Goal: Task Accomplishment & Management: Use online tool/utility

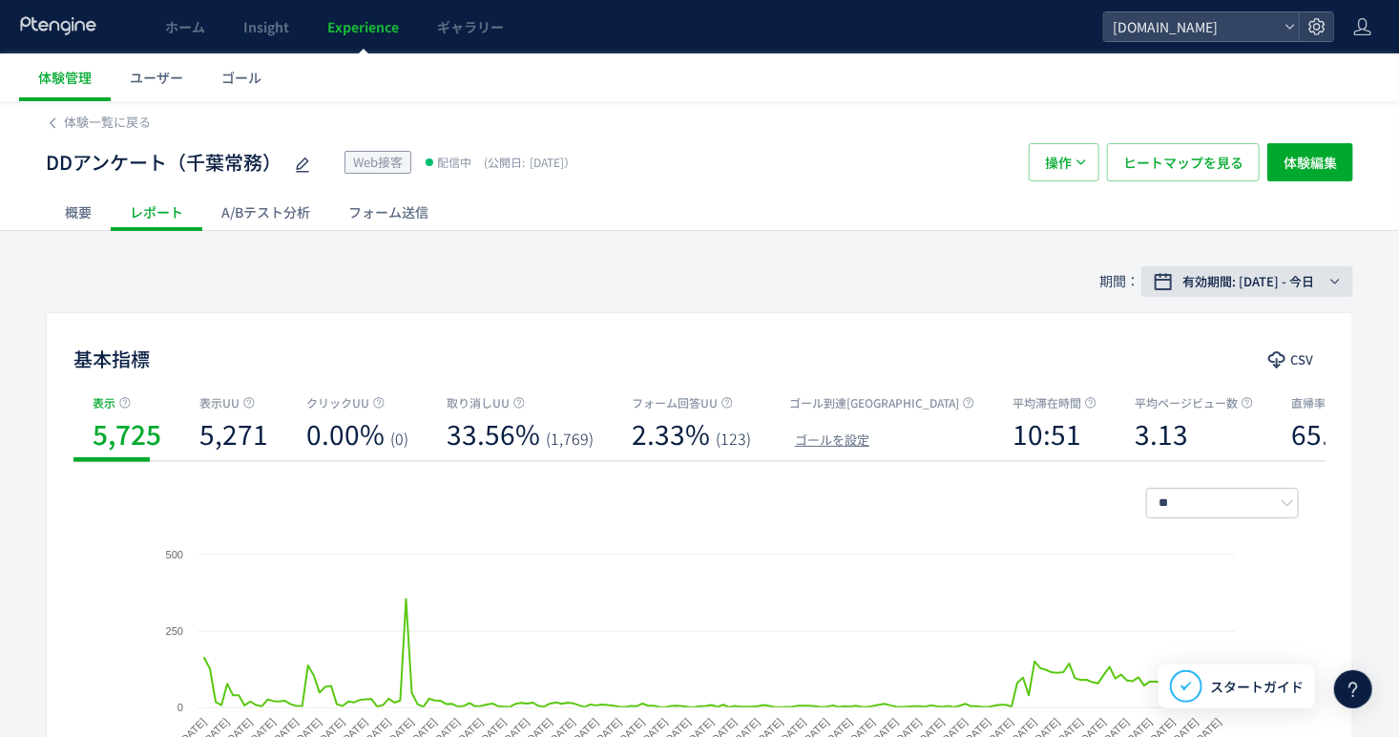
click at [1262, 277] on span "有効期間: [DATE] - 今日" at bounding box center [1248, 281] width 132 height 19
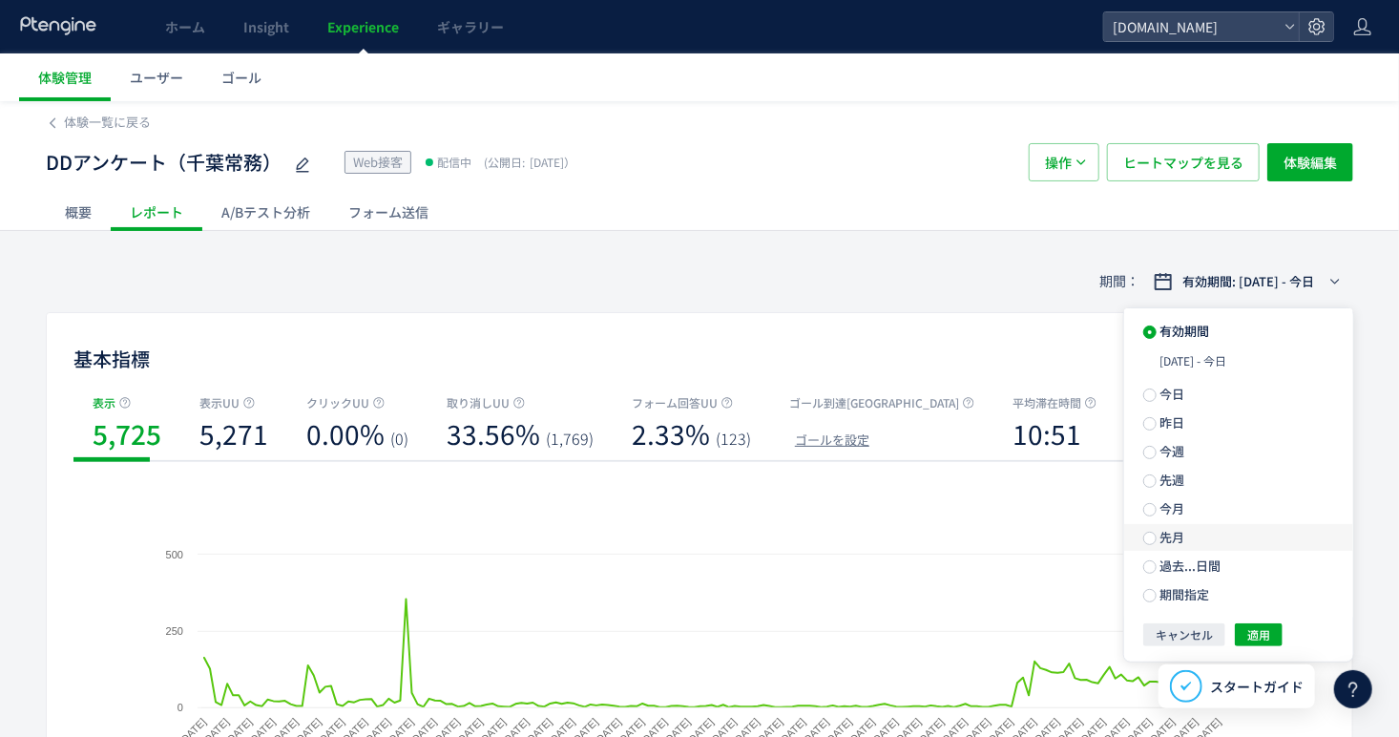
click at [1196, 531] on label "先月" at bounding box center [1238, 537] width 229 height 27
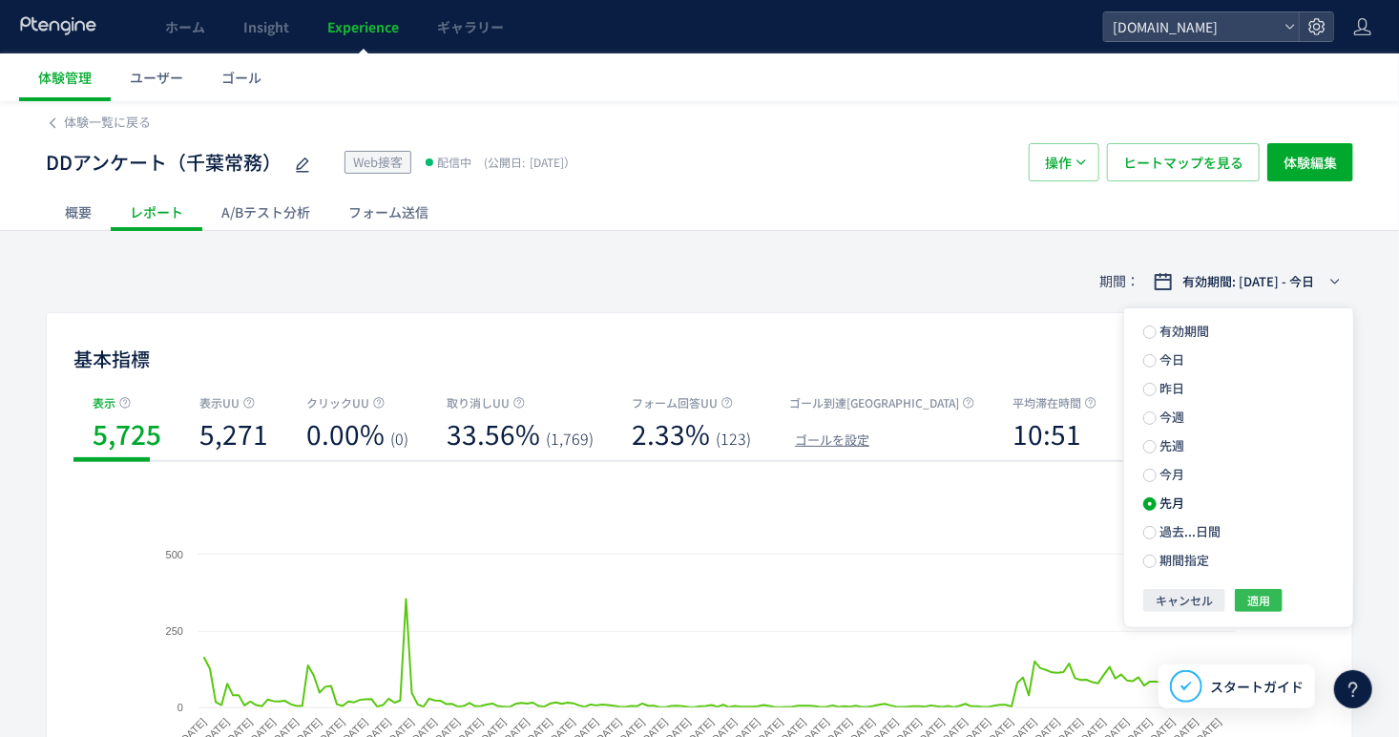
click at [1268, 599] on span "適用" at bounding box center [1258, 600] width 23 height 23
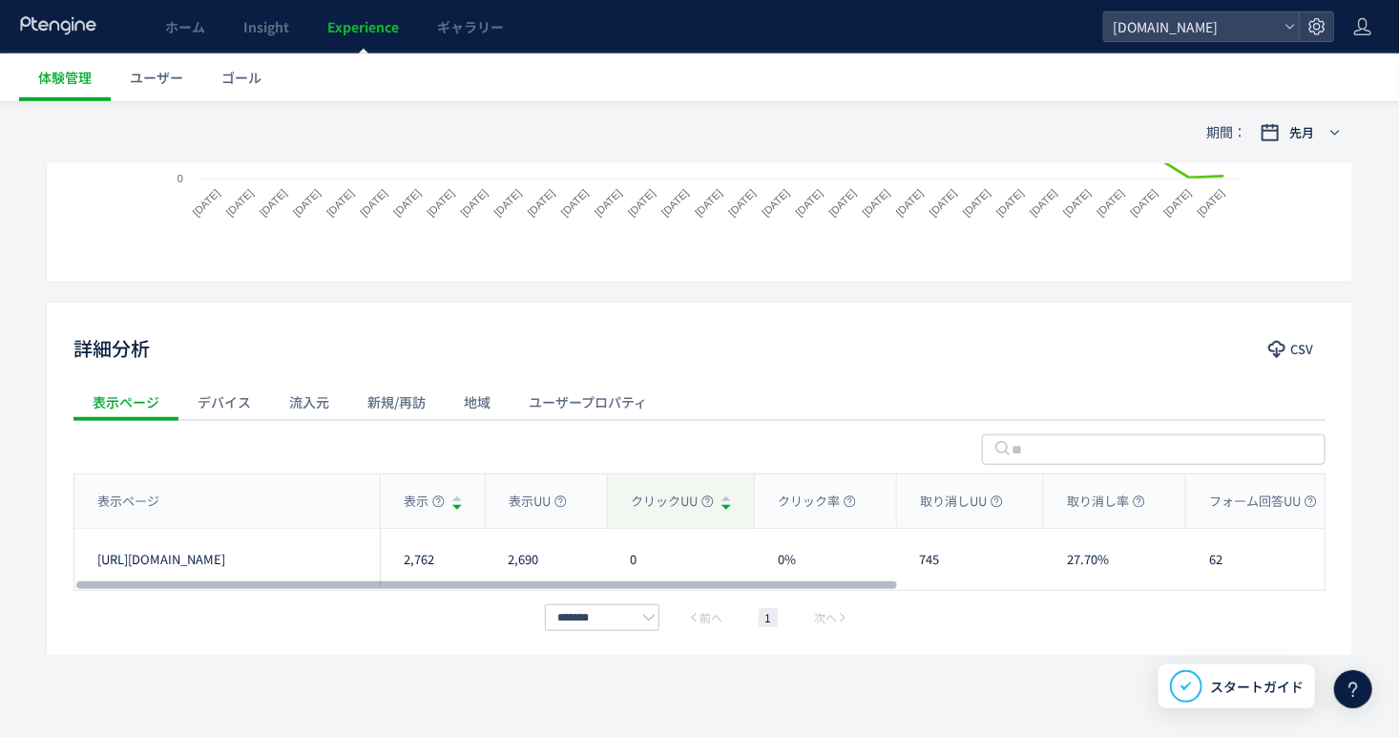
scroll to position [543, 0]
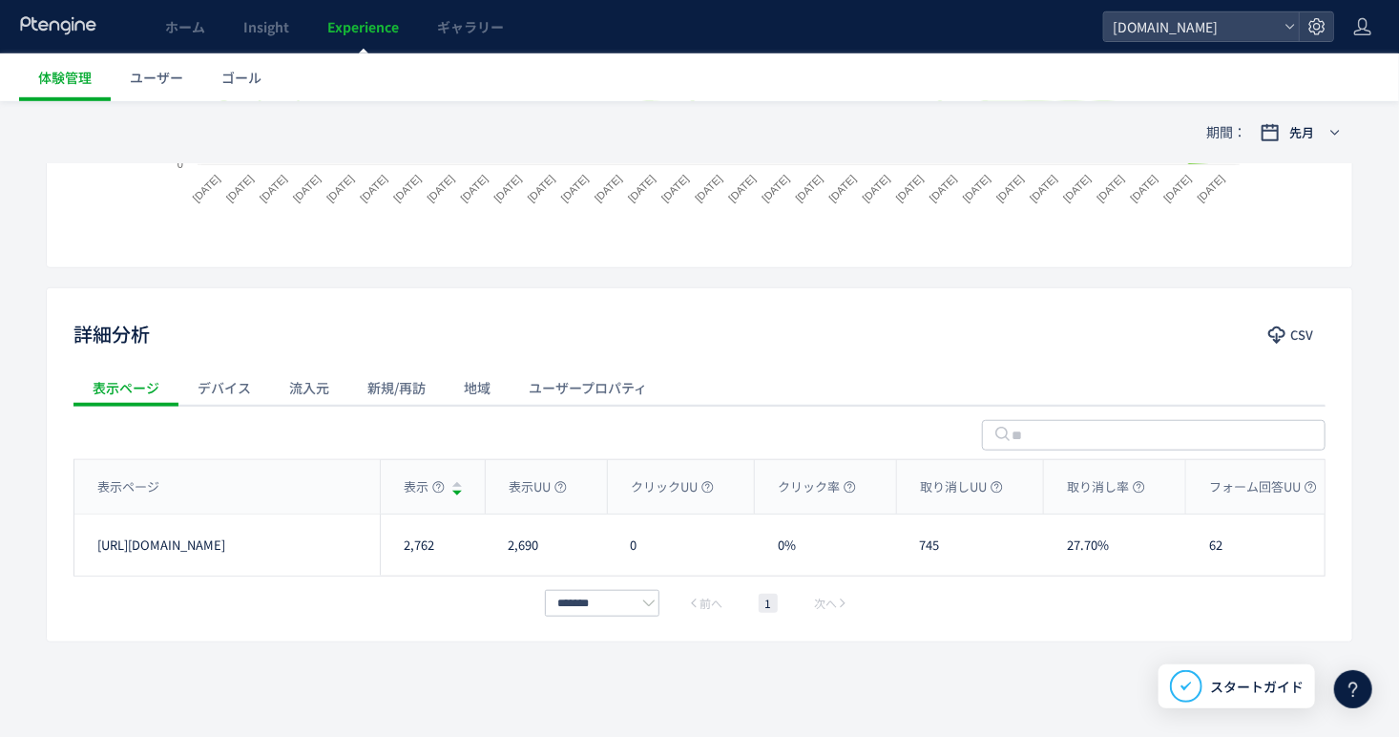
click at [331, 379] on div "流入元" at bounding box center [309, 387] width 78 height 38
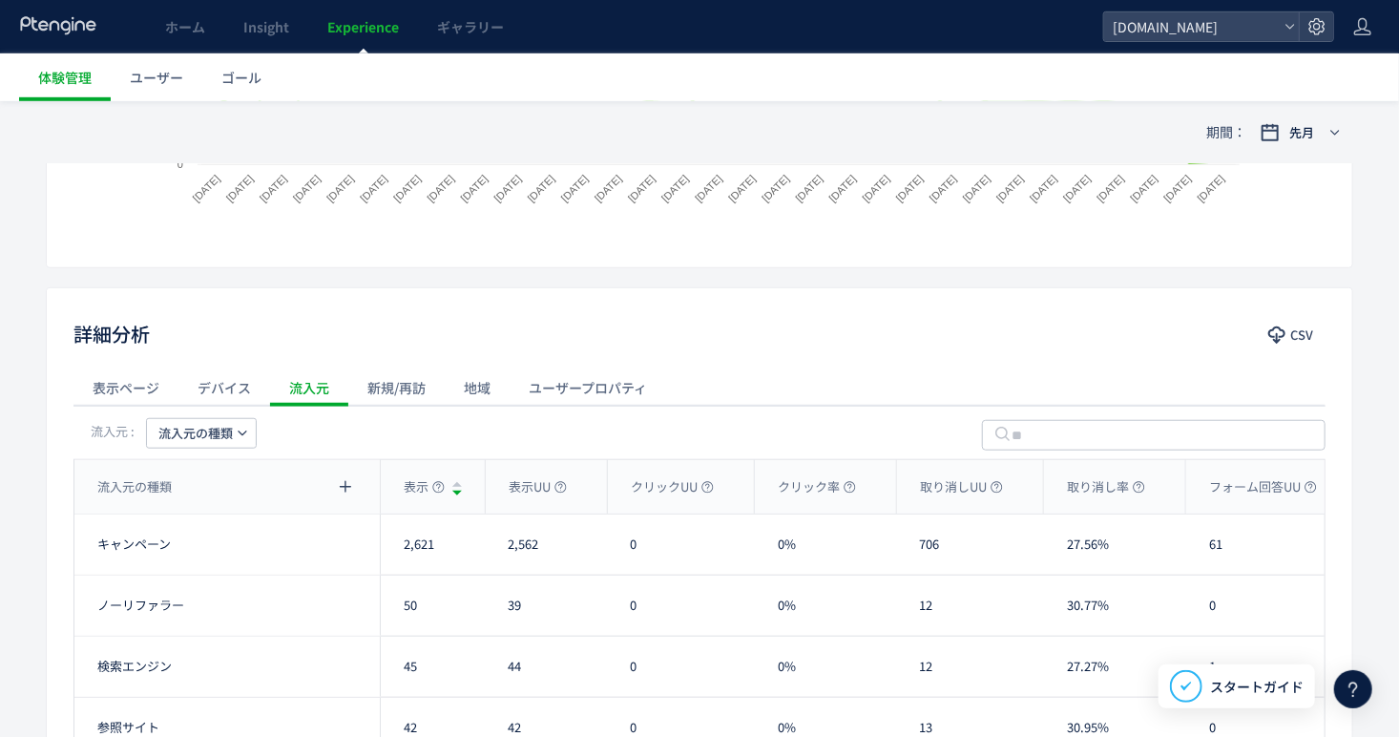
click at [230, 423] on span "流入元の種類" at bounding box center [195, 433] width 74 height 31
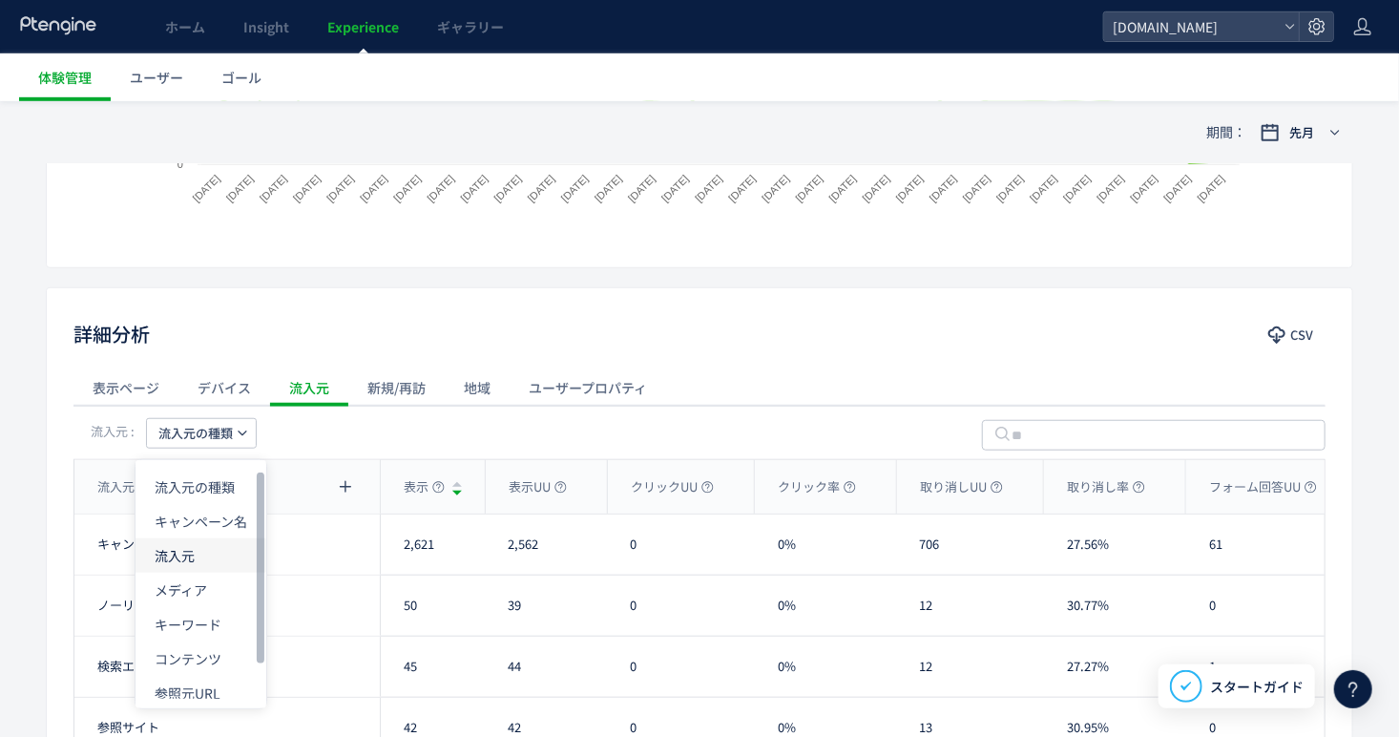
click at [209, 565] on li "流入元" at bounding box center [200, 555] width 131 height 34
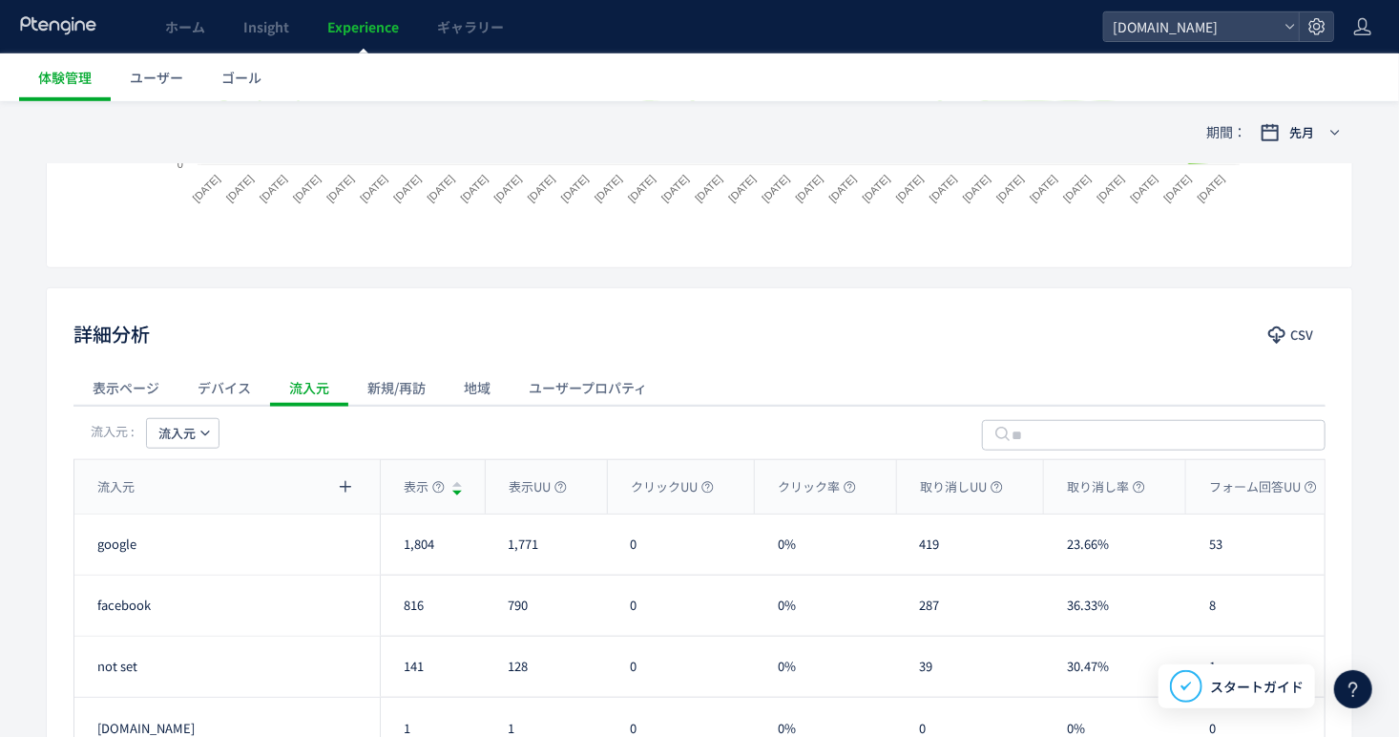
click at [136, 428] on div "流入元 : 流入元" at bounding box center [155, 433] width 129 height 31
click at [165, 436] on span "流入元" at bounding box center [176, 433] width 37 height 31
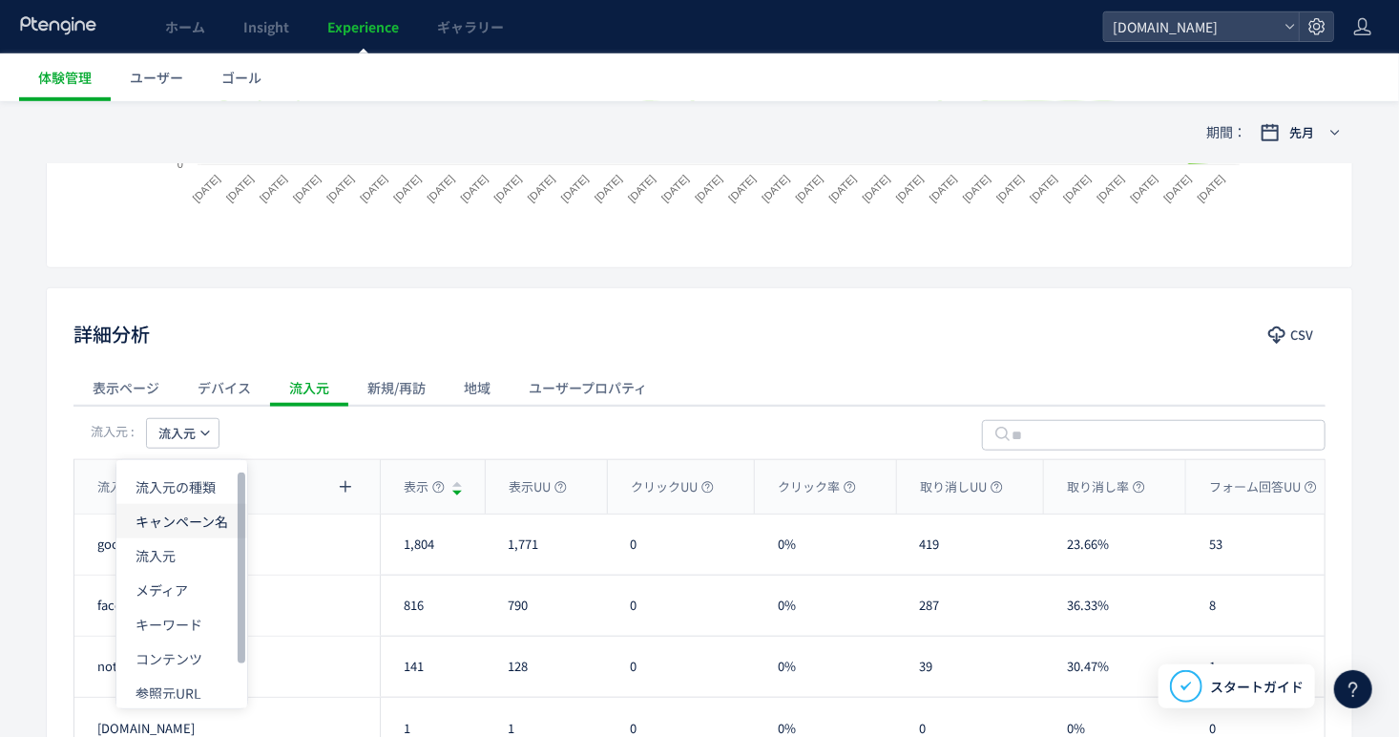
click at [194, 533] on li "キャンペーン名" at bounding box center [181, 521] width 131 height 34
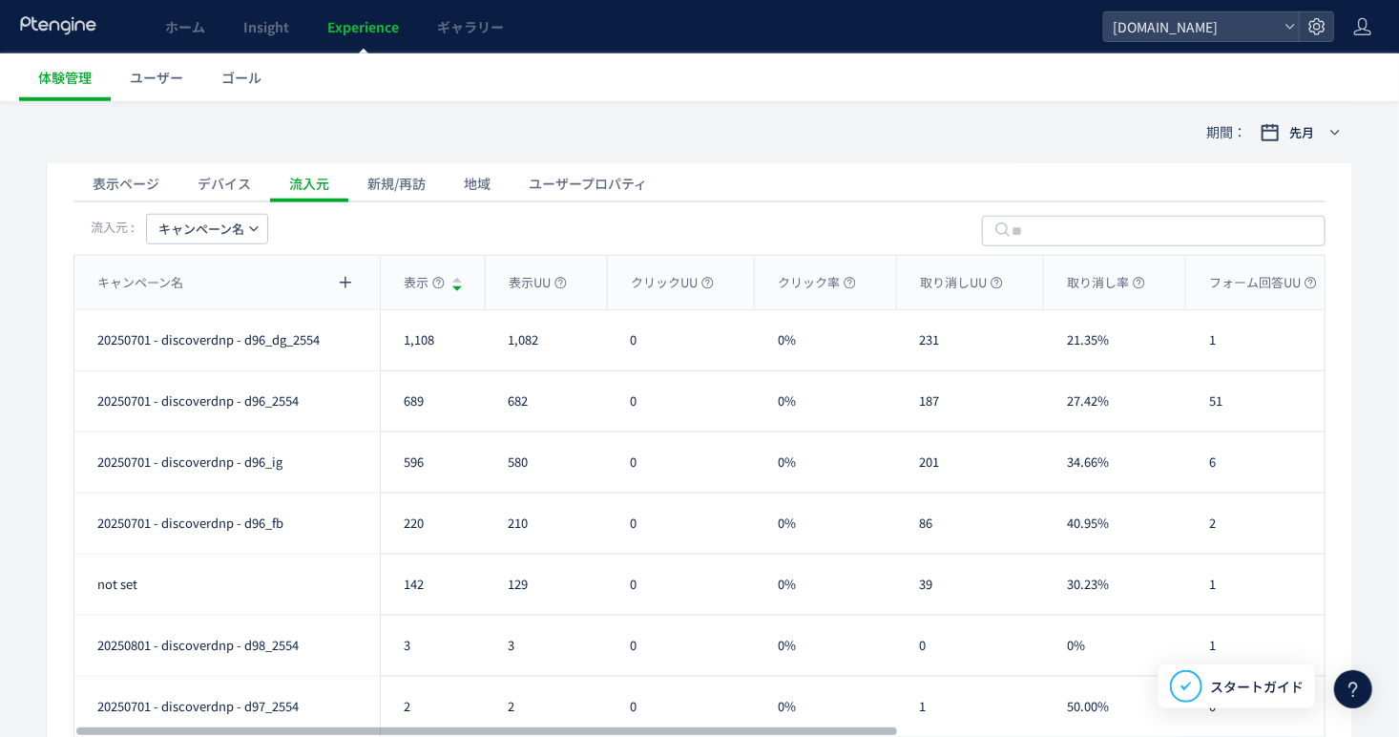
scroll to position [734, 0]
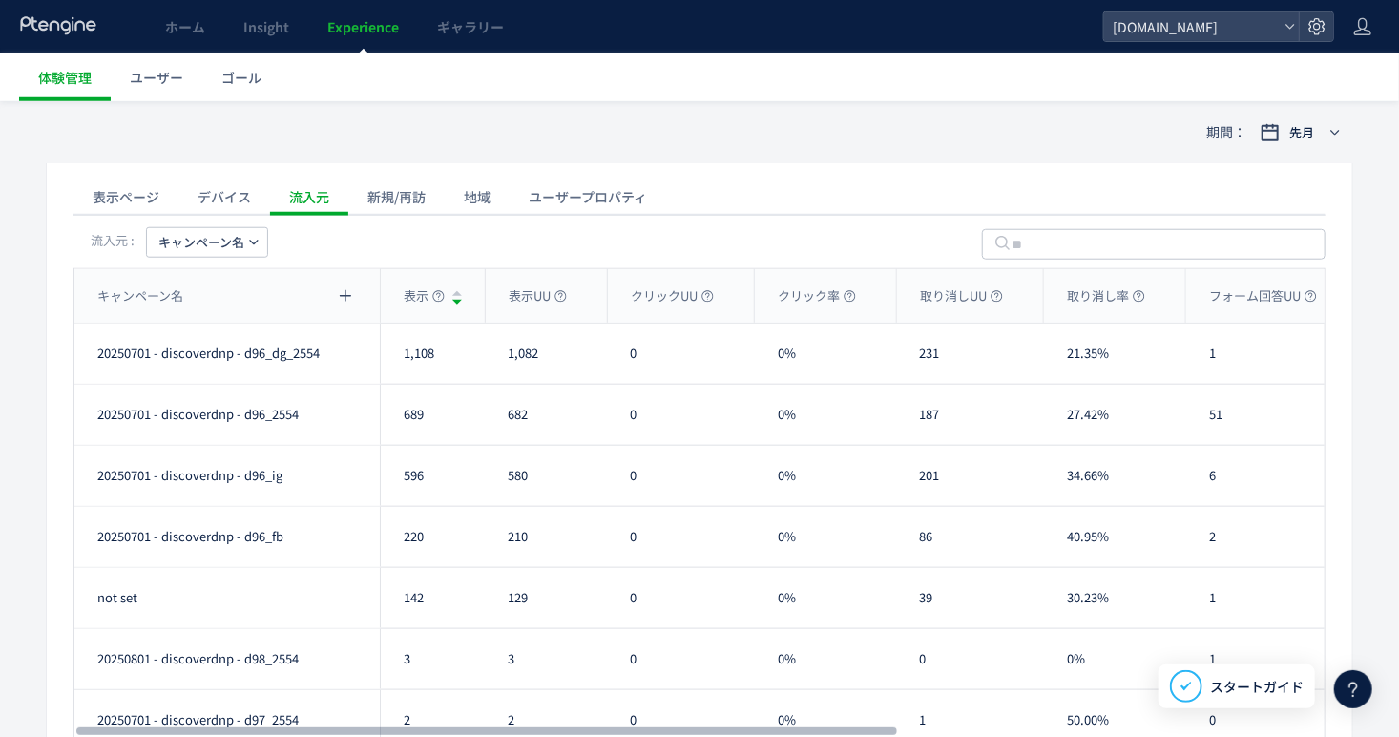
click at [226, 237] on span "キャンペーン名" at bounding box center [201, 242] width 86 height 31
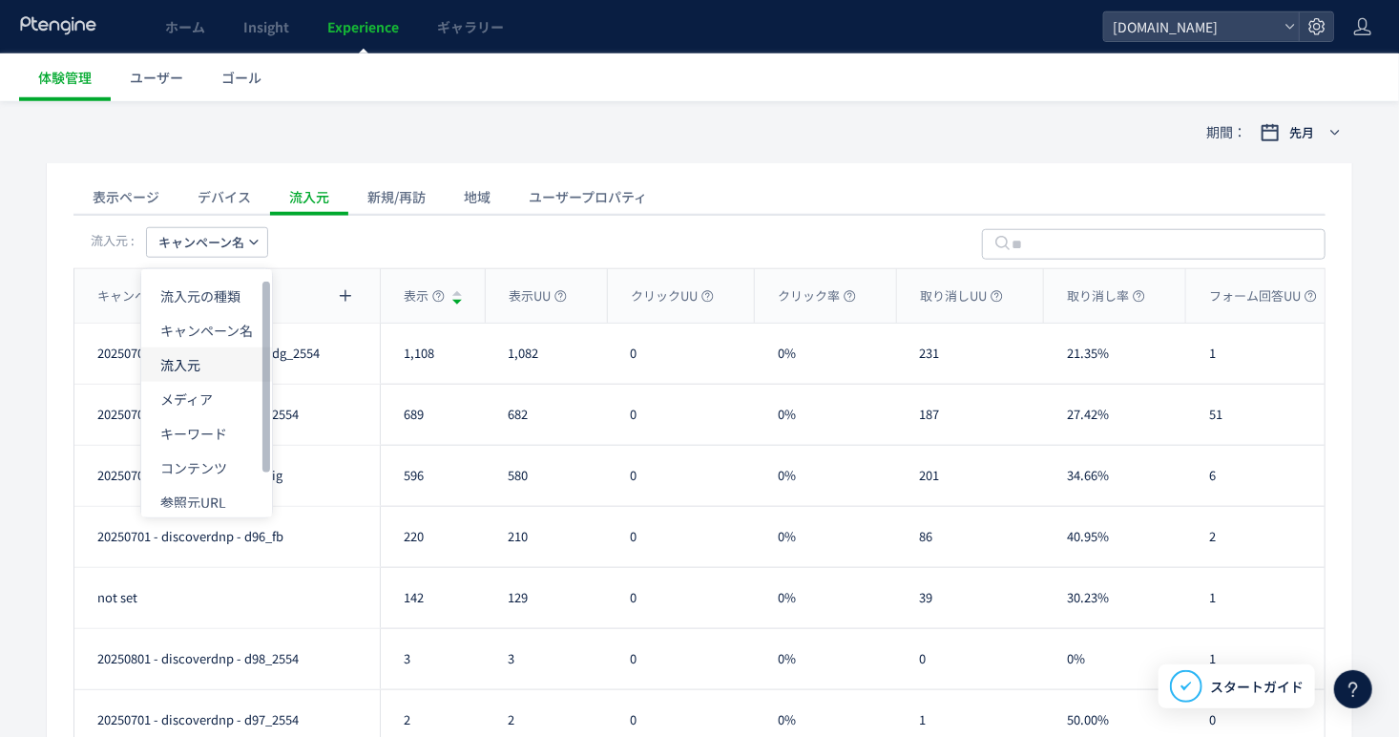
click at [225, 367] on li "流入元" at bounding box center [206, 364] width 131 height 34
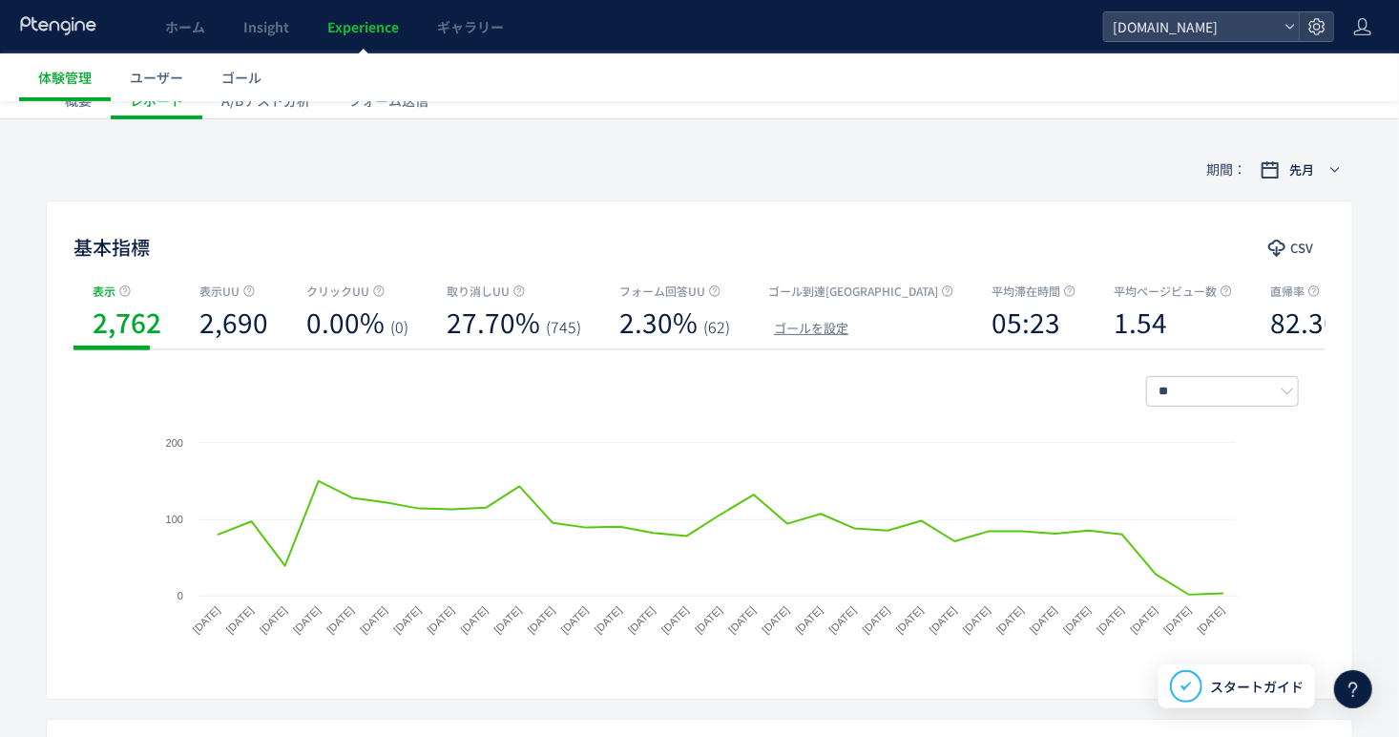
scroll to position [0, 0]
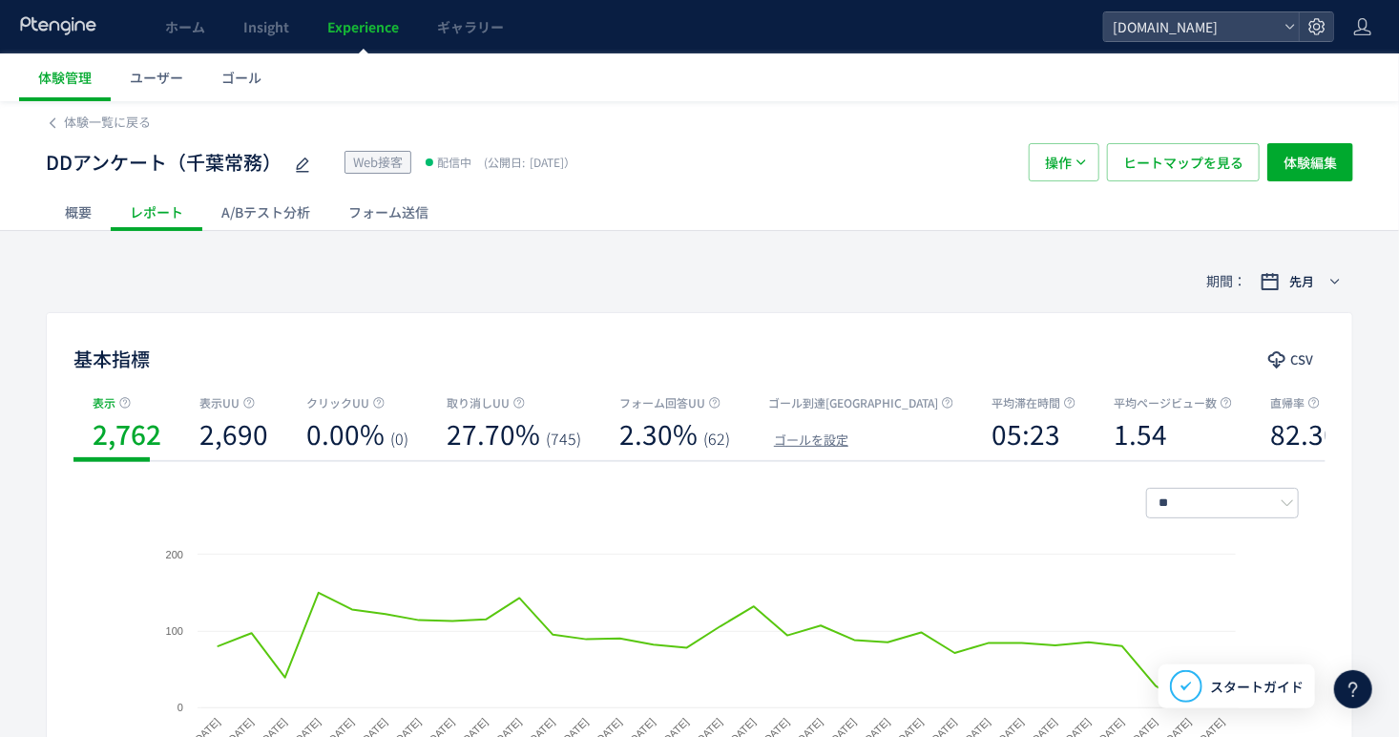
click at [417, 215] on div "フォーム送信" at bounding box center [388, 212] width 118 height 38
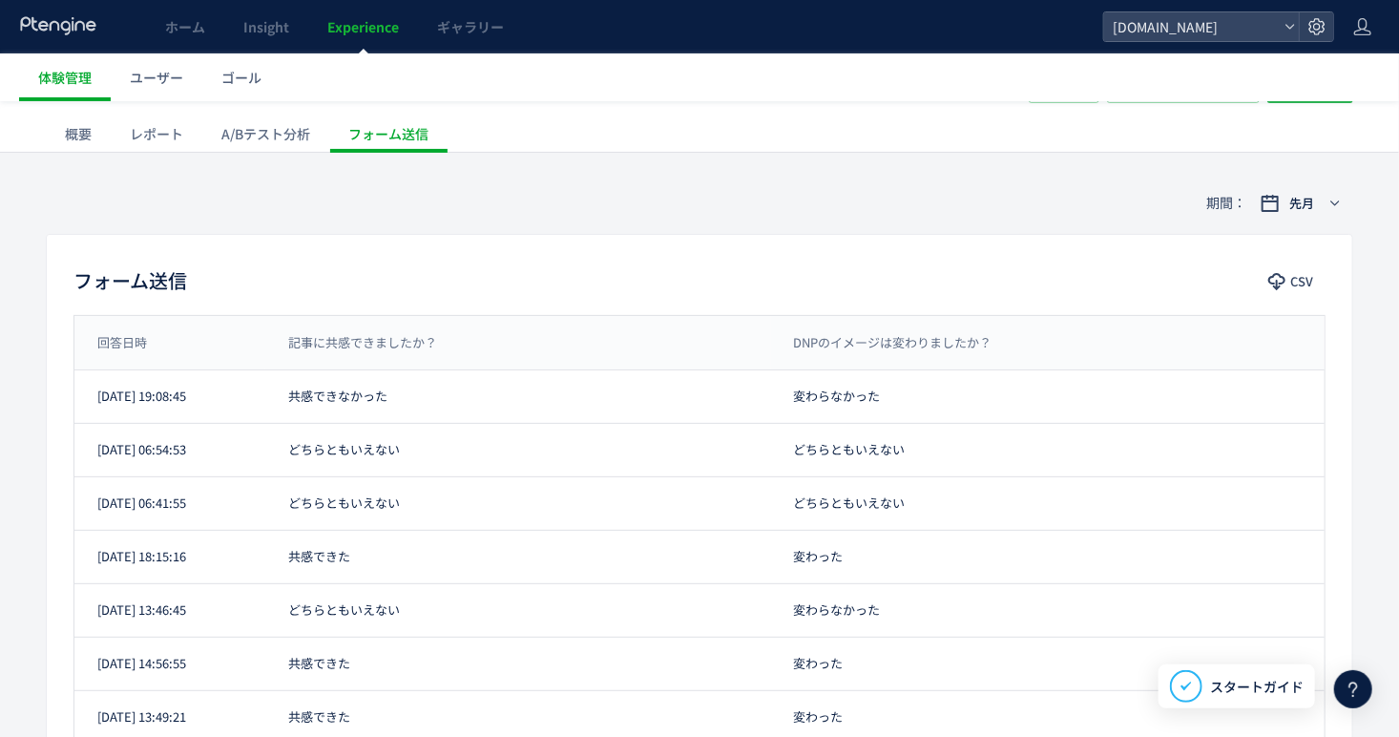
scroll to position [46, 0]
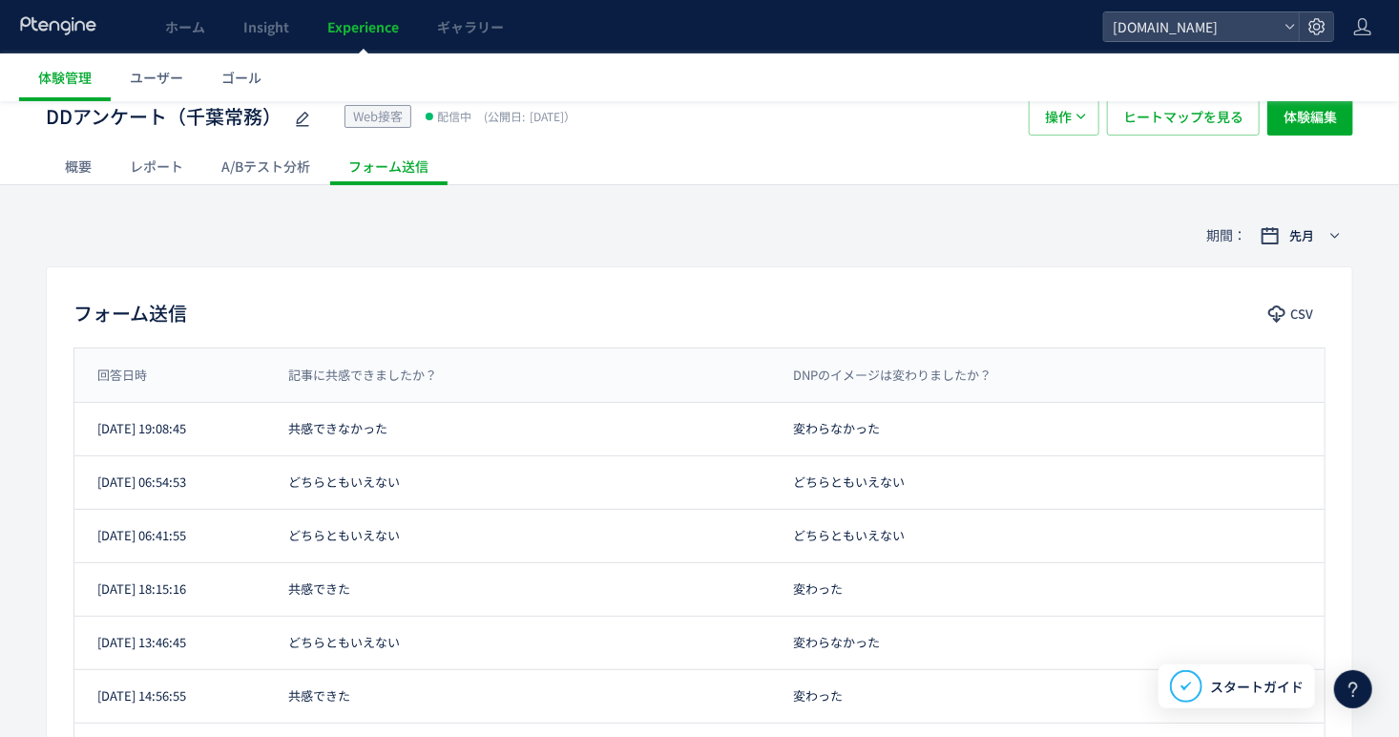
click at [151, 167] on div "レポート" at bounding box center [157, 166] width 92 height 38
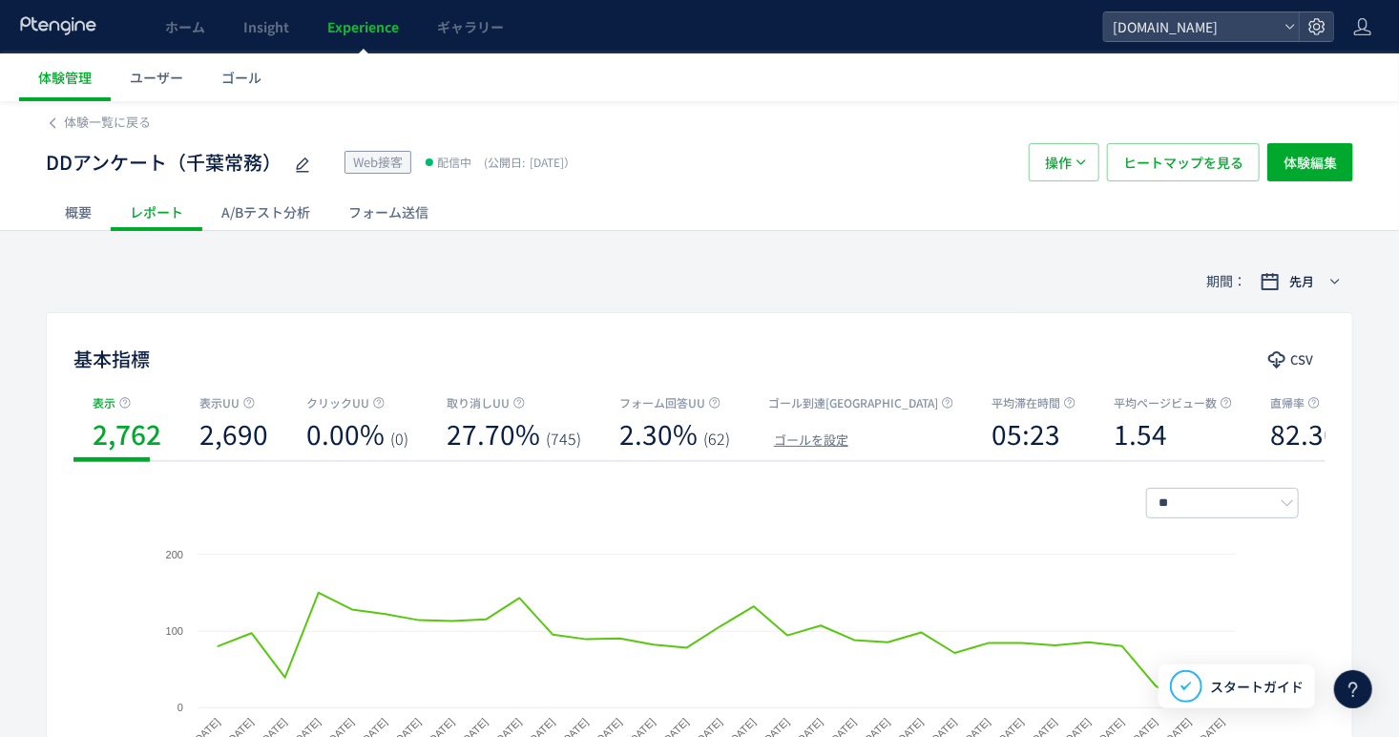
scroll to position [543, 0]
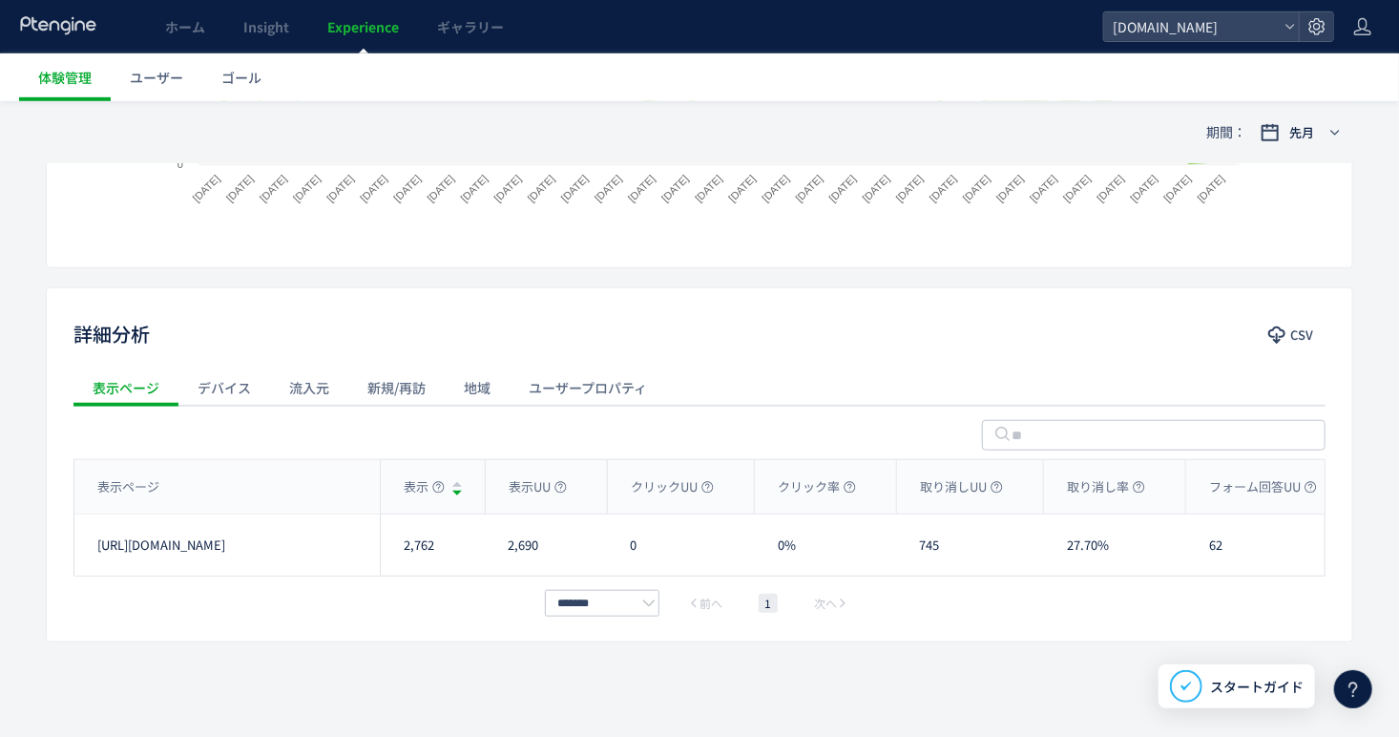
click at [372, 384] on div "新規/再訪" at bounding box center [396, 387] width 96 height 38
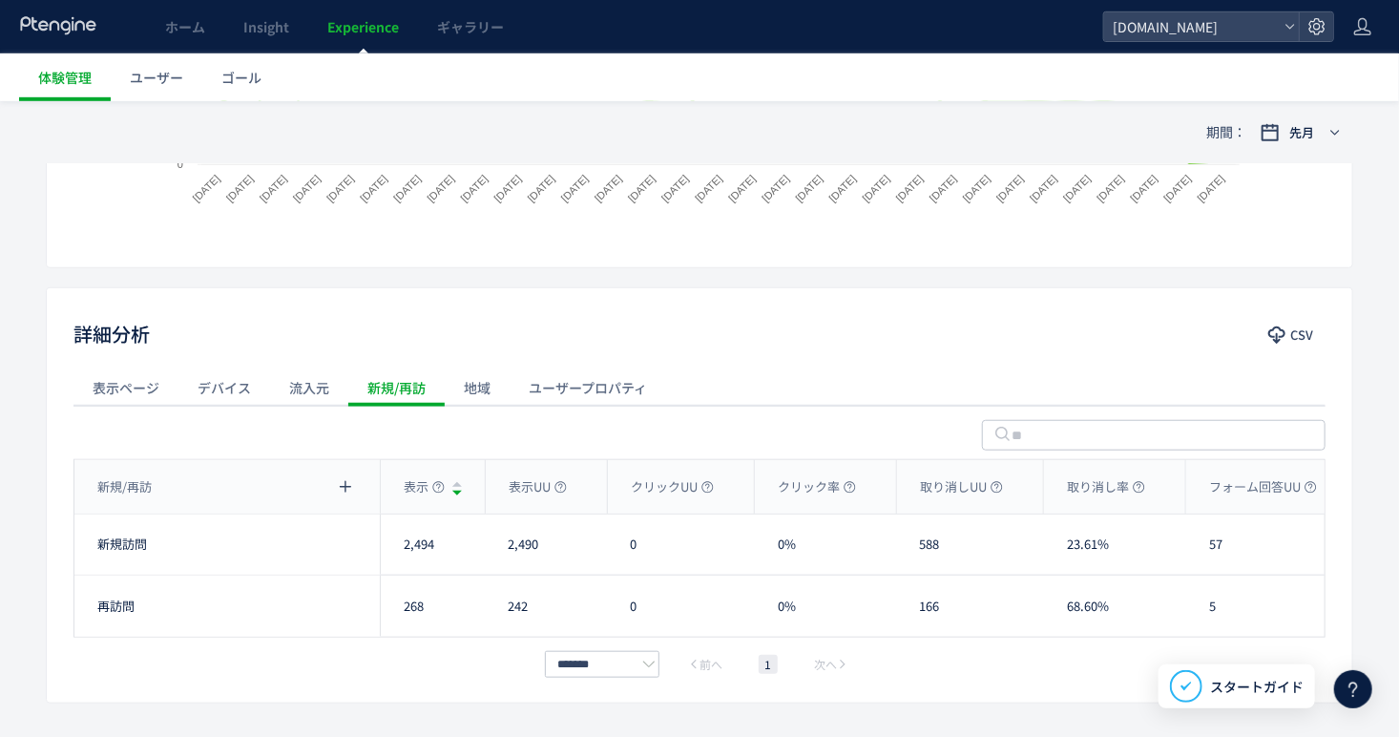
click at [318, 396] on div "流入元" at bounding box center [309, 387] width 78 height 38
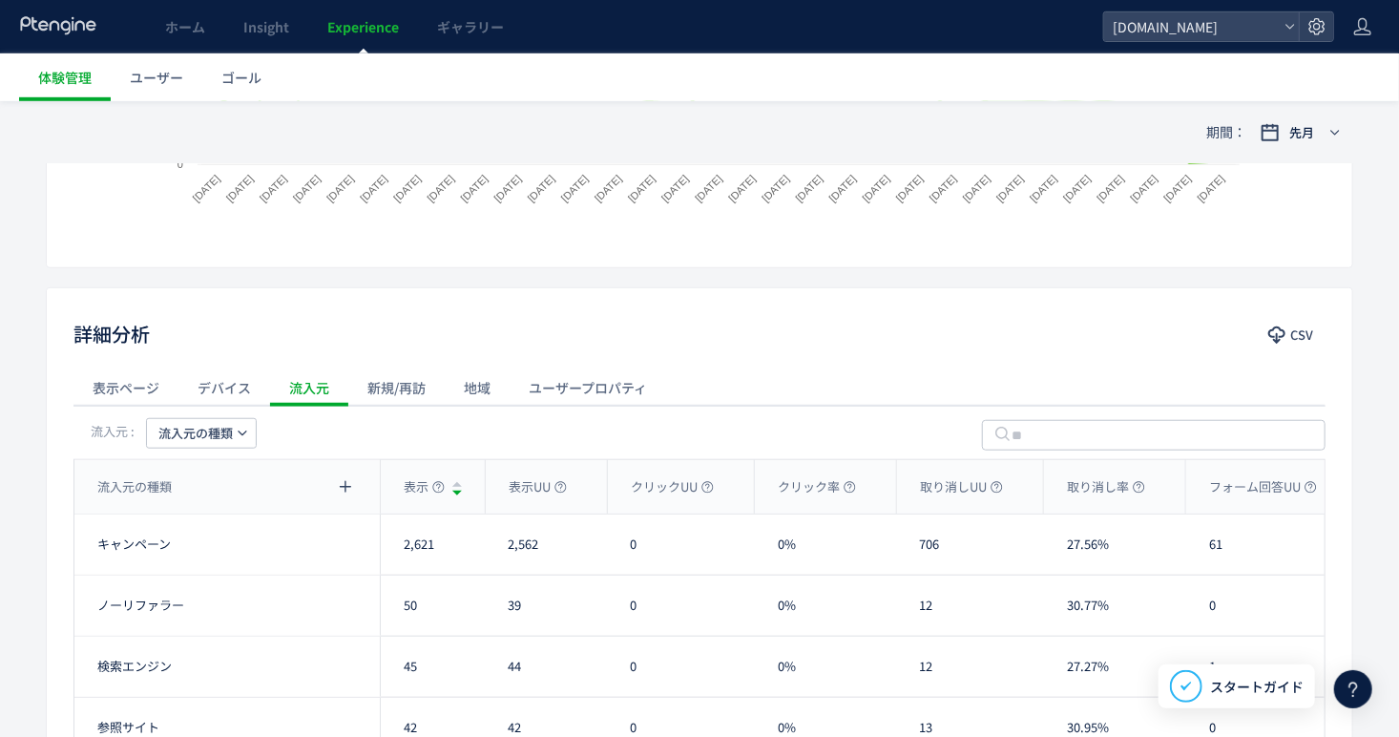
click at [249, 431] on button "流入元の種類" at bounding box center [201, 433] width 111 height 31
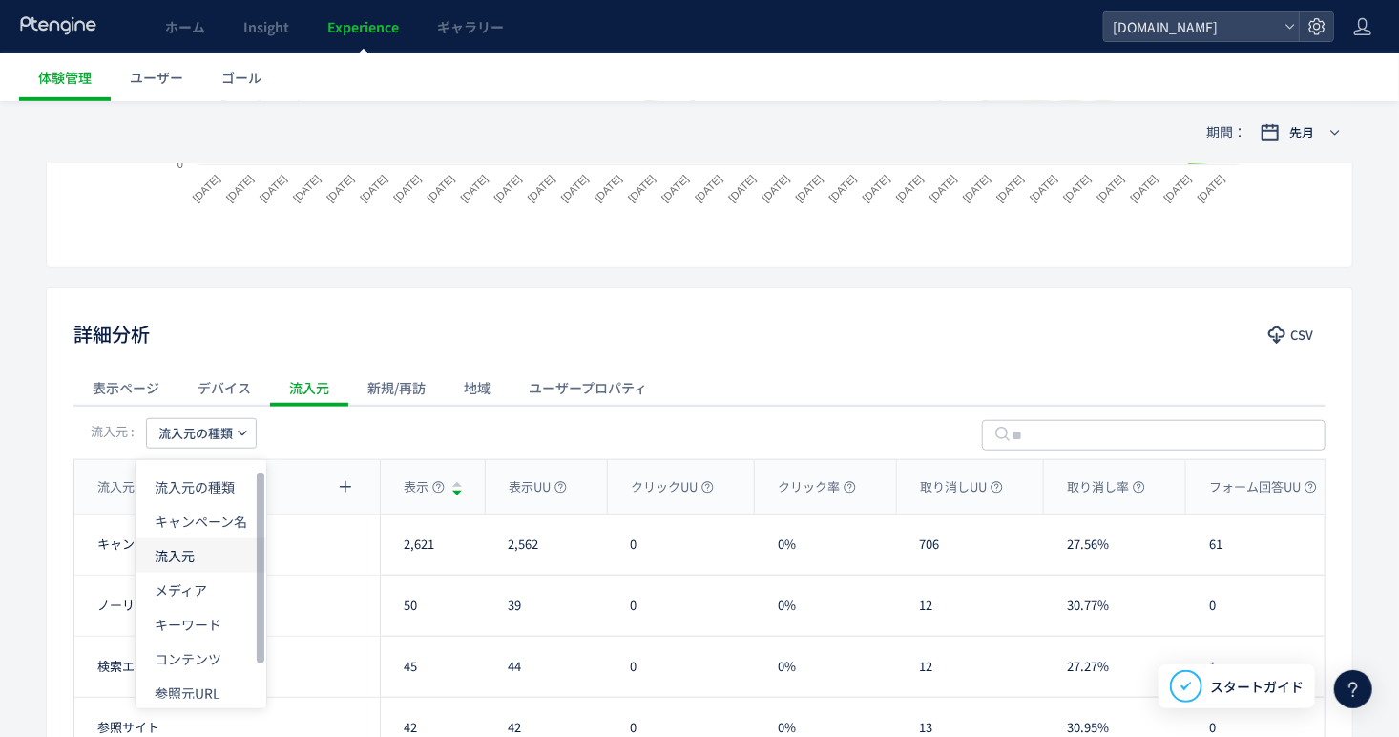
click at [193, 561] on li "流入元" at bounding box center [200, 555] width 131 height 34
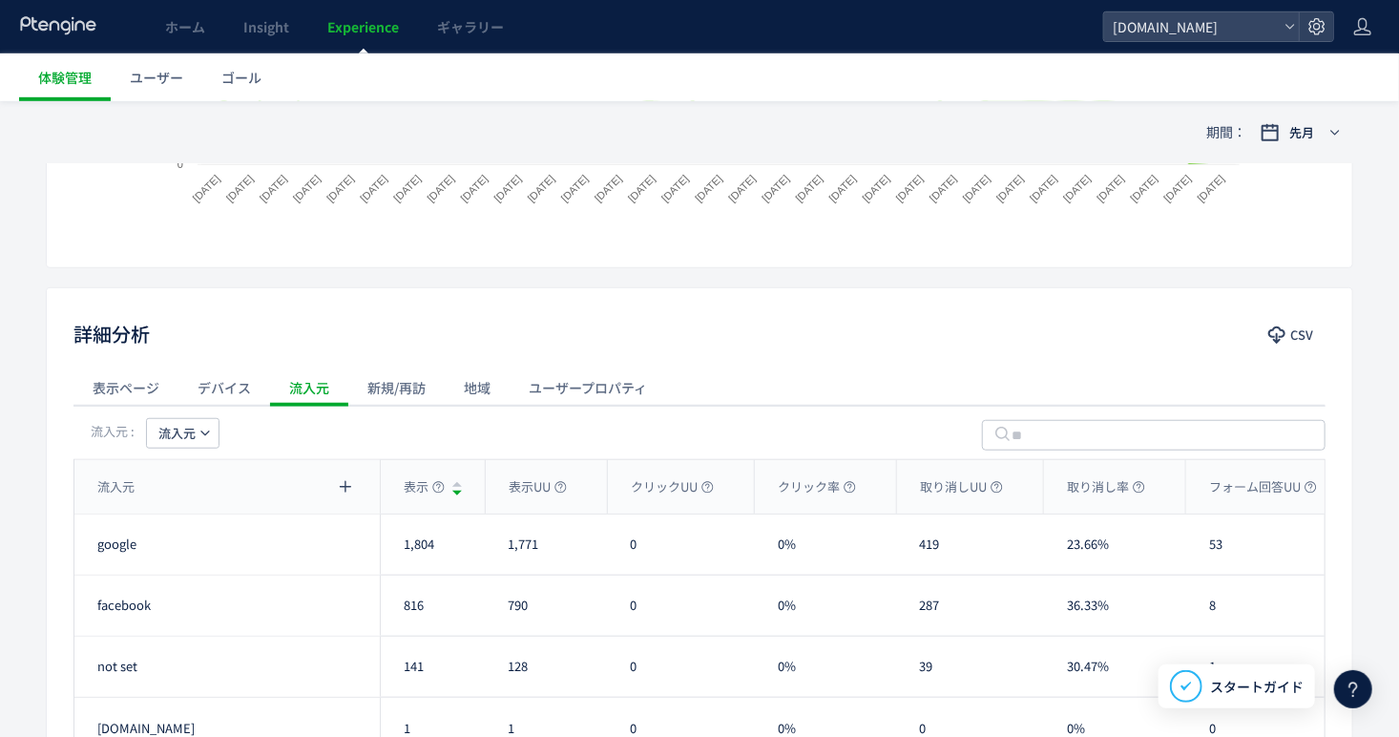
click at [637, 393] on div "ユーザープロパティ" at bounding box center [588, 387] width 156 height 38
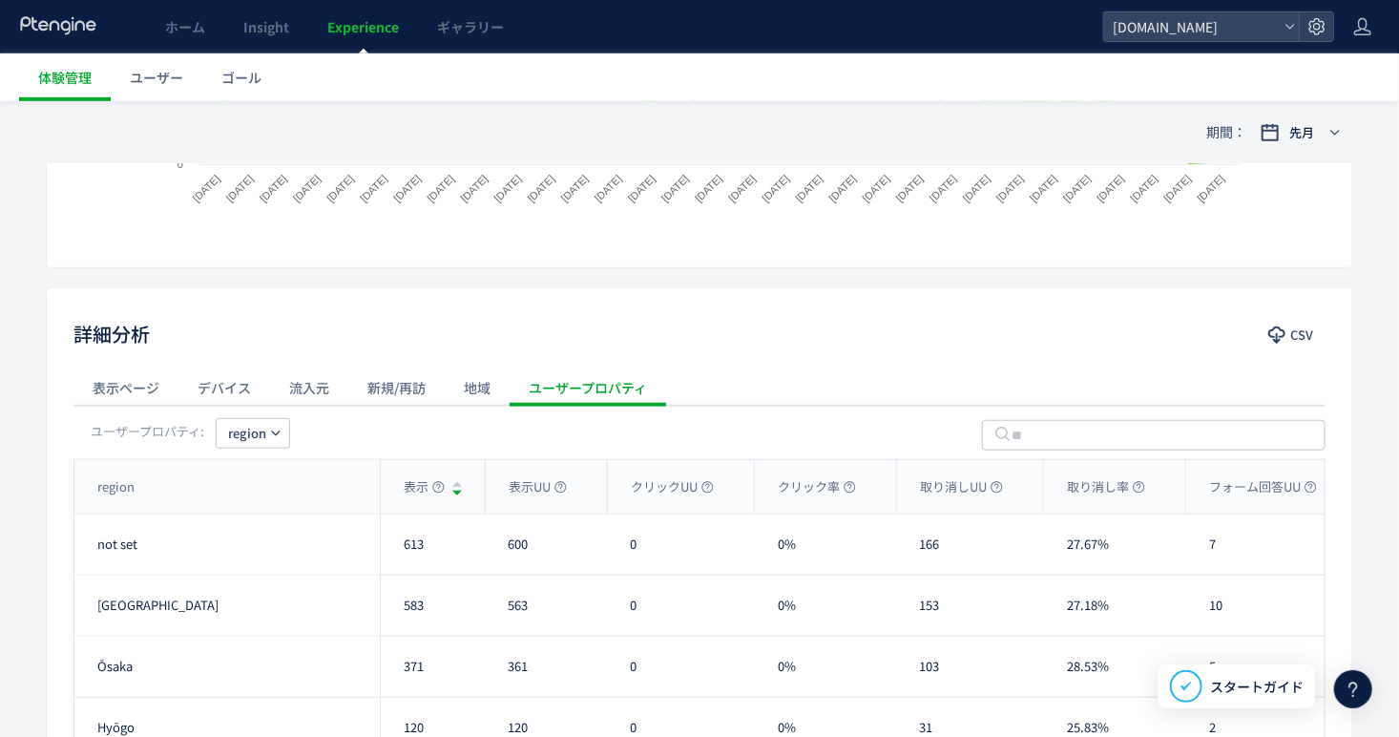
click at [479, 397] on div "地域" at bounding box center [477, 387] width 65 height 38
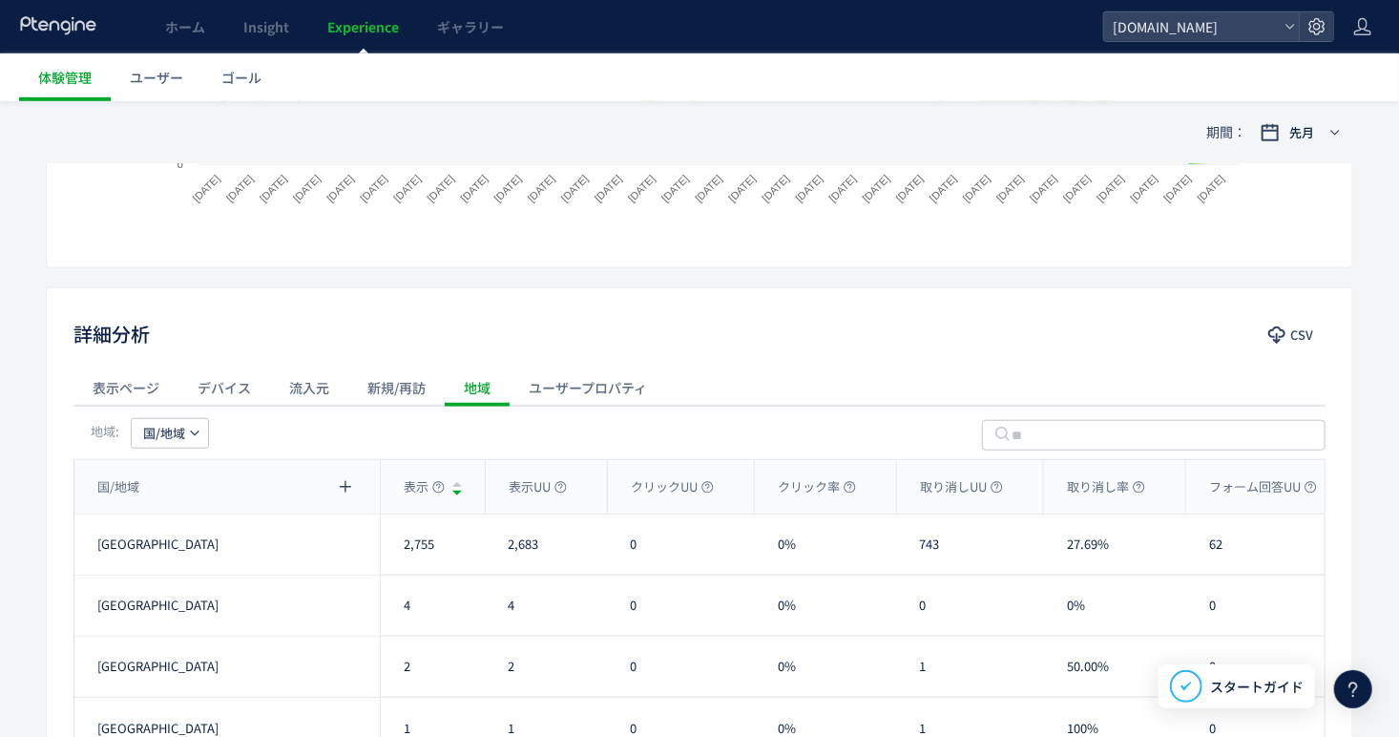
click at [413, 391] on div "新規/再訪" at bounding box center [396, 387] width 96 height 38
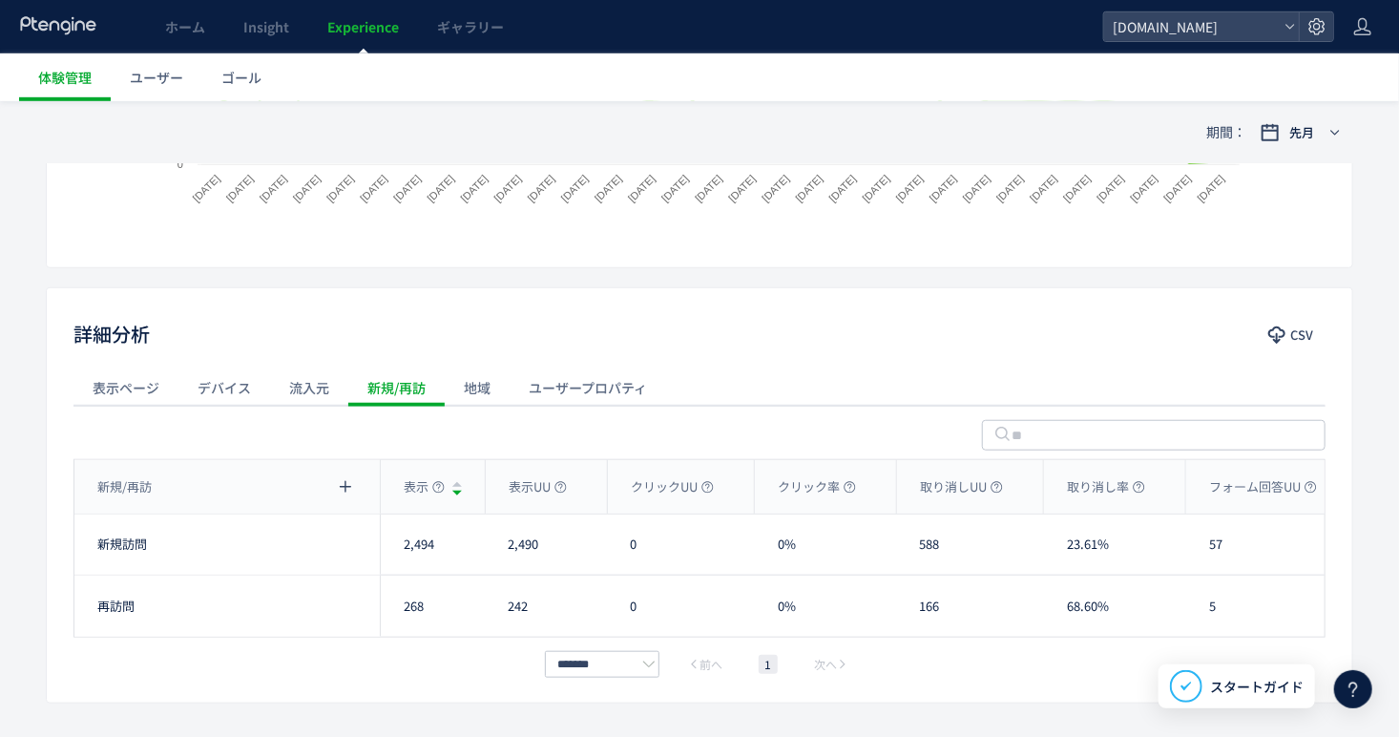
click at [304, 393] on div "流入元" at bounding box center [309, 387] width 78 height 38
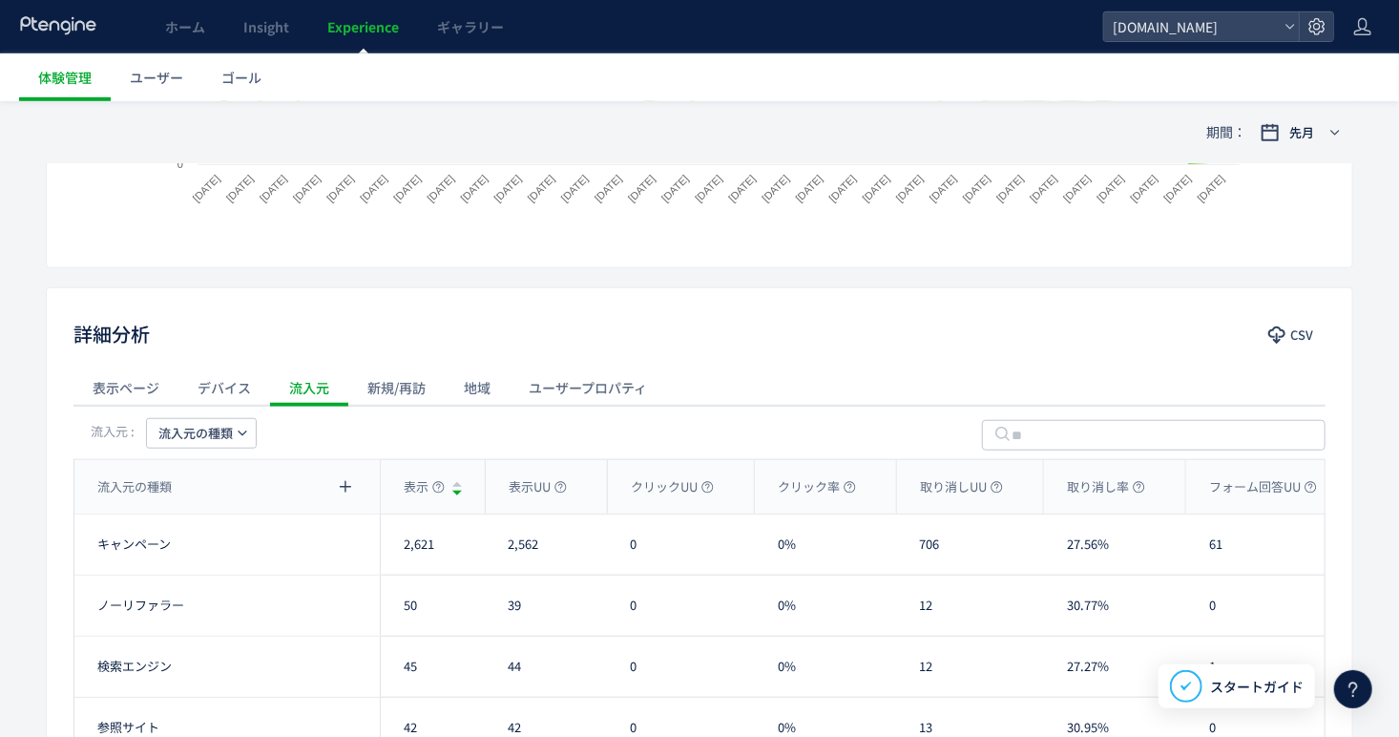
click at [245, 385] on div "デバイス" at bounding box center [224, 387] width 92 height 38
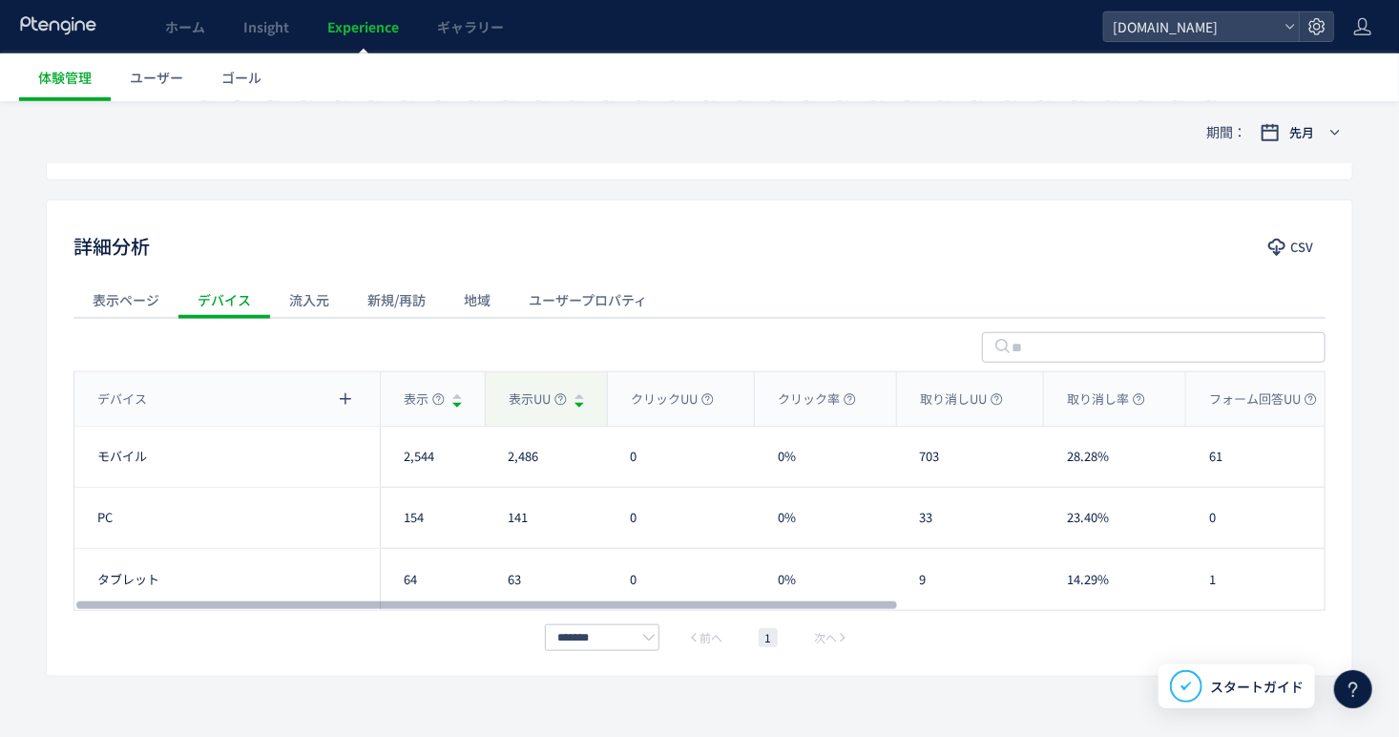
scroll to position [638, 0]
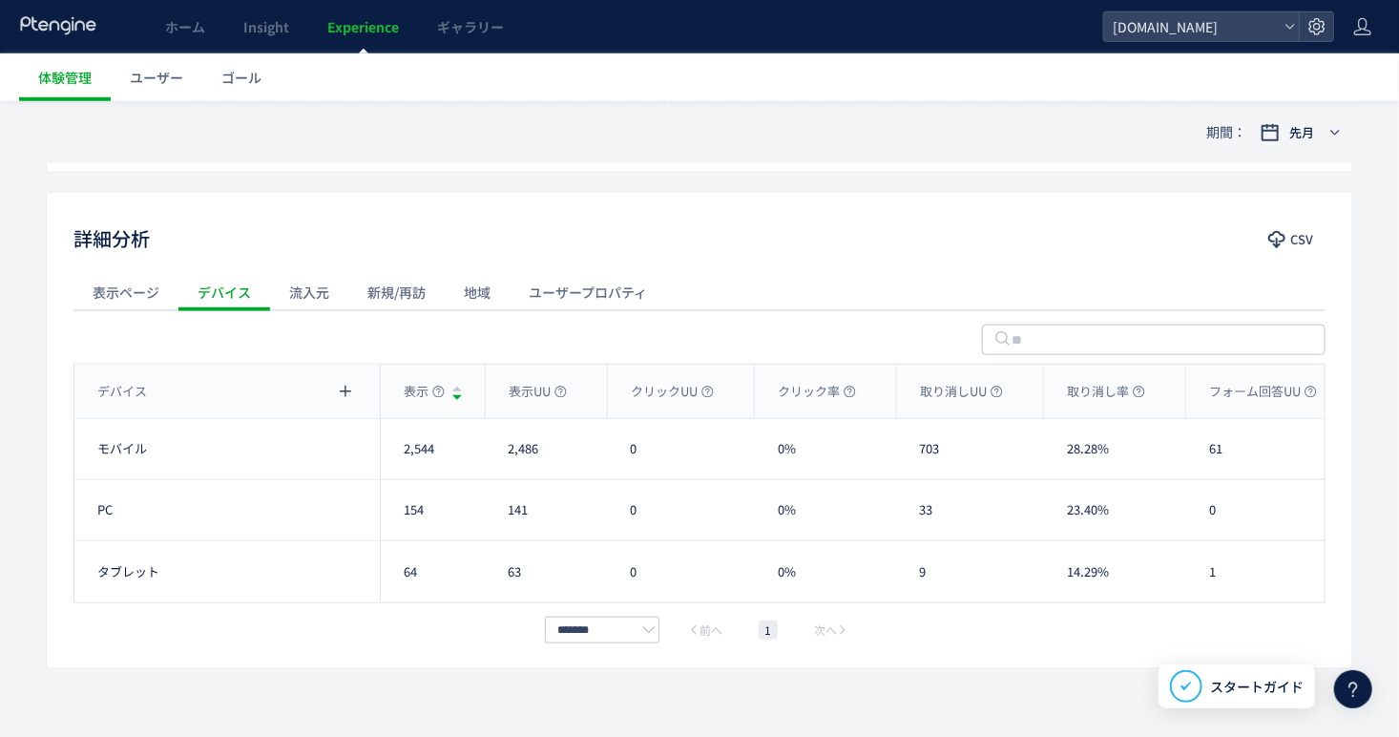
click at [291, 293] on div "流入元" at bounding box center [309, 292] width 78 height 38
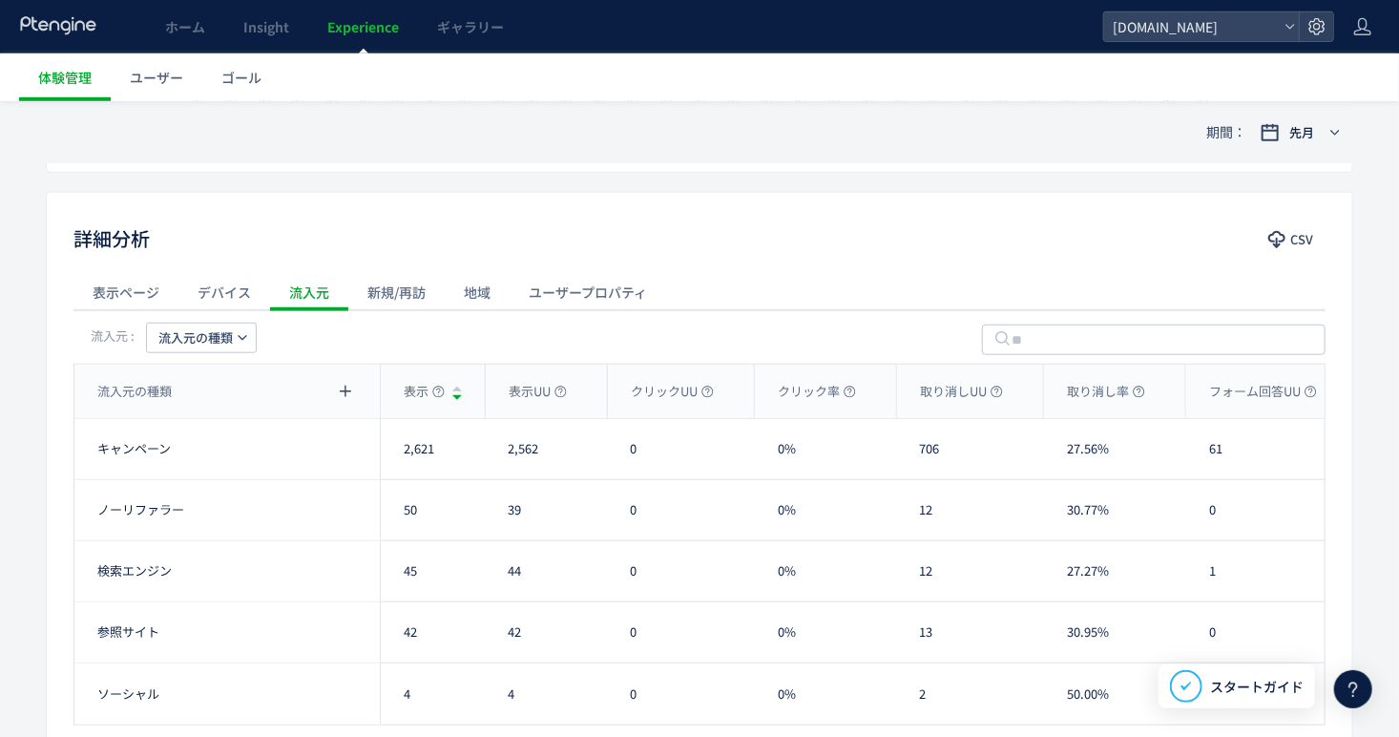
click at [243, 339] on icon "button" at bounding box center [242, 337] width 11 height 11
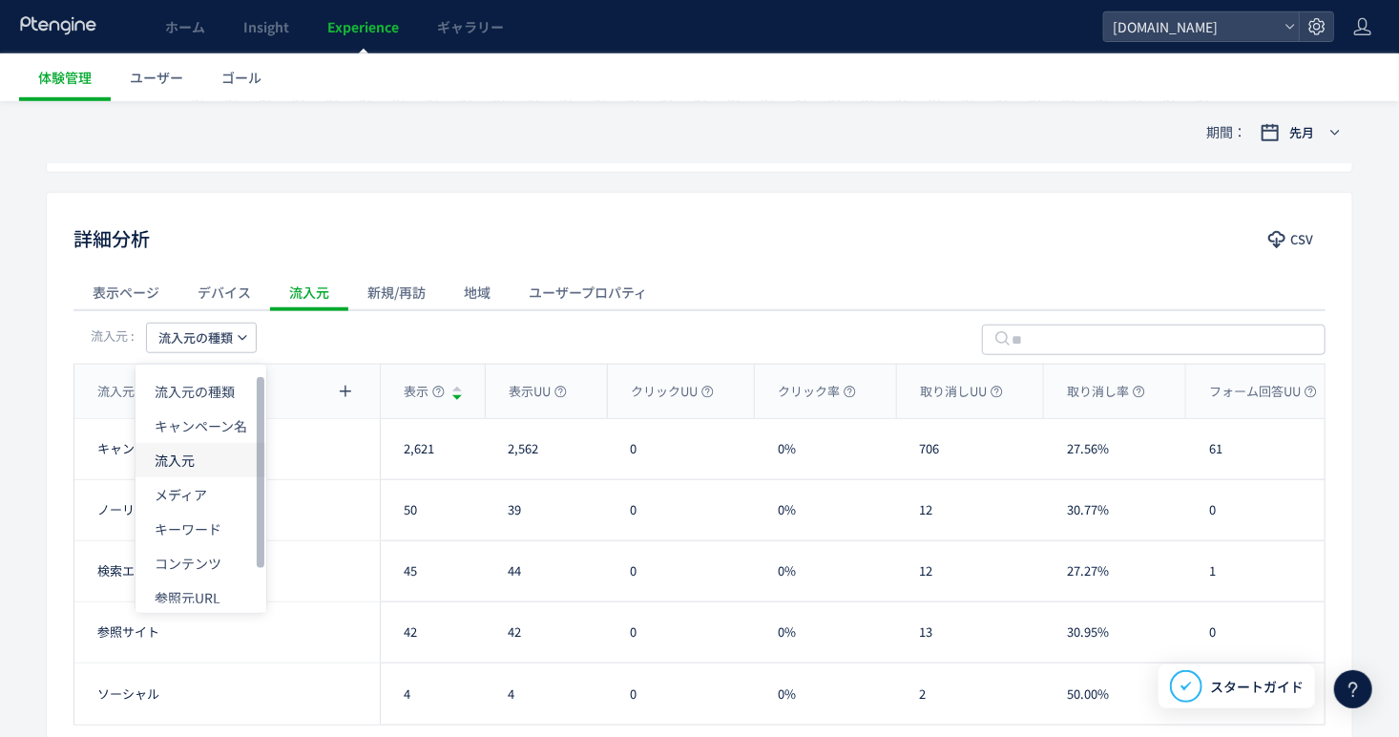
click at [200, 457] on li "流入元" at bounding box center [200, 460] width 131 height 34
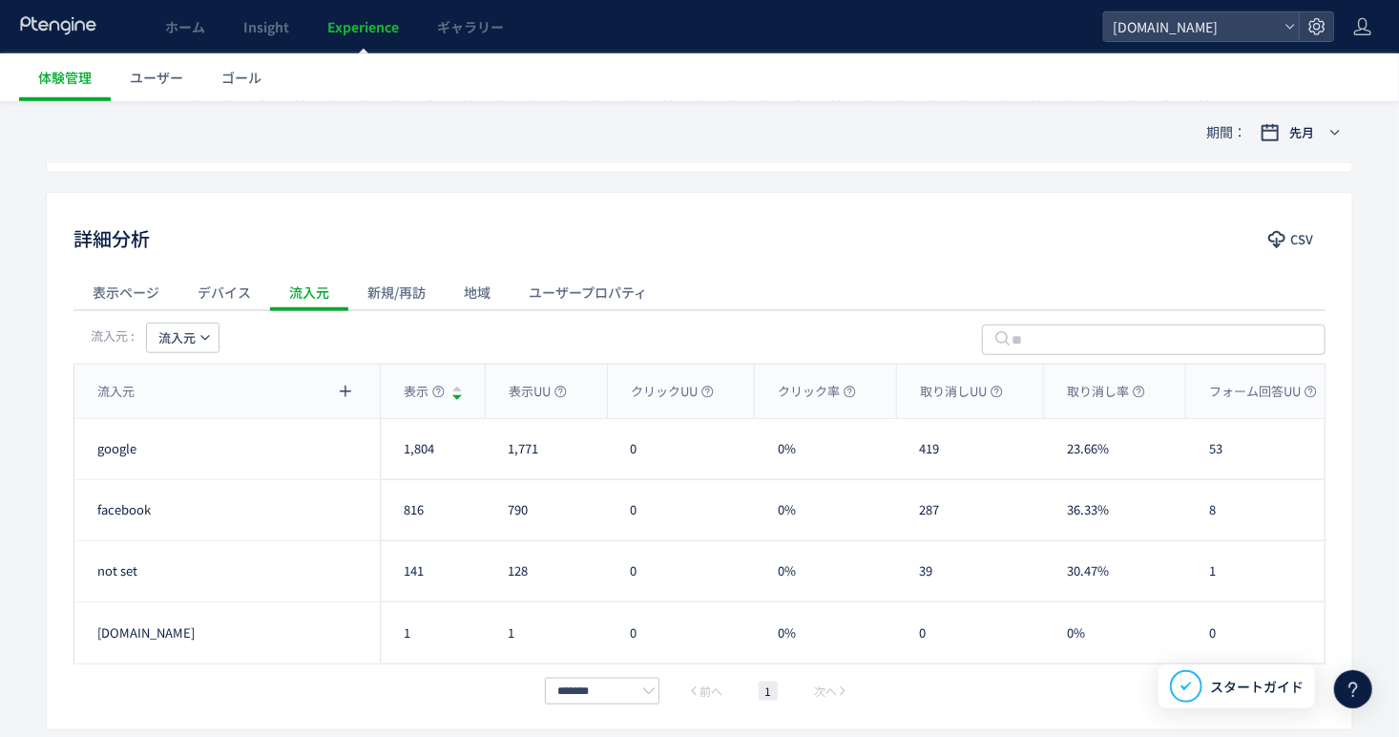
click at [404, 303] on div "新規/再訪" at bounding box center [396, 292] width 96 height 38
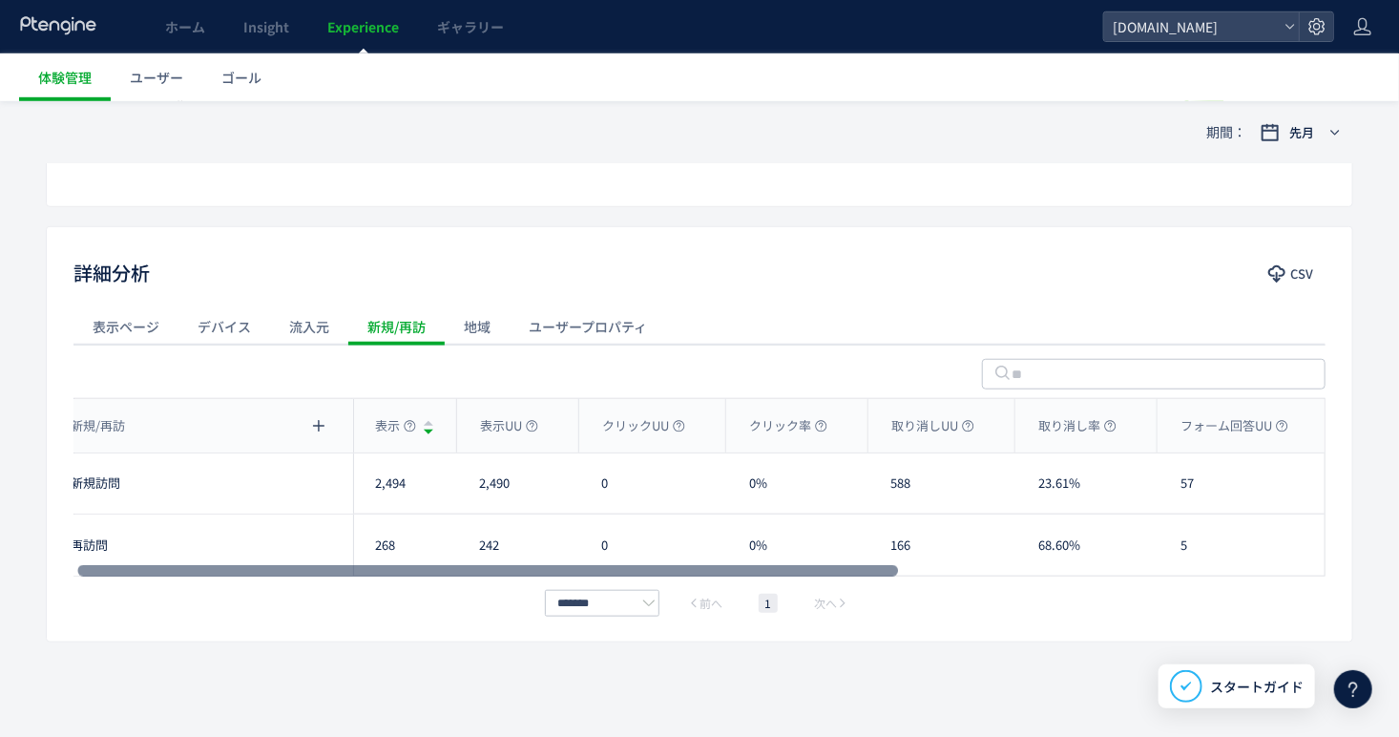
scroll to position [0, 0]
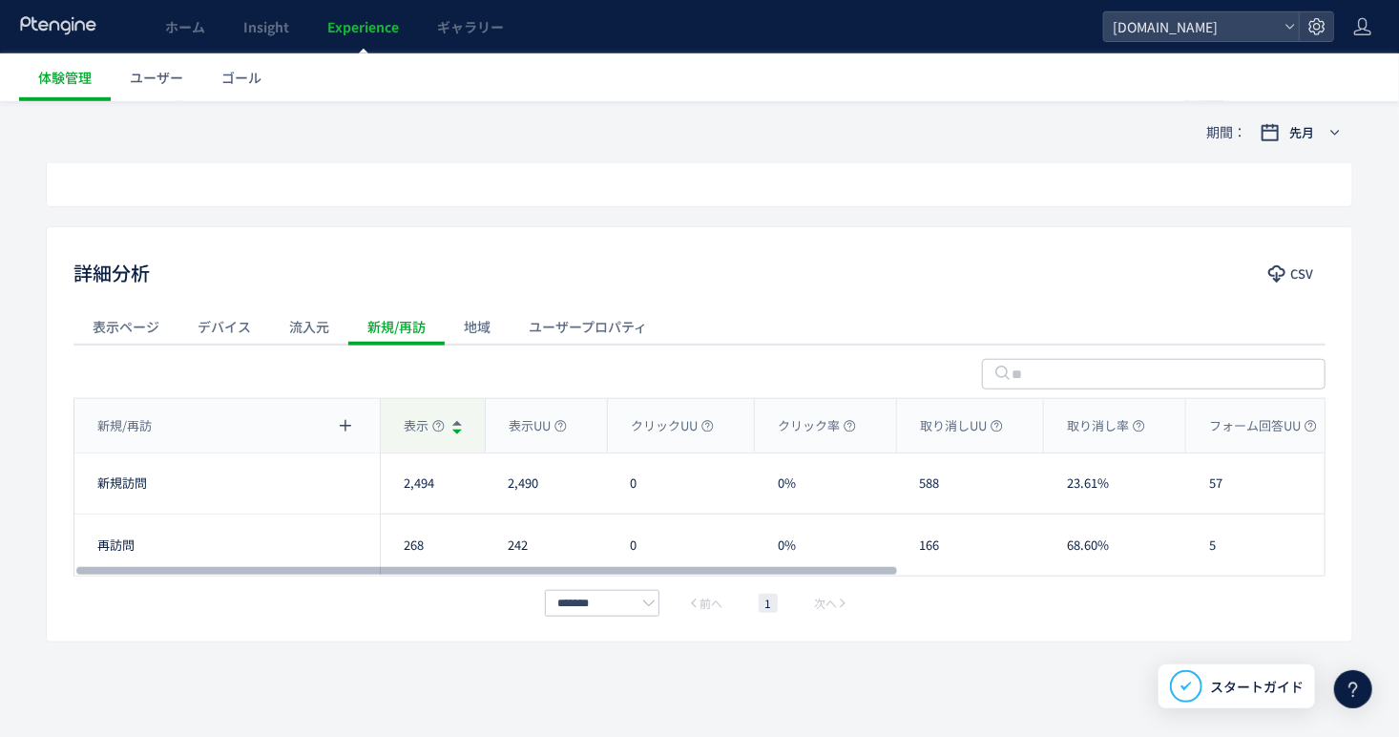
drag, startPoint x: 734, startPoint y: 565, endPoint x: 383, endPoint y: 427, distance: 377.1
click at [473, 565] on div at bounding box center [486, 570] width 821 height 11
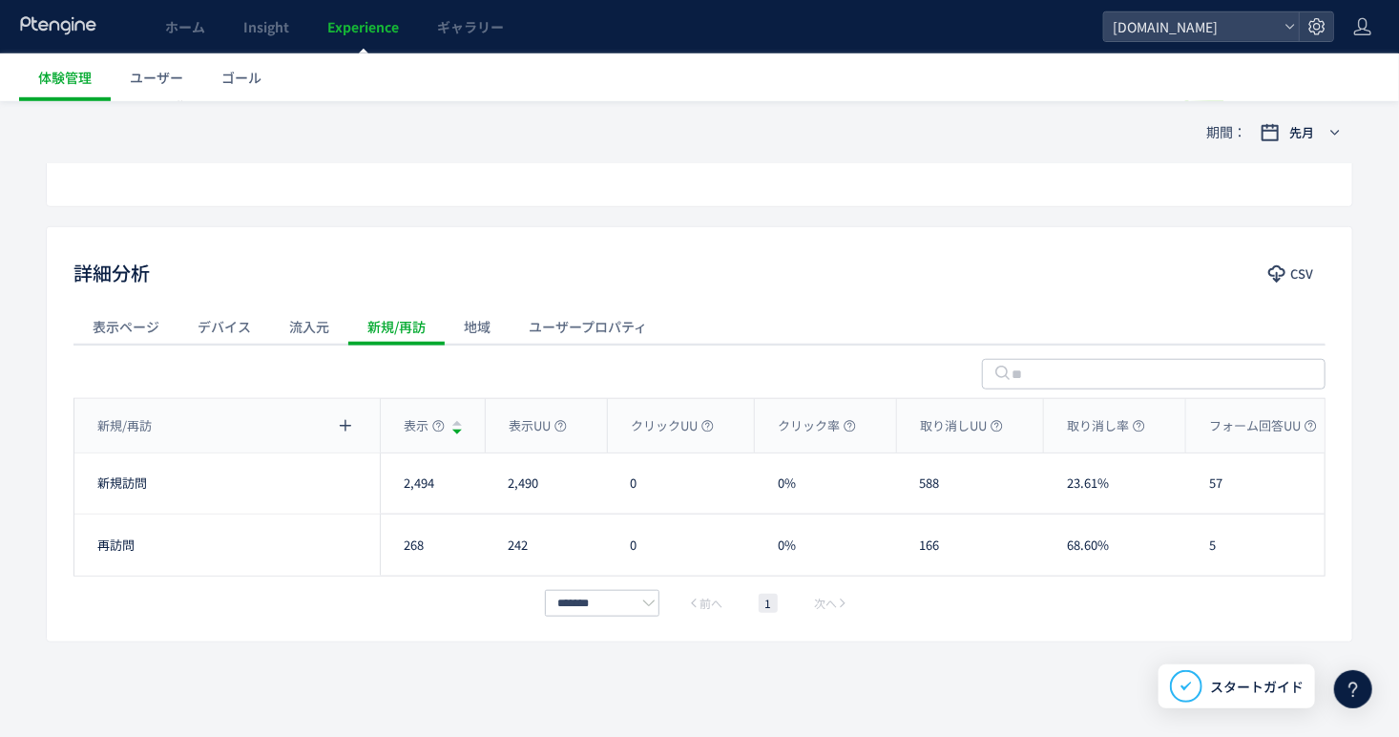
click at [320, 324] on div "流入元" at bounding box center [309, 326] width 78 height 38
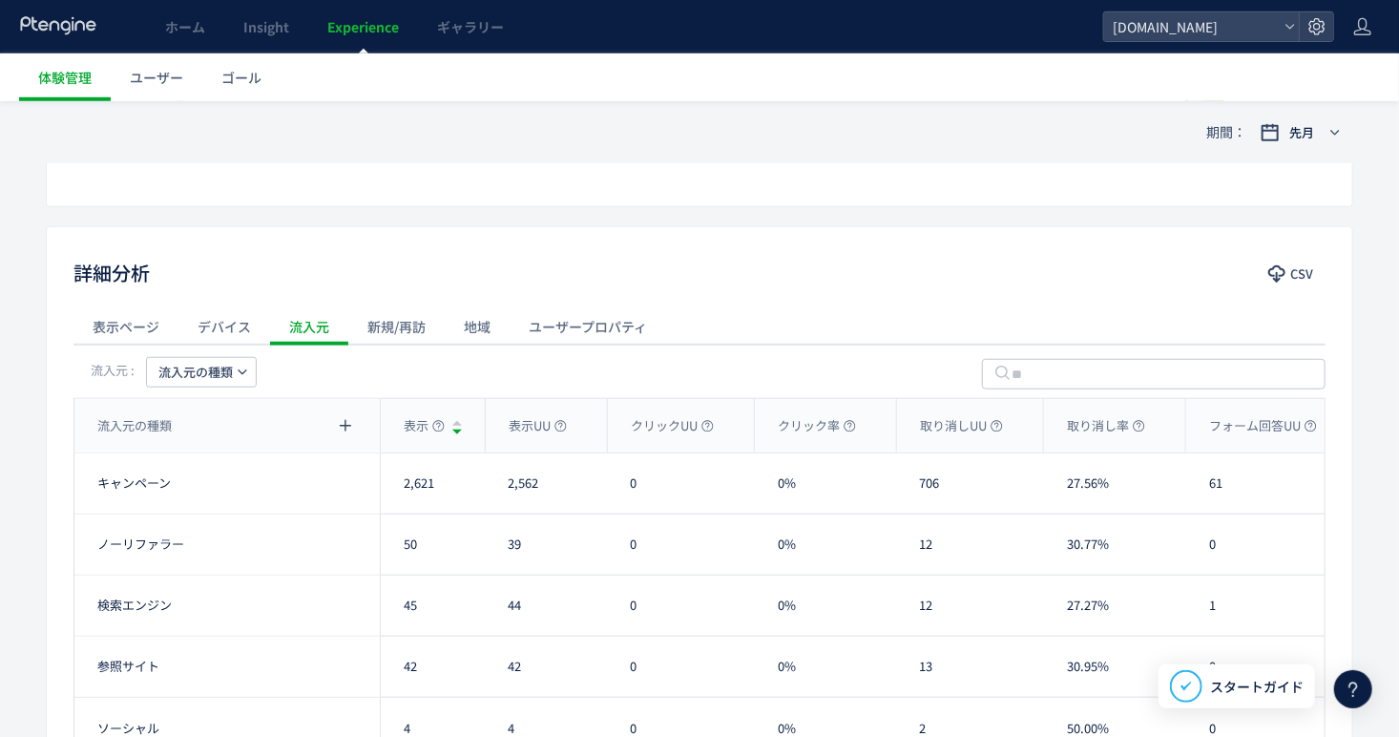
click at [206, 380] on span "流入元の種類" at bounding box center [195, 372] width 74 height 31
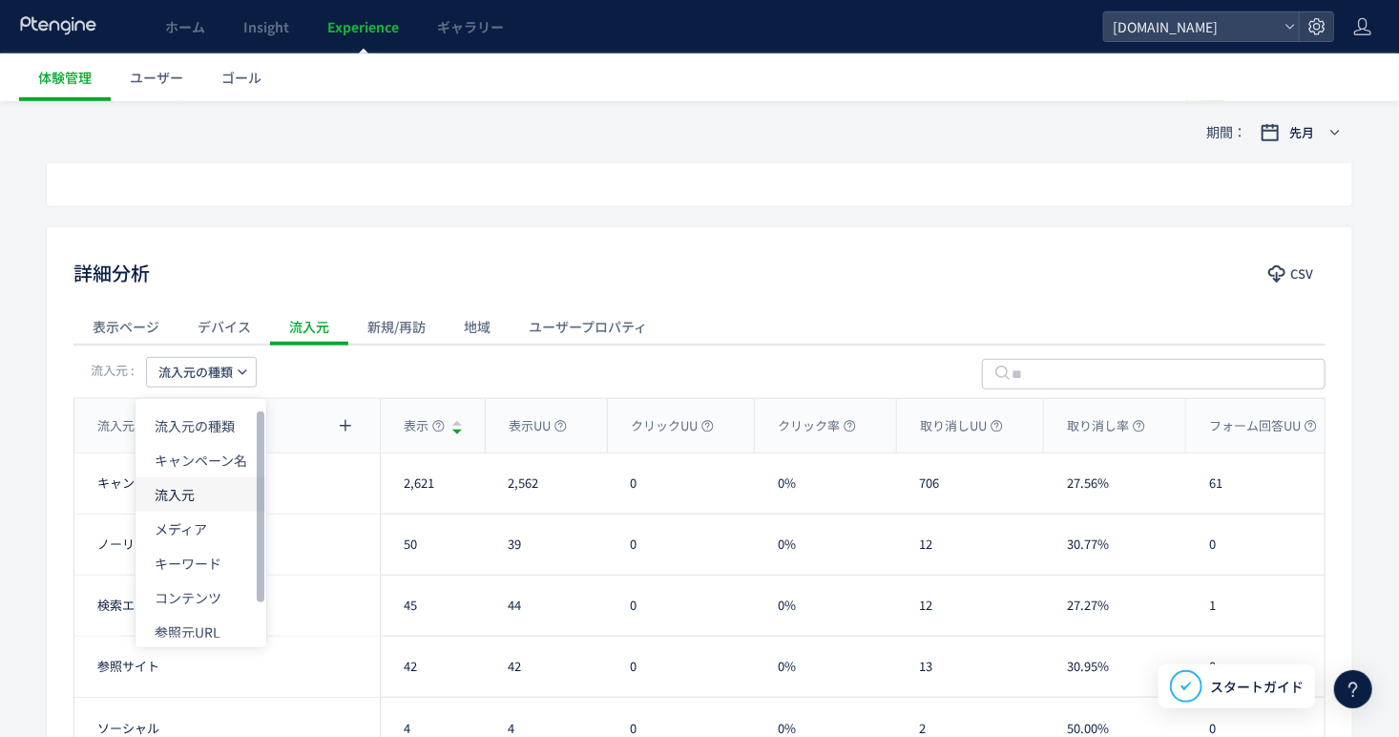
click at [197, 494] on li "流入元" at bounding box center [200, 494] width 131 height 34
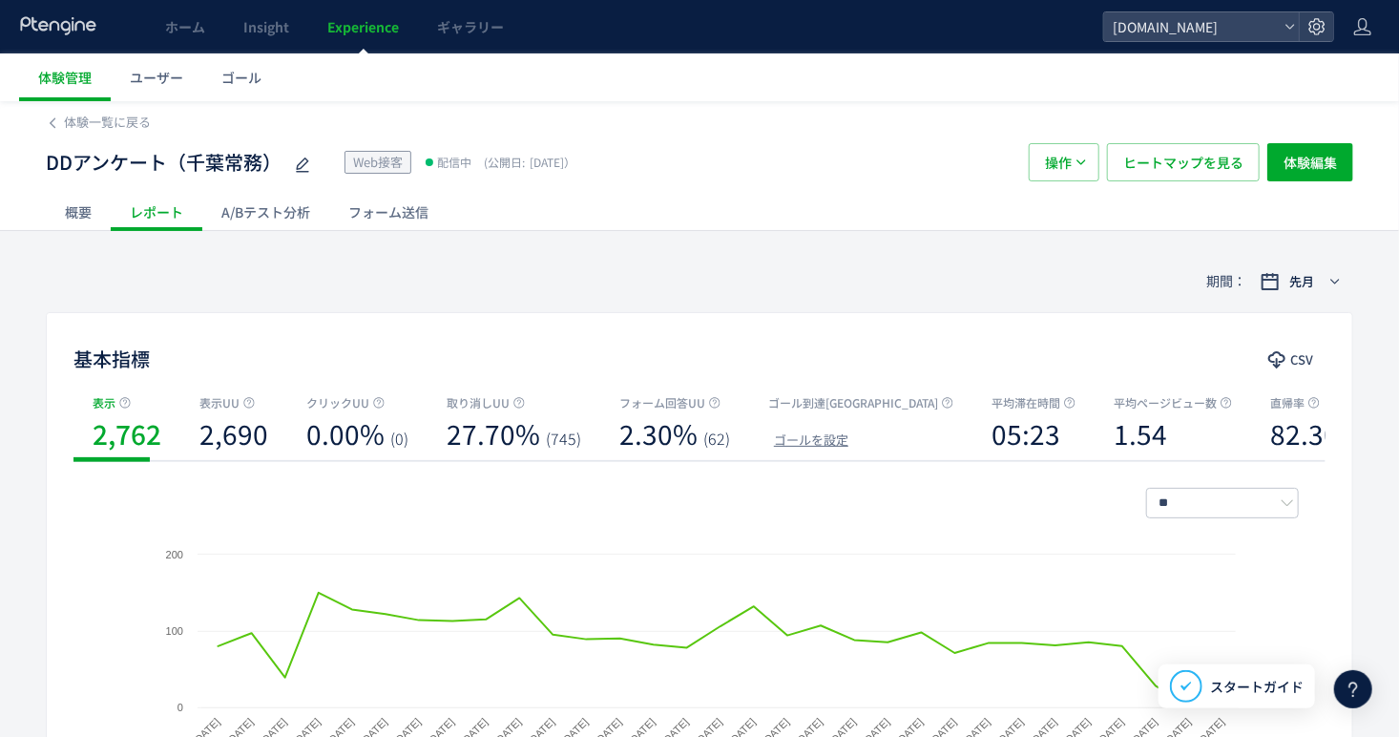
drag, startPoint x: 802, startPoint y: 9, endPoint x: 829, endPoint y: 9, distance: 26.7
click at [802, 9] on div "ホーム Insight Experience ギャラリー" at bounding box center [551, 26] width 1103 height 53
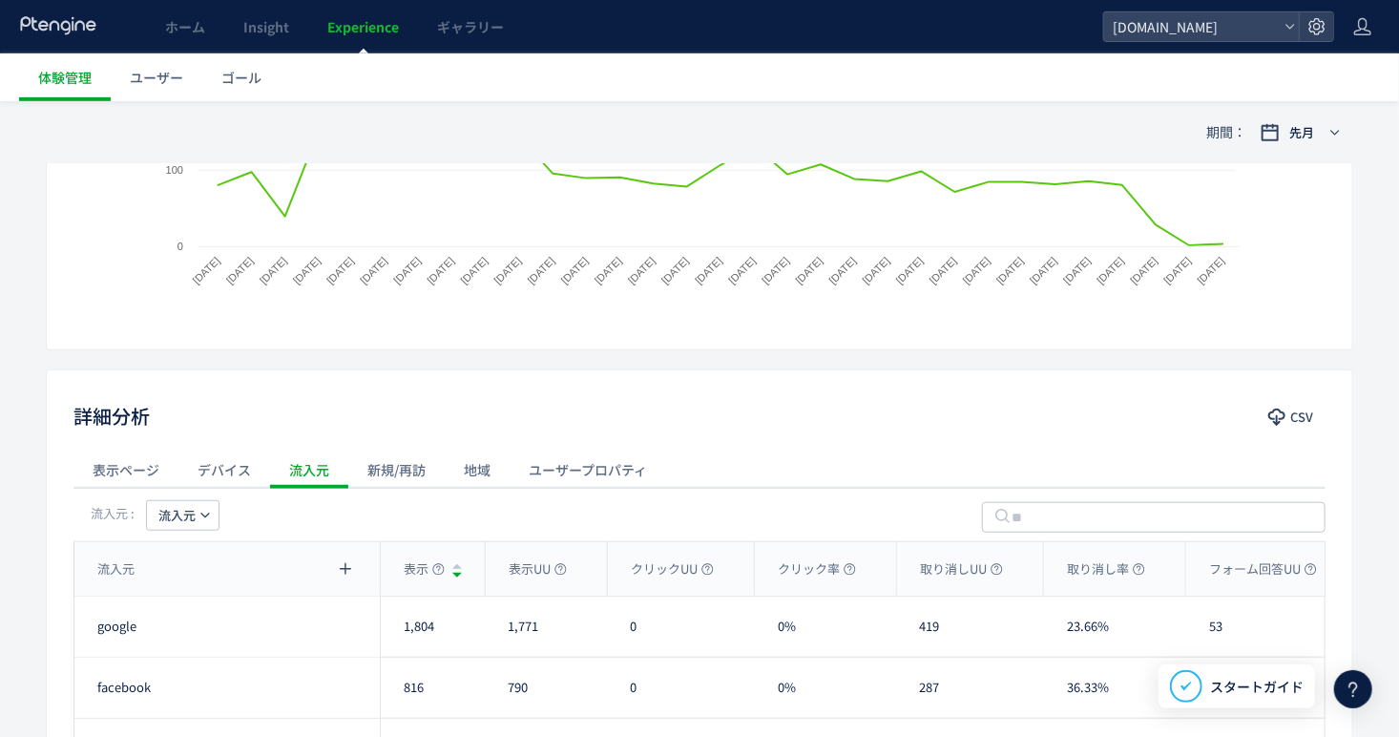
scroll to position [572, 0]
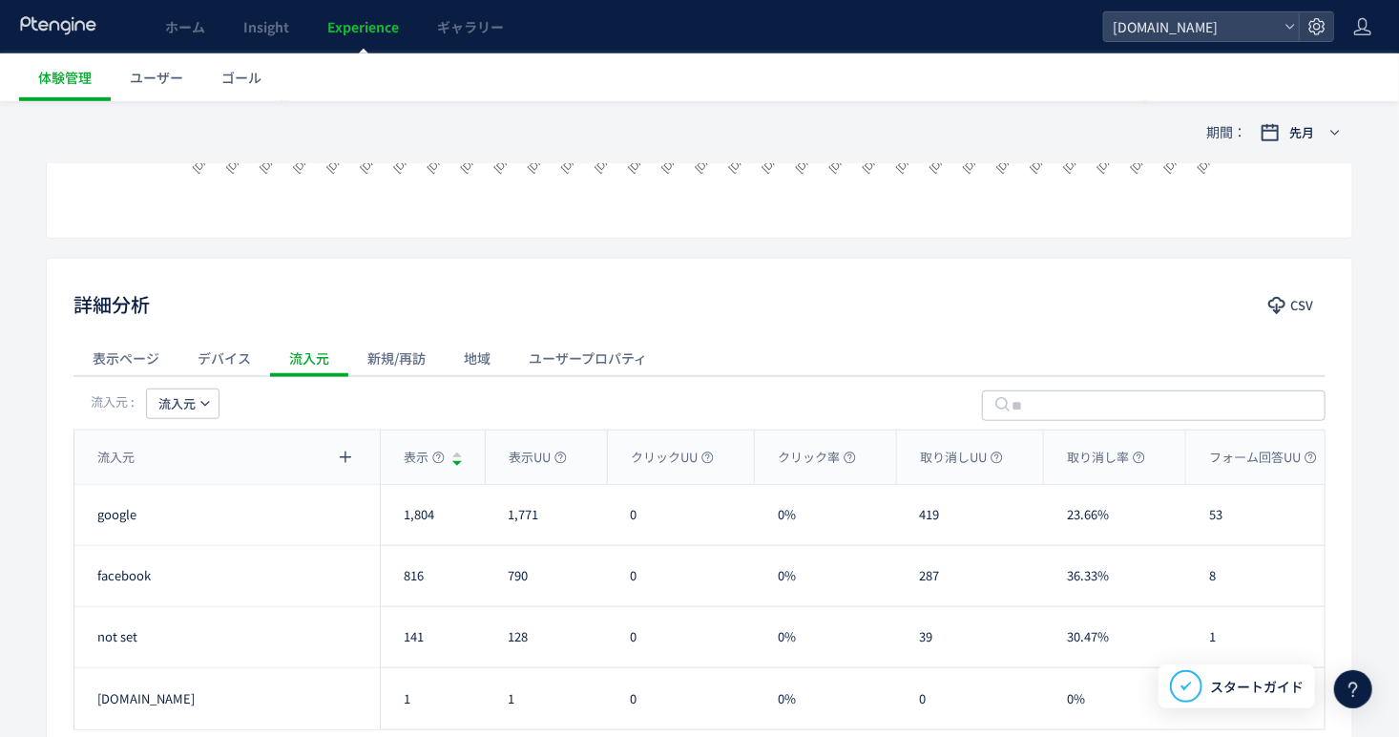
click at [378, 360] on div "新規/再訪" at bounding box center [396, 358] width 96 height 38
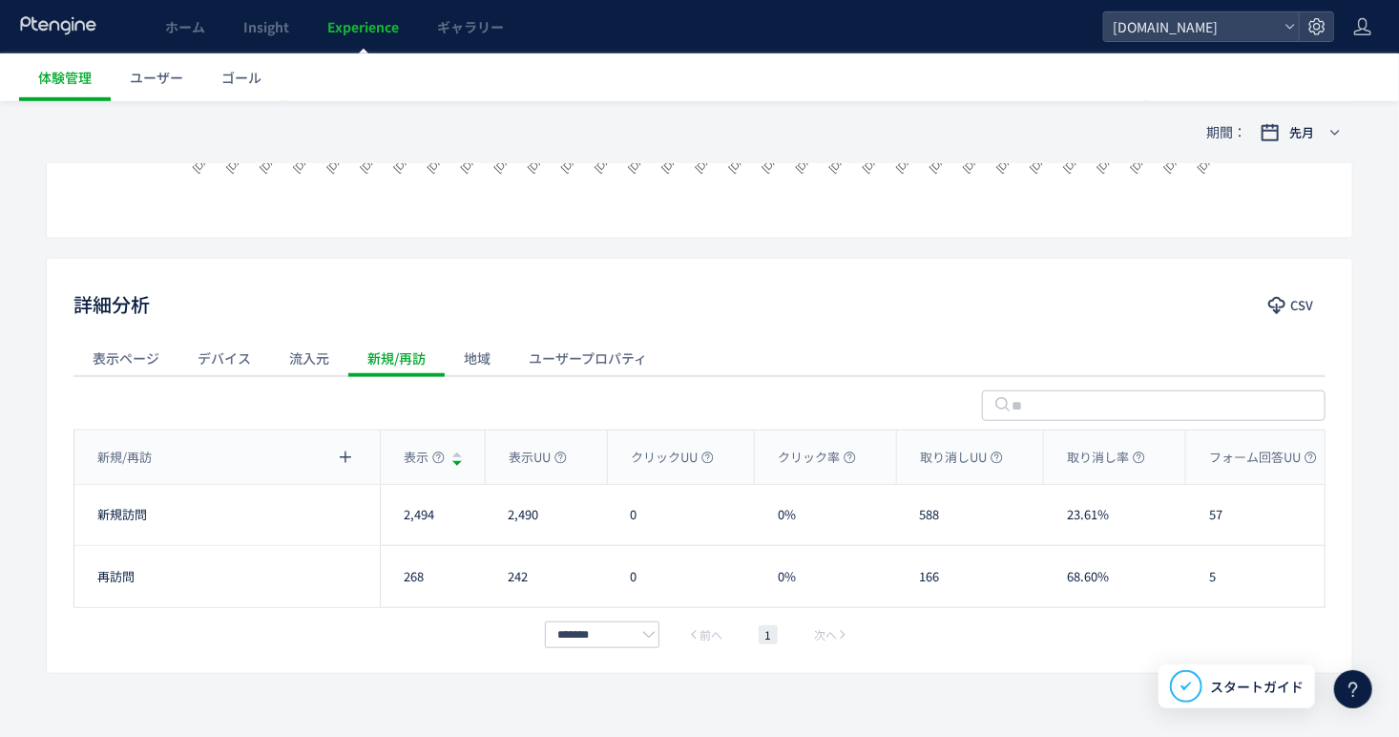
click at [474, 360] on div "地域" at bounding box center [477, 358] width 65 height 38
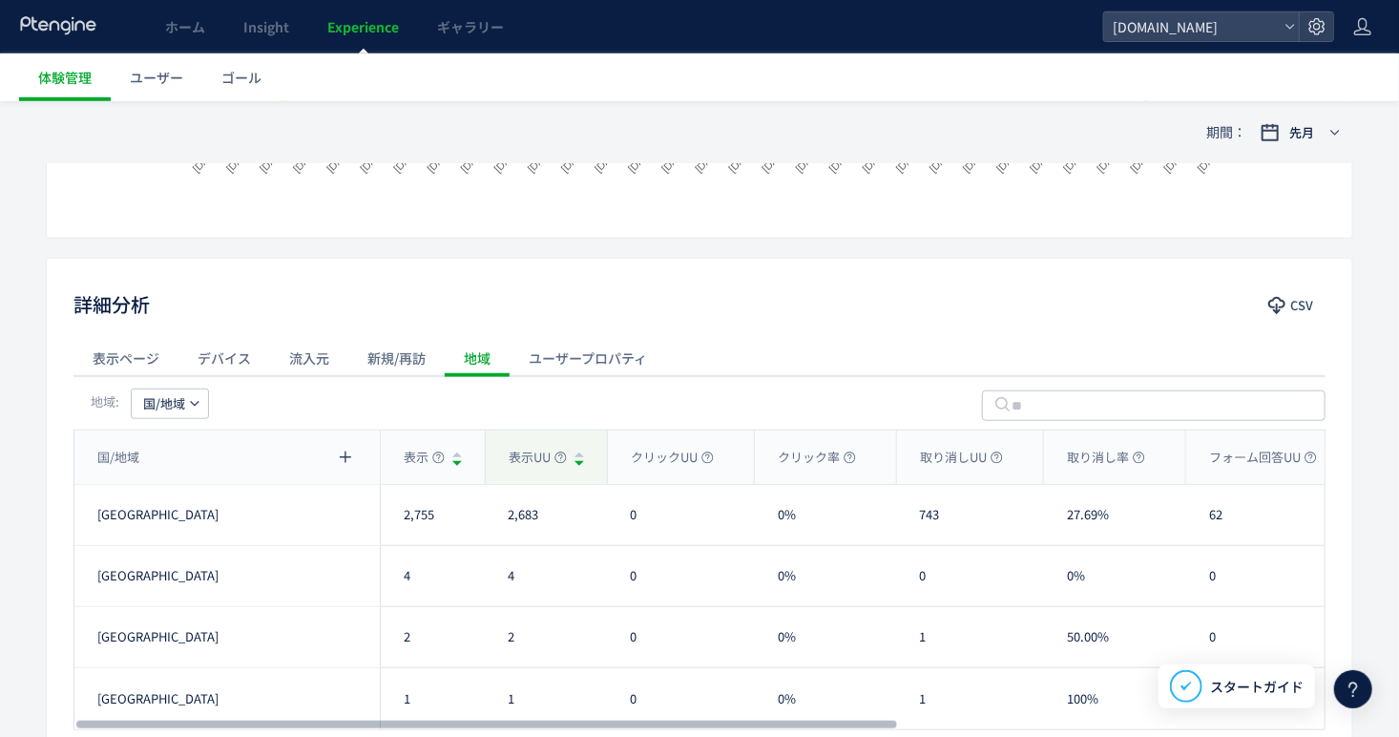
scroll to position [726, 0]
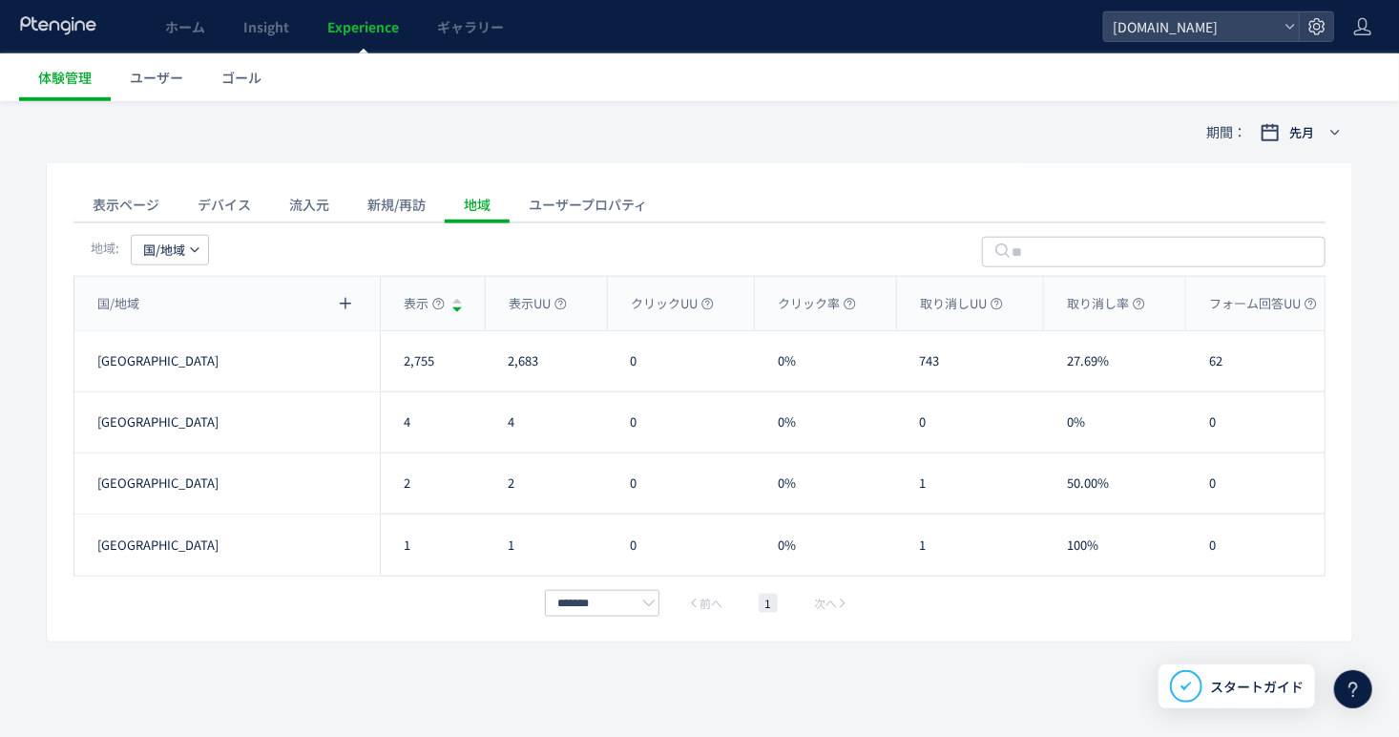
click at [78, 271] on div "地域: 国/地域" at bounding box center [699, 248] width 1252 height 53
drag, startPoint x: 148, startPoint y: 239, endPoint x: 157, endPoint y: 241, distance: 10.0
click at [149, 239] on span "国/地域" at bounding box center [164, 250] width 42 height 31
click at [176, 343] on li "都道府県" at bounding box center [170, 338] width 92 height 34
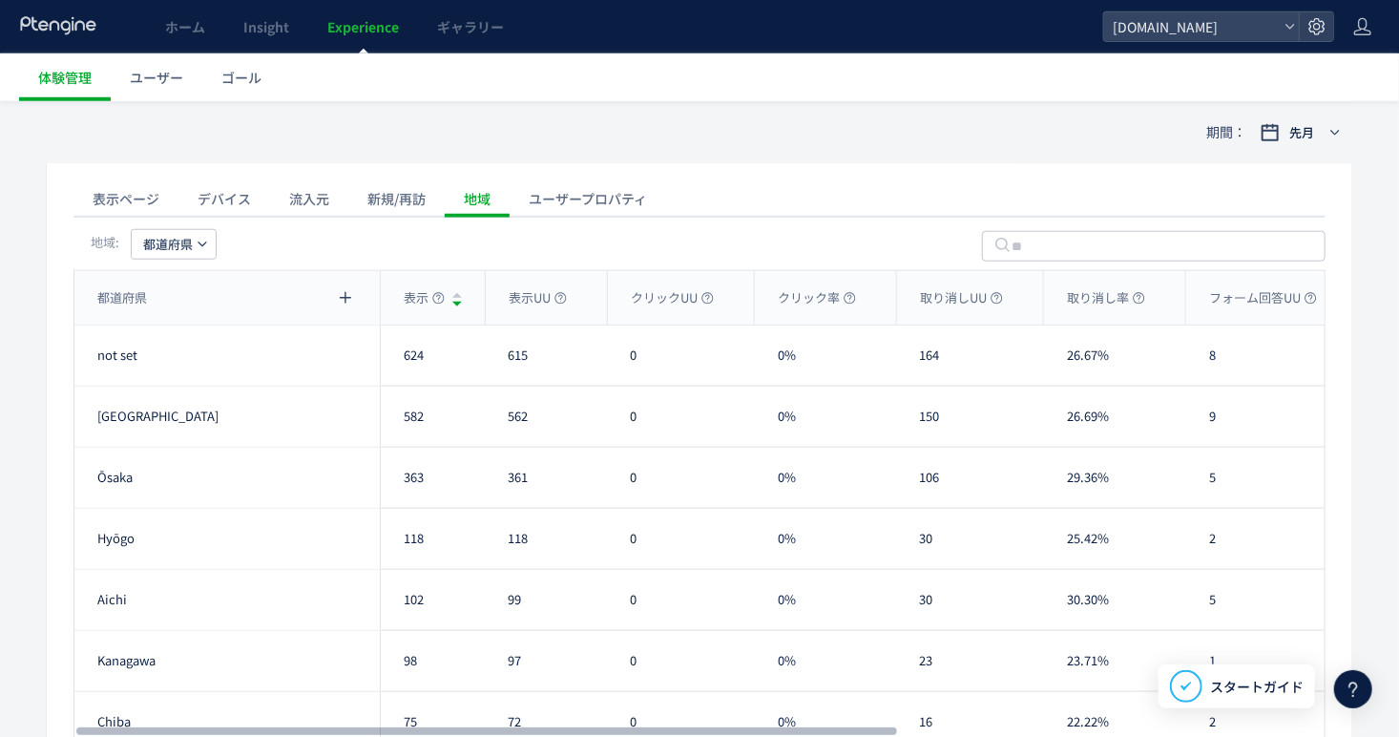
scroll to position [615, 0]
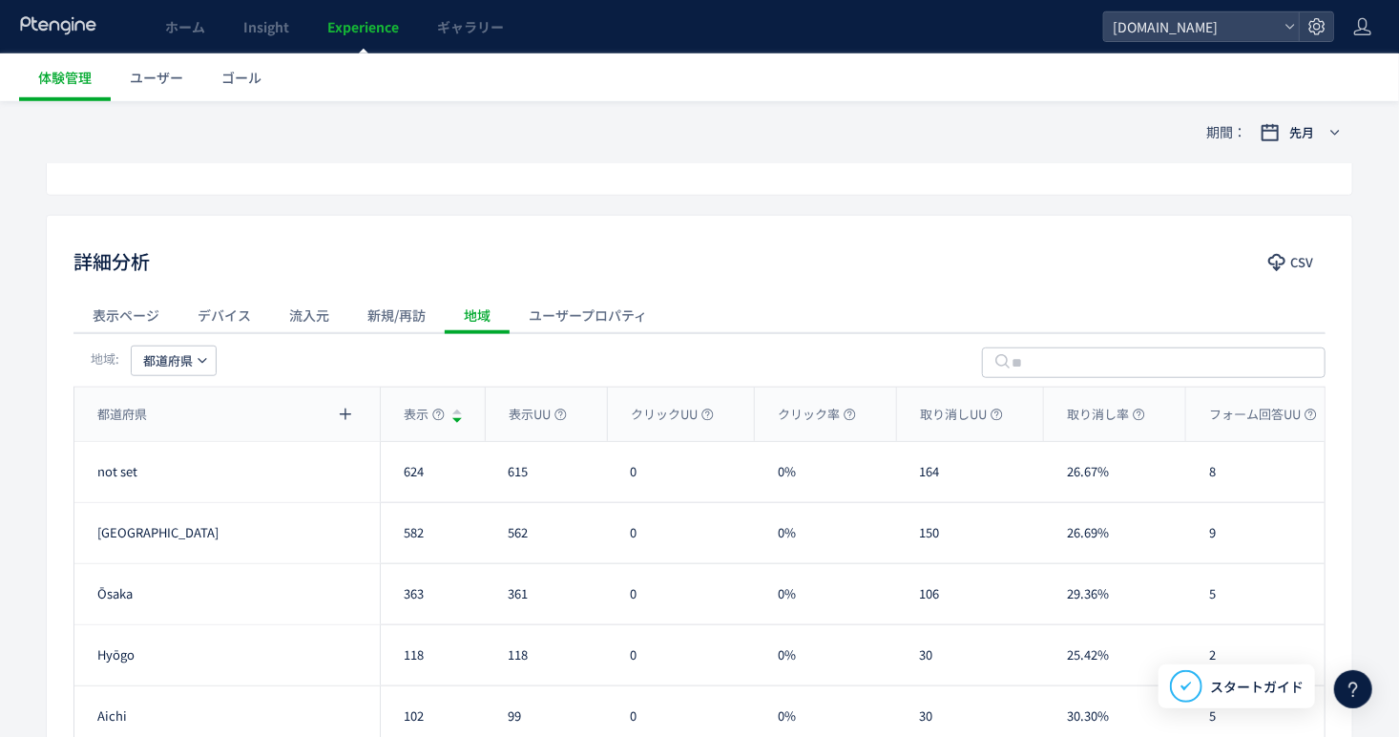
click at [532, 312] on div "ユーザープロパティ" at bounding box center [588, 315] width 156 height 38
click at [268, 374] on div "ユーザープロパティ: region" at bounding box center [699, 359] width 1252 height 53
click at [274, 363] on icon "button" at bounding box center [275, 360] width 11 height 11
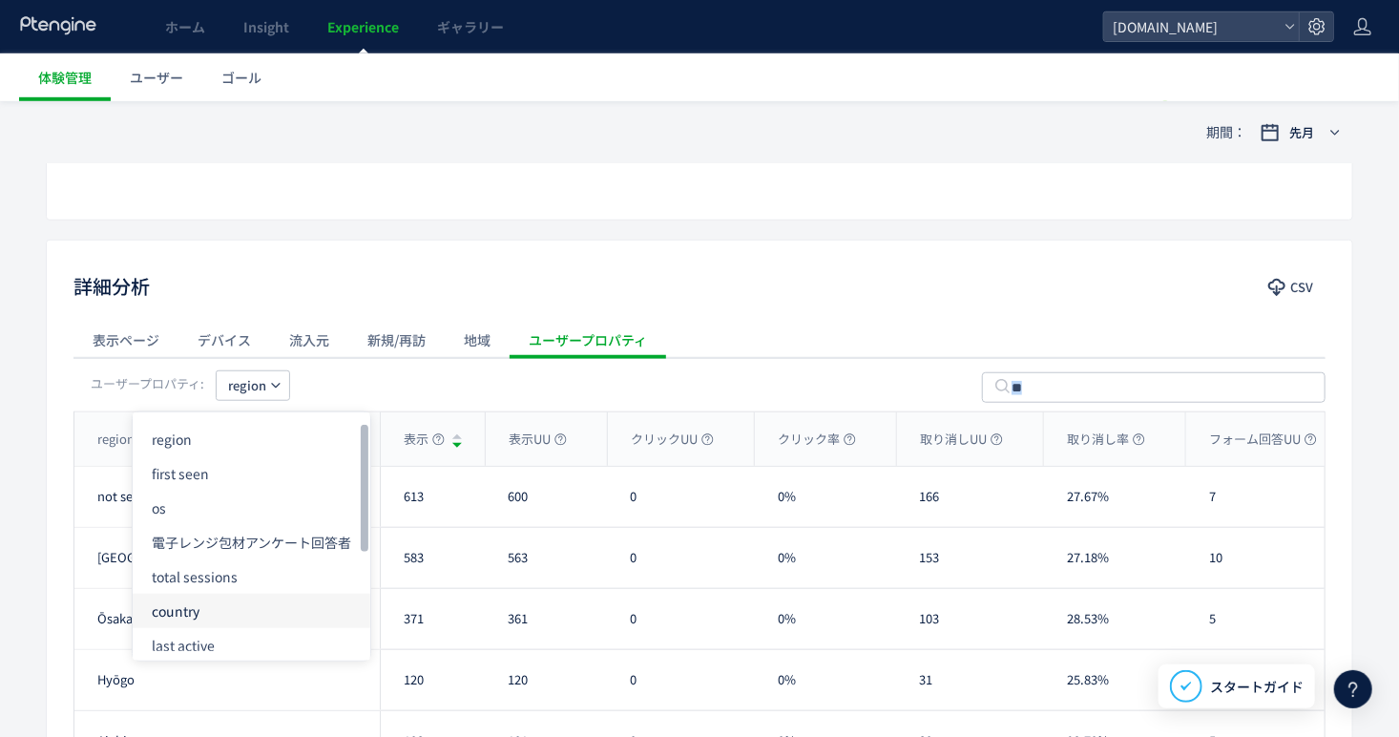
scroll to position [520, 0]
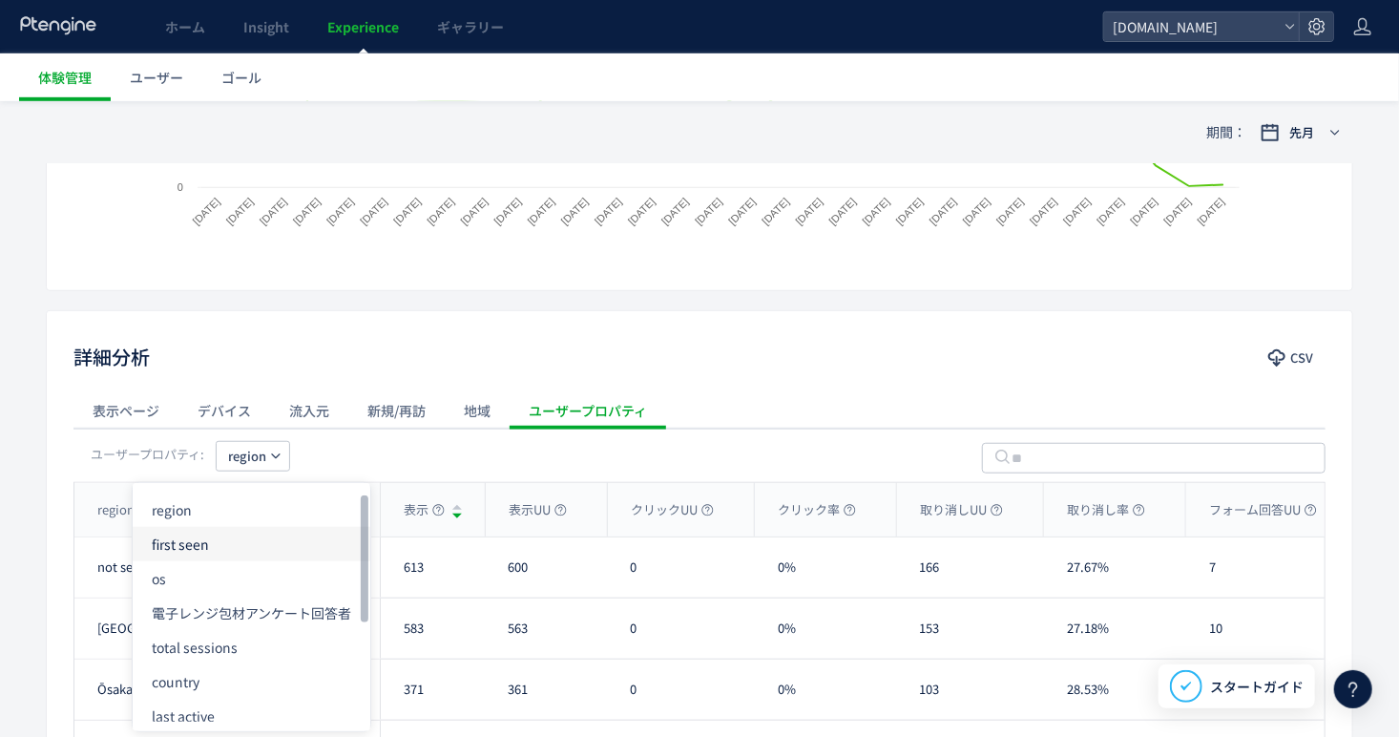
click at [225, 536] on li "first seen" at bounding box center [252, 544] width 238 height 34
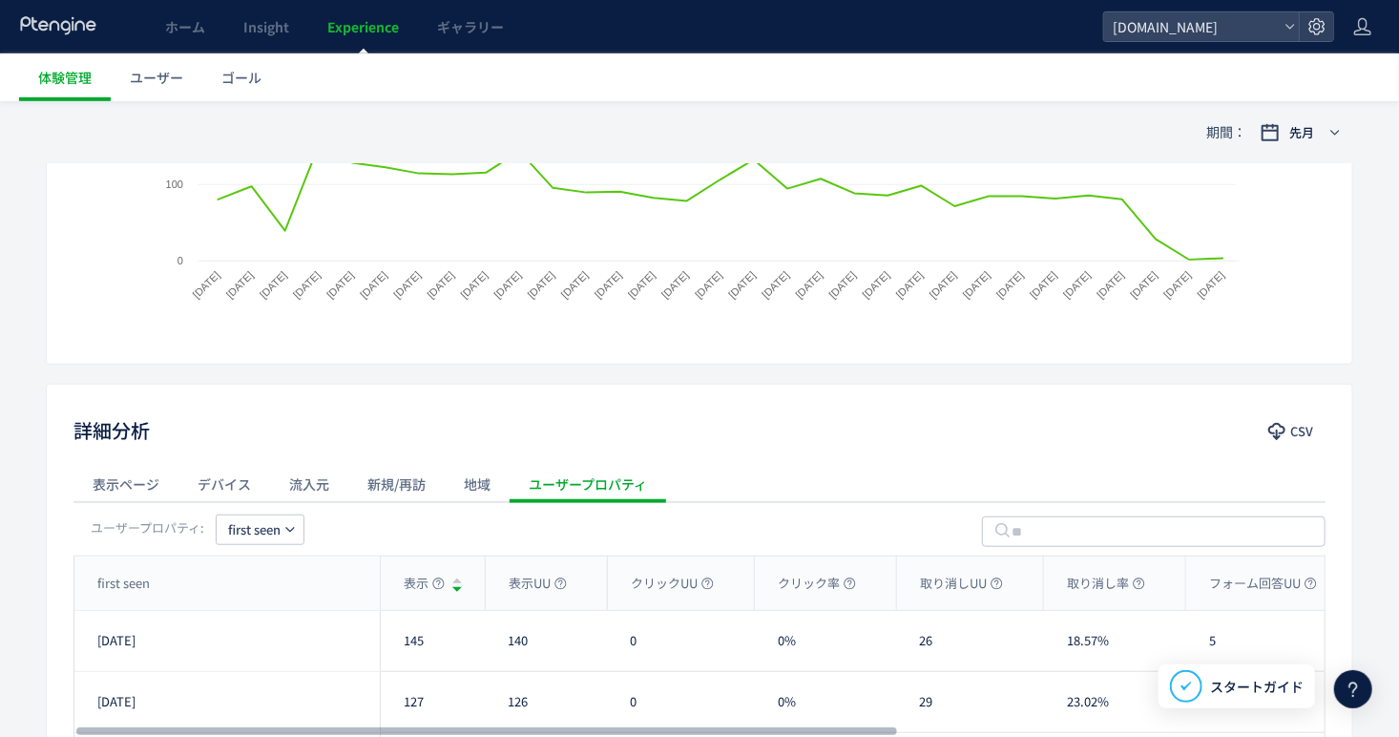
scroll to position [329, 0]
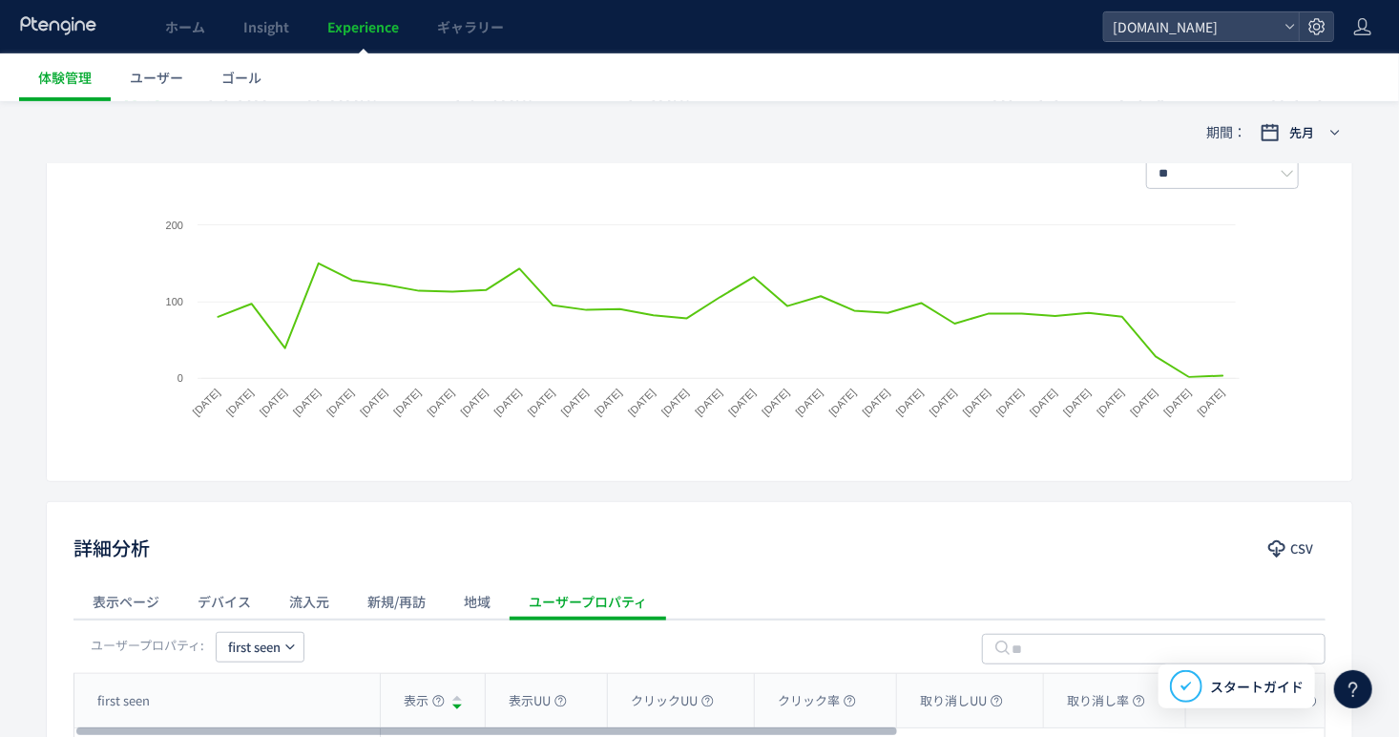
click at [258, 589] on div "デバイス" at bounding box center [224, 601] width 92 height 38
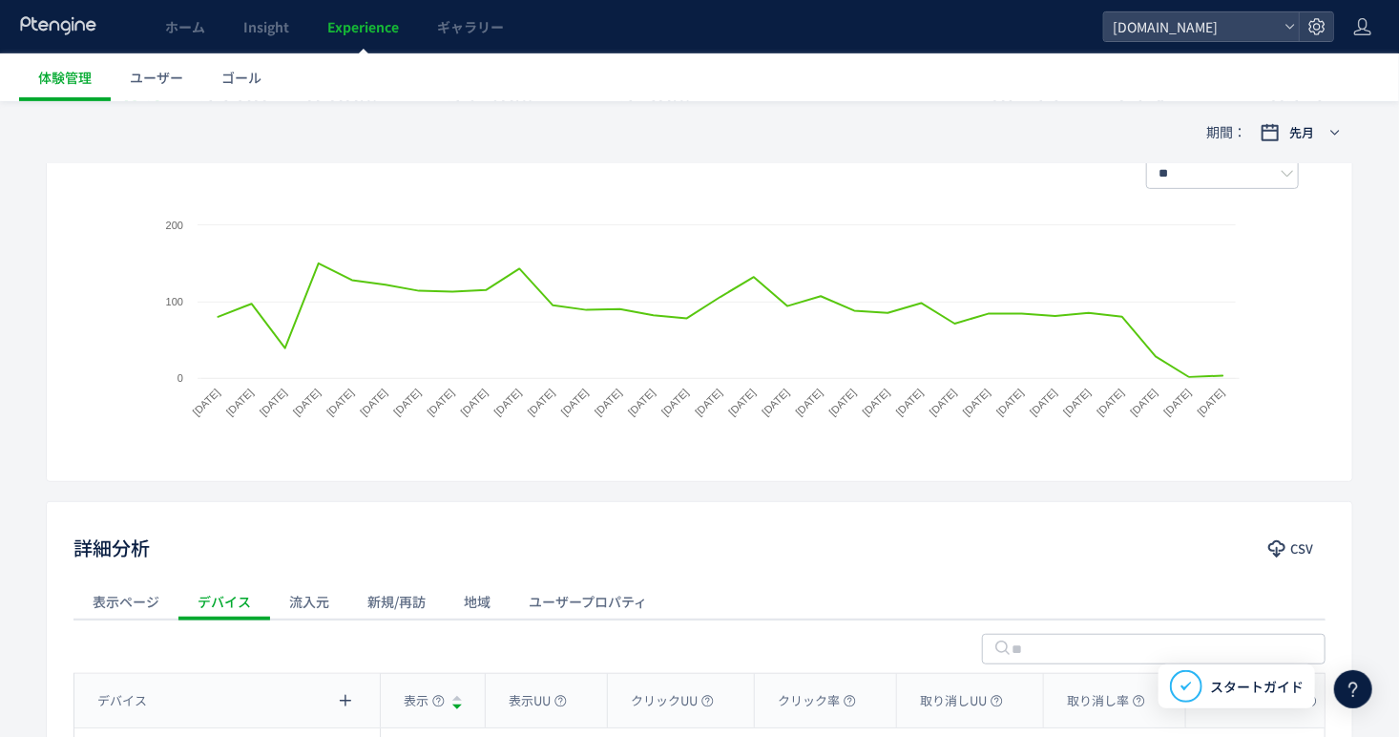
click at [301, 612] on div "流入元" at bounding box center [309, 601] width 78 height 38
click at [236, 601] on div "デバイス" at bounding box center [224, 601] width 92 height 38
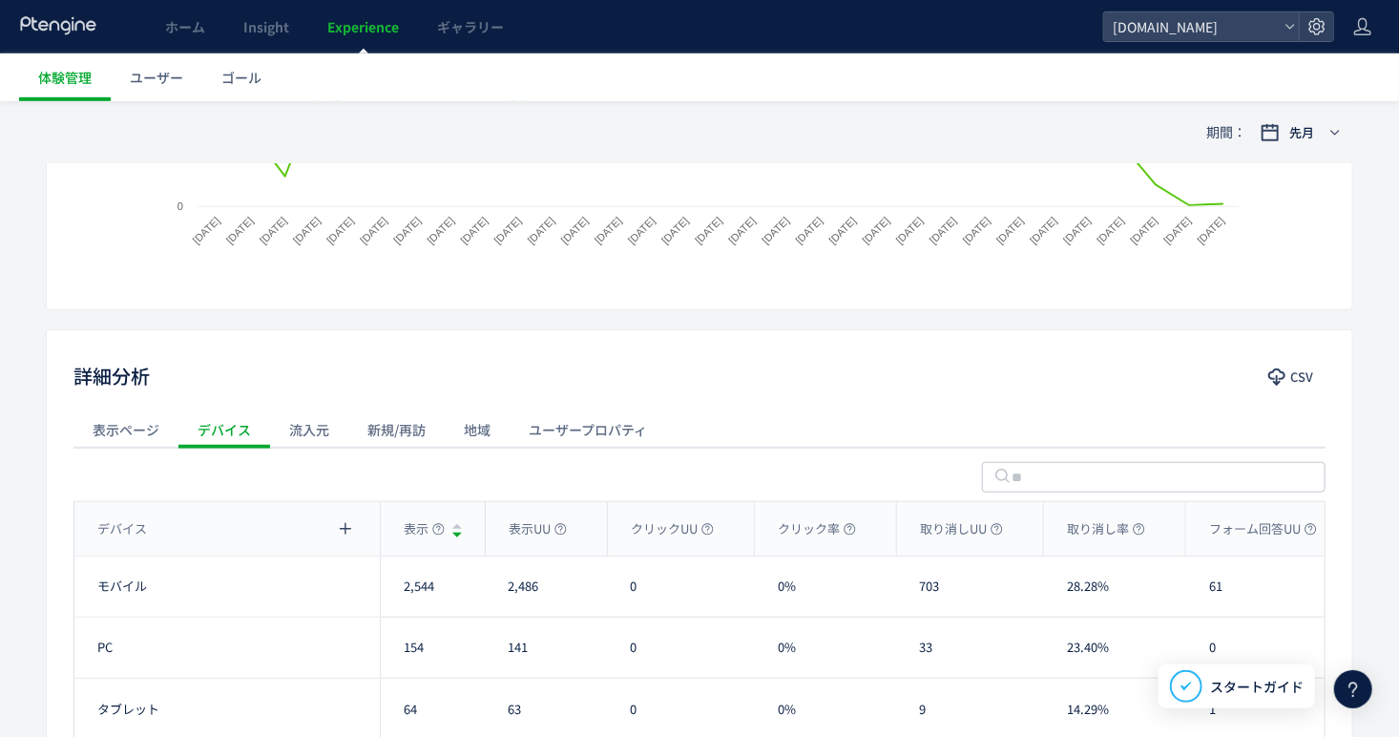
scroll to position [615, 0]
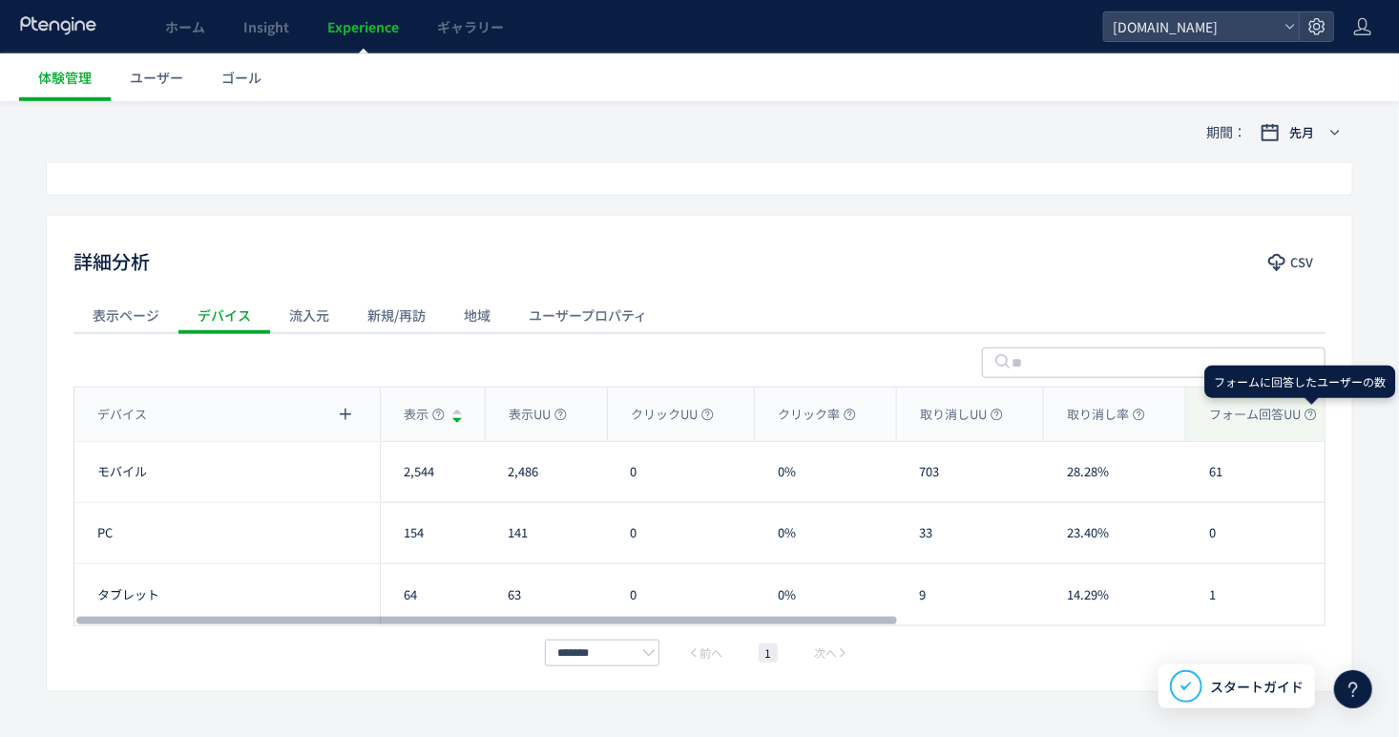
click at [1306, 418] on icon at bounding box center [1310, 414] width 12 height 12
click at [1314, 408] on use at bounding box center [1310, 413] width 11 height 11
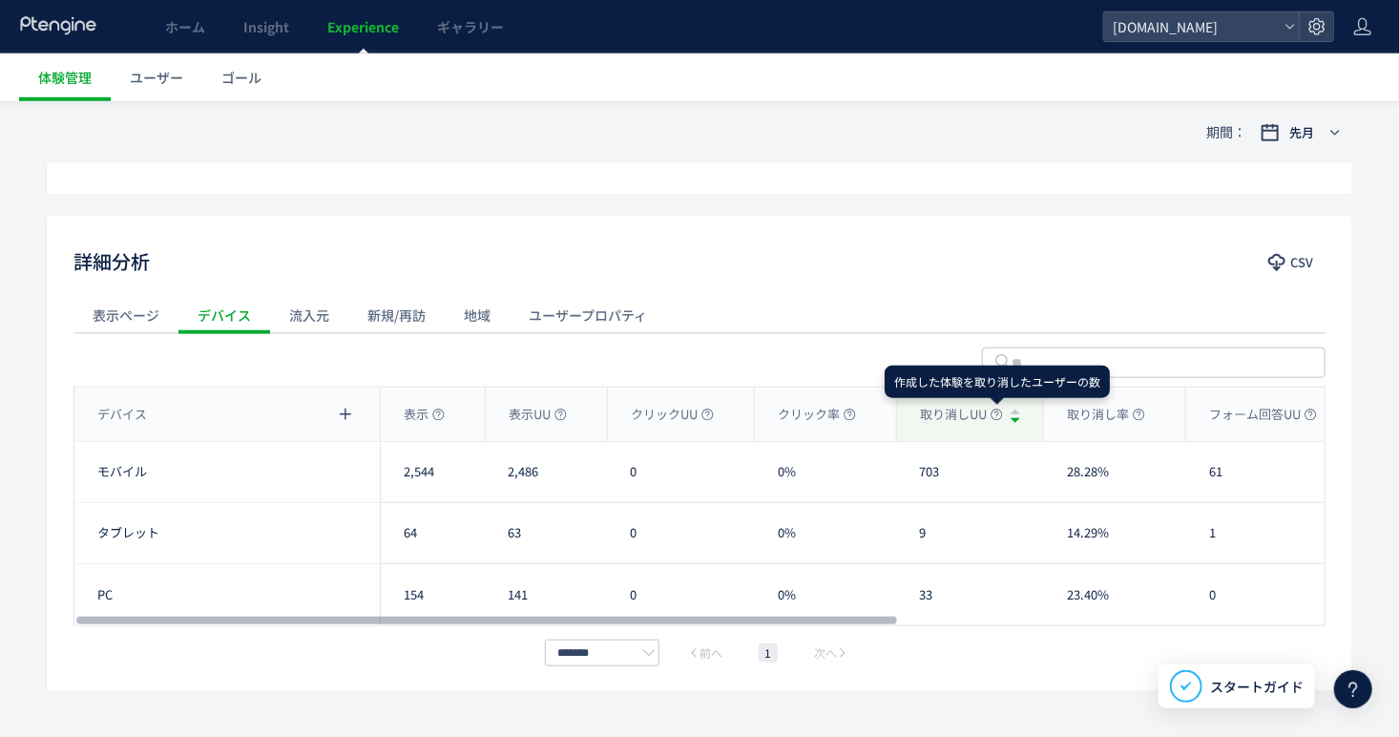
click at [999, 412] on use at bounding box center [996, 413] width 11 height 11
click at [993, 416] on icon at bounding box center [996, 414] width 12 height 12
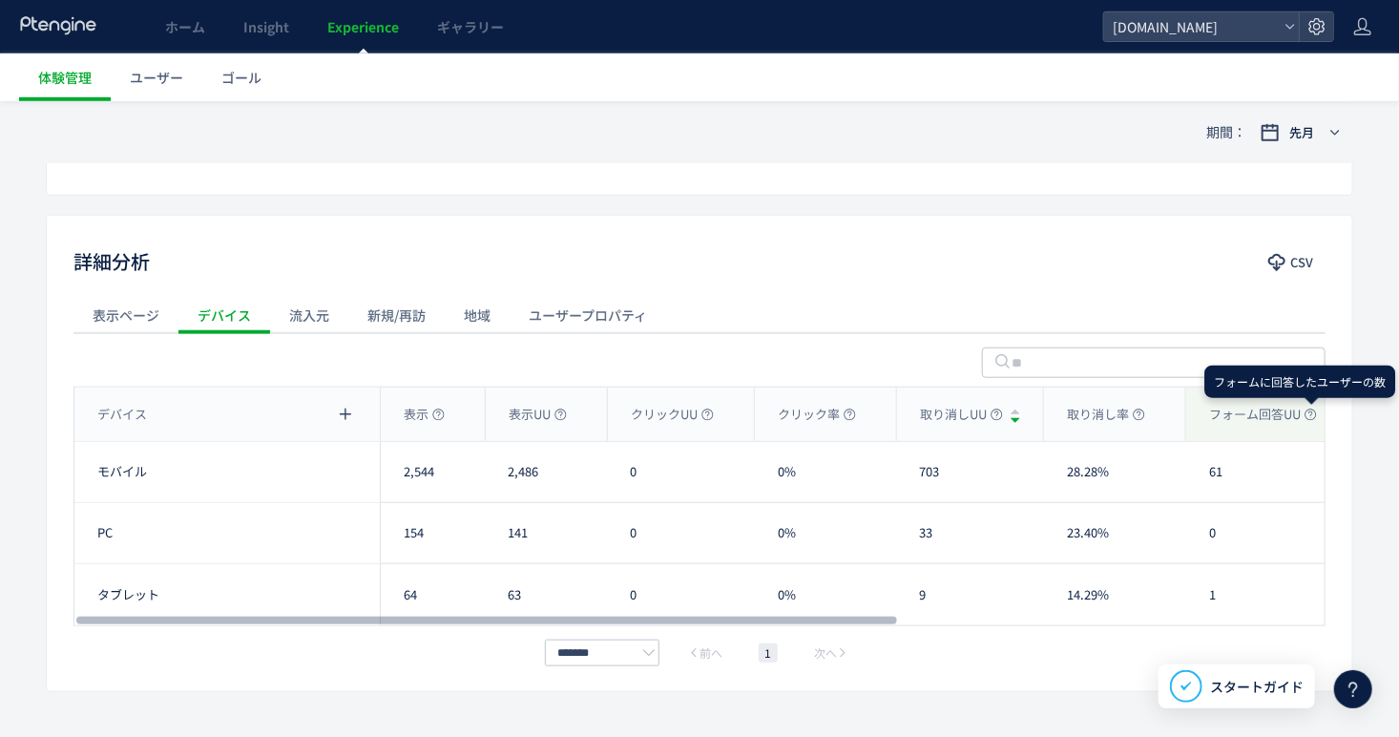
click at [1308, 412] on icon at bounding box center [1310, 414] width 12 height 12
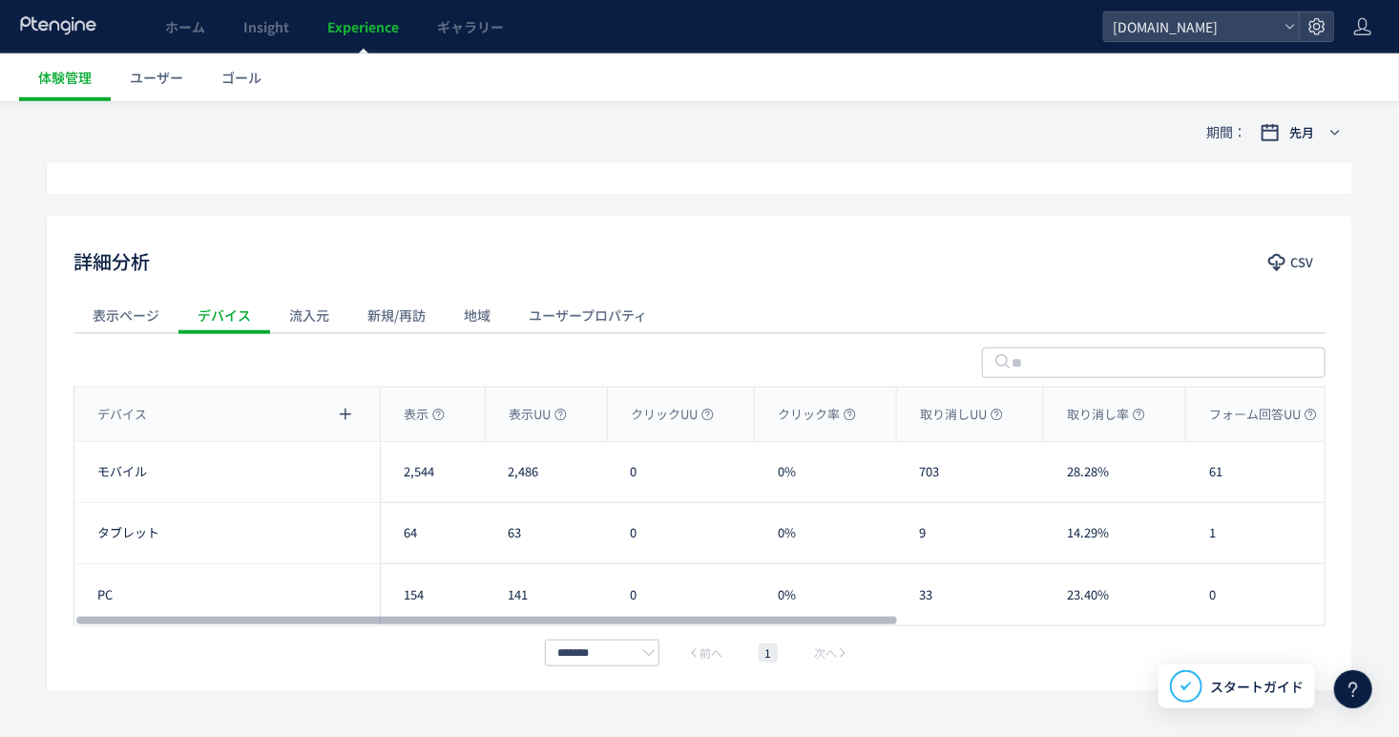
scroll to position [665, 0]
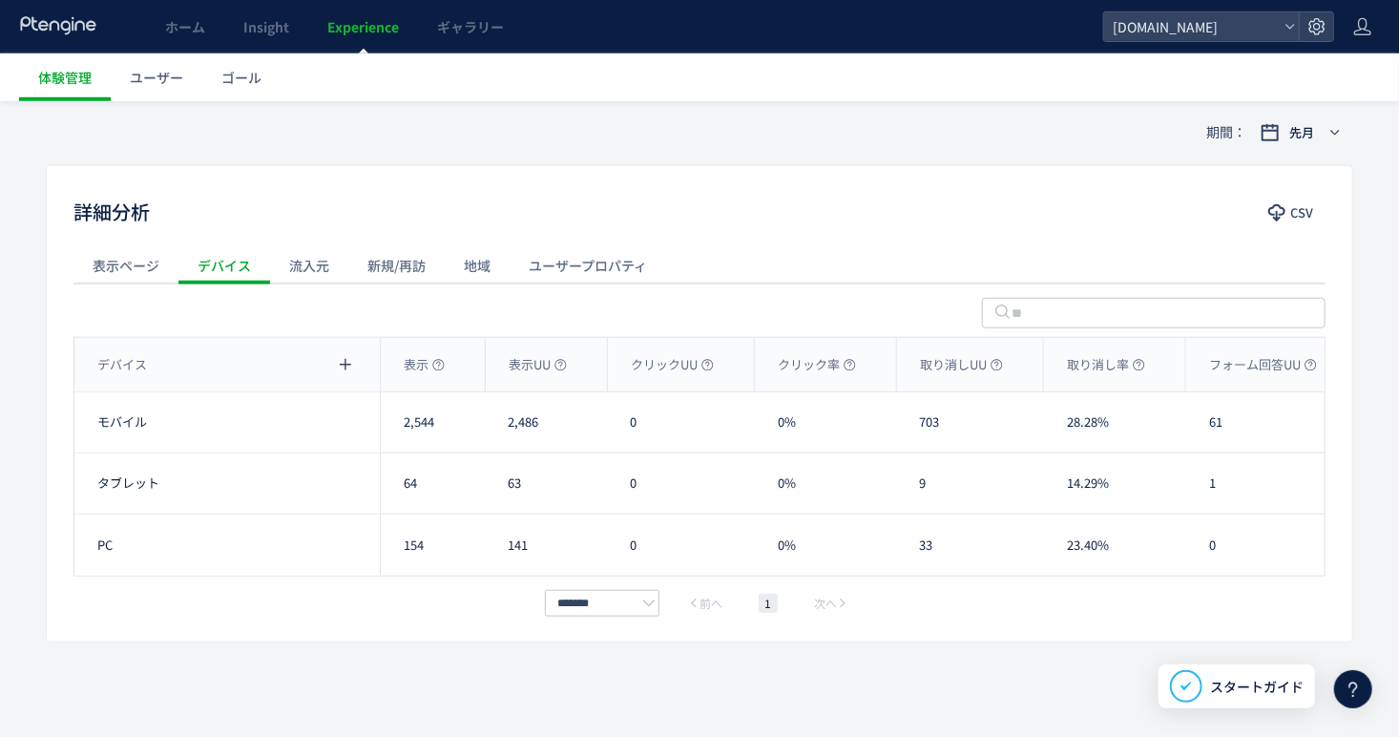
click at [423, 271] on div "新規/再訪" at bounding box center [396, 265] width 96 height 38
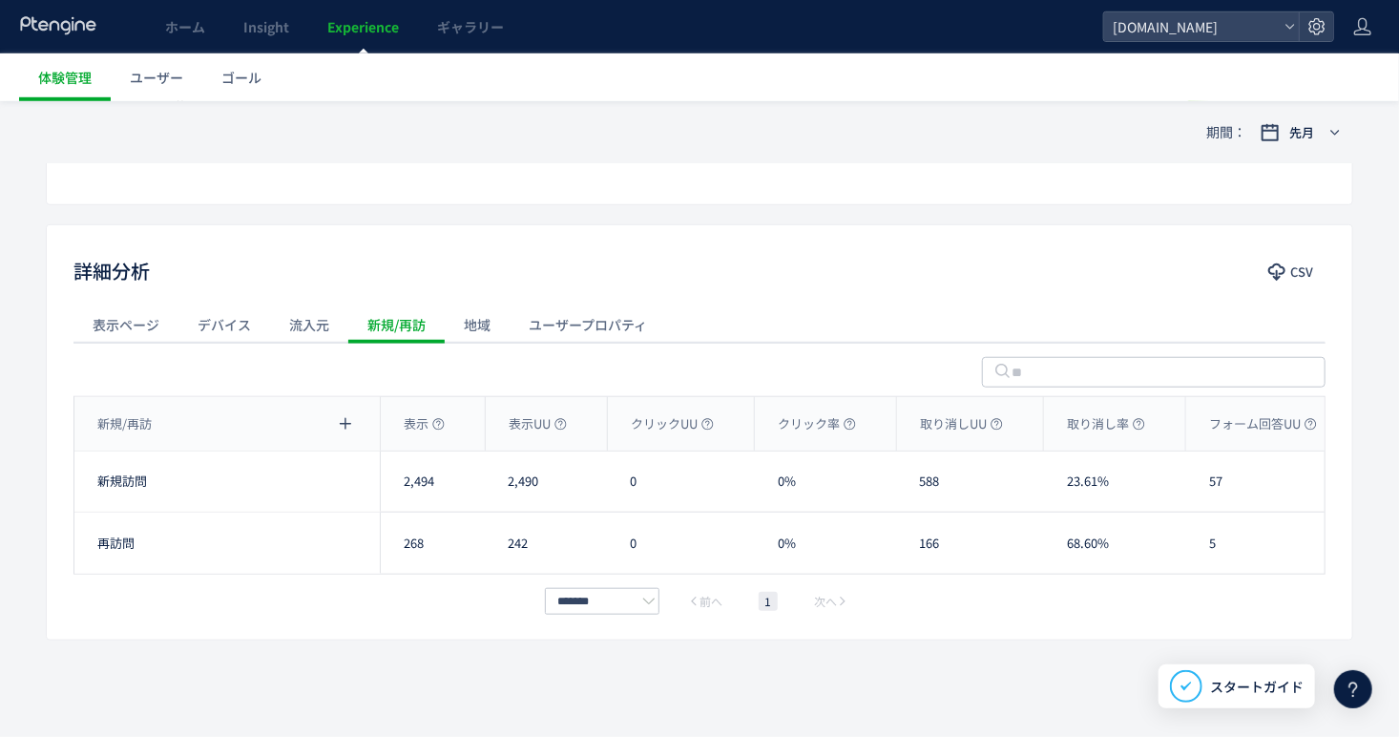
scroll to position [604, 0]
click at [302, 327] on div "流入元" at bounding box center [309, 326] width 78 height 38
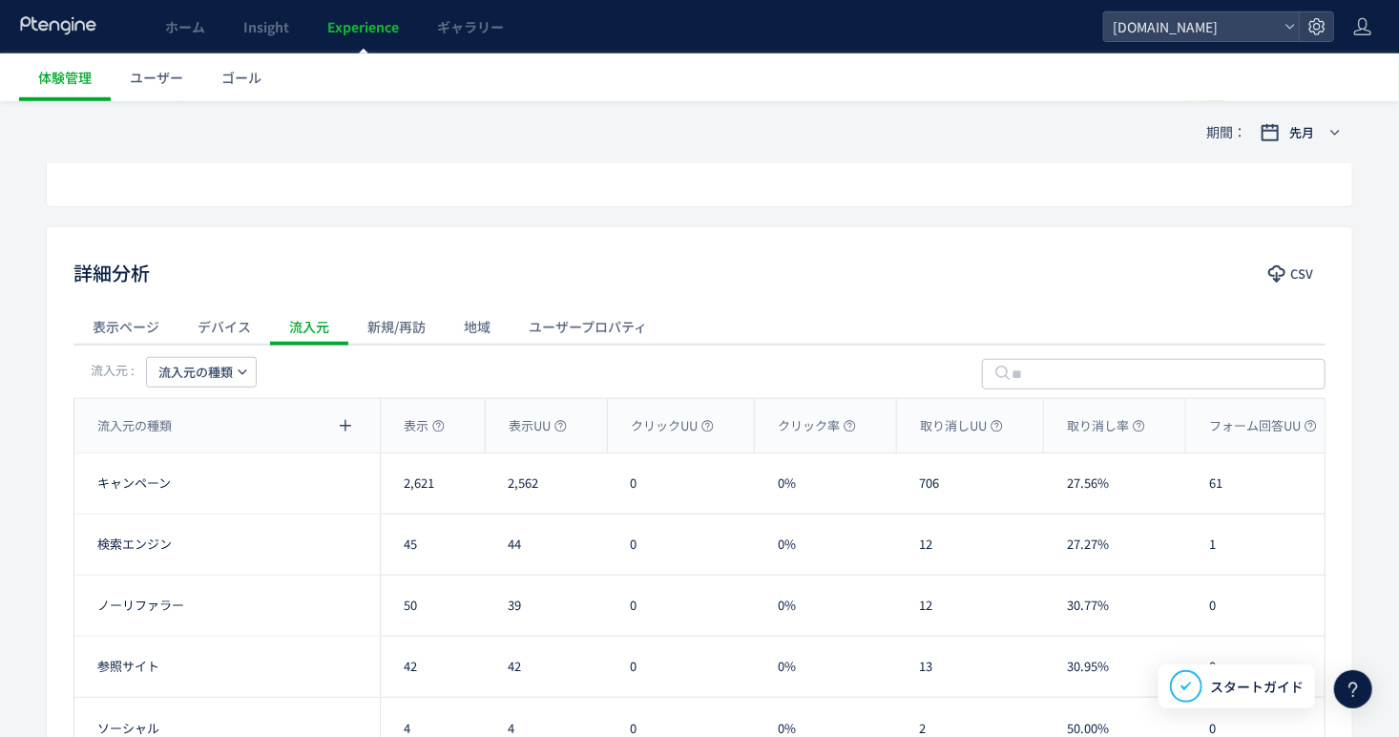
click at [237, 372] on icon "button" at bounding box center [242, 371] width 11 height 11
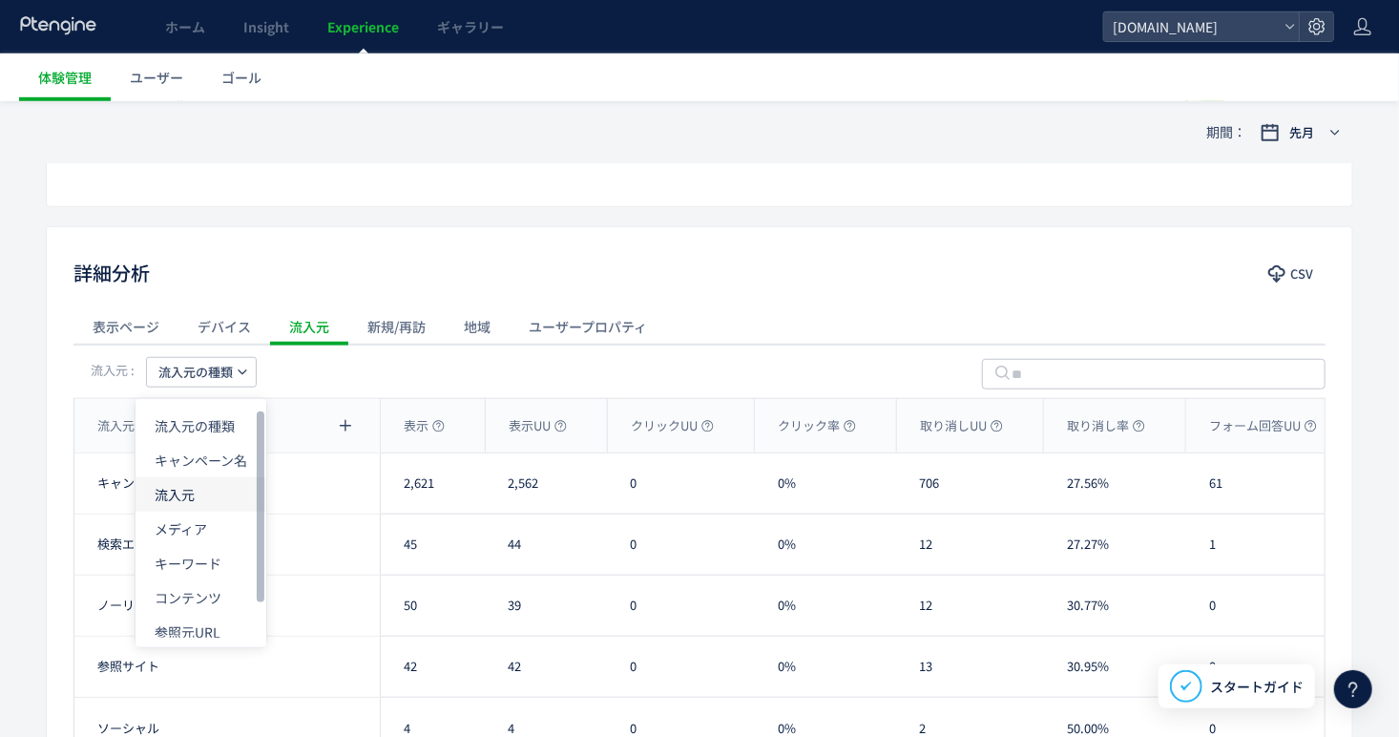
click at [192, 496] on li "流入元" at bounding box center [200, 494] width 131 height 34
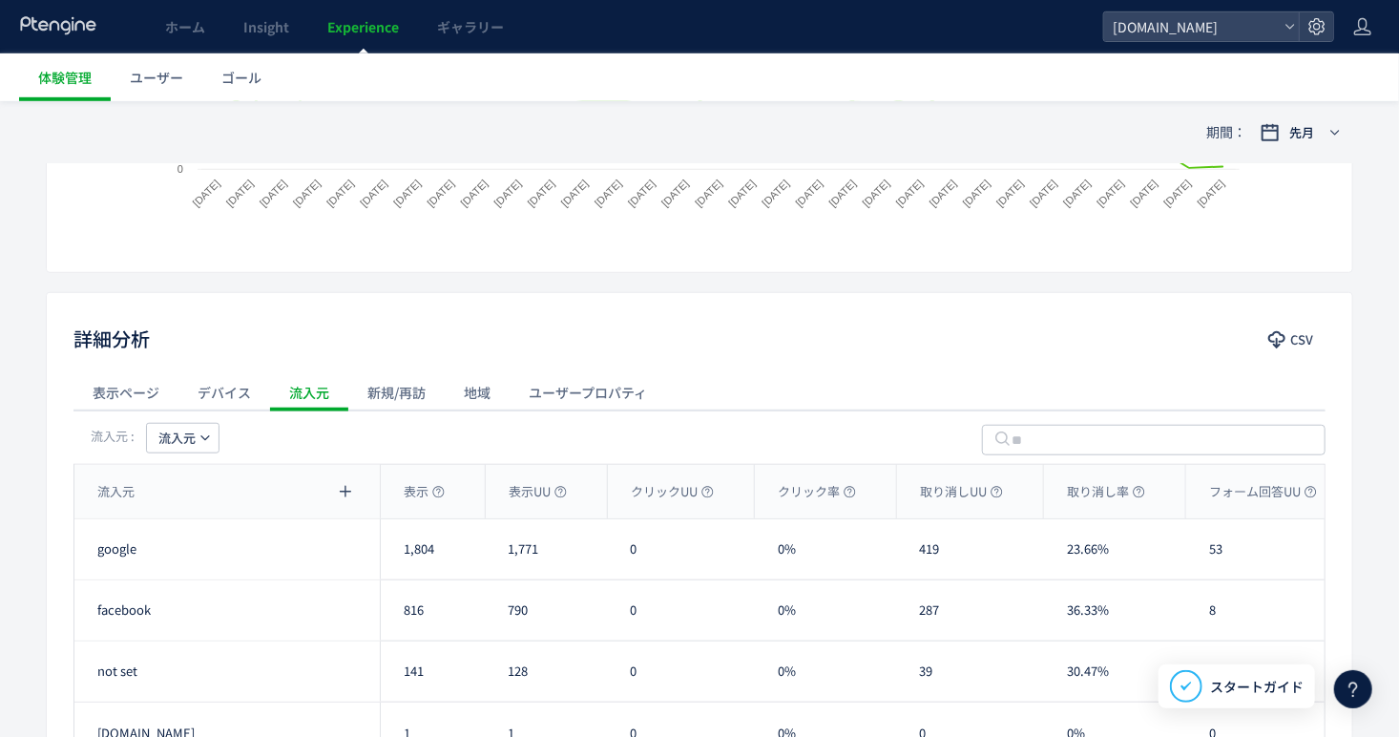
scroll to position [572, 0]
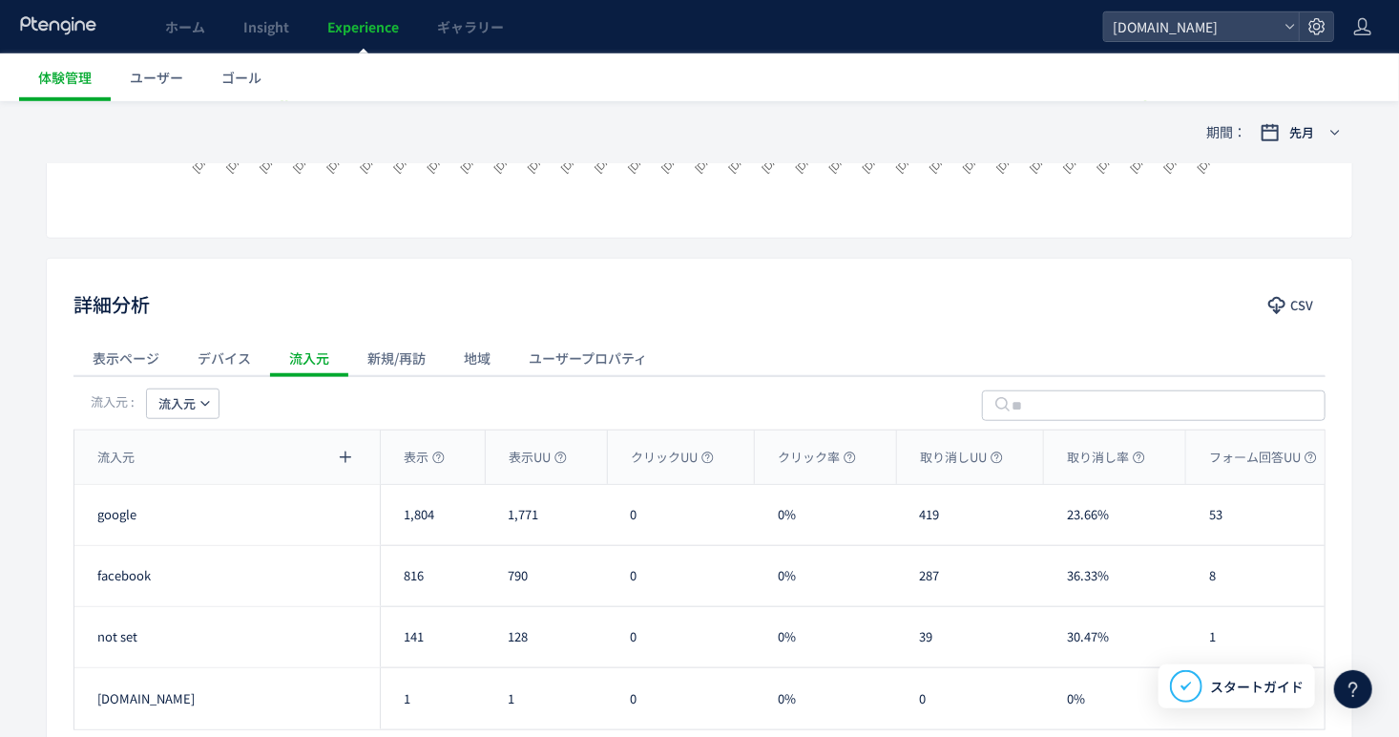
click at [388, 347] on div "新規/再訪" at bounding box center [396, 358] width 96 height 38
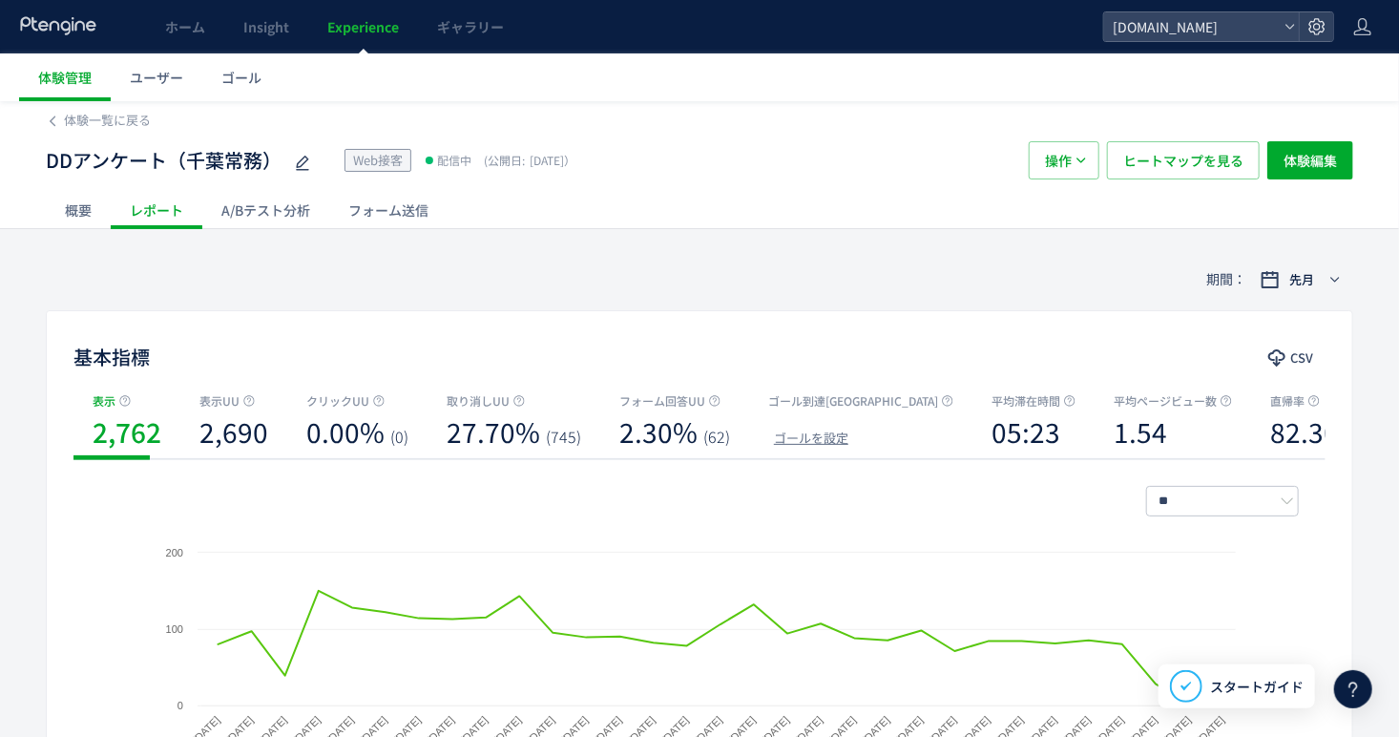
scroll to position [0, 0]
click at [383, 207] on div "フォーム送信" at bounding box center [388, 212] width 118 height 38
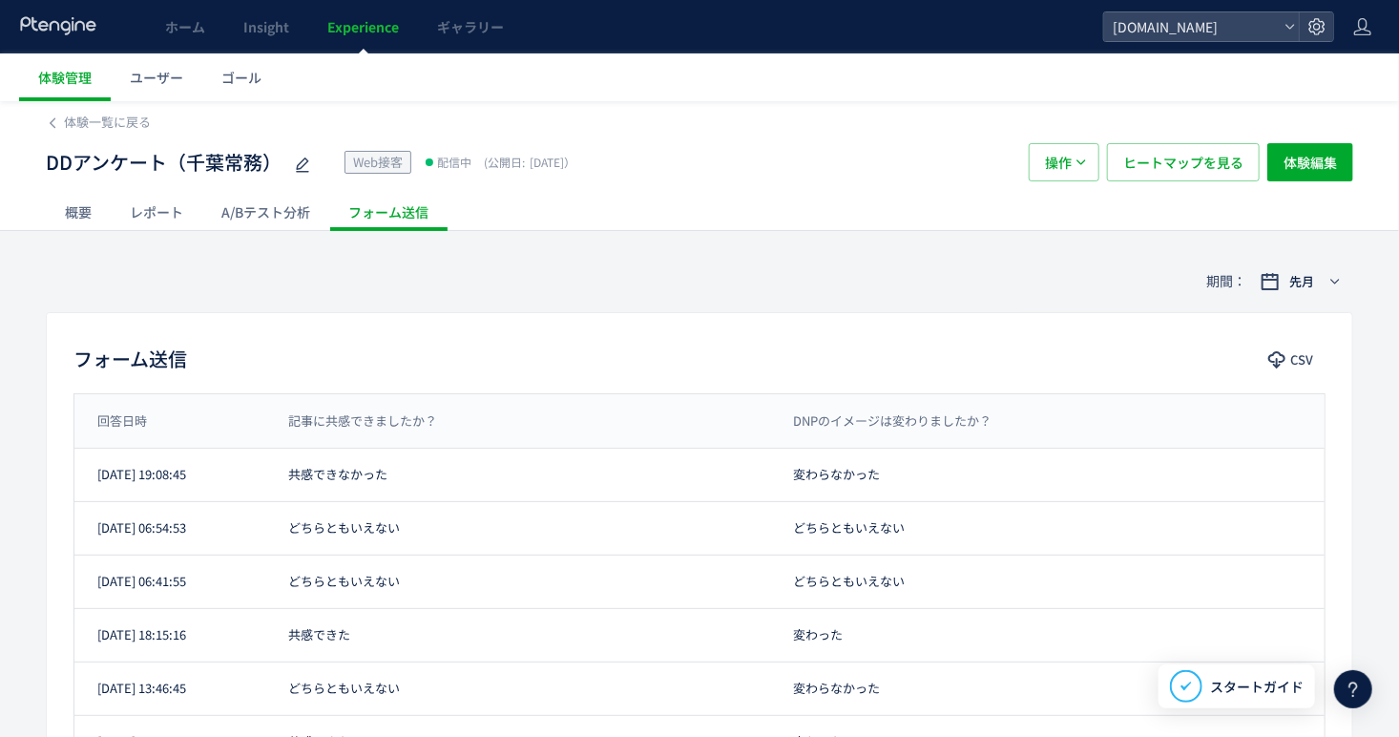
click at [142, 218] on div "レポート" at bounding box center [157, 212] width 92 height 38
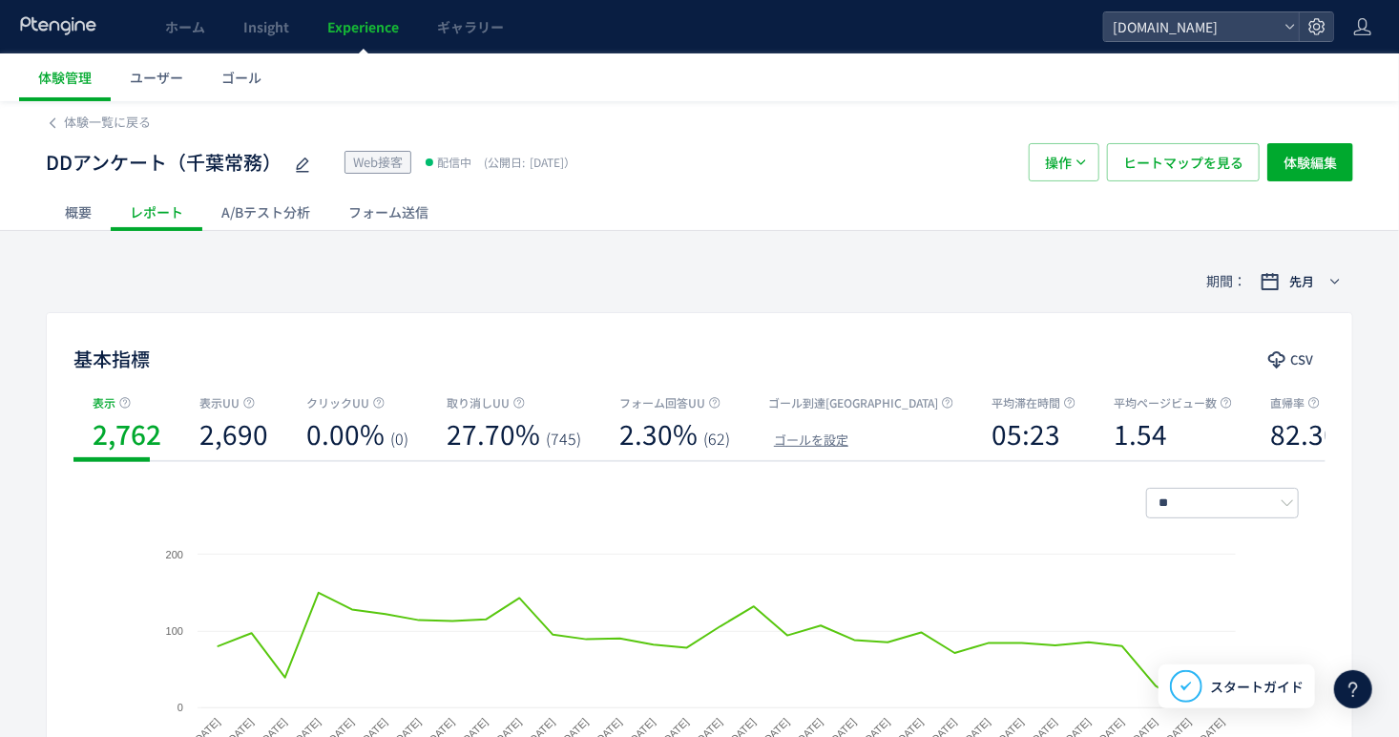
click at [398, 207] on div "フォーム送信" at bounding box center [388, 212] width 118 height 38
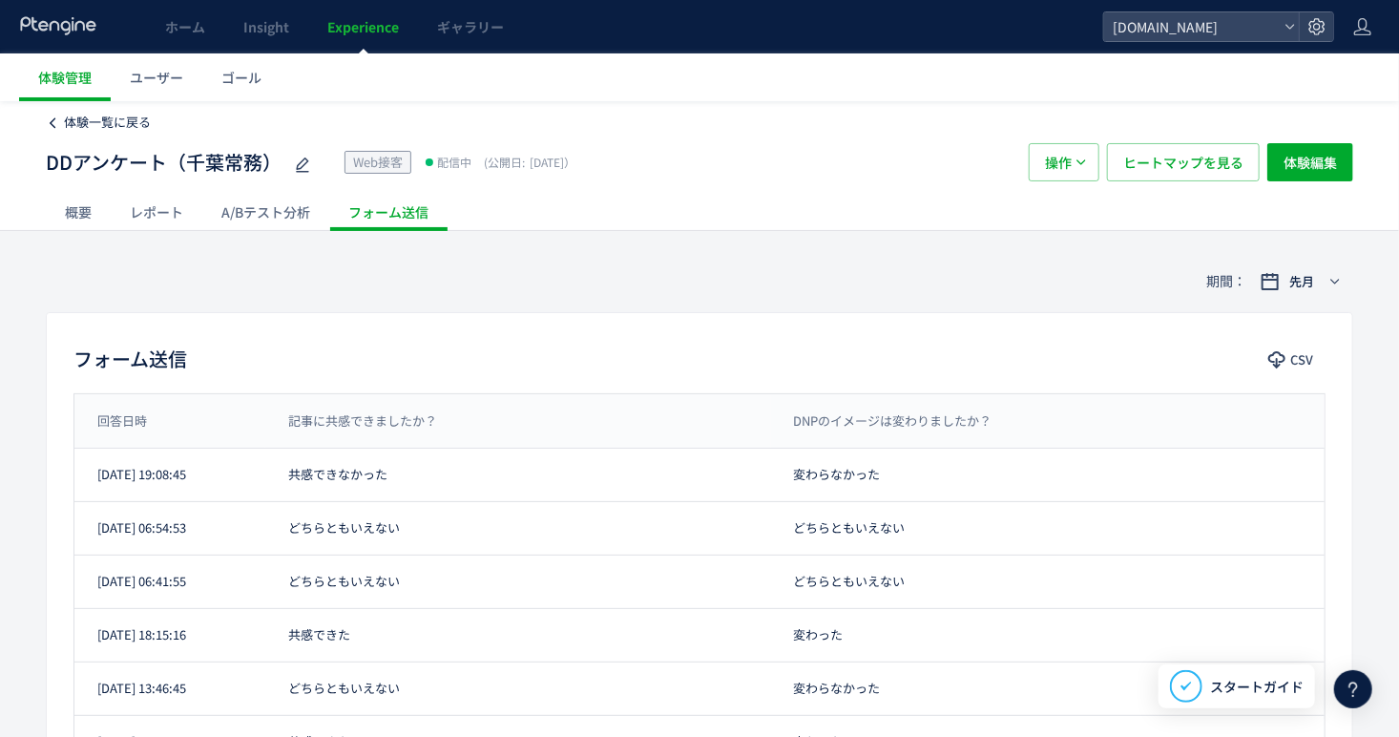
click at [135, 130] on span "体験一覧に戻る" at bounding box center [107, 122] width 87 height 18
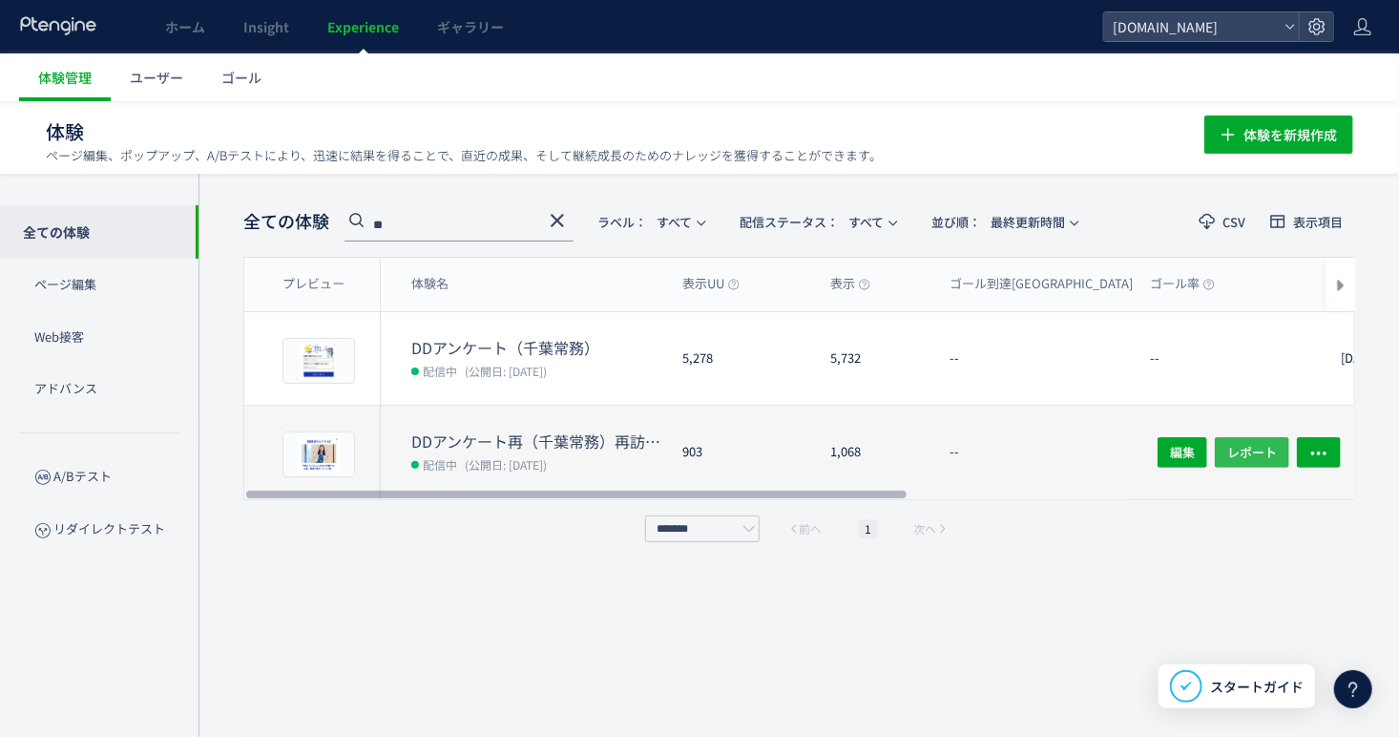
click at [1257, 447] on span "レポート" at bounding box center [1252, 452] width 50 height 31
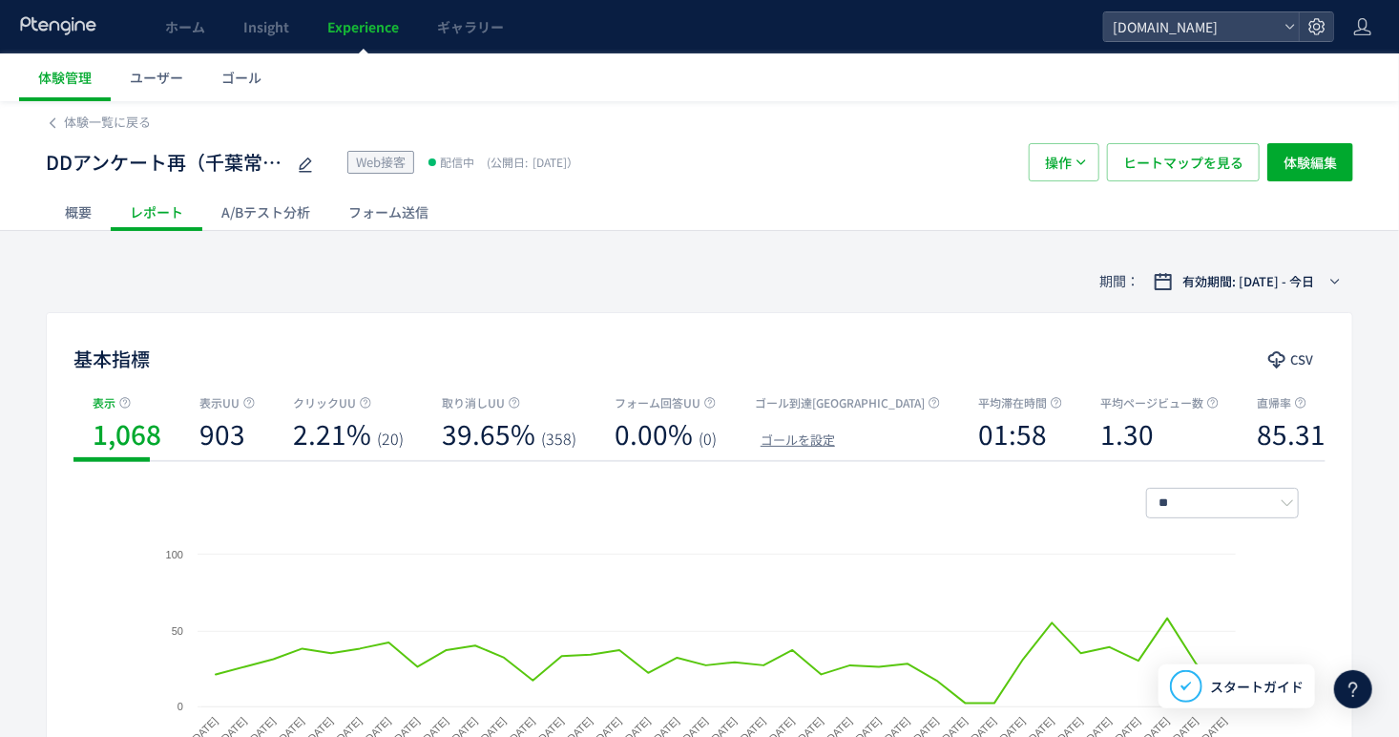
click at [413, 191] on div "DDアンケート再（千葉常務）再訪問用 Web接客 配信中 (公開日: [DATE]） 操作 ヒートマップを見る 体験編集" at bounding box center [699, 162] width 1307 height 61
click at [413, 222] on div "フォーム送信" at bounding box center [388, 212] width 118 height 38
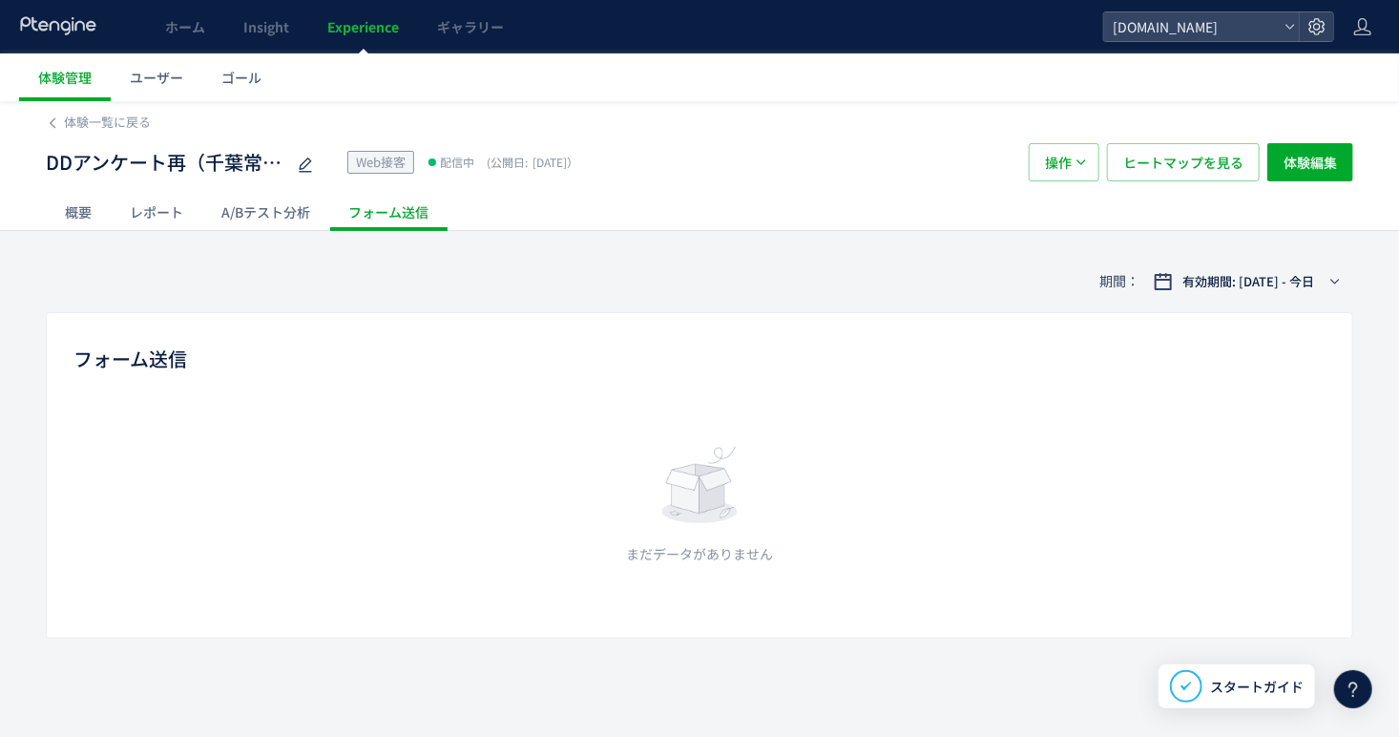
click at [188, 210] on div "レポート" at bounding box center [157, 212] width 92 height 38
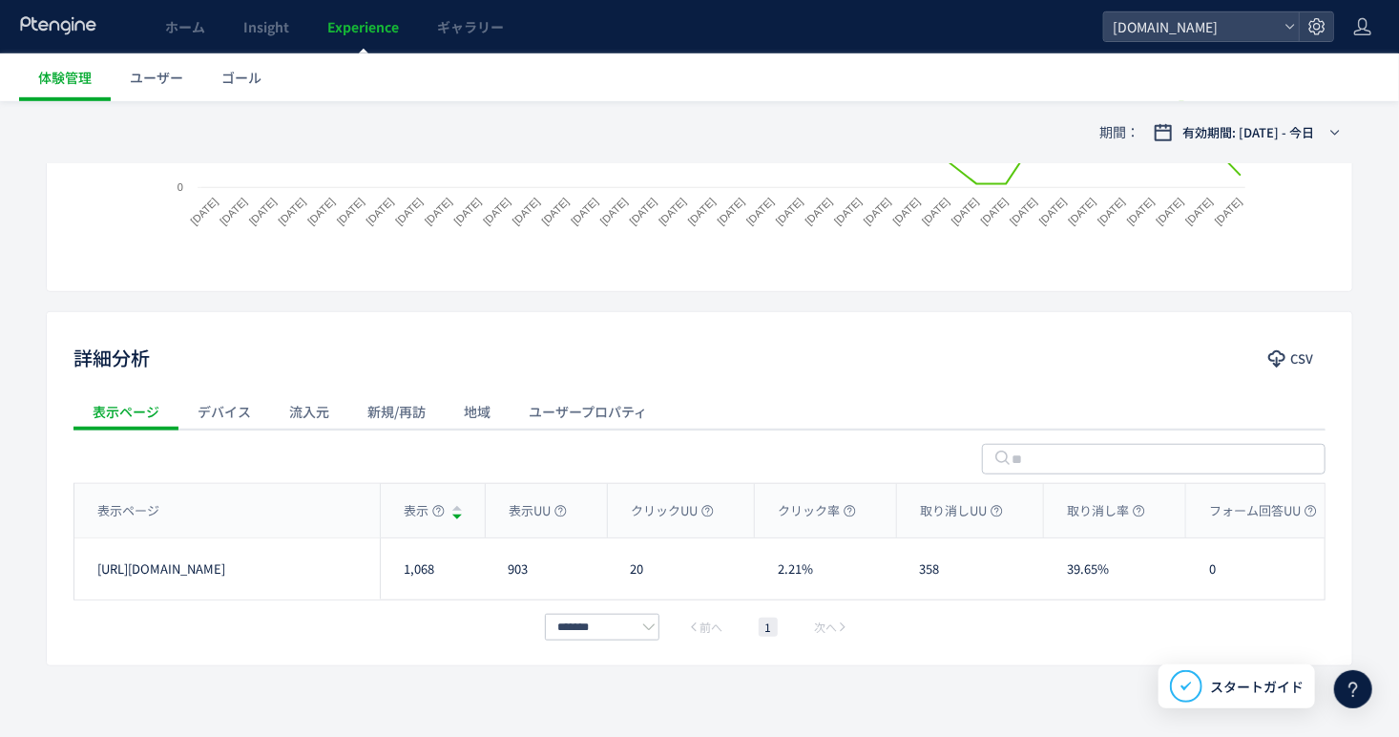
scroll to position [543, 0]
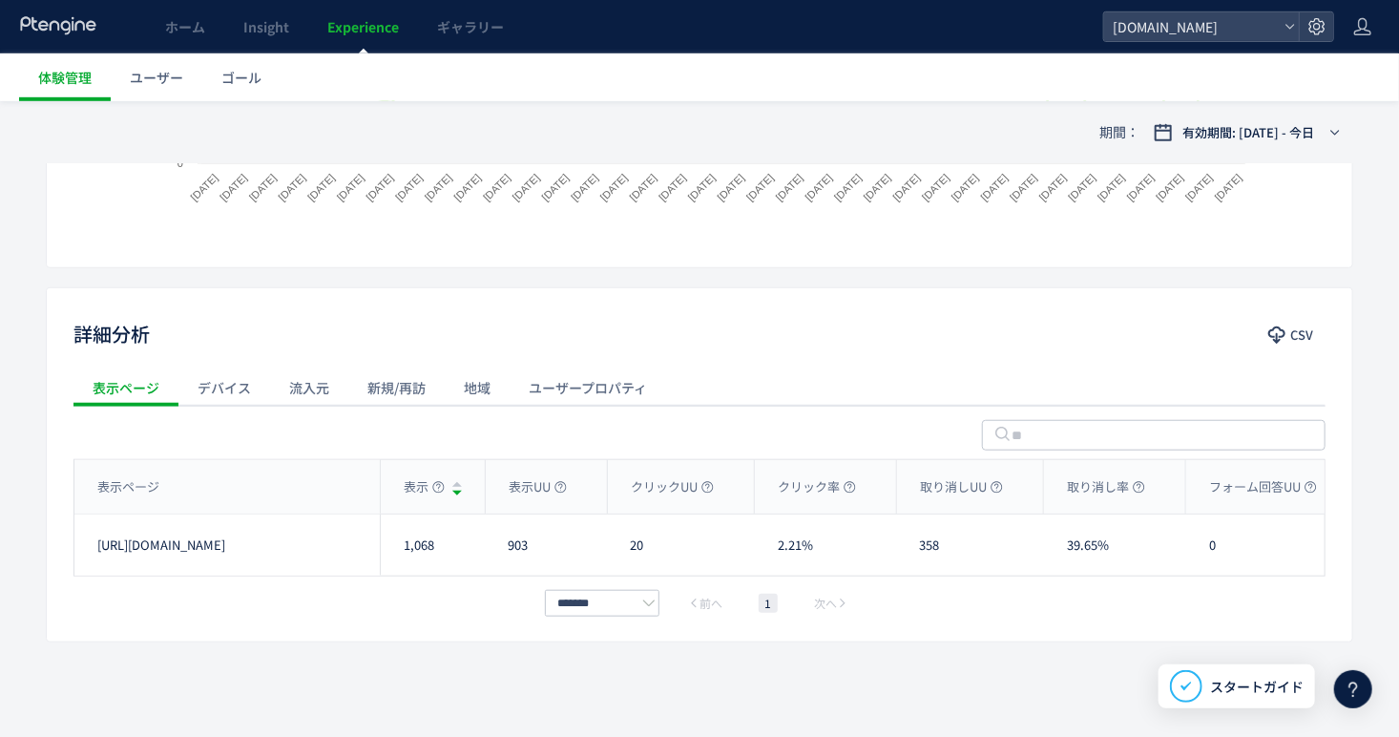
click at [299, 384] on div "流入元" at bounding box center [309, 387] width 78 height 38
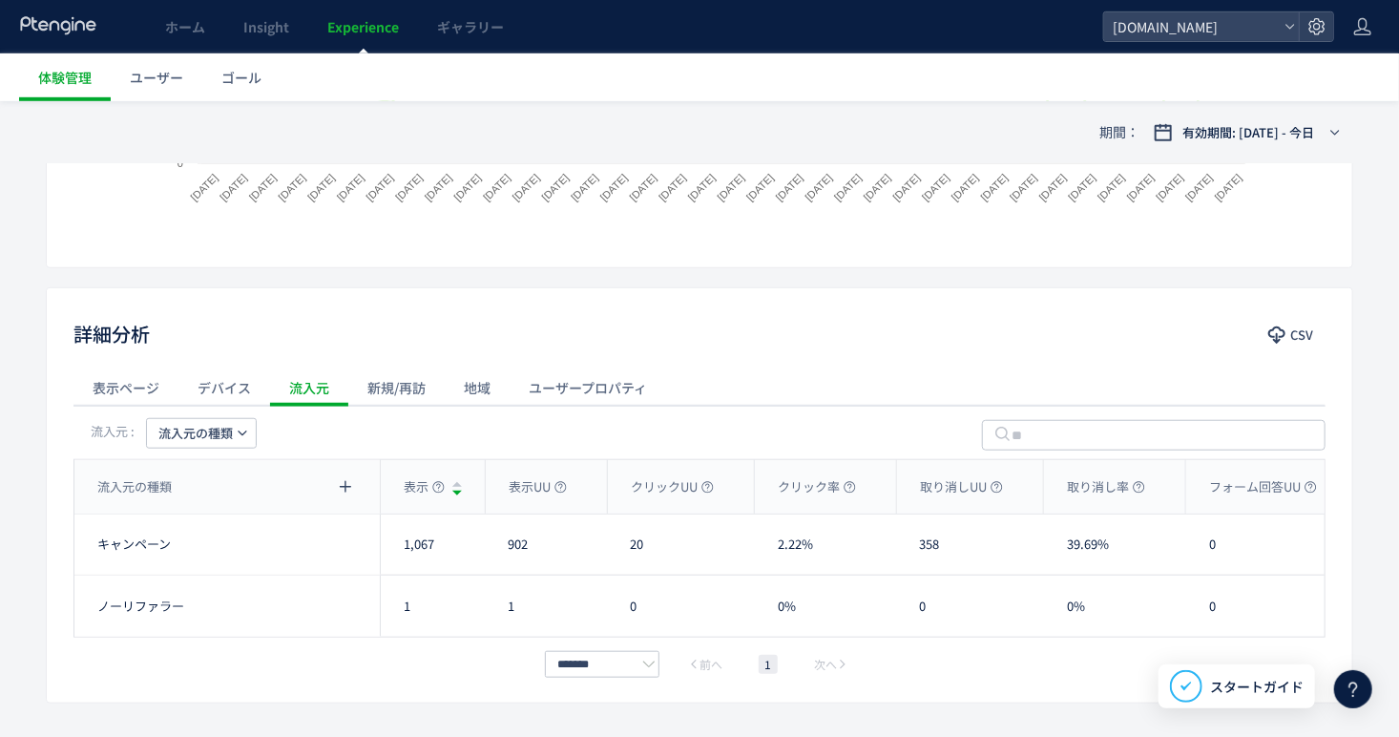
drag, startPoint x: 216, startPoint y: 436, endPoint x: 222, endPoint y: 464, distance: 28.5
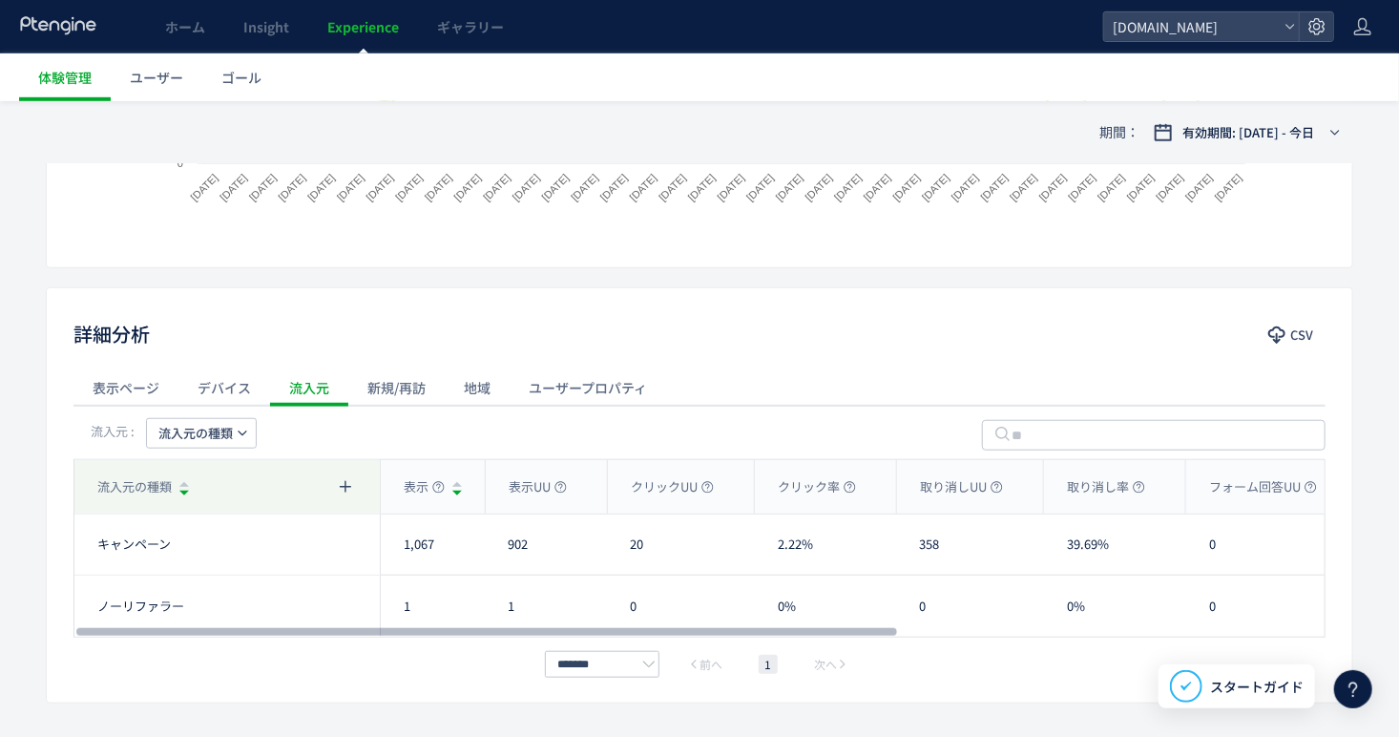
click at [216, 437] on span "流入元の種類" at bounding box center [195, 433] width 74 height 31
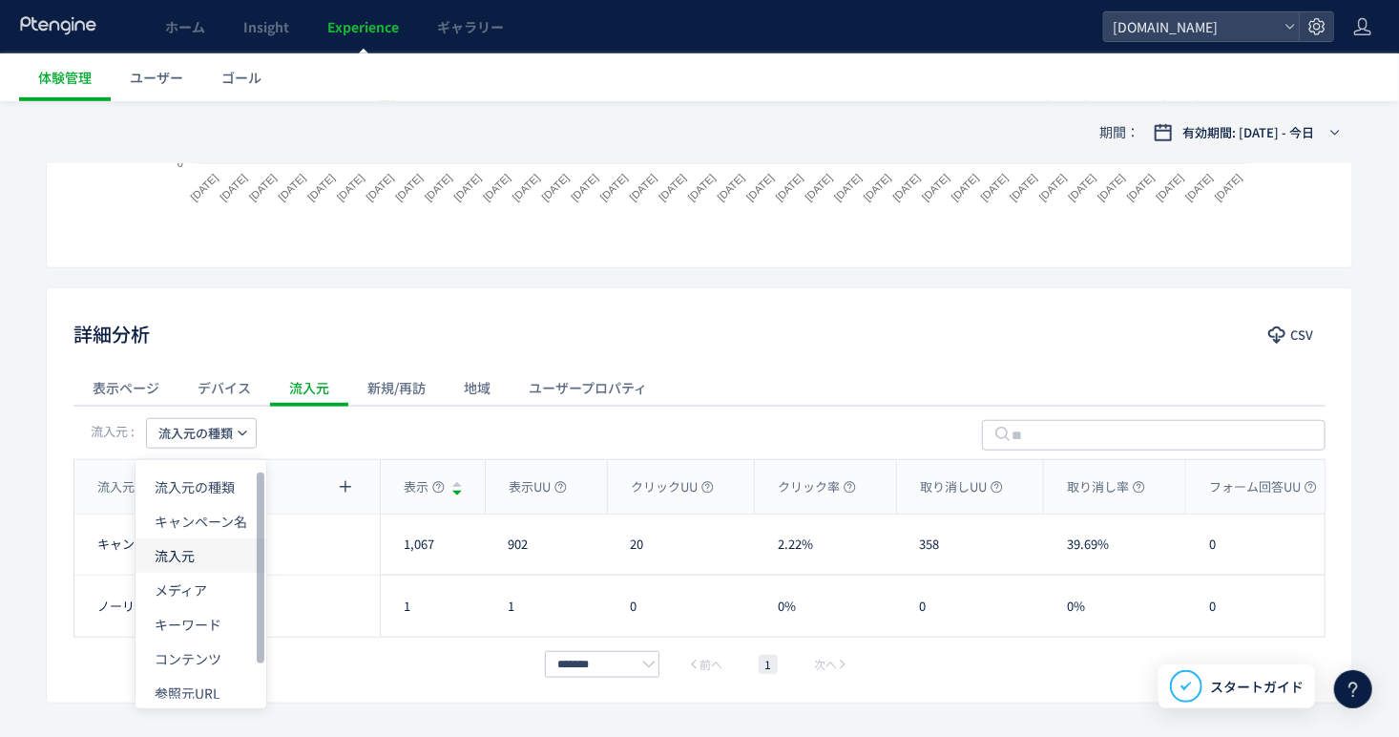
click at [220, 538] on li "流入元" at bounding box center [200, 555] width 131 height 34
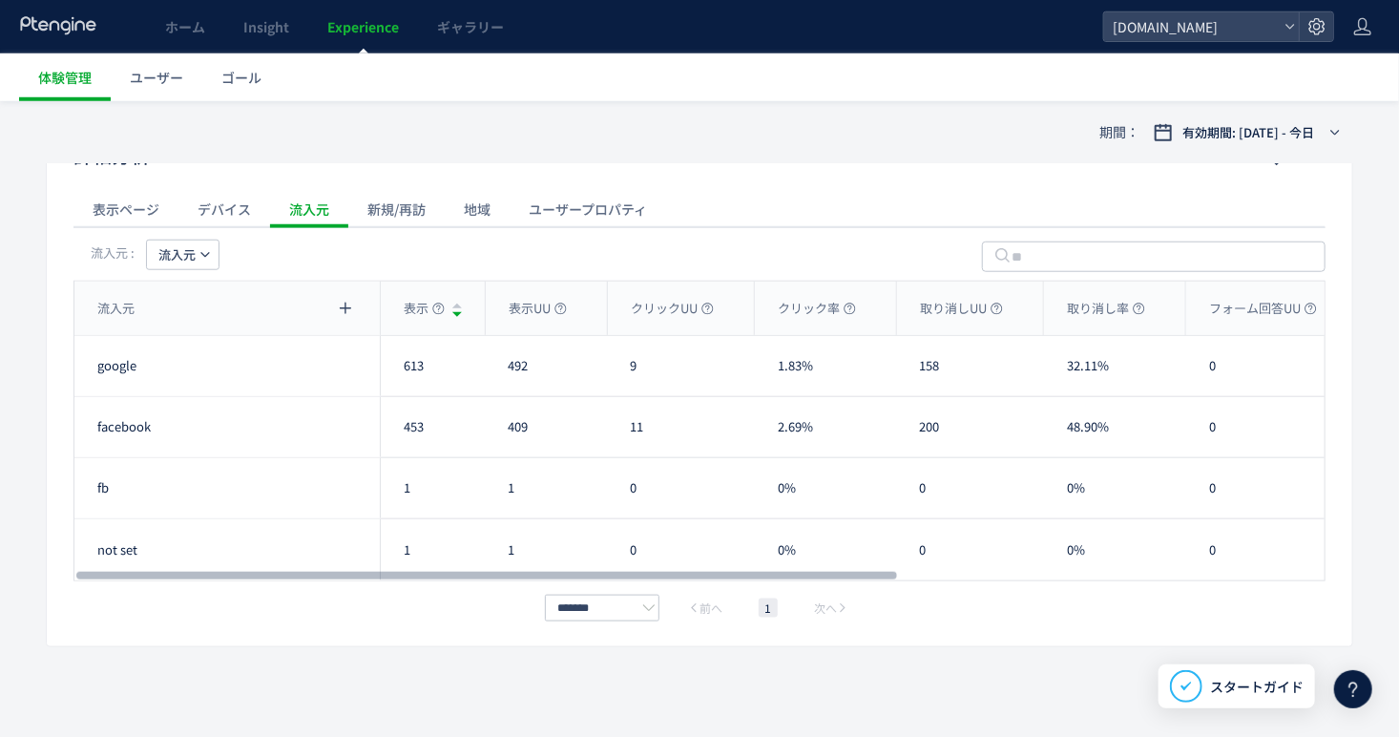
scroll to position [631, 0]
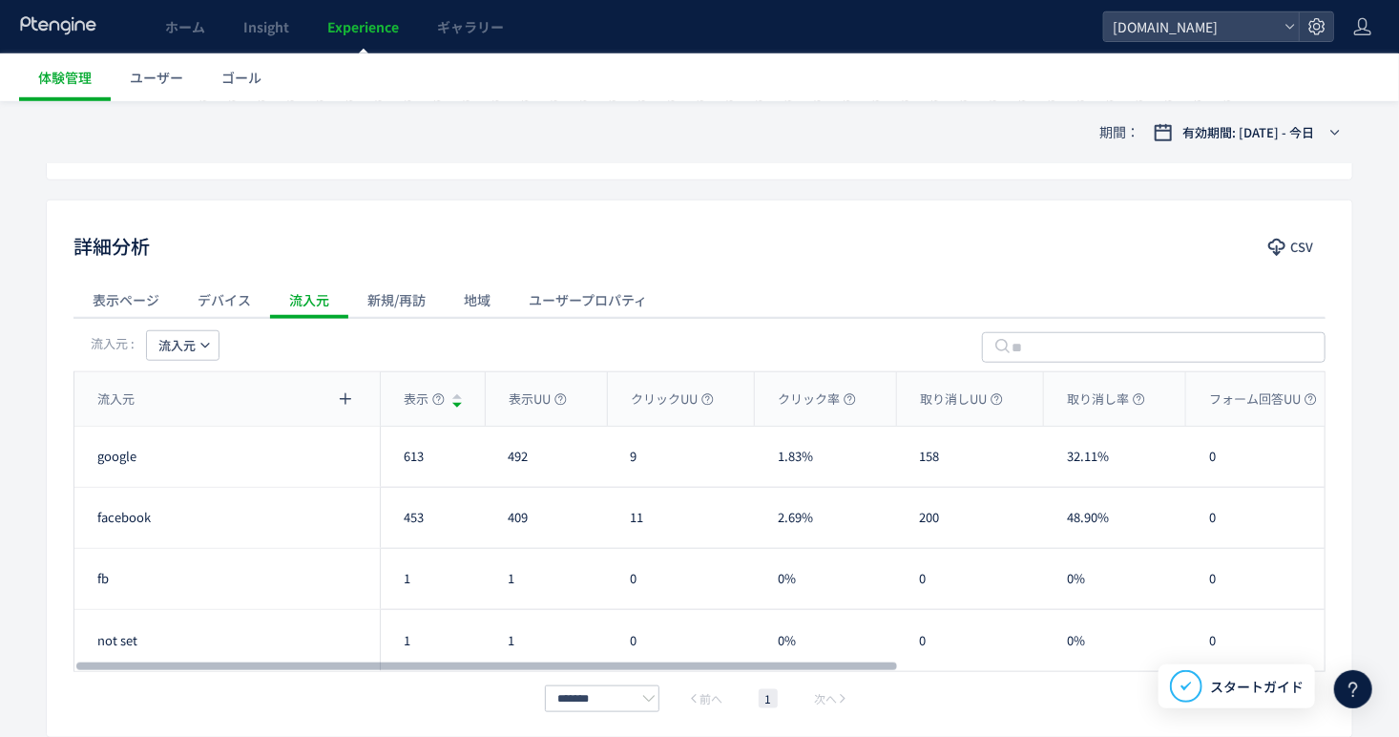
click at [173, 359] on div "流入元 : 流入元" at bounding box center [699, 344] width 1252 height 53
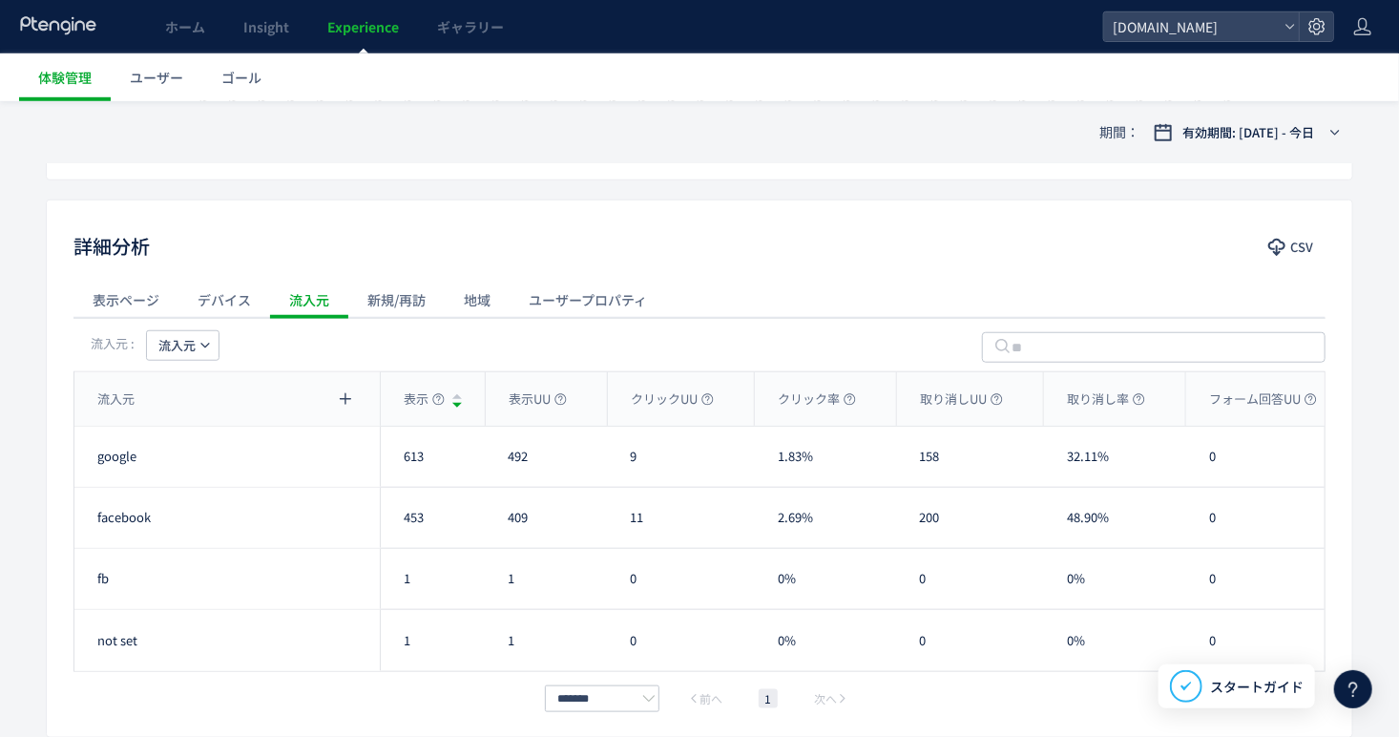
click at [197, 344] on button "流入元" at bounding box center [182, 345] width 73 height 31
click at [398, 302] on div "新規/再訪" at bounding box center [396, 300] width 96 height 38
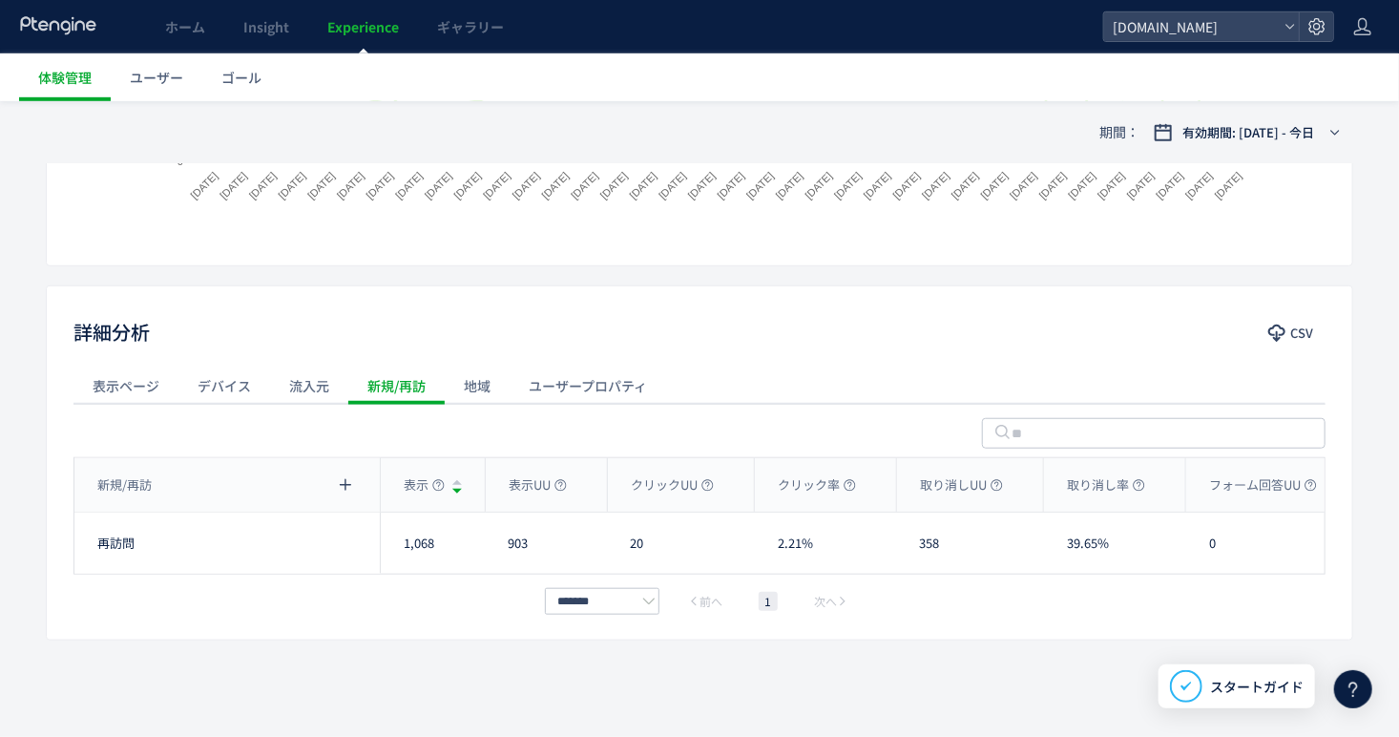
scroll to position [543, 0]
click at [480, 378] on div "地域" at bounding box center [477, 387] width 65 height 38
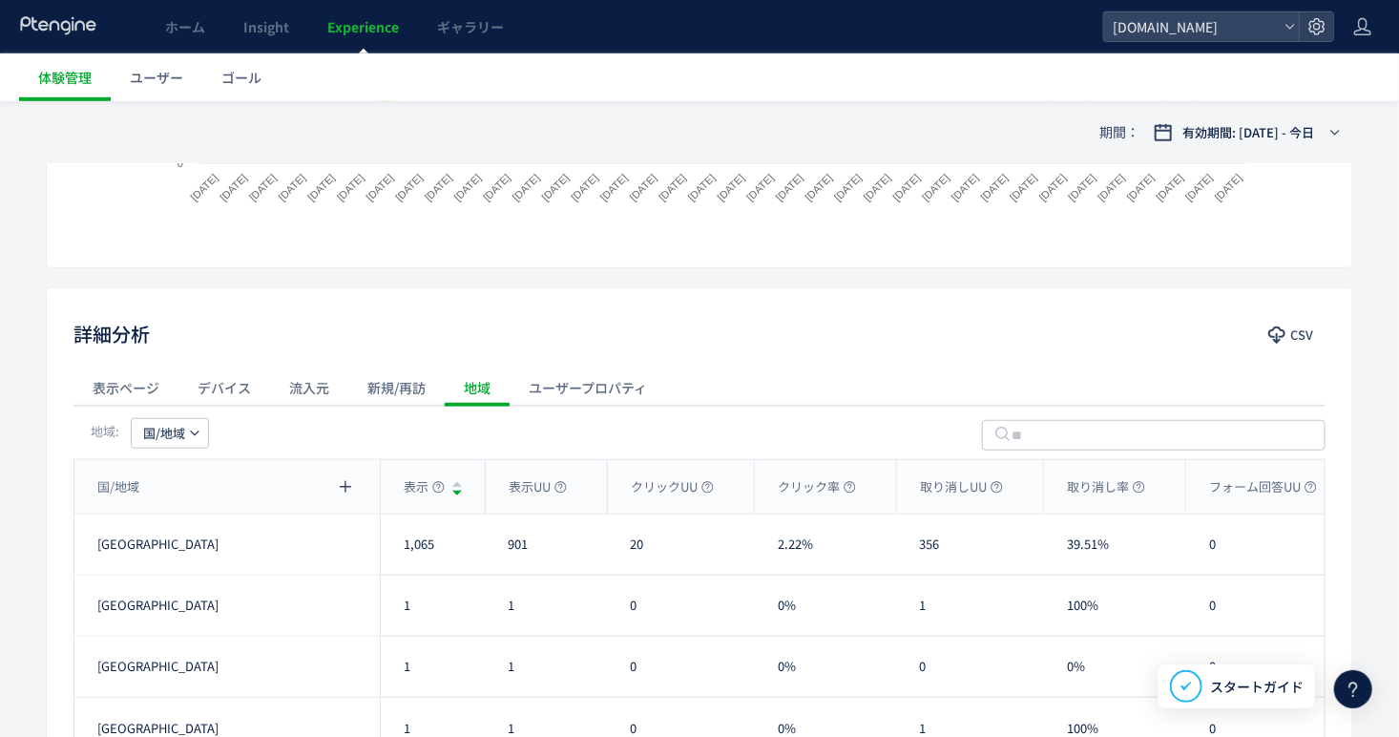
click at [585, 374] on div "ユーザープロパティ" at bounding box center [588, 387] width 156 height 38
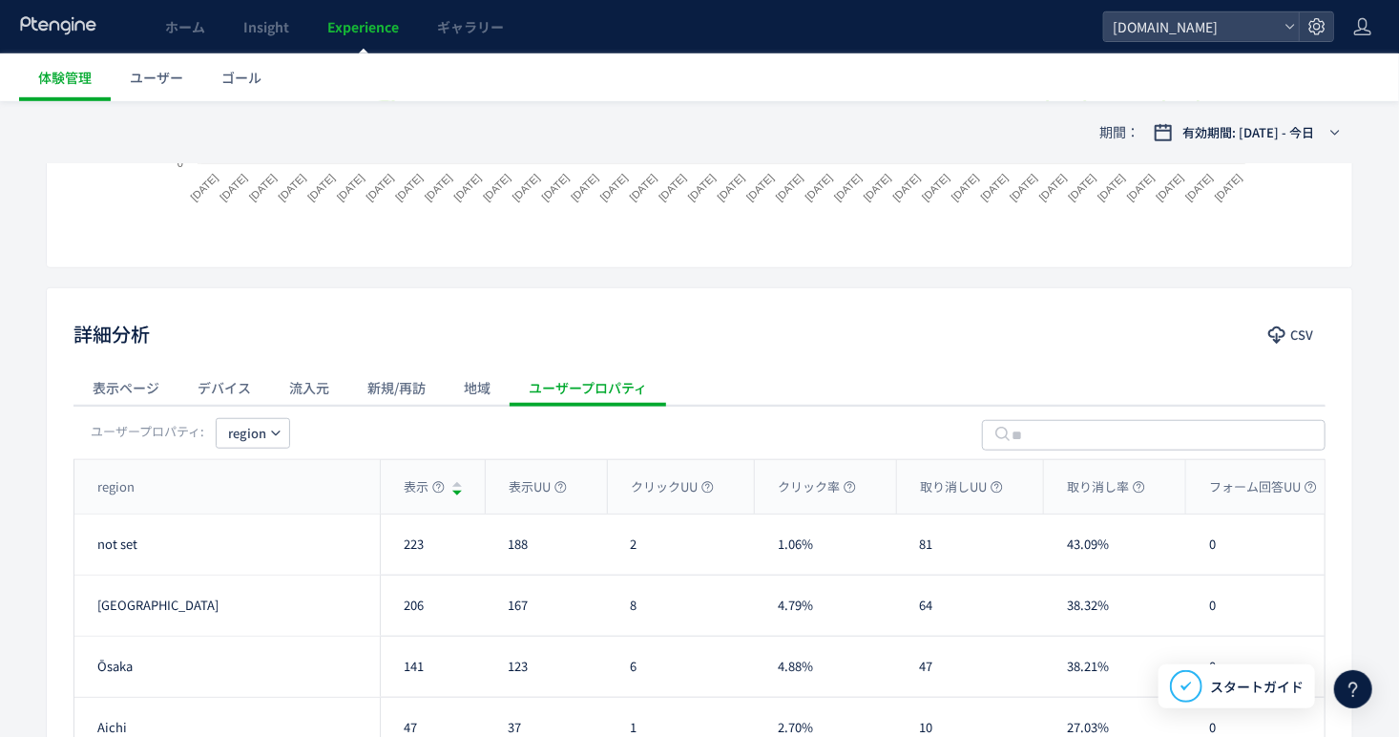
click at [242, 395] on div "デバイス" at bounding box center [224, 387] width 92 height 38
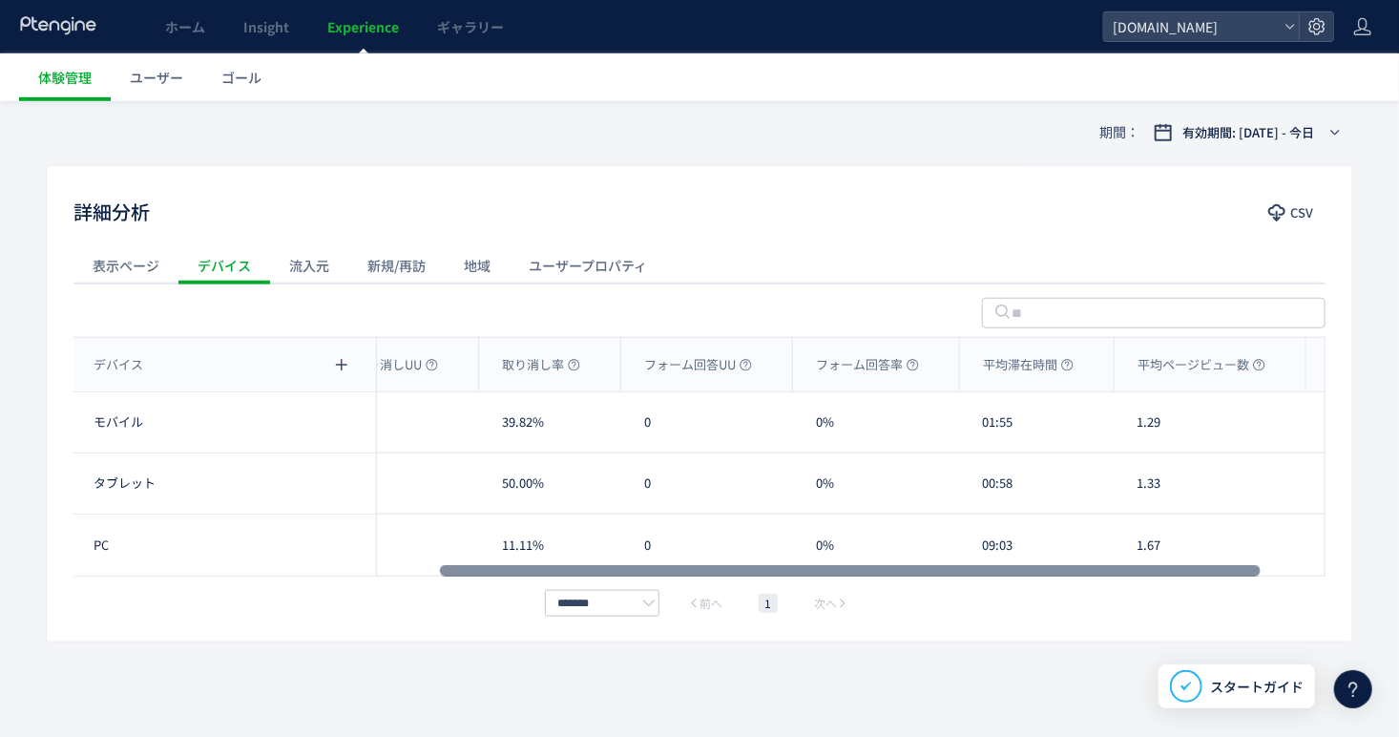
scroll to position [0, 0]
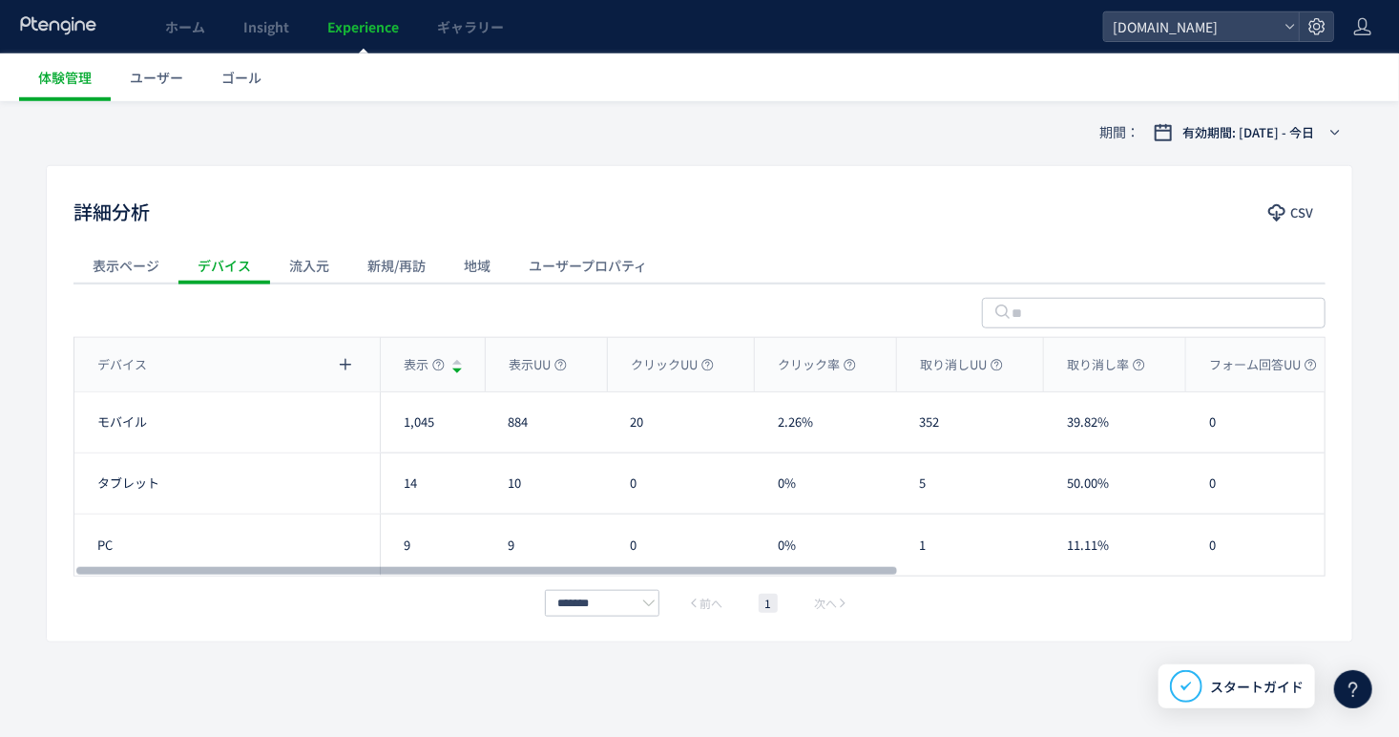
drag, startPoint x: 841, startPoint y: 566, endPoint x: 282, endPoint y: 530, distance: 559.4
click at [285, 576] on div at bounding box center [486, 570] width 821 height 11
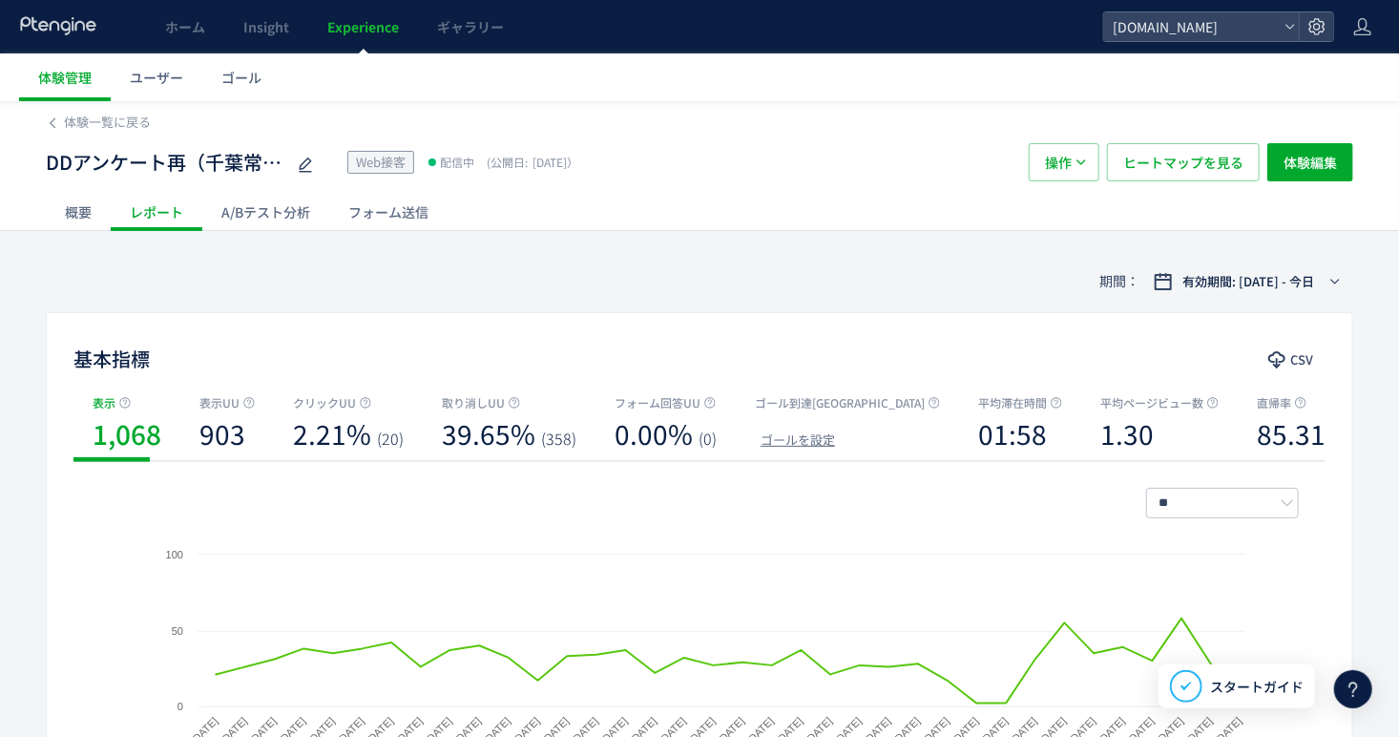
click at [87, 206] on div "概要" at bounding box center [78, 212] width 65 height 38
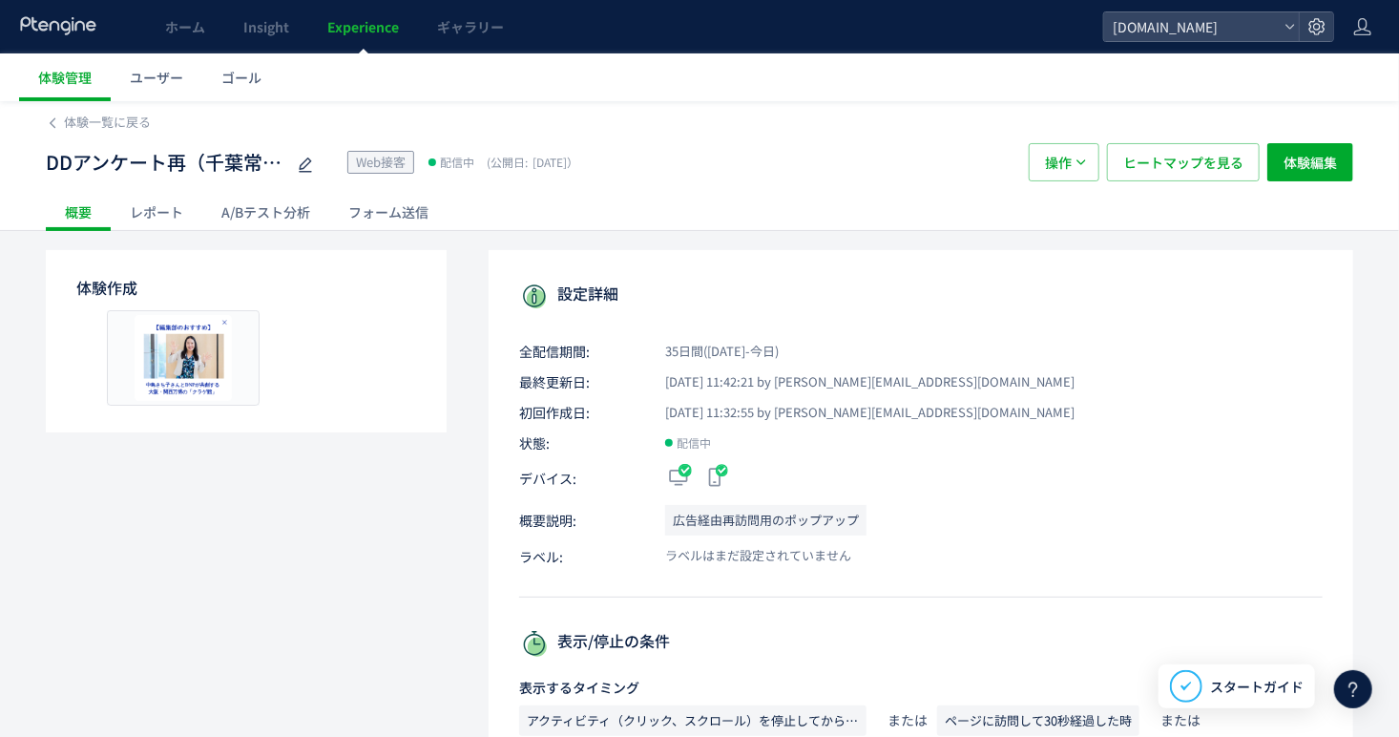
drag, startPoint x: 426, startPoint y: 692, endPoint x: 466, endPoint y: -38, distance: 731.0
click at [123, 126] on span "体験一覧に戻る" at bounding box center [107, 122] width 87 height 18
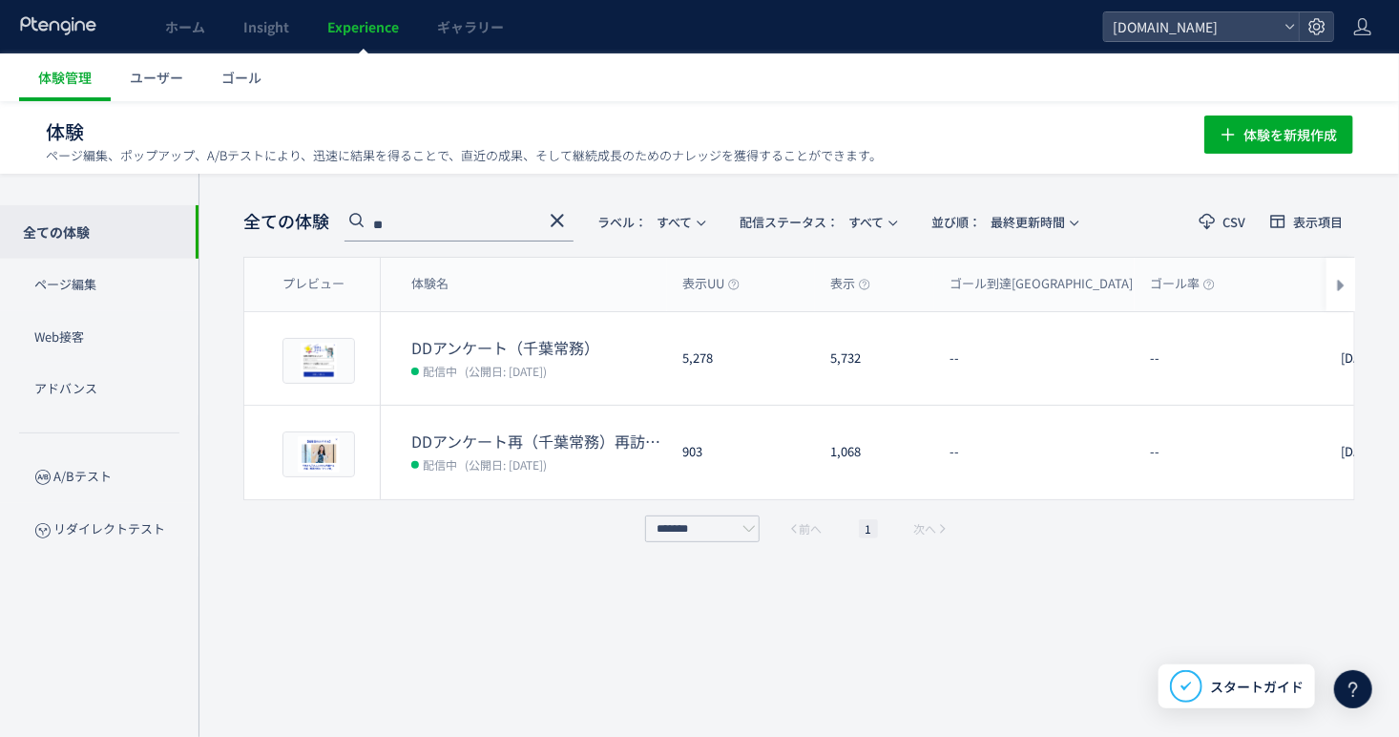
click at [447, 232] on input "**" at bounding box center [458, 226] width 229 height 31
type input "**"
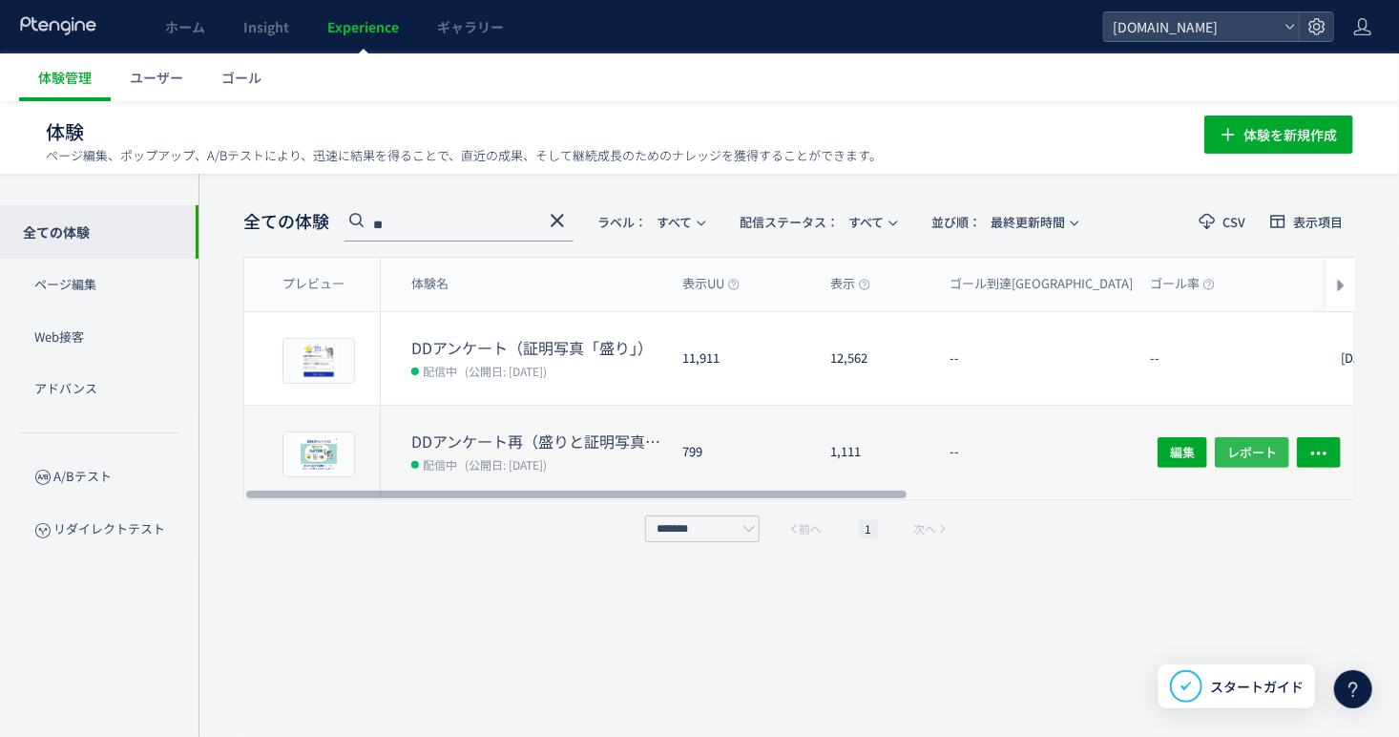
click at [1280, 448] on button "レポート" at bounding box center [1252, 452] width 74 height 31
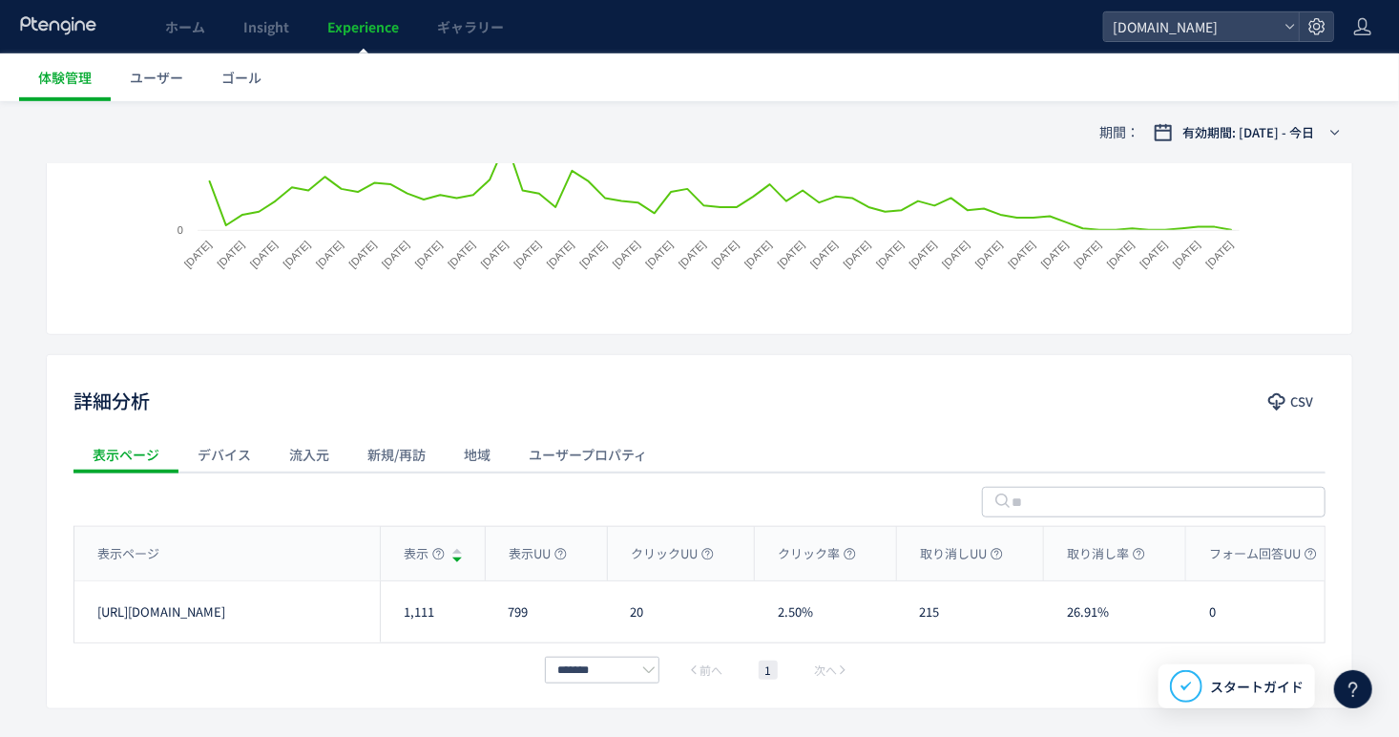
scroll to position [477, 0]
click at [320, 443] on div "流入元" at bounding box center [309, 453] width 78 height 38
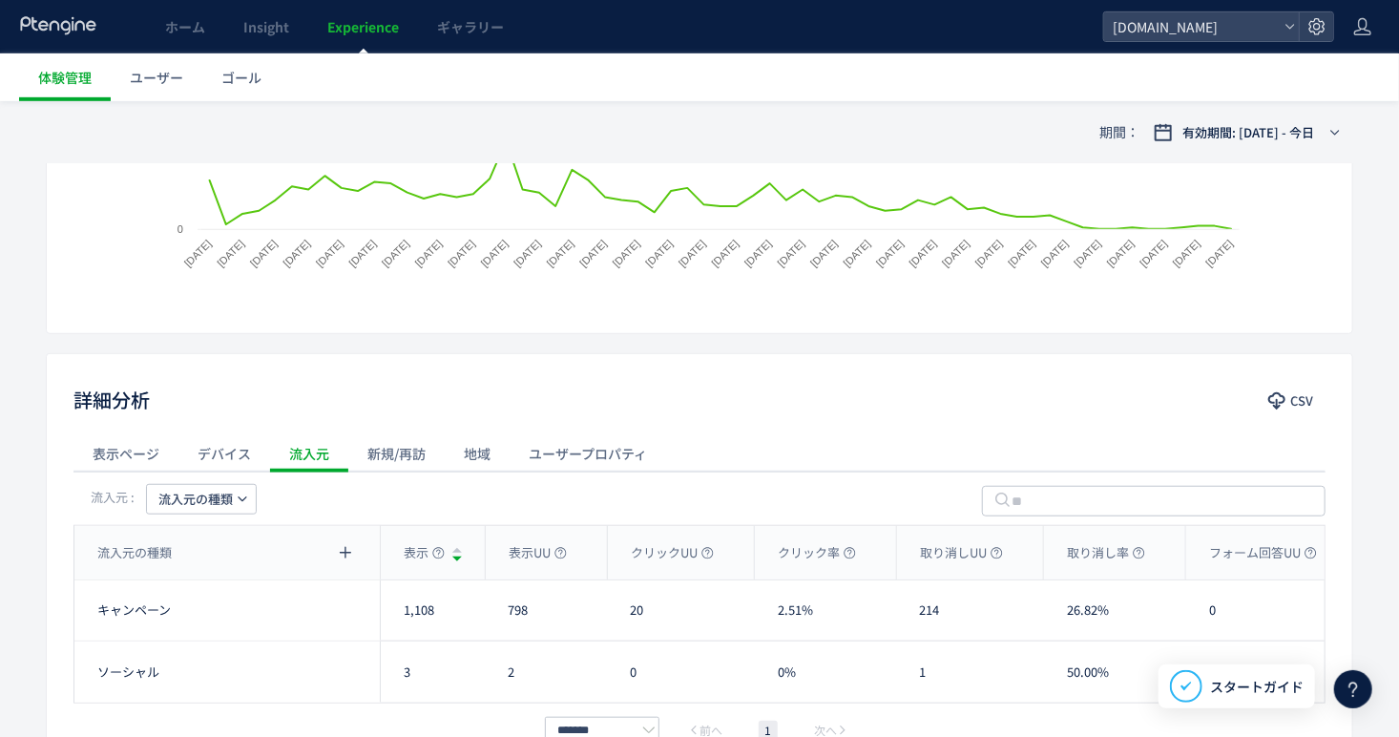
click at [223, 490] on span "流入元の種類" at bounding box center [195, 499] width 74 height 31
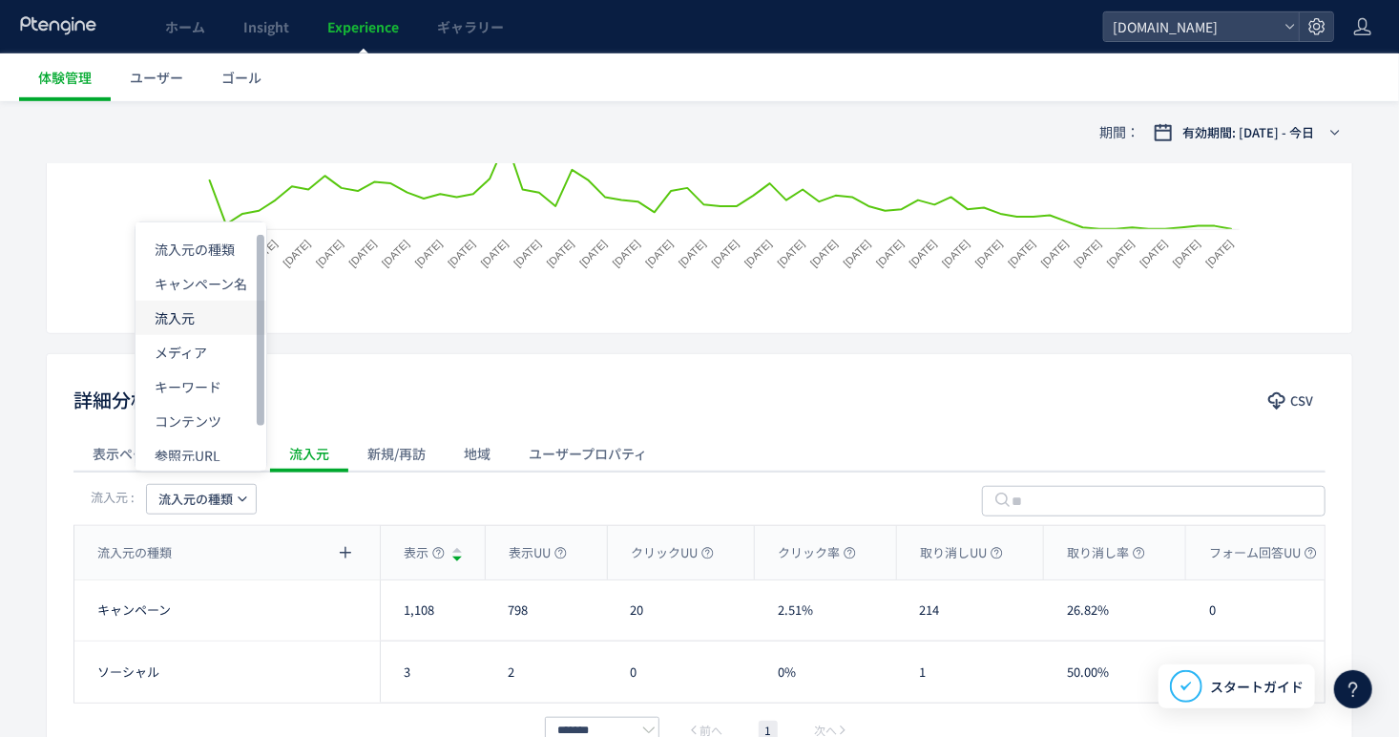
click at [218, 310] on li "流入元" at bounding box center [200, 318] width 131 height 34
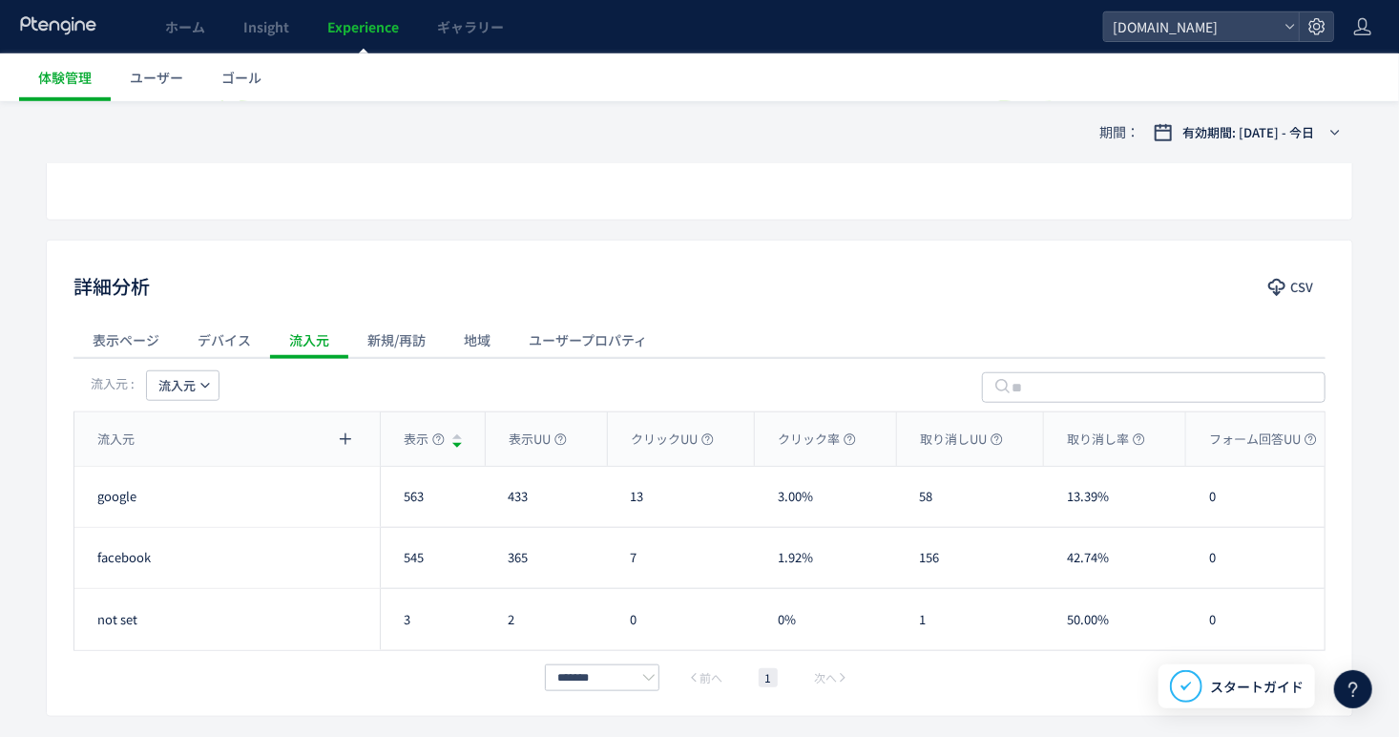
scroll to position [665, 0]
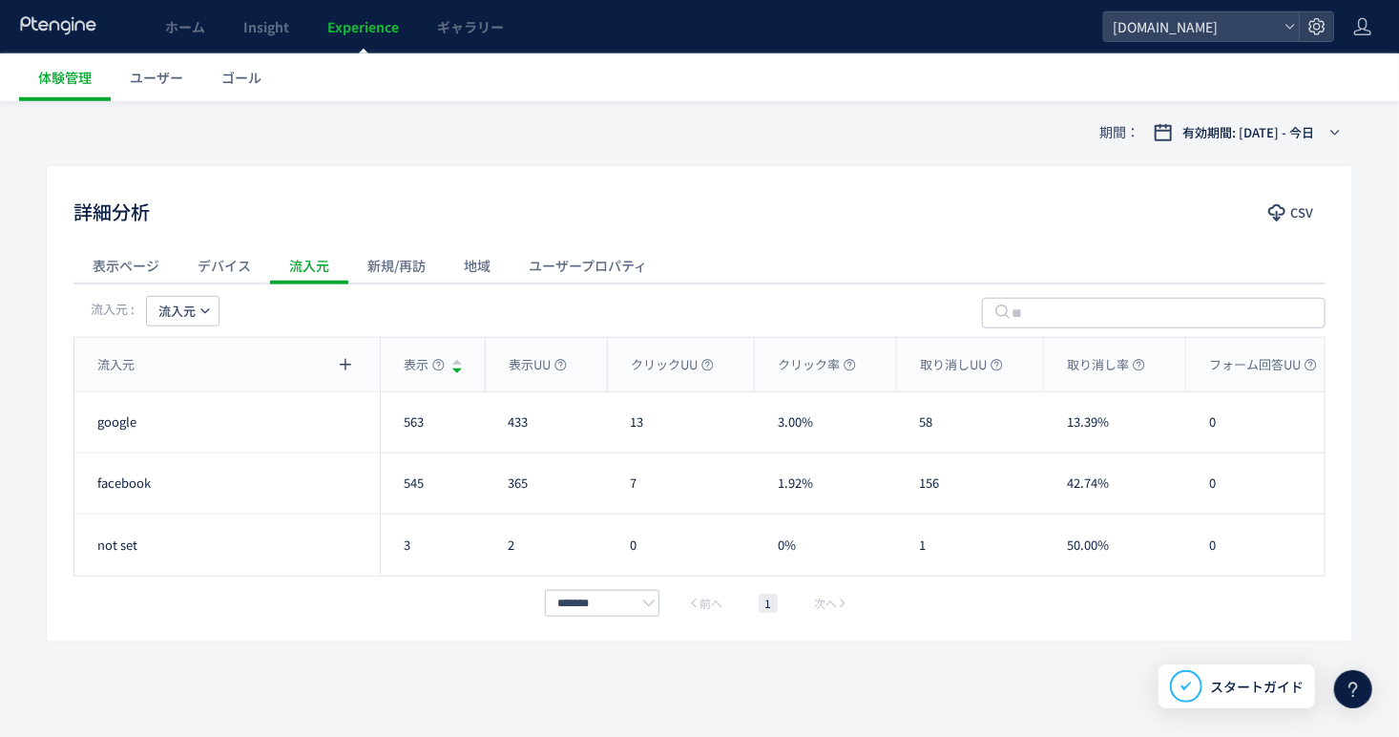
click at [424, 251] on div "新規/再訪" at bounding box center [396, 265] width 96 height 38
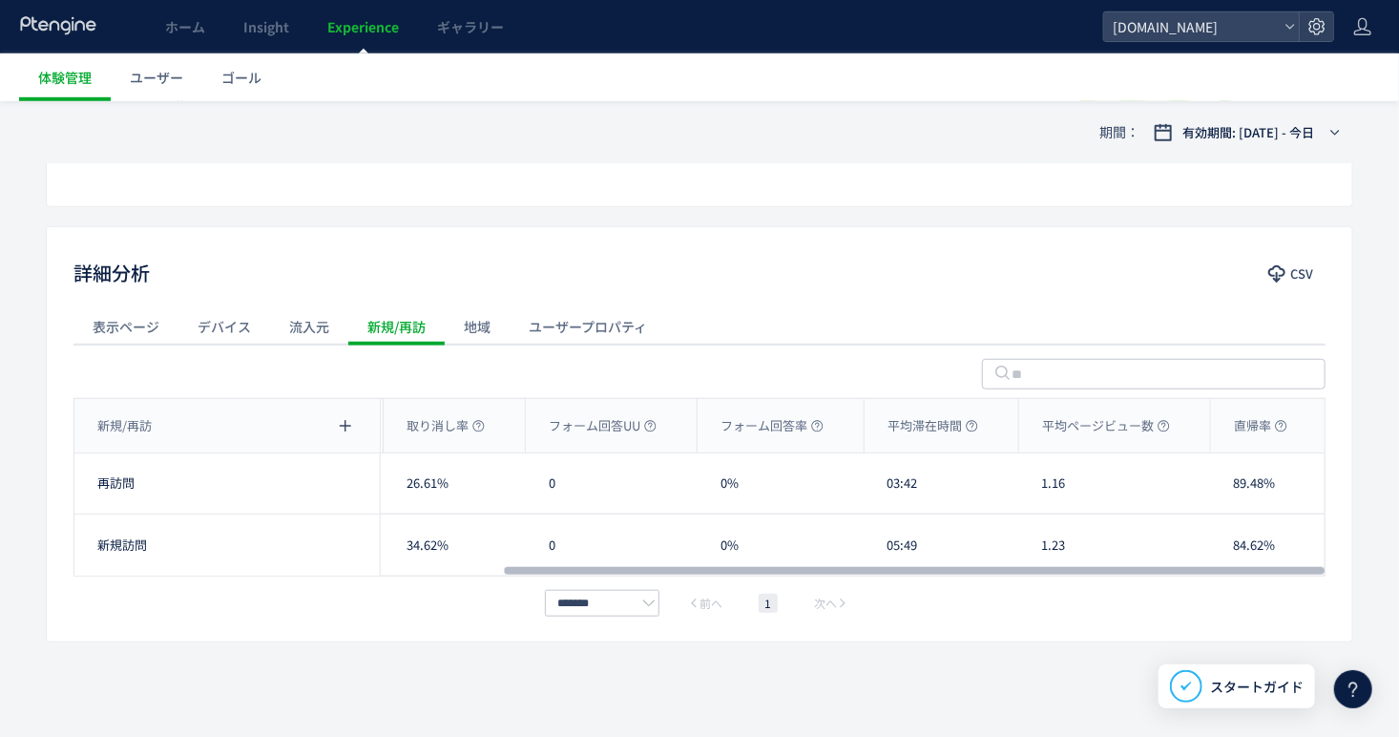
scroll to position [0, 366]
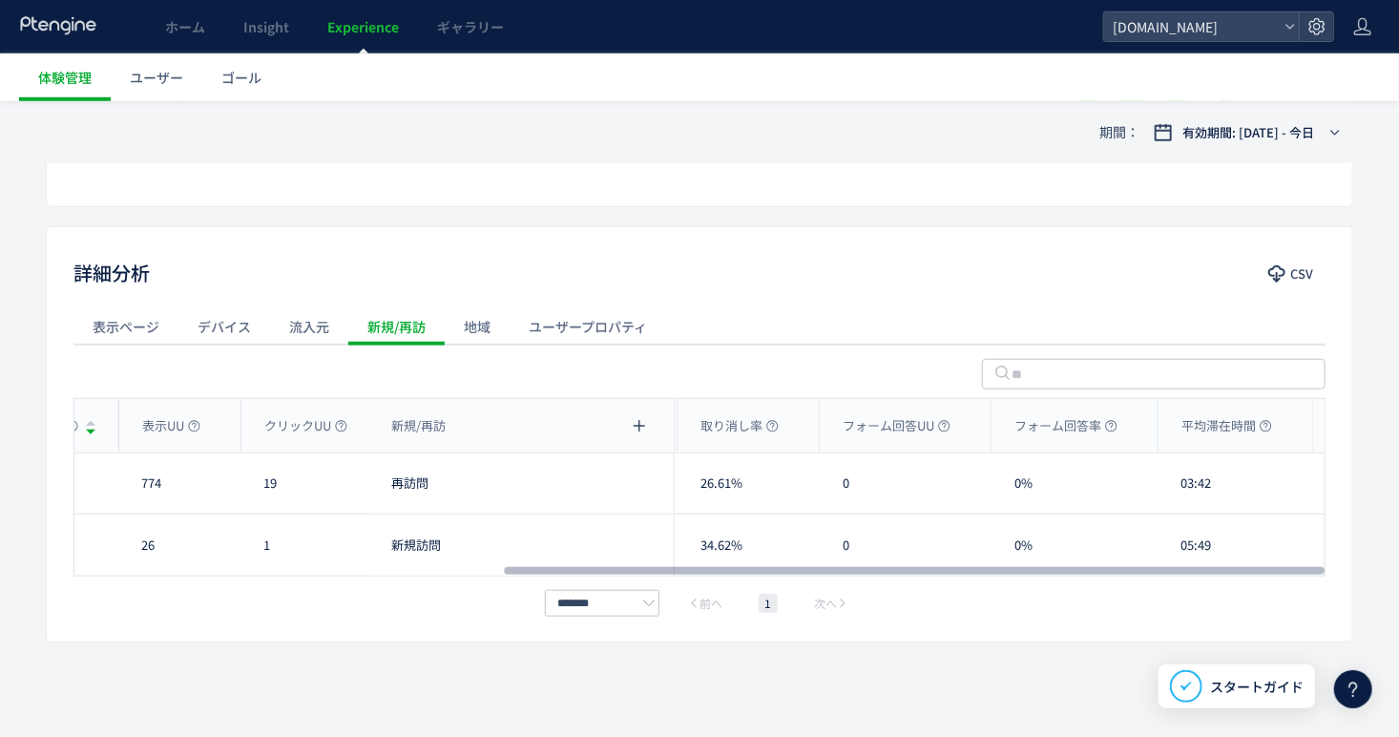
drag, startPoint x: 852, startPoint y: 572, endPoint x: 1080, endPoint y: 474, distance: 247.9
click at [1093, 565] on div at bounding box center [914, 570] width 821 height 11
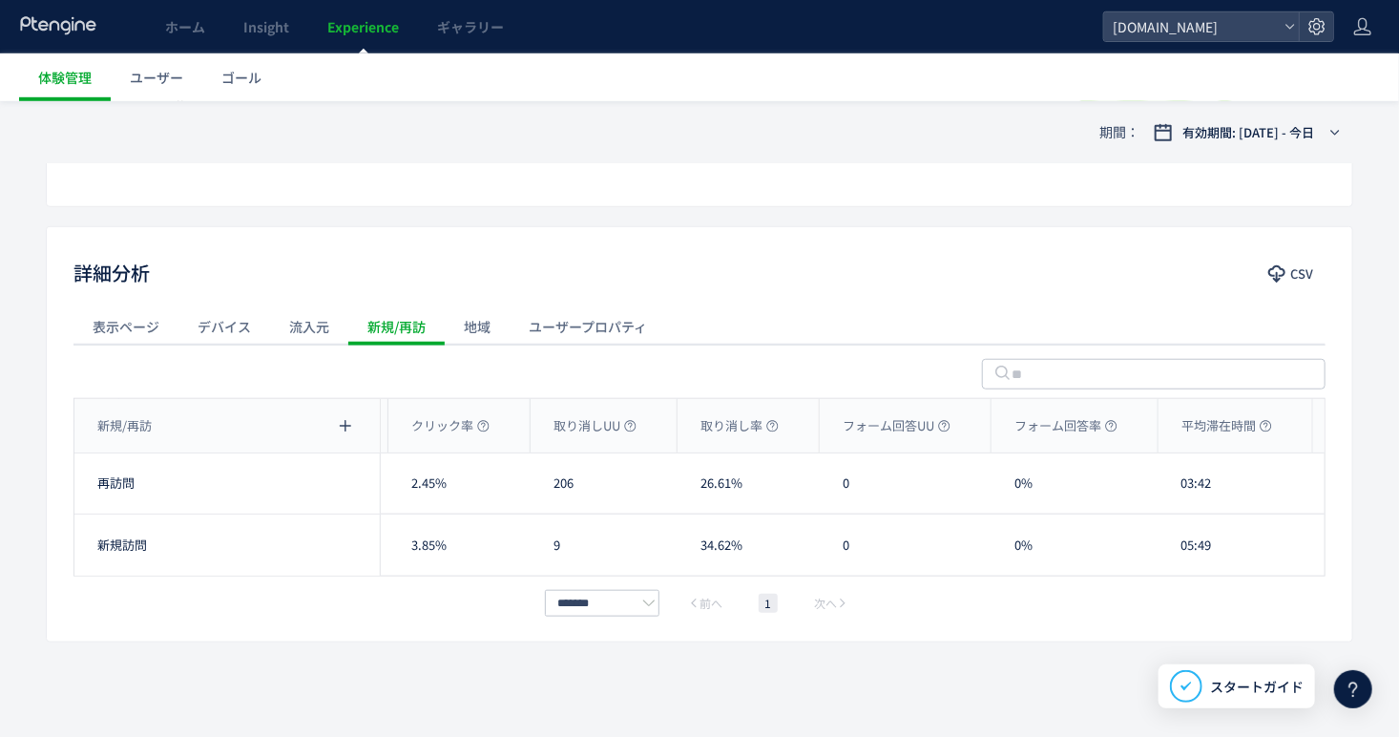
drag, startPoint x: 570, startPoint y: 359, endPoint x: 543, endPoint y: 349, distance: 28.4
click at [570, 359] on div at bounding box center [699, 370] width 1252 height 53
click at [562, 323] on div "ユーザープロパティ" at bounding box center [588, 326] width 156 height 38
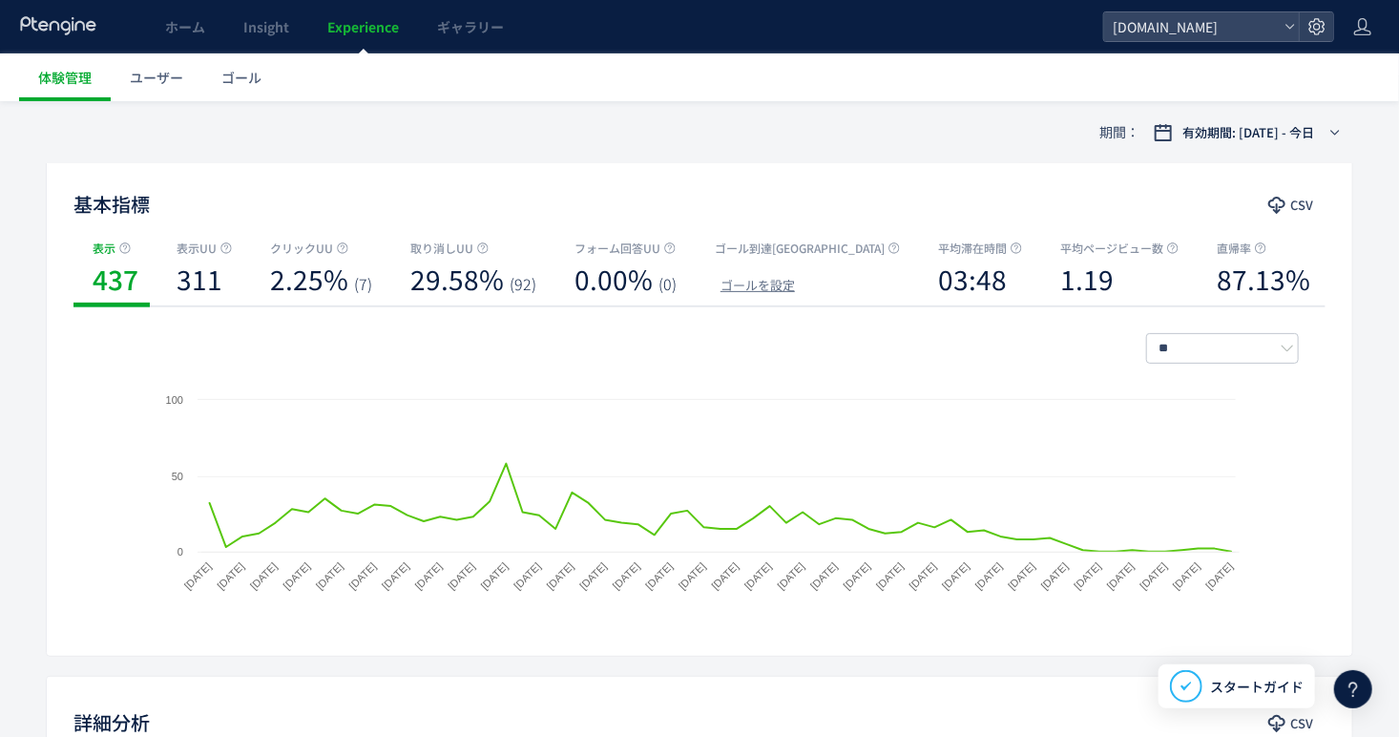
scroll to position [0, 0]
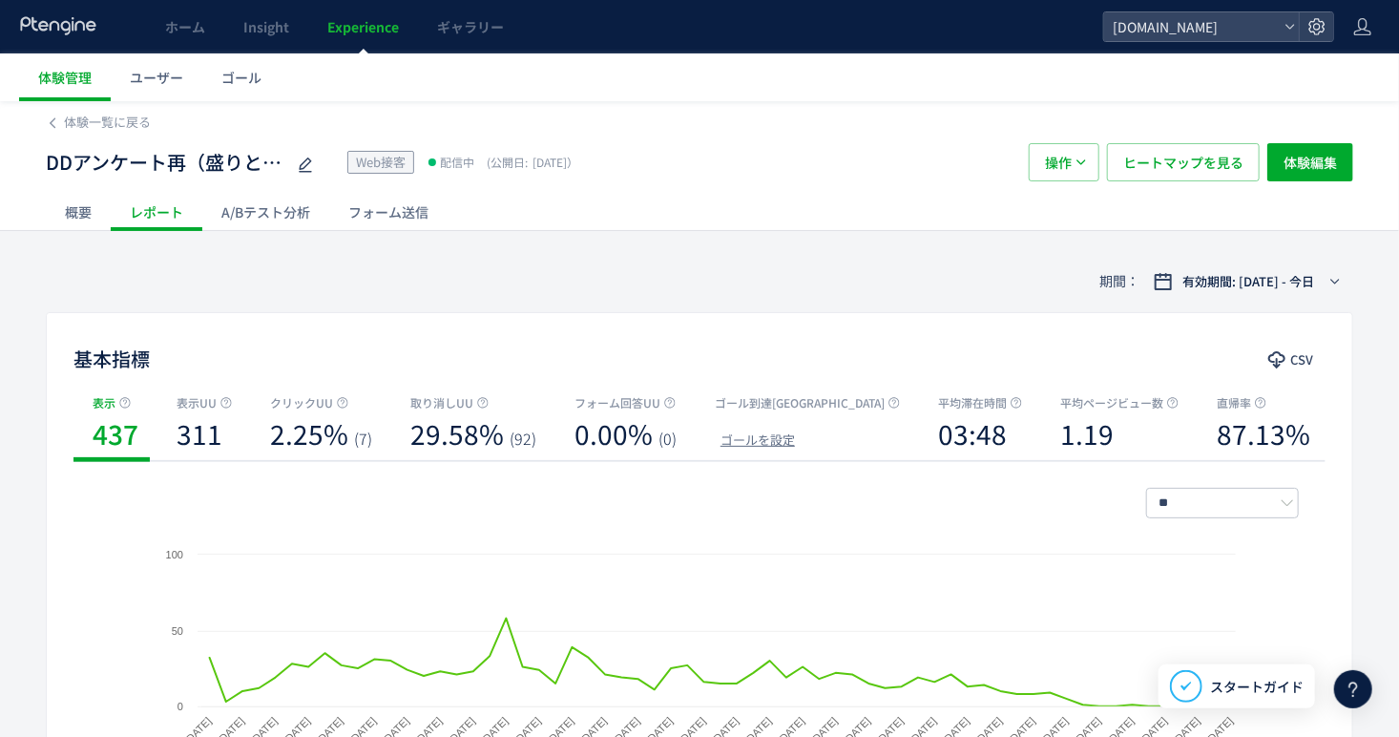
click at [396, 200] on div "フォーム送信" at bounding box center [388, 212] width 118 height 38
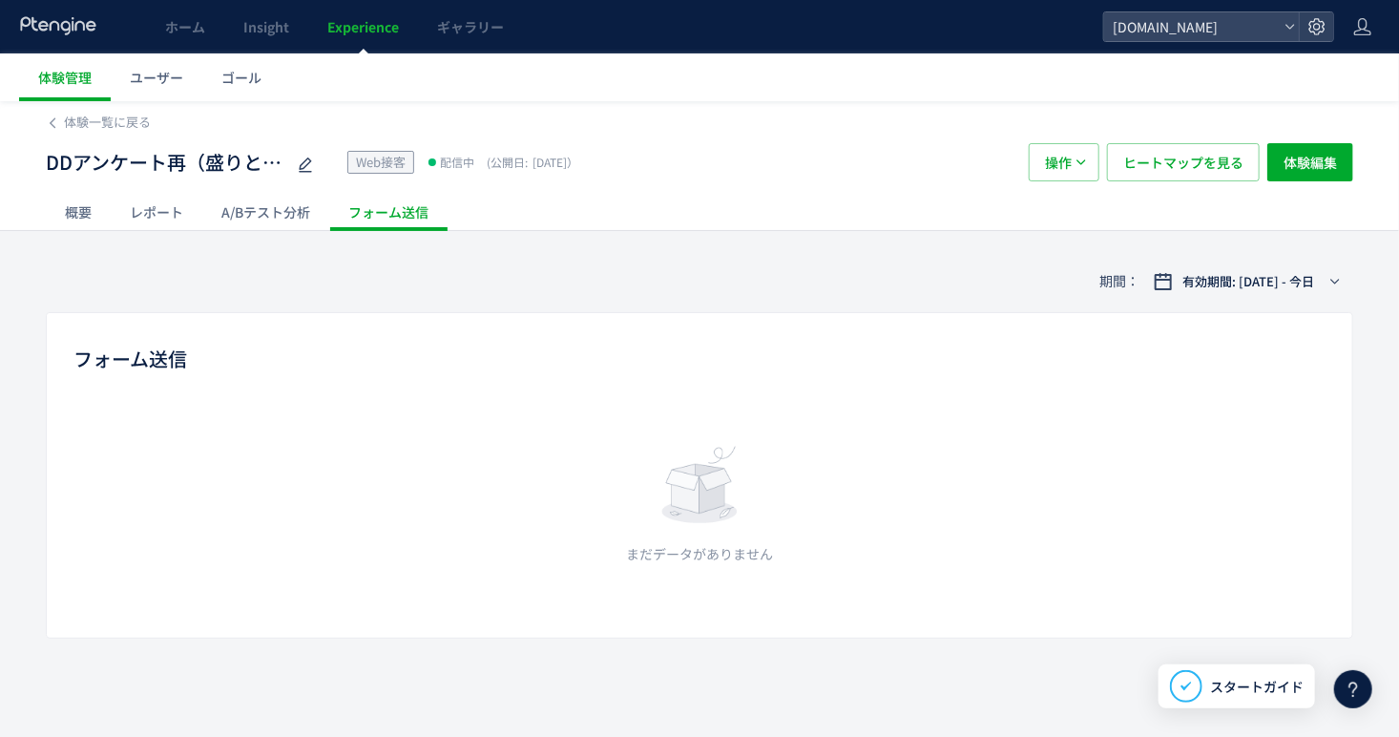
click at [291, 214] on div "A/Bテスト分析" at bounding box center [265, 212] width 127 height 38
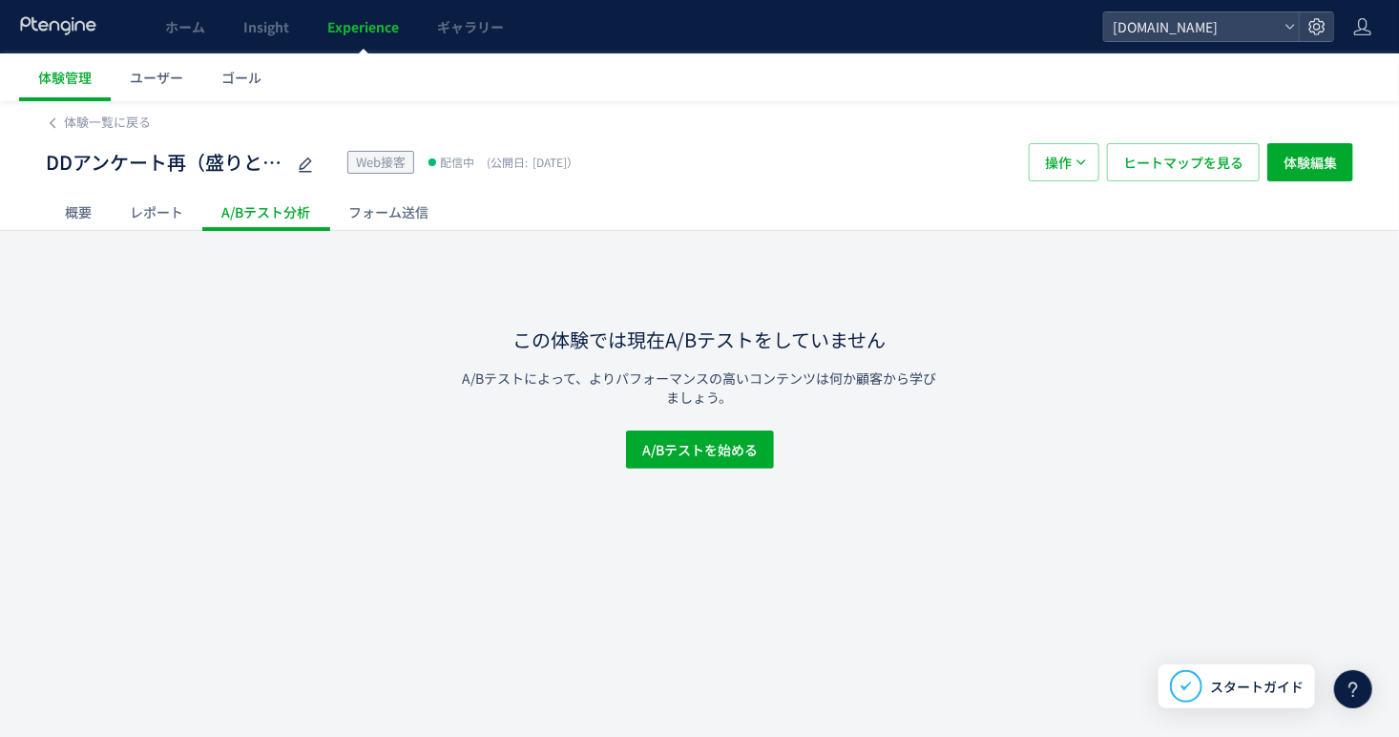
click at [151, 226] on div "レポート" at bounding box center [157, 212] width 92 height 38
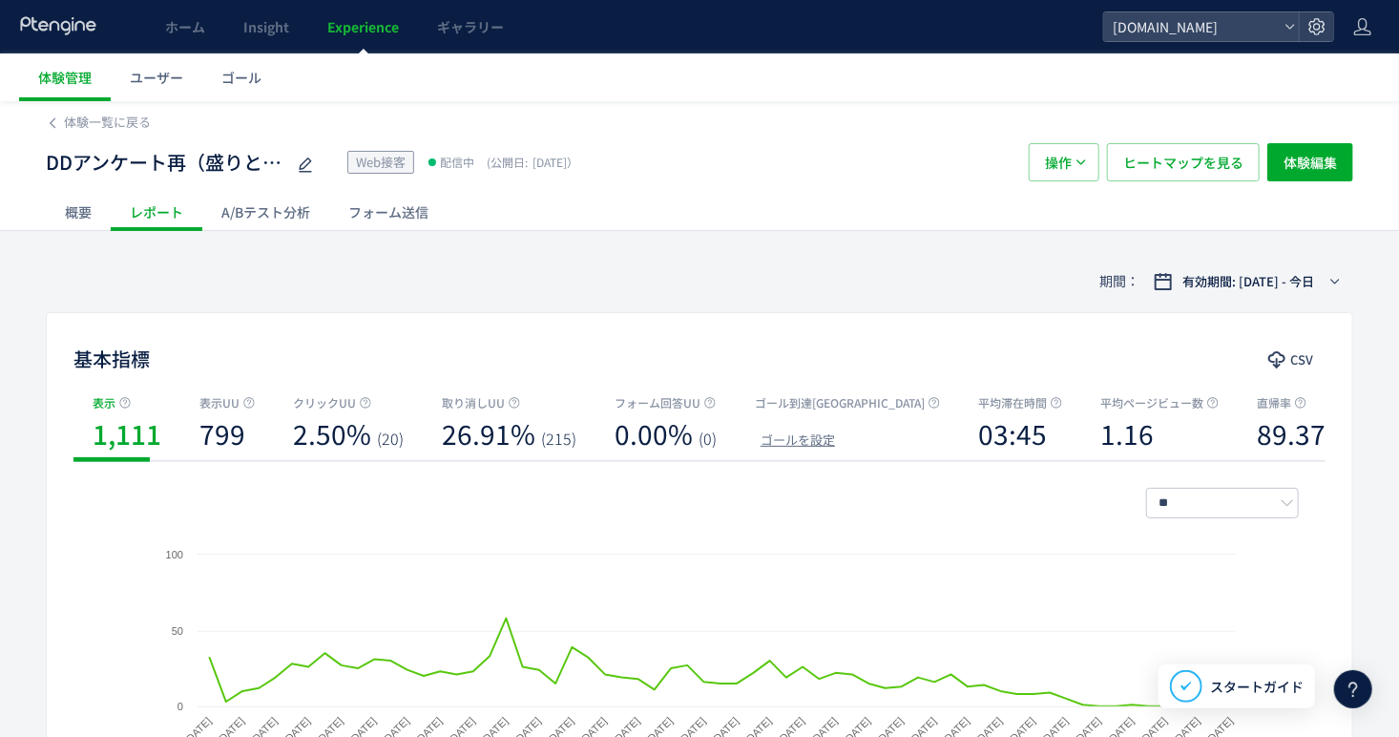
click at [1067, 141] on div "DDアンケート再（盛りと証明写真）再訪問用 Web接客 配信中 (公開日: [DATE]） 操作 ヒートマップを見る 体験編集" at bounding box center [699, 162] width 1307 height 61
click at [777, 213] on div "概要 レポート A/Bテスト分析 フォーム送信" at bounding box center [699, 211] width 1307 height 37
click at [64, 118] on span "体験一覧に戻る" at bounding box center [107, 122] width 87 height 18
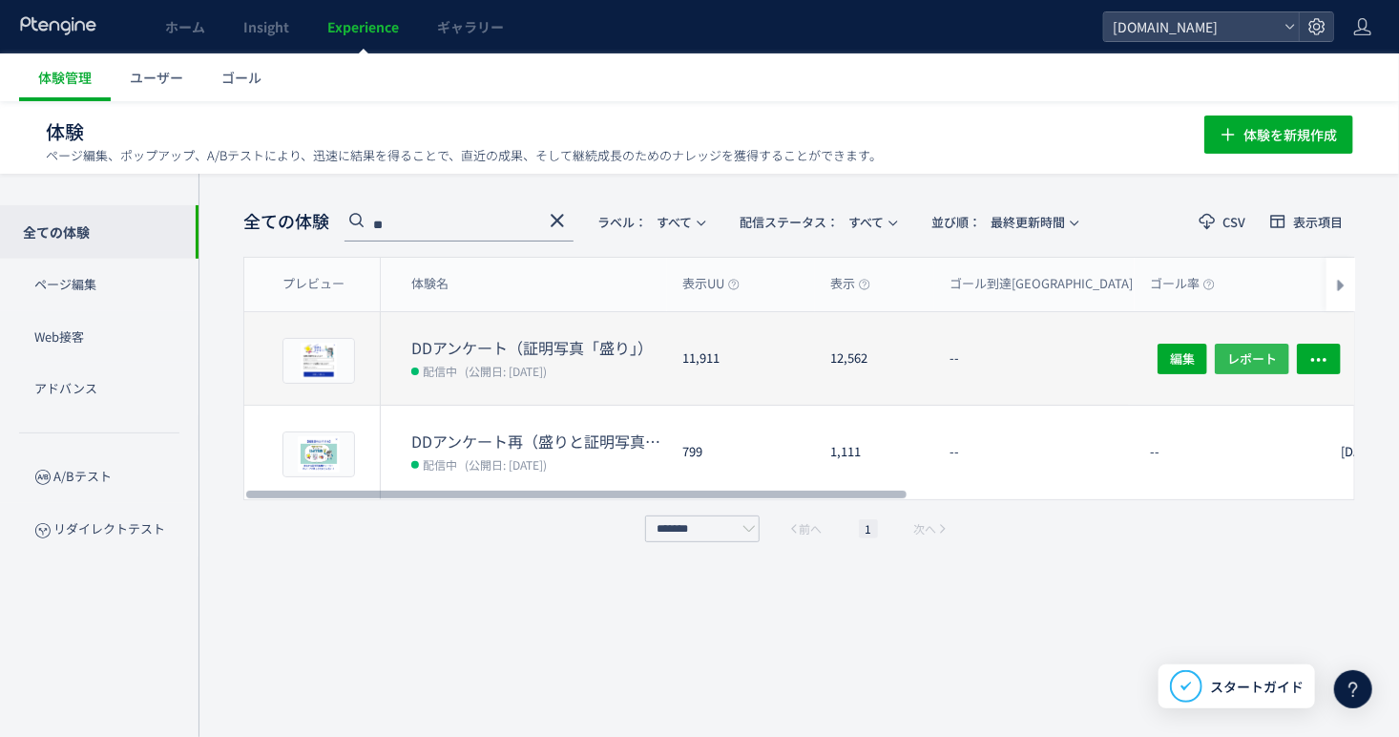
click at [1258, 358] on span "レポート" at bounding box center [1252, 358] width 50 height 31
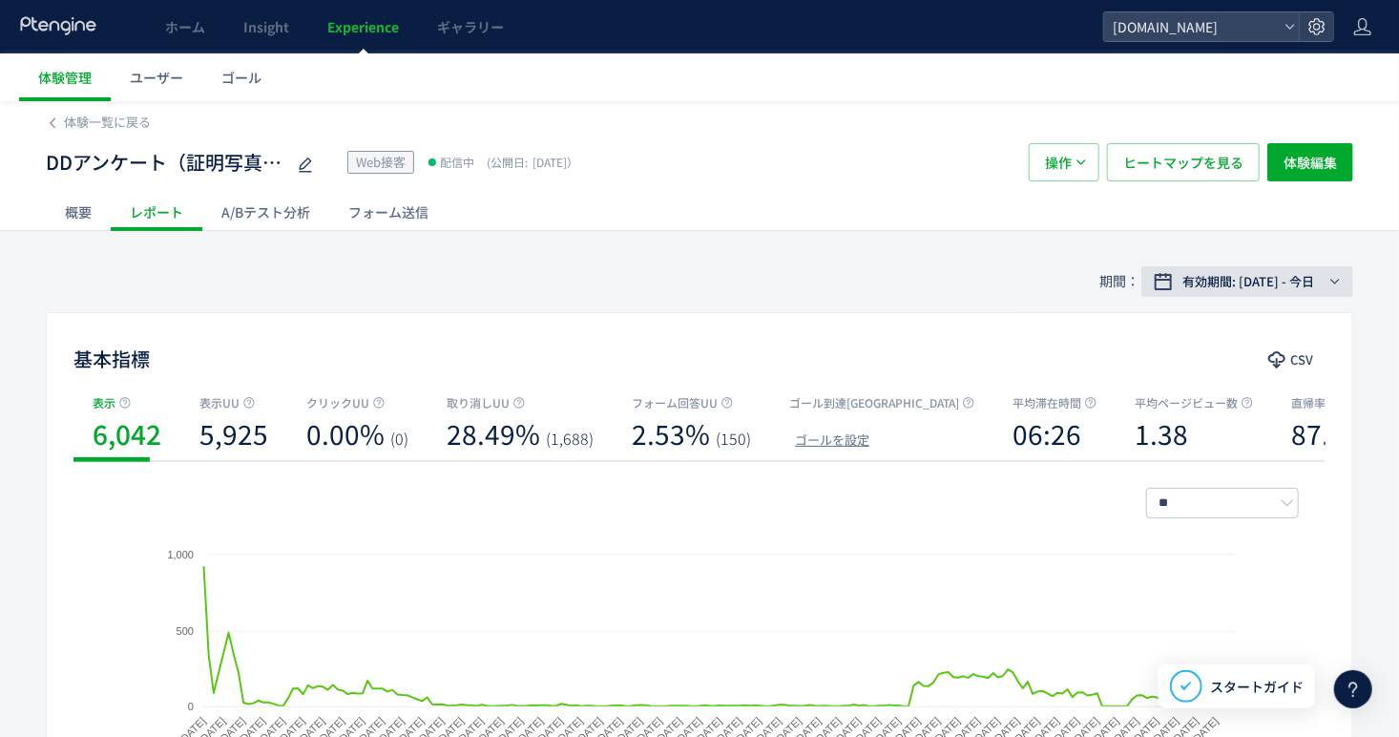
click at [1334, 279] on icon "button" at bounding box center [1334, 281] width 11 height 11
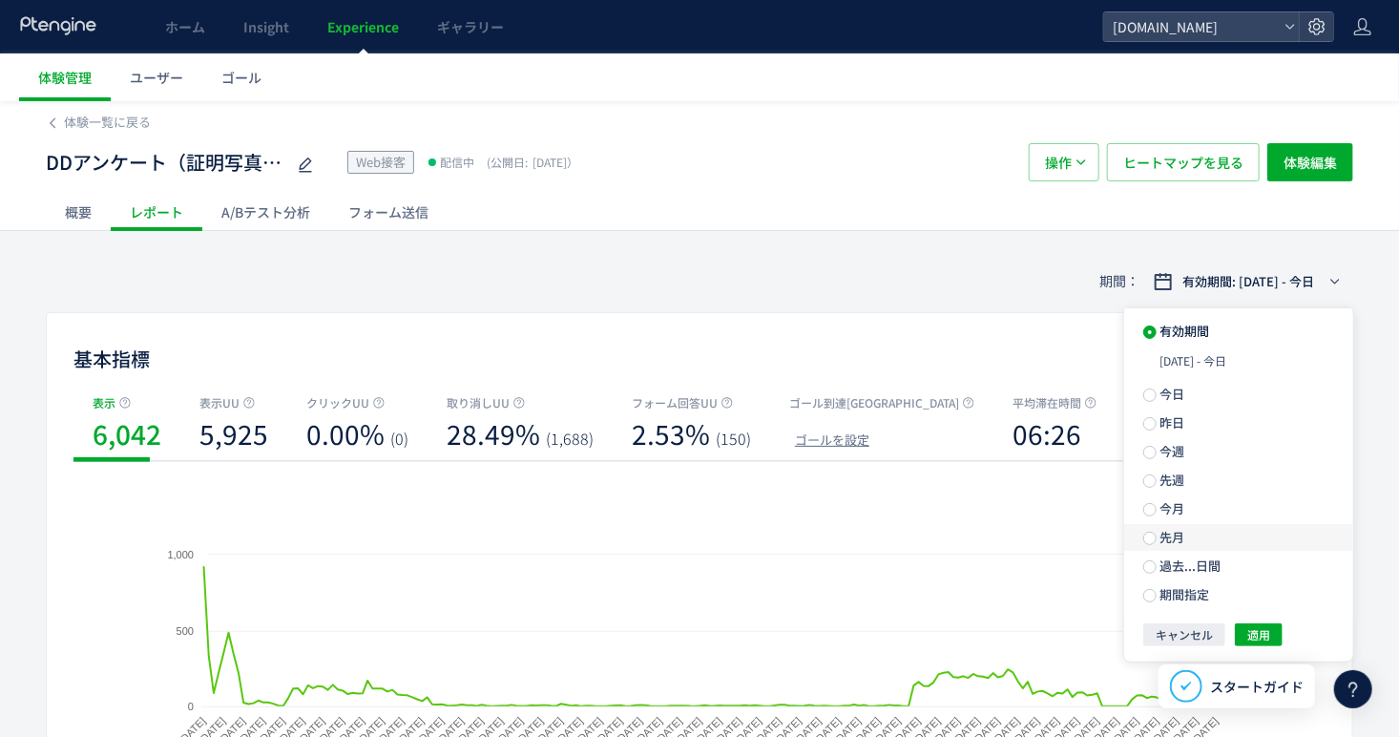
click at [1202, 527] on label "先月" at bounding box center [1238, 537] width 229 height 27
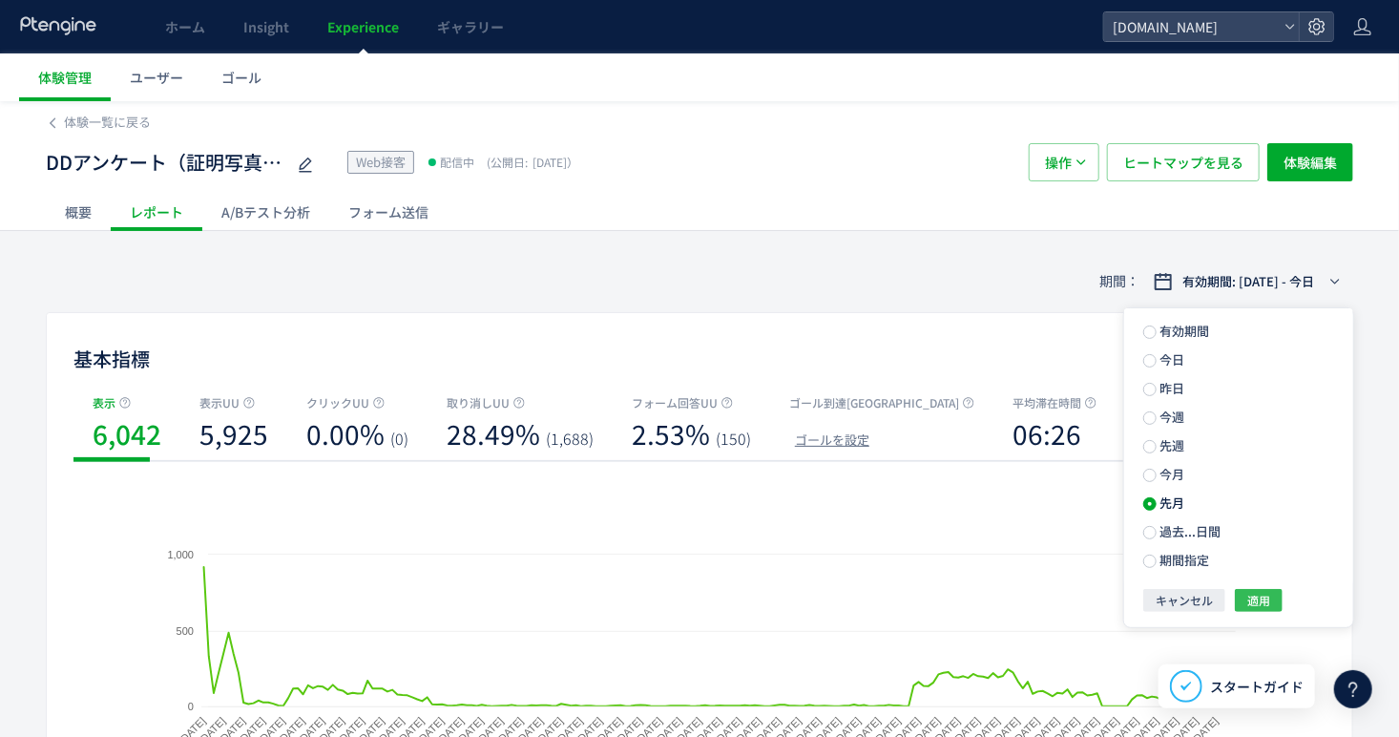
click at [1259, 595] on span "適用" at bounding box center [1258, 600] width 23 height 23
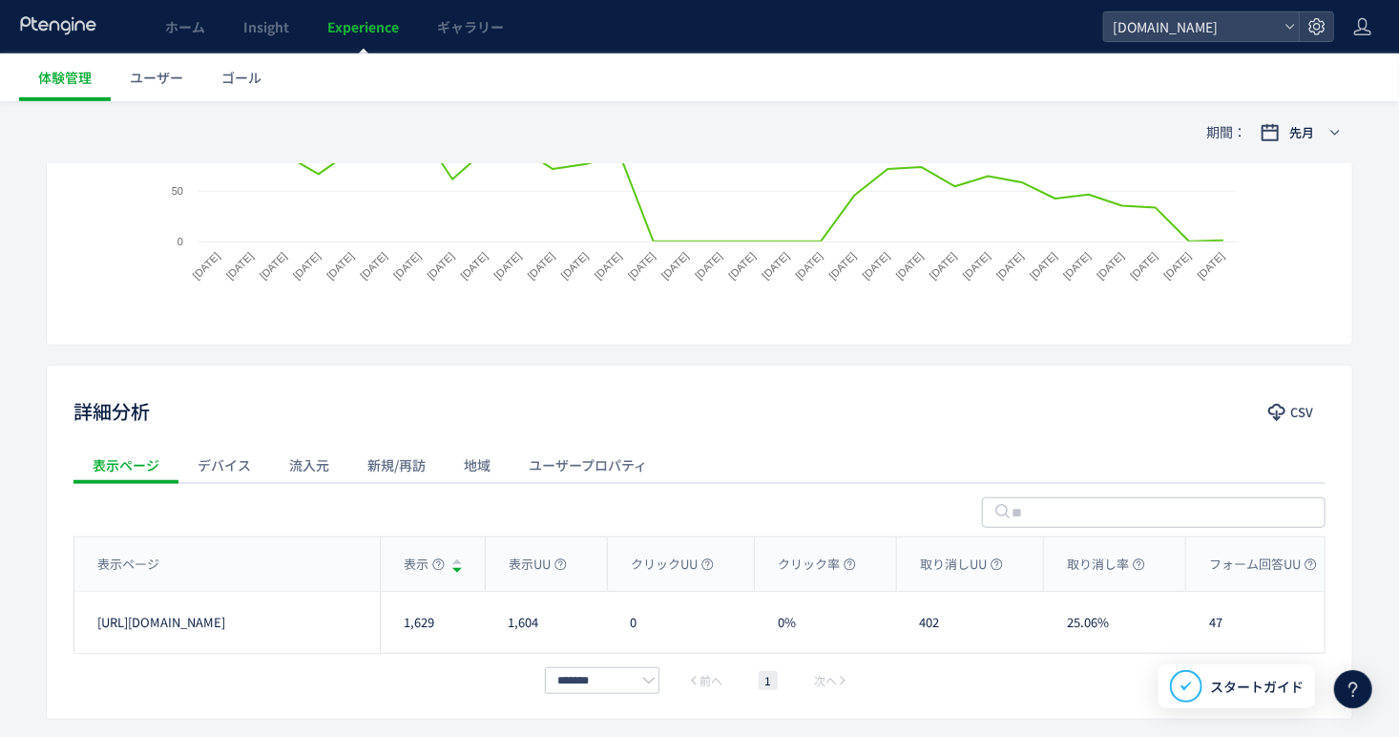
scroll to position [477, 0]
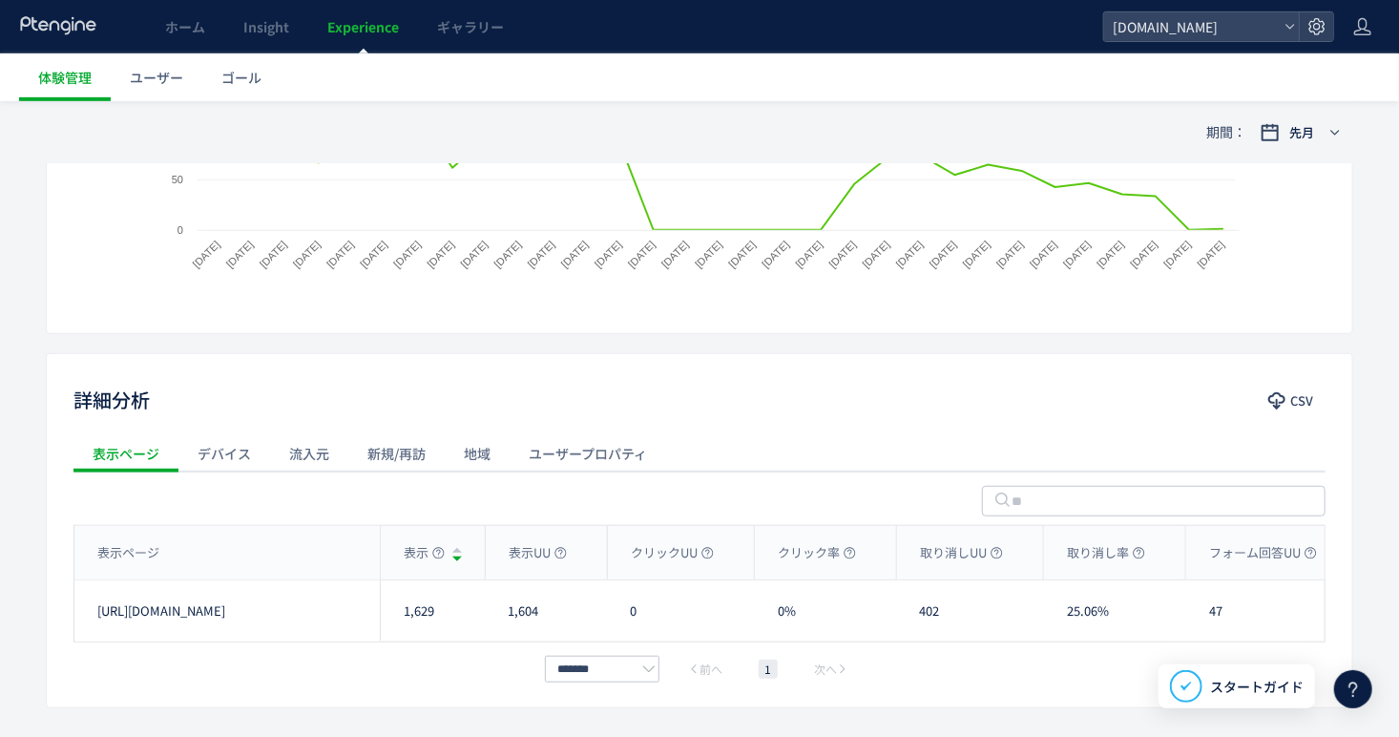
click at [325, 449] on div "流入元" at bounding box center [309, 453] width 78 height 38
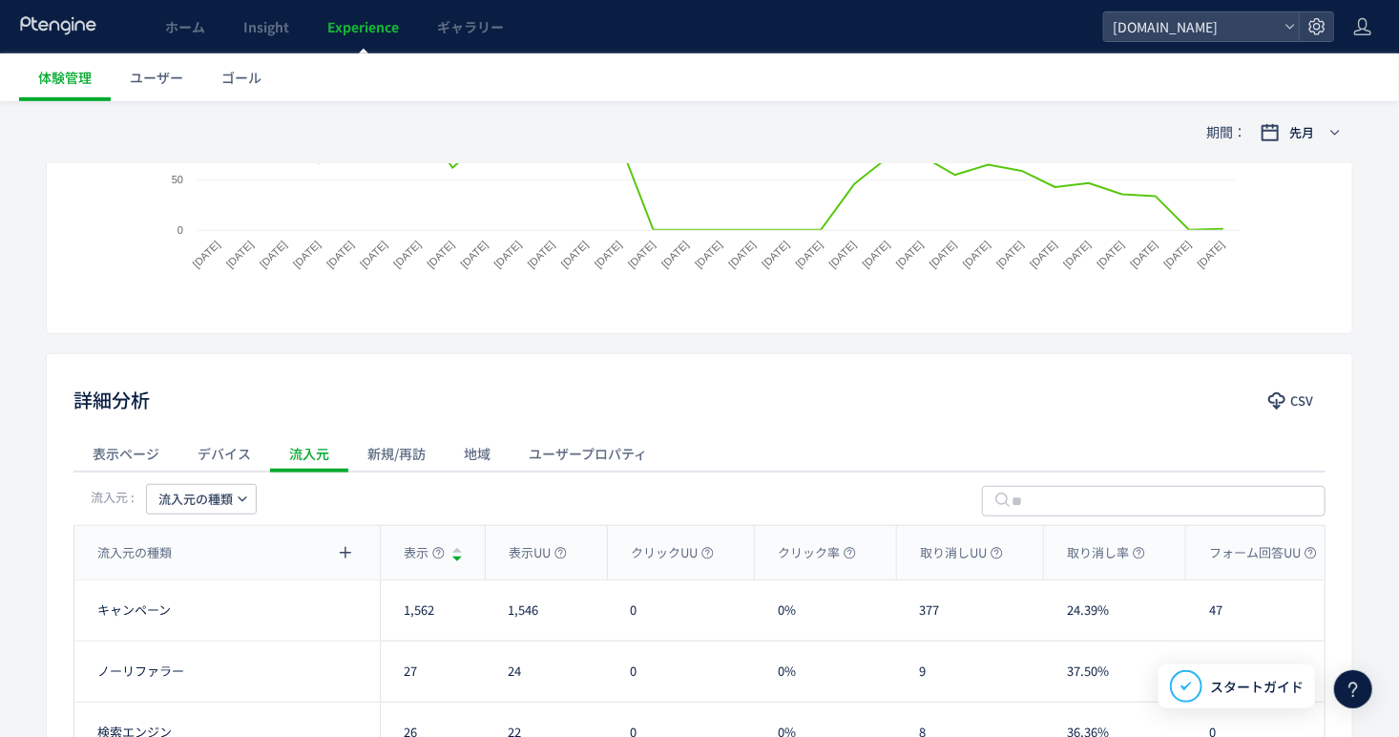
click at [201, 492] on span "流入元の種類" at bounding box center [195, 499] width 74 height 31
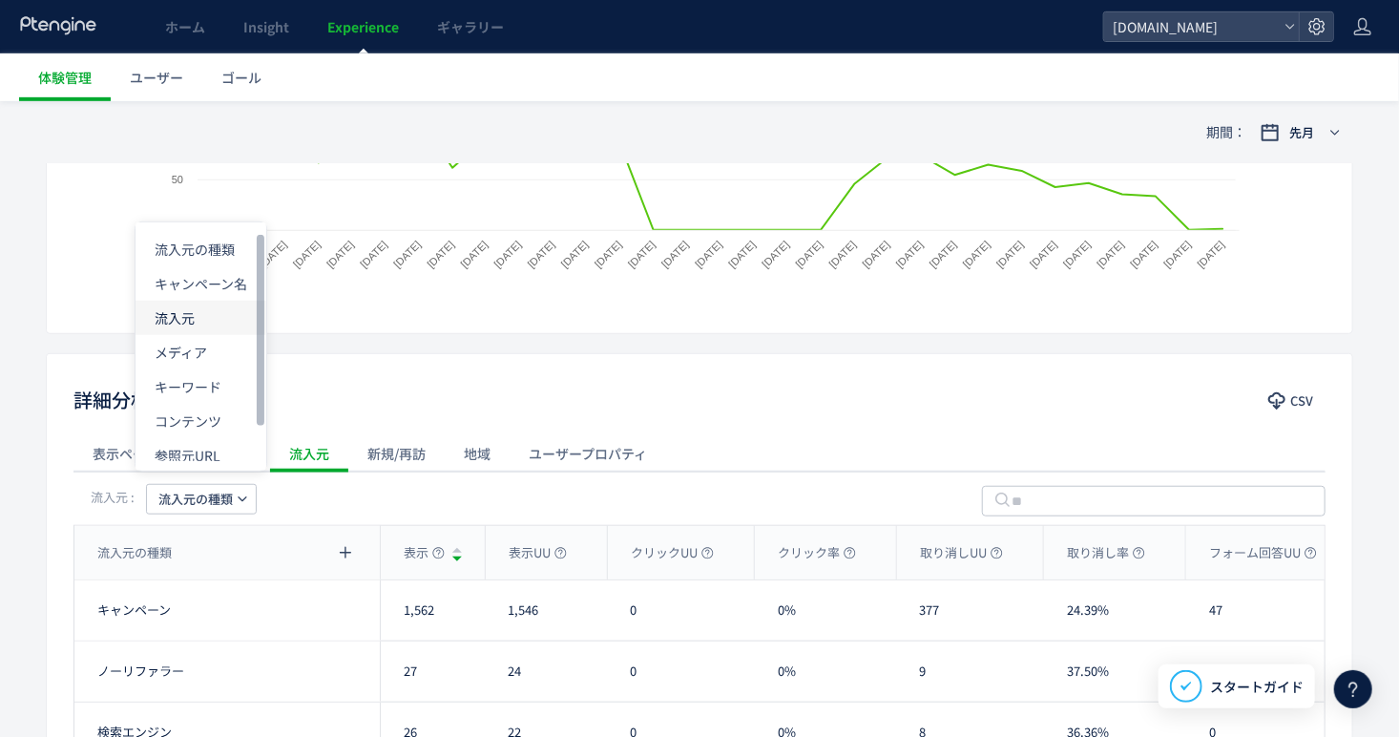
click at [222, 310] on li "流入元" at bounding box center [200, 318] width 131 height 34
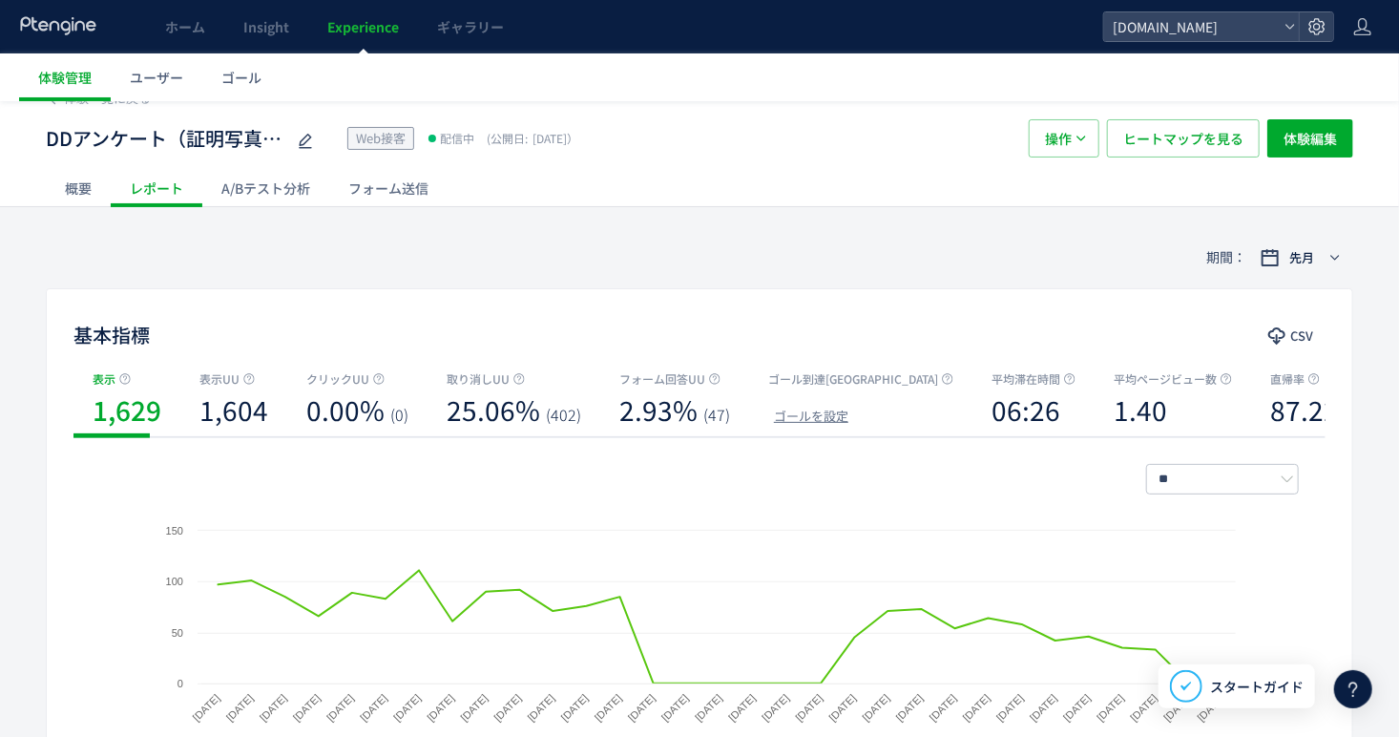
scroll to position [501, 0]
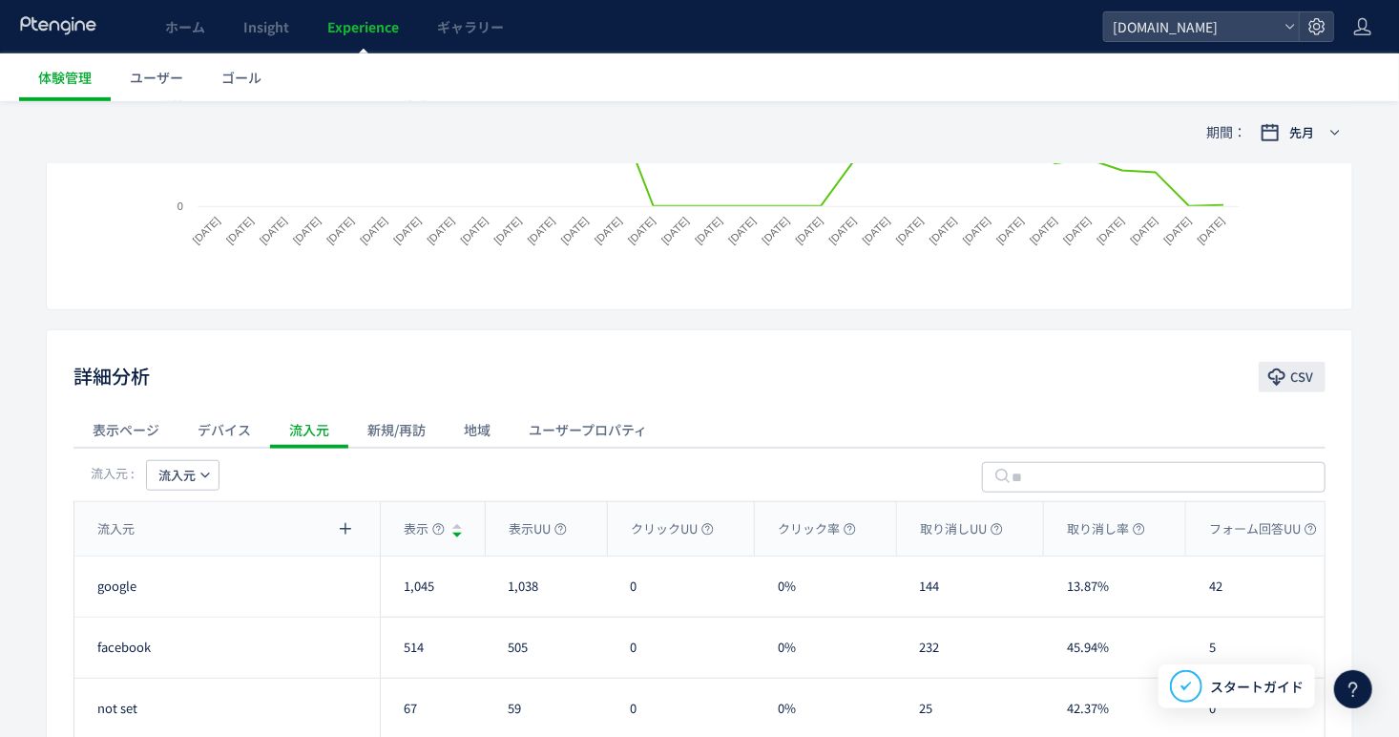
click at [1269, 367] on icon "button" at bounding box center [1276, 376] width 19 height 19
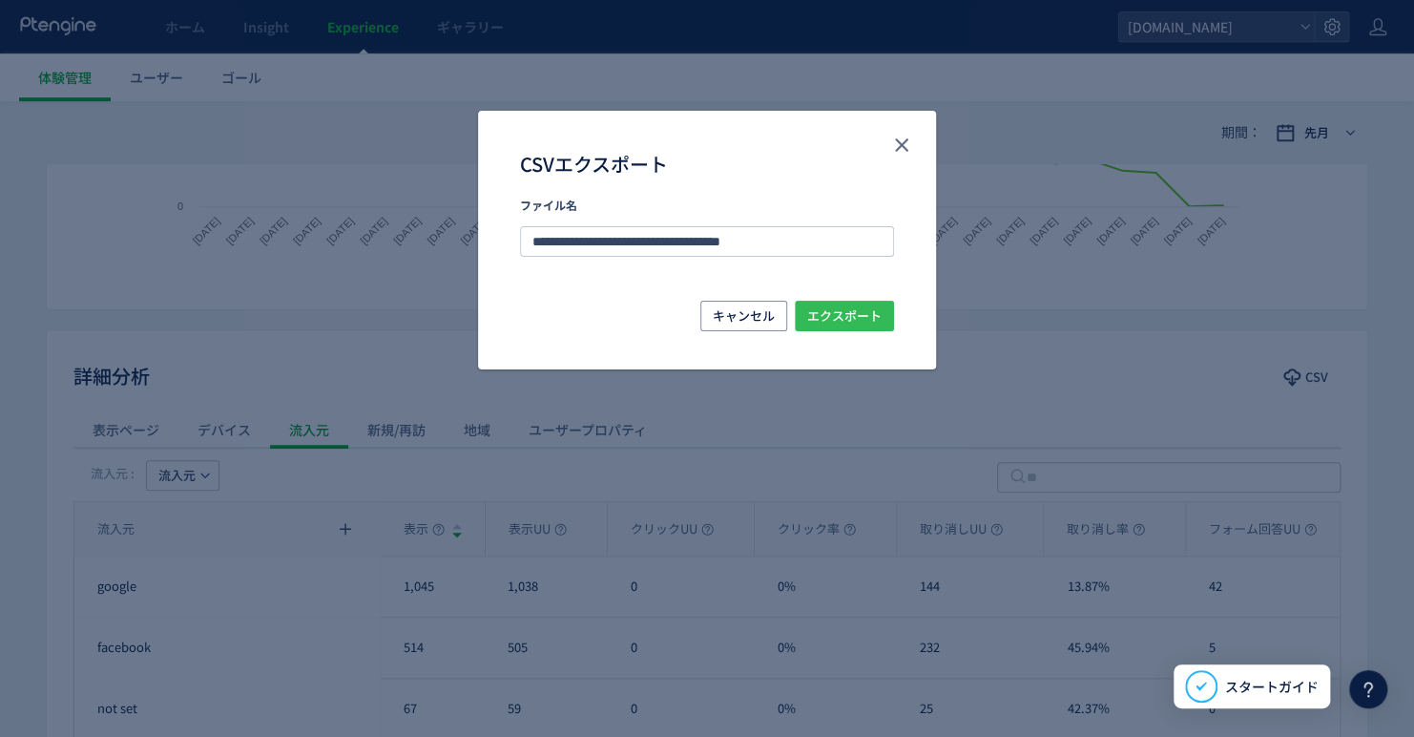
click at [853, 311] on span "エクスポート" at bounding box center [844, 316] width 74 height 31
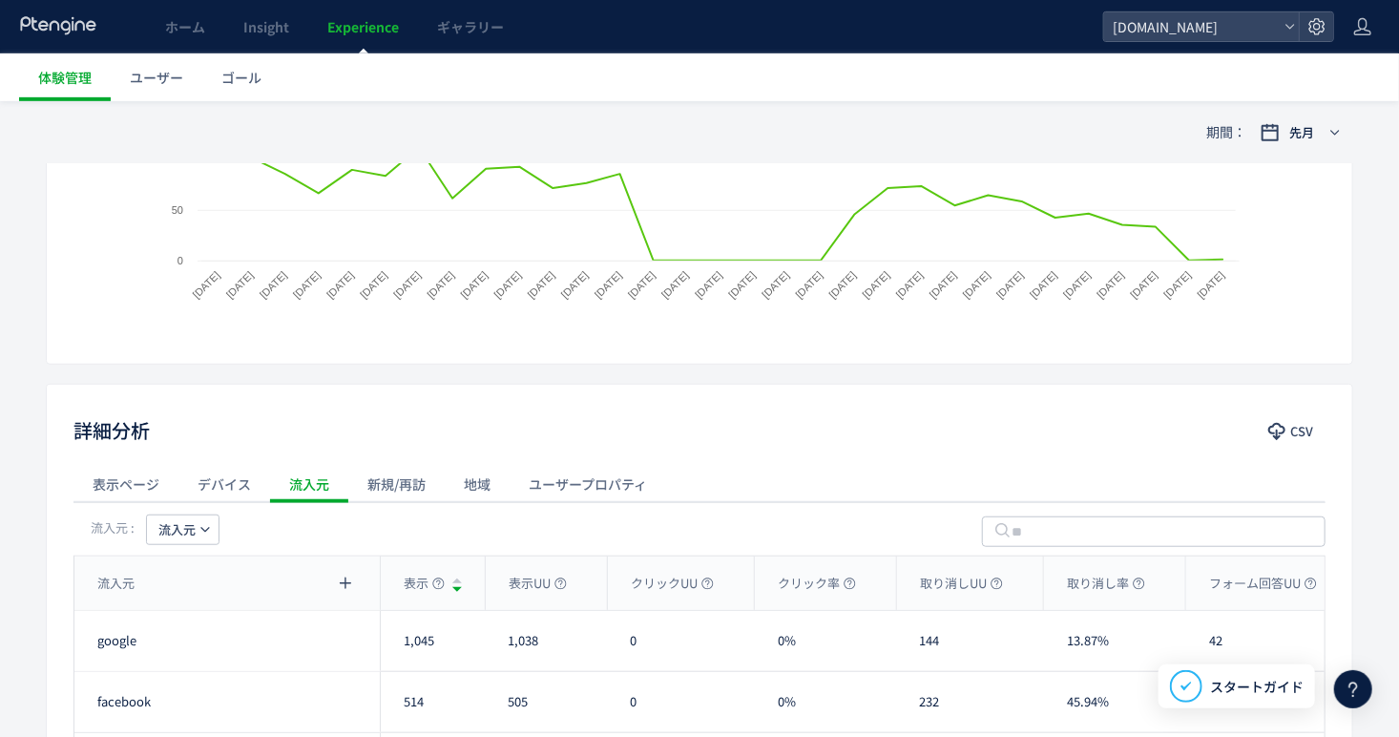
scroll to position [477, 0]
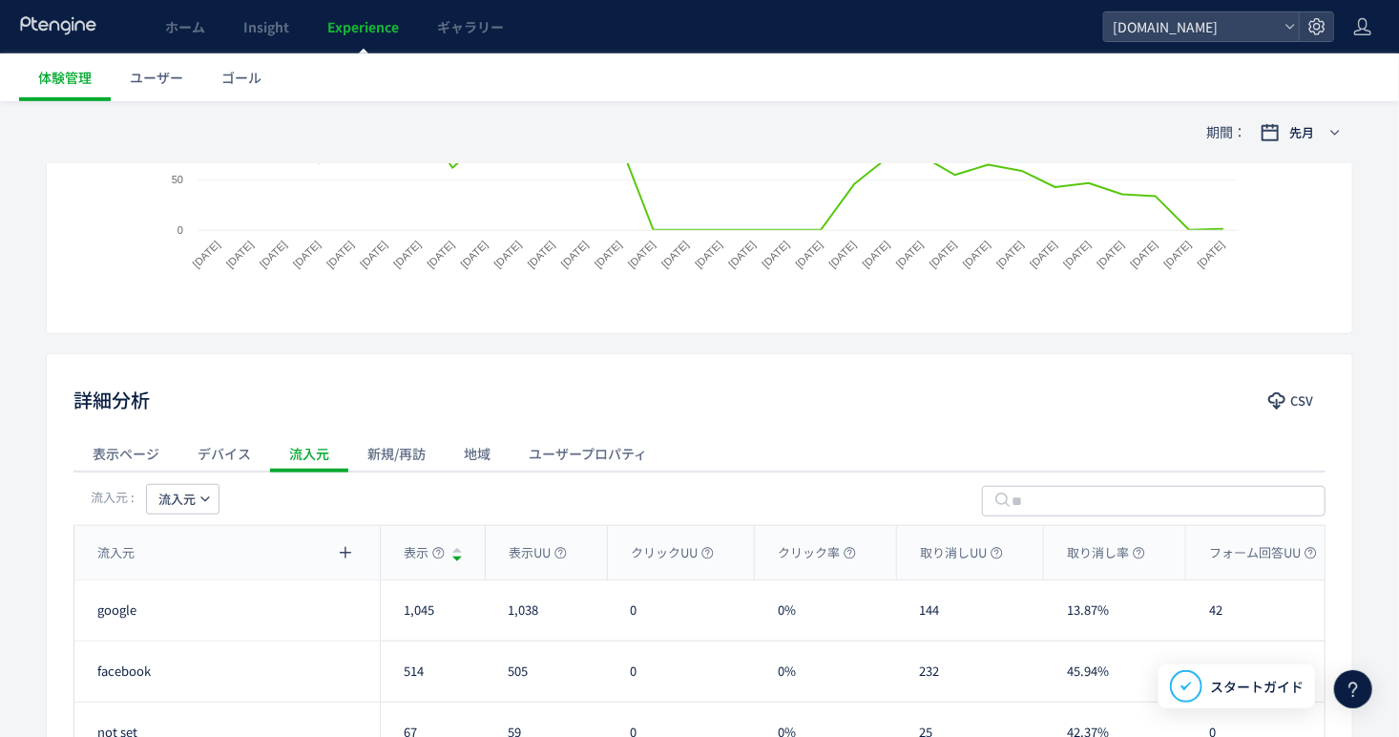
drag, startPoint x: 421, startPoint y: 459, endPoint x: 441, endPoint y: 492, distance: 38.9
click at [421, 459] on div "新規/再訪" at bounding box center [396, 453] width 96 height 38
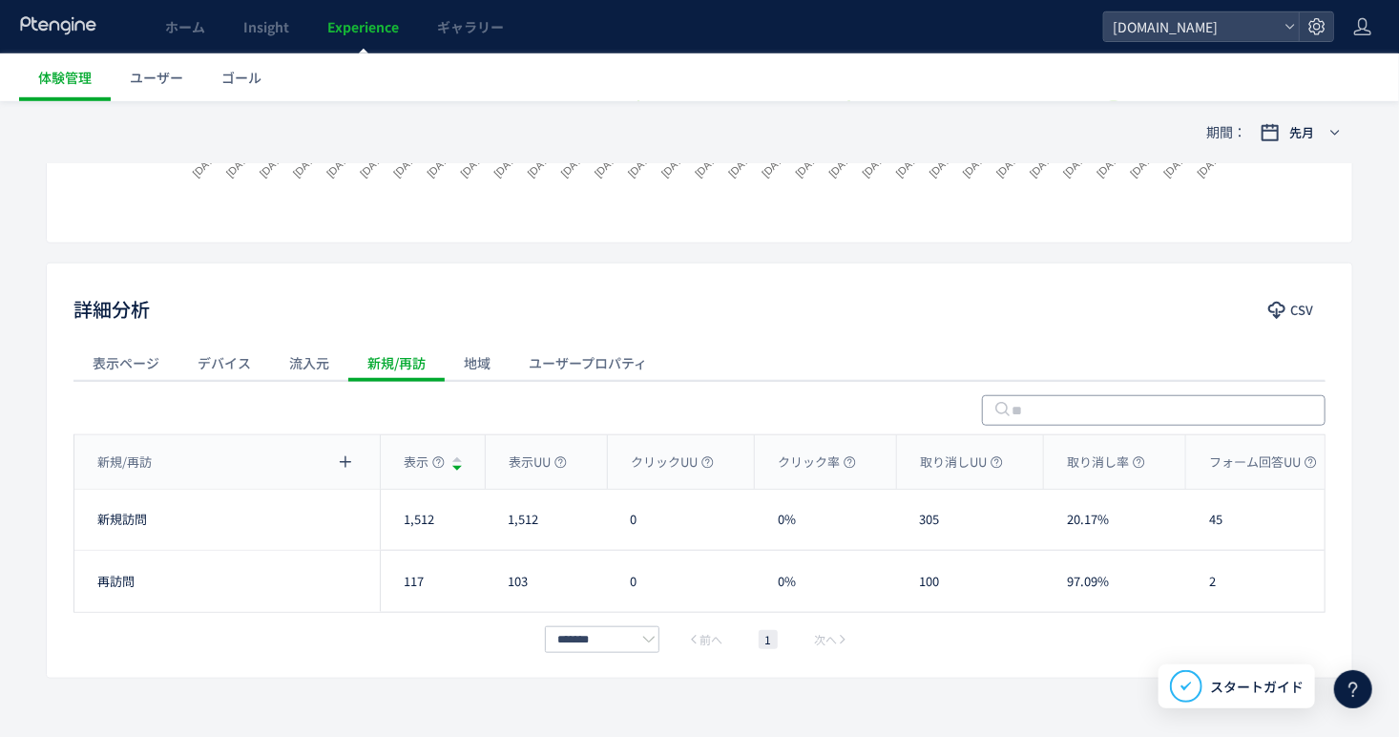
scroll to position [604, 0]
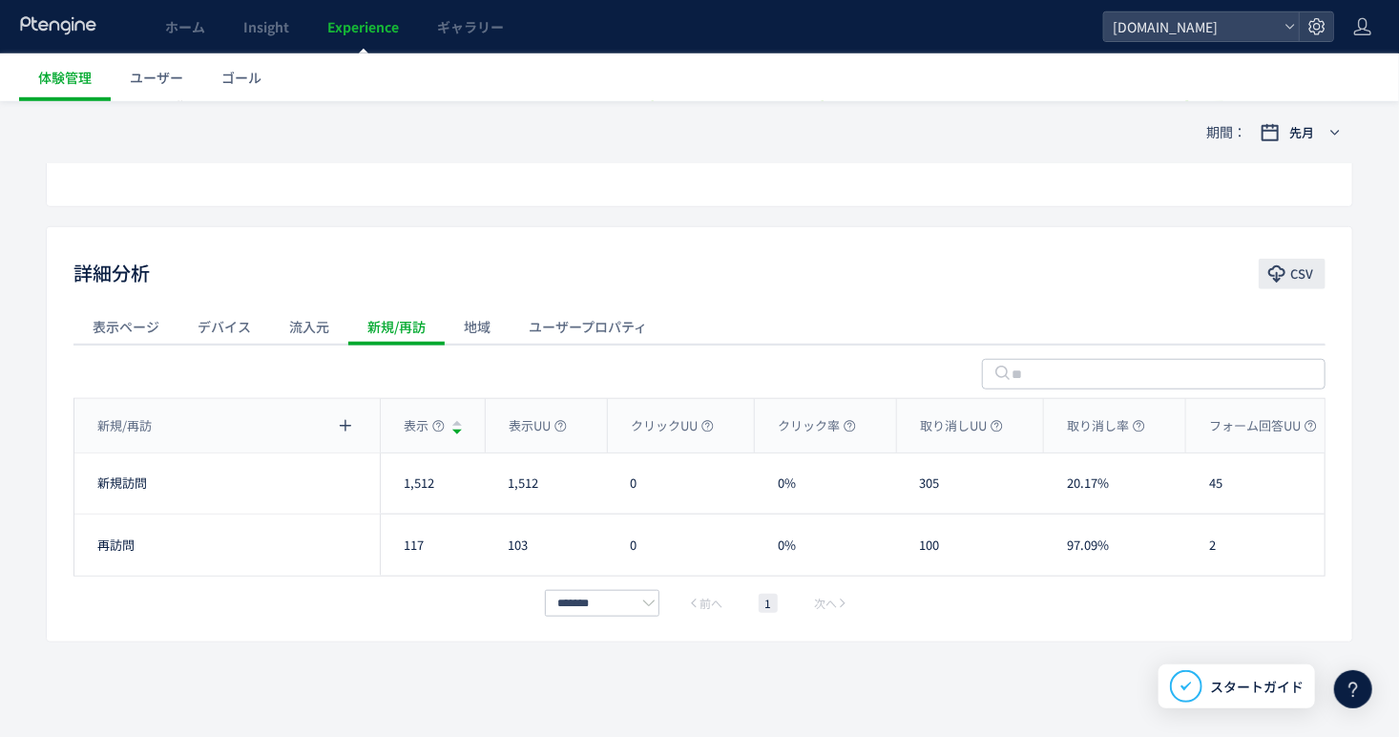
click at [1300, 282] on span "CSV" at bounding box center [1301, 274] width 23 height 31
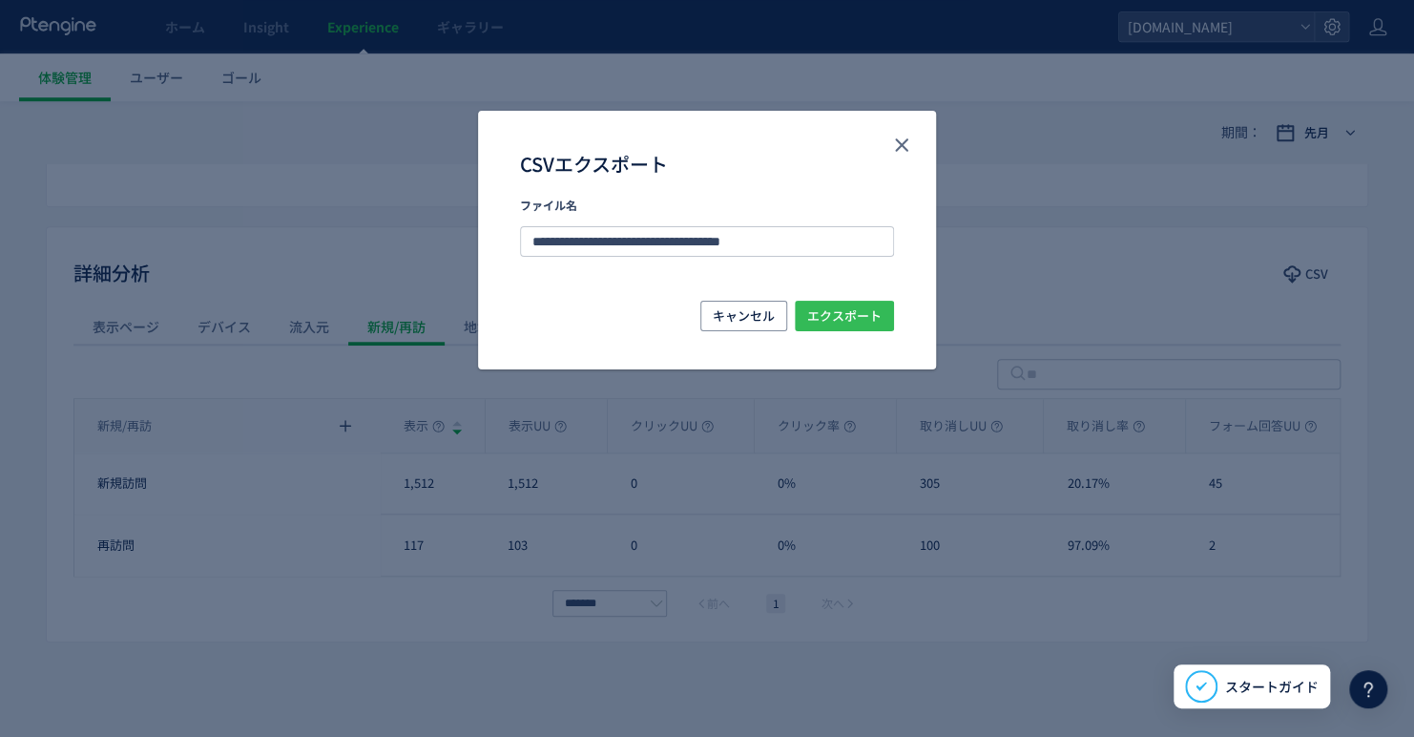
click at [848, 309] on span "エクスポート" at bounding box center [844, 316] width 74 height 31
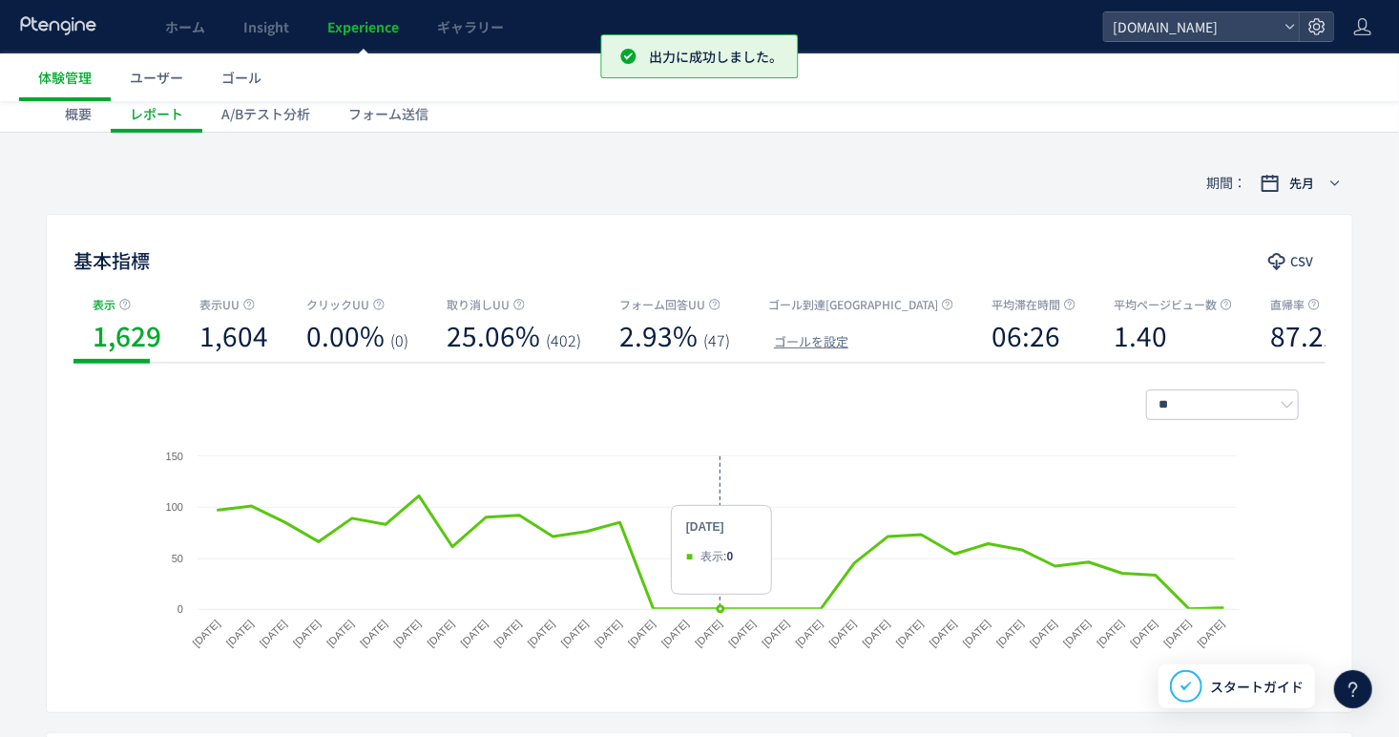
scroll to position [0, 0]
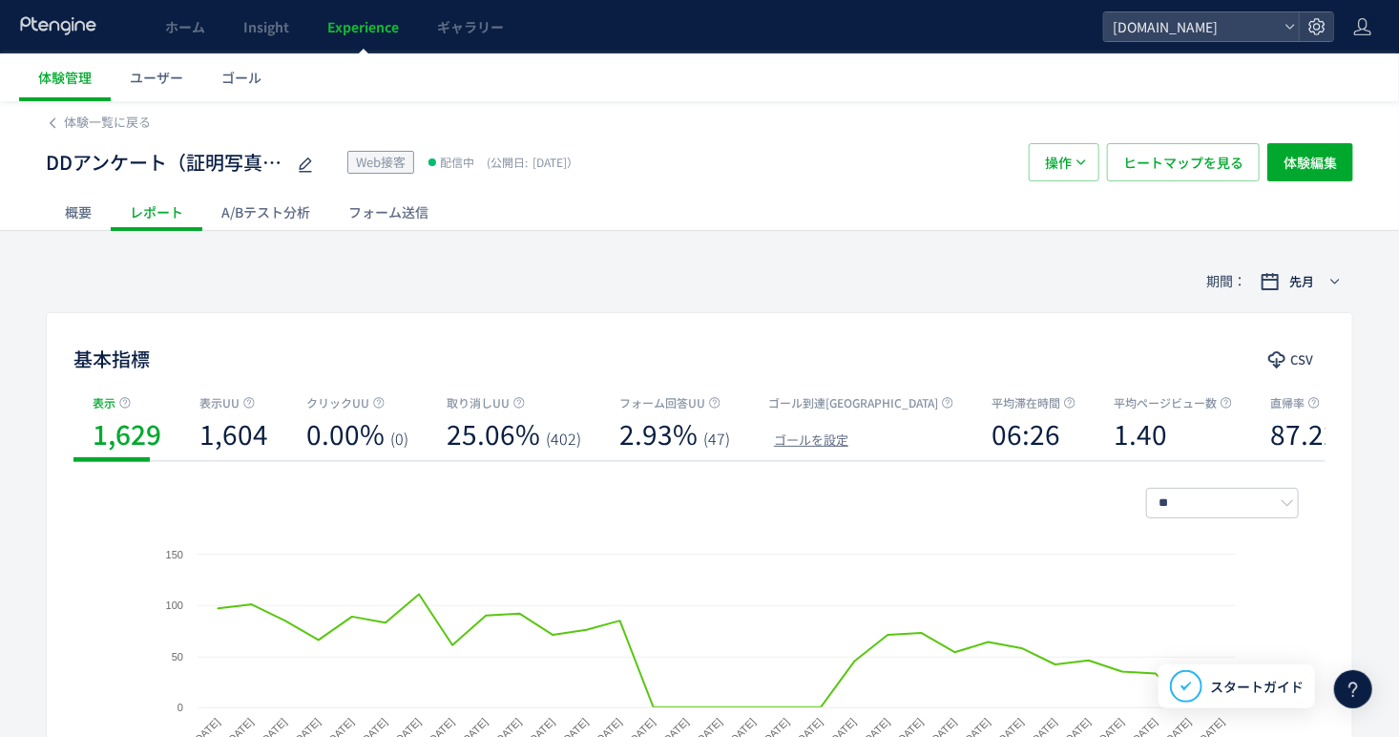
click at [442, 206] on div "フォーム送信" at bounding box center [388, 212] width 118 height 38
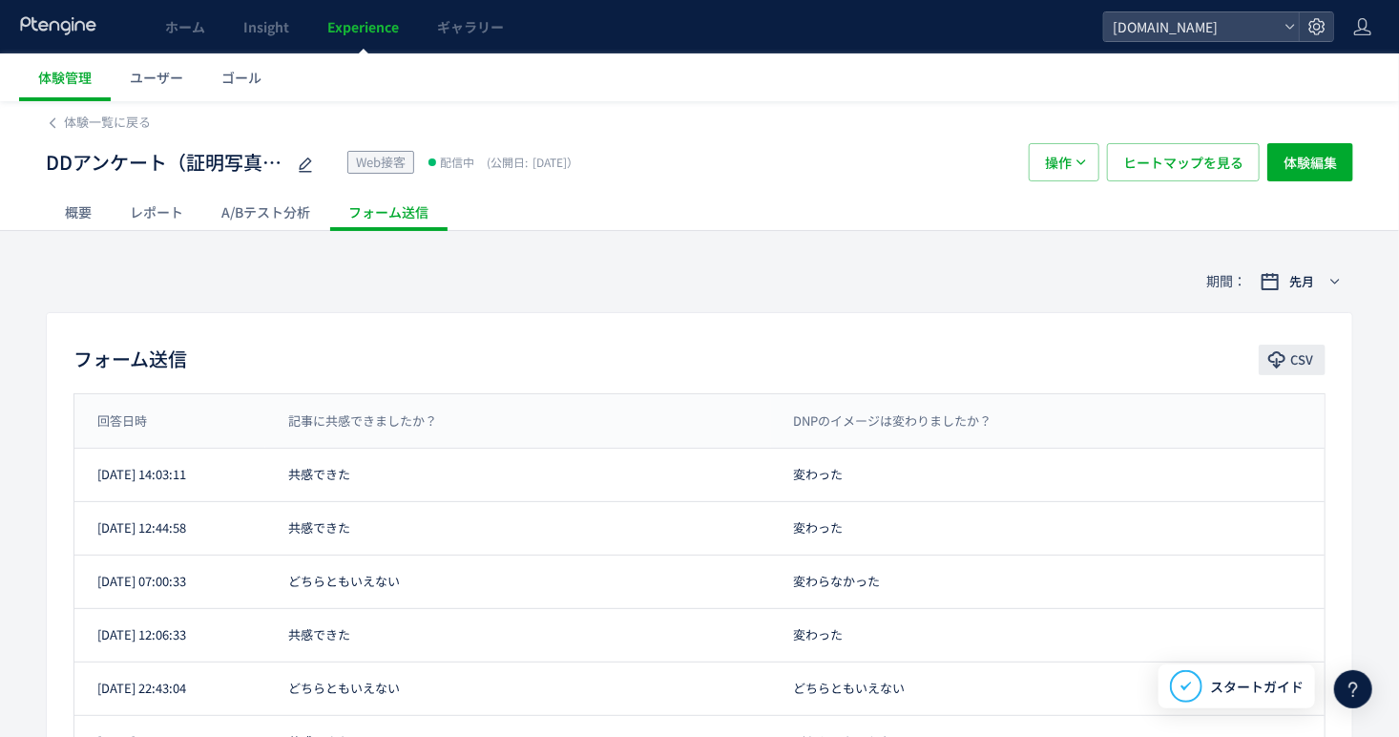
click at [1295, 351] on span "CSV" at bounding box center [1301, 359] width 23 height 31
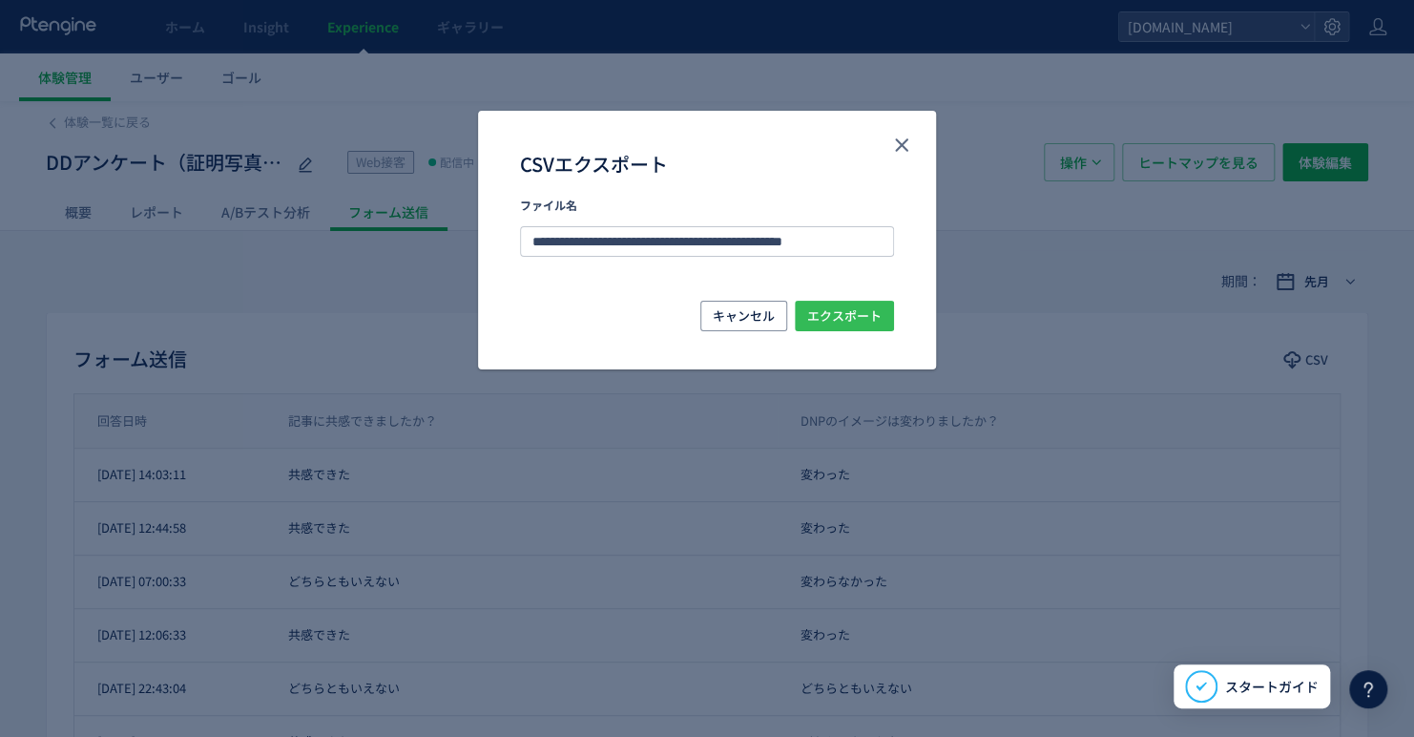
click at [842, 324] on span "エクスポート" at bounding box center [844, 316] width 74 height 31
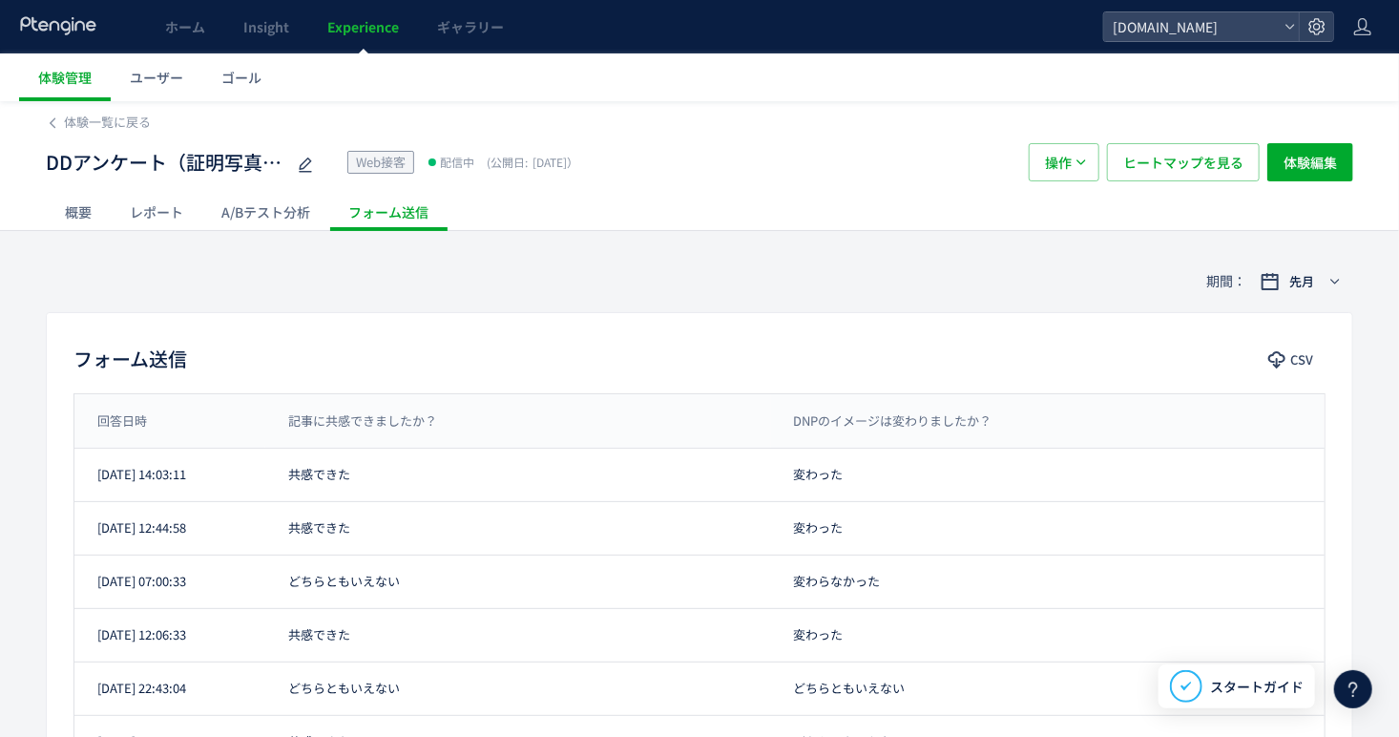
drag, startPoint x: 390, startPoint y: 261, endPoint x: 160, endPoint y: 339, distance: 242.6
click at [391, 262] on div "期間： 先月" at bounding box center [699, 281] width 1307 height 62
click at [177, 212] on div "レポート" at bounding box center [157, 212] width 92 height 38
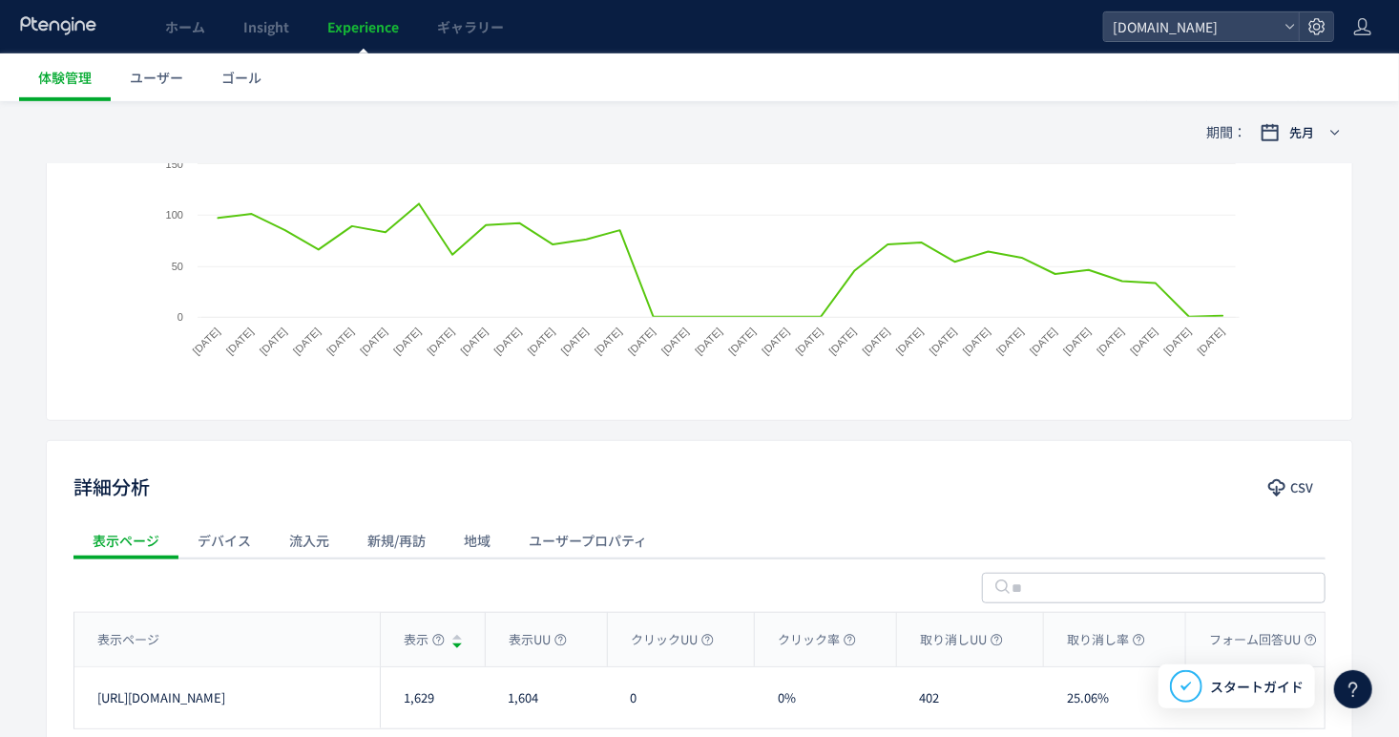
scroll to position [477, 0]
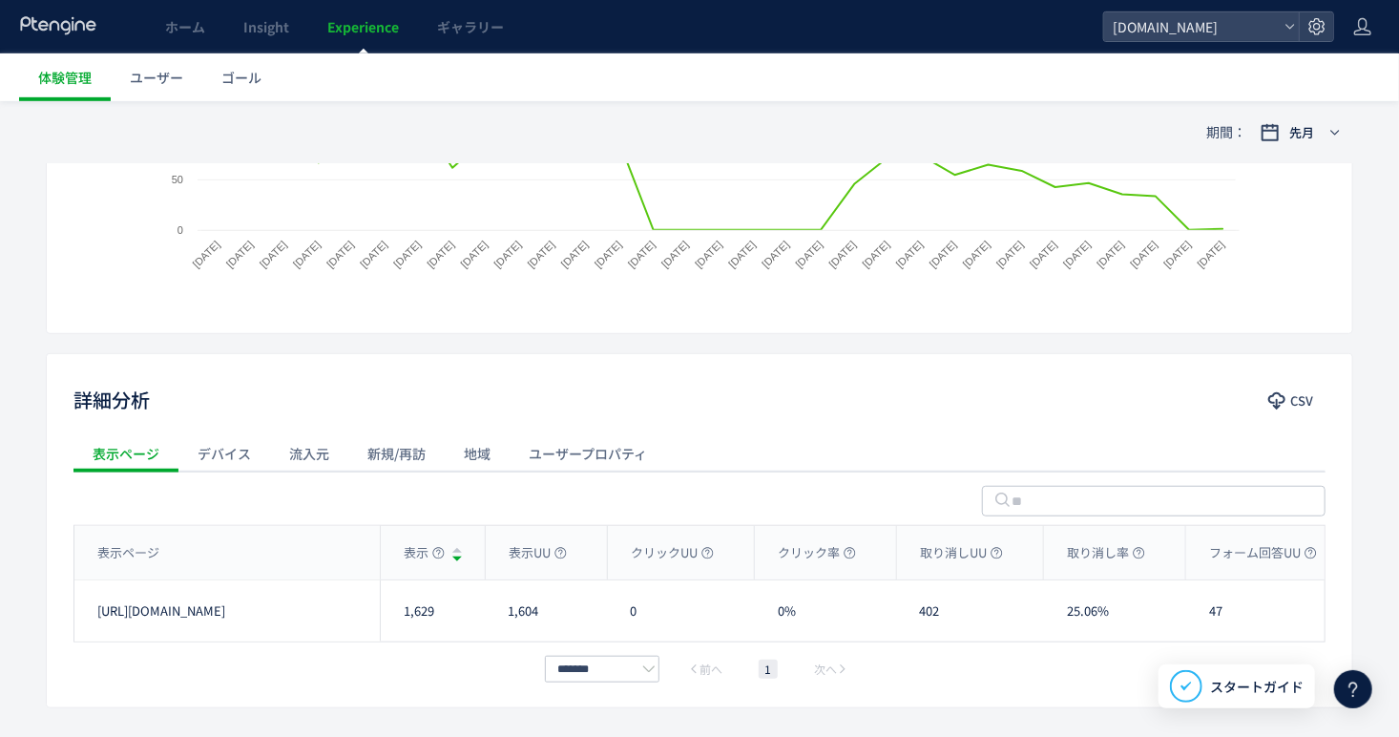
click at [295, 446] on div "流入元" at bounding box center [309, 453] width 78 height 38
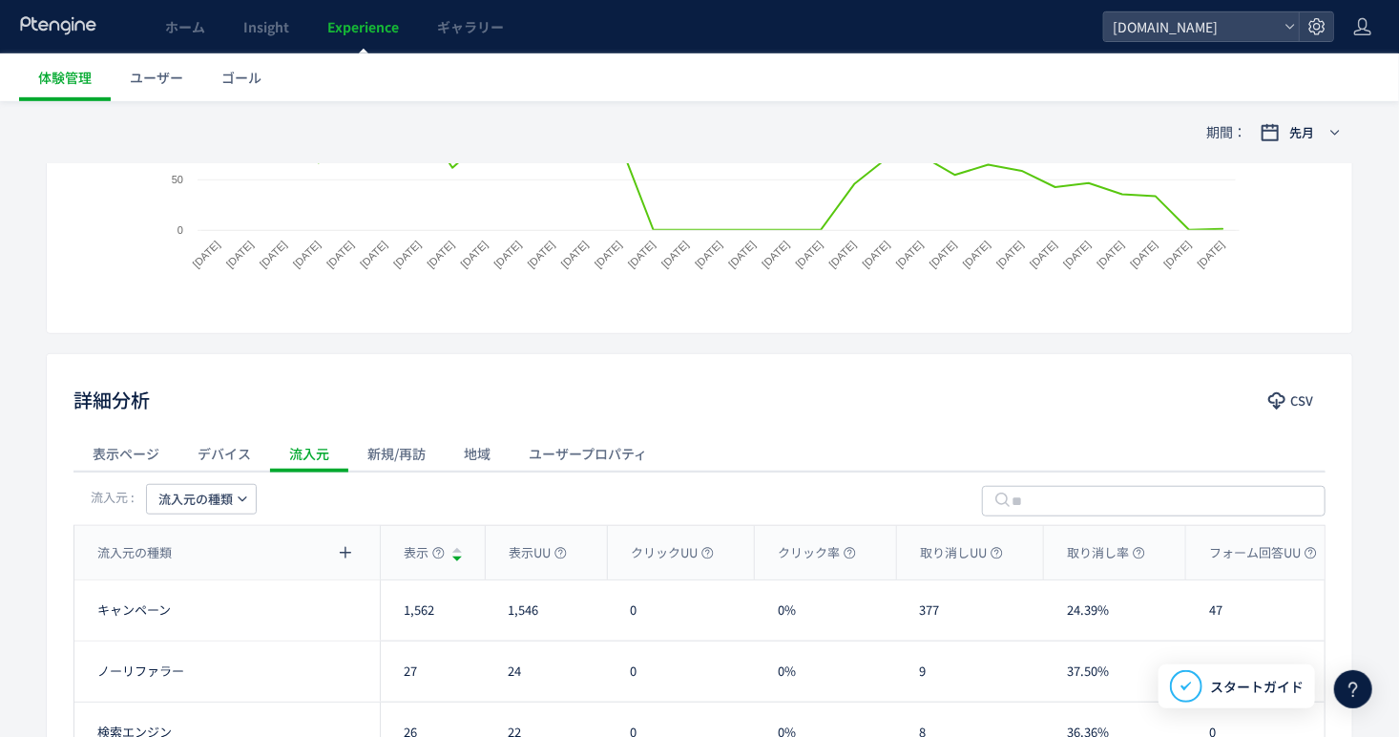
click at [235, 510] on button "流入元の種類" at bounding box center [201, 499] width 111 height 31
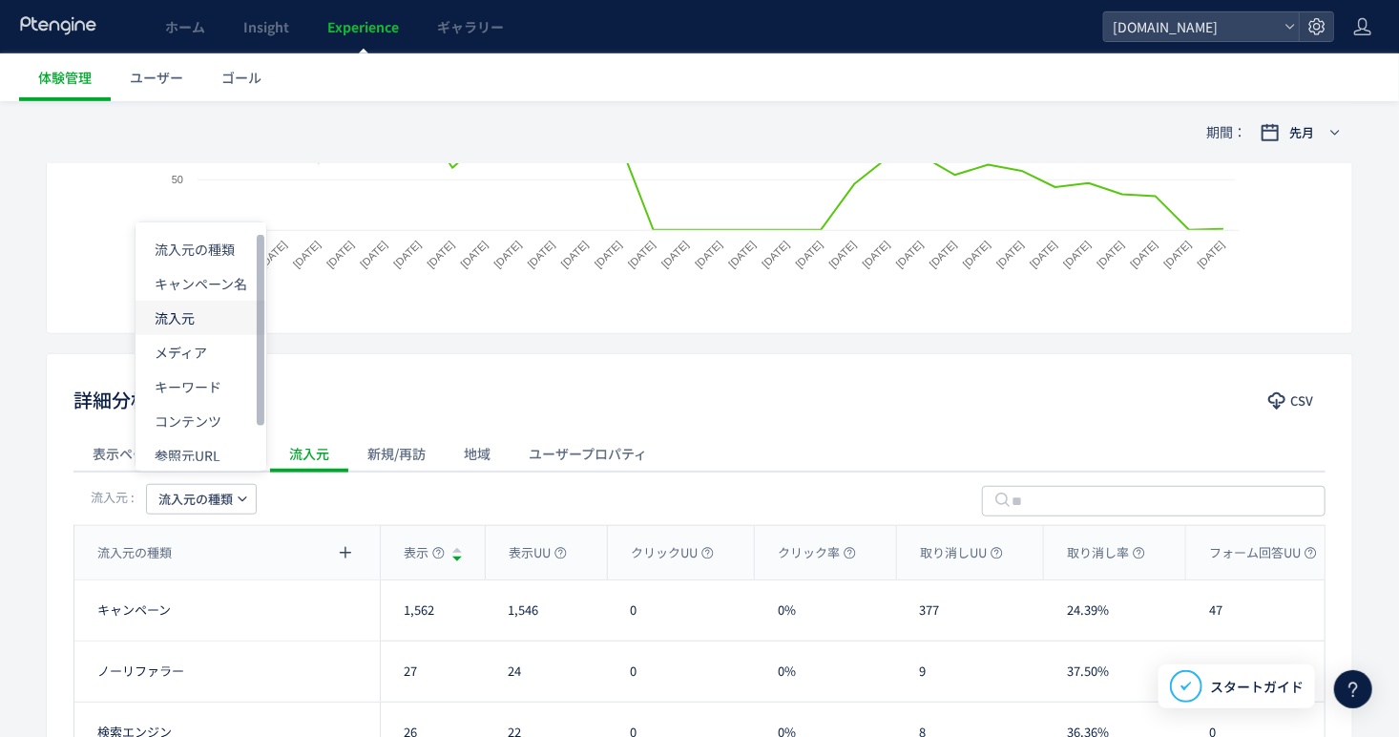
click at [210, 320] on li "流入元" at bounding box center [200, 318] width 131 height 34
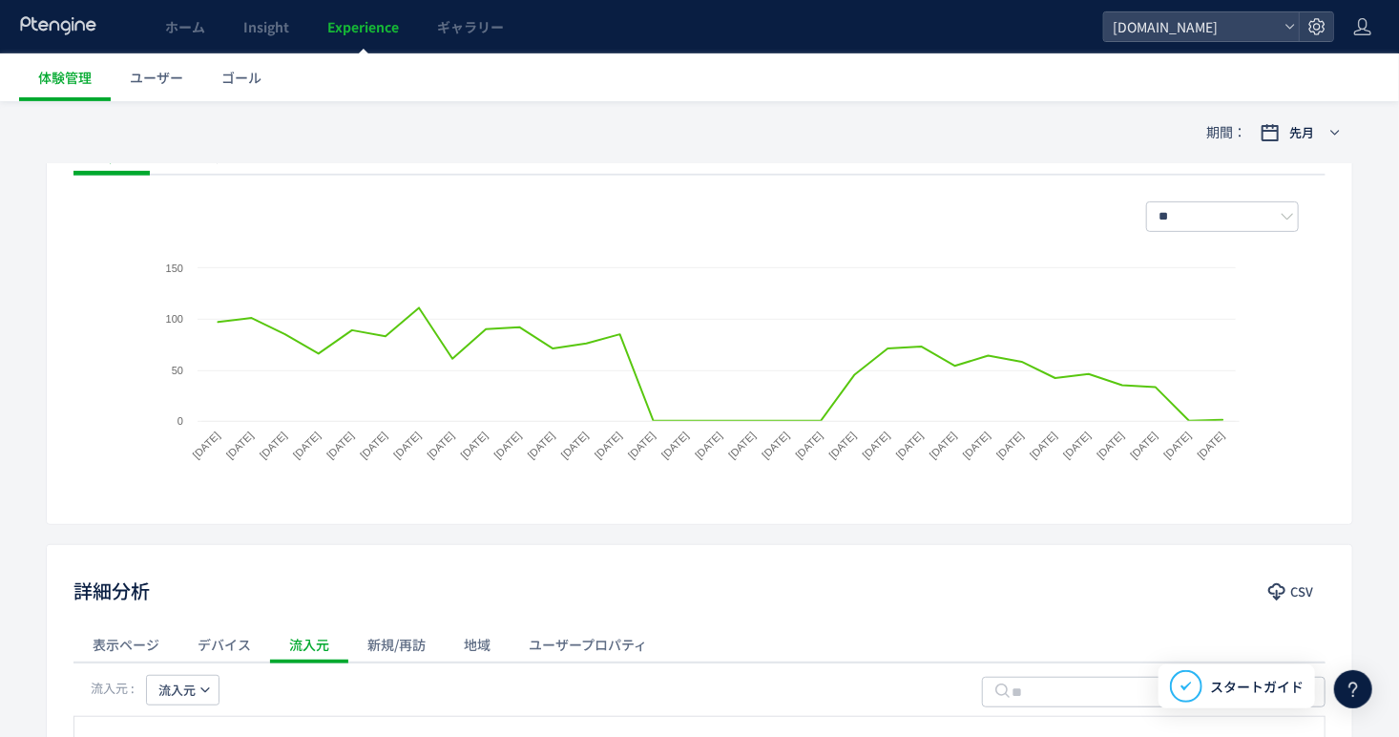
scroll to position [0, 0]
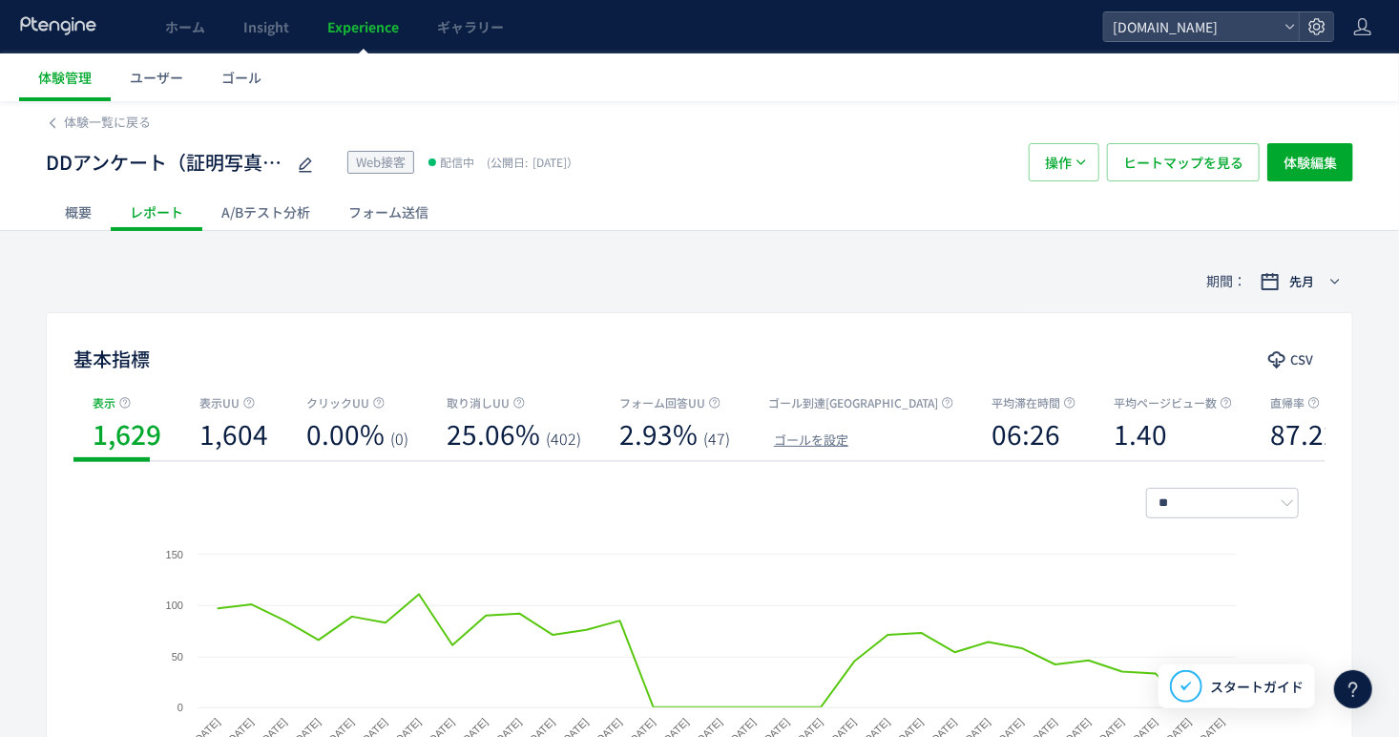
click at [415, 225] on div "フォーム送信" at bounding box center [388, 212] width 118 height 38
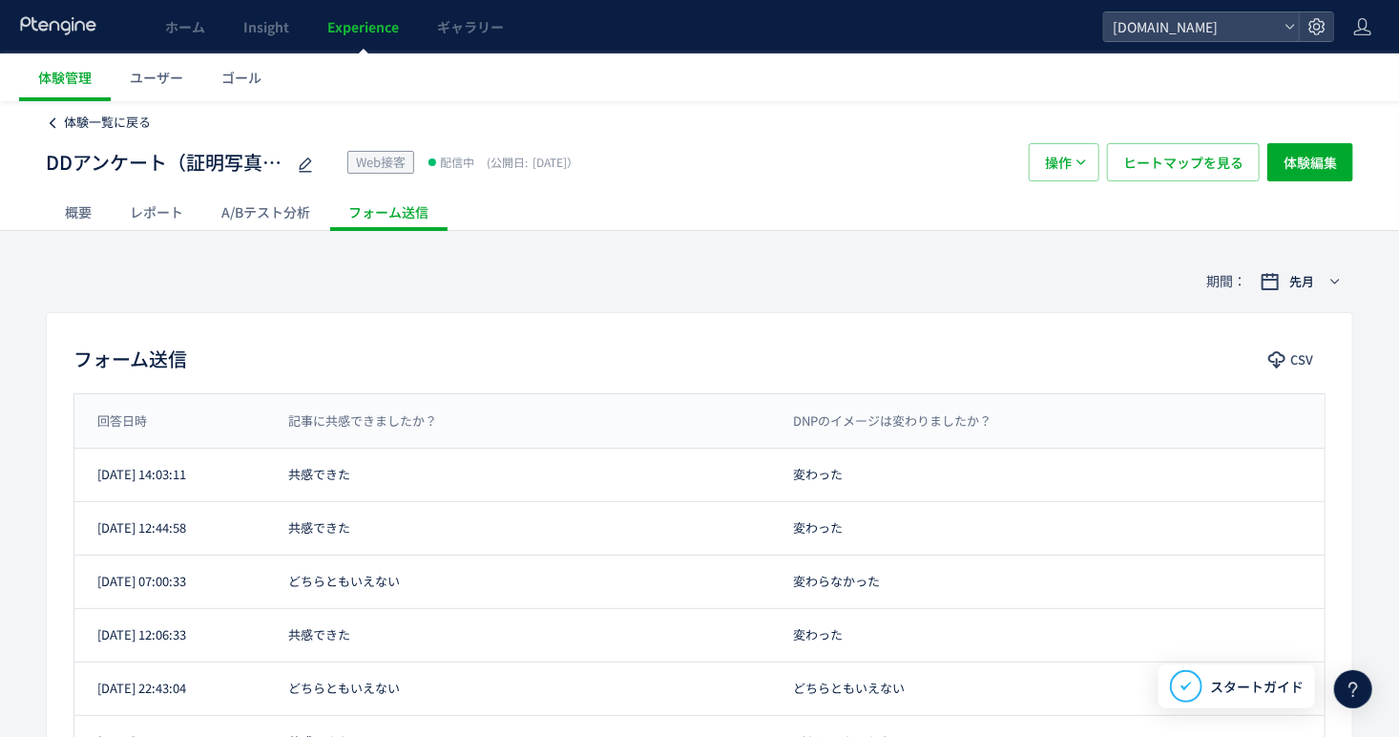
click at [46, 119] on icon at bounding box center [52, 122] width 13 height 13
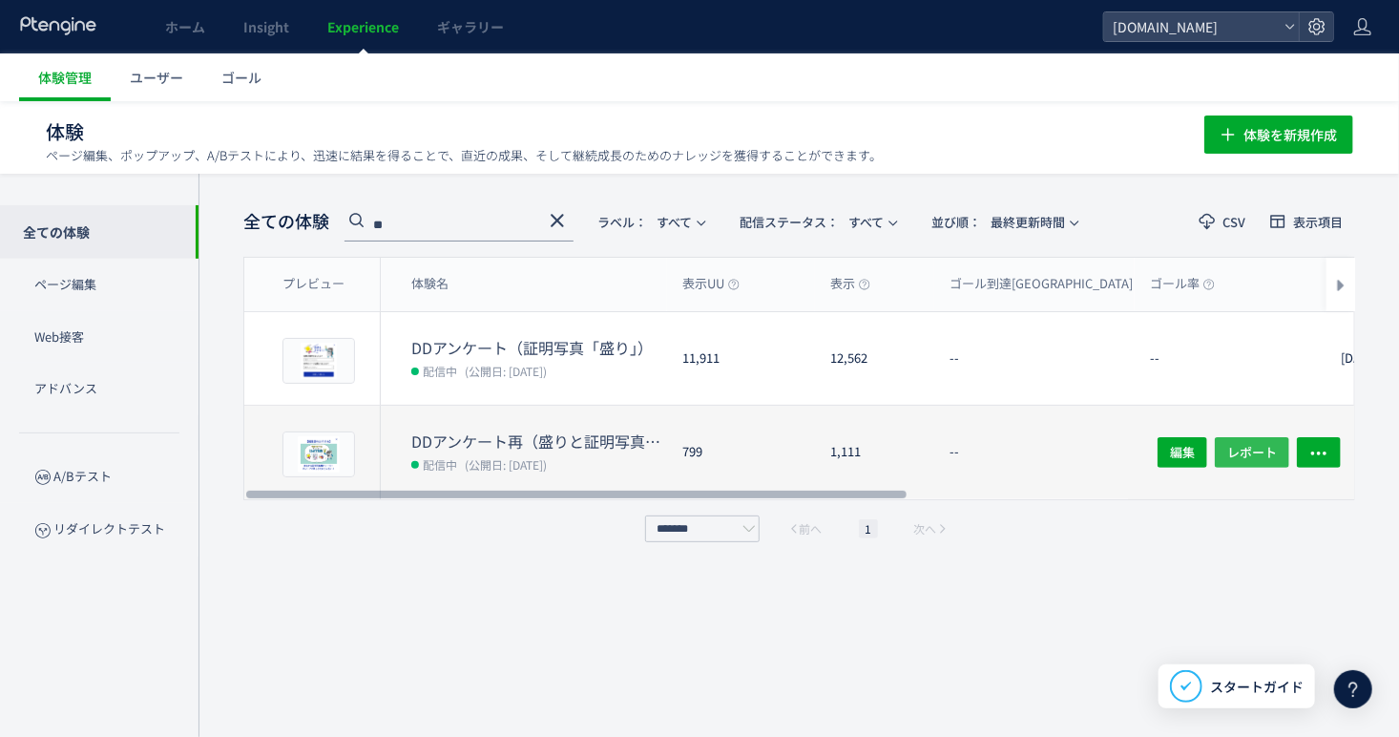
click at [1245, 443] on span "レポート" at bounding box center [1252, 452] width 50 height 31
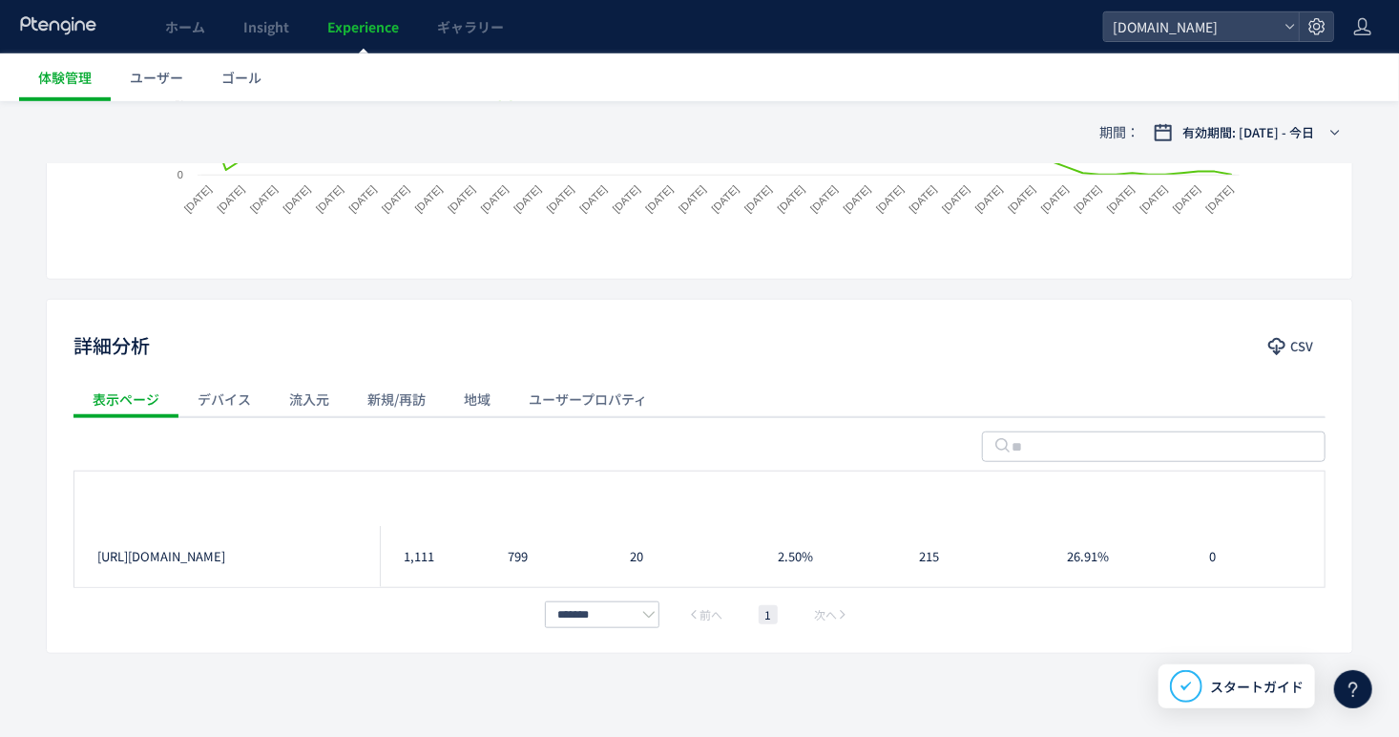
scroll to position [543, 0]
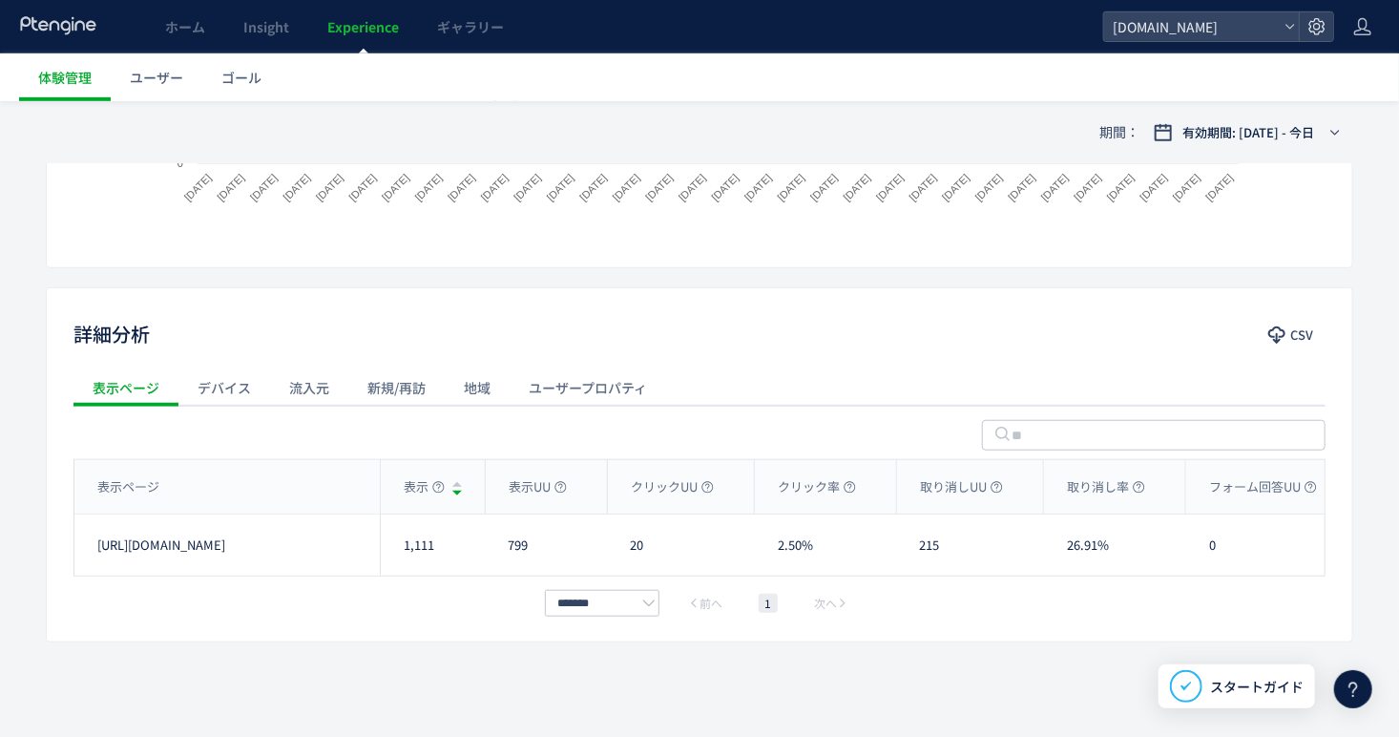
click at [312, 378] on div "流入元" at bounding box center [309, 387] width 78 height 38
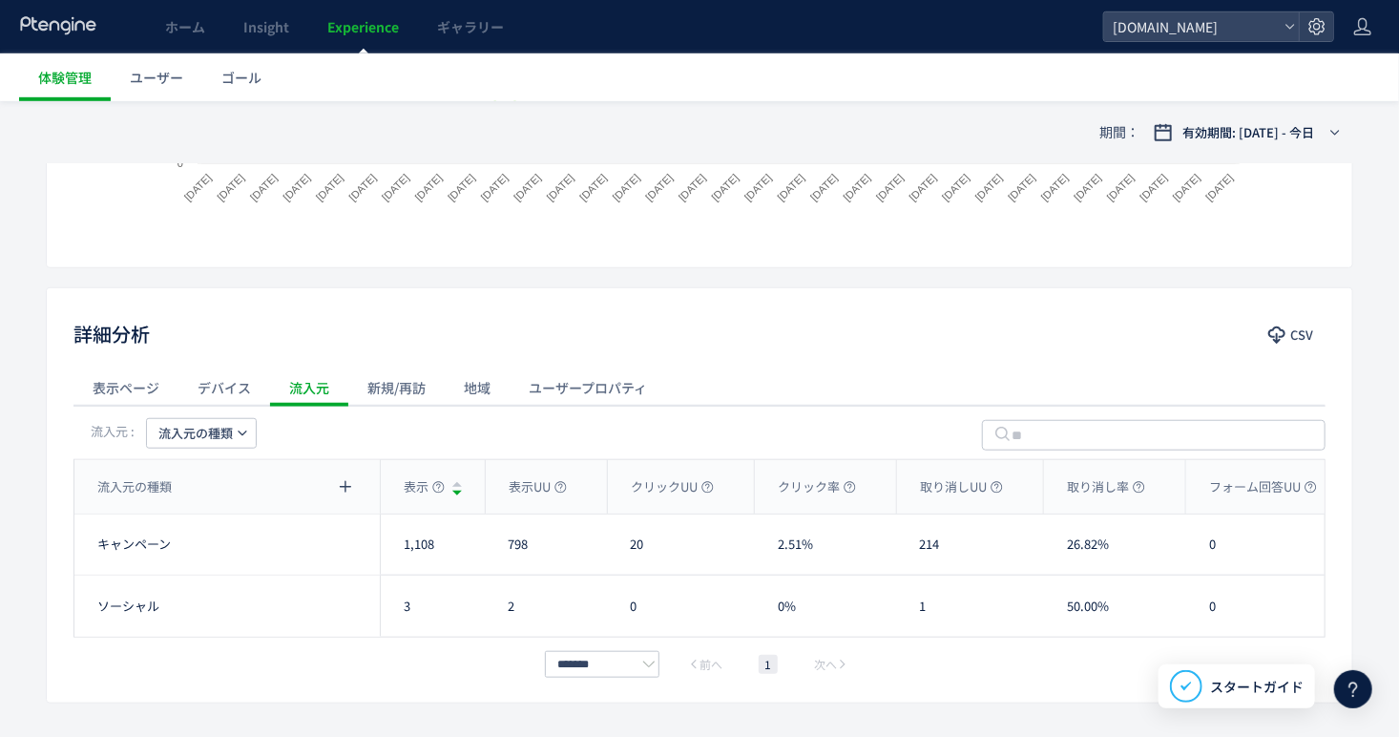
click at [219, 442] on span "流入元の種類" at bounding box center [195, 433] width 74 height 31
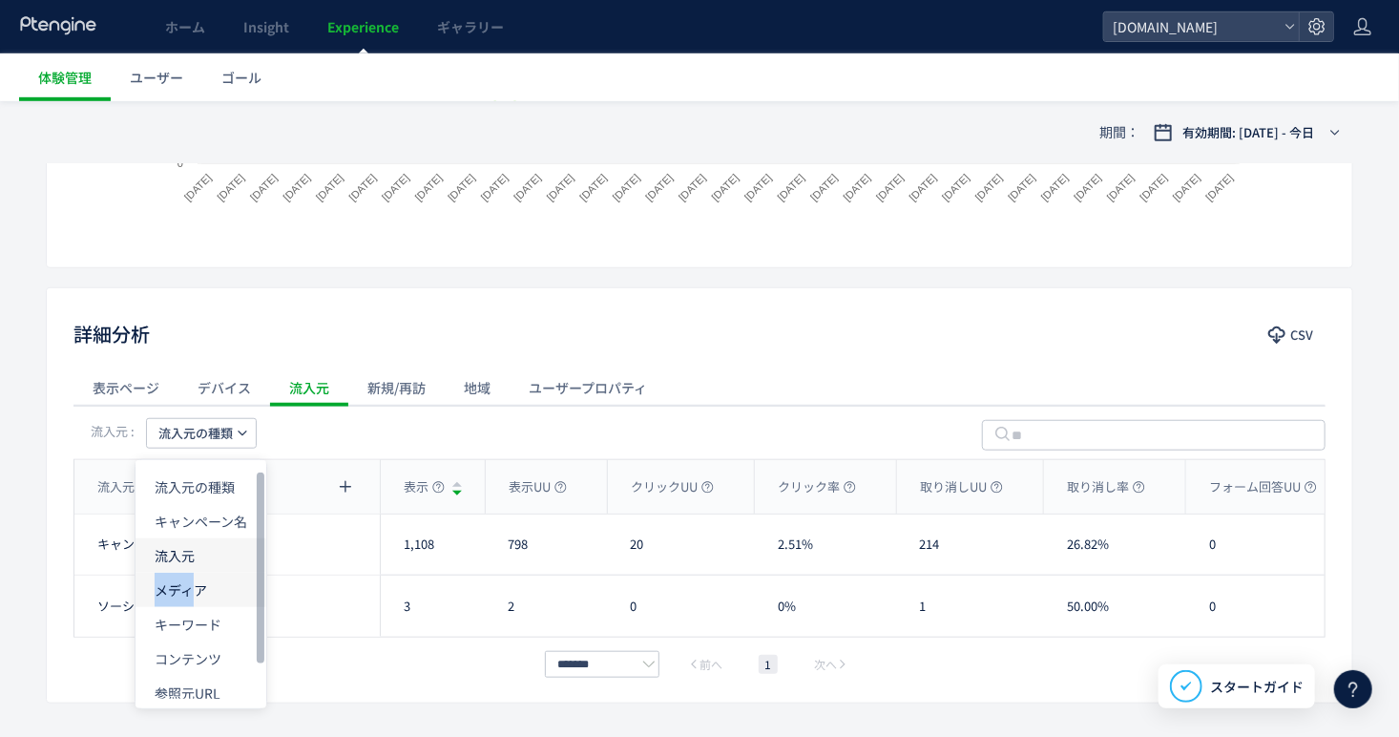
drag, startPoint x: 198, startPoint y: 572, endPoint x: 210, endPoint y: 551, distance: 23.9
click at [210, 551] on div "流入元の種類 キャンペーン名 流入元 メディア キーワード コンテンツ 参照元URL 参照元Host" at bounding box center [200, 583] width 131 height 229
click at [210, 551] on li "流入元" at bounding box center [200, 555] width 131 height 34
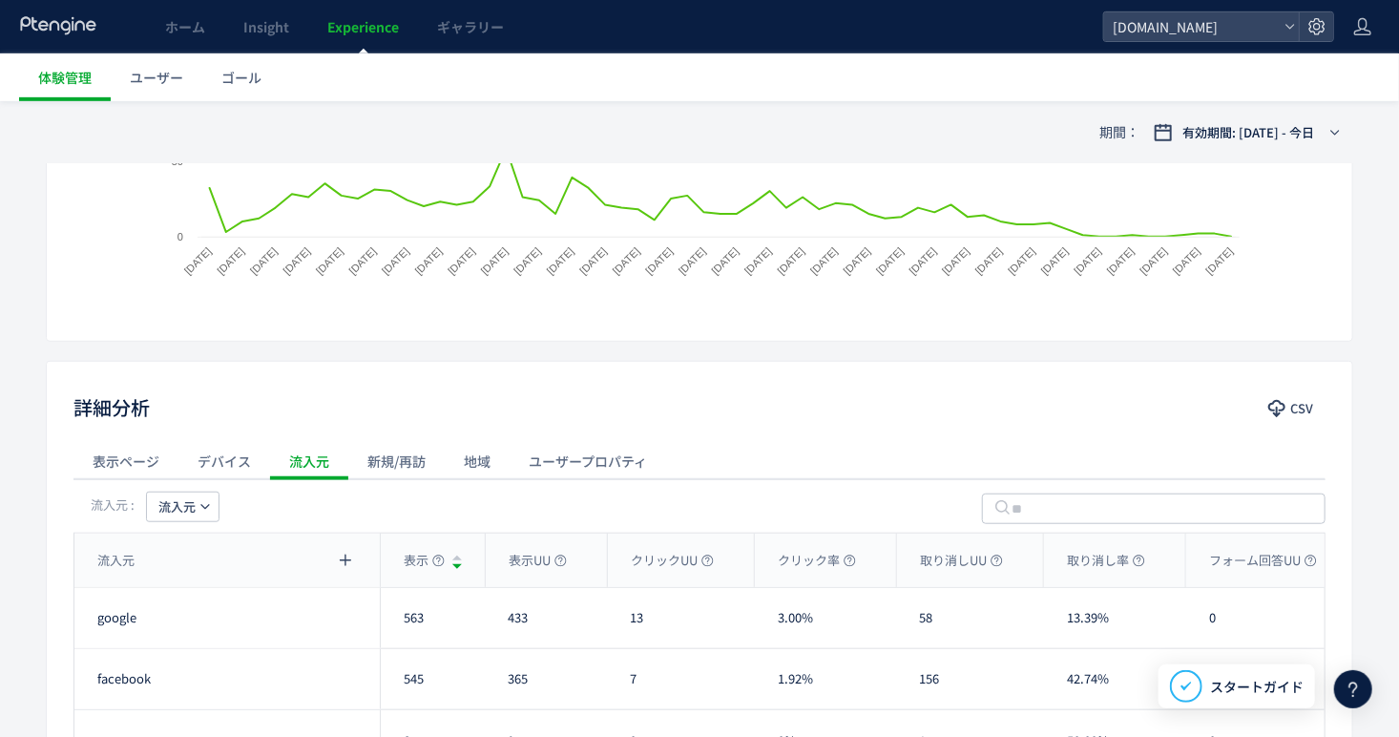
scroll to position [379, 0]
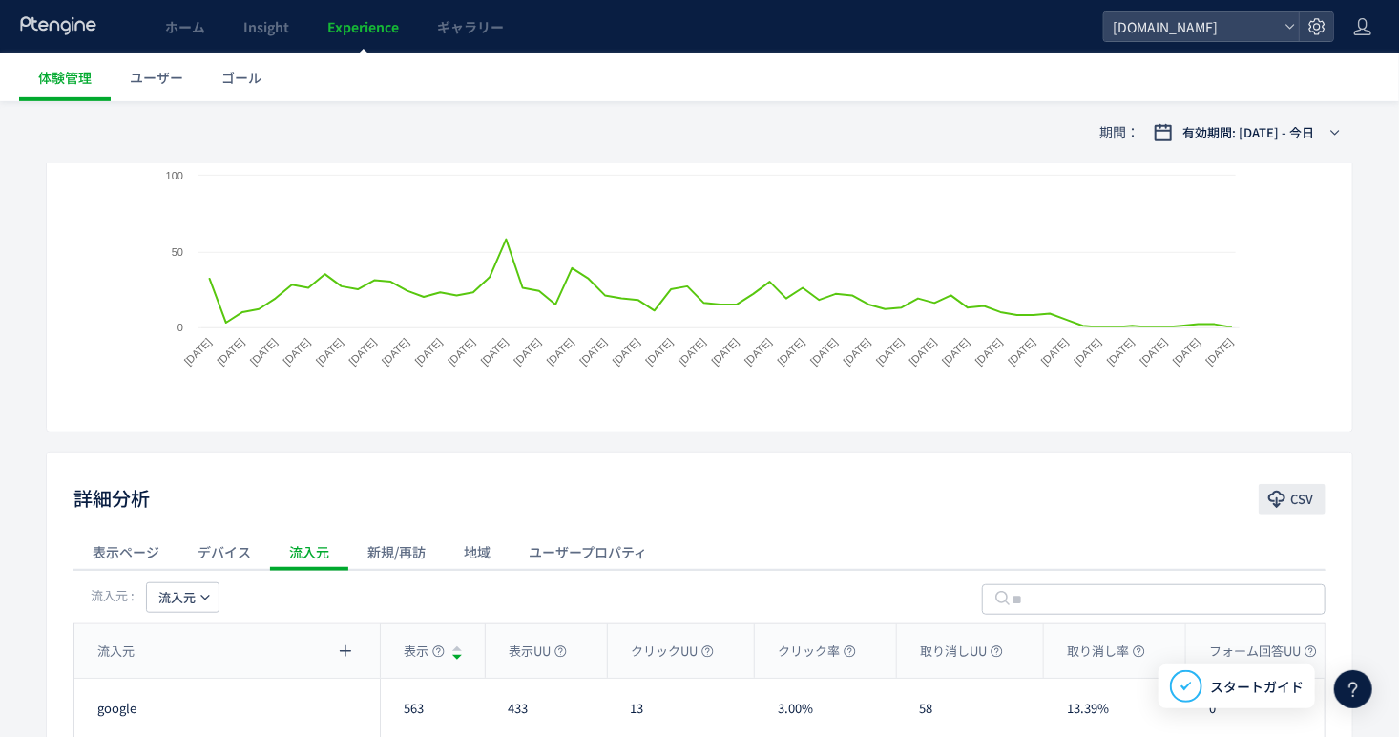
click at [1318, 487] on button "CSV" at bounding box center [1292, 499] width 67 height 31
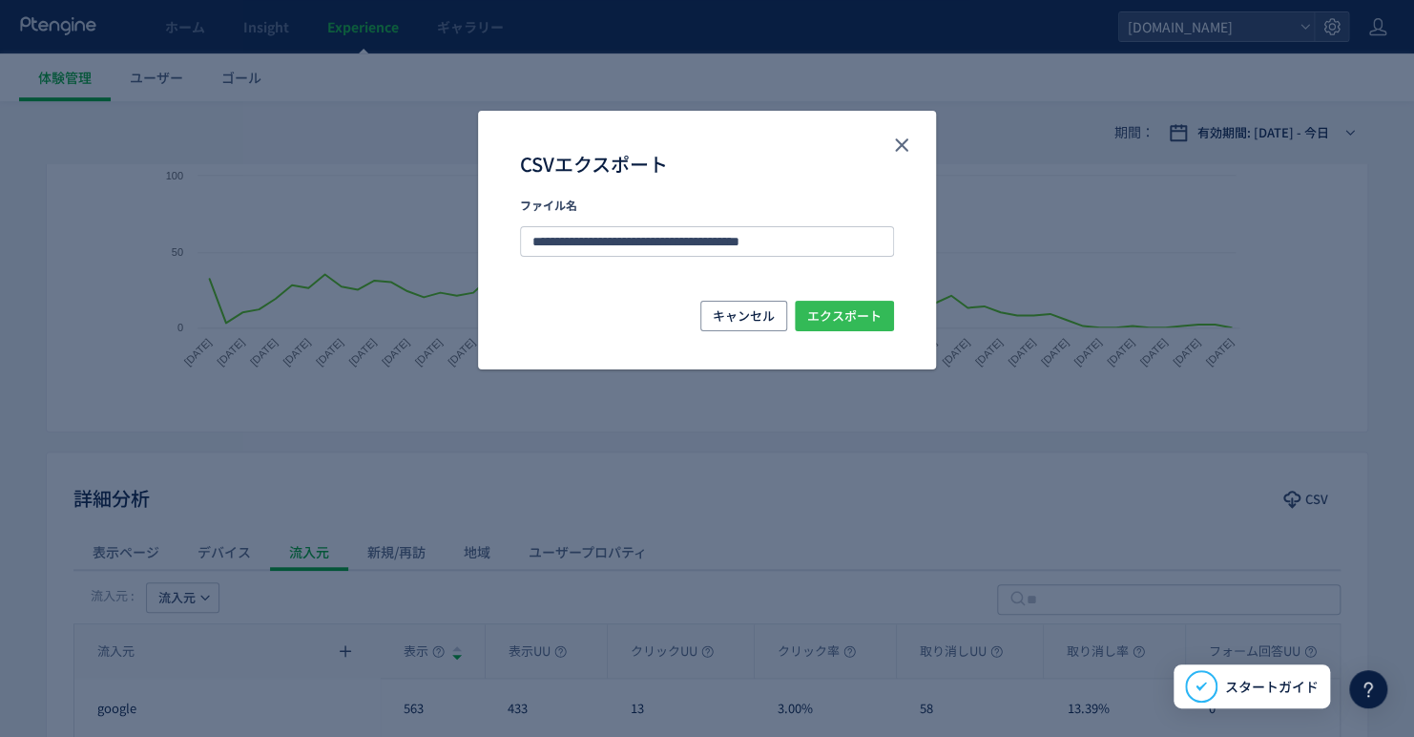
click at [886, 316] on button "エクスポート" at bounding box center [844, 316] width 99 height 31
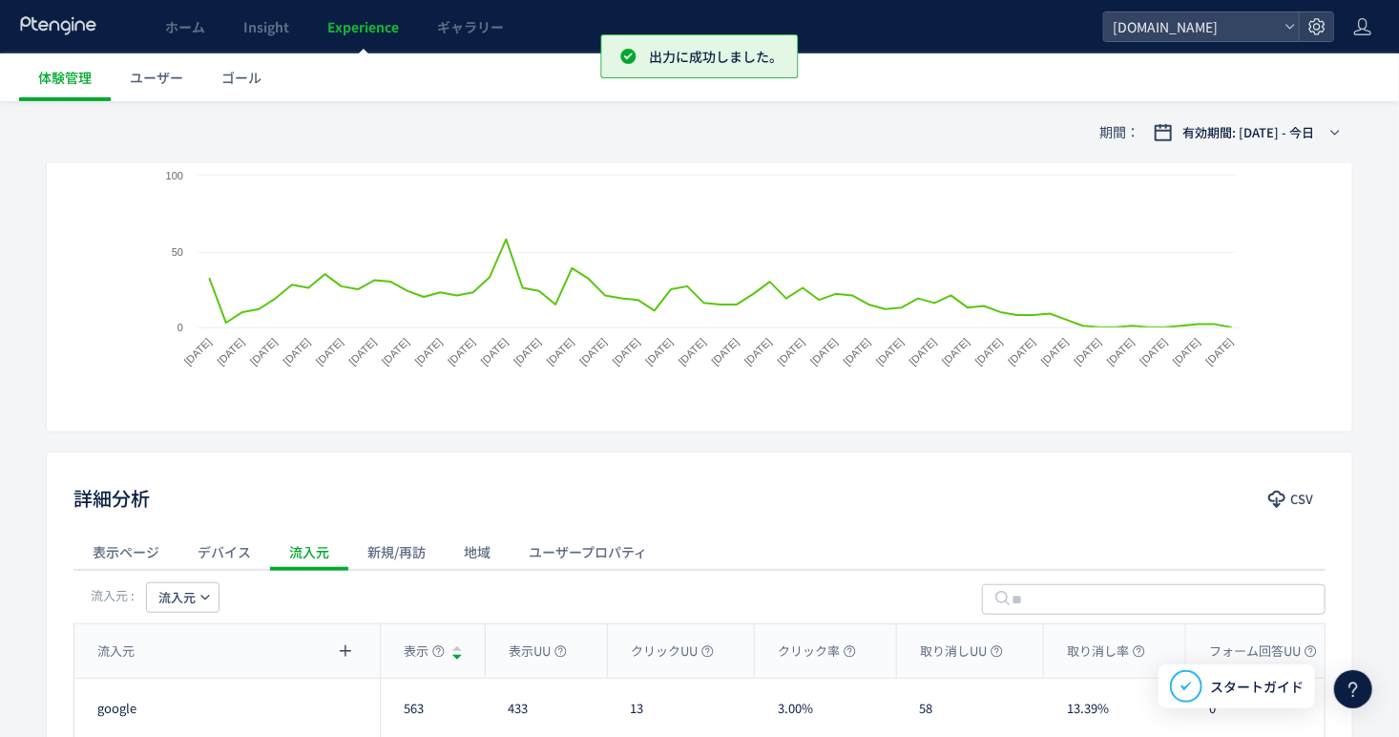
scroll to position [0, 0]
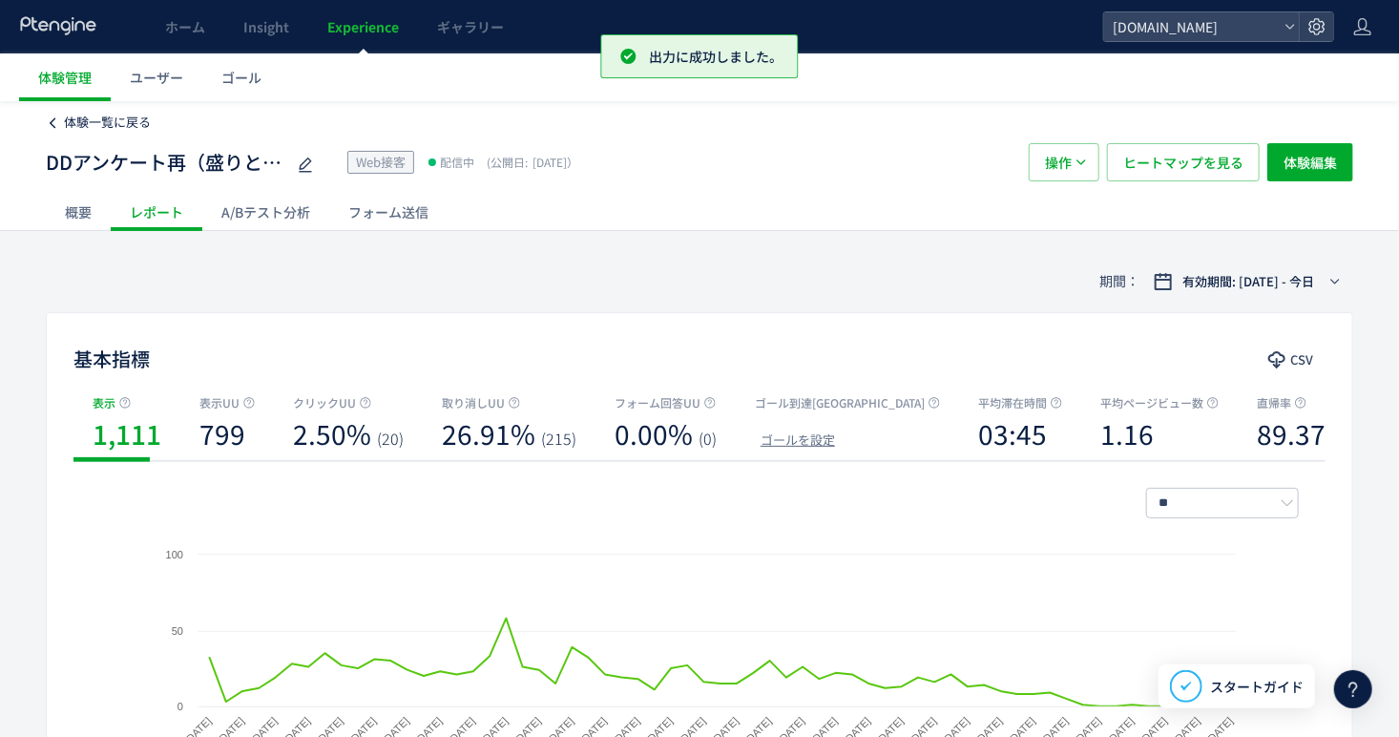
click at [106, 126] on span "体験一覧に戻る" at bounding box center [107, 122] width 87 height 18
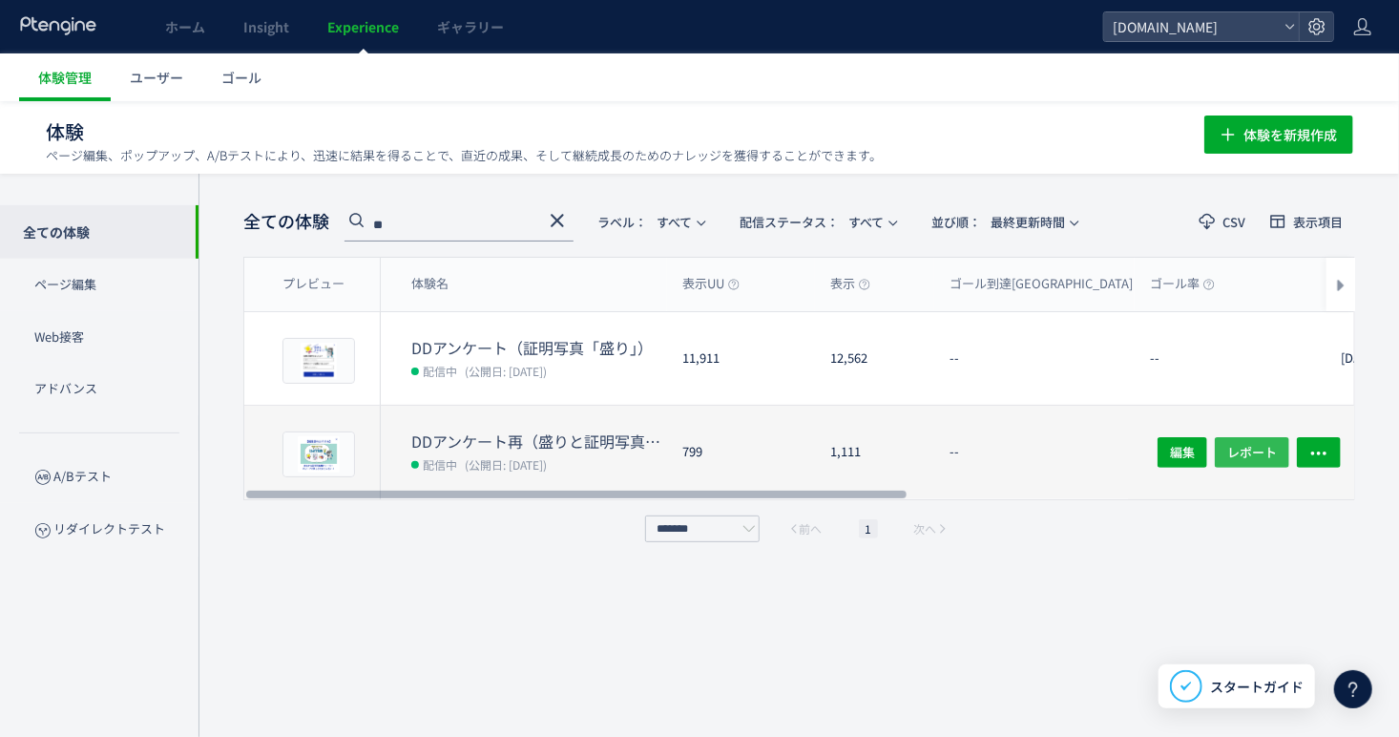
click at [1263, 449] on span "レポート" at bounding box center [1252, 452] width 50 height 31
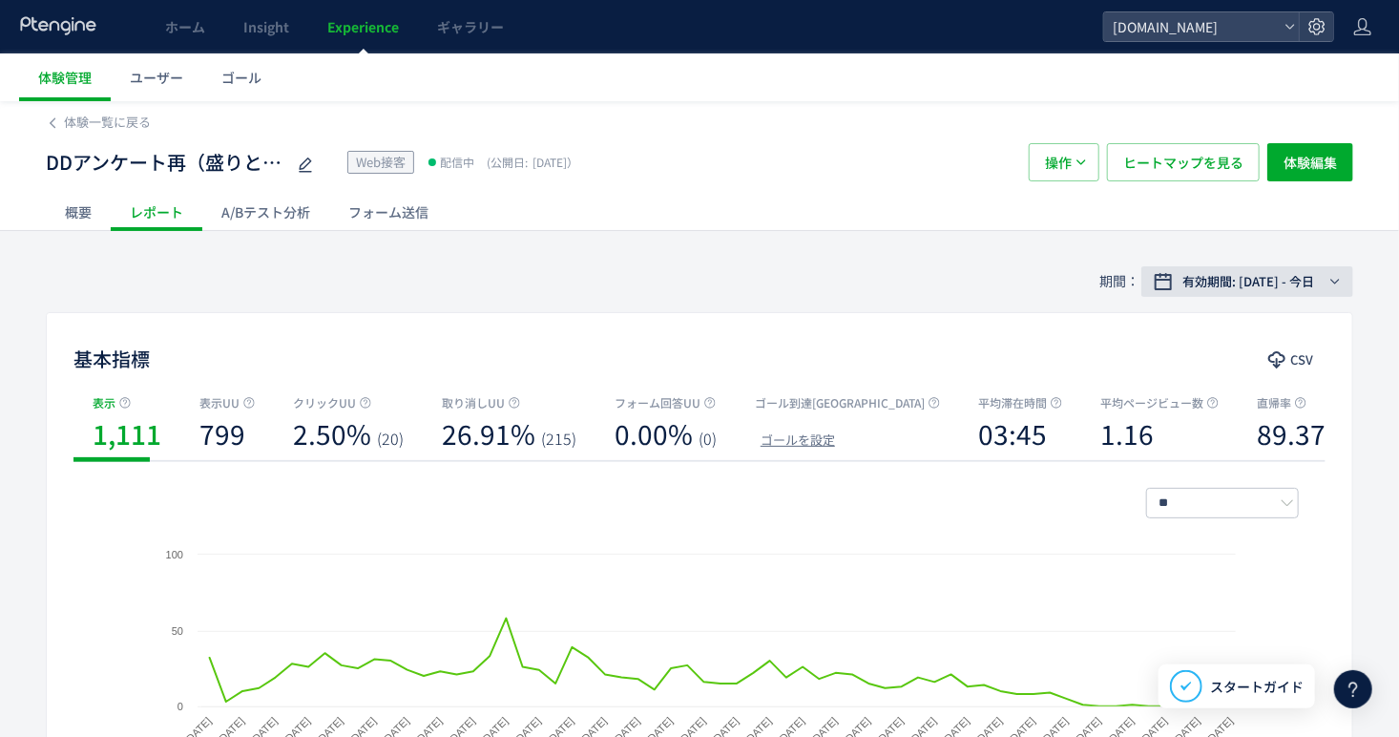
click at [1283, 289] on span "有効期間: [DATE] - 今日" at bounding box center [1248, 281] width 132 height 19
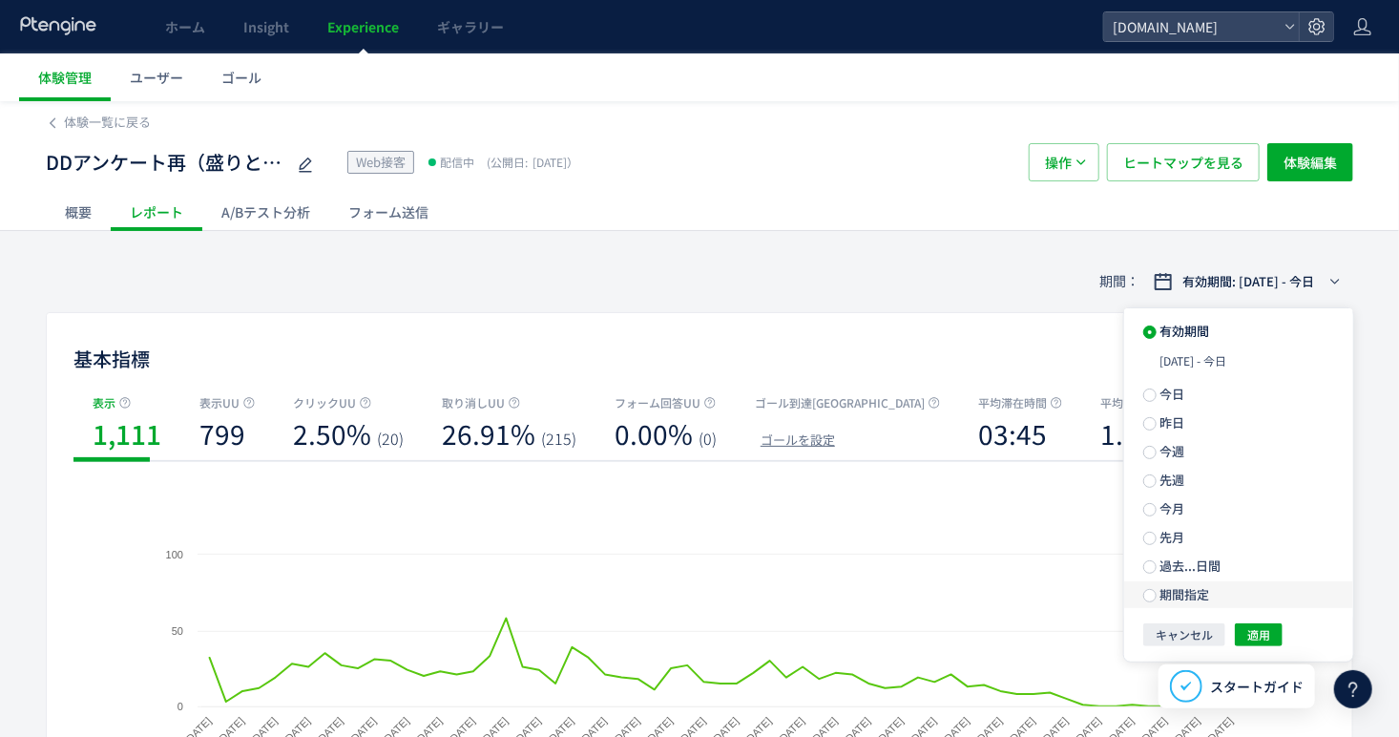
drag, startPoint x: 1217, startPoint y: 535, endPoint x: 1203, endPoint y: 551, distance: 20.3
click at [1217, 535] on label "先月" at bounding box center [1238, 537] width 229 height 27
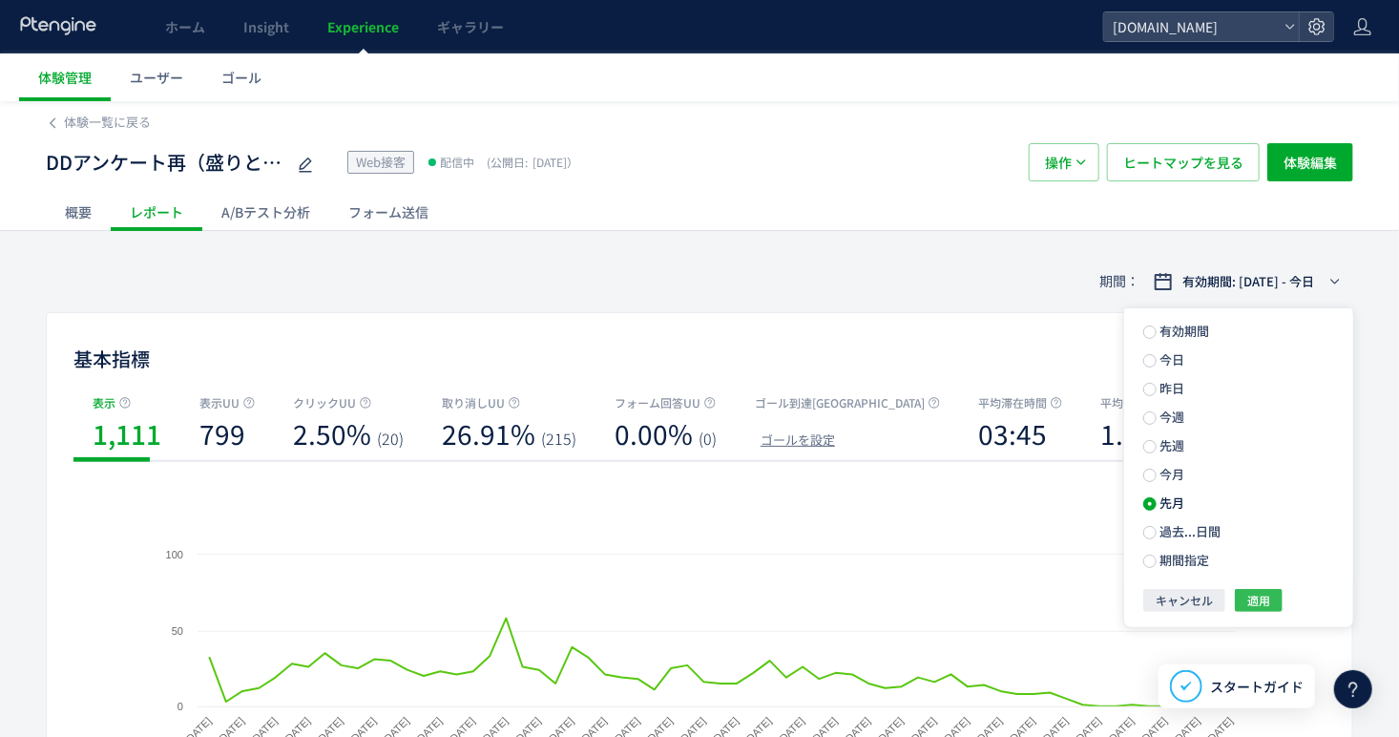
click at [1272, 605] on button "適用" at bounding box center [1259, 600] width 48 height 23
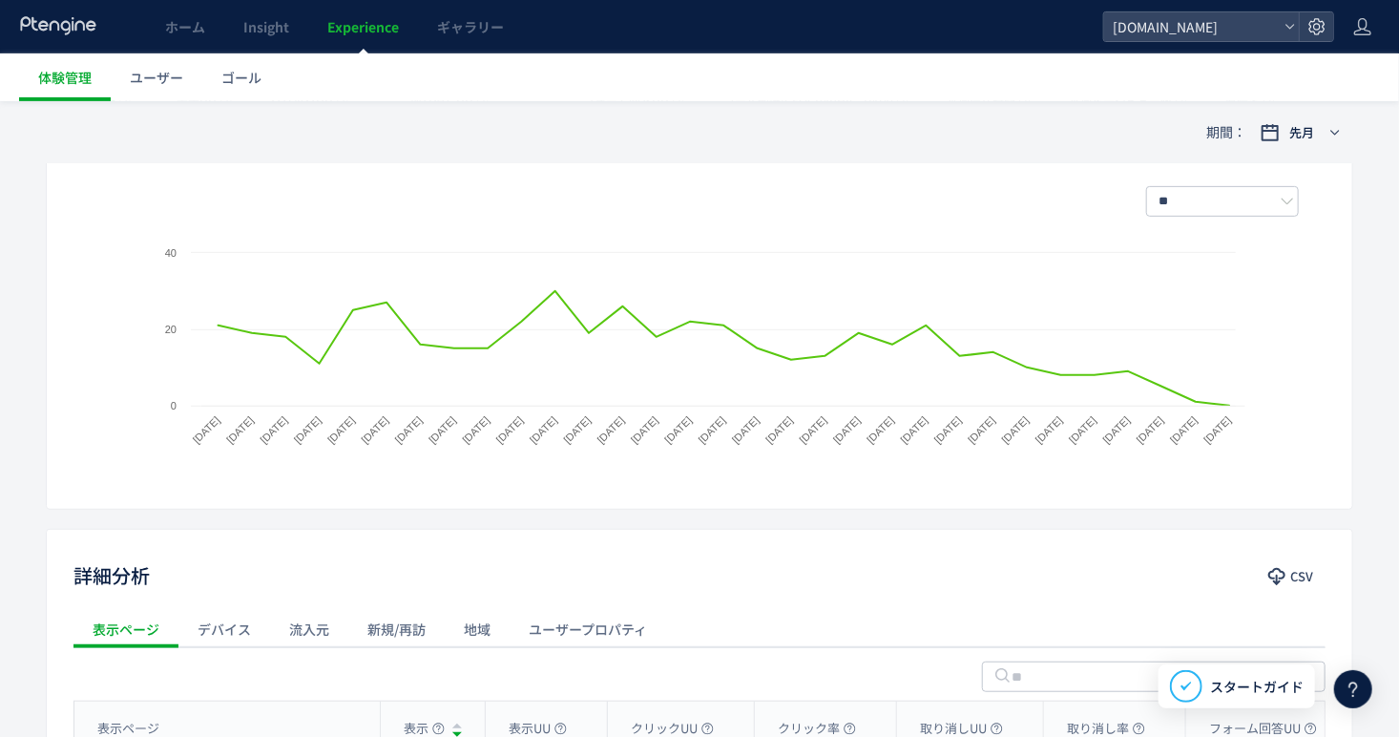
scroll to position [382, 0]
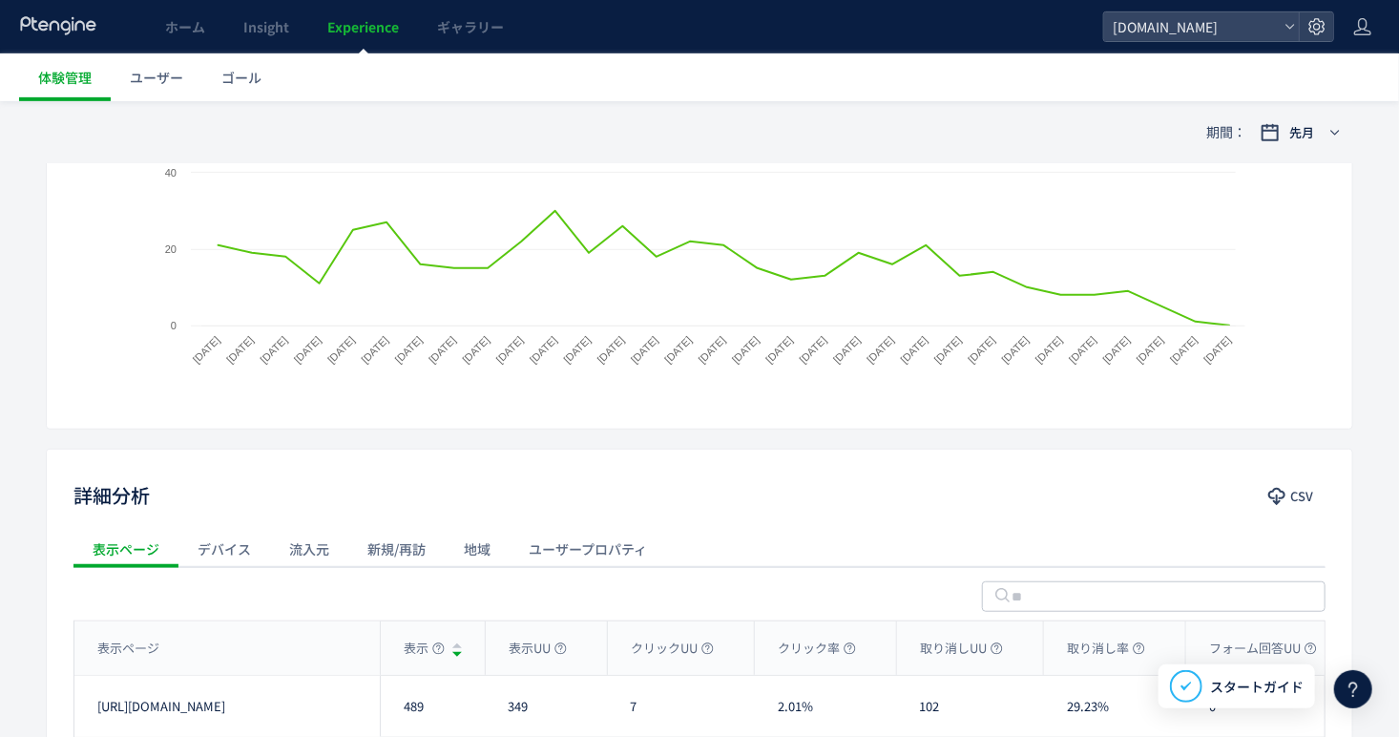
click at [330, 560] on div "流入元" at bounding box center [309, 549] width 78 height 38
click at [256, 588] on div "流入元 : 流入元の種類" at bounding box center [699, 593] width 1252 height 53
click at [241, 594] on use "button" at bounding box center [242, 594] width 9 height 5
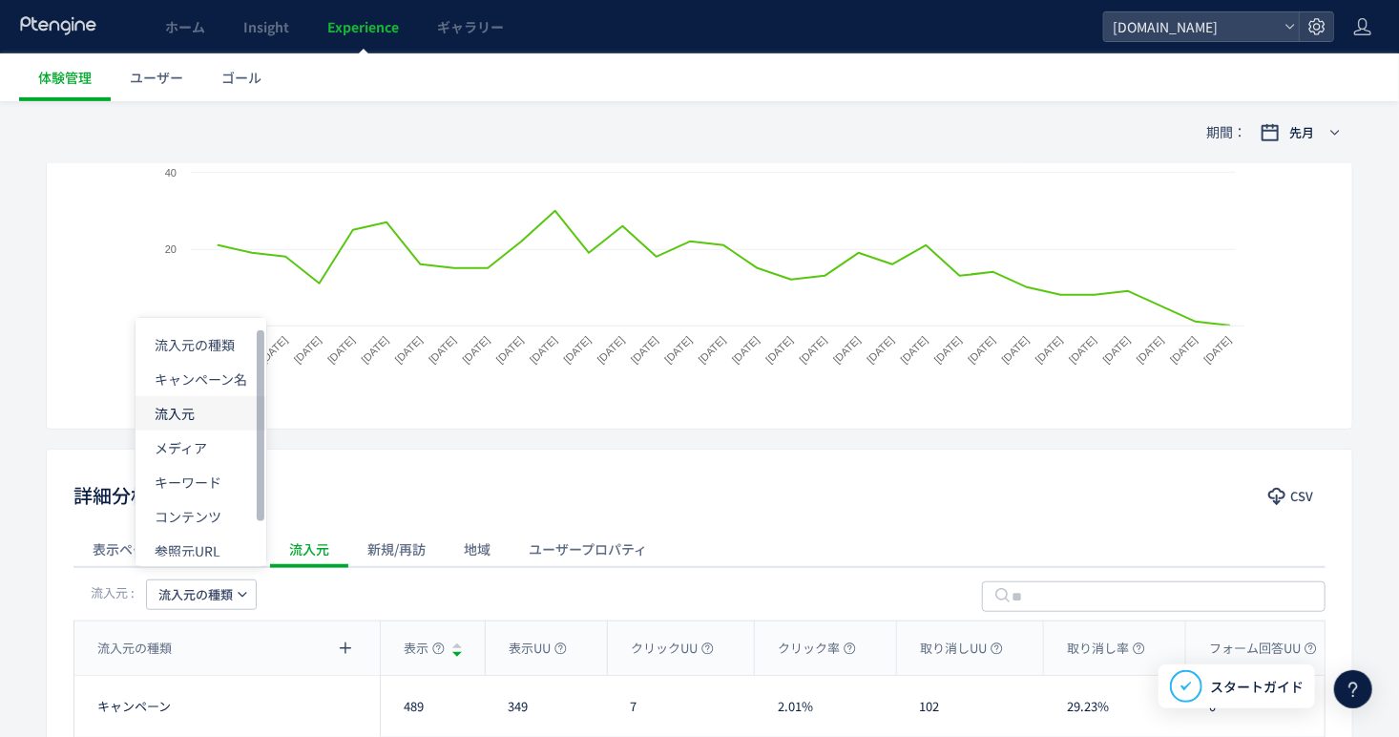
click at [219, 414] on li "流入元" at bounding box center [200, 413] width 131 height 34
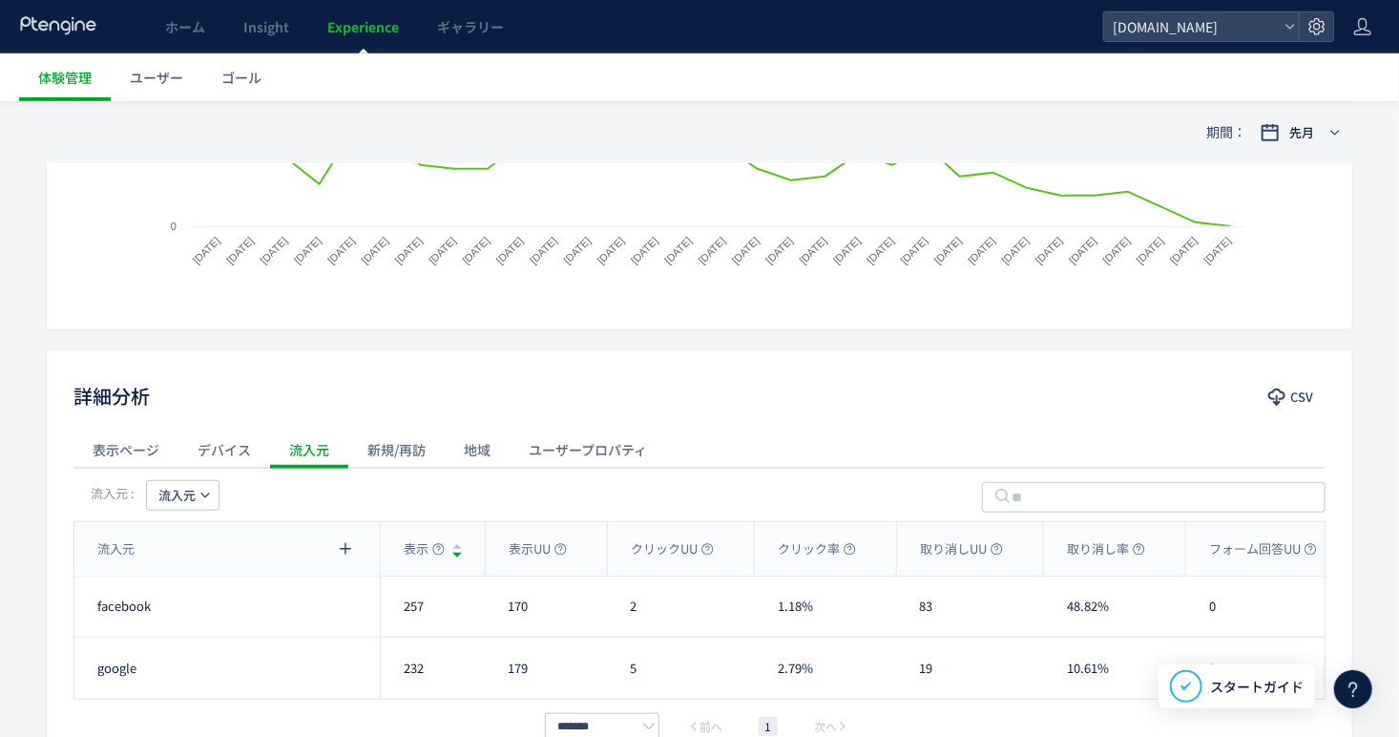
scroll to position [572, 0]
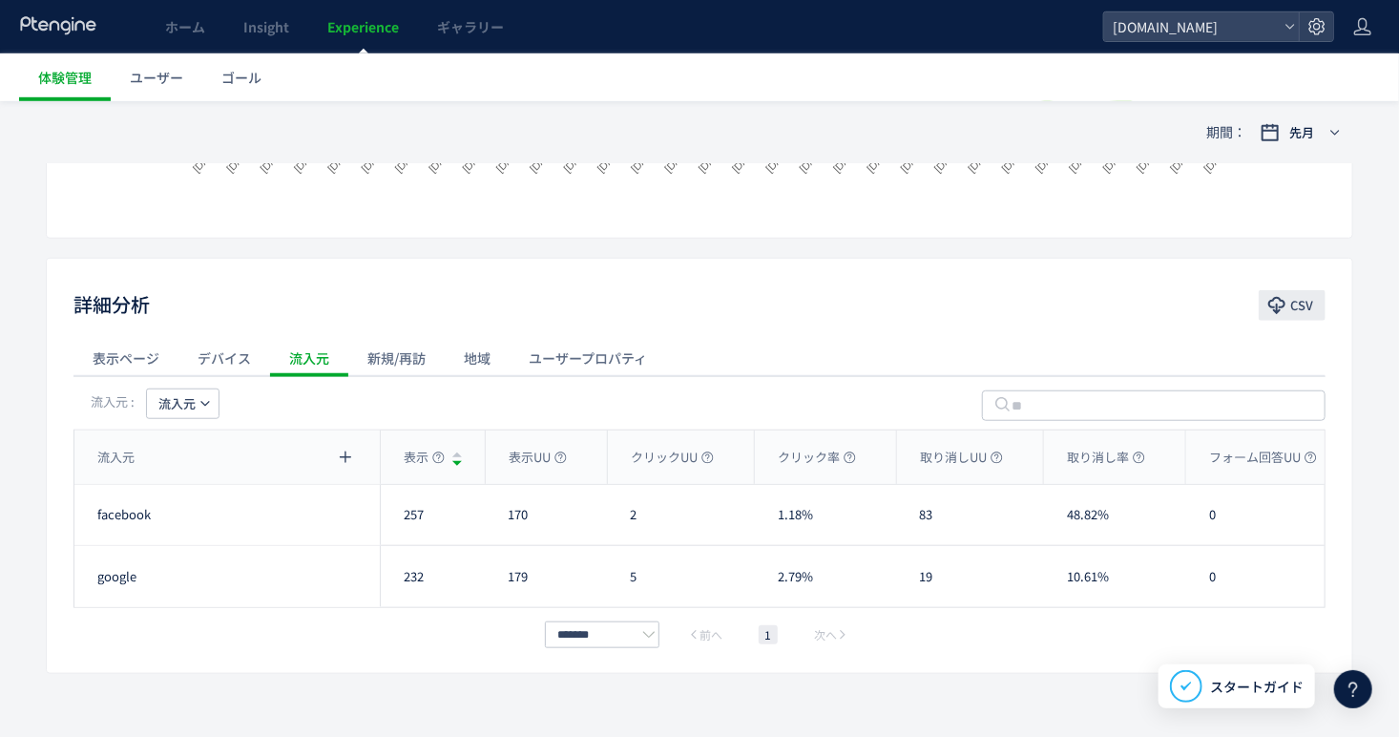
click at [1290, 313] on span "CSV" at bounding box center [1301, 305] width 23 height 31
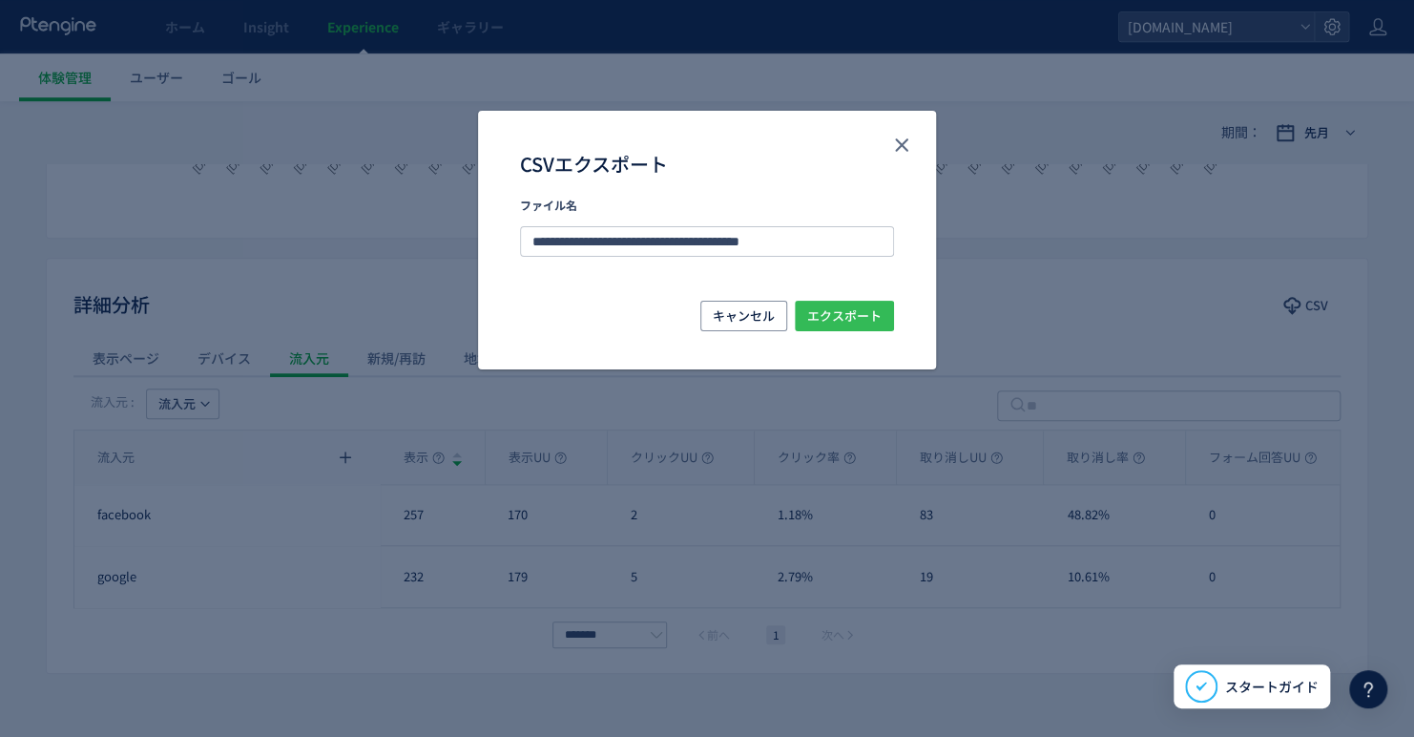
click at [876, 319] on span "エクスポート" at bounding box center [844, 316] width 74 height 31
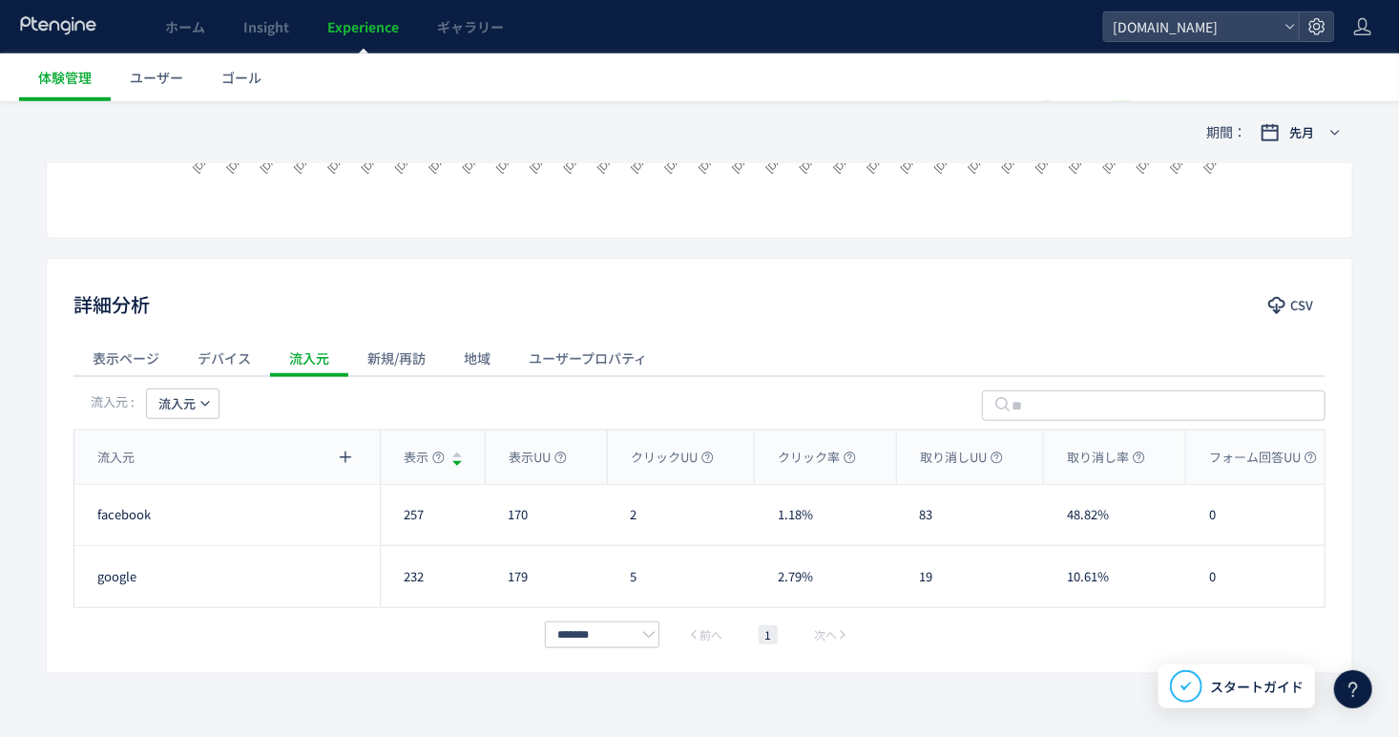
click at [372, 353] on div "新規/再訪" at bounding box center [396, 358] width 96 height 38
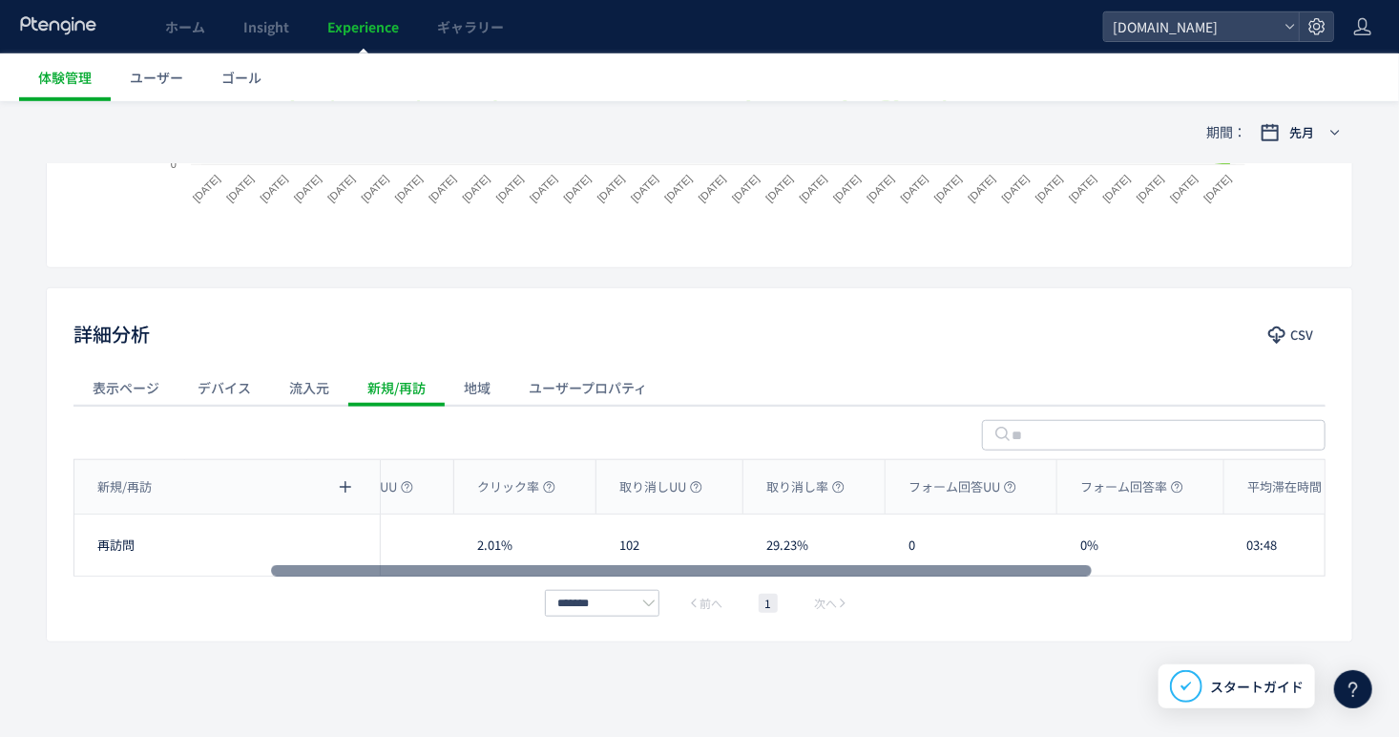
scroll to position [0, 517]
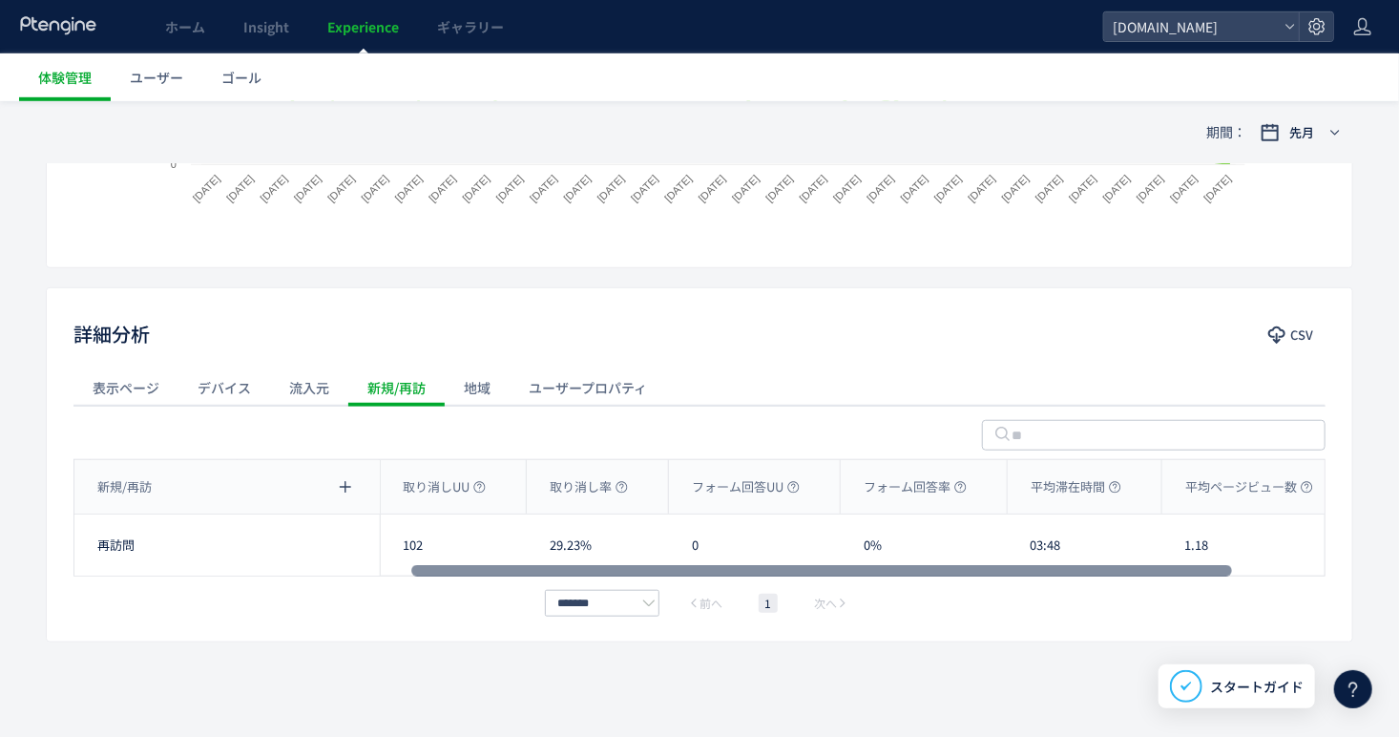
drag, startPoint x: 748, startPoint y: 569, endPoint x: 1087, endPoint y: 613, distance: 341.6
click at [1087, 576] on div at bounding box center [821, 570] width 821 height 11
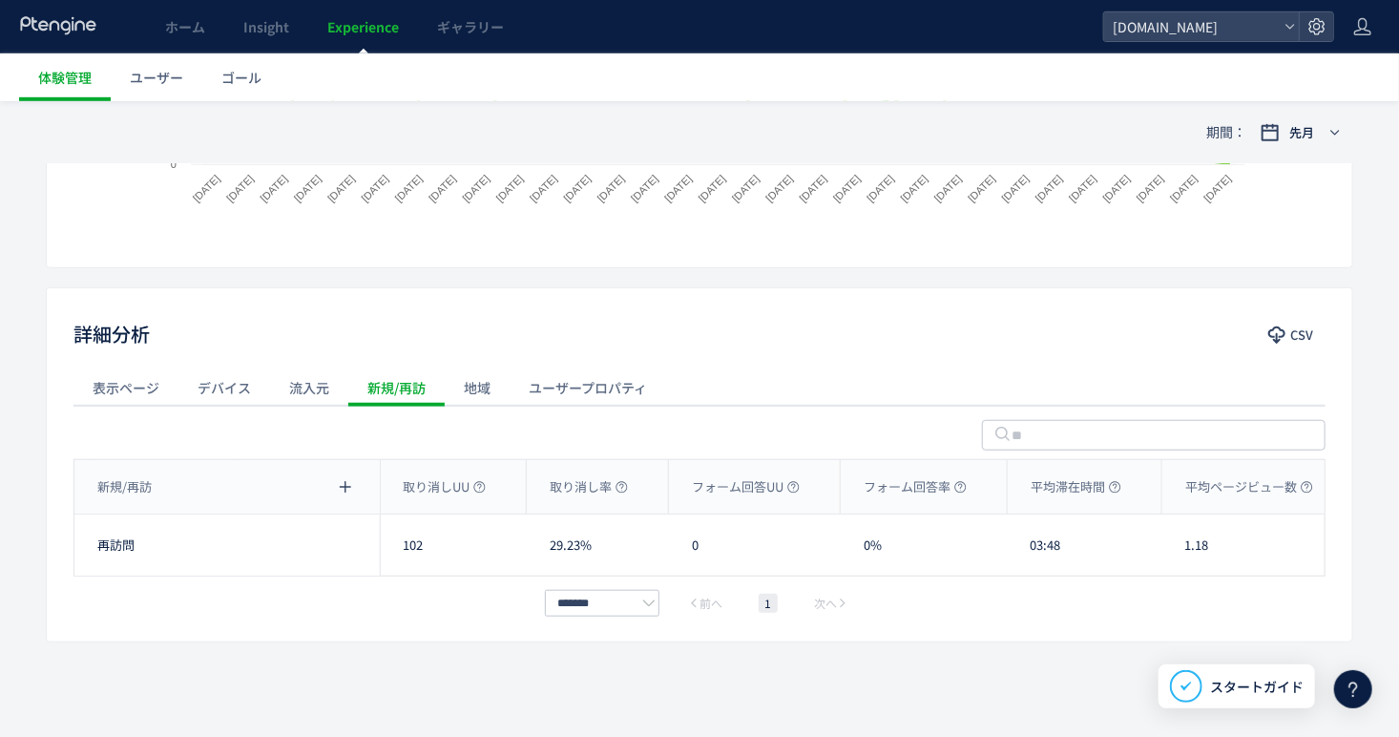
scroll to position [447, 0]
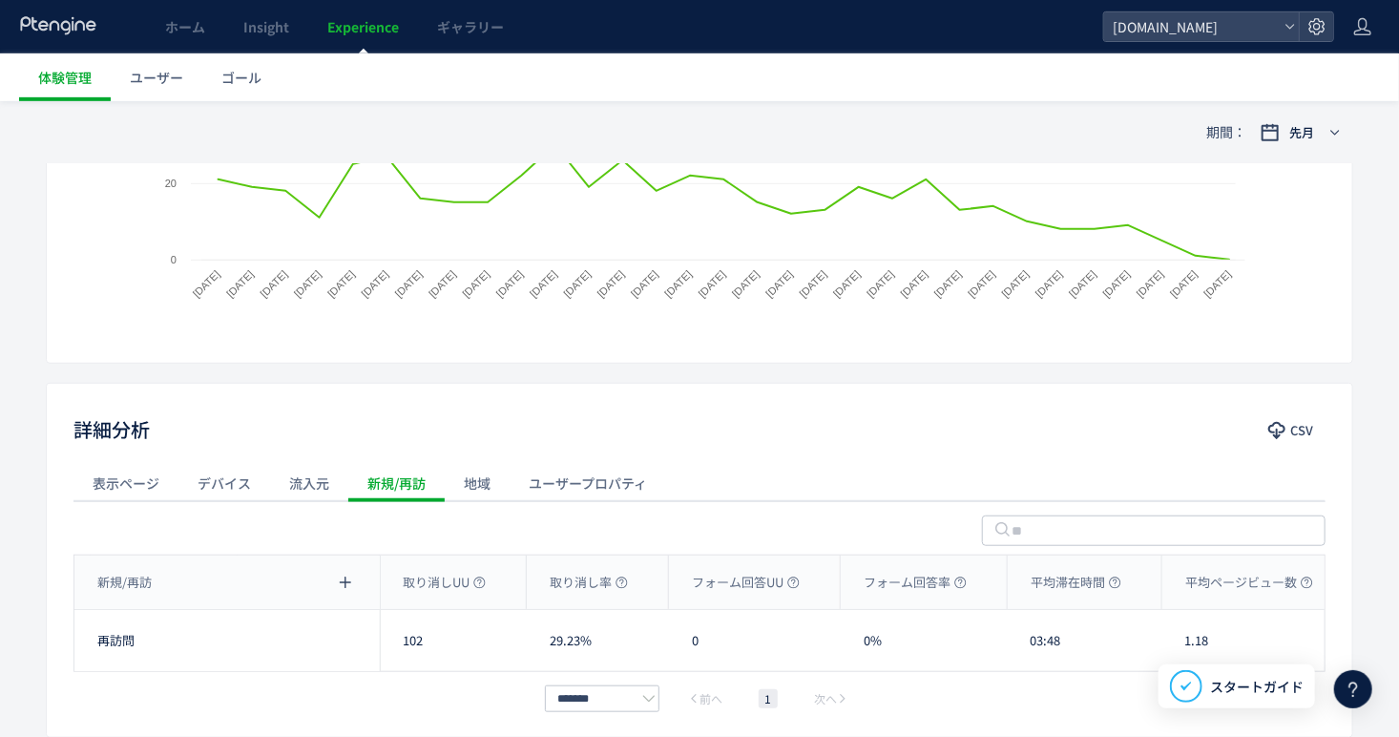
click at [489, 492] on div "地域" at bounding box center [477, 483] width 65 height 38
click at [369, 473] on div "新規/再訪" at bounding box center [396, 483] width 96 height 38
click at [548, 469] on div "ユーザープロパティ" at bounding box center [588, 483] width 156 height 38
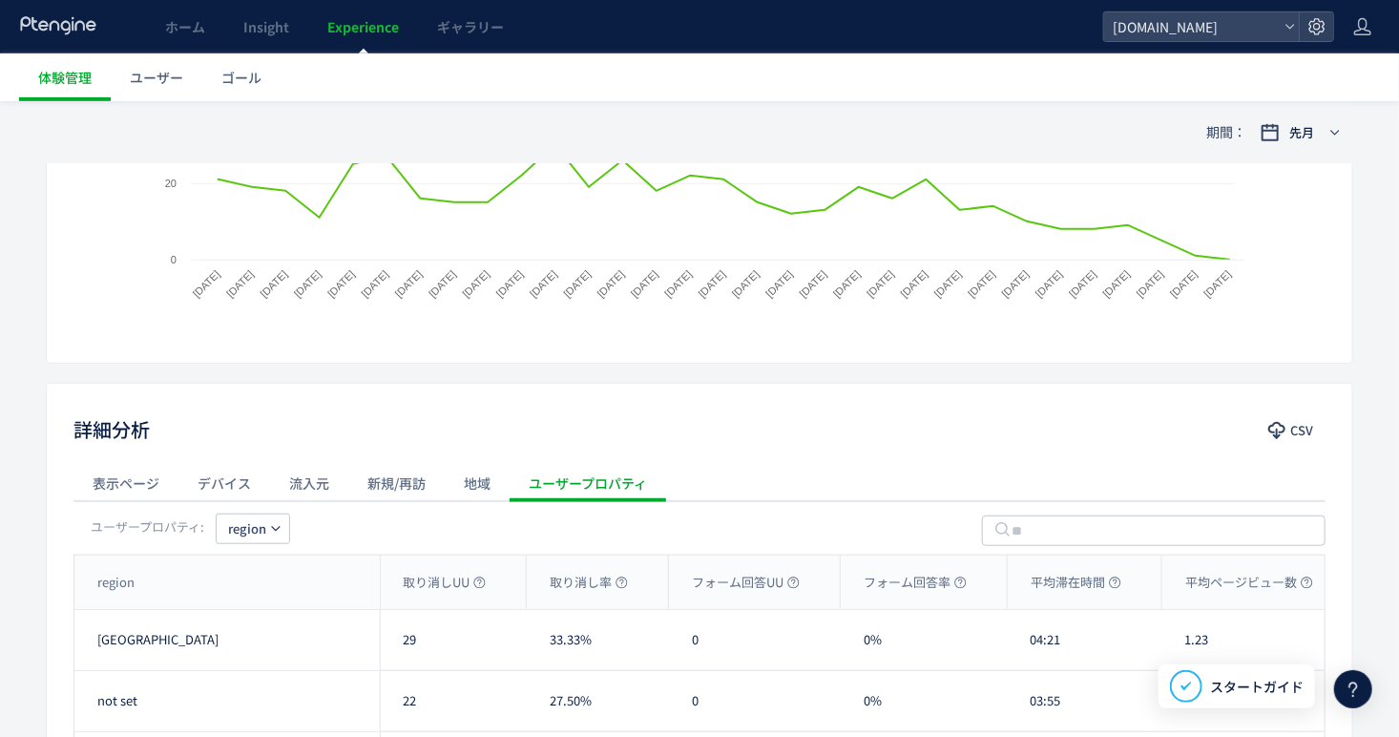
scroll to position [734, 0]
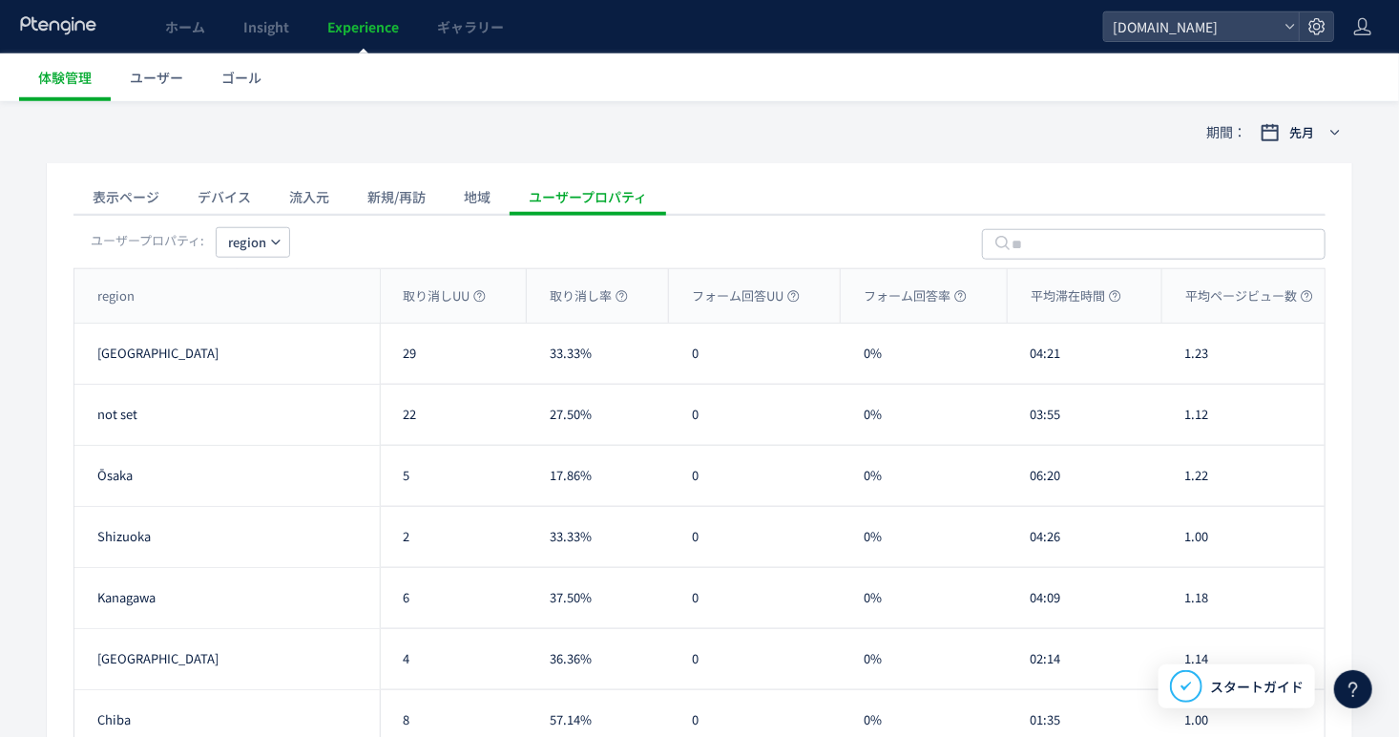
click at [291, 200] on div "流入元" at bounding box center [309, 196] width 78 height 38
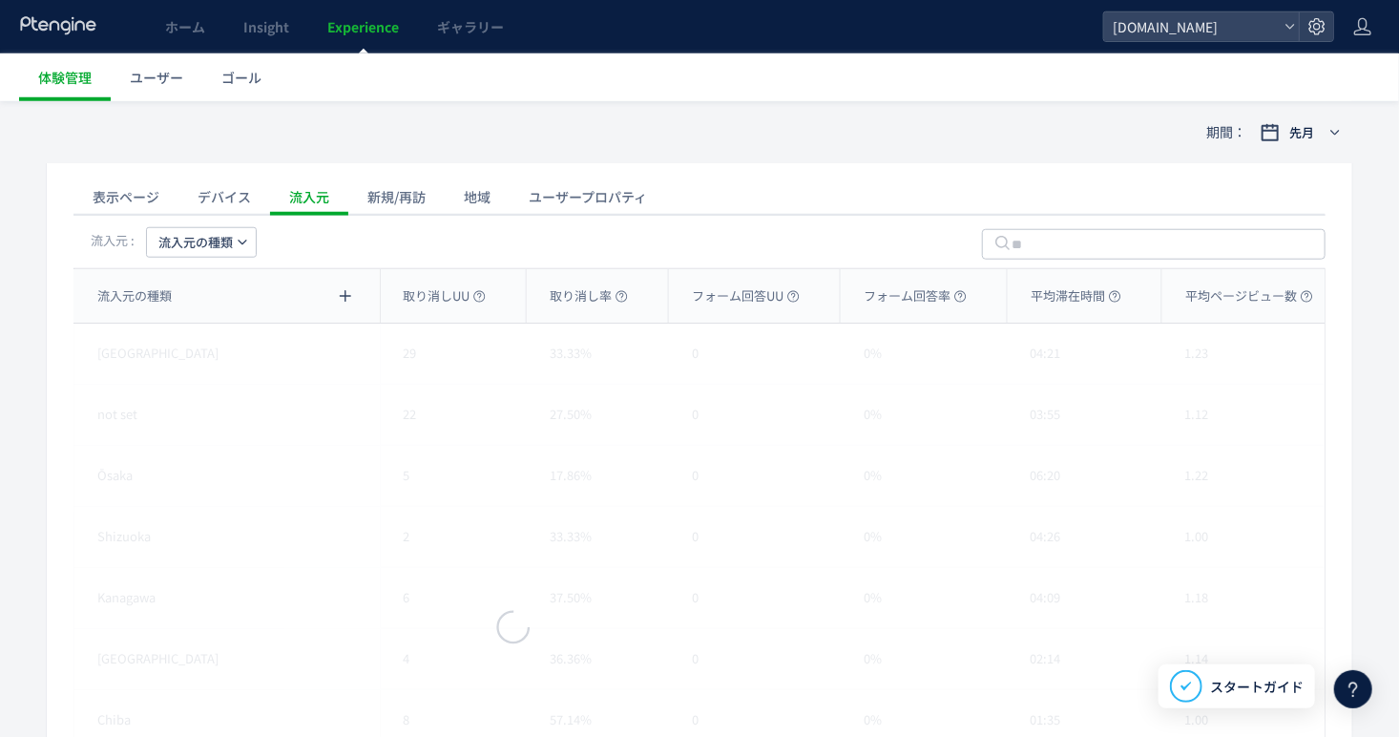
scroll to position [543, 0]
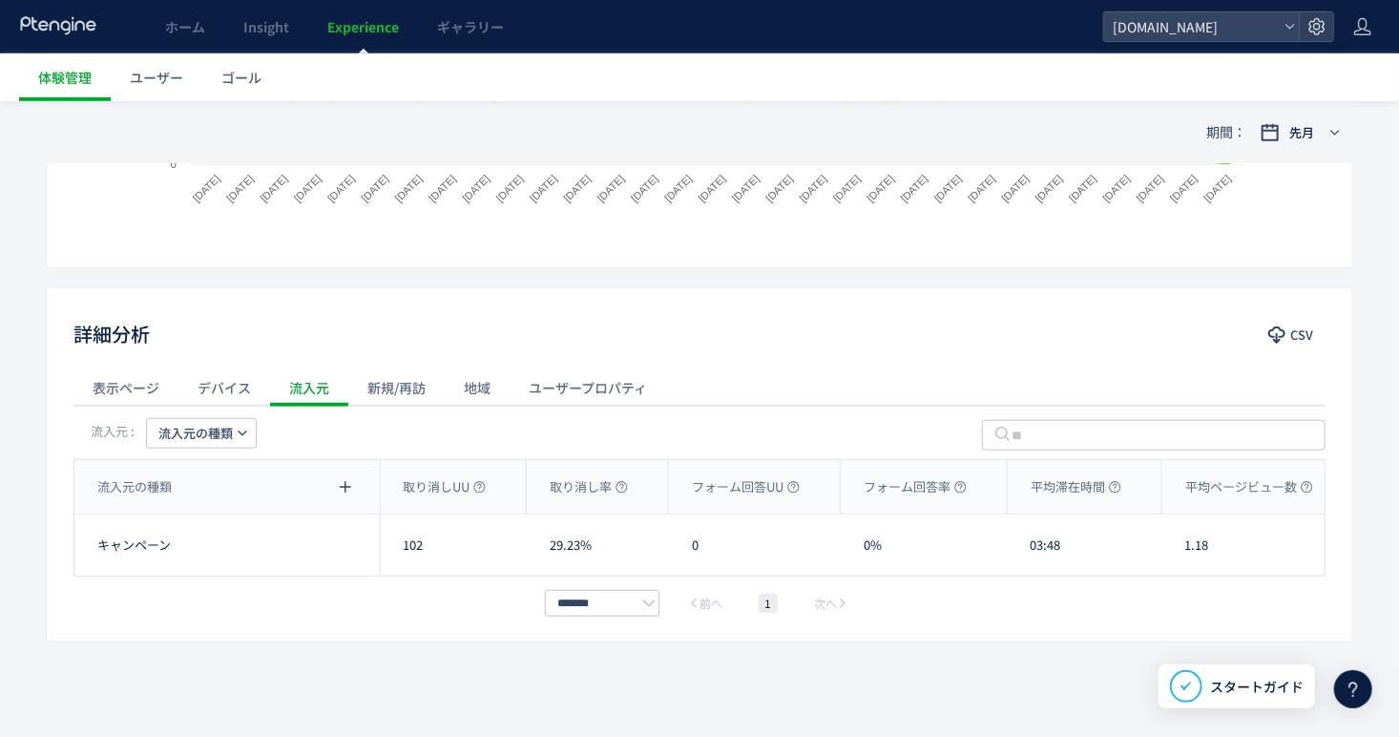
click at [234, 393] on div "デバイス" at bounding box center [224, 387] width 92 height 38
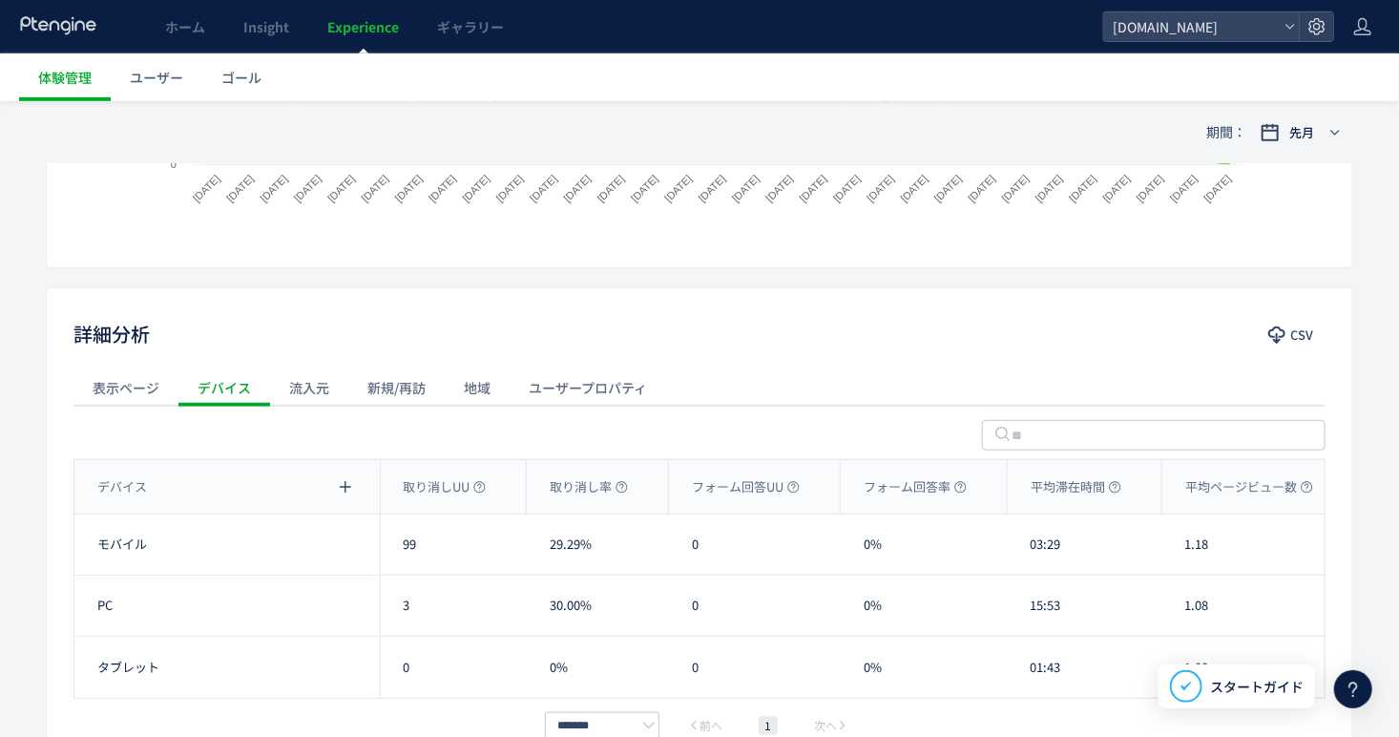
click at [134, 400] on div "表示ページ" at bounding box center [125, 387] width 105 height 38
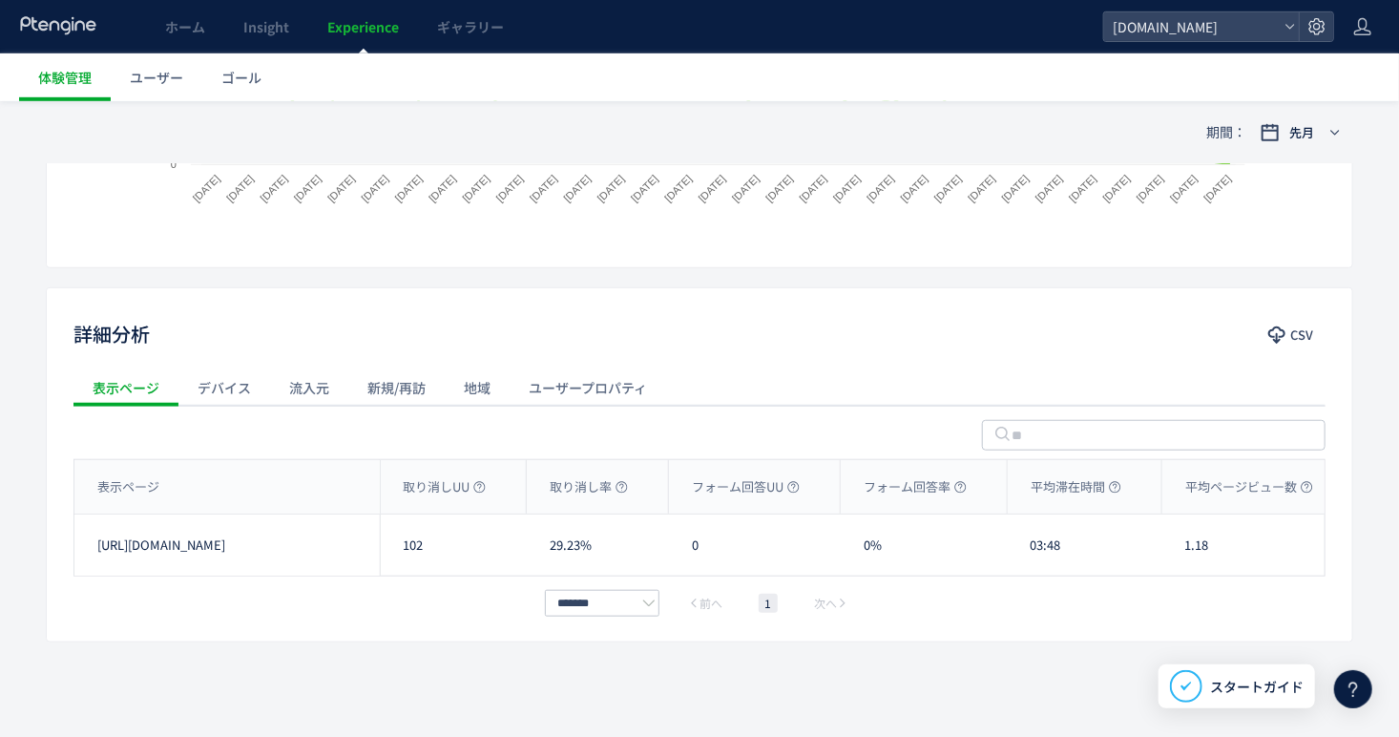
click at [216, 384] on div "デバイス" at bounding box center [224, 387] width 92 height 38
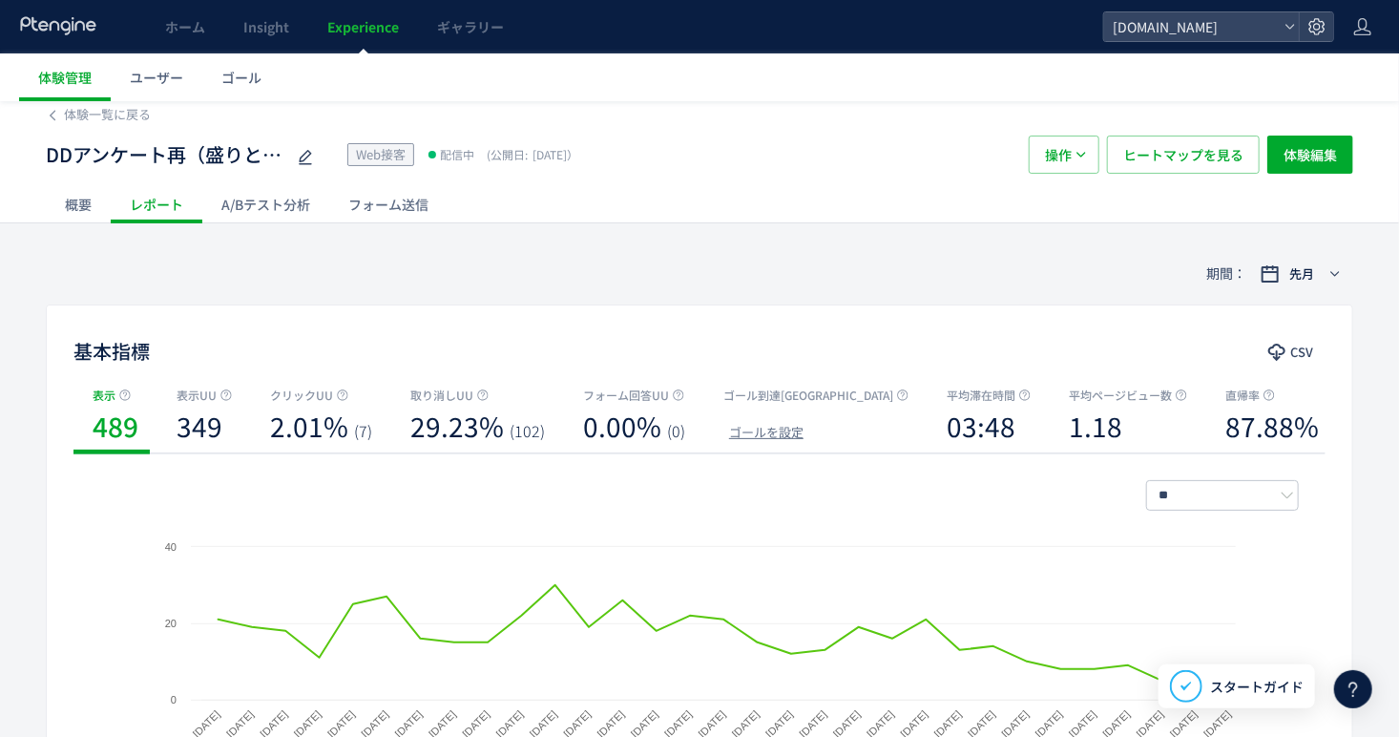
scroll to position [0, 0]
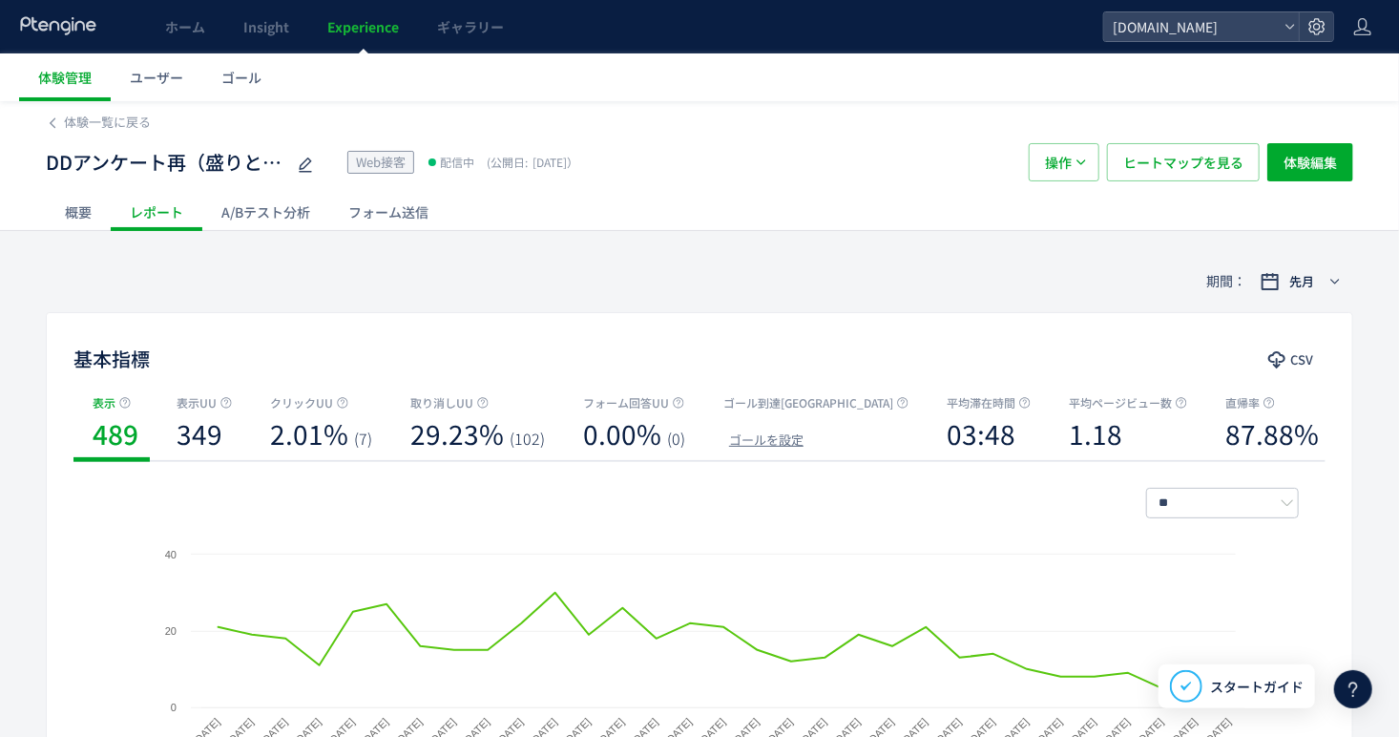
click at [405, 219] on div "フォーム送信" at bounding box center [388, 212] width 118 height 38
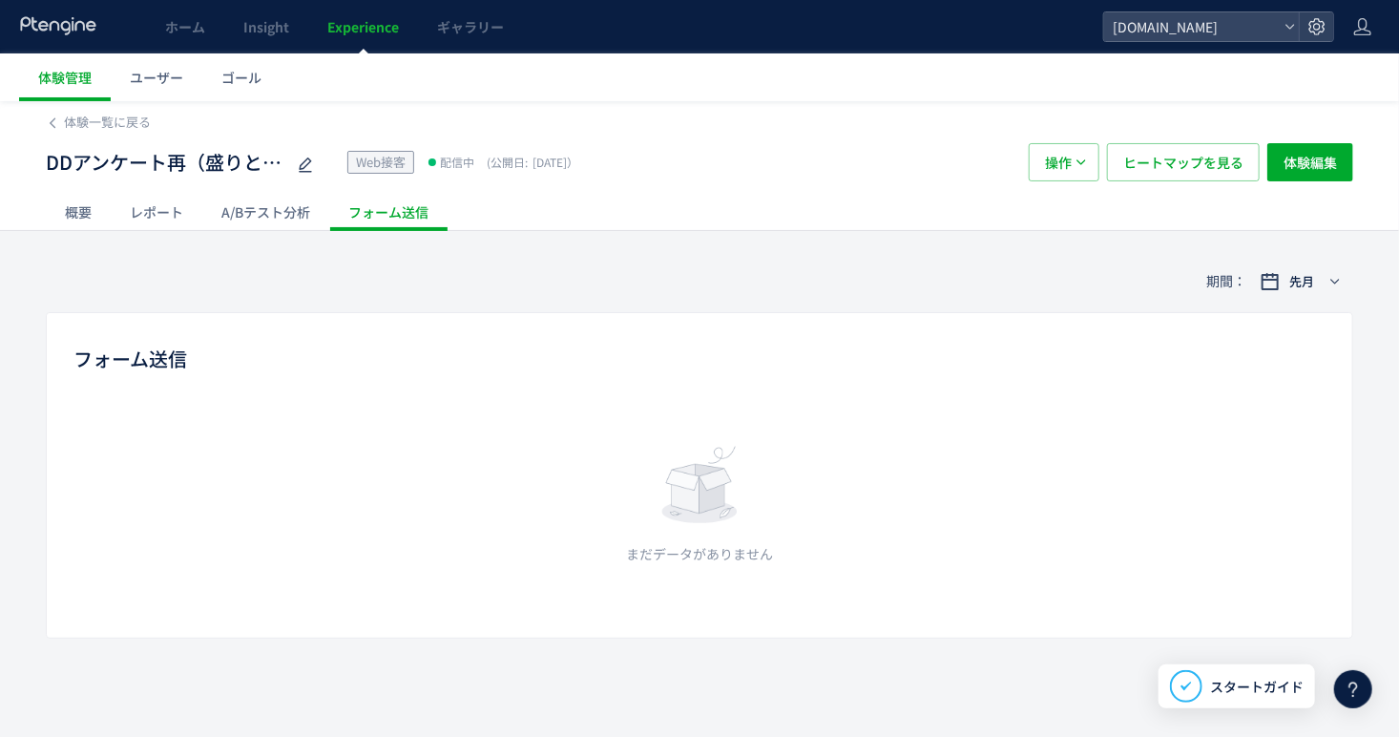
click at [287, 221] on div "A/Bテスト分析" at bounding box center [265, 212] width 127 height 38
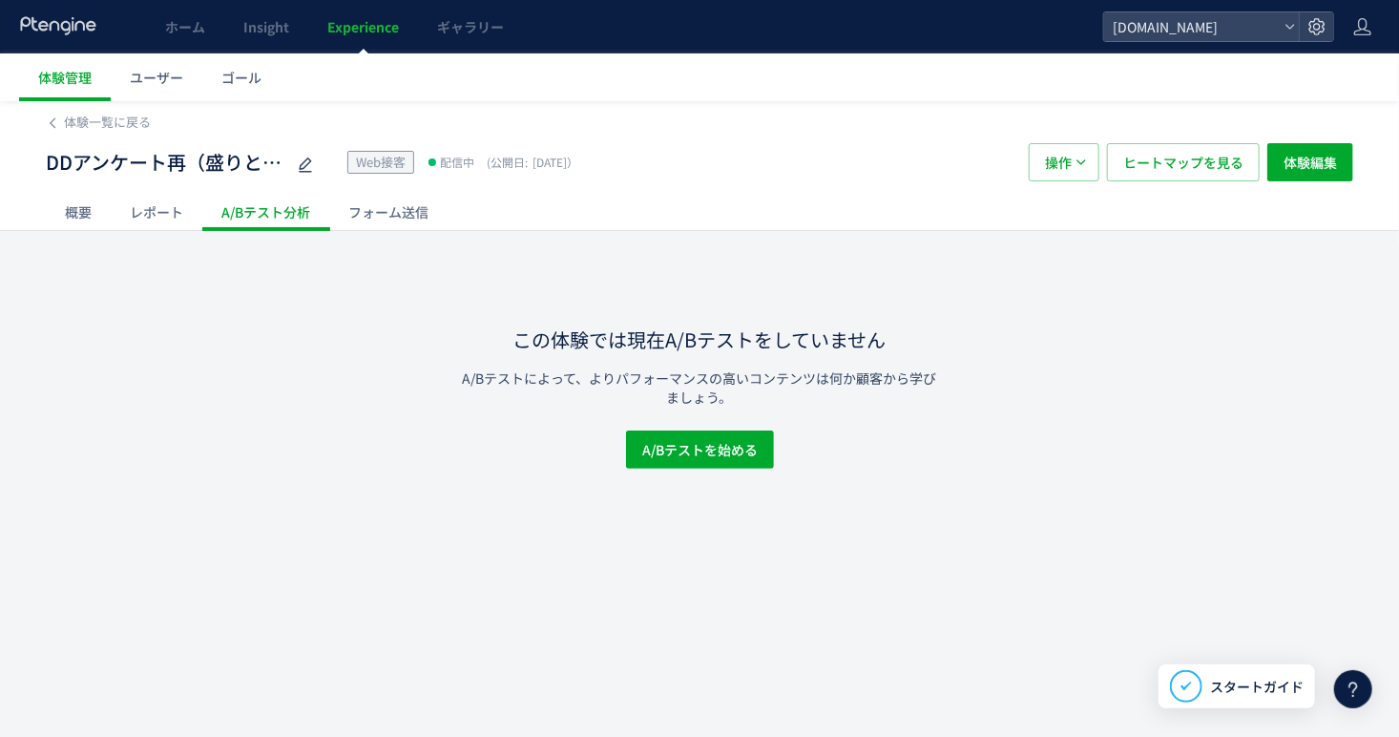
click at [90, 202] on div "概要" at bounding box center [78, 212] width 65 height 38
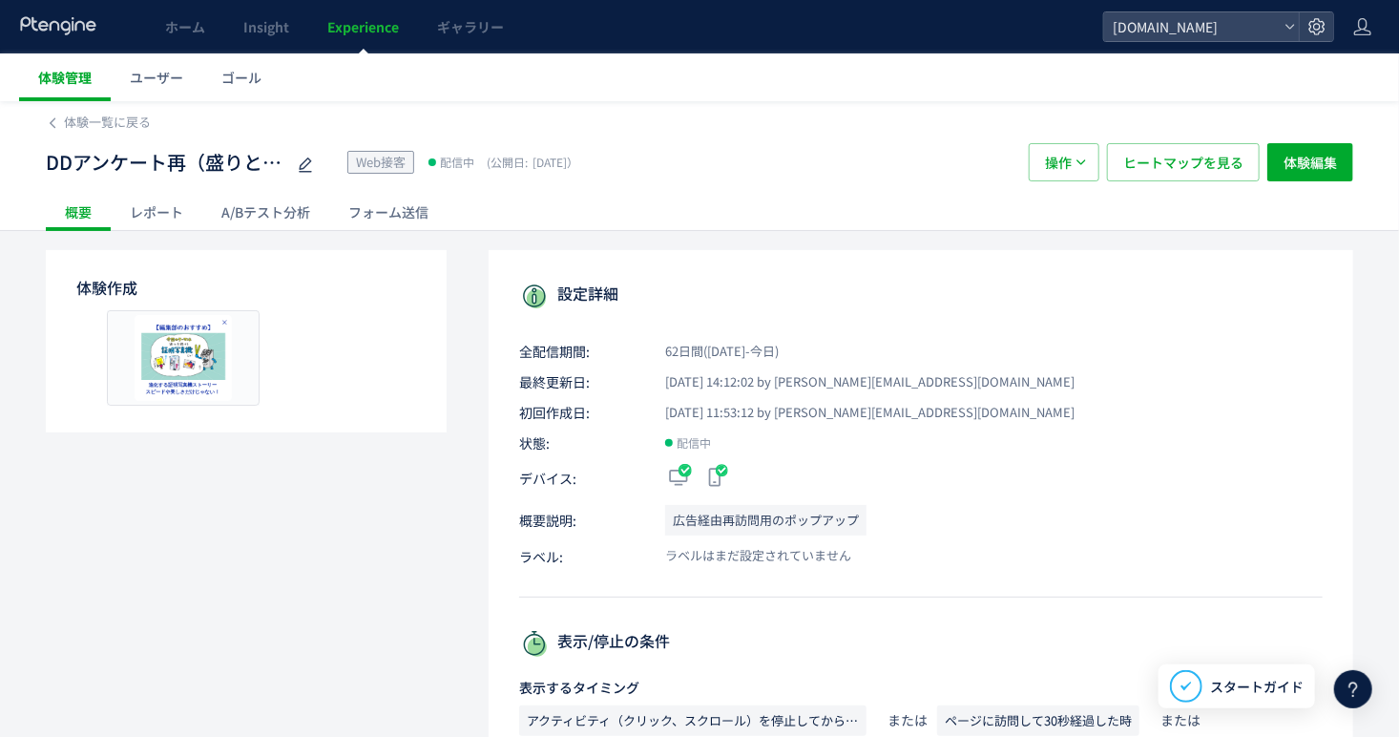
click at [66, 62] on link "体験管理" at bounding box center [65, 77] width 92 height 48
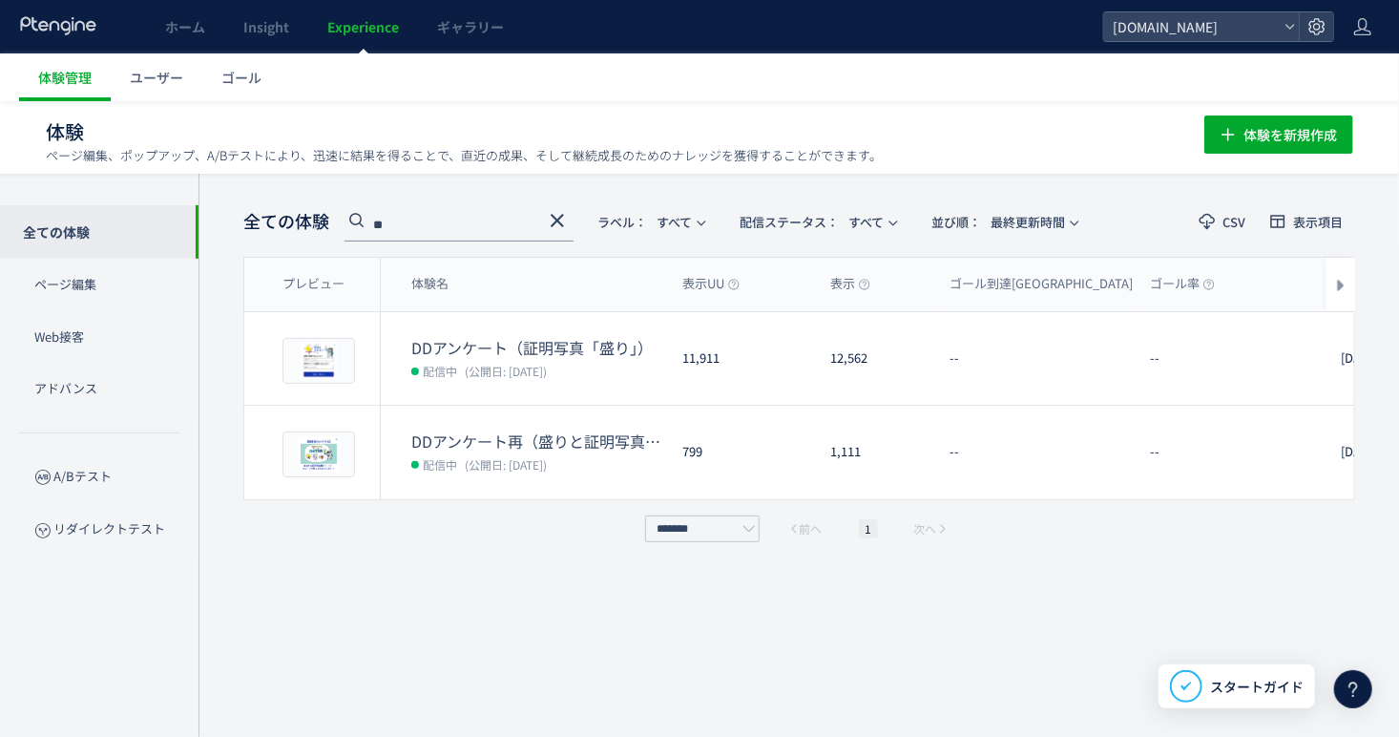
click at [518, 226] on input "**" at bounding box center [458, 226] width 229 height 31
click at [850, 218] on span "配信ステータス​： すべて" at bounding box center [811, 221] width 144 height 31
click at [873, 218] on span "配信ステータス​： すべて" at bounding box center [811, 221] width 144 height 31
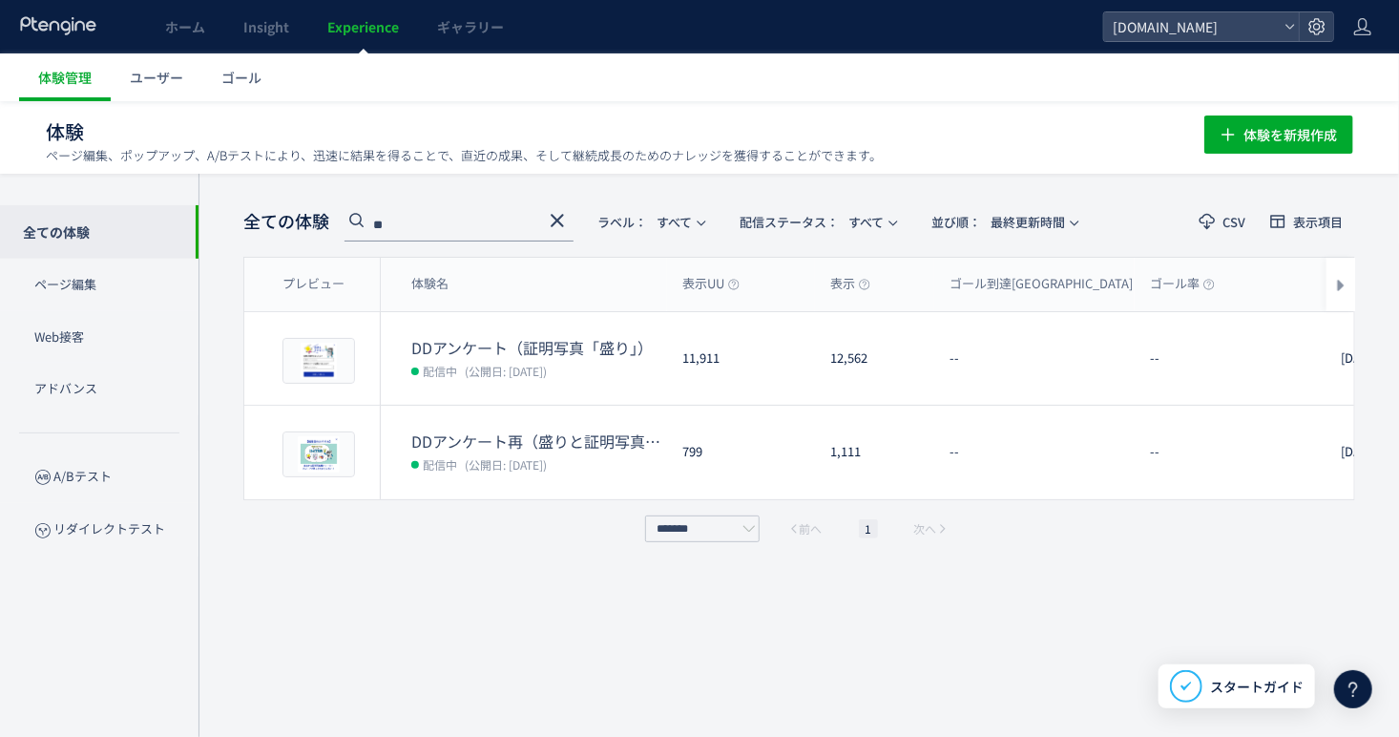
click at [478, 216] on input "**" at bounding box center [458, 226] width 229 height 31
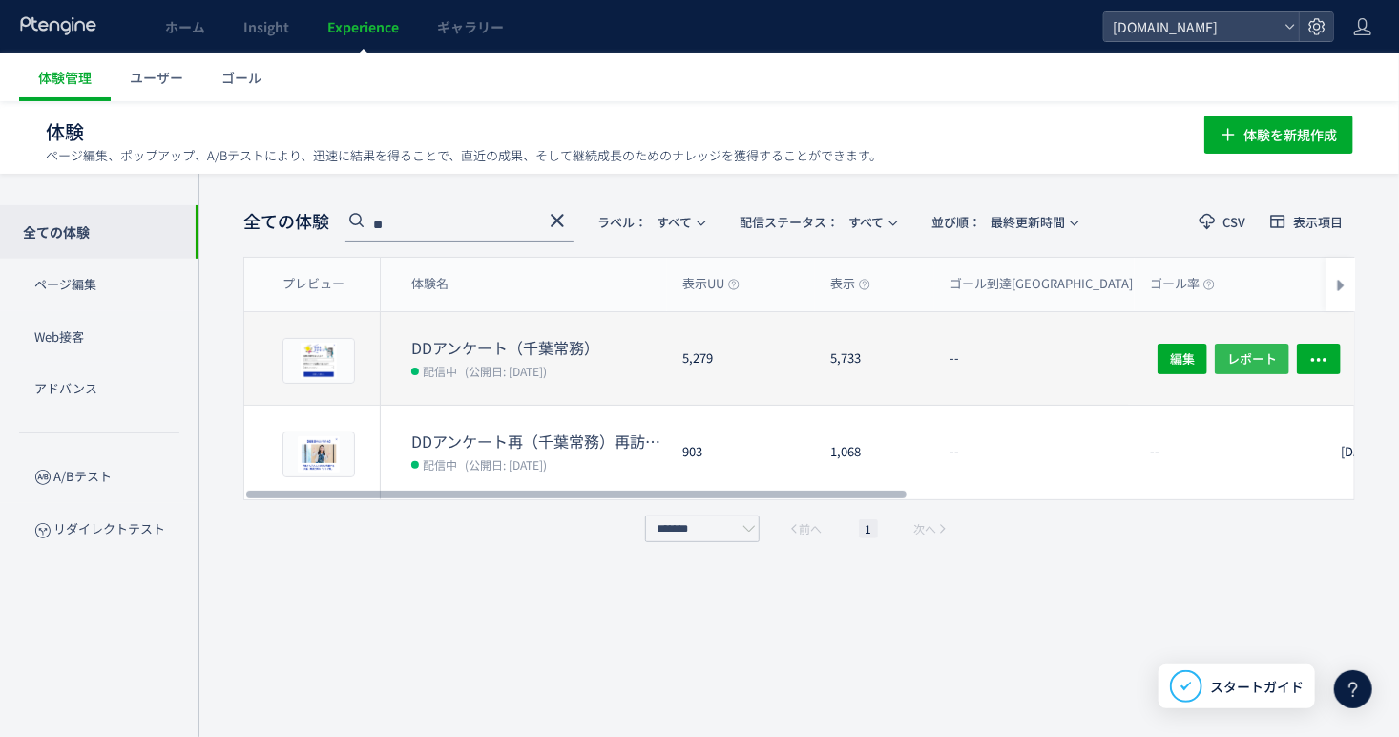
type input "**"
click at [1278, 362] on button "レポート" at bounding box center [1252, 358] width 74 height 31
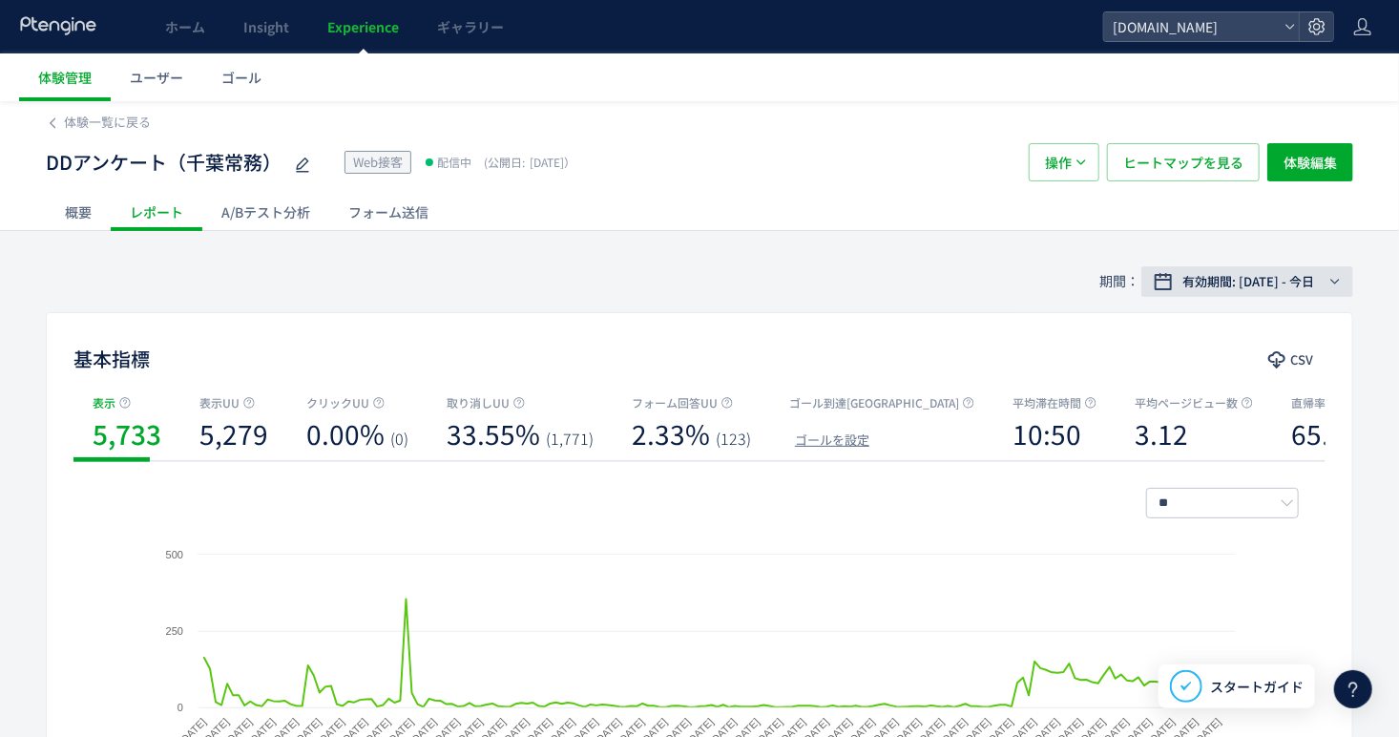
click at [1280, 283] on span "有効期間: [DATE] - 今日" at bounding box center [1248, 281] width 132 height 19
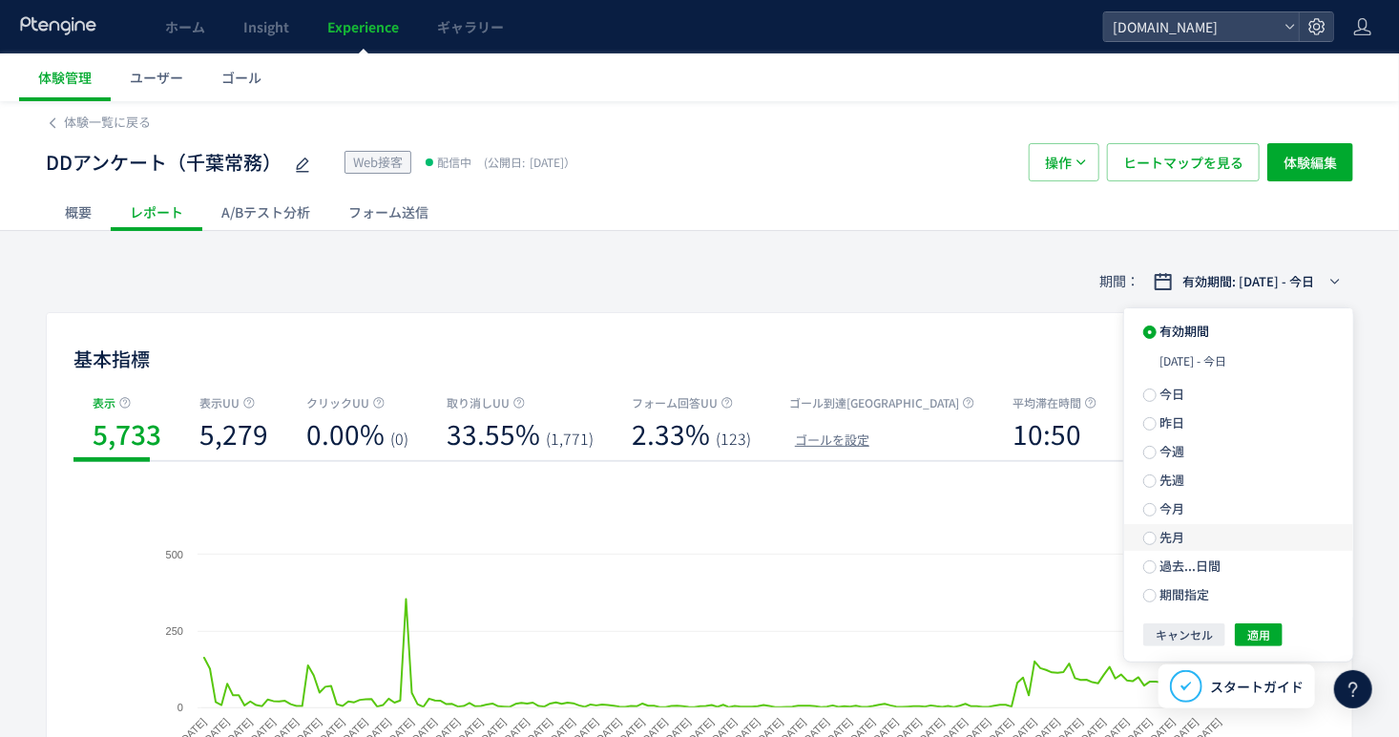
click at [1212, 534] on label "先月" at bounding box center [1238, 537] width 229 height 27
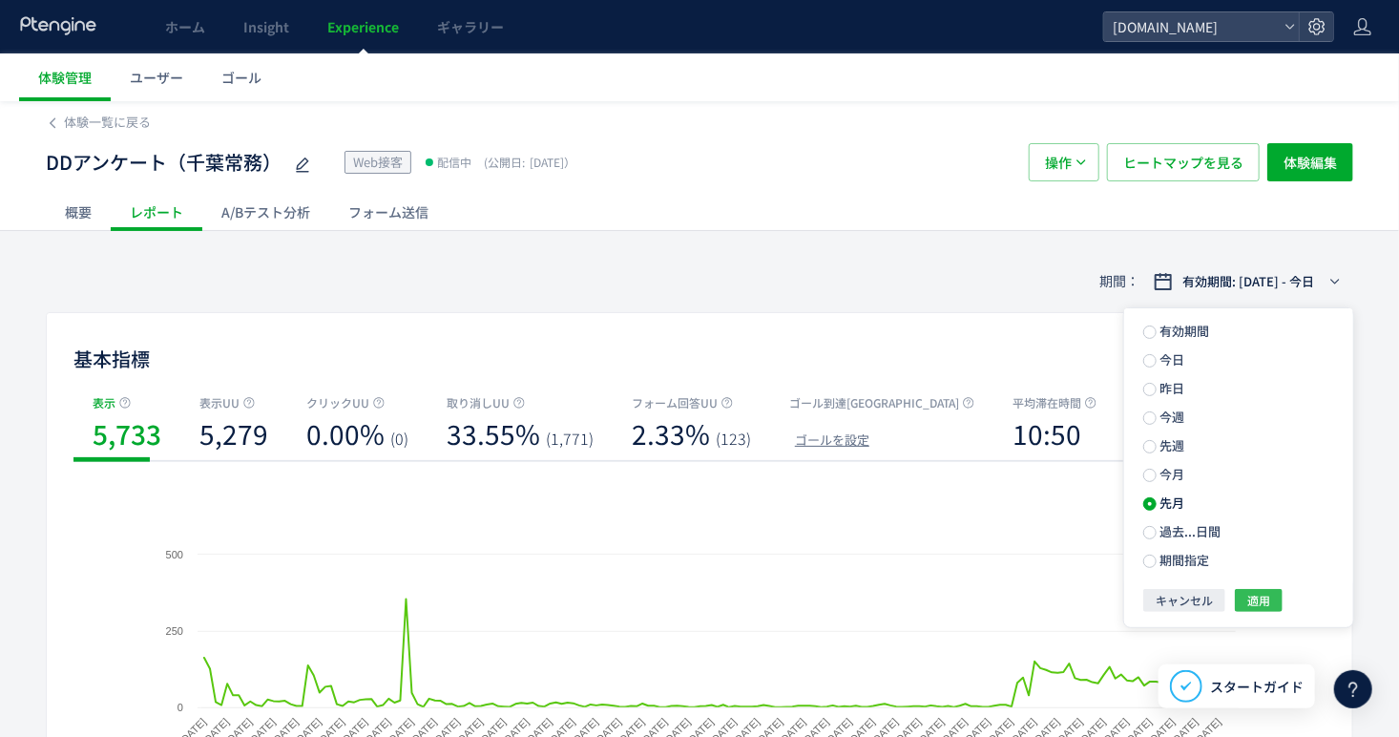
click at [1257, 603] on span "適用" at bounding box center [1258, 600] width 23 height 23
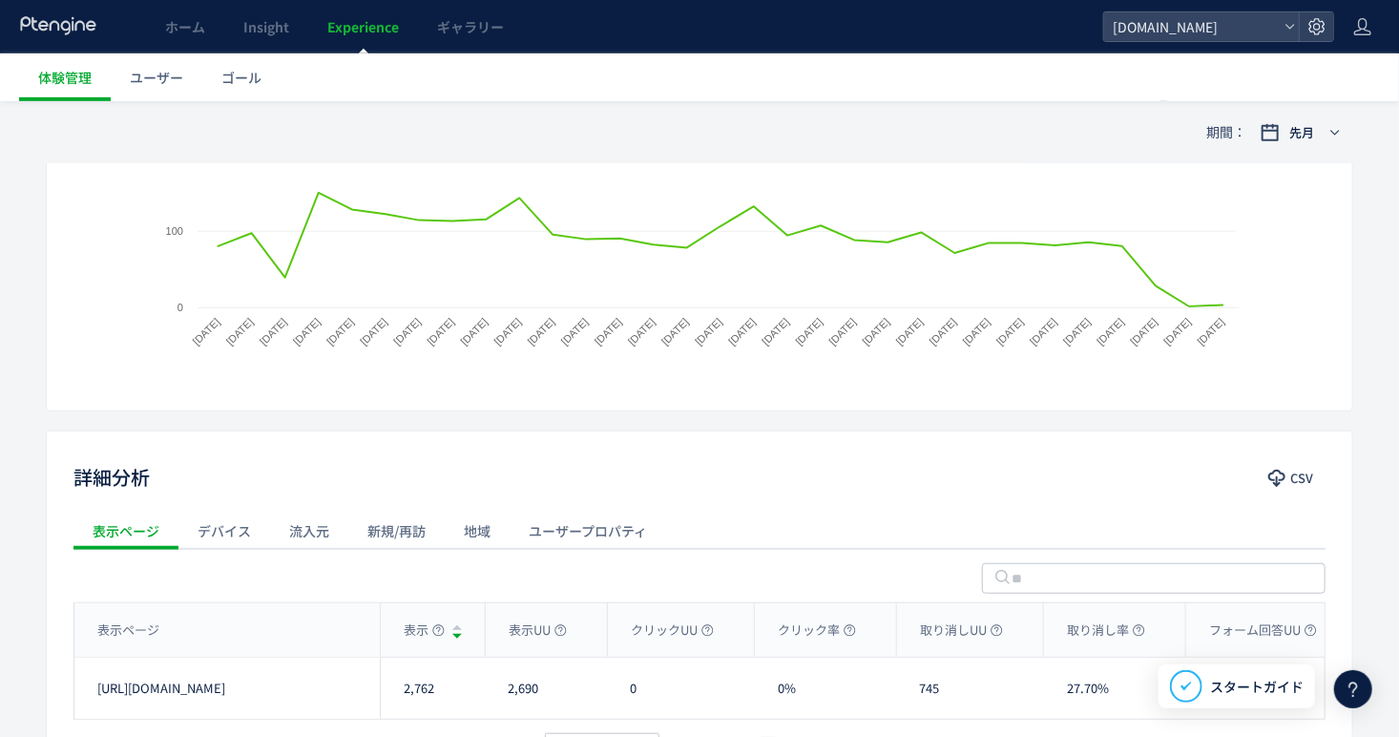
scroll to position [543, 0]
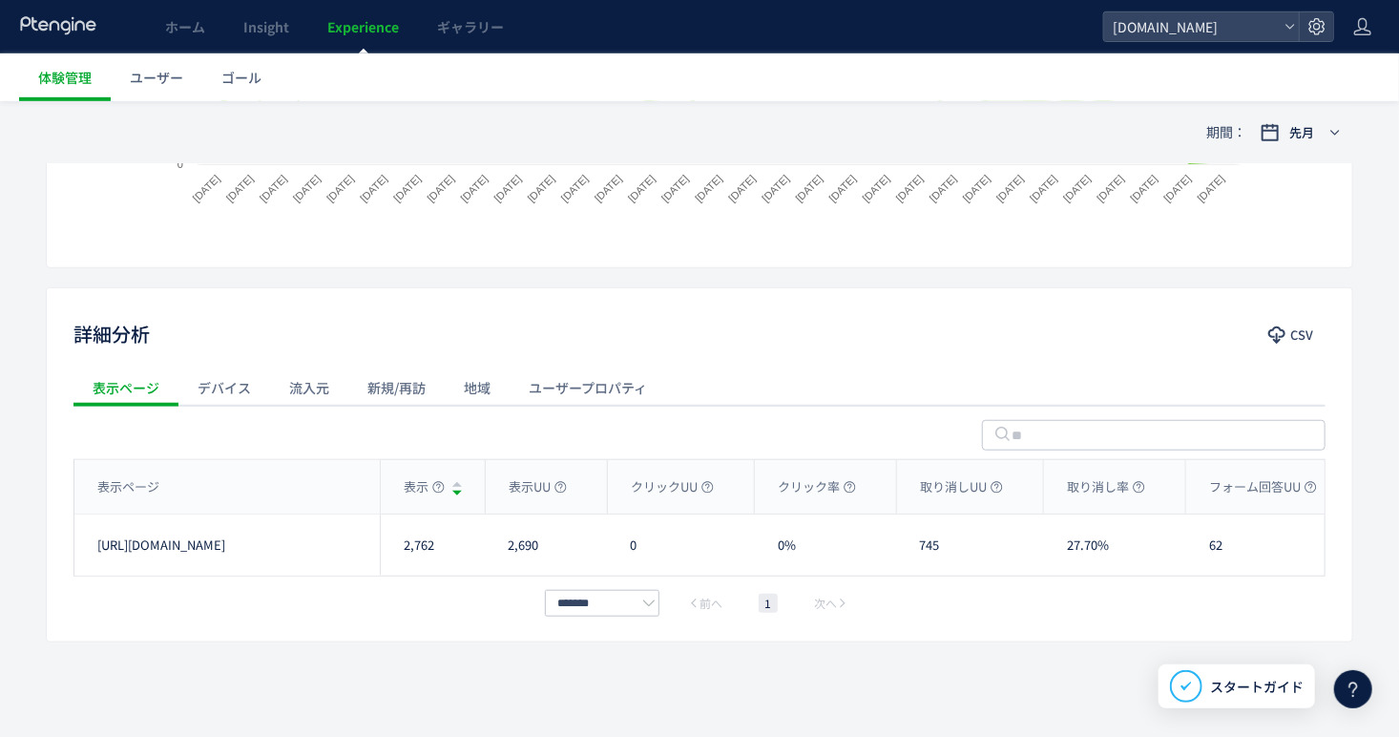
click at [327, 385] on div "流入元" at bounding box center [309, 387] width 78 height 38
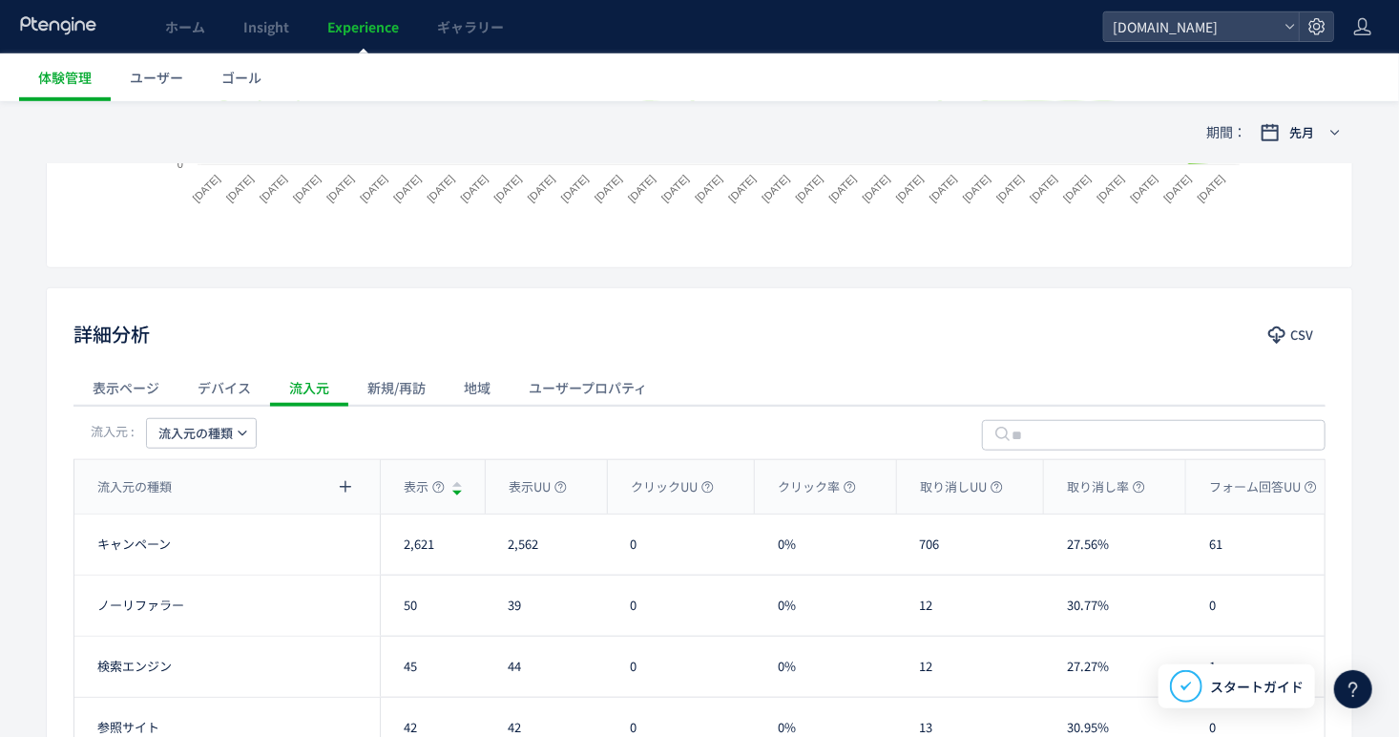
click at [217, 431] on span "流入元の種類" at bounding box center [195, 433] width 74 height 31
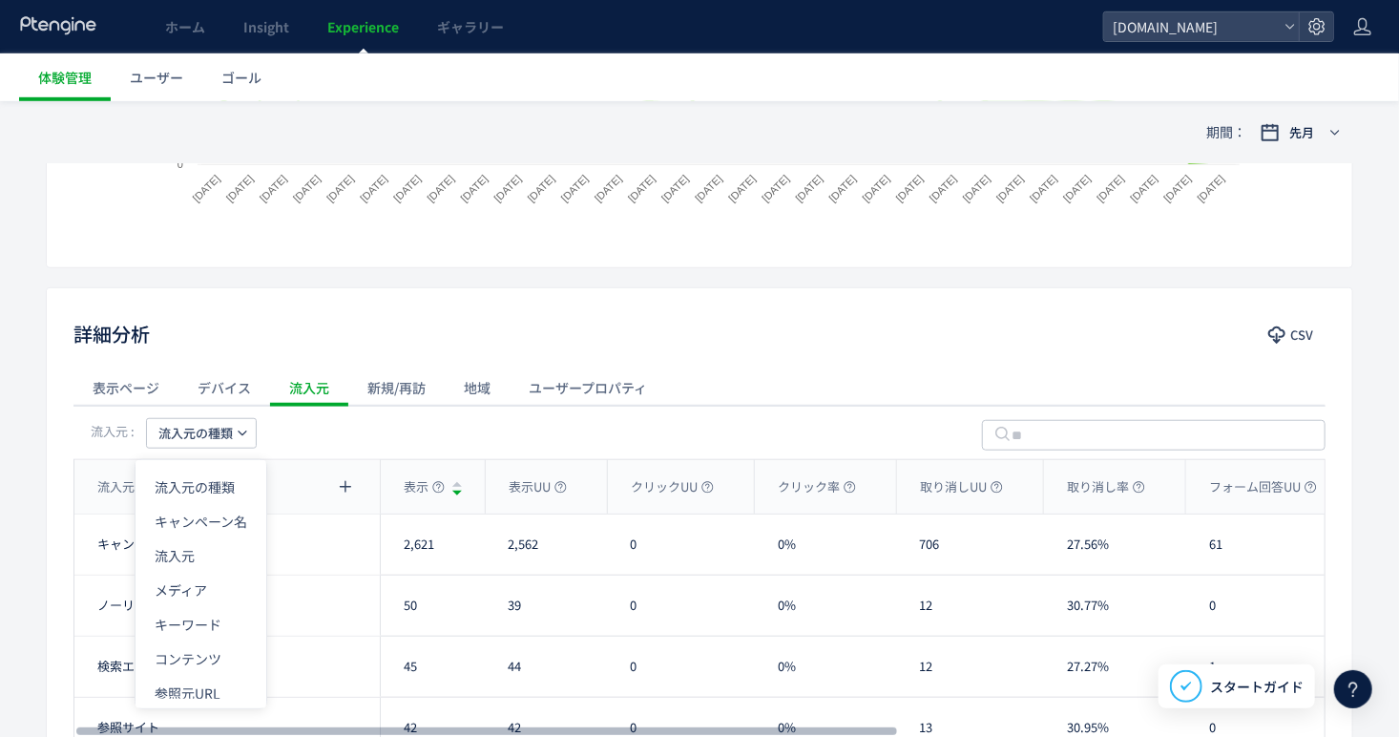
click at [950, 602] on div "12" at bounding box center [971, 605] width 148 height 60
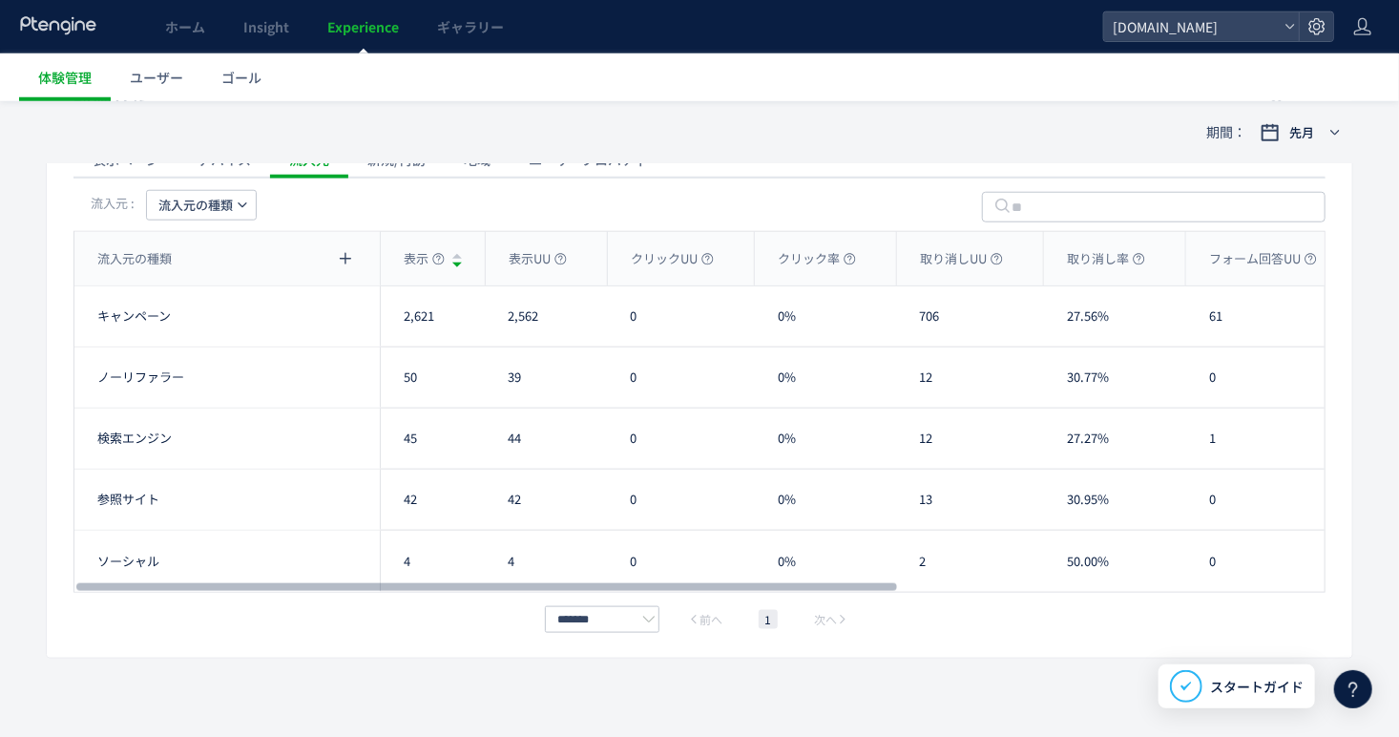
scroll to position [787, 0]
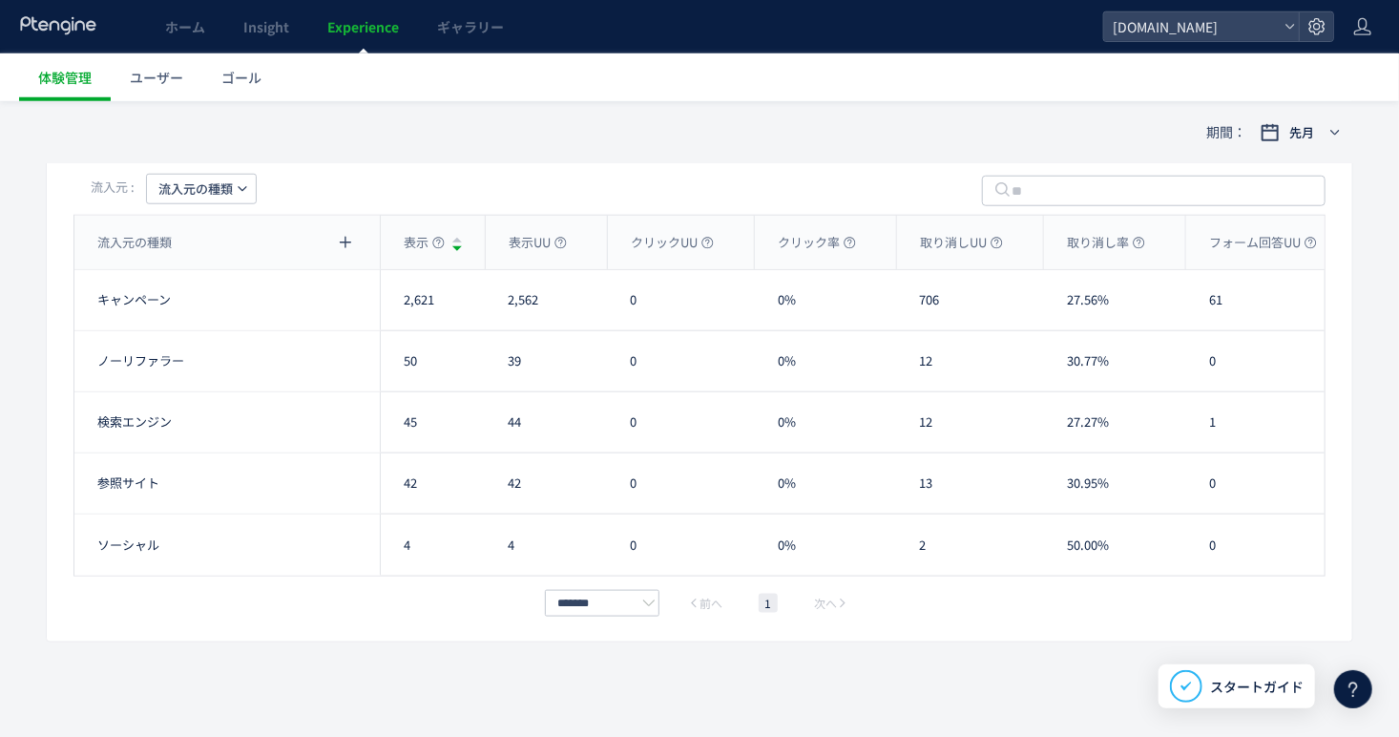
click at [202, 176] on span "流入元の種類" at bounding box center [195, 189] width 74 height 31
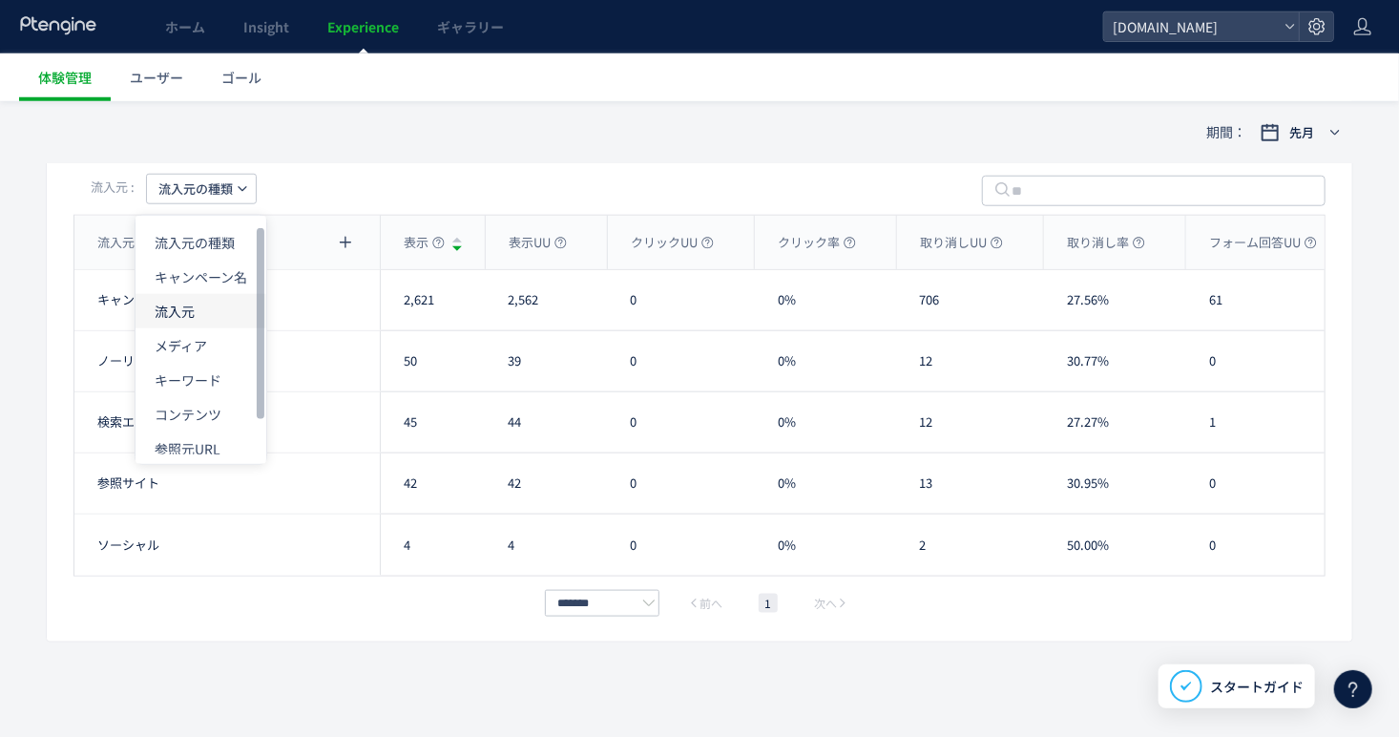
click at [197, 302] on li "流入元" at bounding box center [200, 311] width 131 height 34
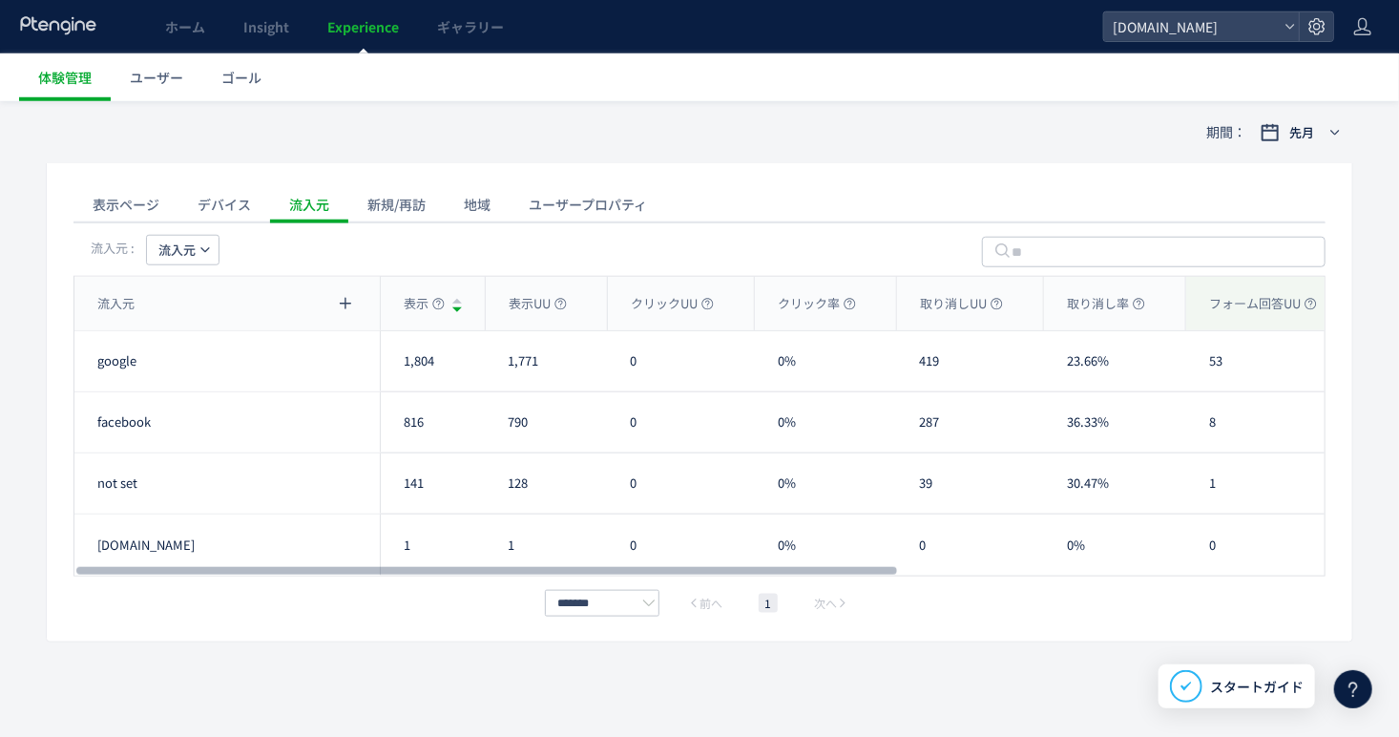
scroll to position [535, 0]
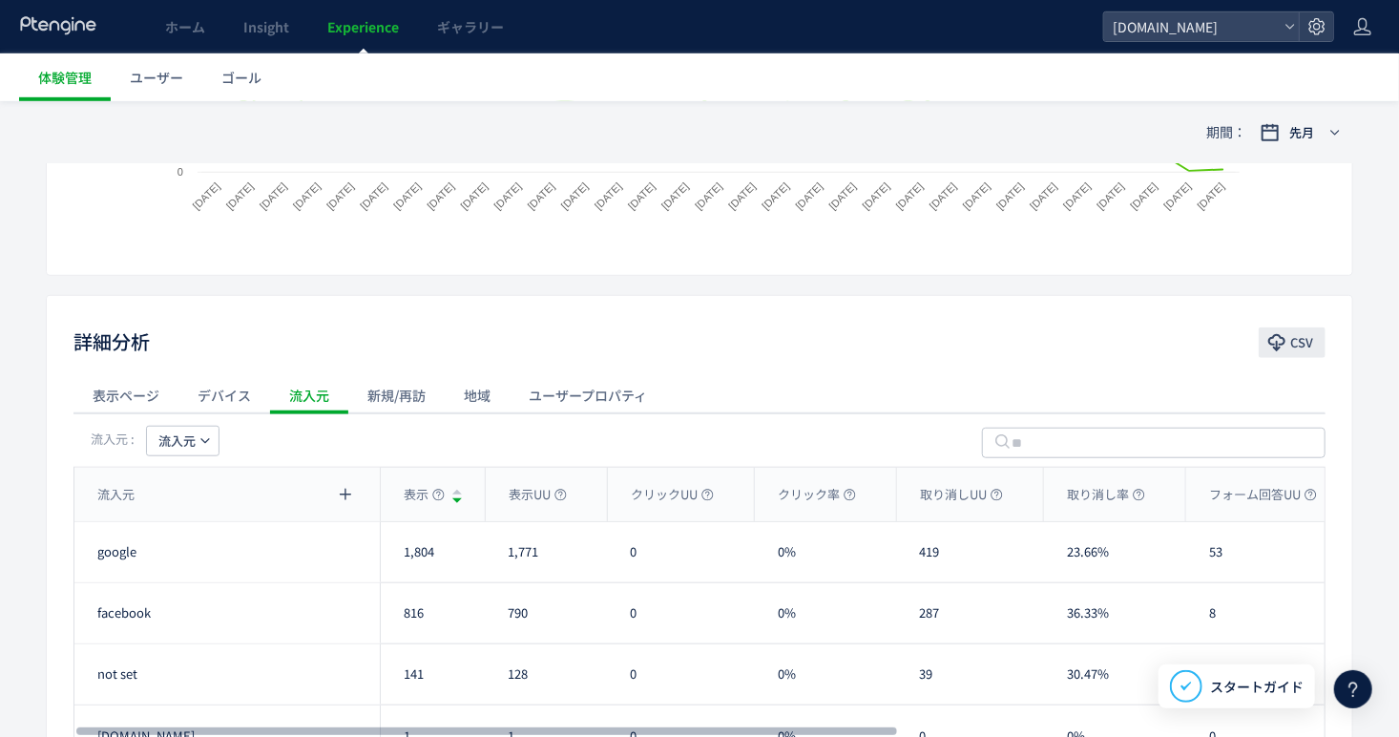
click at [1319, 337] on button "CSV" at bounding box center [1292, 342] width 67 height 31
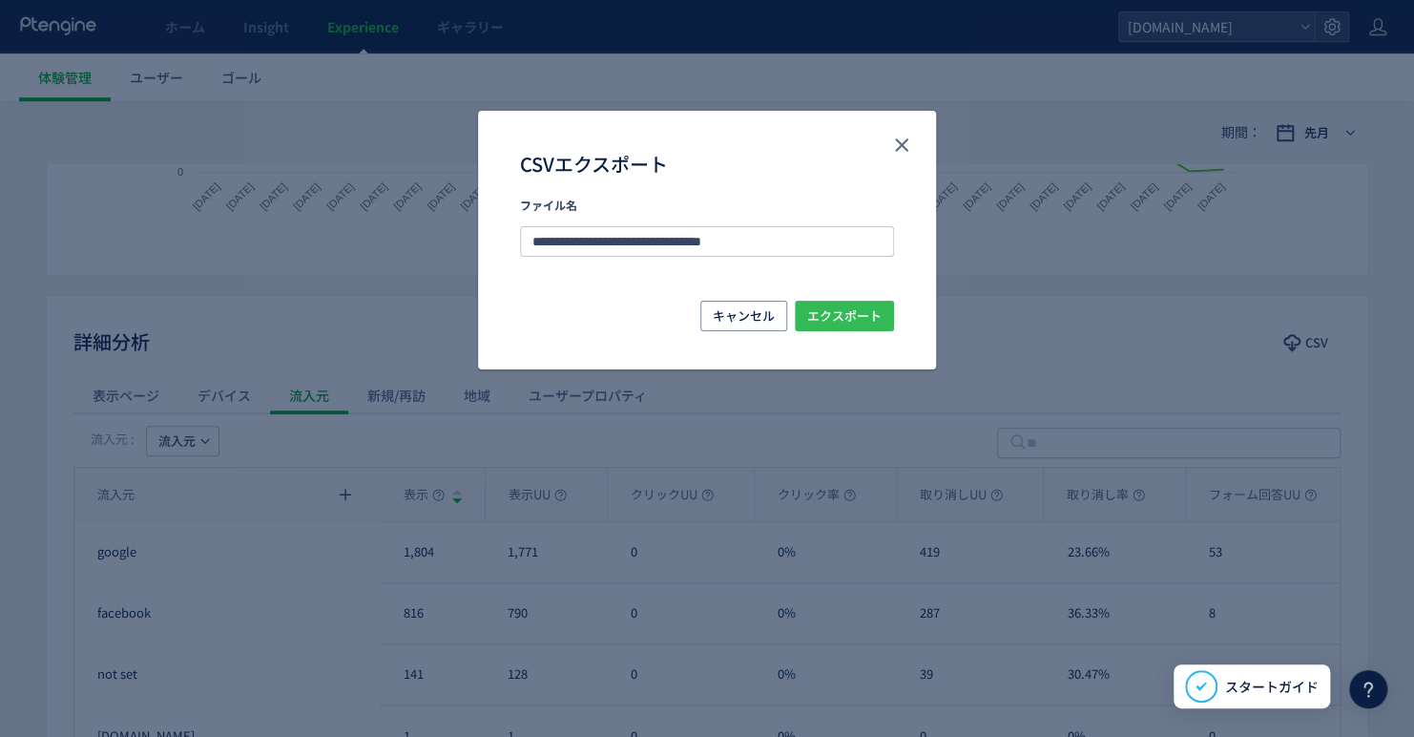
click at [825, 318] on span "エクスポート" at bounding box center [844, 316] width 74 height 31
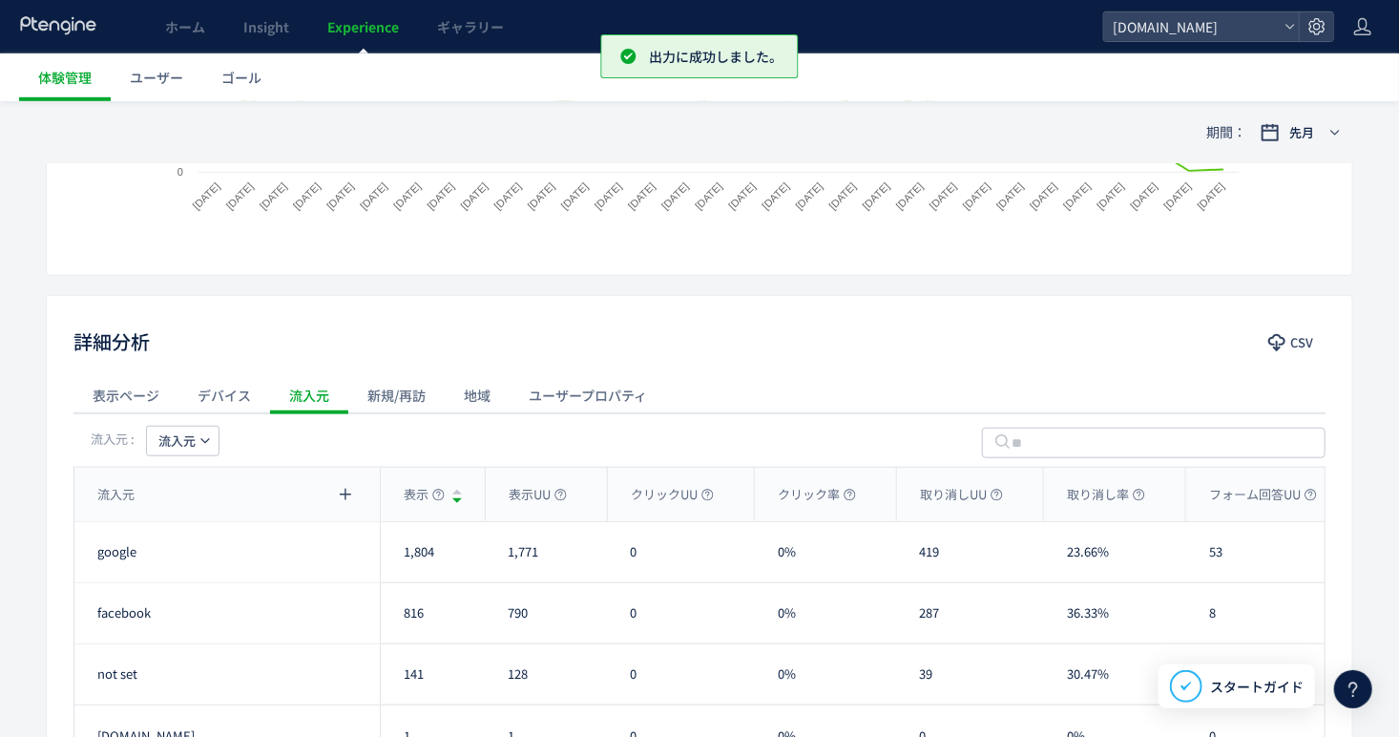
click at [393, 399] on div "新規/再訪" at bounding box center [396, 395] width 96 height 38
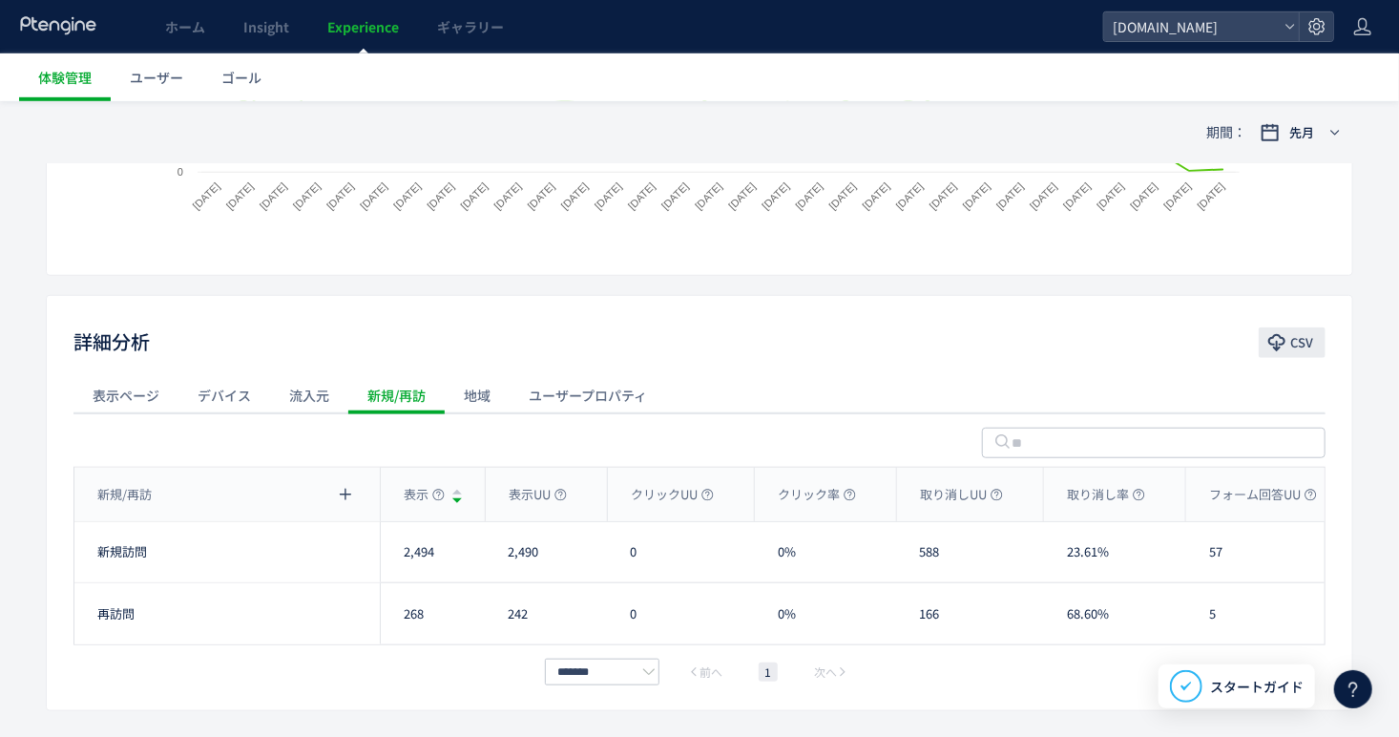
click at [1291, 336] on span "CSV" at bounding box center [1301, 342] width 23 height 31
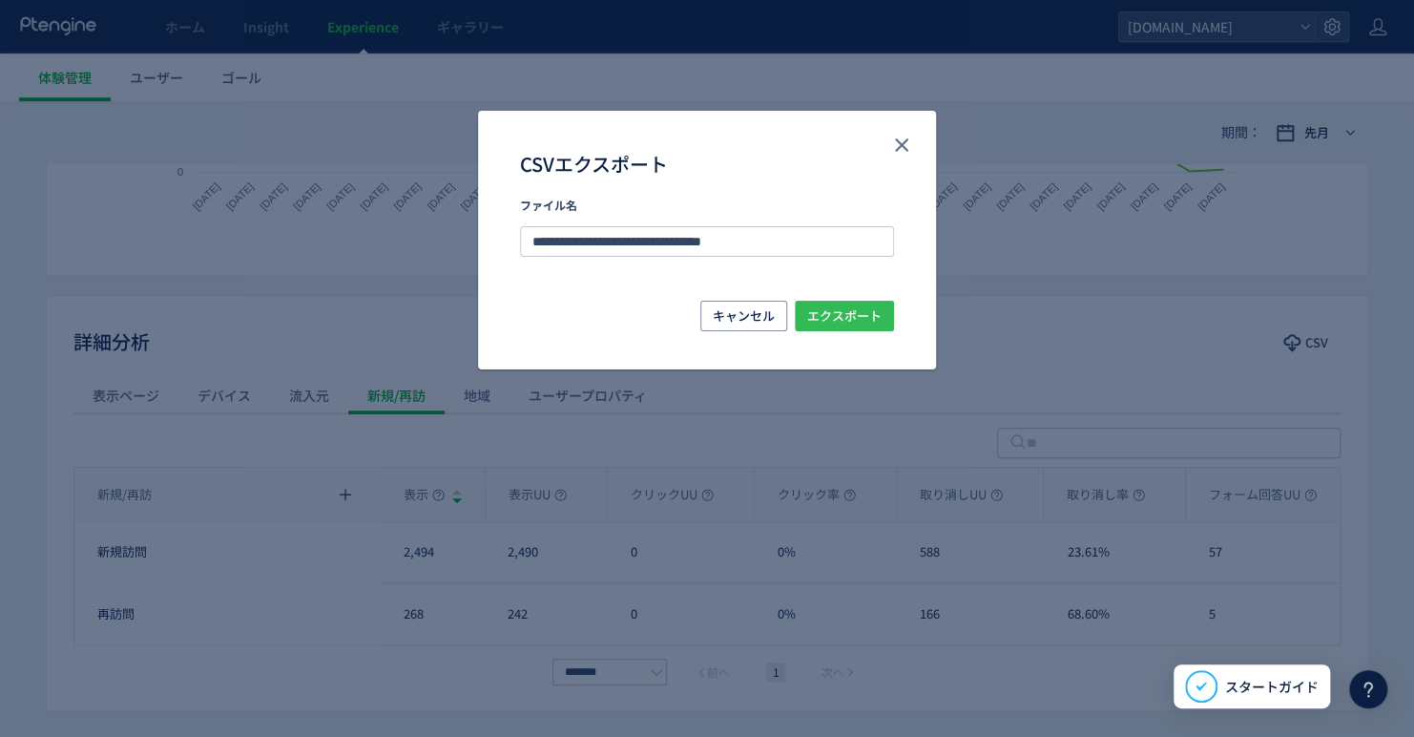
click at [864, 319] on span "エクスポート" at bounding box center [844, 316] width 74 height 31
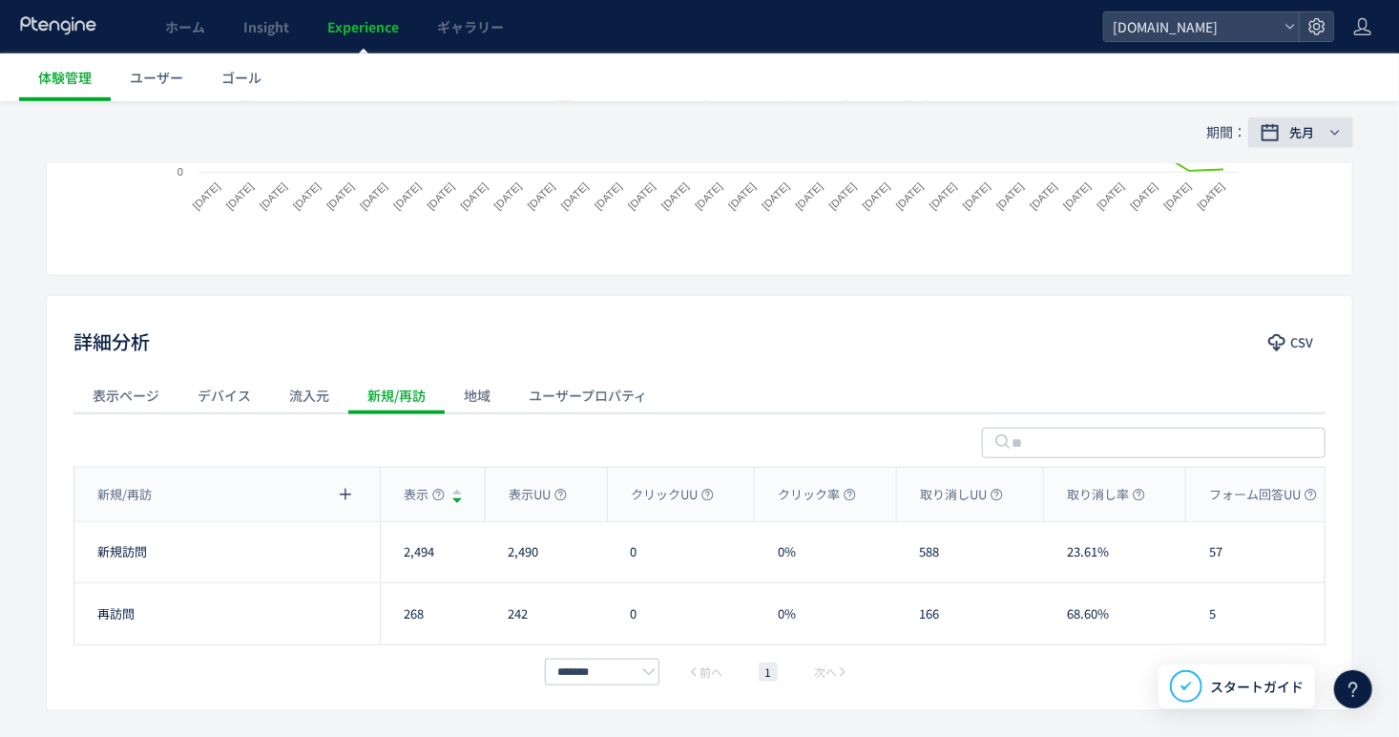
click at [1322, 126] on div "先月" at bounding box center [1304, 132] width 42 height 19
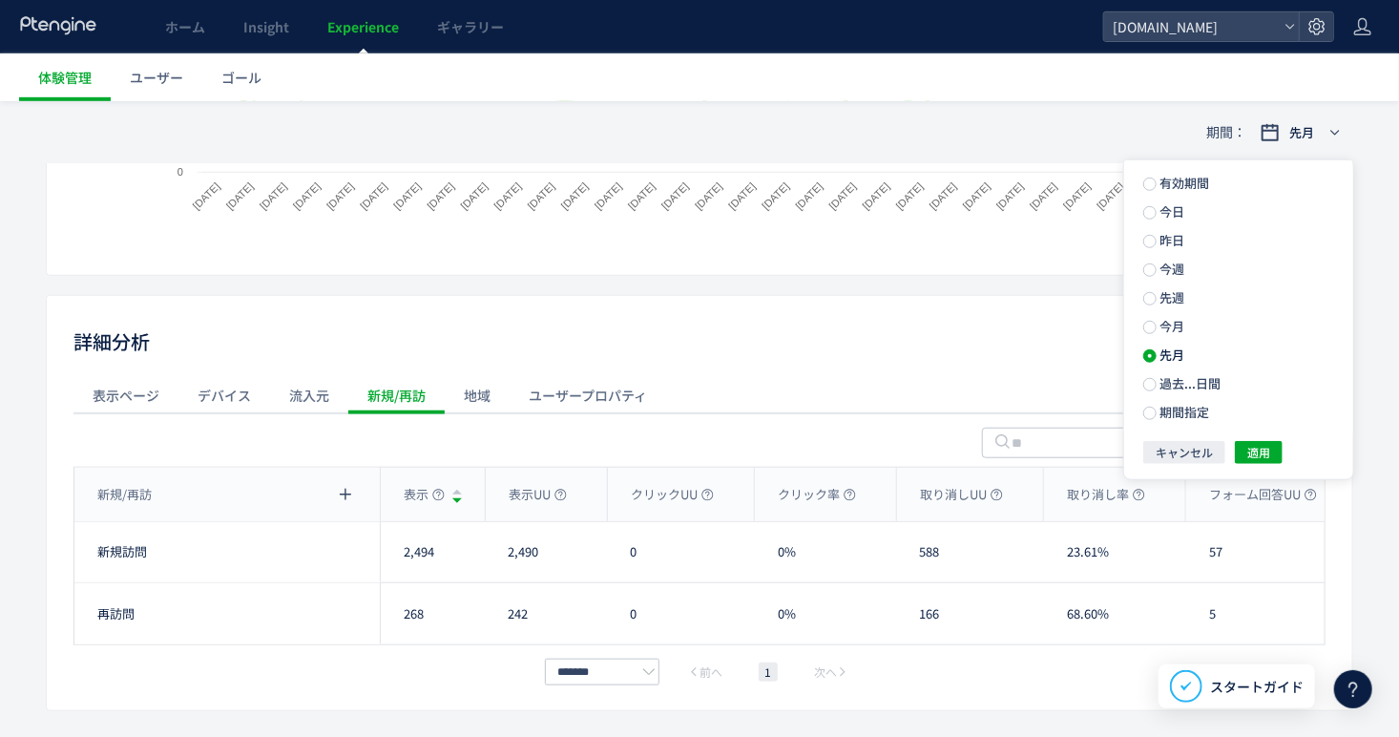
drag, startPoint x: 725, startPoint y: 433, endPoint x: 666, endPoint y: 428, distance: 59.3
click at [725, 433] on div at bounding box center [699, 439] width 1252 height 53
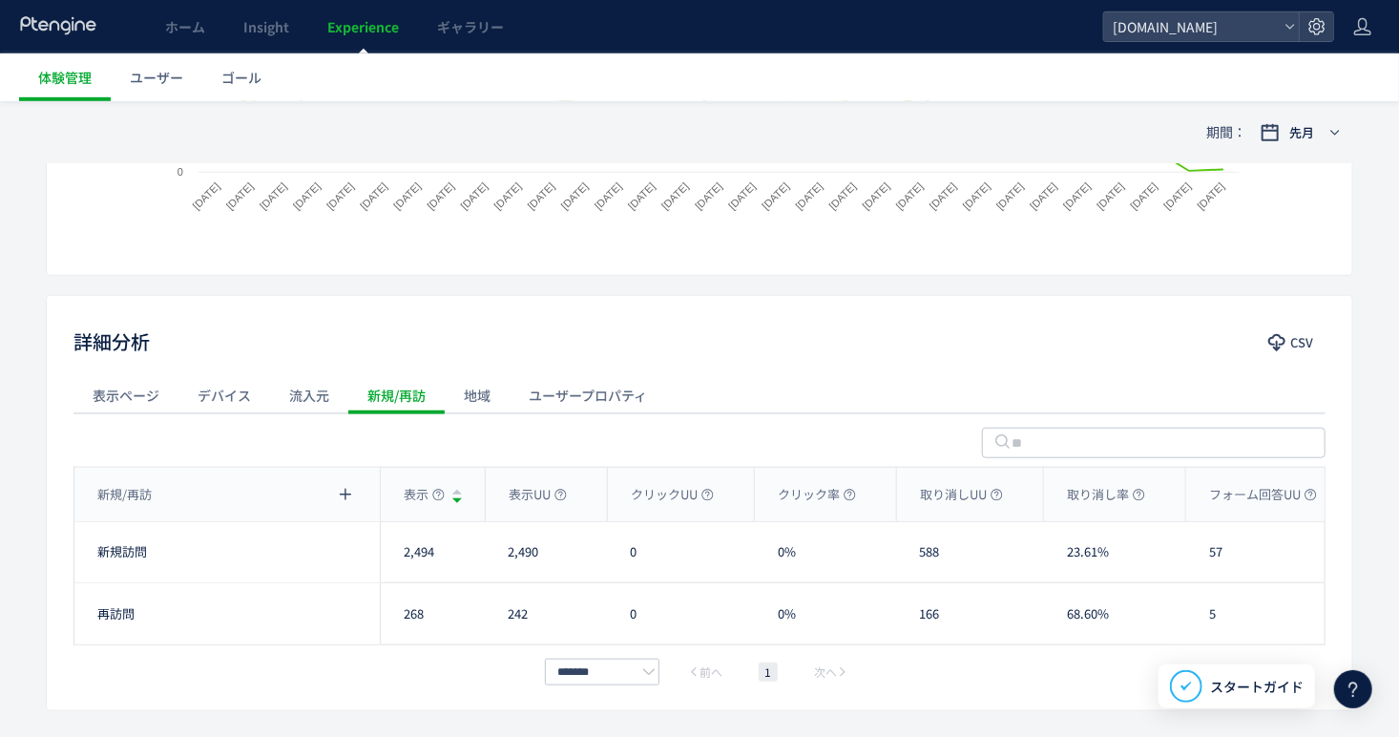
click at [918, 352] on div "詳細分析 CSV" at bounding box center [699, 343] width 1305 height 34
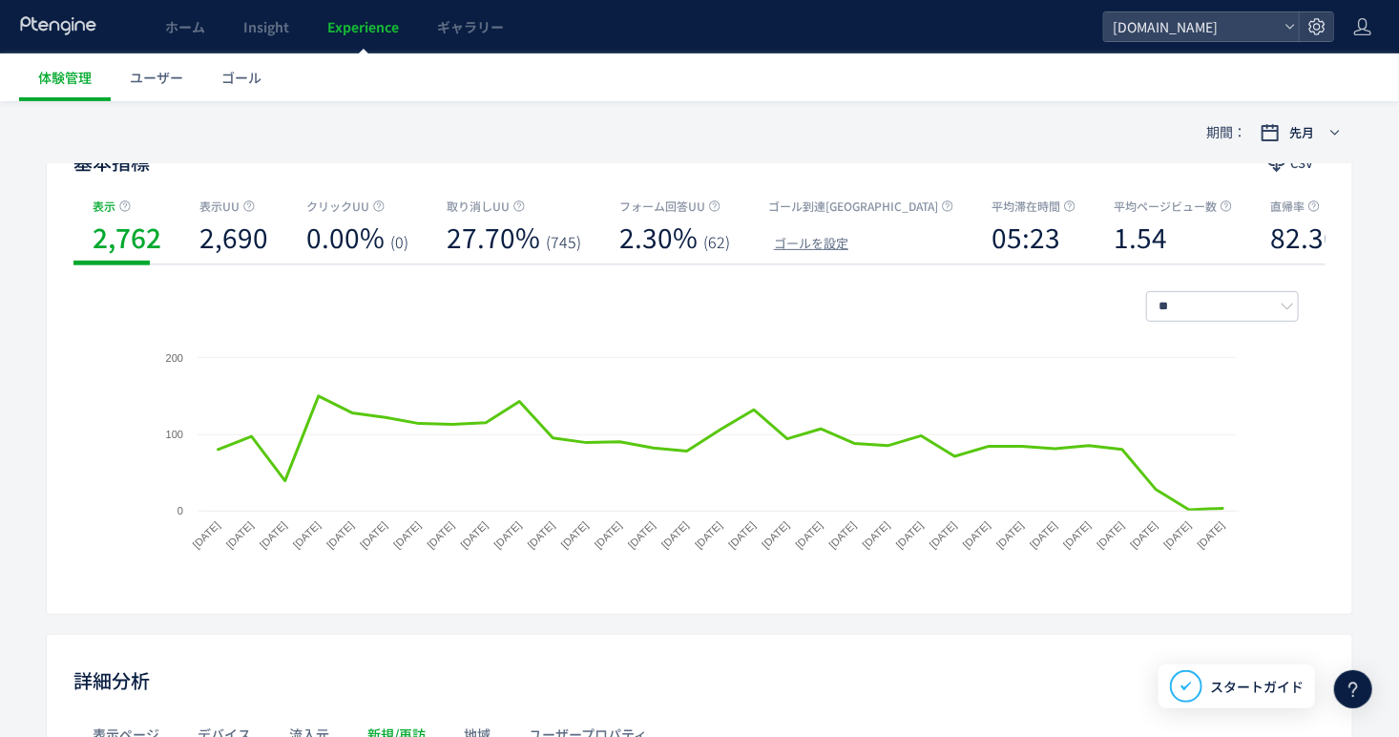
scroll to position [58, 0]
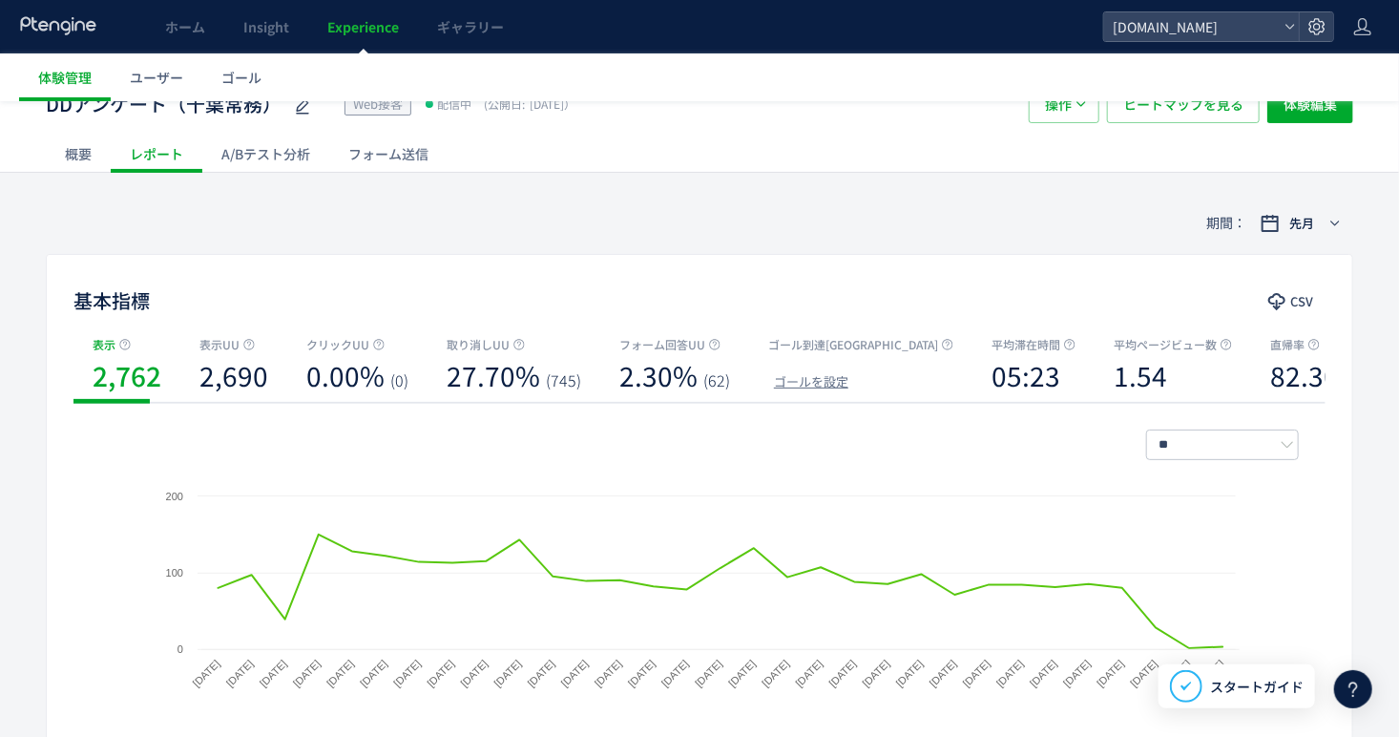
click at [418, 152] on div "フォーム送信" at bounding box center [388, 154] width 118 height 38
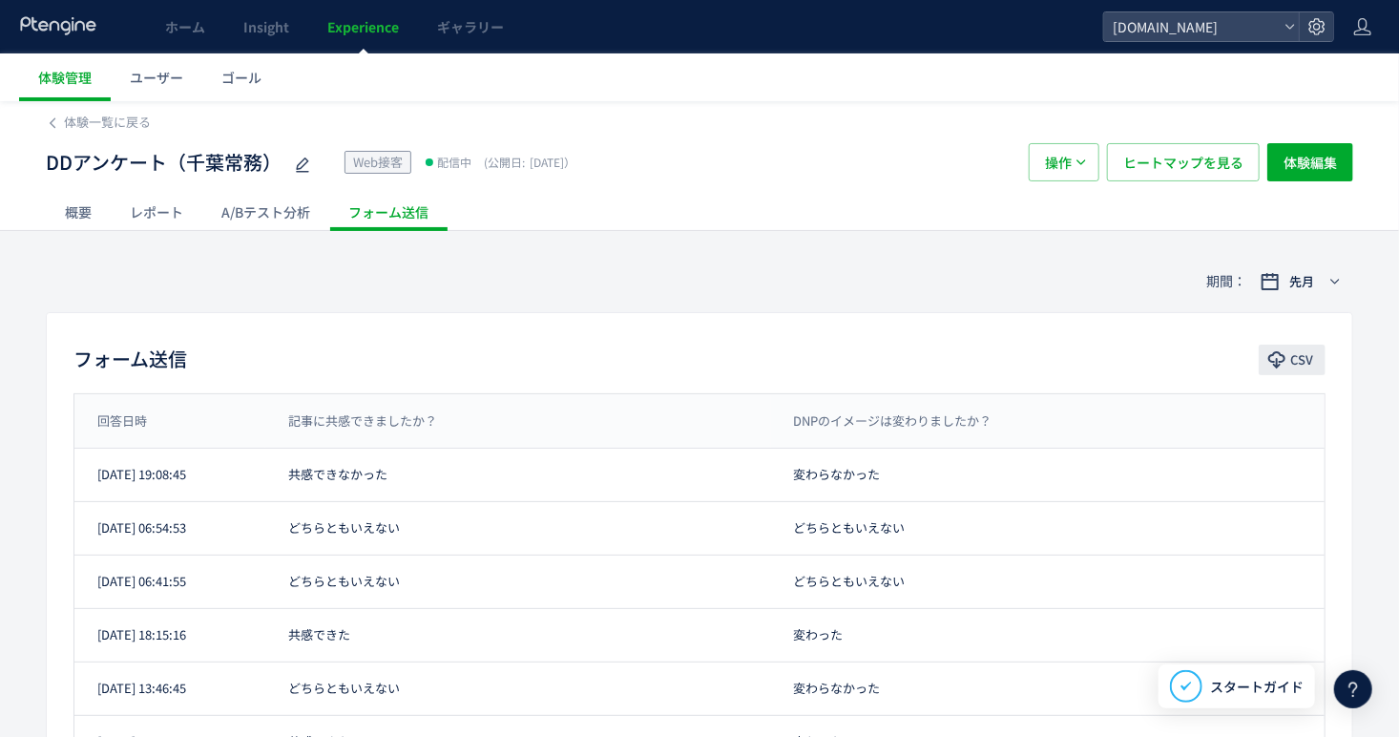
click at [1293, 347] on span "CSV" at bounding box center [1301, 359] width 23 height 31
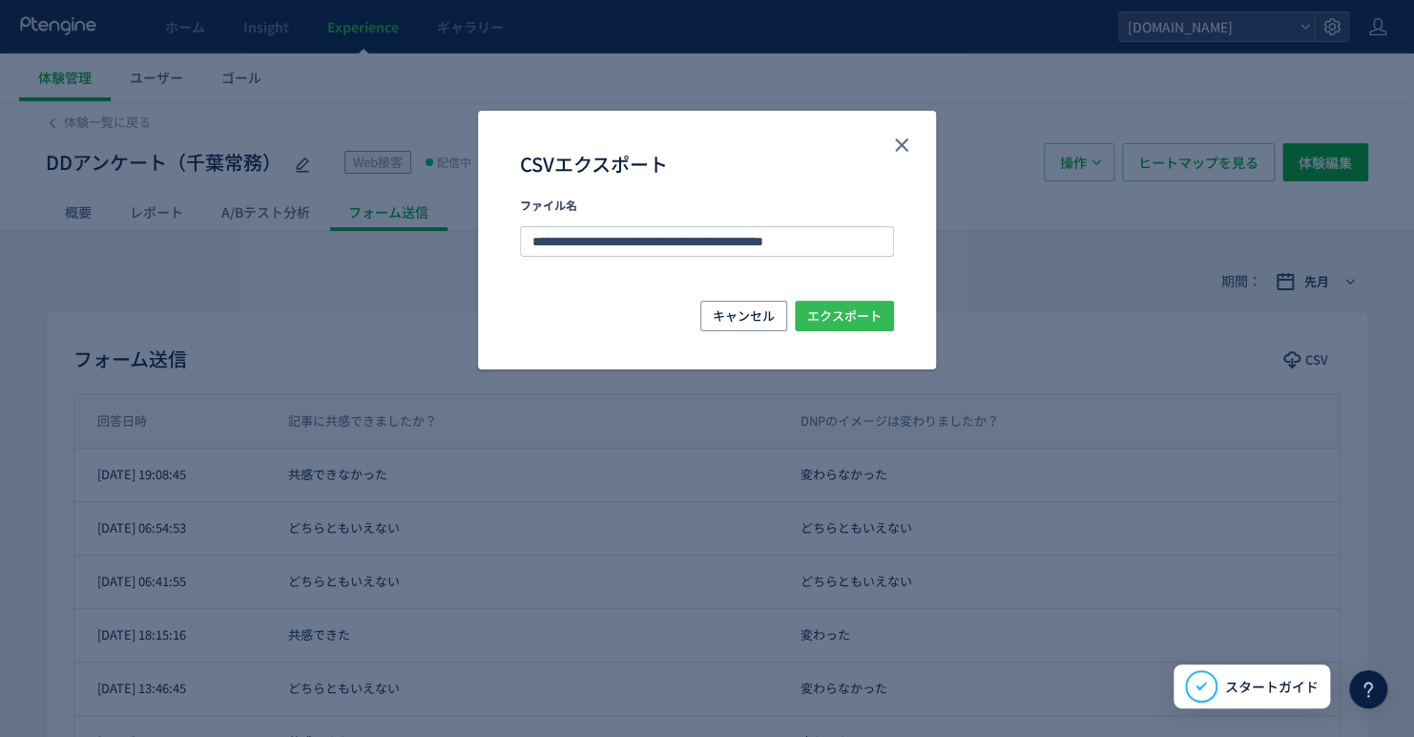
click at [864, 315] on span "エクスポート" at bounding box center [844, 316] width 74 height 31
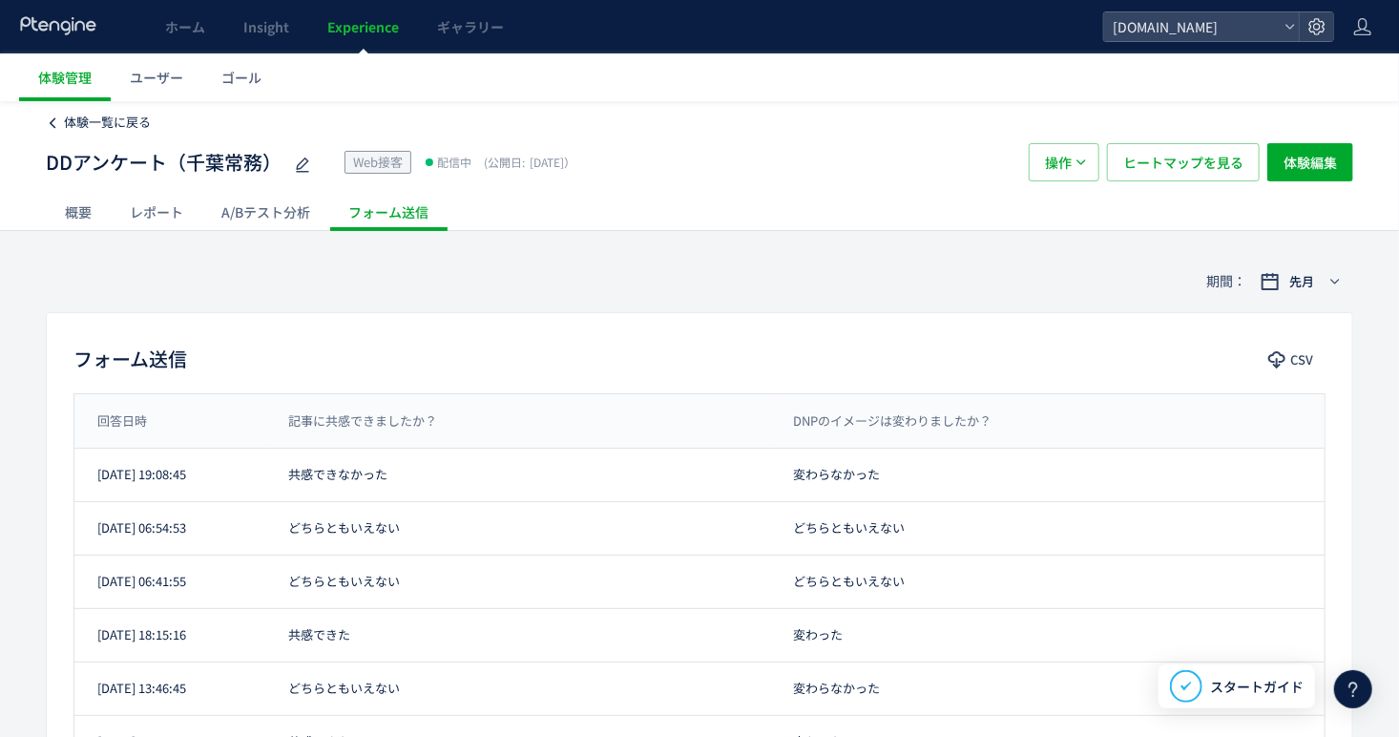
click at [100, 124] on span "体験一覧に戻る" at bounding box center [107, 122] width 87 height 18
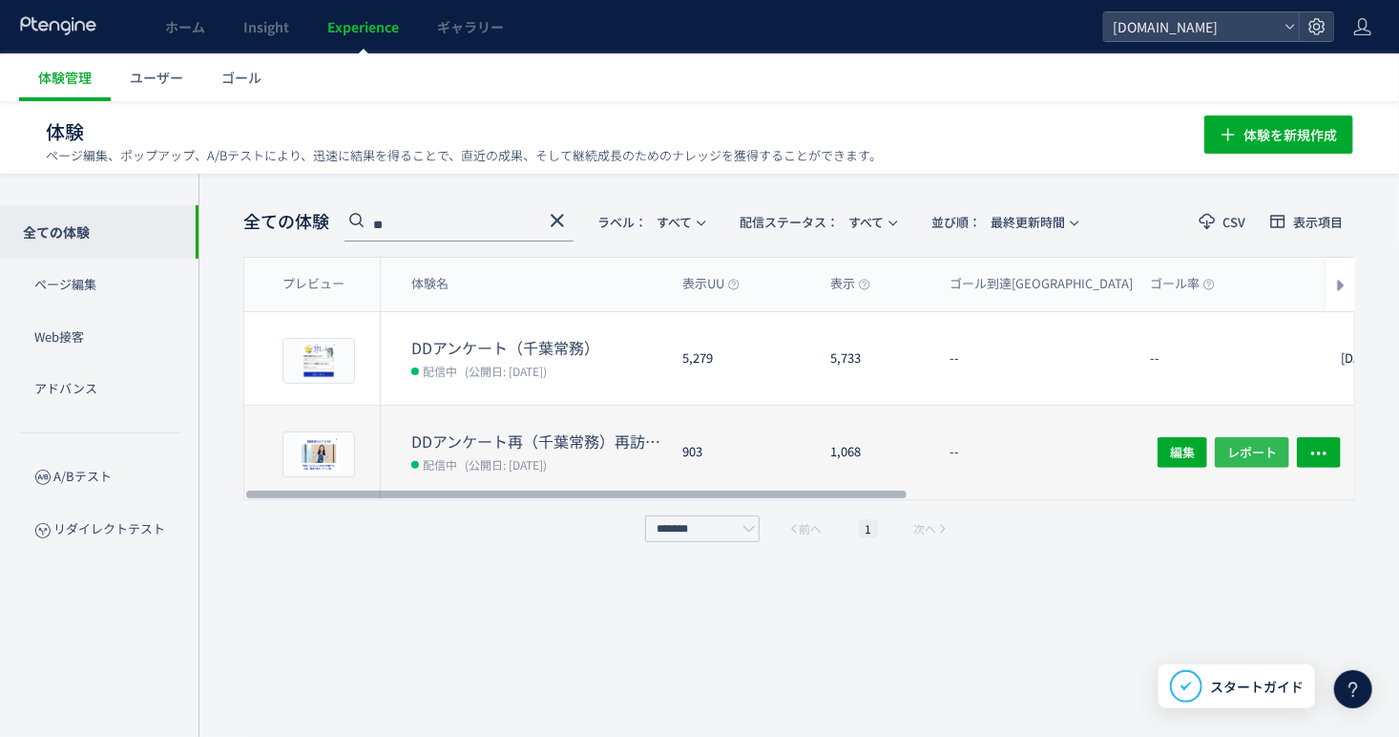
click at [1259, 450] on span "レポート" at bounding box center [1252, 452] width 50 height 31
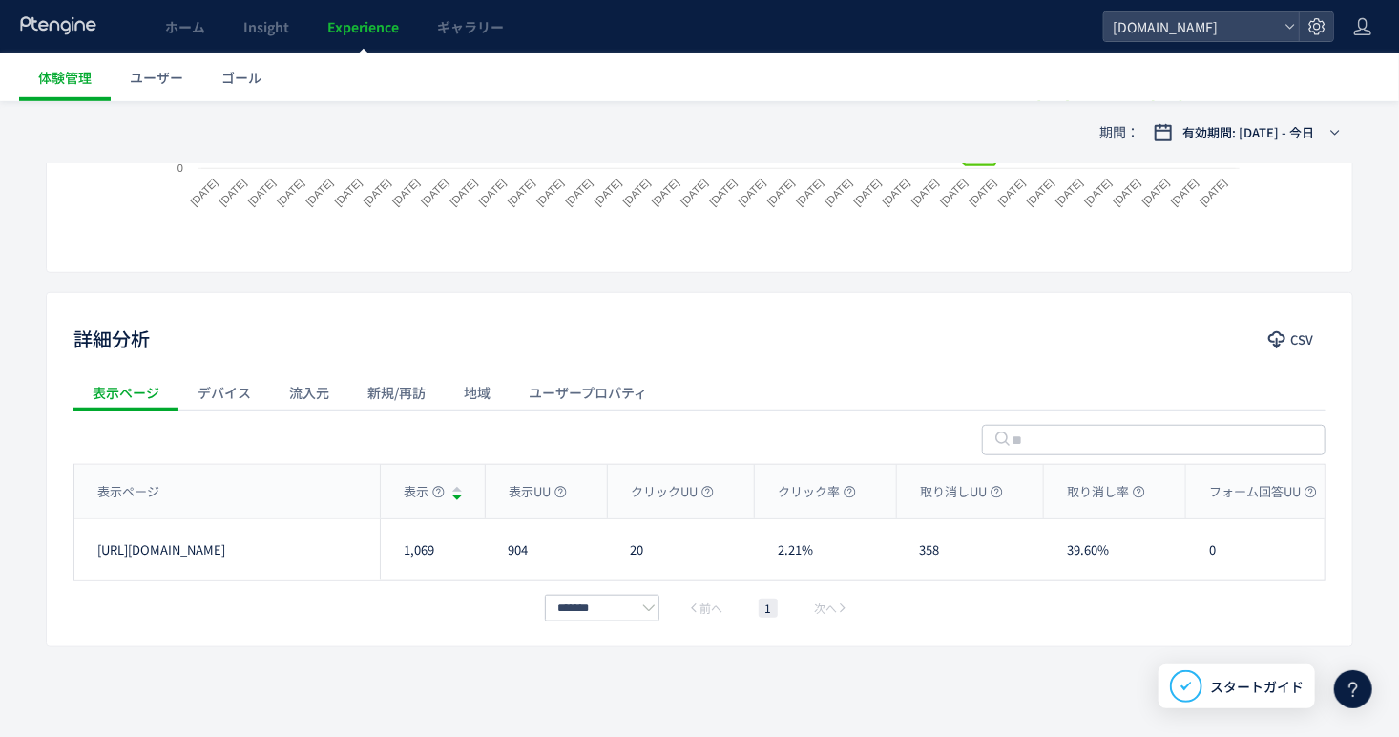
scroll to position [543, 0]
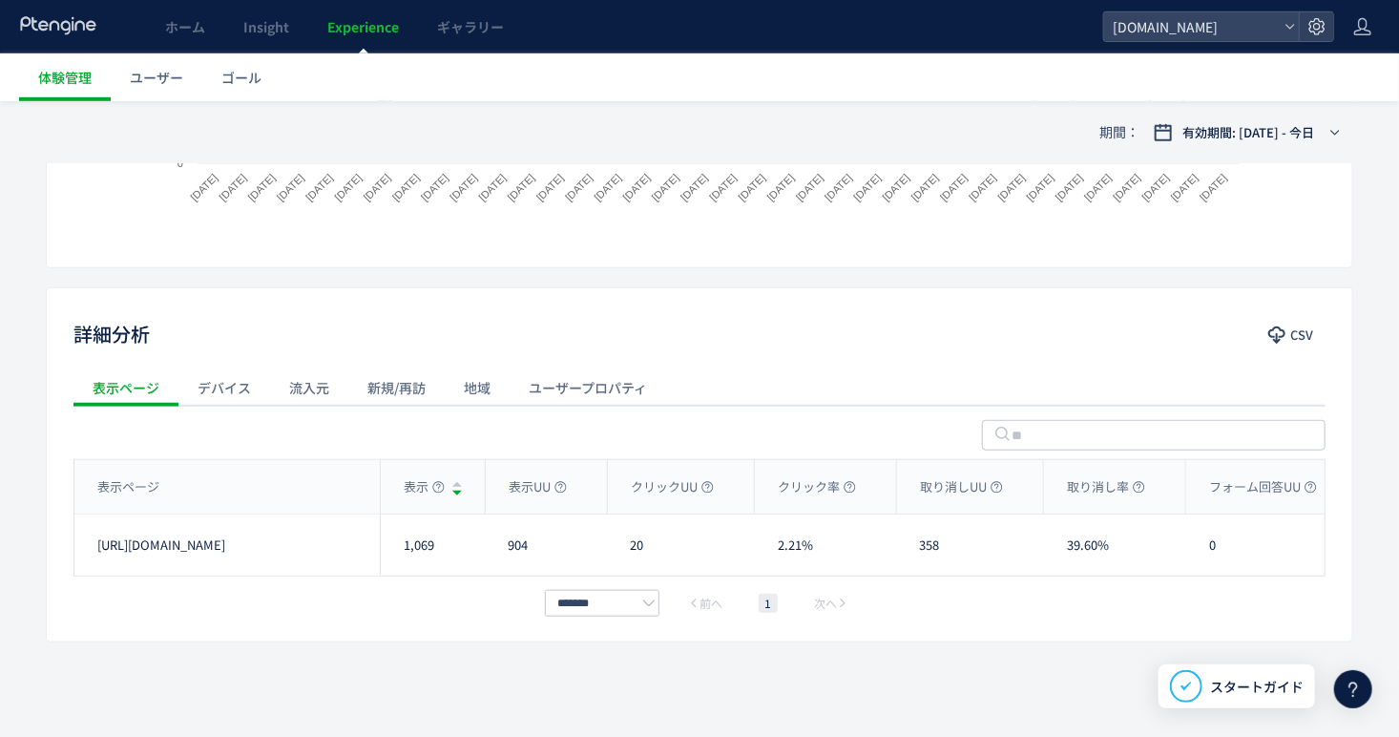
click at [295, 398] on div "流入元" at bounding box center [309, 387] width 78 height 38
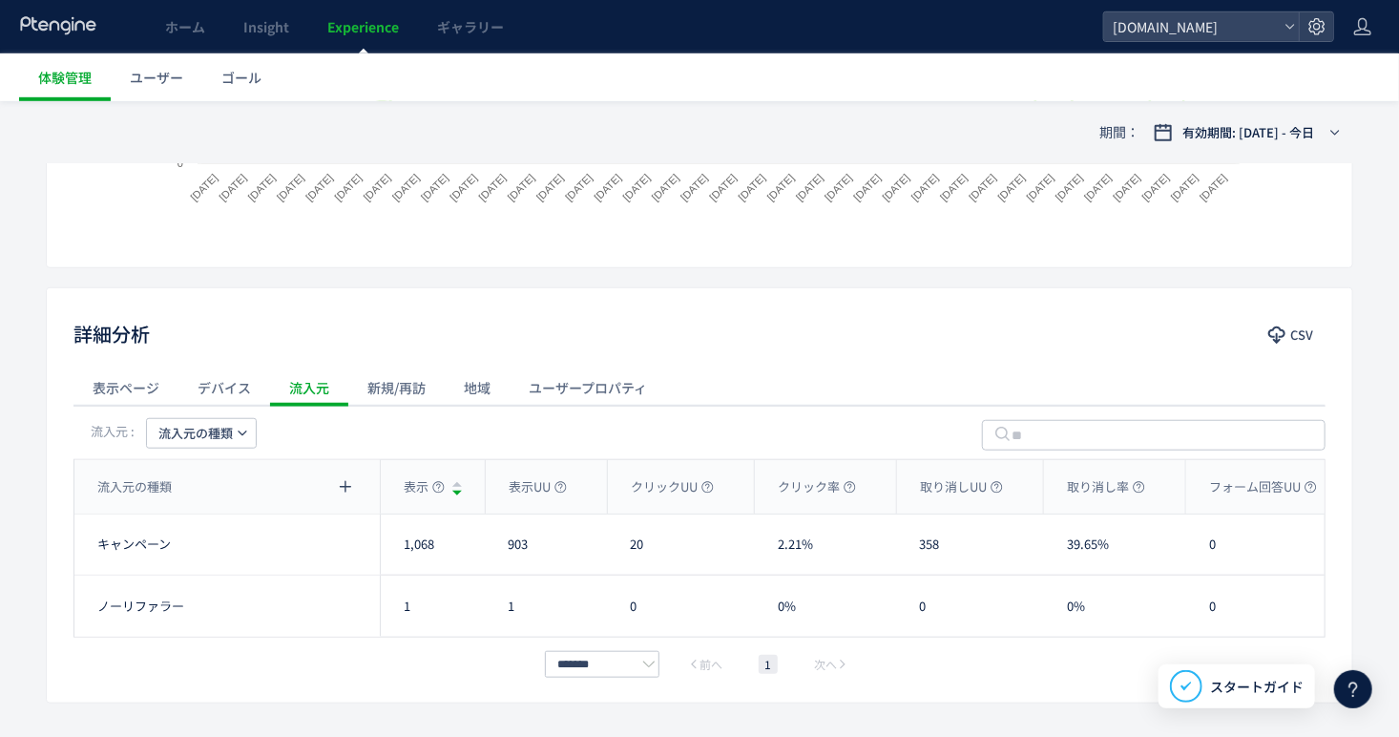
click at [225, 444] on span "流入元の種類" at bounding box center [195, 433] width 74 height 31
click at [196, 557] on li "流入元" at bounding box center [200, 555] width 131 height 34
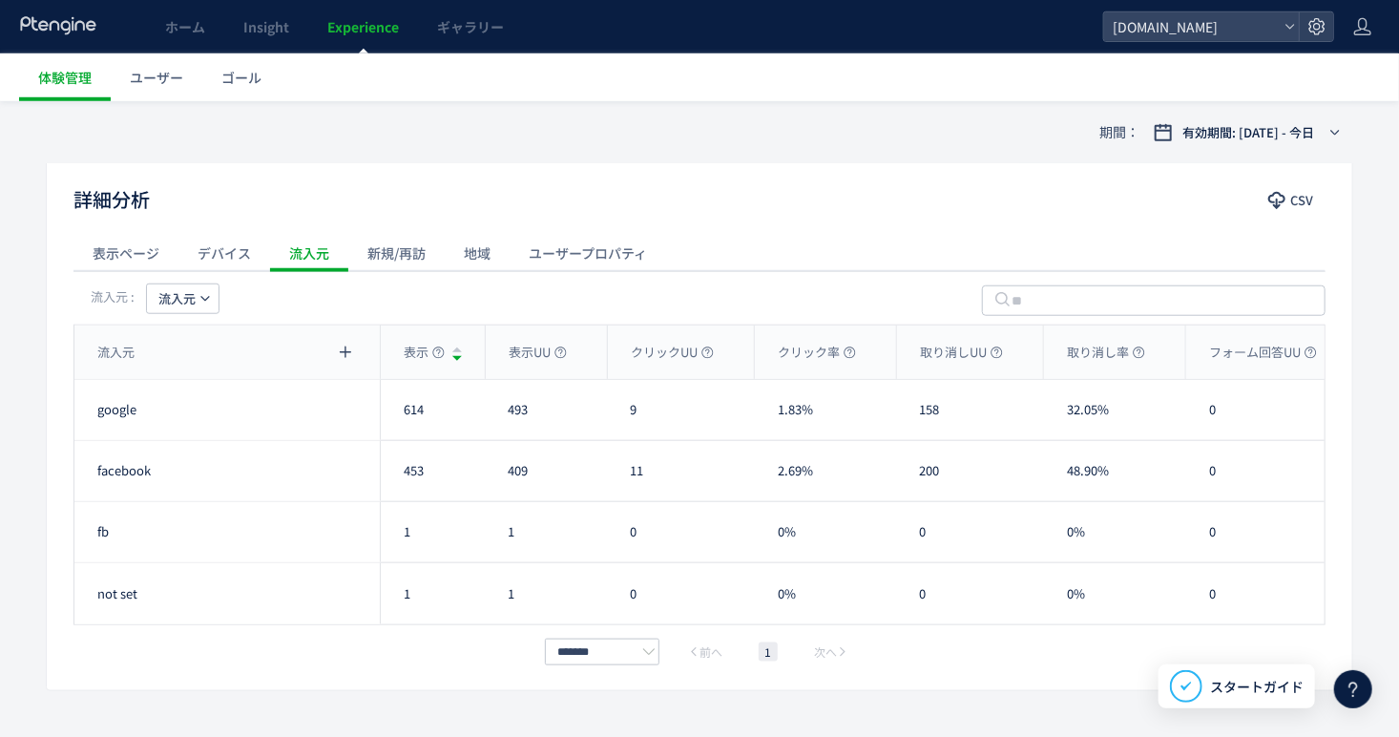
scroll to position [631, 0]
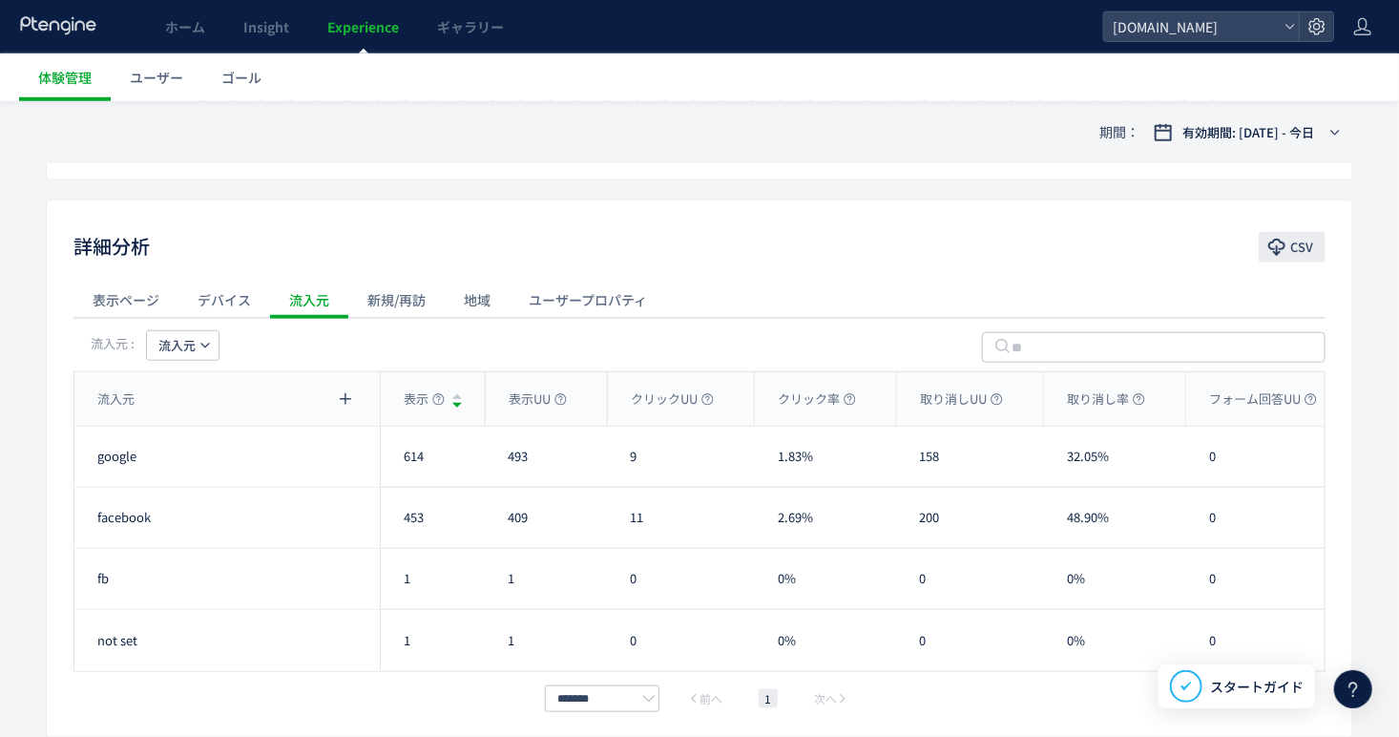
click at [1292, 248] on span "CSV" at bounding box center [1301, 247] width 23 height 31
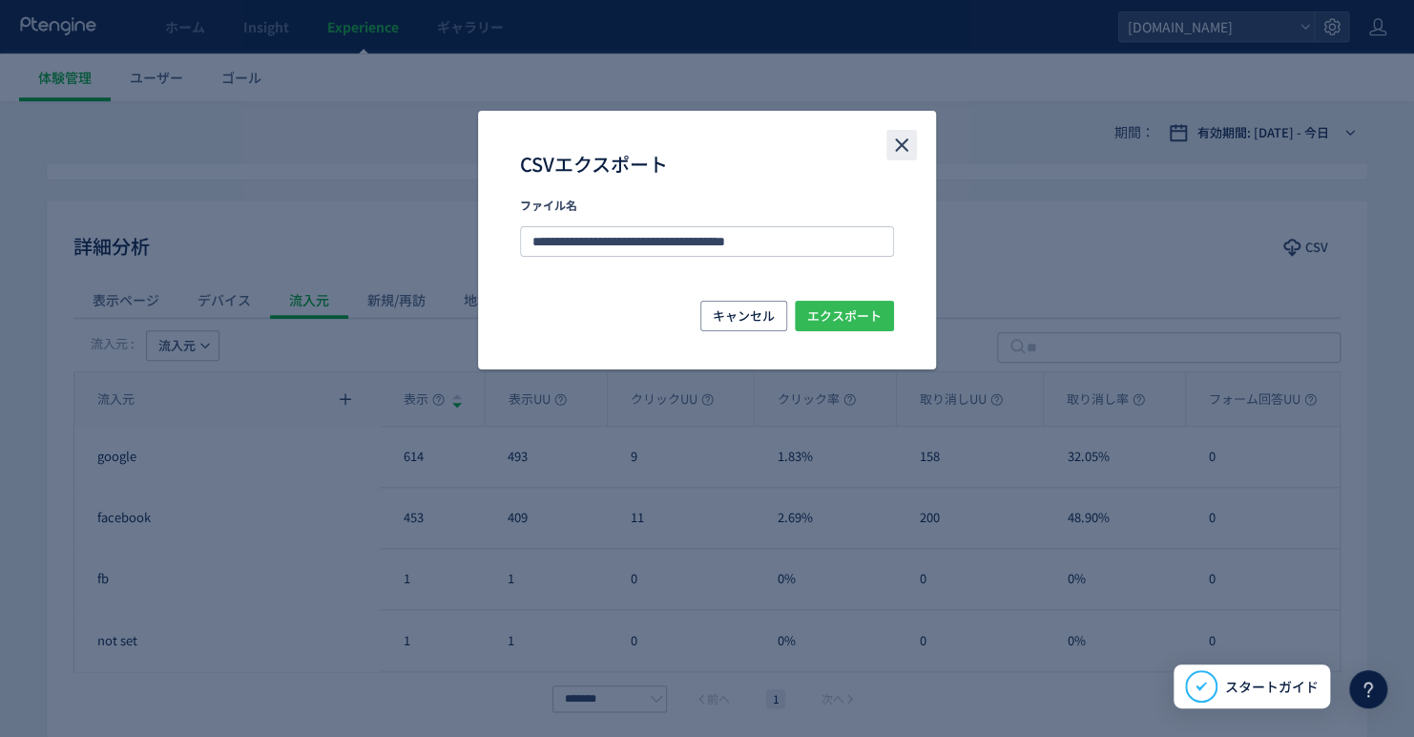
drag, startPoint x: 877, startPoint y: 318, endPoint x: 892, endPoint y: 149, distance: 169.6
click at [894, 156] on div "**********" at bounding box center [707, 240] width 458 height 259
click at [736, 317] on span "キャンセル" at bounding box center [744, 316] width 62 height 31
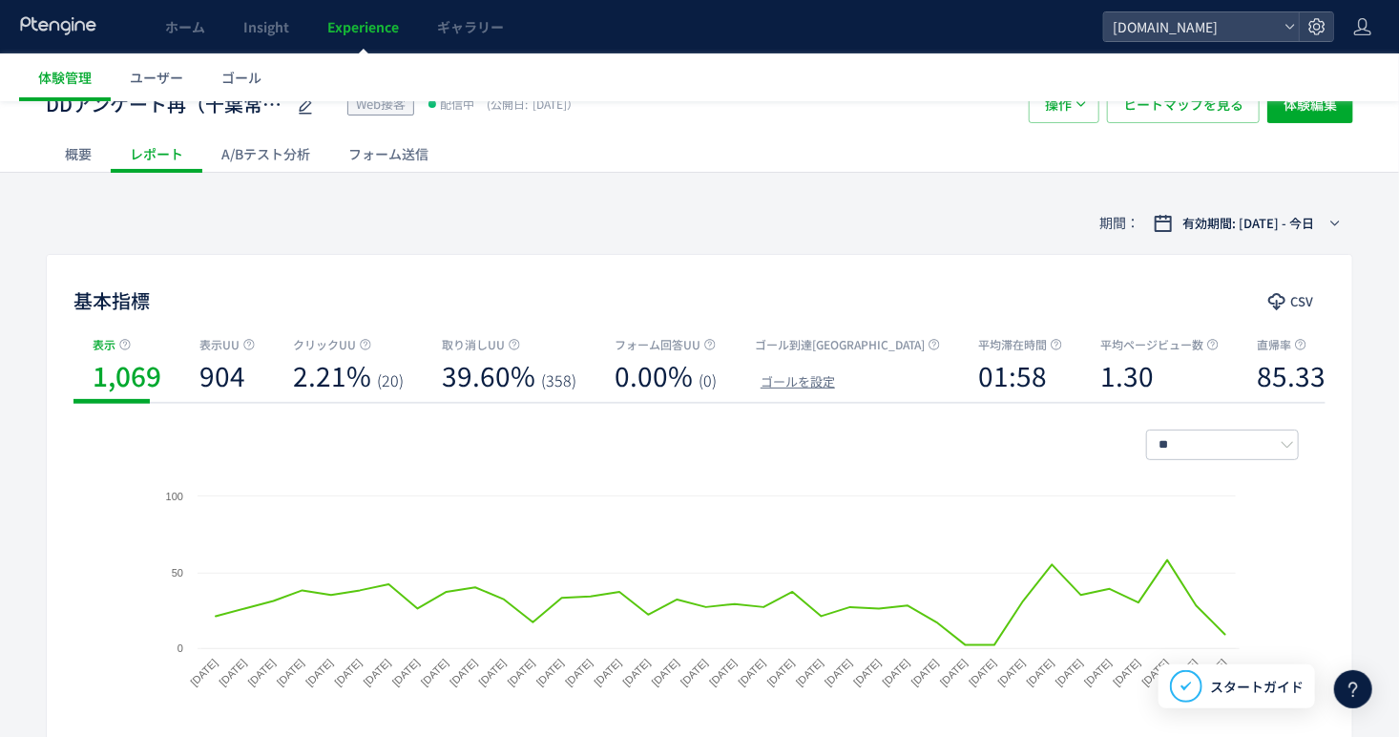
scroll to position [0, 0]
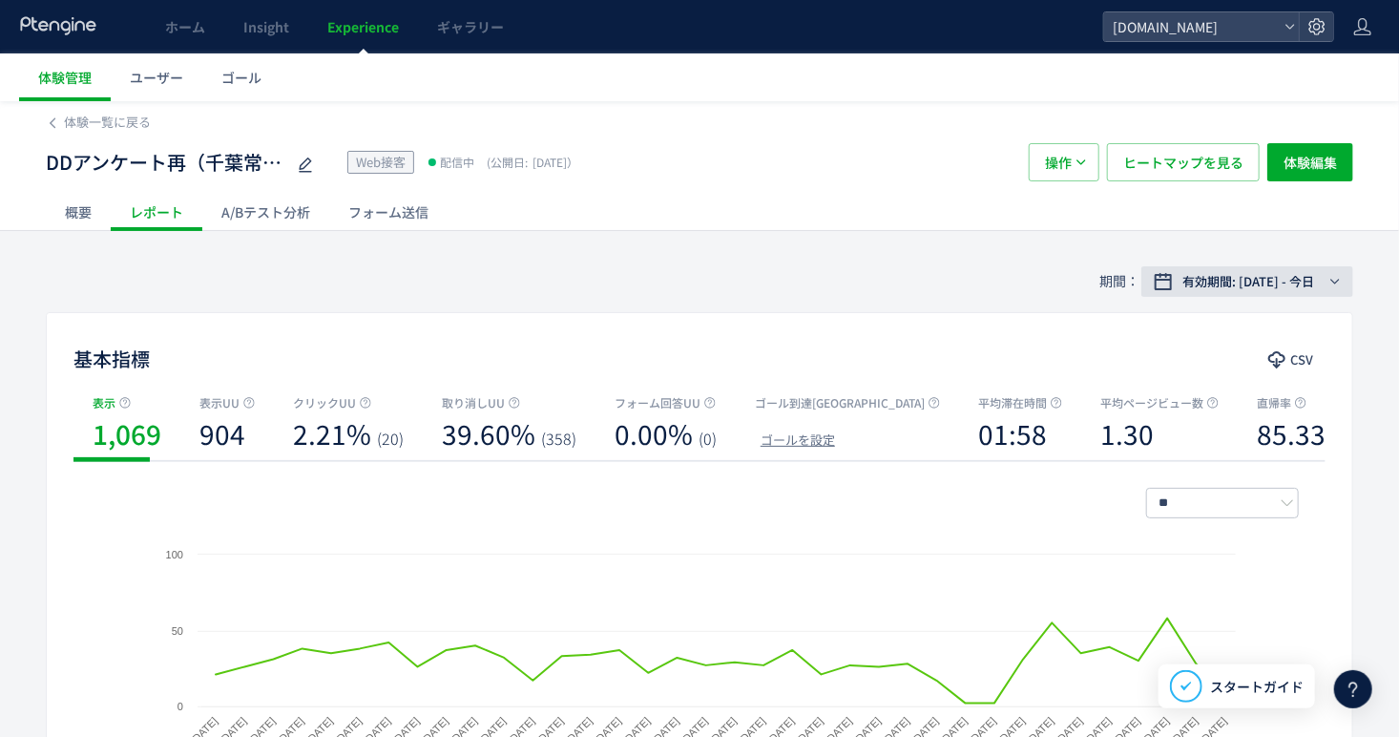
click at [1322, 292] on button "有効期間: [DATE] - 今日" at bounding box center [1247, 281] width 212 height 31
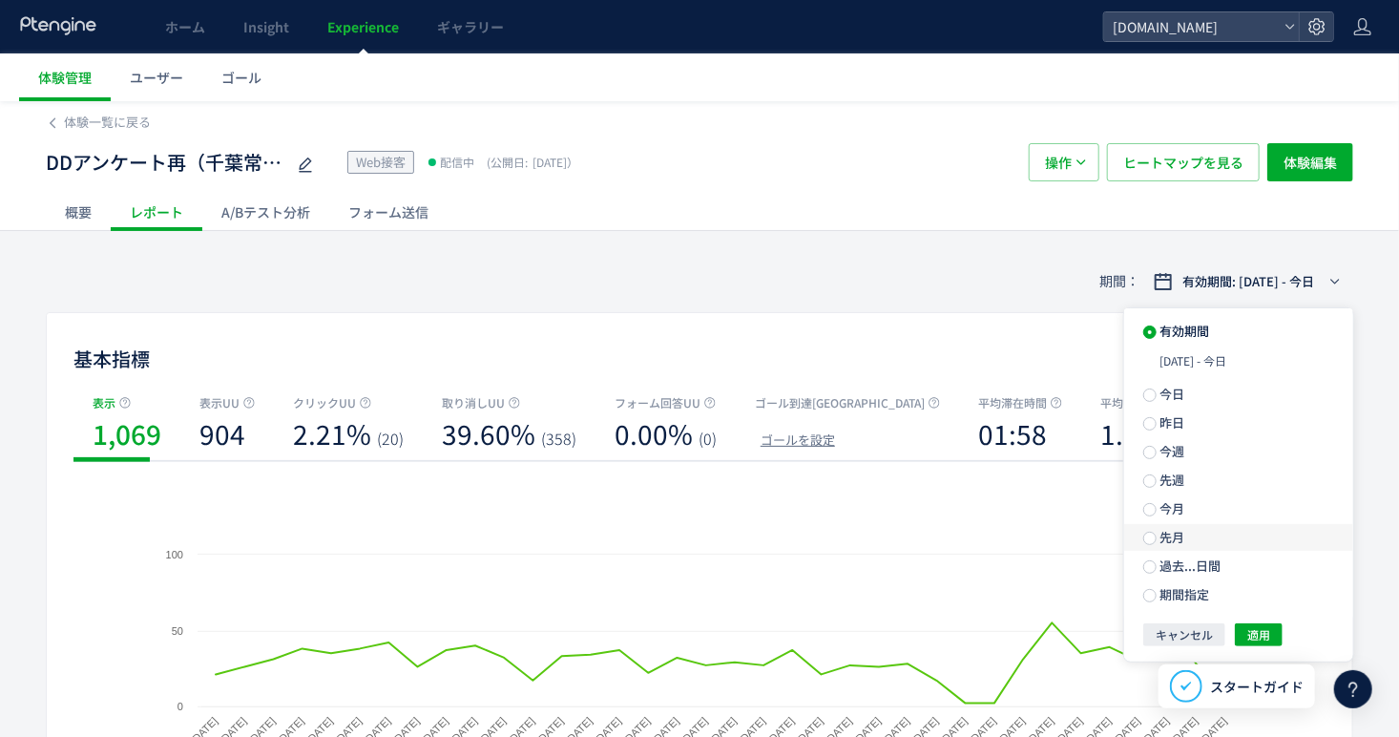
click at [1232, 548] on label "先月" at bounding box center [1238, 537] width 229 height 27
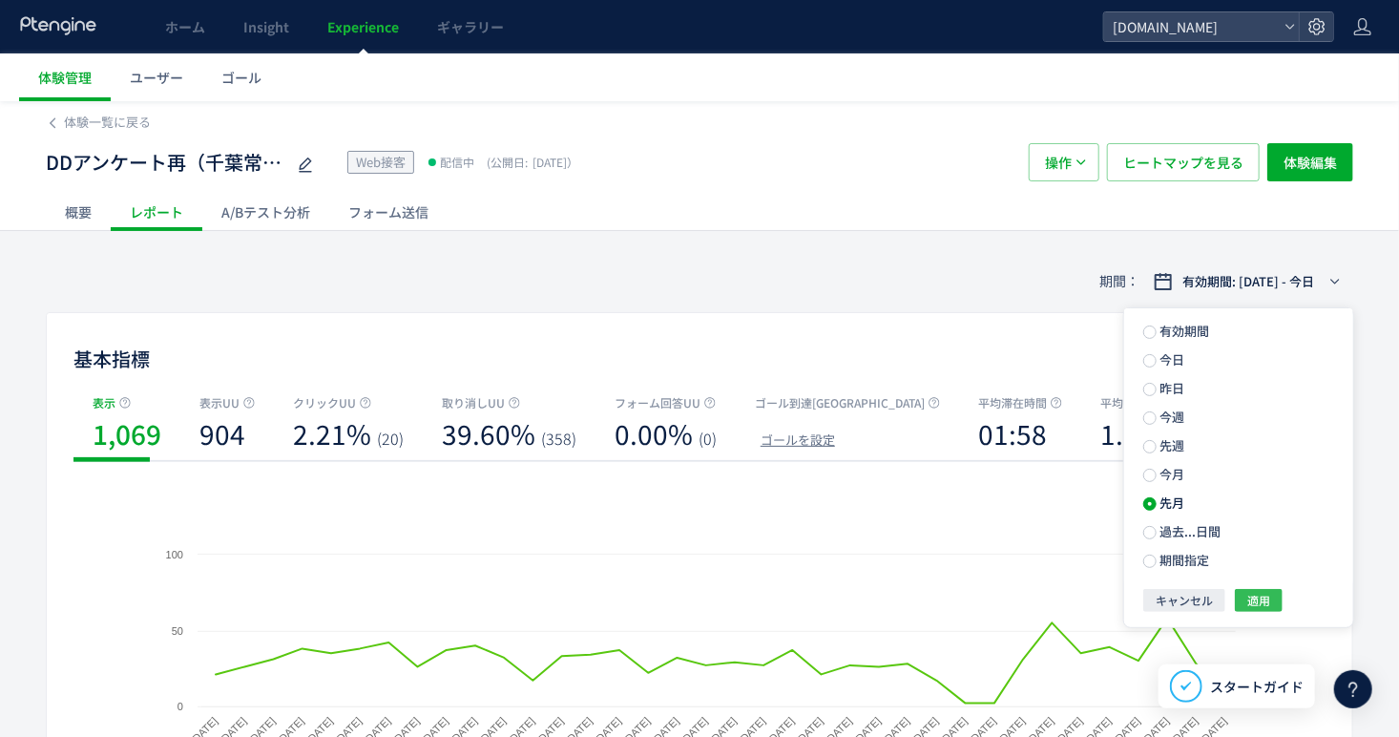
click at [1264, 605] on span "適用" at bounding box center [1258, 600] width 23 height 23
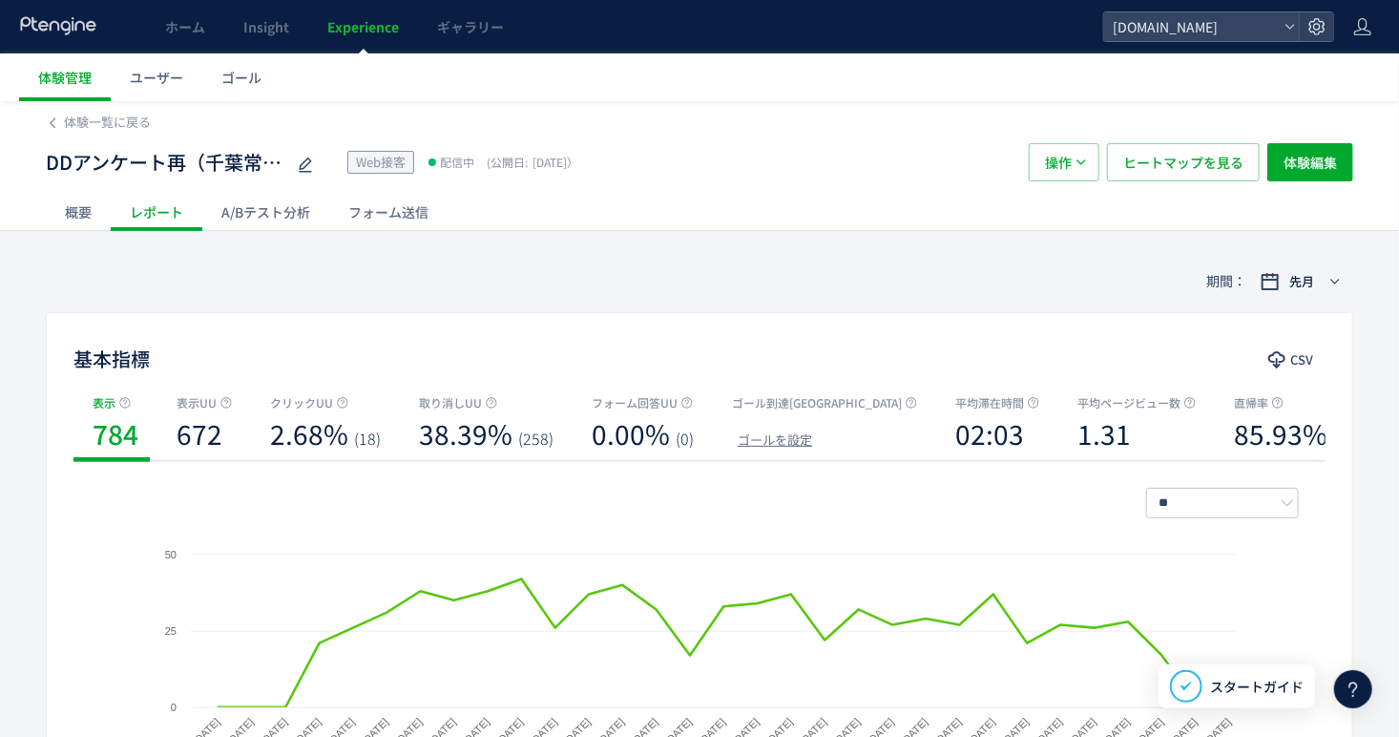
scroll to position [572, 0]
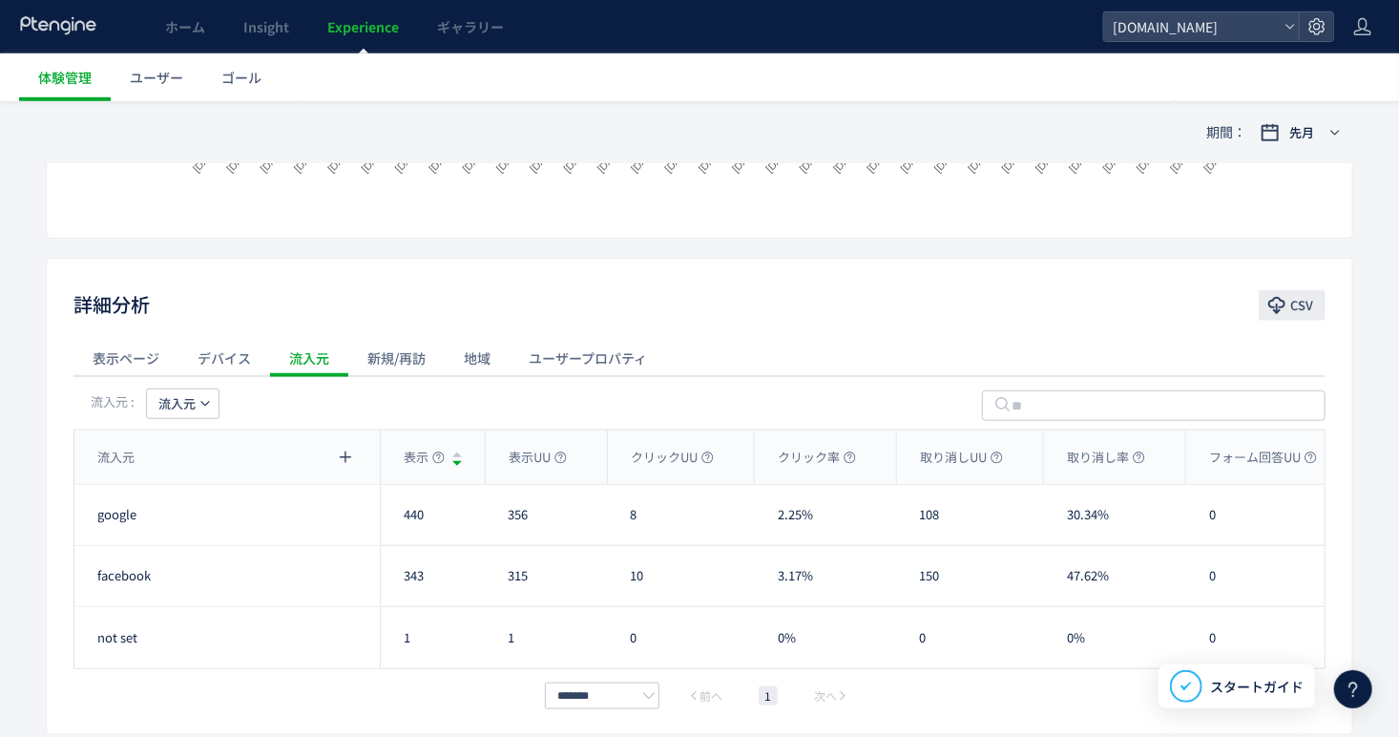
click at [1293, 302] on span "CSV" at bounding box center [1301, 305] width 23 height 31
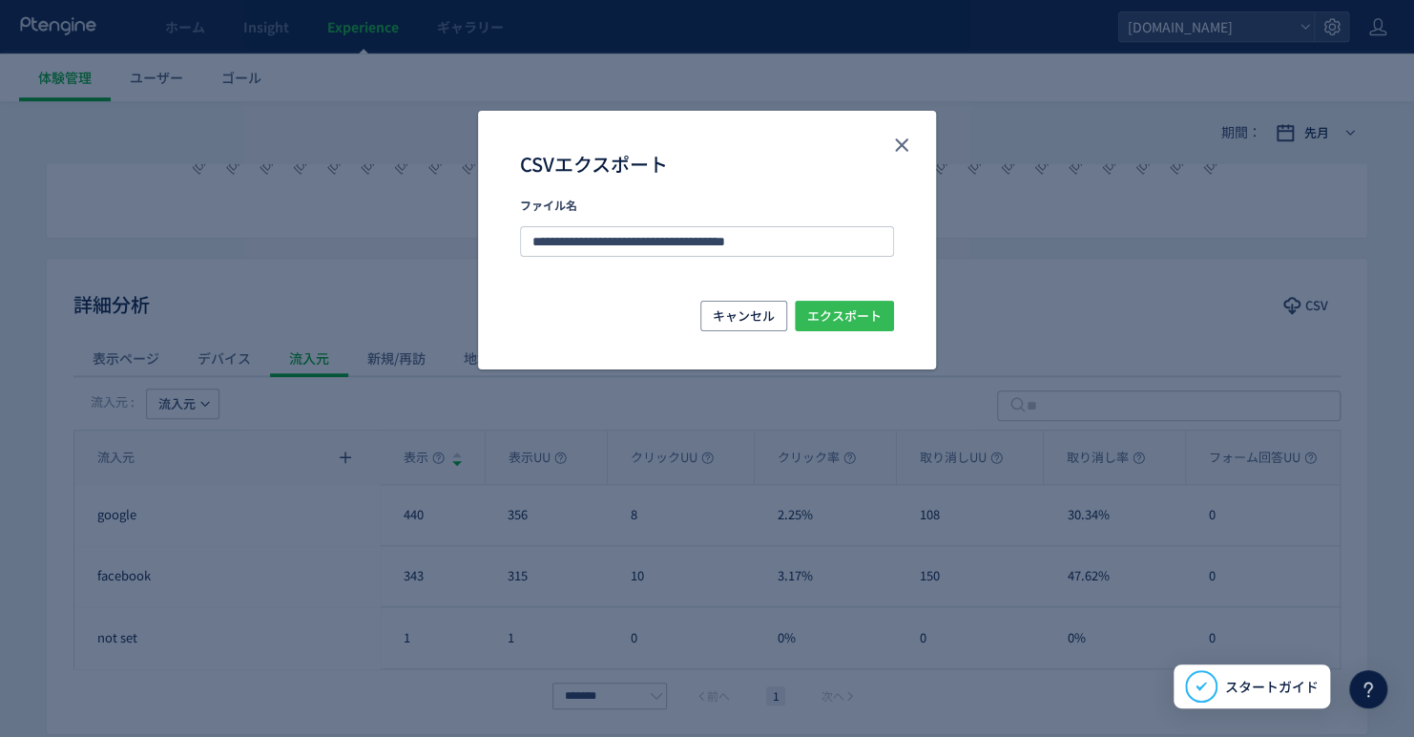
click at [864, 326] on span "エクスポート" at bounding box center [844, 316] width 74 height 31
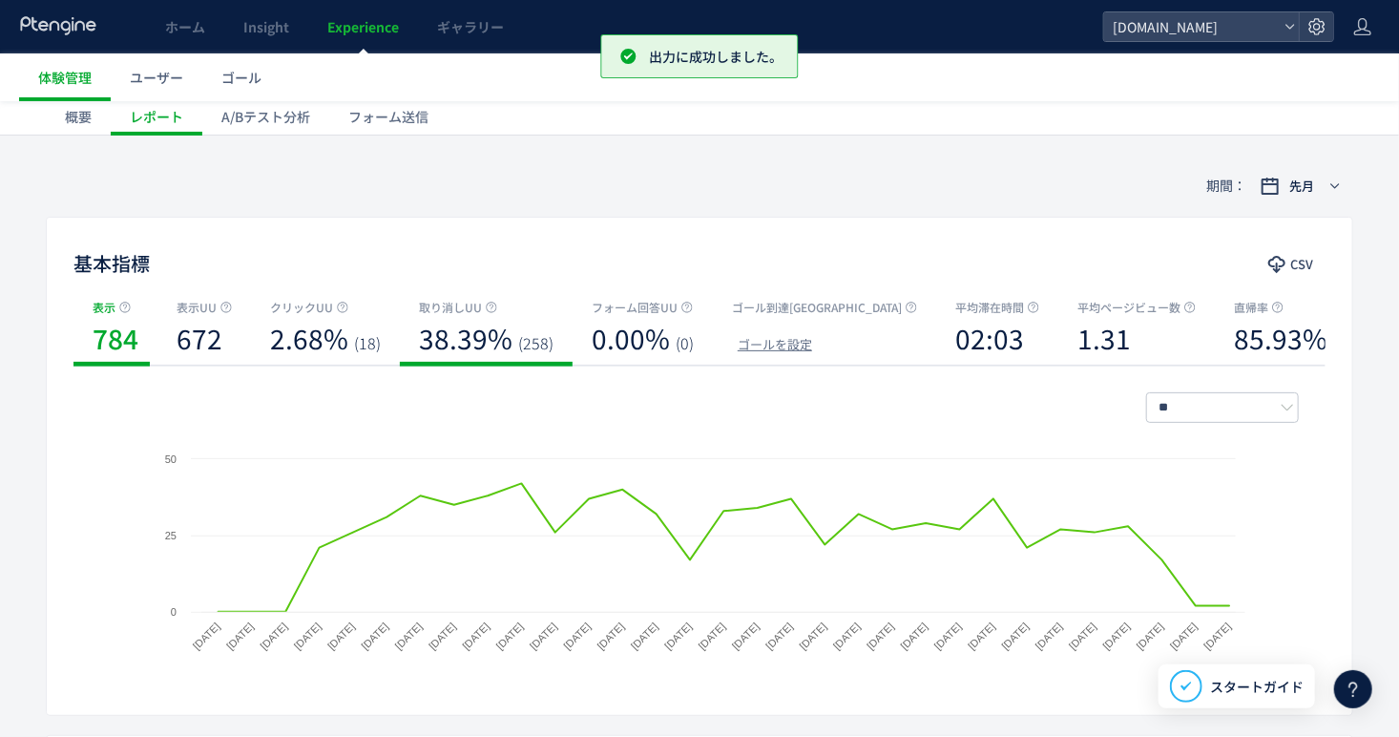
scroll to position [0, 0]
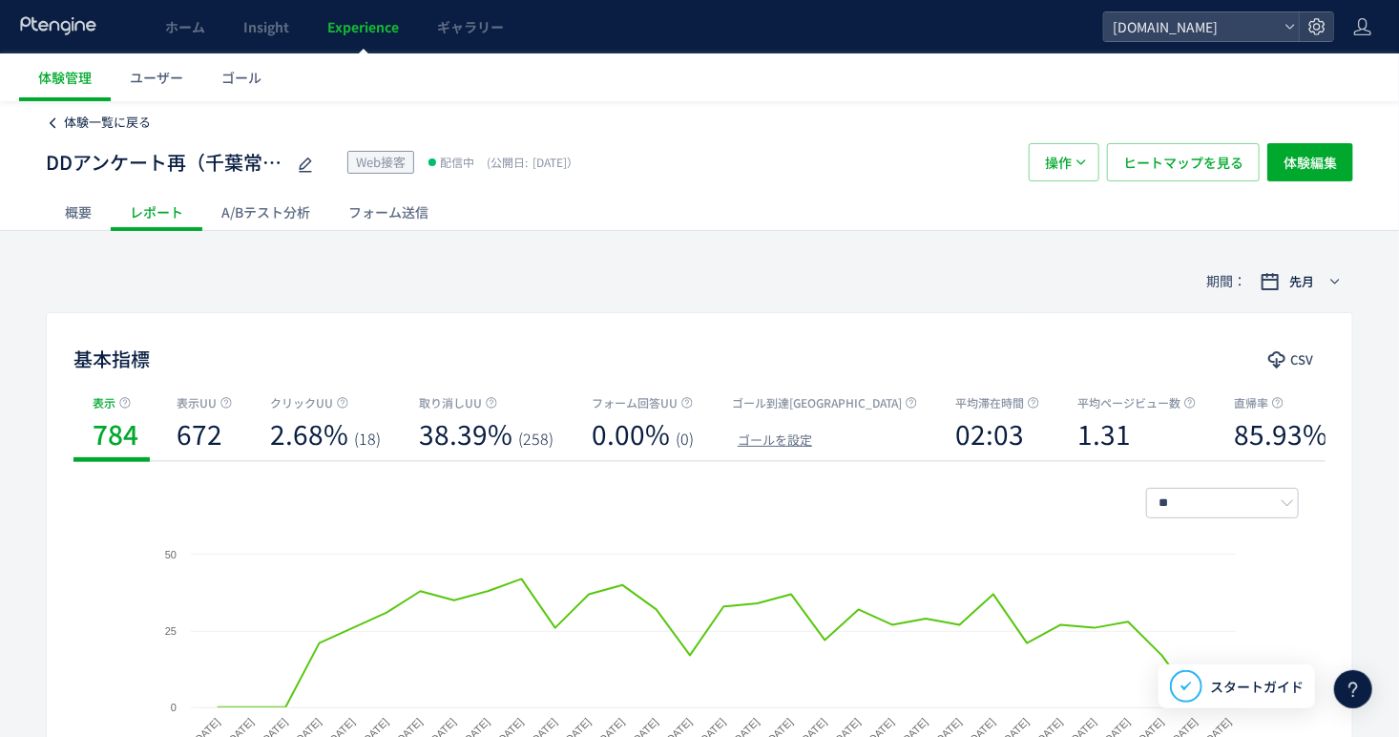
click at [89, 123] on span "体験一覧に戻る" at bounding box center [107, 122] width 87 height 18
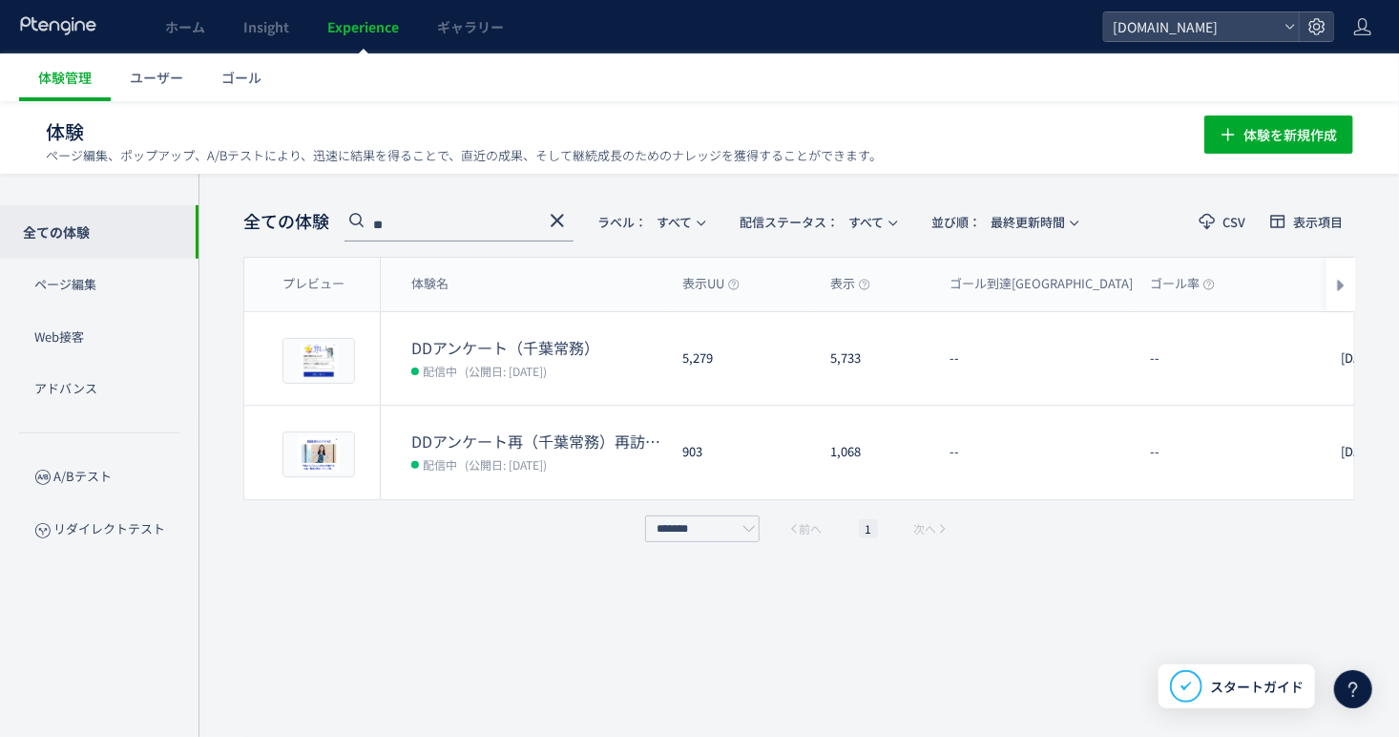
click at [444, 225] on input "**" at bounding box center [458, 226] width 229 height 31
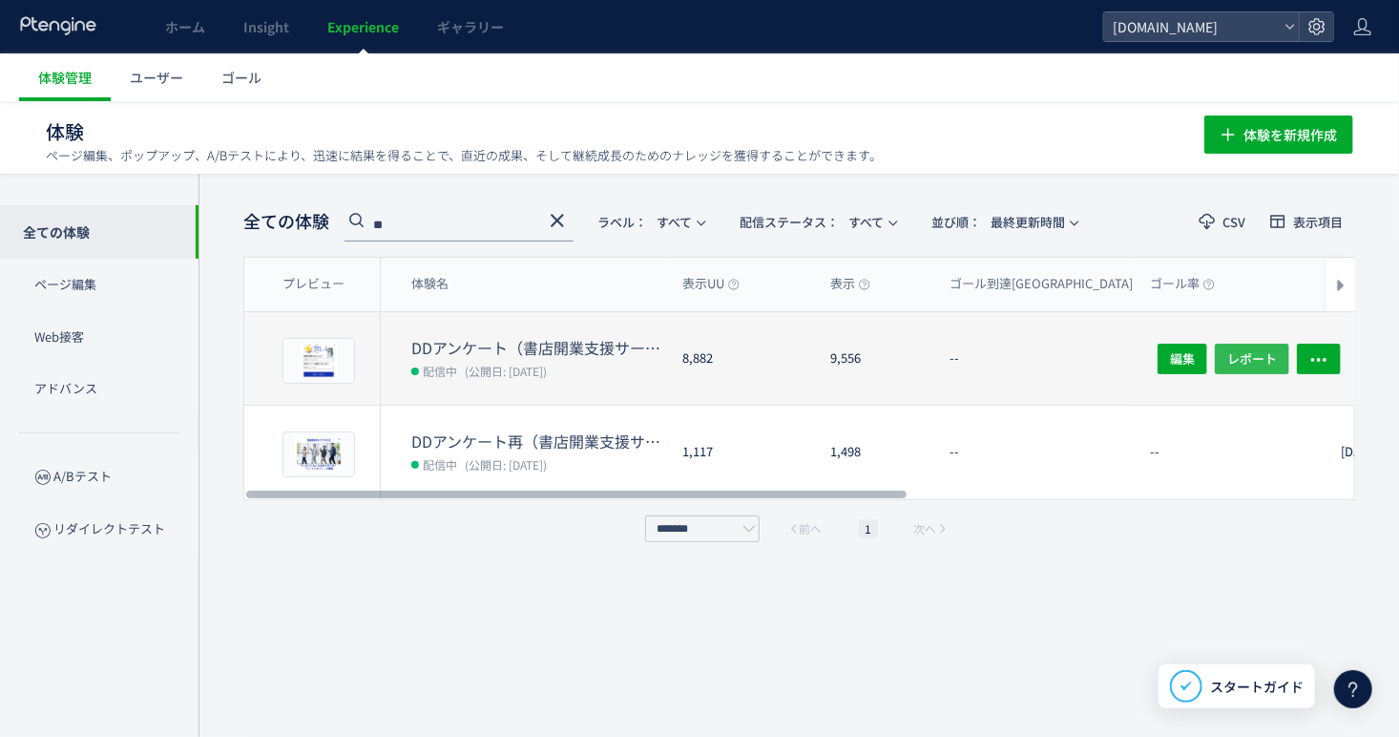
type input "**"
click at [1276, 355] on span "レポート" at bounding box center [1252, 358] width 50 height 31
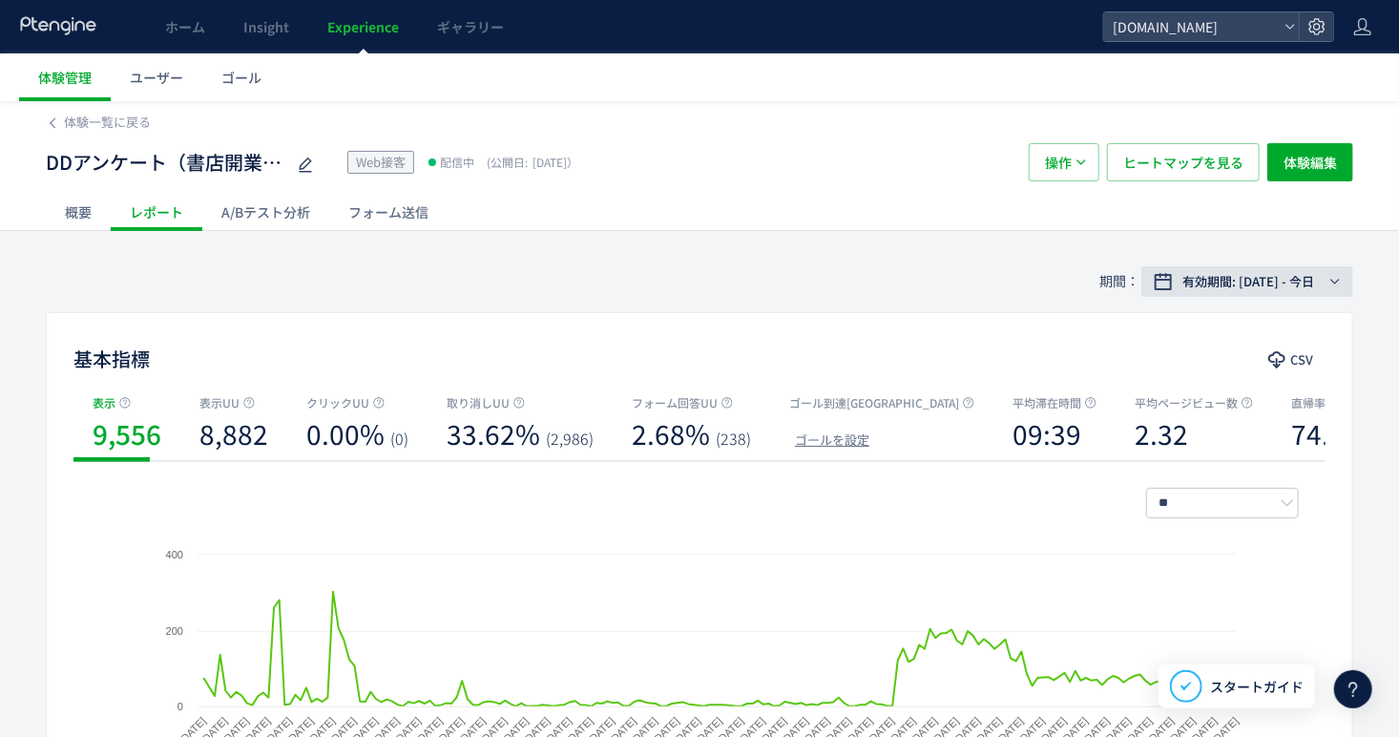
click at [1310, 290] on span "有効期間: 2025/02/28 - 今日" at bounding box center [1248, 281] width 132 height 19
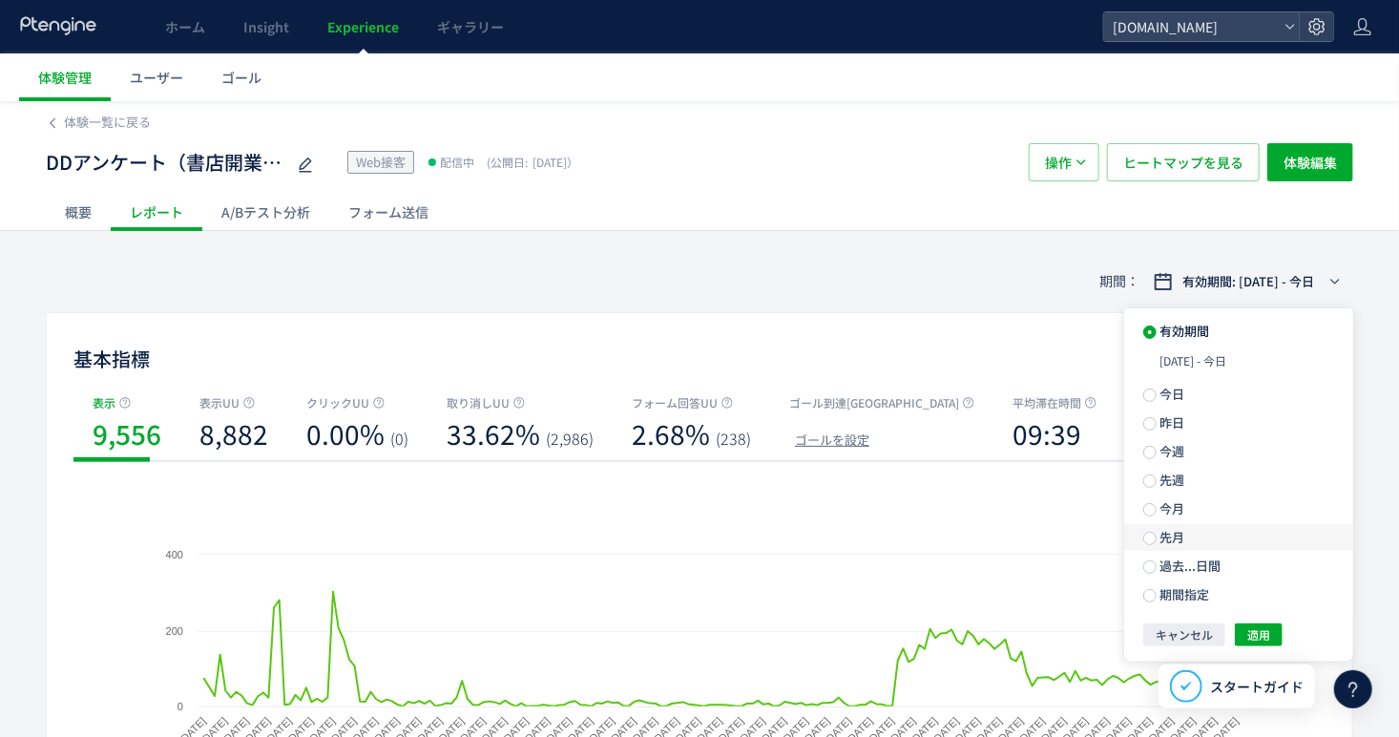
click at [1228, 540] on label "先月" at bounding box center [1238, 537] width 229 height 27
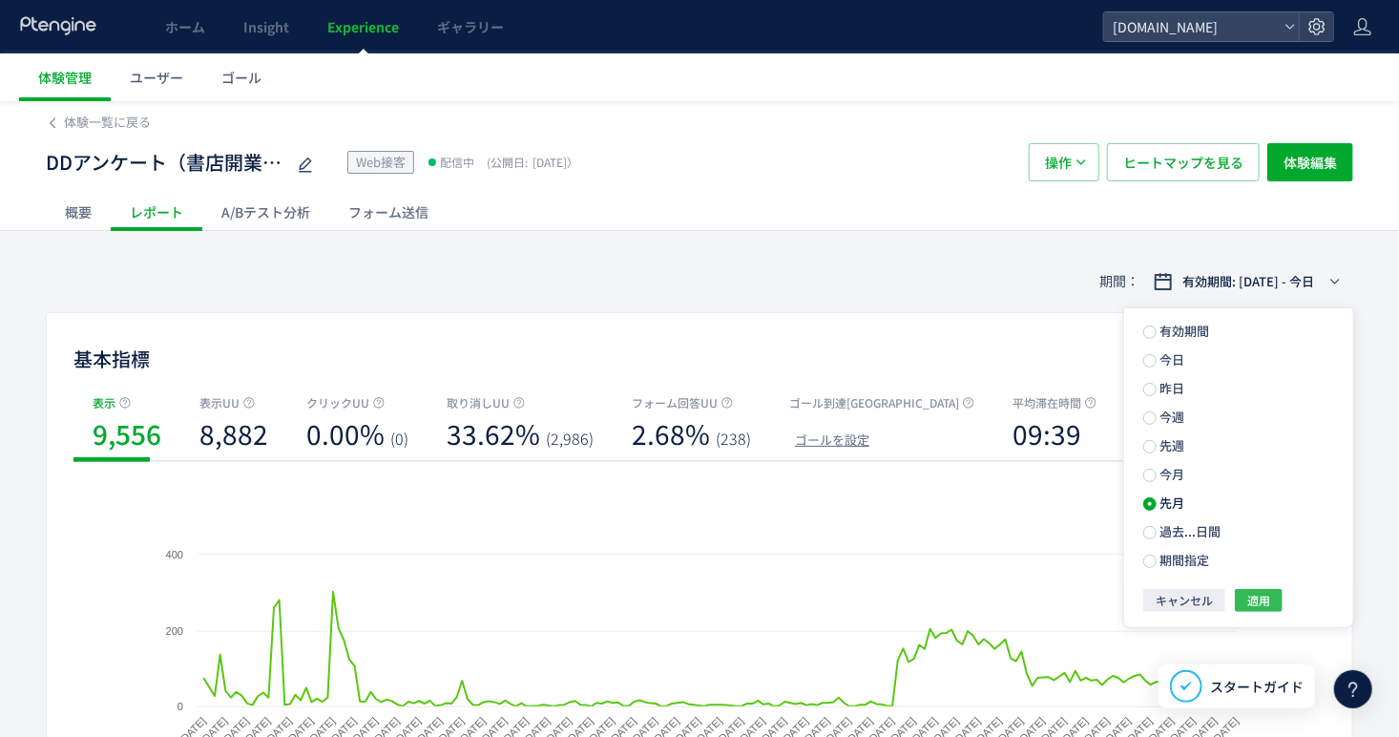
click at [1257, 603] on span "適用" at bounding box center [1258, 600] width 23 height 23
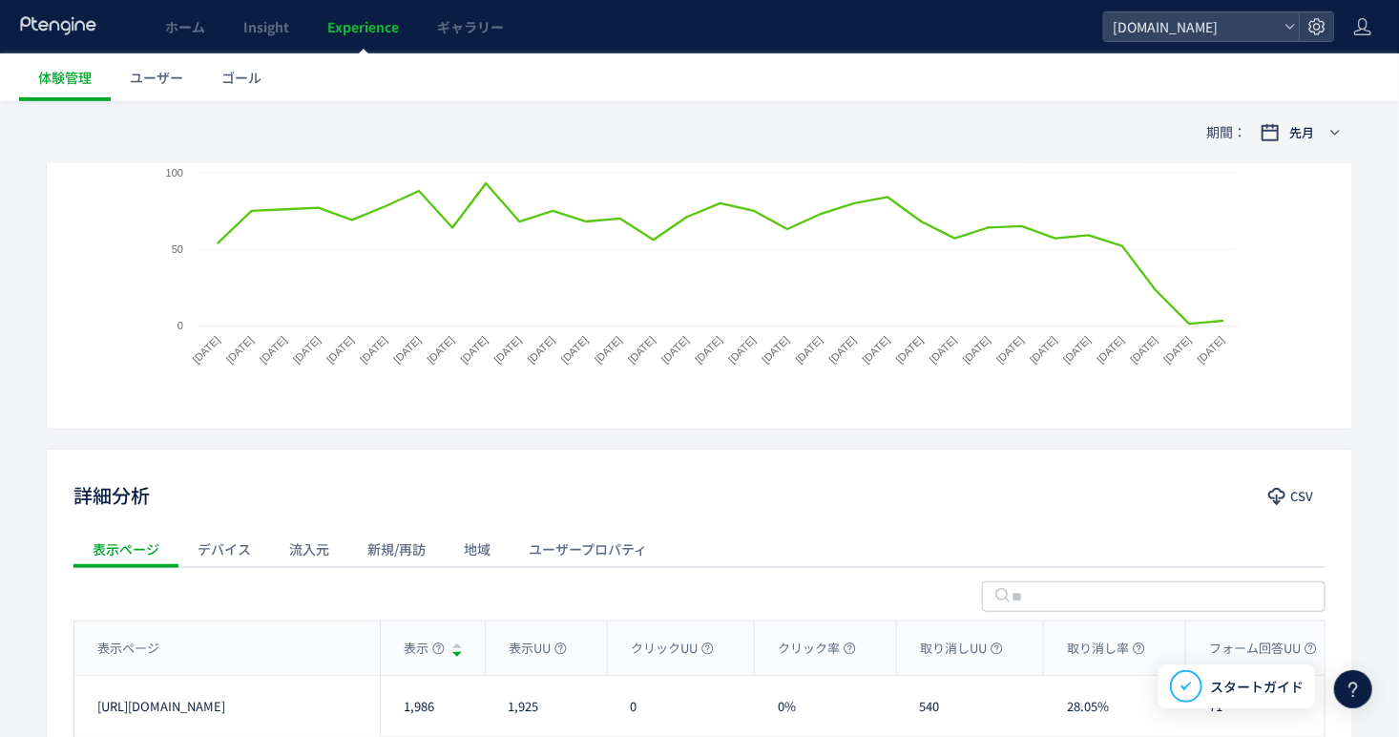
scroll to position [543, 0]
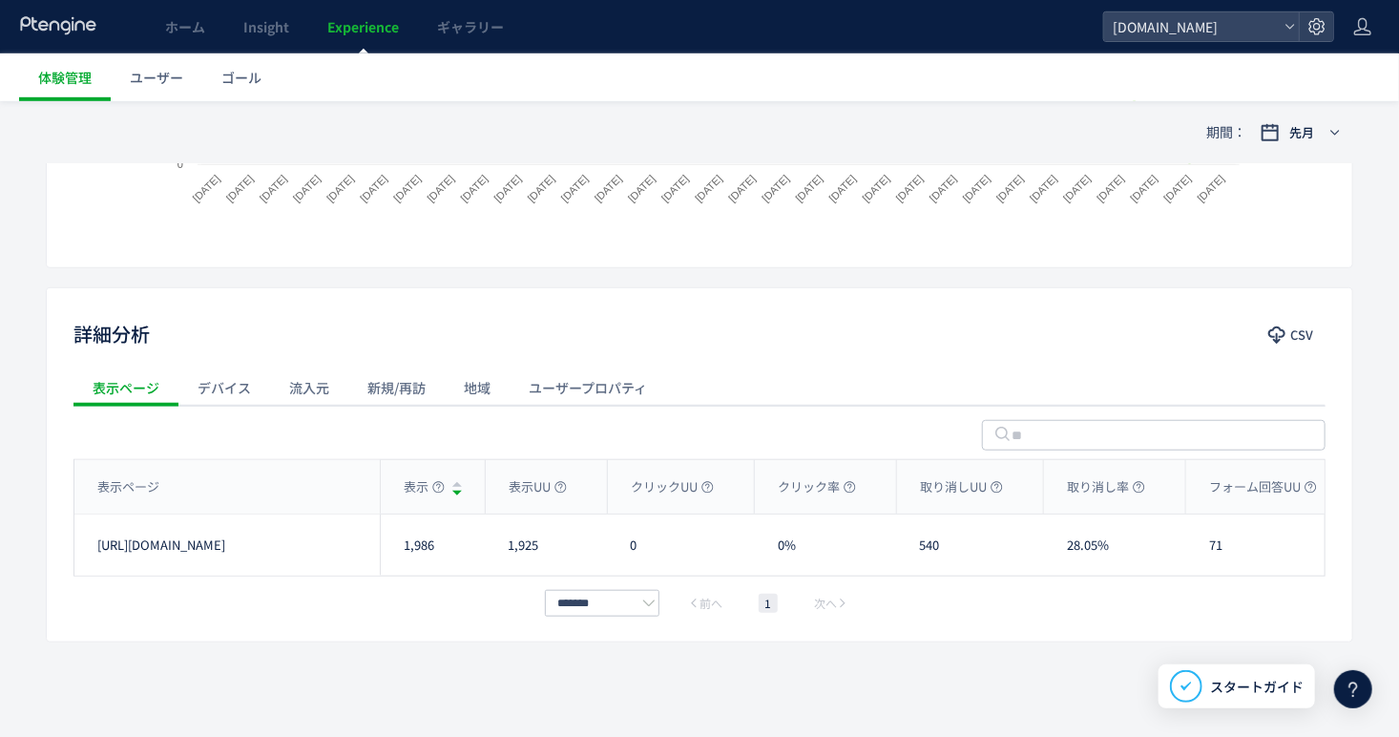
click at [291, 403] on div "流入元" at bounding box center [309, 387] width 78 height 38
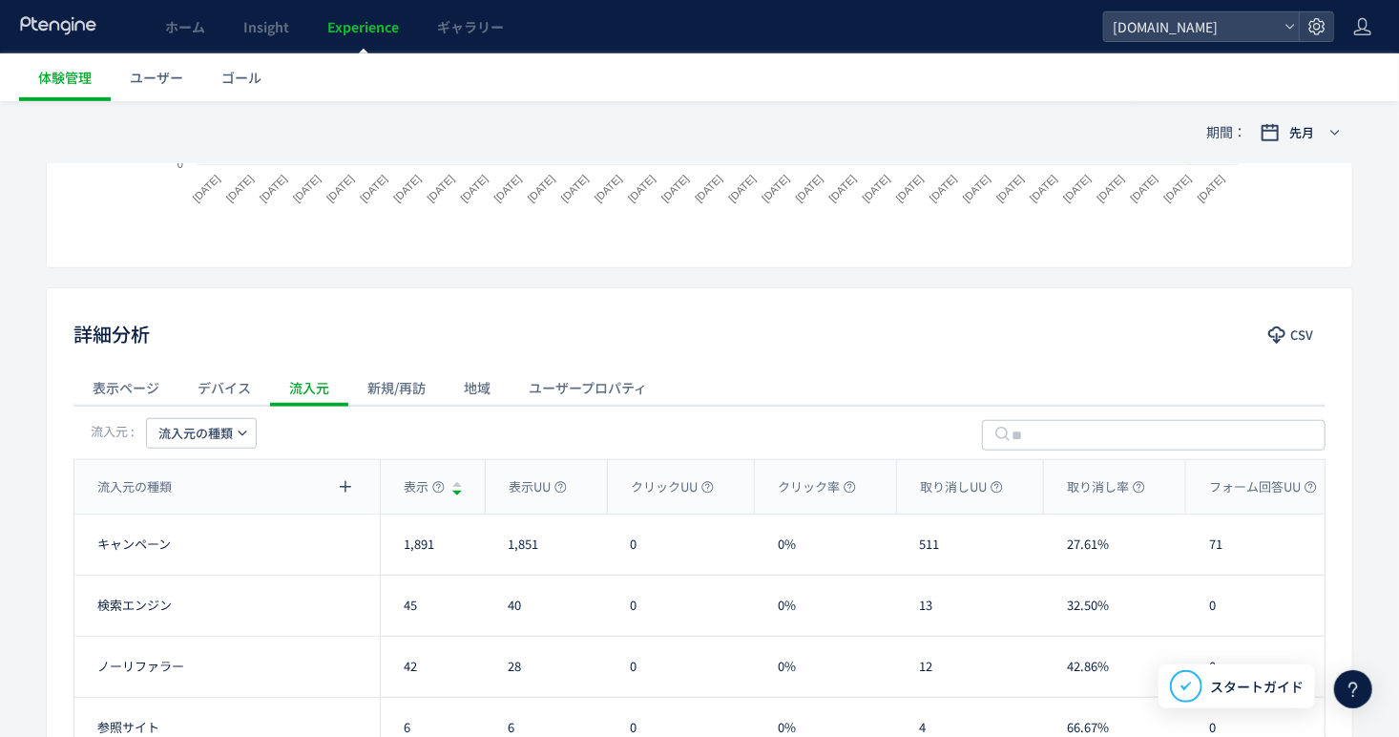
click at [206, 426] on span "流入元の種類" at bounding box center [195, 433] width 74 height 31
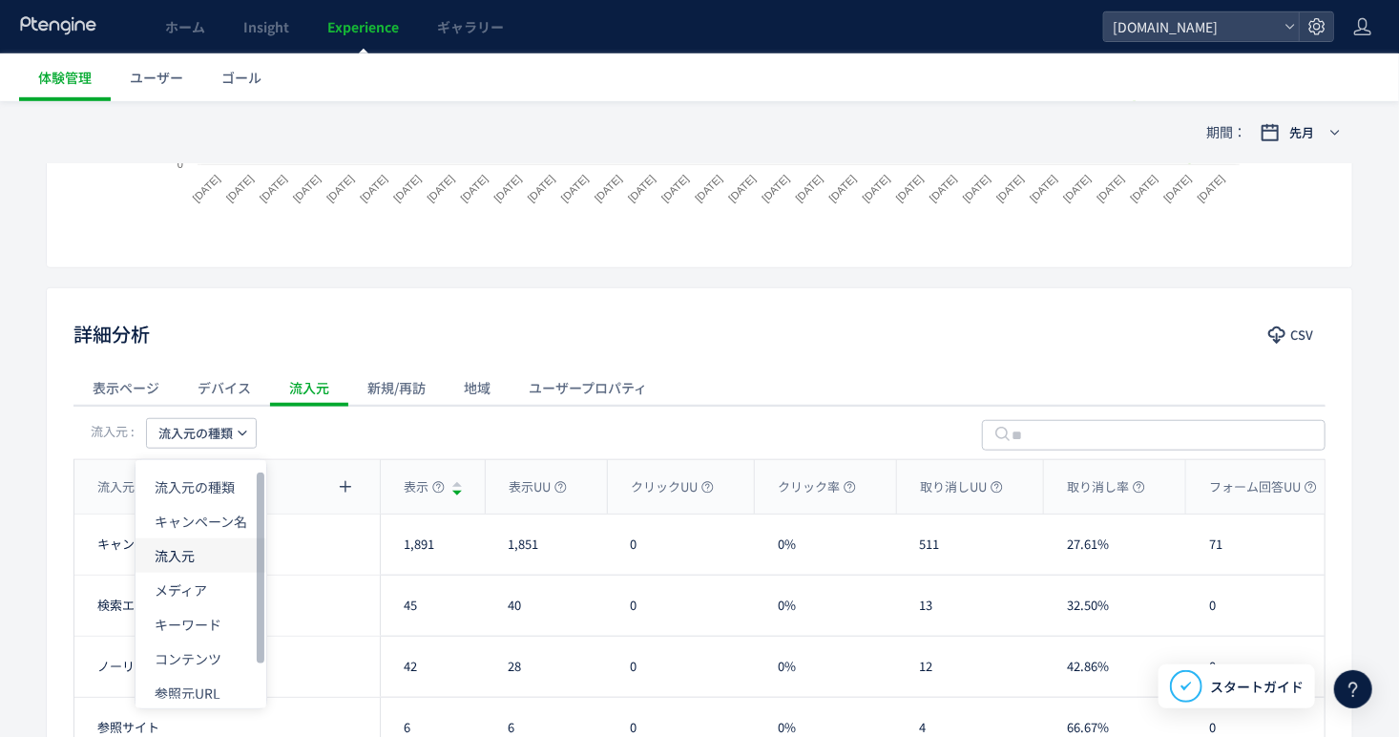
click at [200, 549] on li "流入元" at bounding box center [200, 555] width 131 height 34
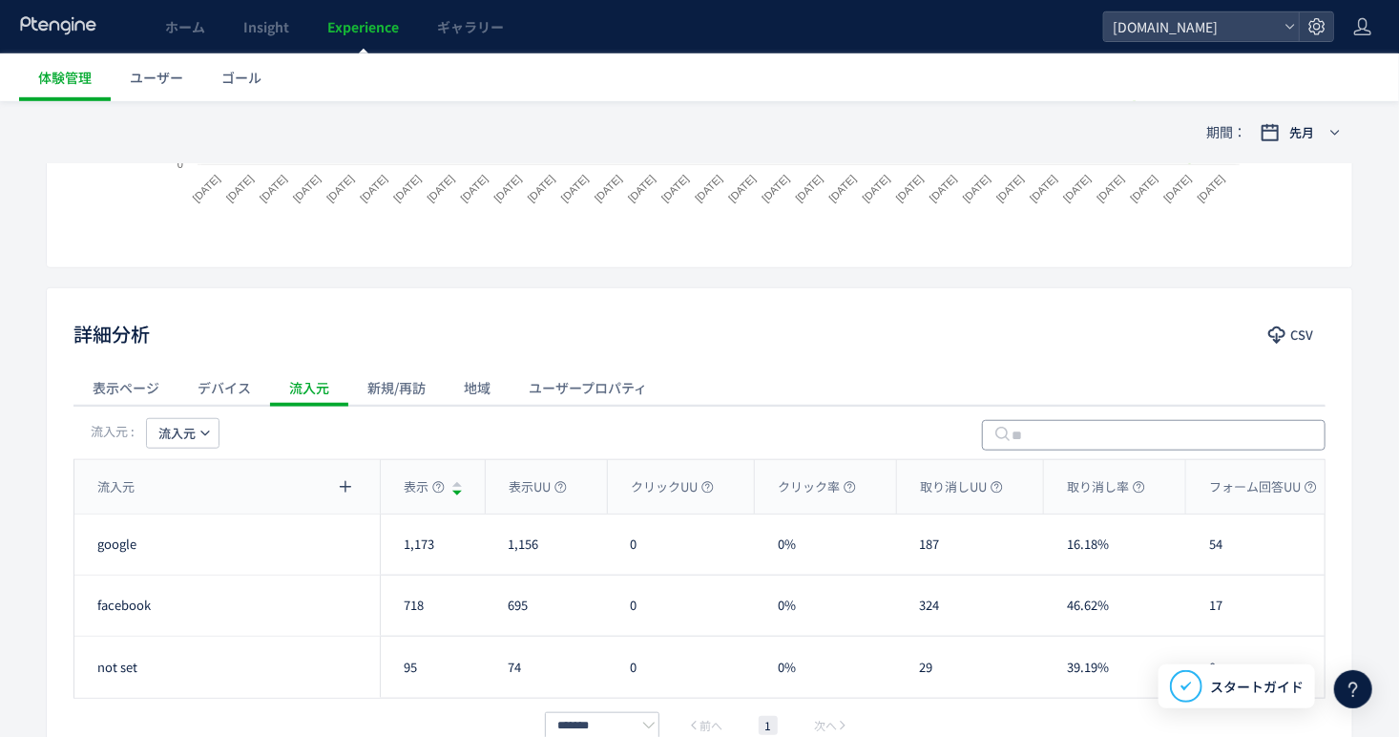
scroll to position [638, 0]
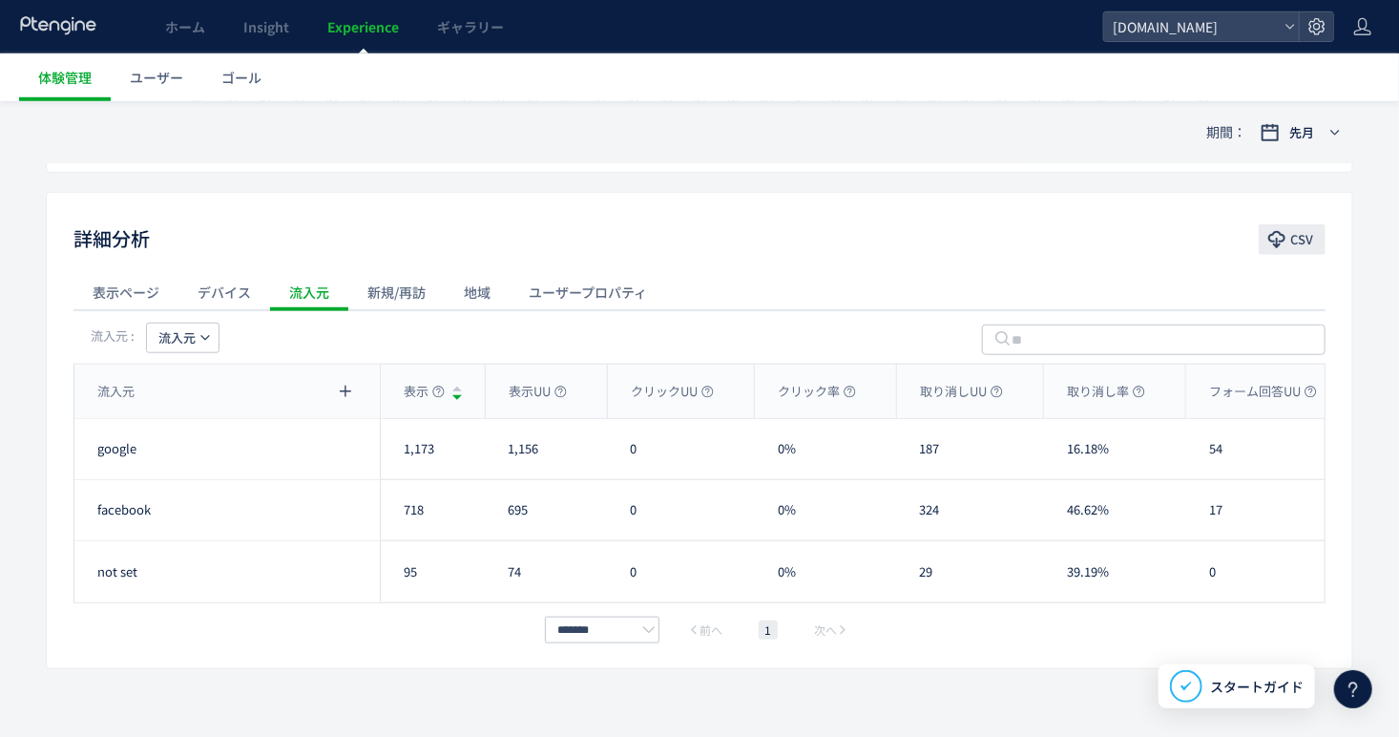
click at [1297, 237] on span "CSV" at bounding box center [1301, 239] width 23 height 31
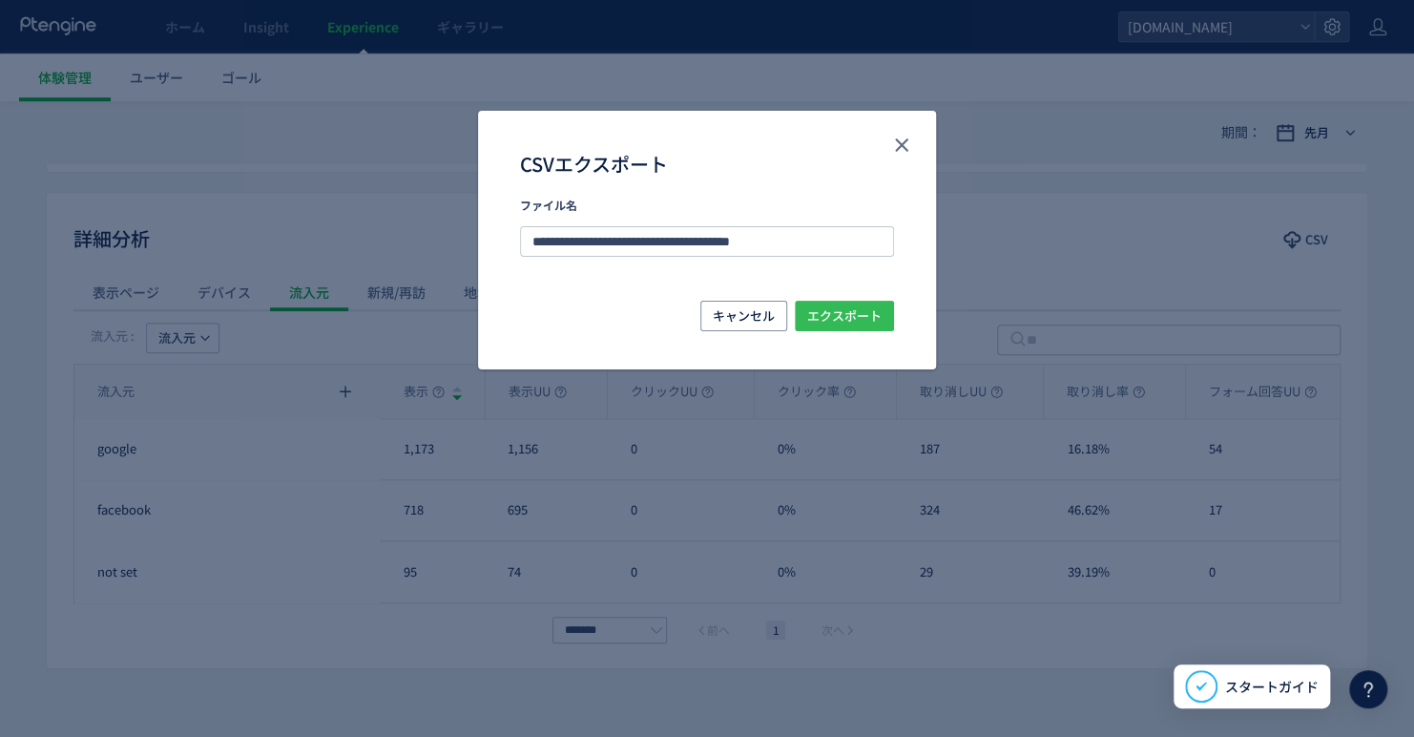
click at [807, 307] on span "エクスポート" at bounding box center [844, 316] width 74 height 31
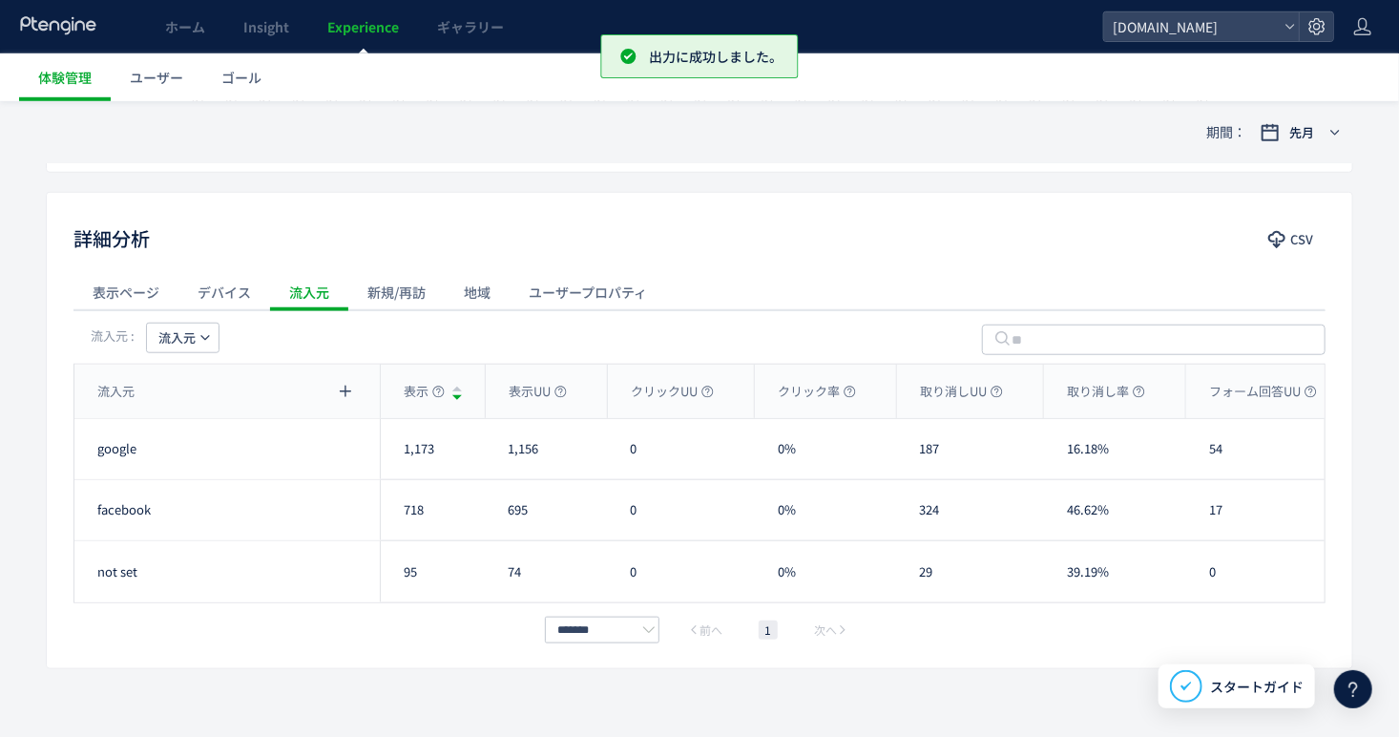
click at [413, 285] on div "新規/再訪" at bounding box center [396, 292] width 96 height 38
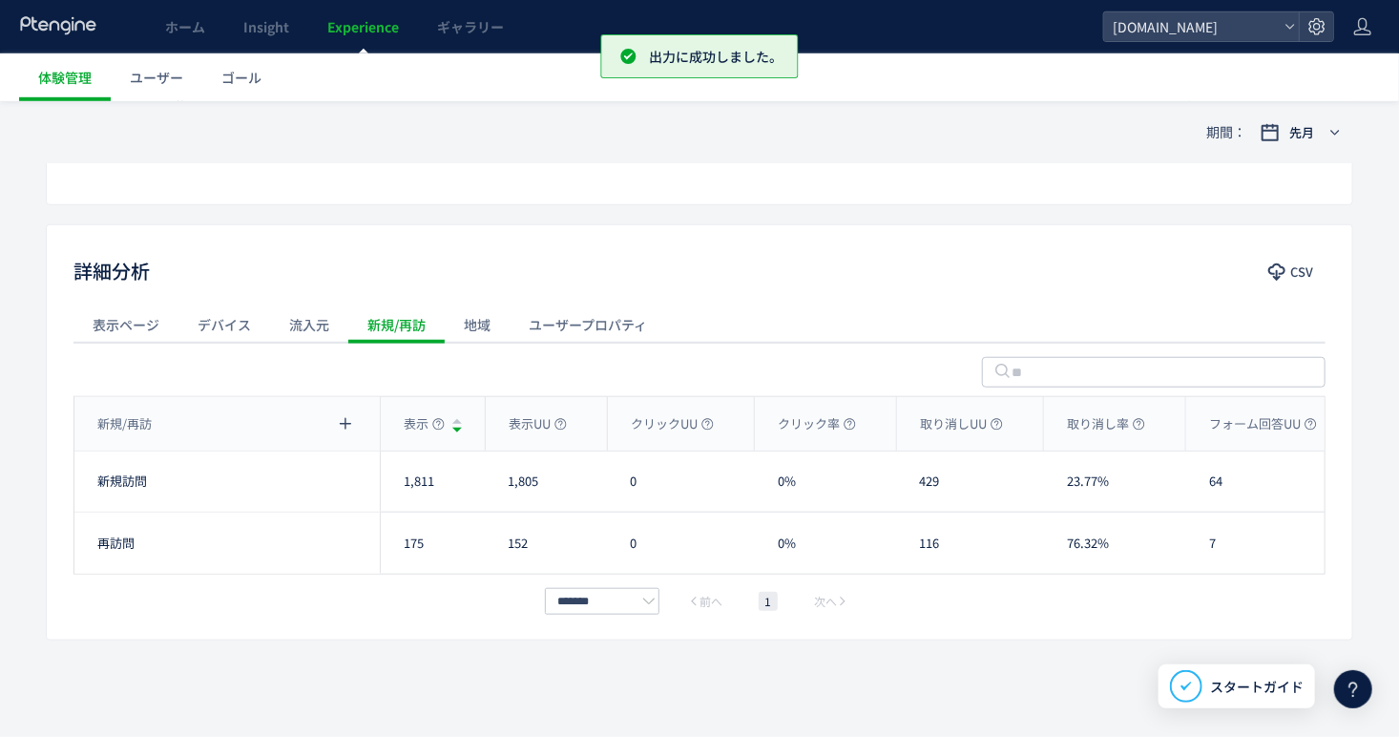
scroll to position [604, 0]
click at [1301, 267] on span "CSV" at bounding box center [1301, 274] width 23 height 31
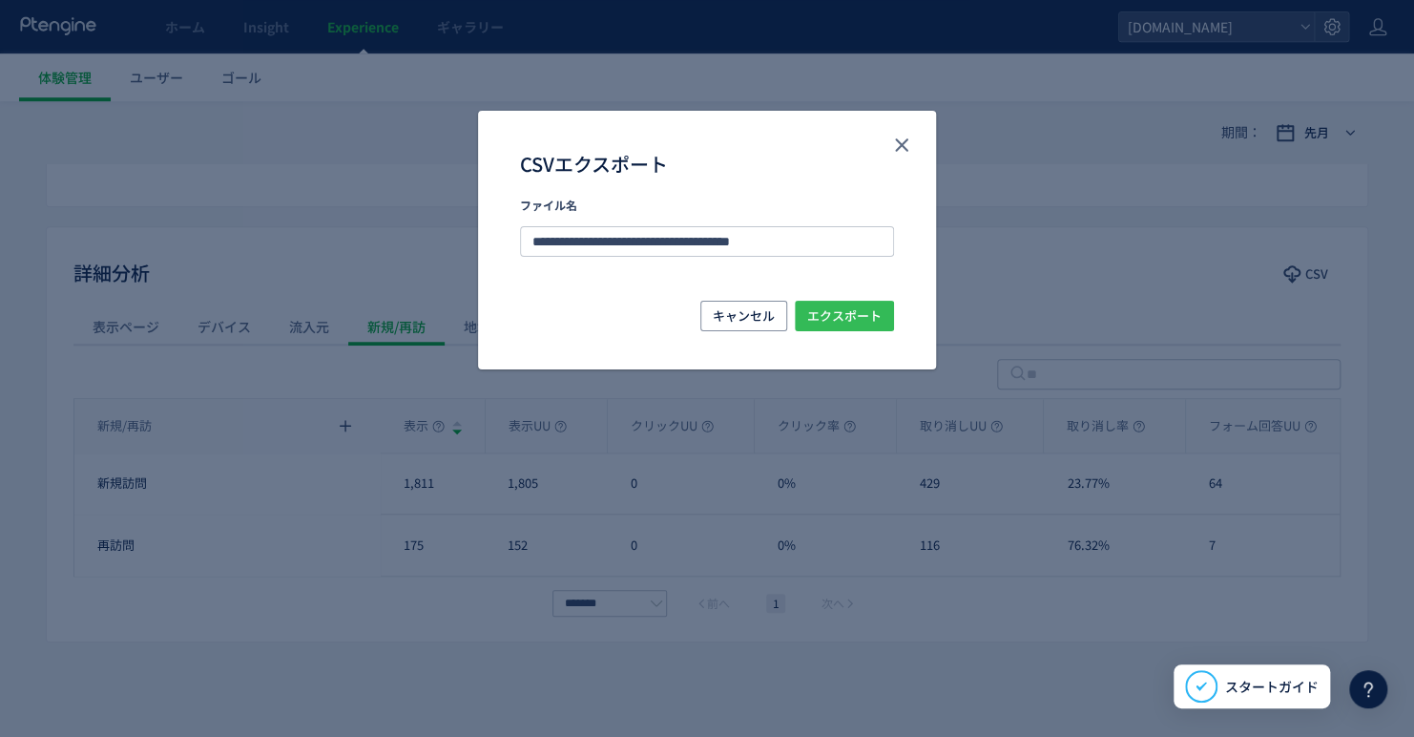
click at [866, 324] on span "エクスポート" at bounding box center [844, 316] width 74 height 31
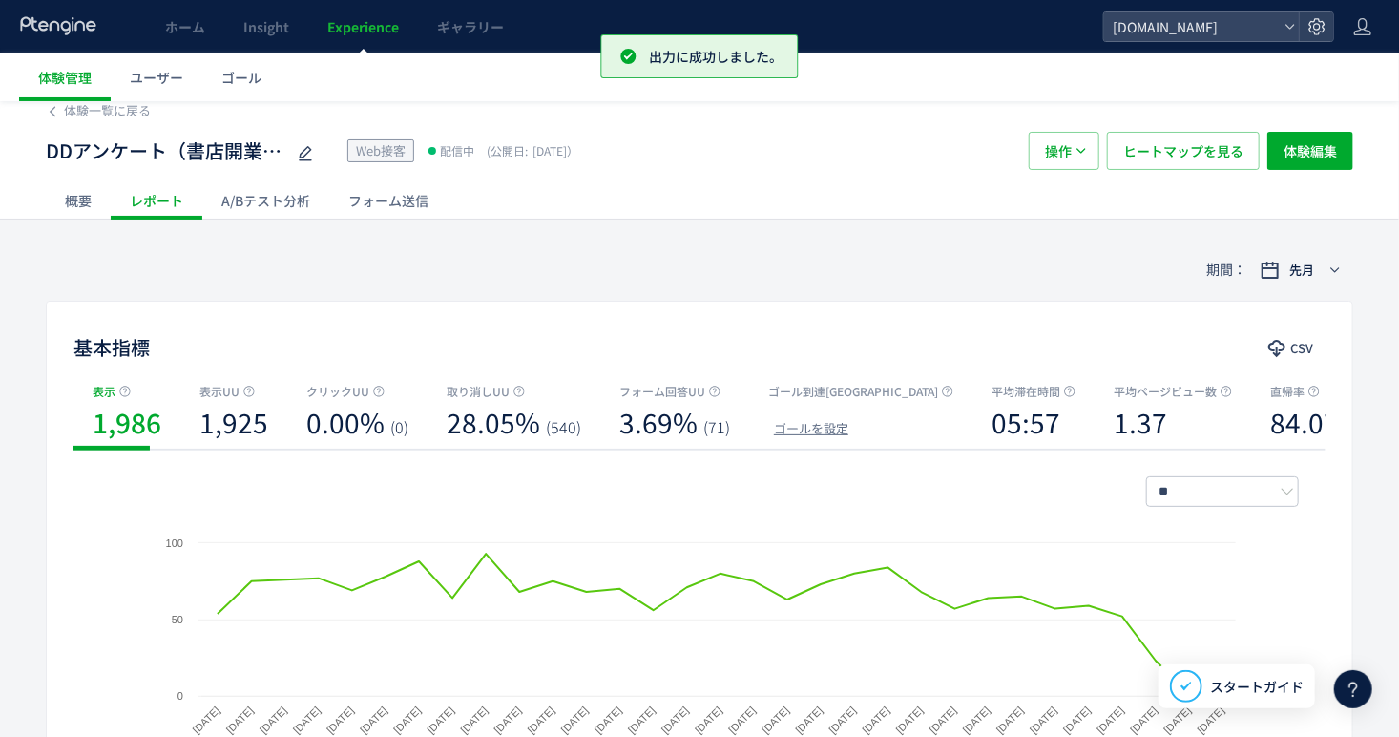
scroll to position [0, 0]
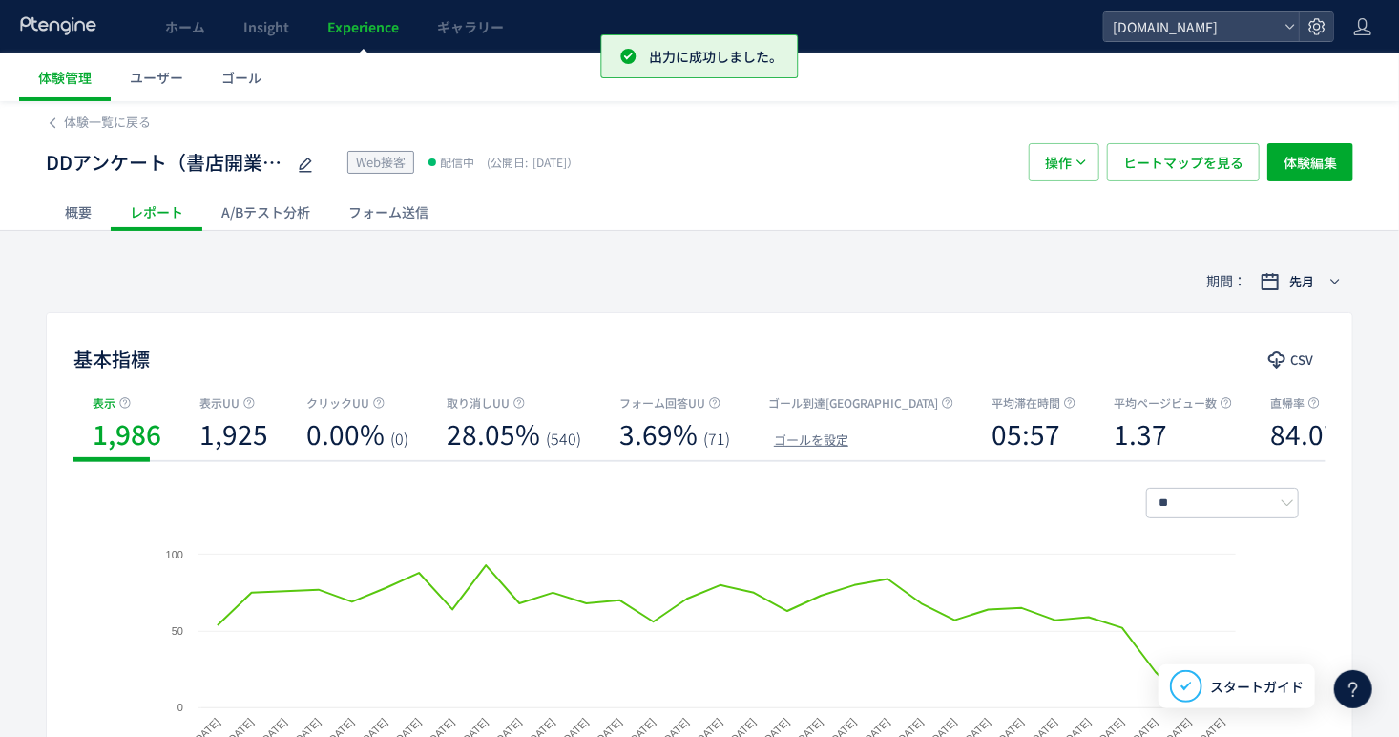
click at [406, 214] on div "フォーム送信" at bounding box center [388, 212] width 118 height 38
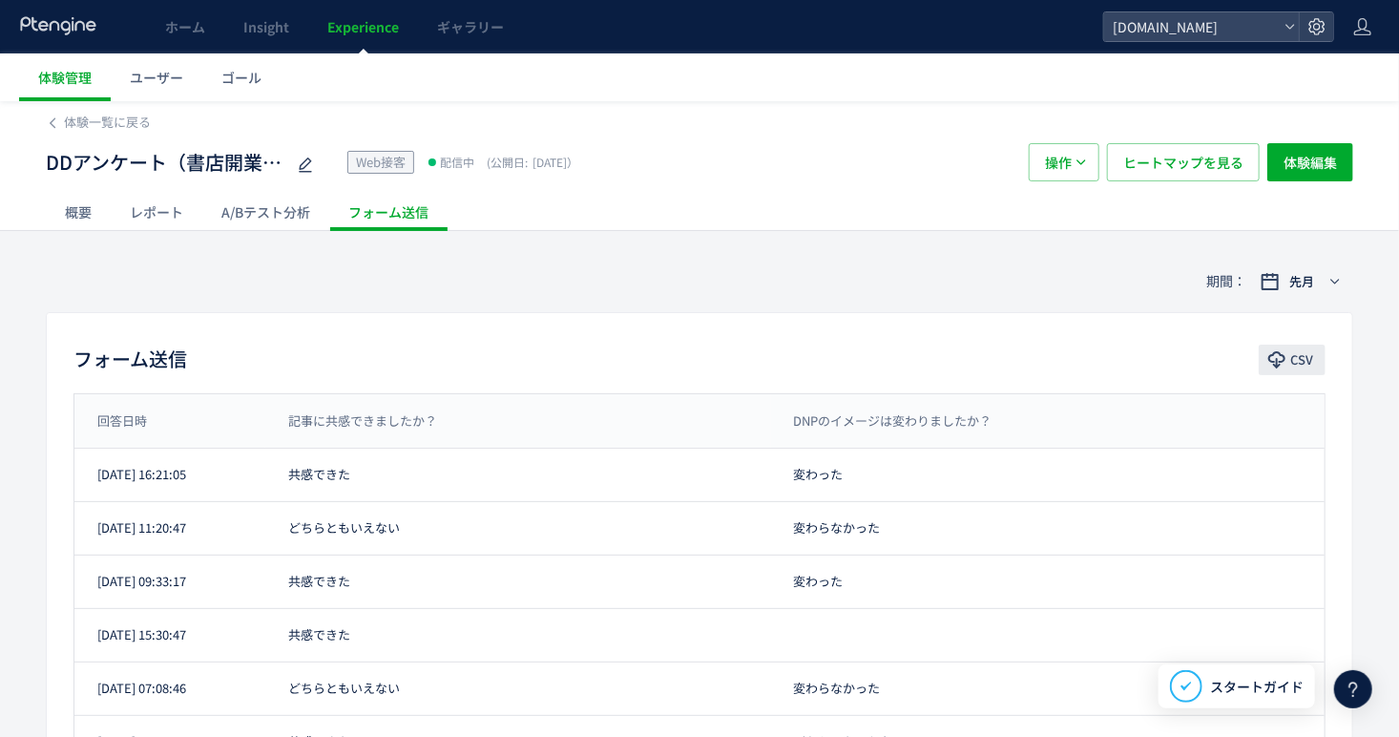
click at [1310, 363] on span "CSV" at bounding box center [1301, 359] width 23 height 31
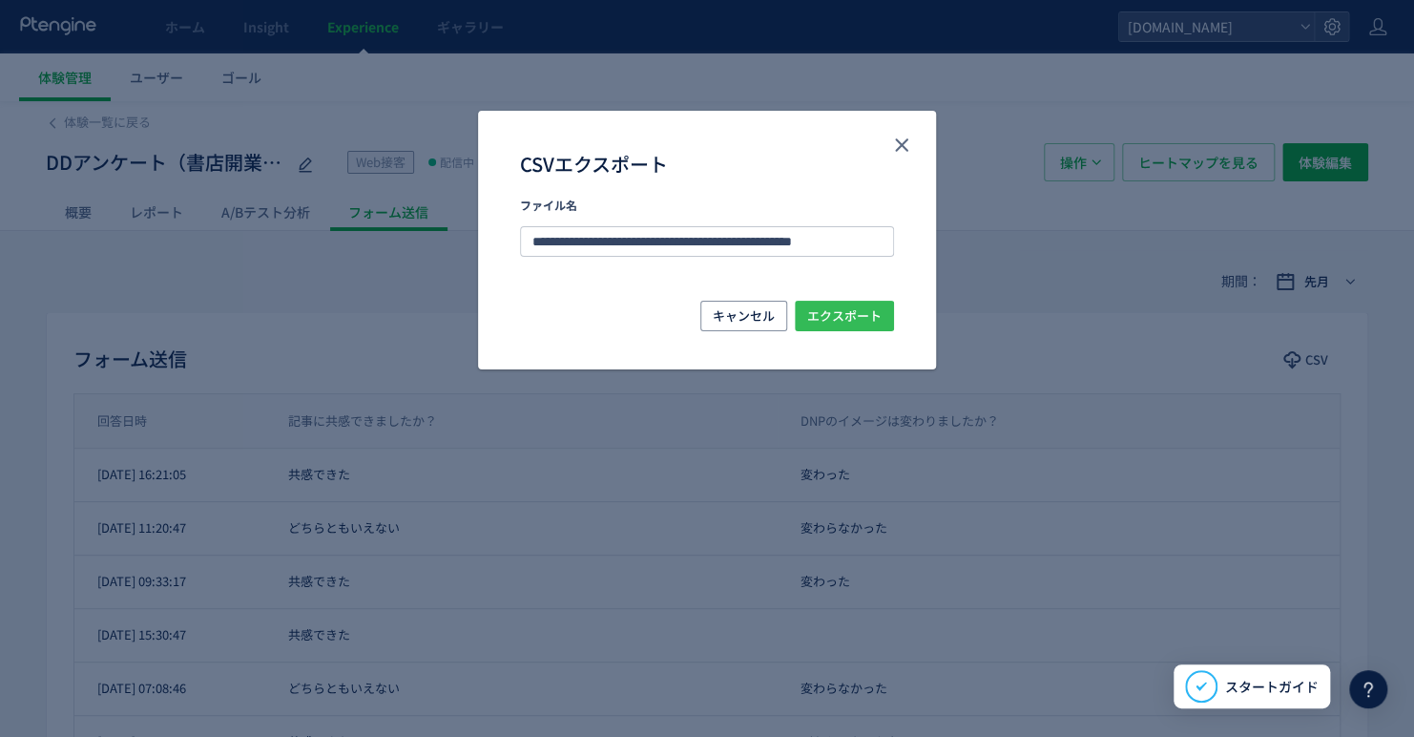
click at [875, 319] on span "エクスポート" at bounding box center [844, 316] width 74 height 31
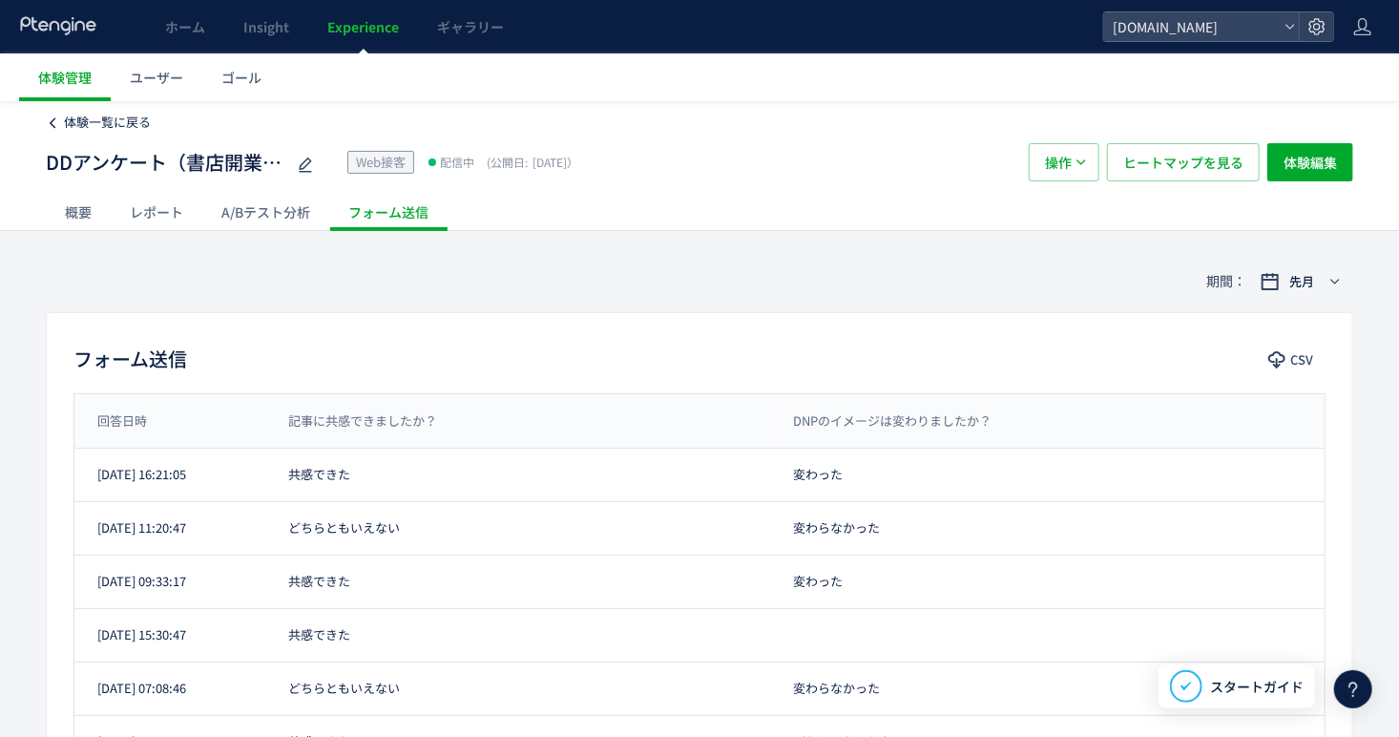
click at [75, 118] on span "体験一覧に戻る" at bounding box center [107, 122] width 87 height 18
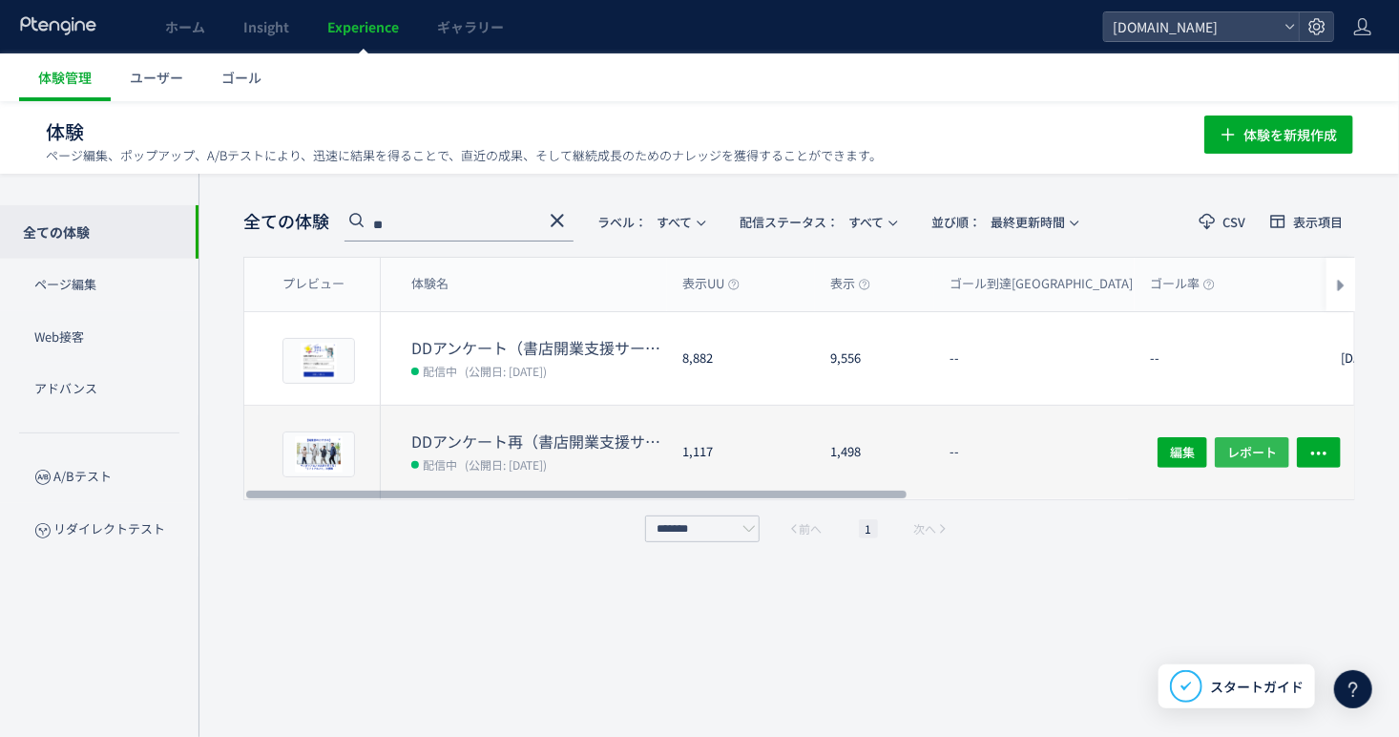
click at [1286, 447] on button "レポート" at bounding box center [1252, 452] width 74 height 31
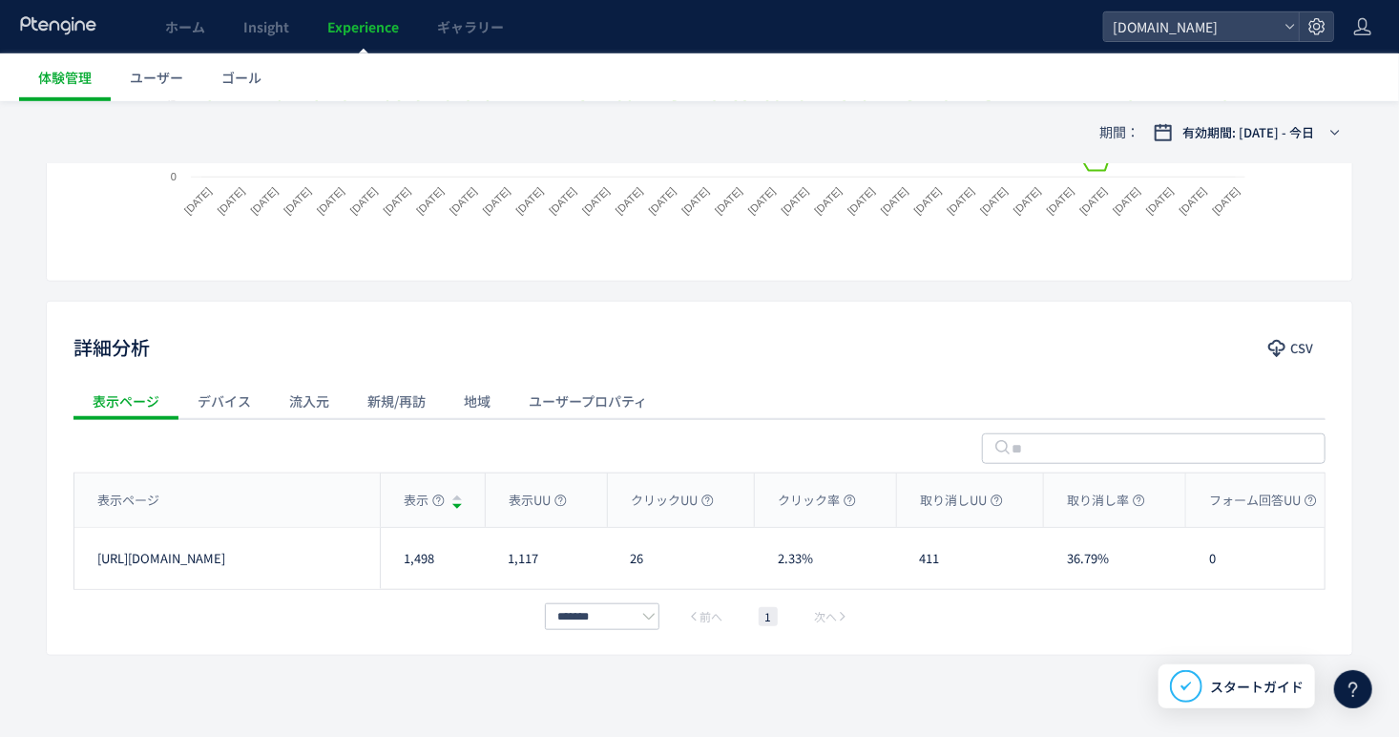
scroll to position [543, 0]
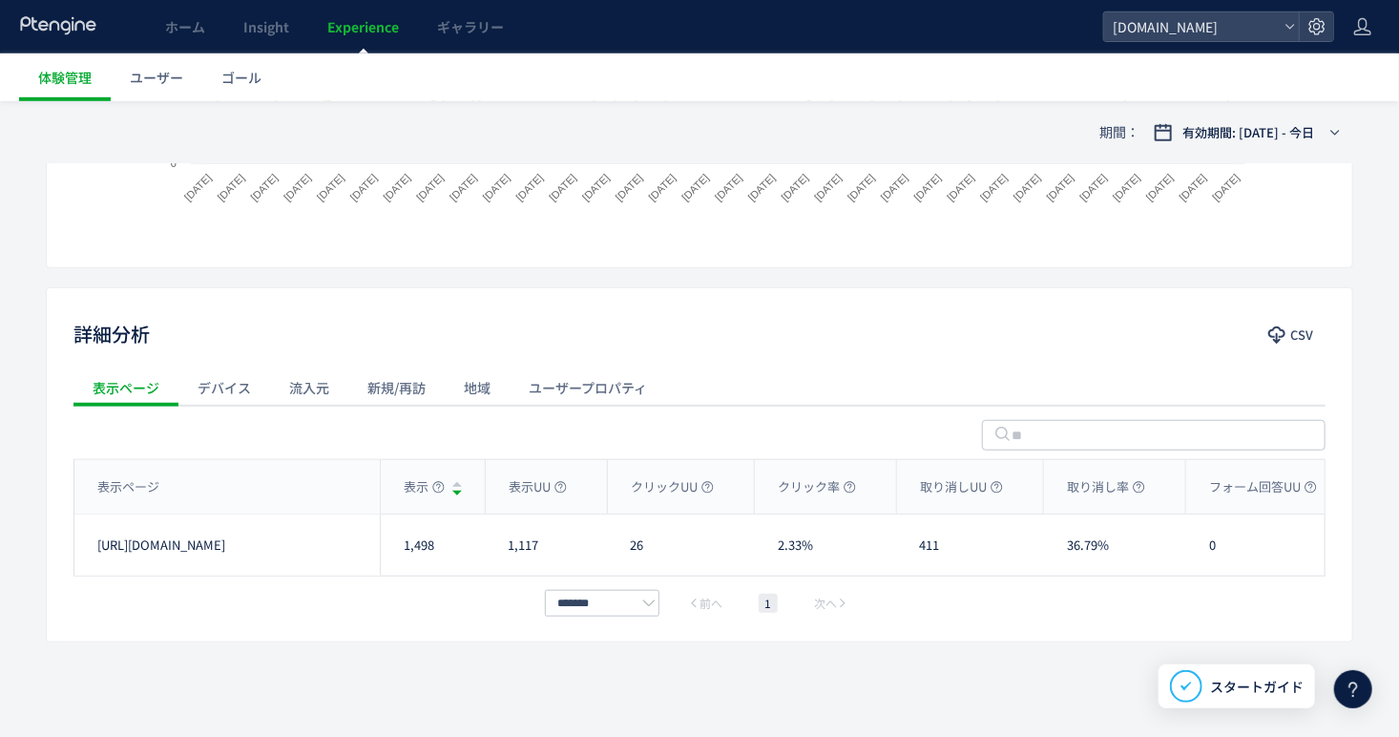
click at [318, 394] on div "流入元" at bounding box center [309, 387] width 78 height 38
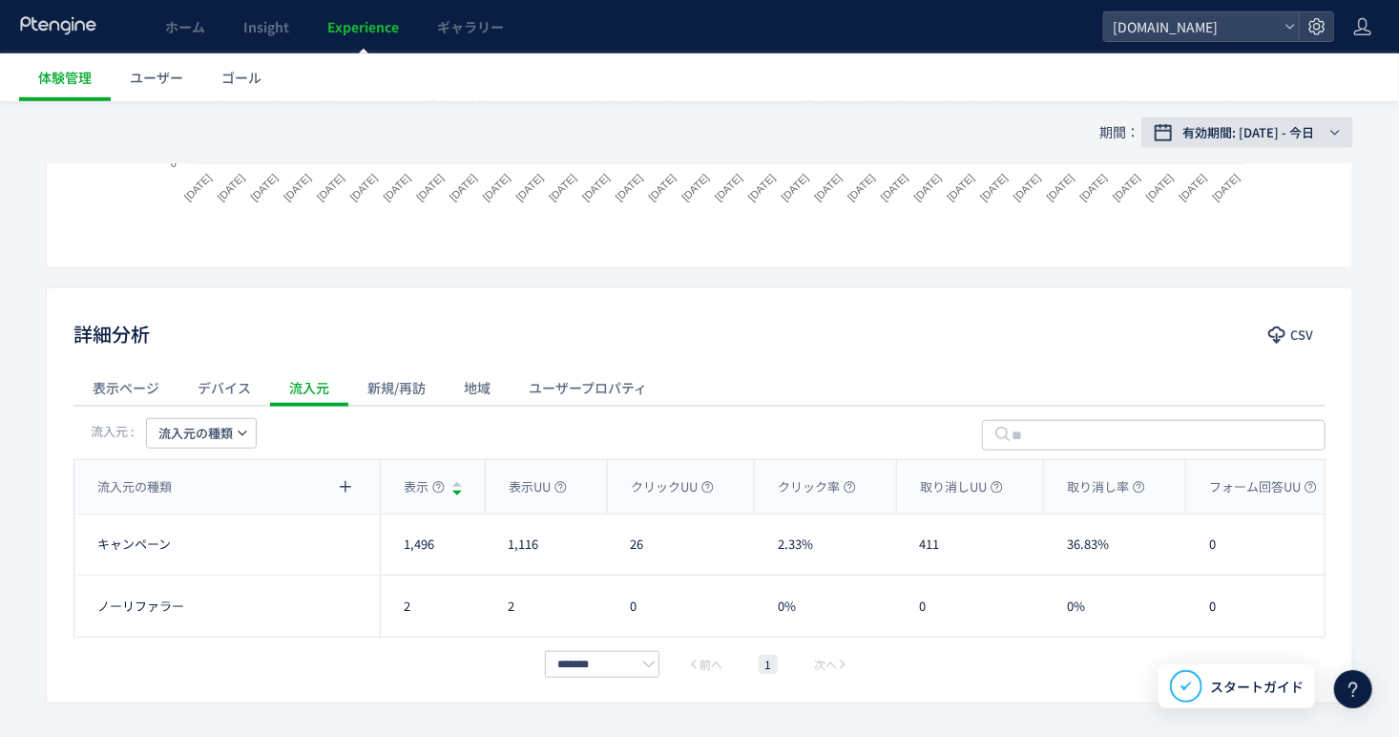
click at [1280, 118] on button "有効期間: [DATE] - 今日" at bounding box center [1247, 132] width 212 height 31
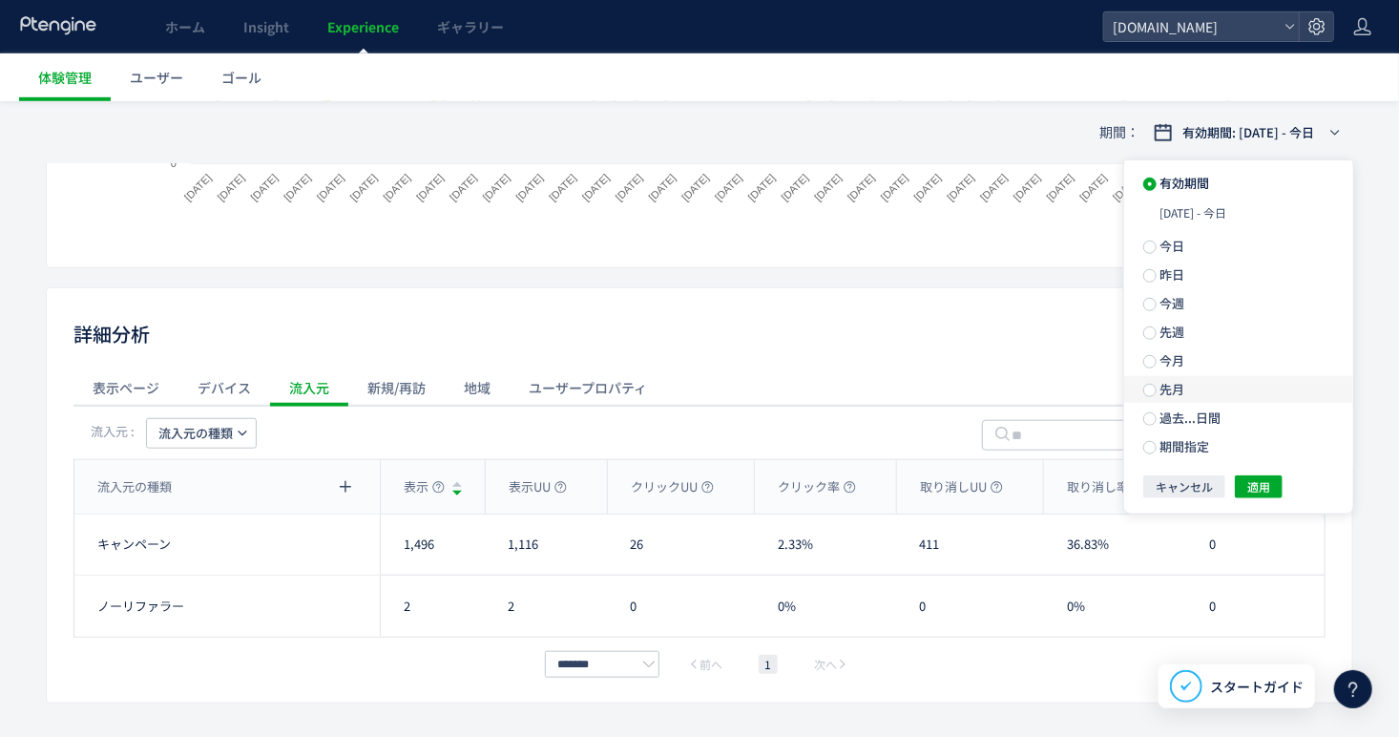
click at [1245, 380] on label "先月" at bounding box center [1238, 389] width 229 height 27
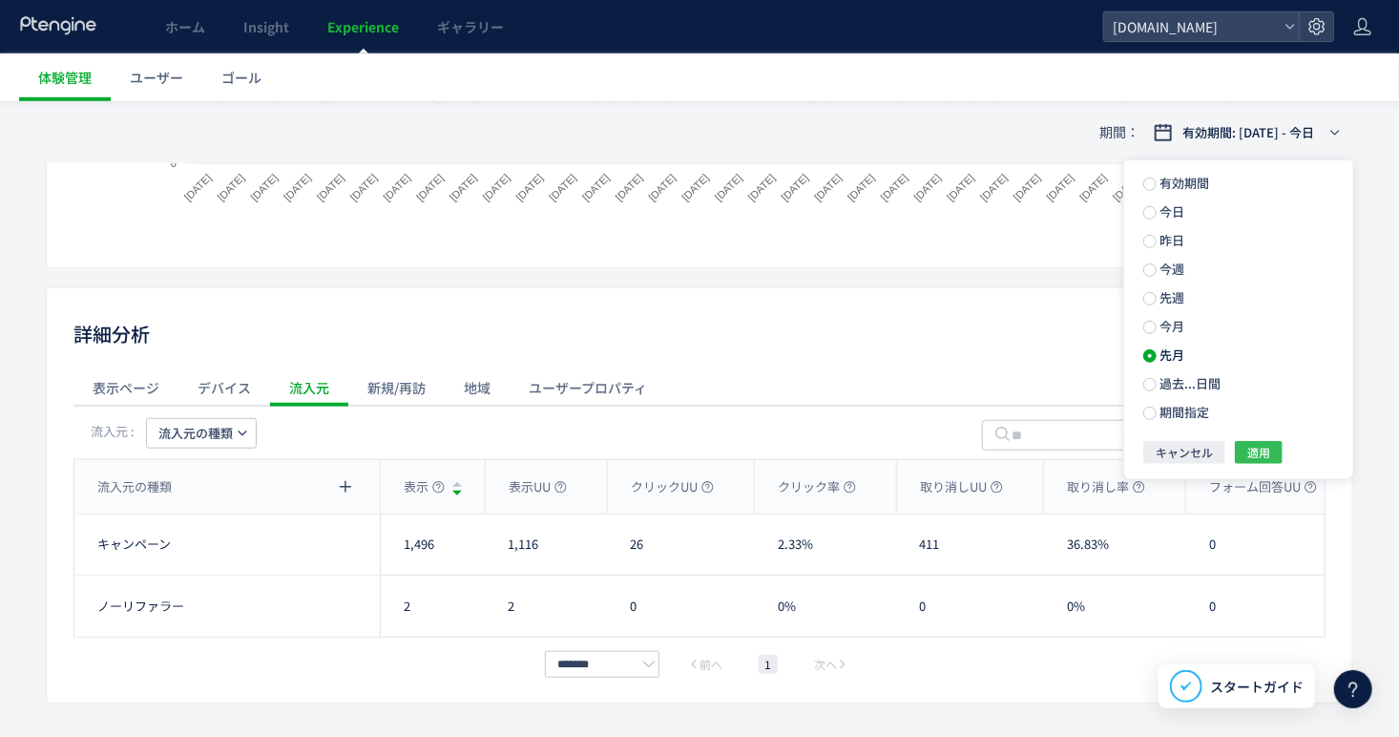
click at [1253, 445] on span "適用" at bounding box center [1258, 452] width 23 height 23
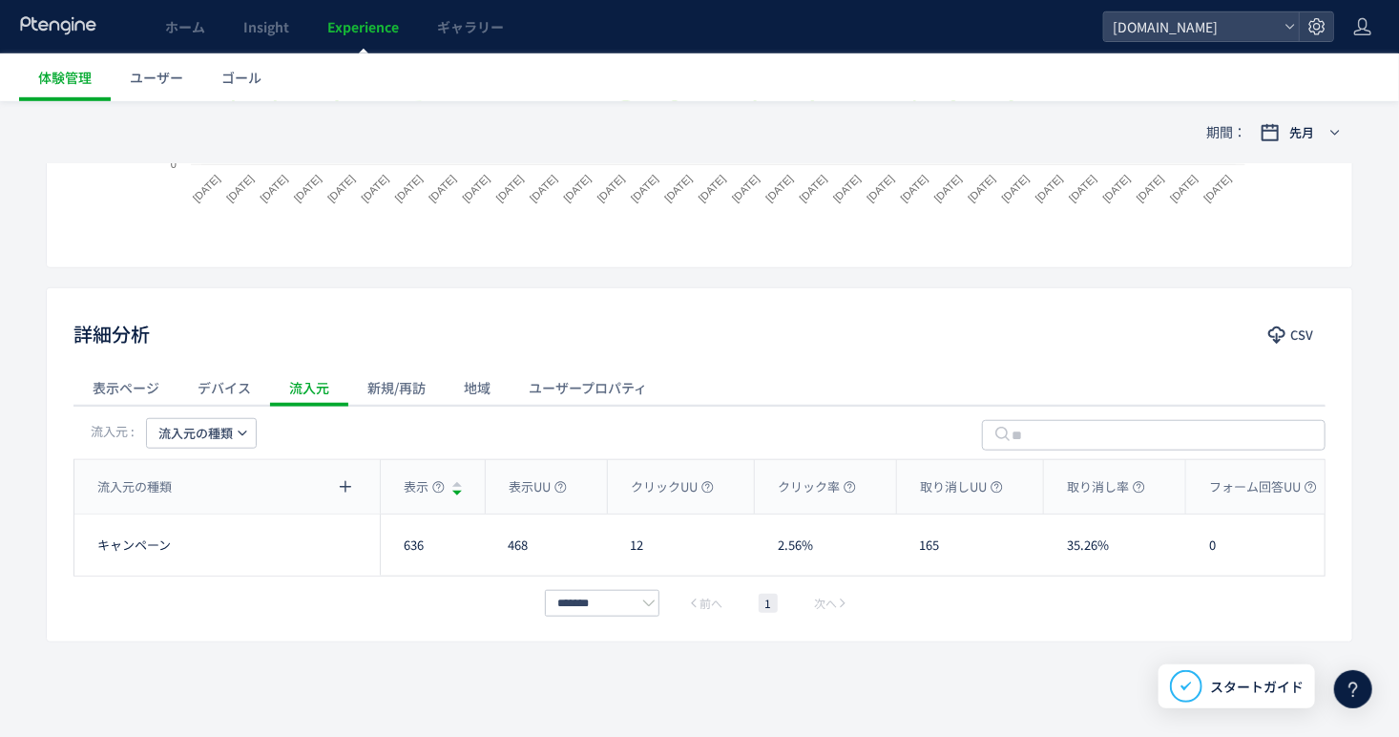
click at [246, 435] on icon "button" at bounding box center [242, 432] width 11 height 11
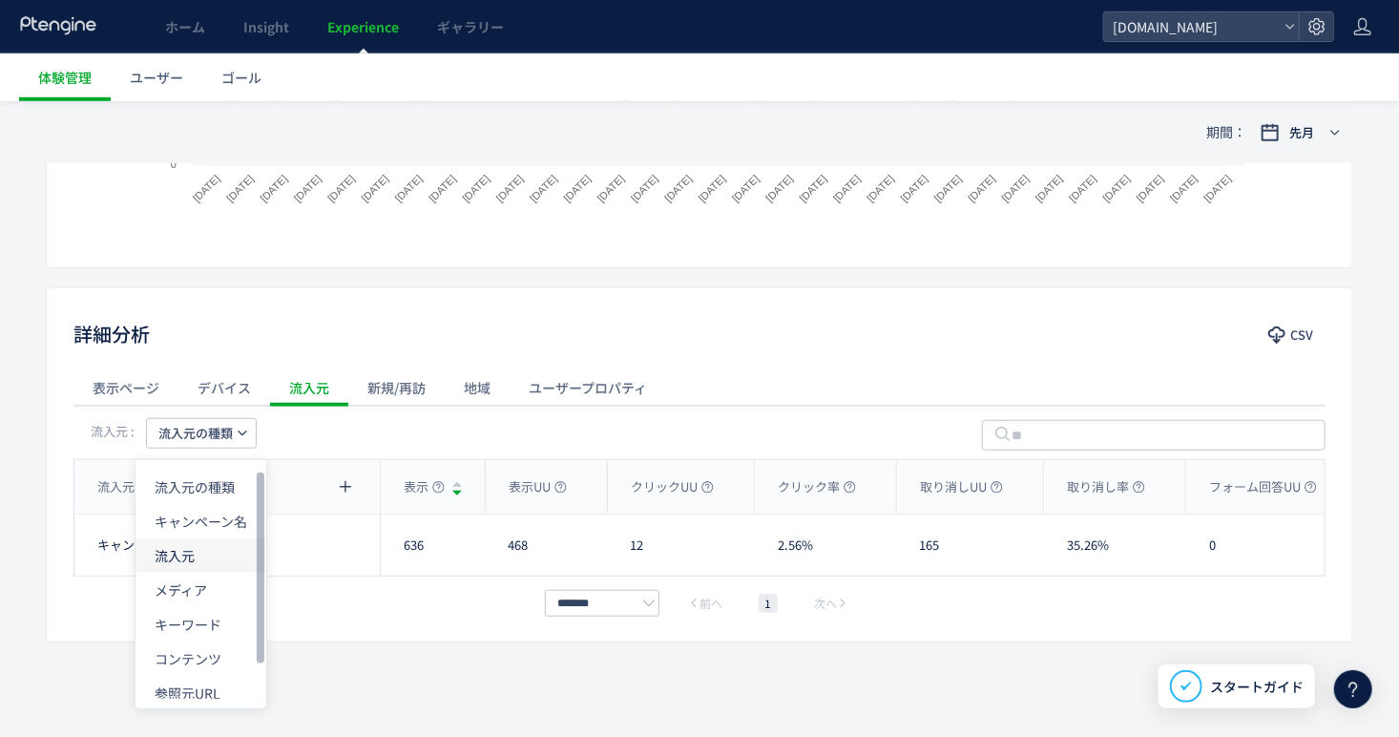
click at [205, 543] on li "流入元" at bounding box center [200, 555] width 131 height 34
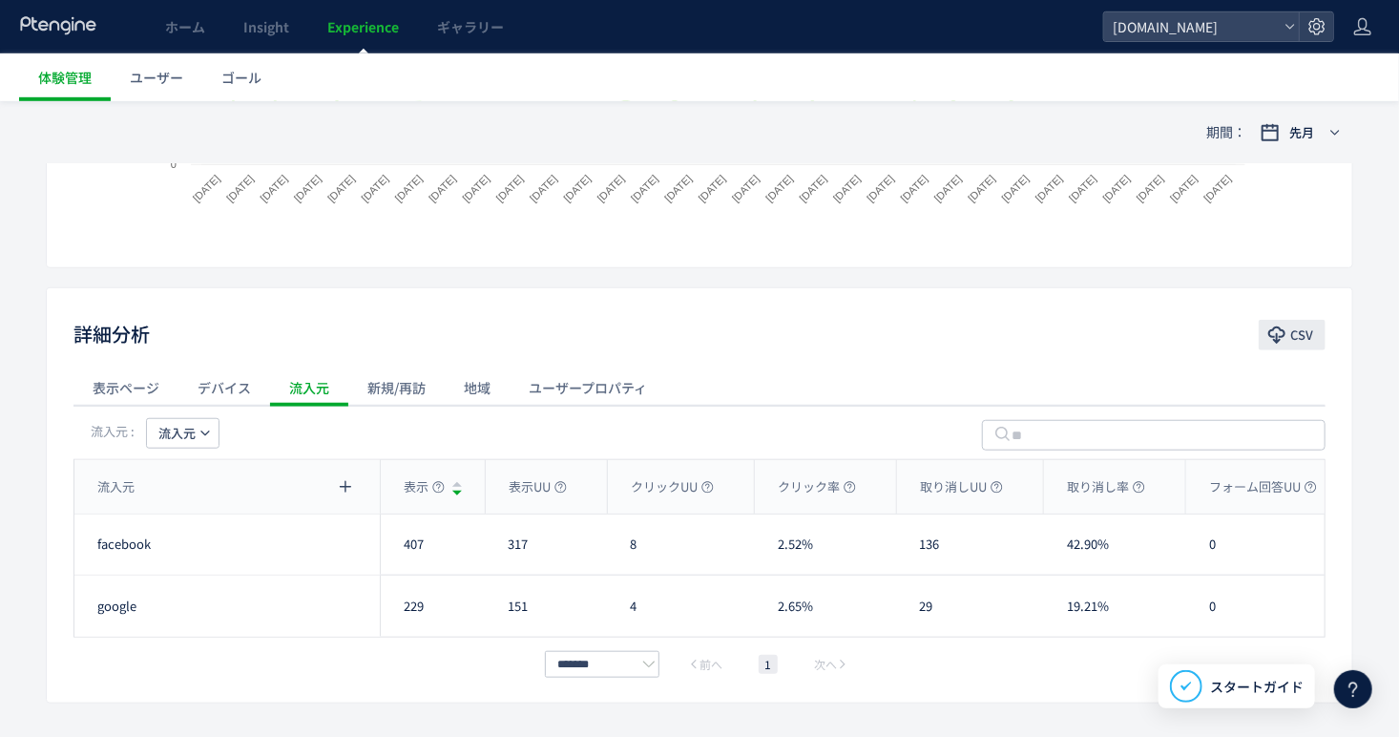
click at [1310, 328] on span "CSV" at bounding box center [1301, 335] width 23 height 31
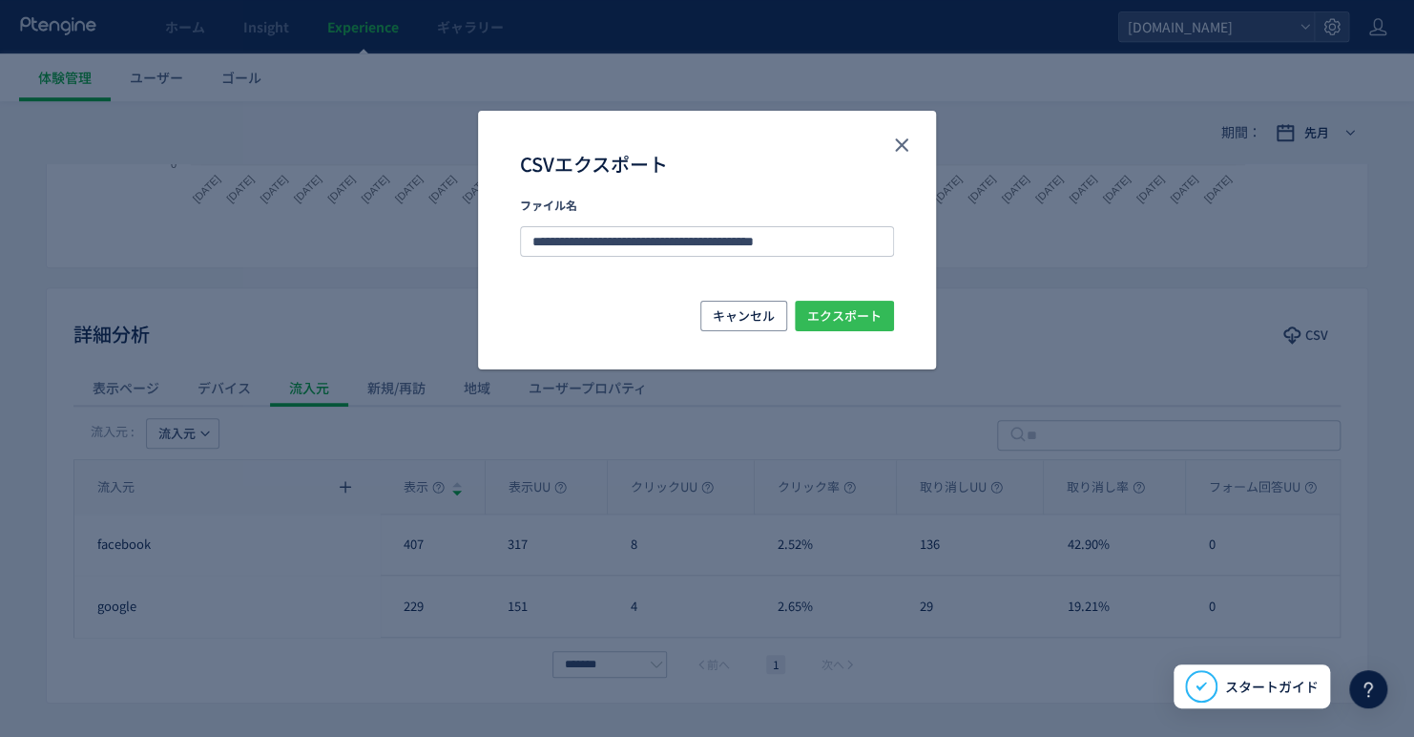
click at [862, 306] on span "エクスポート" at bounding box center [844, 316] width 74 height 31
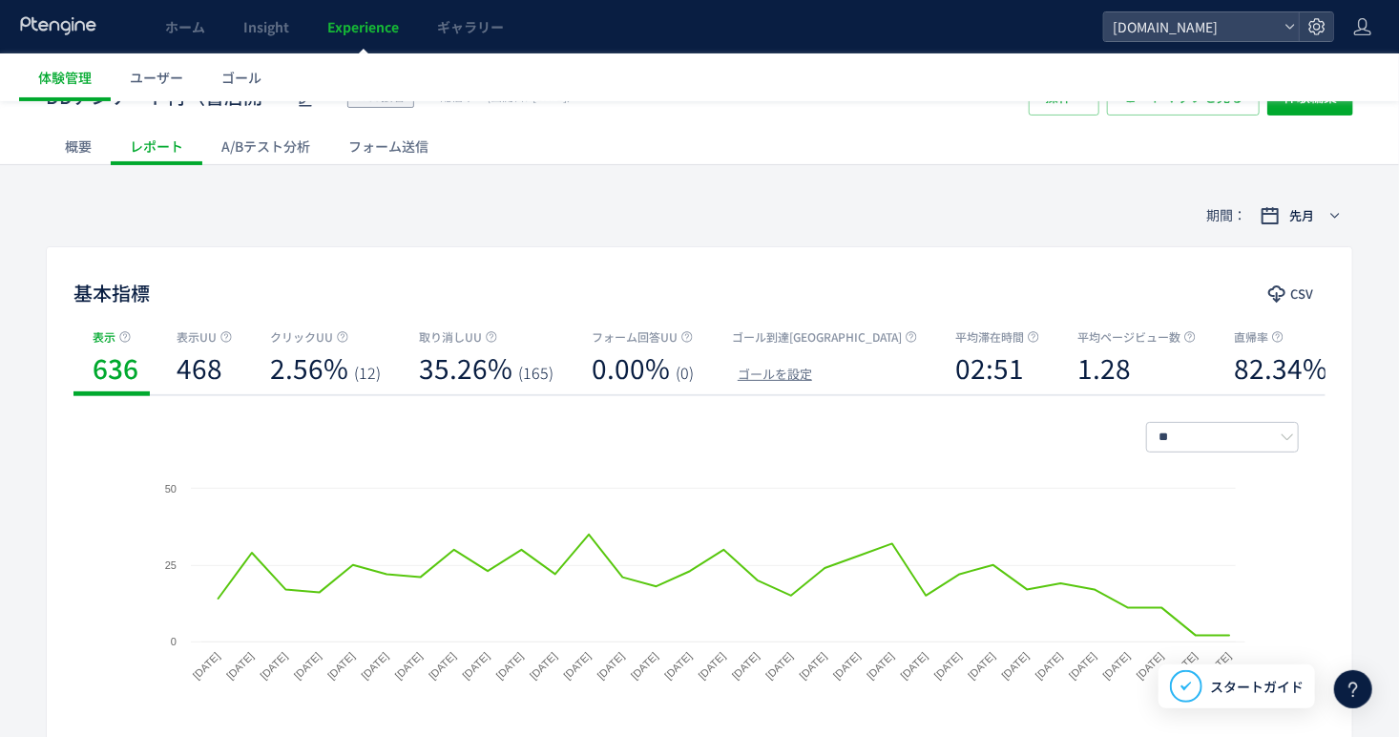
scroll to position [0, 0]
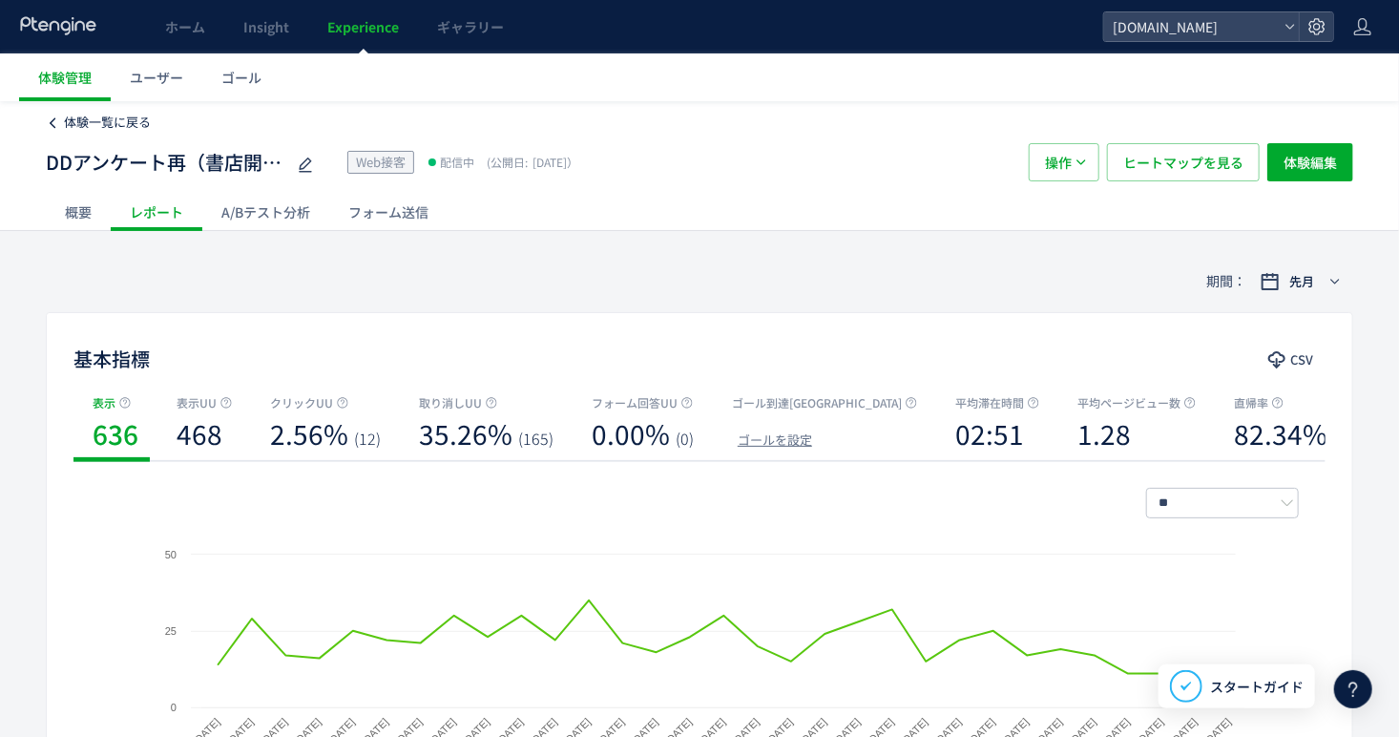
click at [96, 118] on span "体験一覧に戻る" at bounding box center [107, 122] width 87 height 18
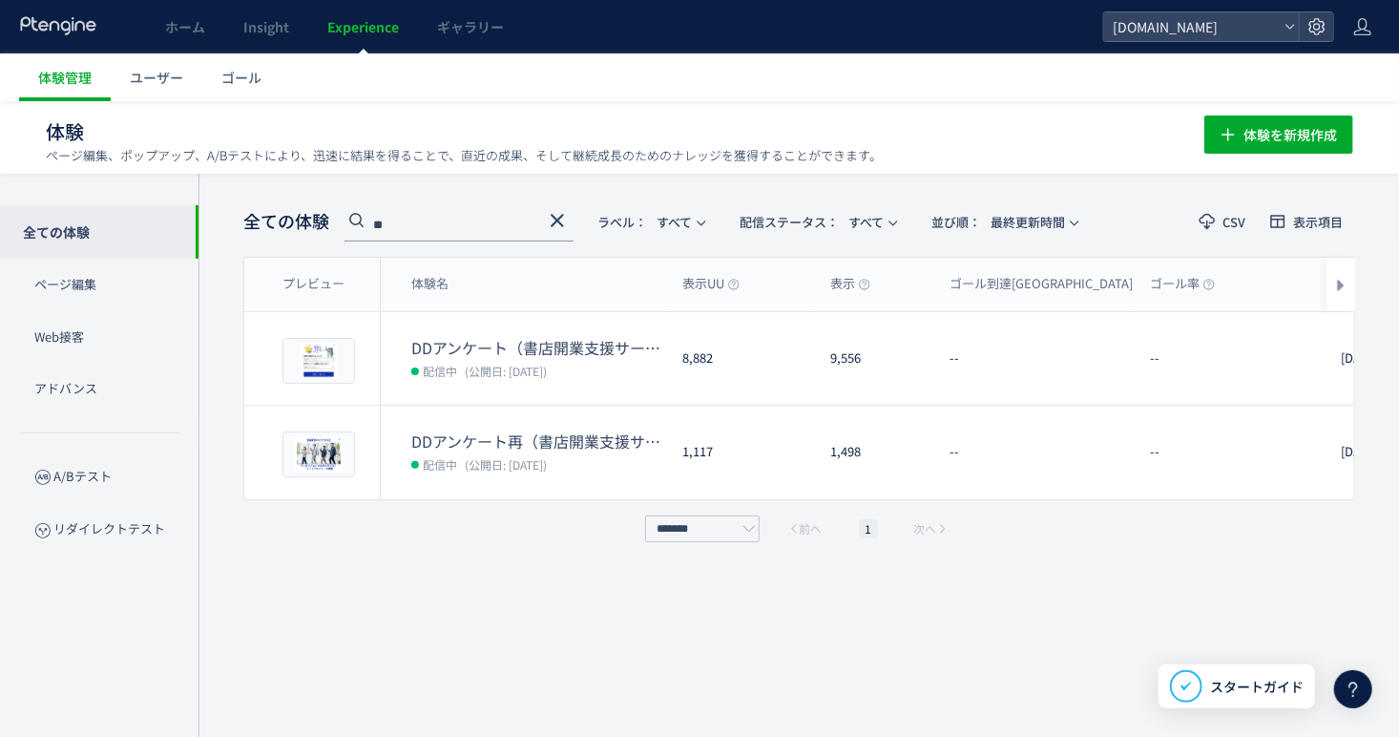
click at [459, 225] on input "**" at bounding box center [458, 226] width 229 height 31
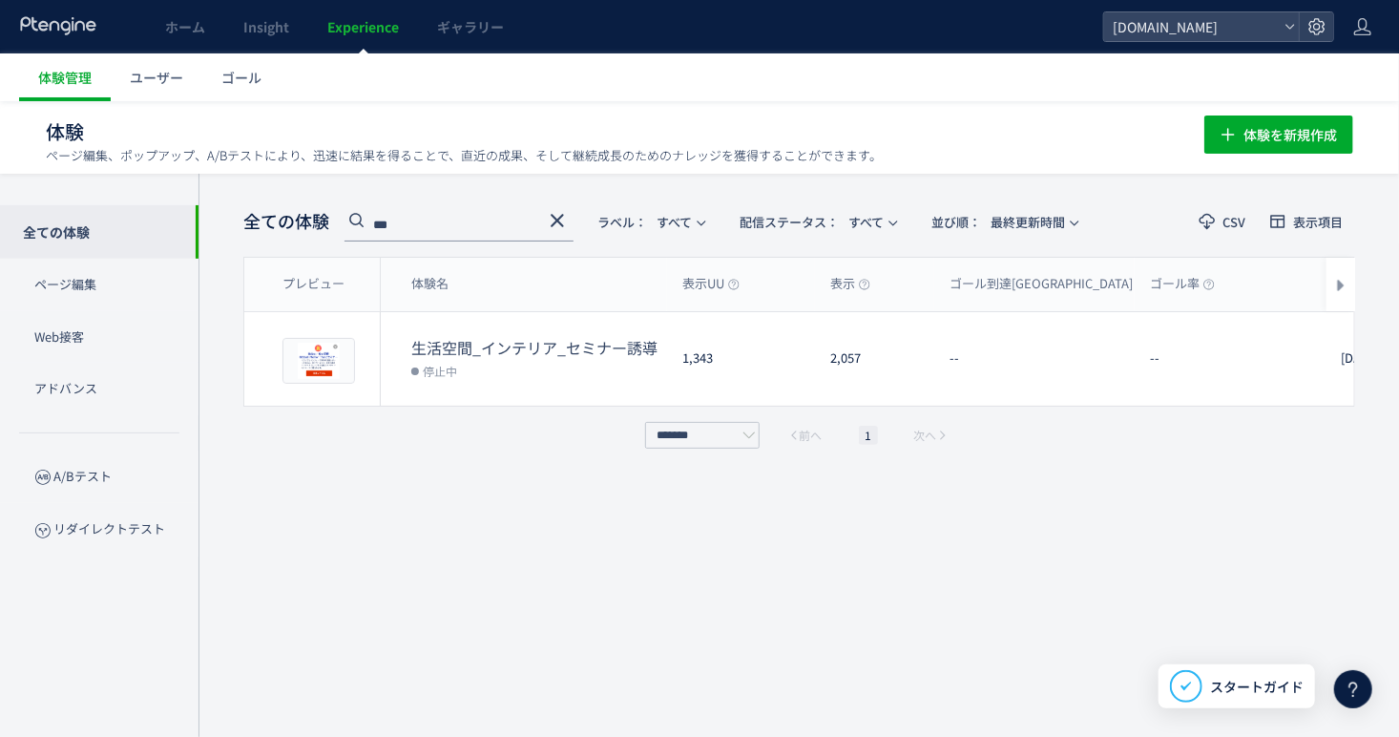
click at [425, 228] on input "***" at bounding box center [458, 226] width 229 height 31
paste input "*****"
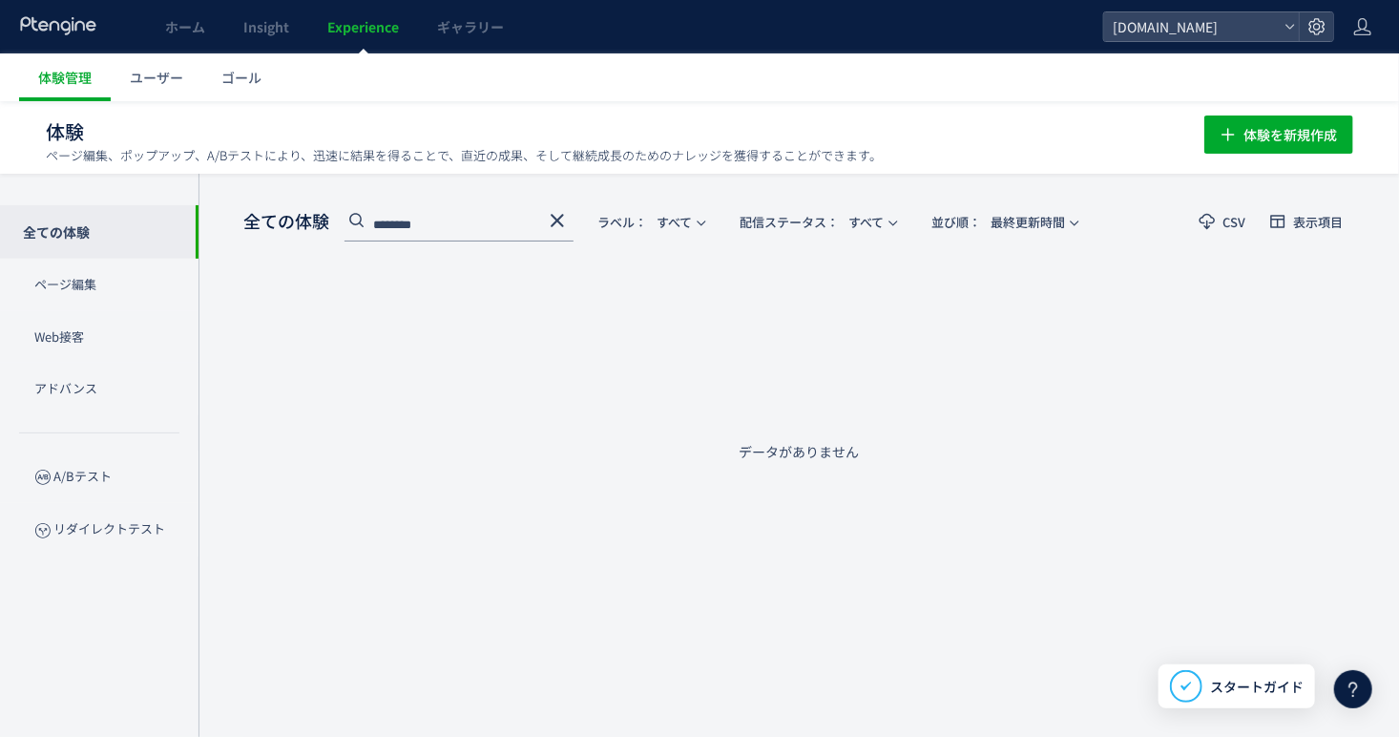
click at [510, 226] on input "********" at bounding box center [458, 226] width 229 height 31
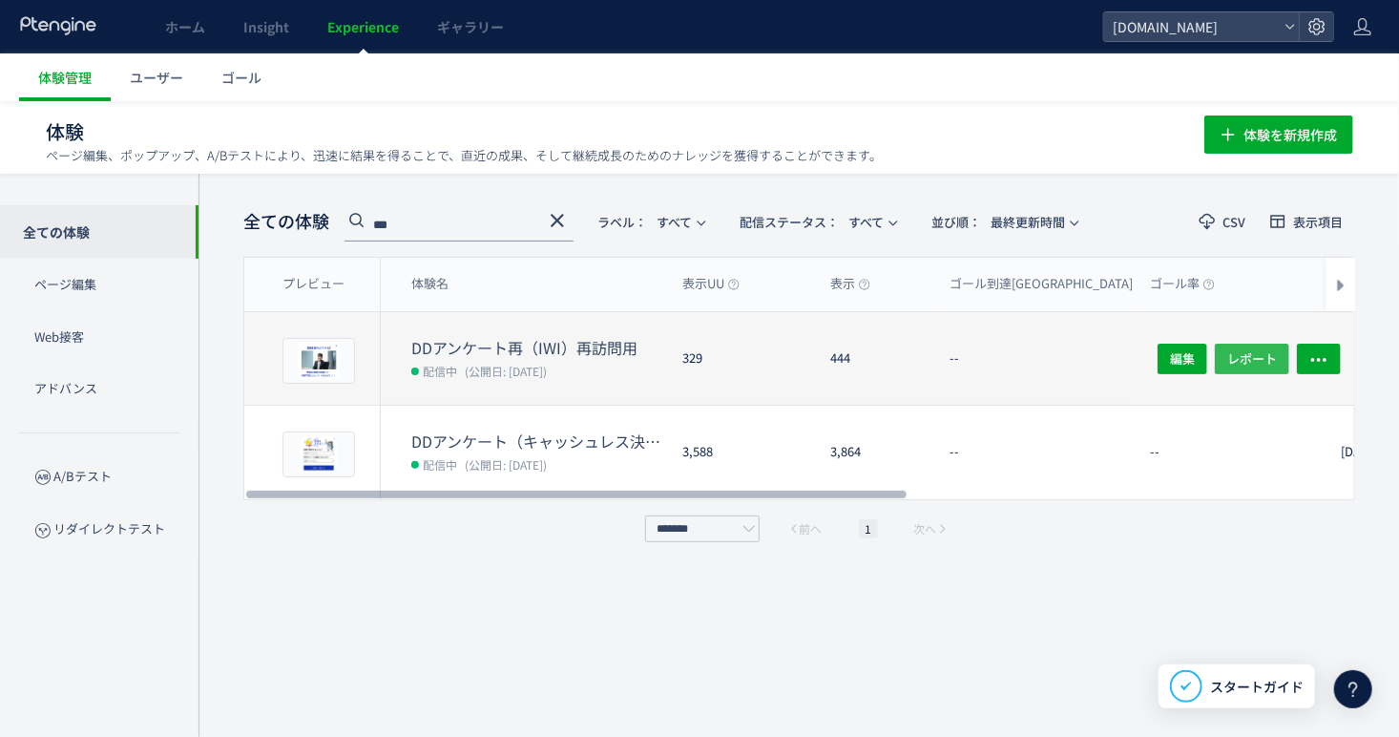
type input "***"
click at [1254, 366] on span "レポート" at bounding box center [1252, 358] width 50 height 31
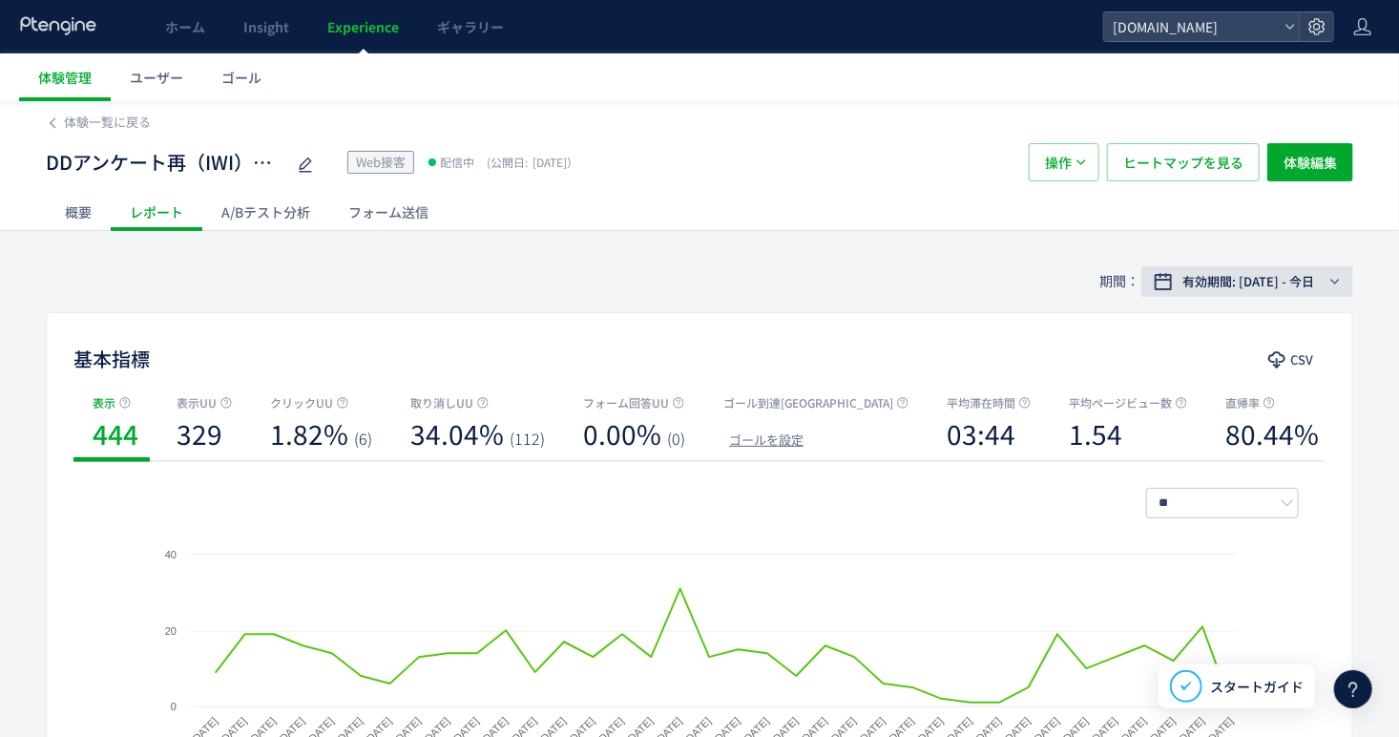
click at [1321, 279] on div "有効期間: [DATE] - 今日" at bounding box center [1250, 281] width 149 height 19
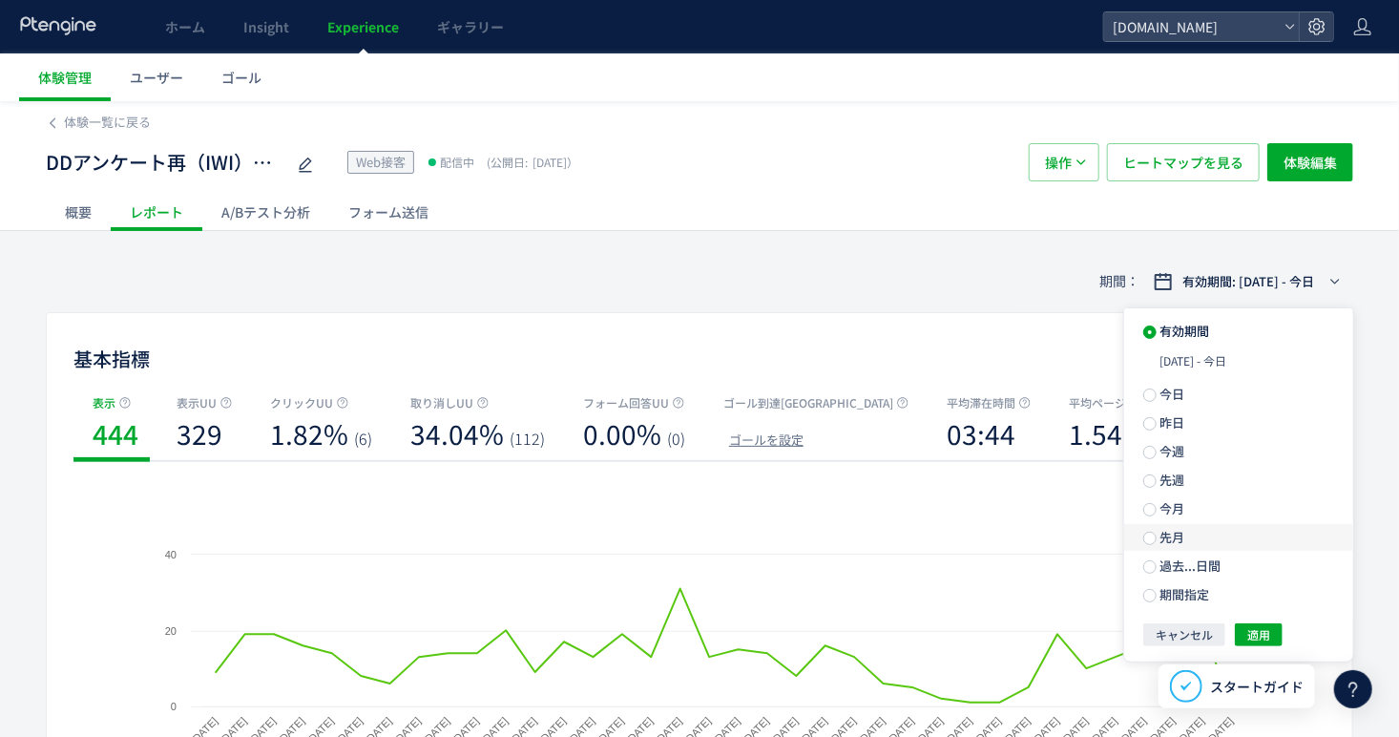
click at [1167, 538] on span "先月" at bounding box center [1170, 537] width 29 height 18
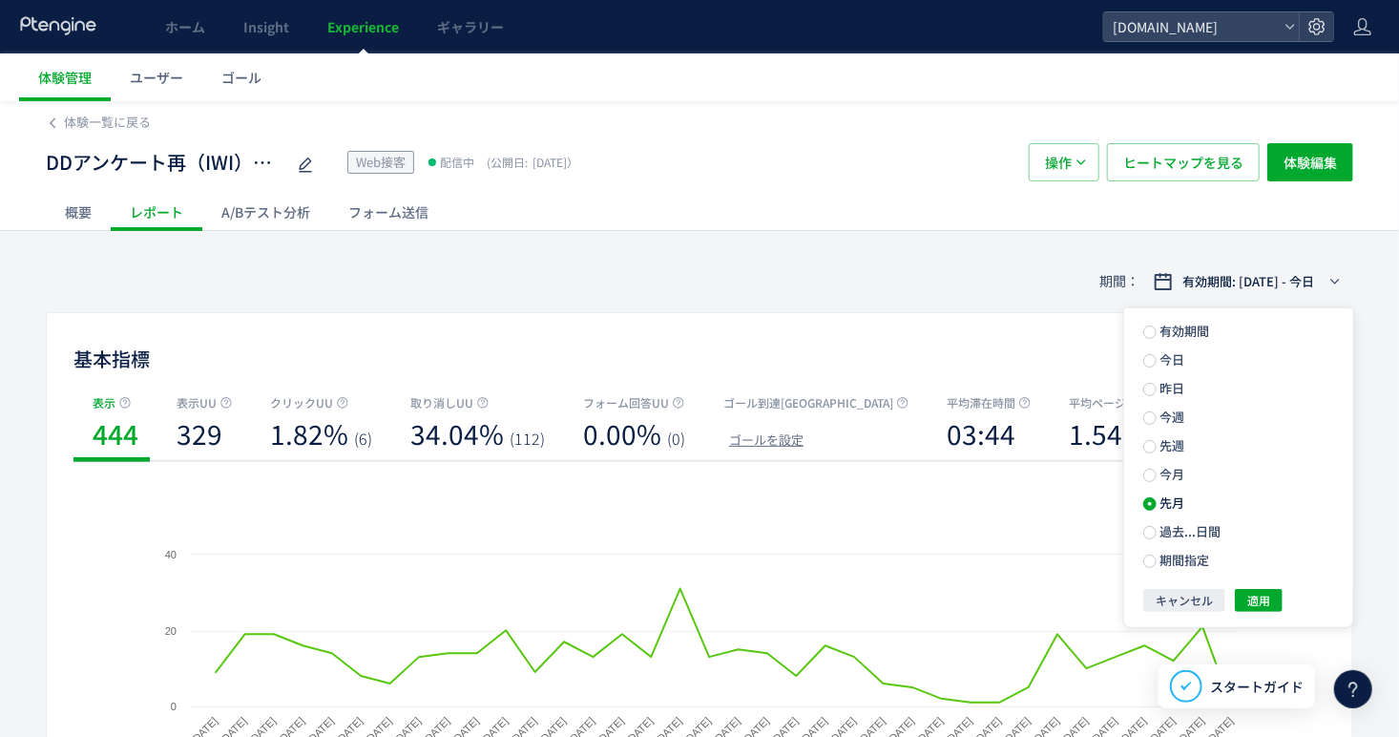
click at [1270, 614] on div "有効期間 今日 昨日 今週 先週 今月 先月 過去...日間 期間指定 キャンセル 適用" at bounding box center [1238, 467] width 229 height 319
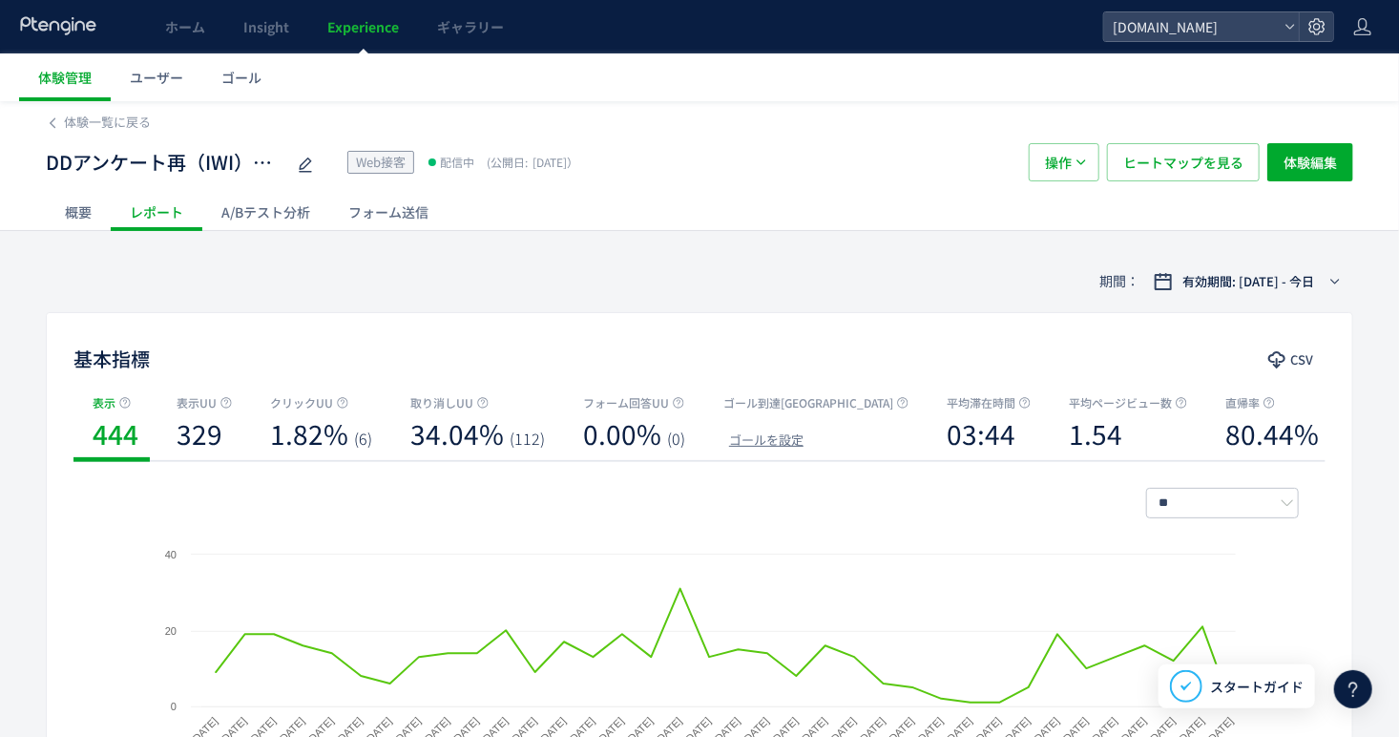
click at [1327, 302] on div "期間： 有効期間: 2025/08/04 - 今日" at bounding box center [699, 281] width 1307 height 62
click at [1340, 271] on button "有効期間: [DATE] - 今日" at bounding box center [1247, 281] width 212 height 31
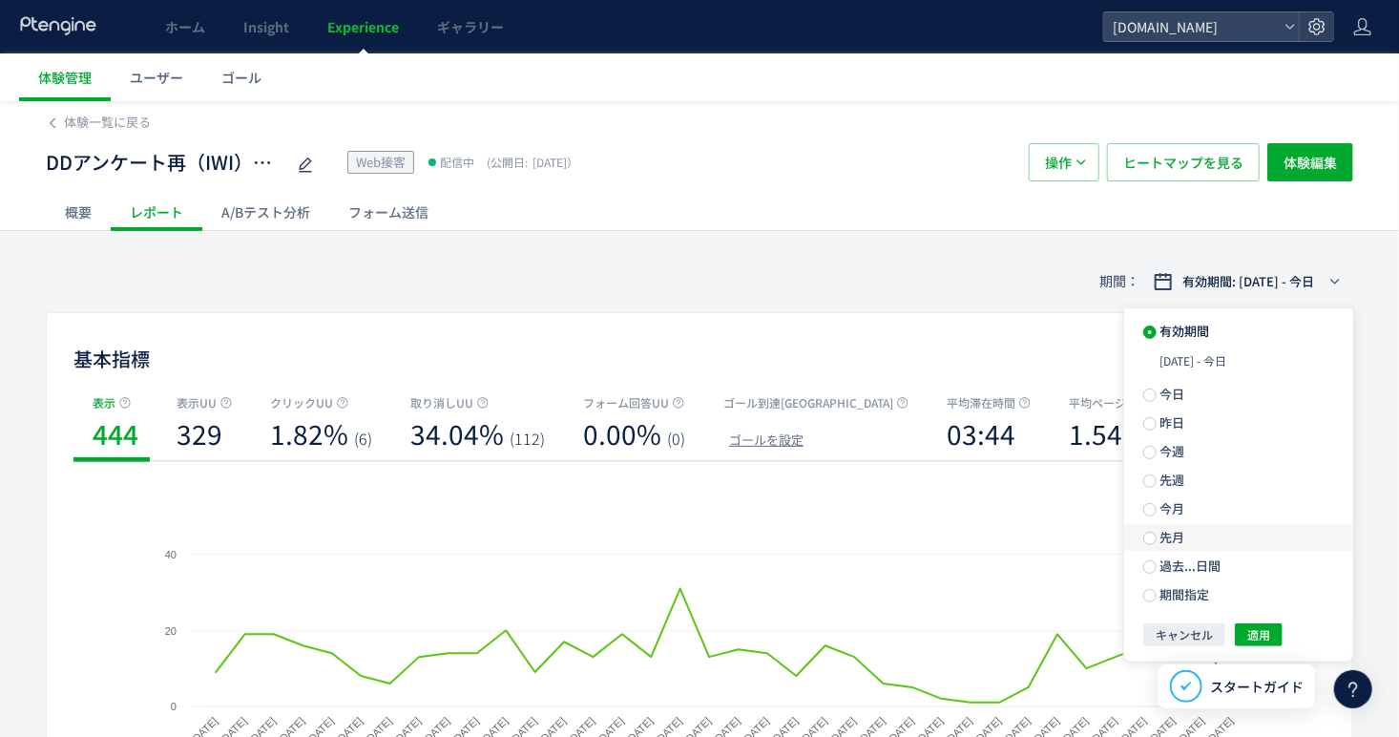
click at [1191, 532] on label "先月" at bounding box center [1238, 537] width 229 height 27
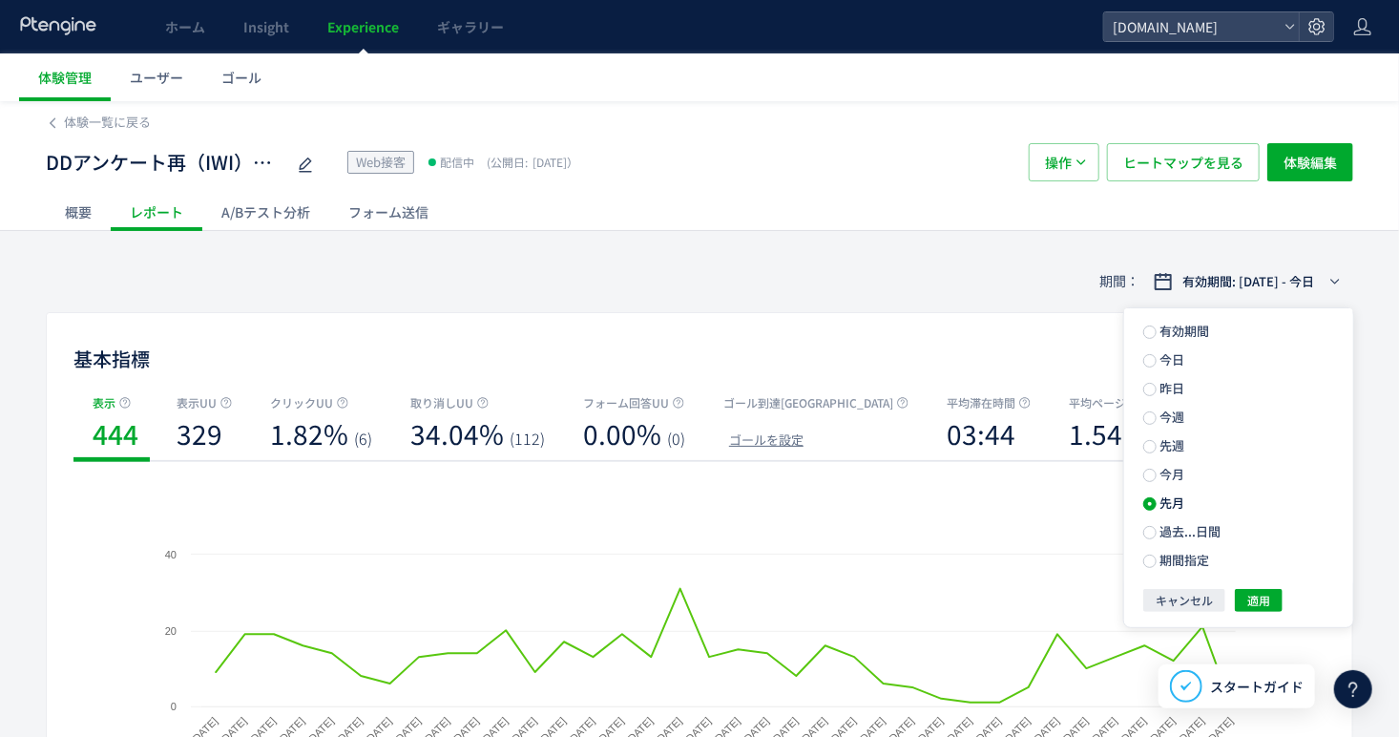
click at [1267, 576] on ul "有効期間 今日 昨日 今週 先週 今月 先月 過去...日間 期間指定" at bounding box center [1238, 446] width 229 height 277
click at [1265, 596] on span "適用" at bounding box center [1258, 600] width 23 height 23
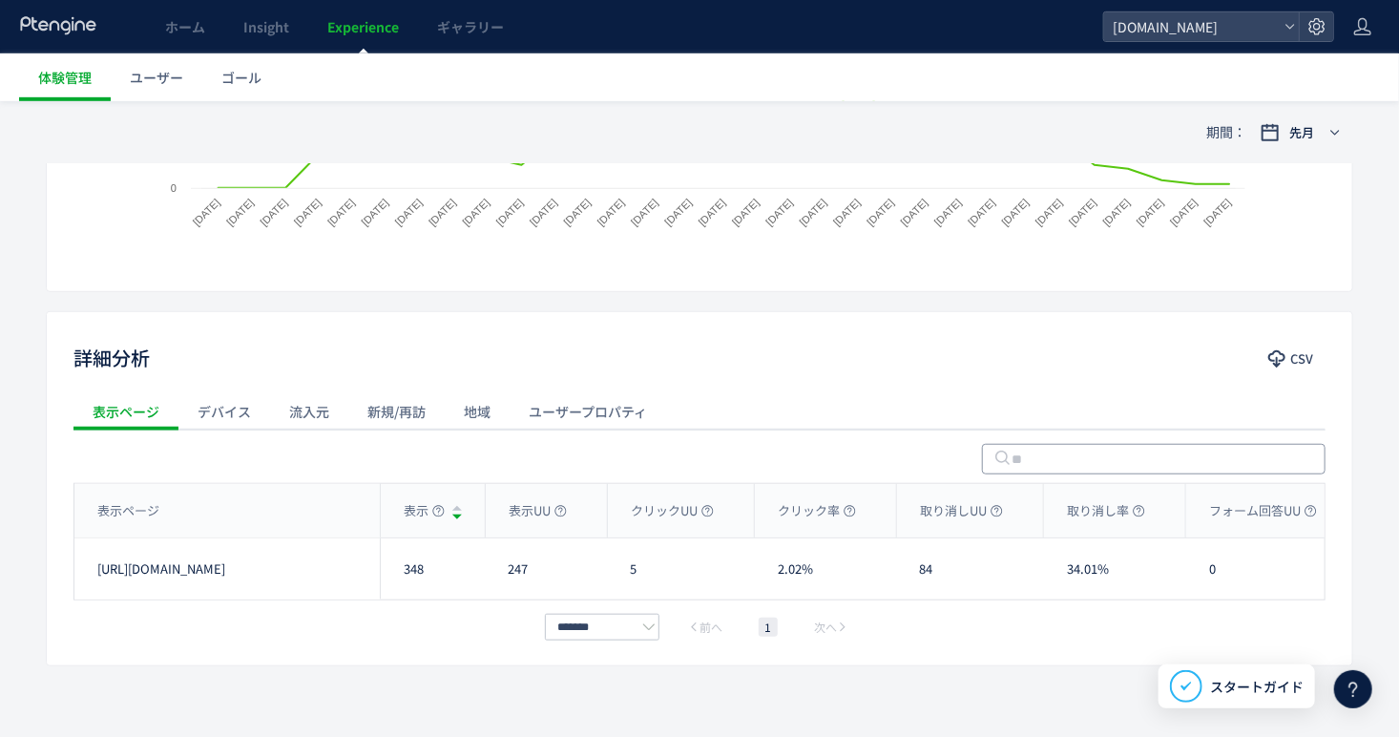
scroll to position [543, 0]
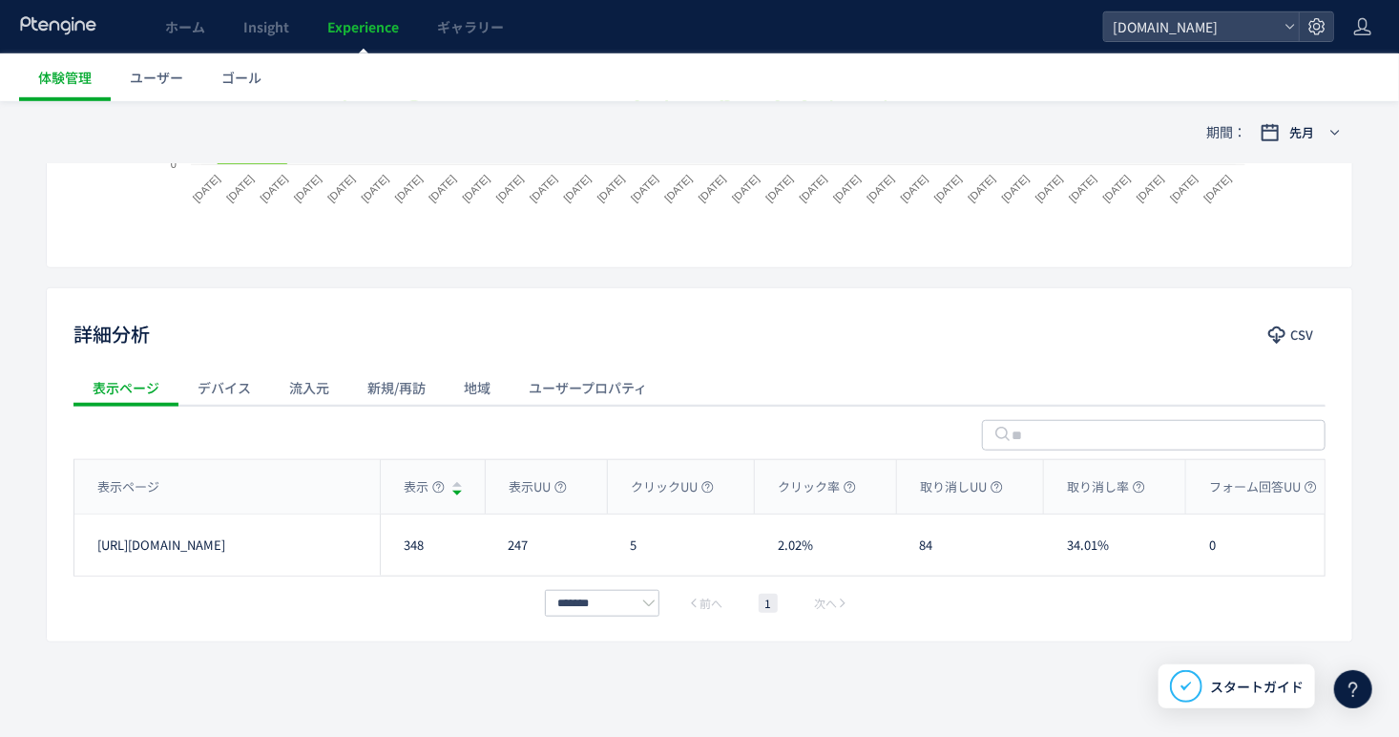
click at [293, 385] on div "流入元" at bounding box center [309, 387] width 78 height 38
click at [241, 423] on button "流入元の種類" at bounding box center [201, 433] width 111 height 31
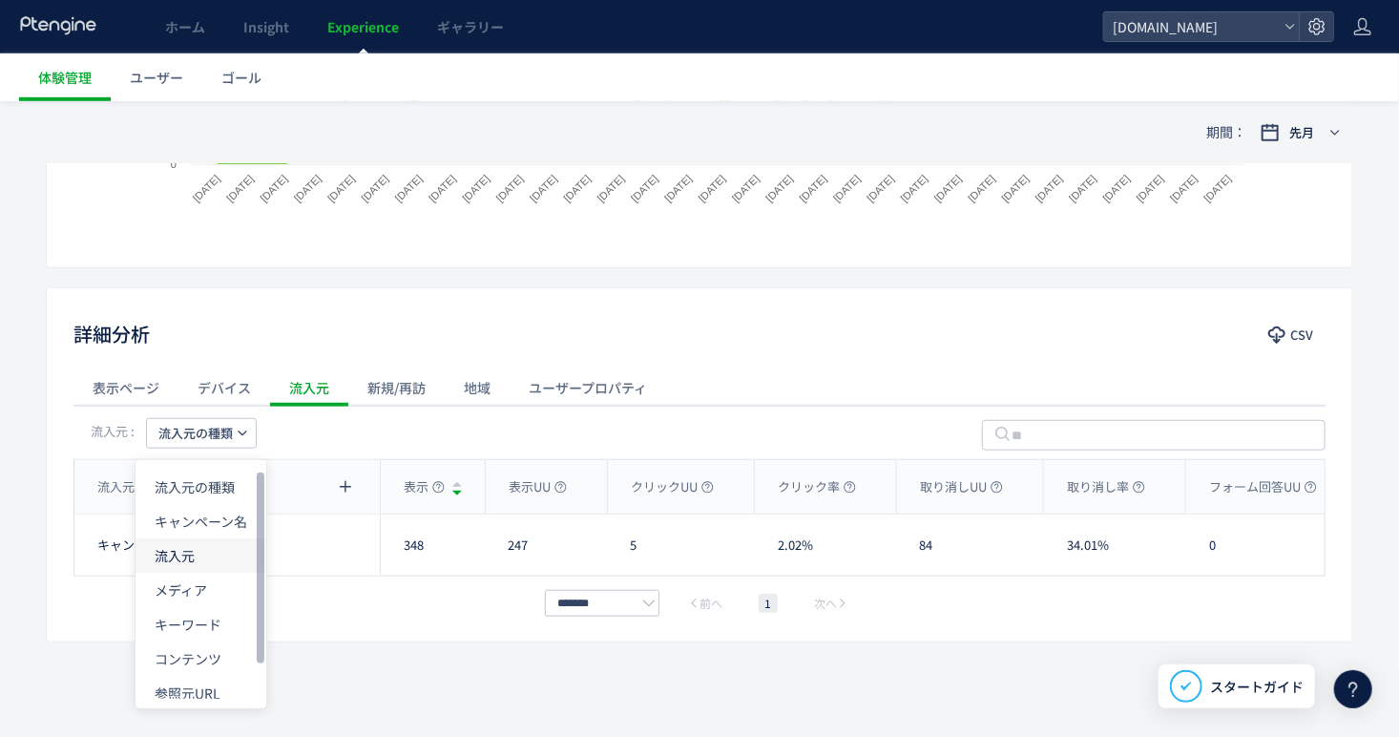
drag, startPoint x: 210, startPoint y: 550, endPoint x: 46, endPoint y: 561, distance: 164.5
click at [206, 548] on li "流入元" at bounding box center [200, 555] width 131 height 34
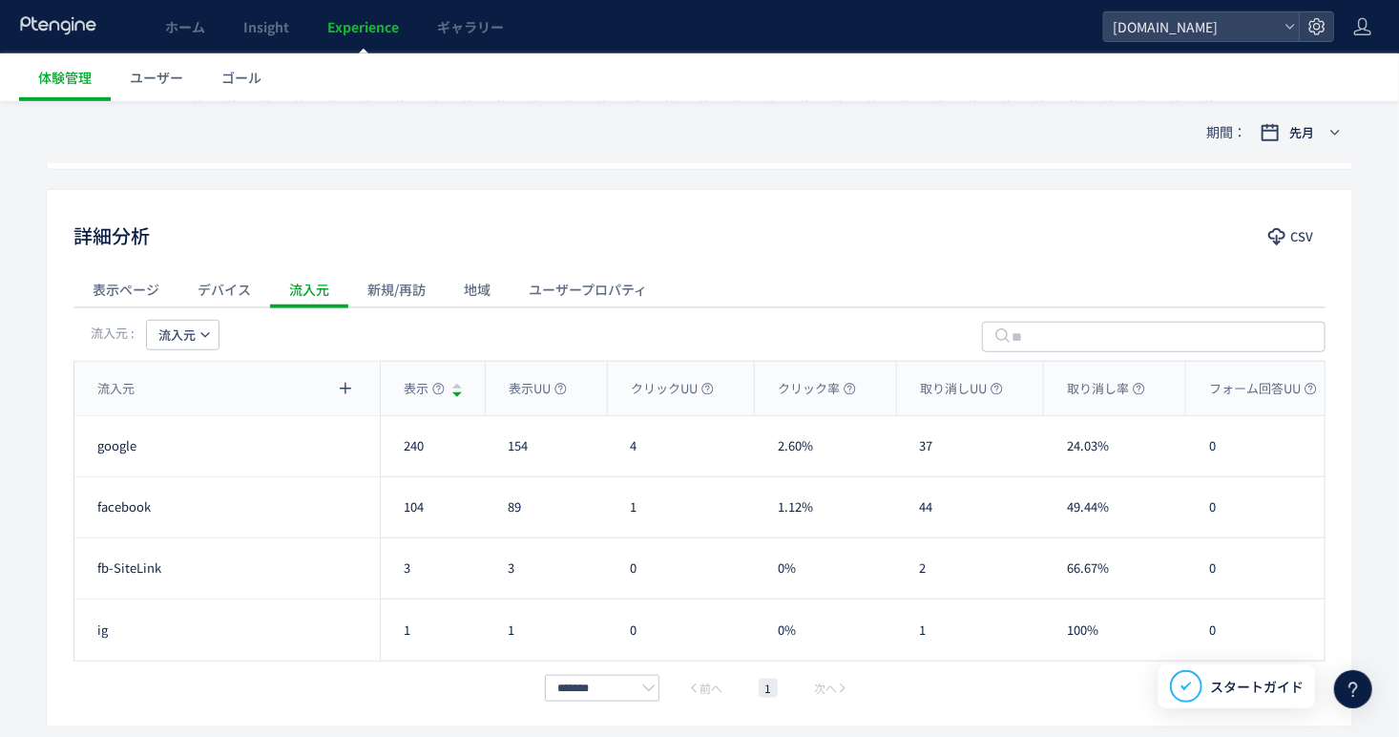
scroll to position [631, 0]
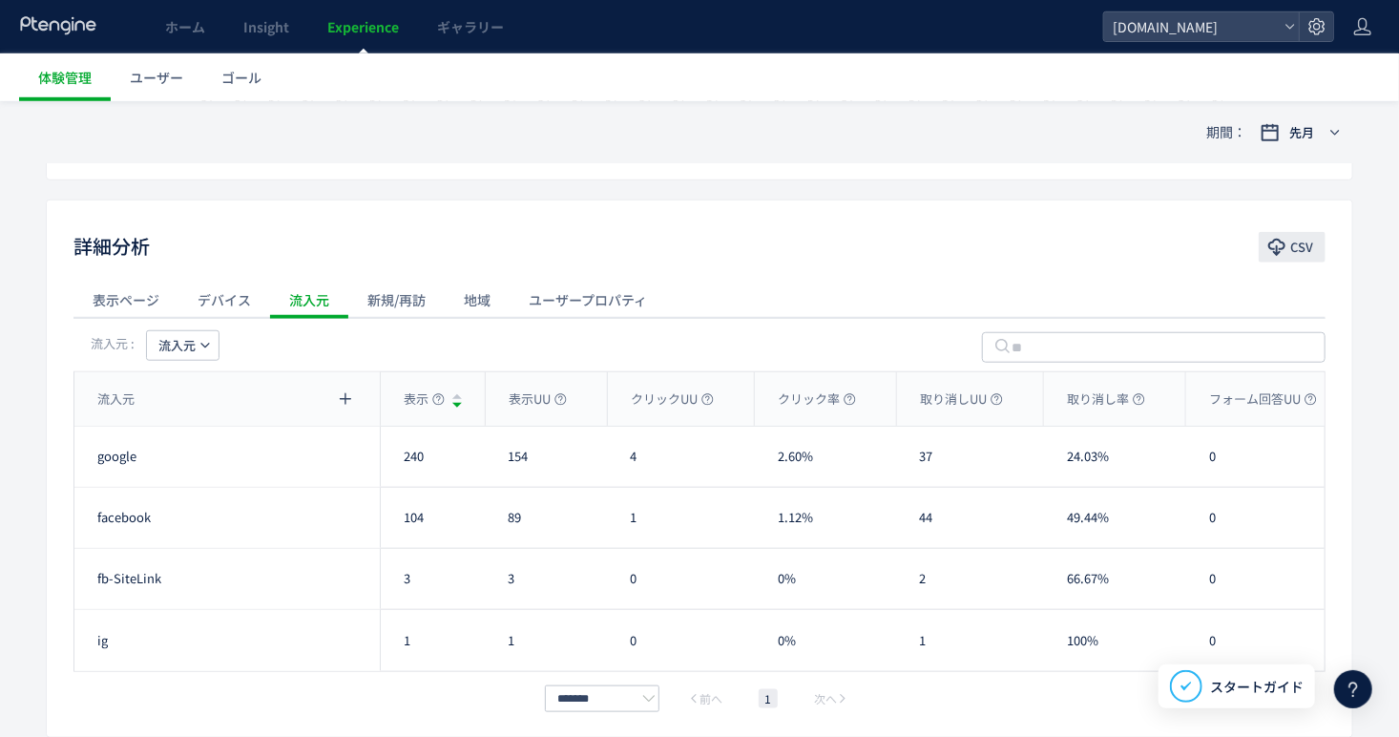
click at [1309, 254] on span "CSV" at bounding box center [1301, 247] width 23 height 31
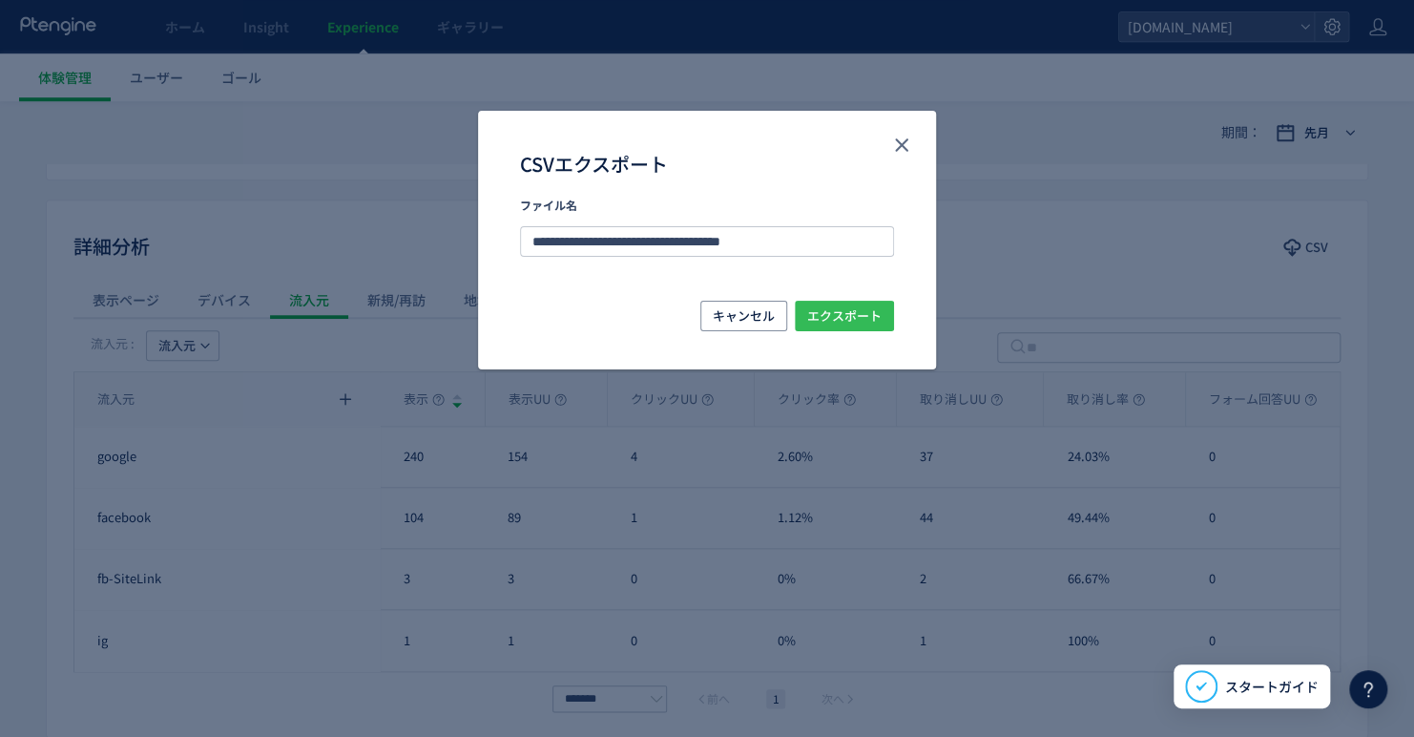
click at [845, 310] on span "エクスポート" at bounding box center [844, 316] width 74 height 31
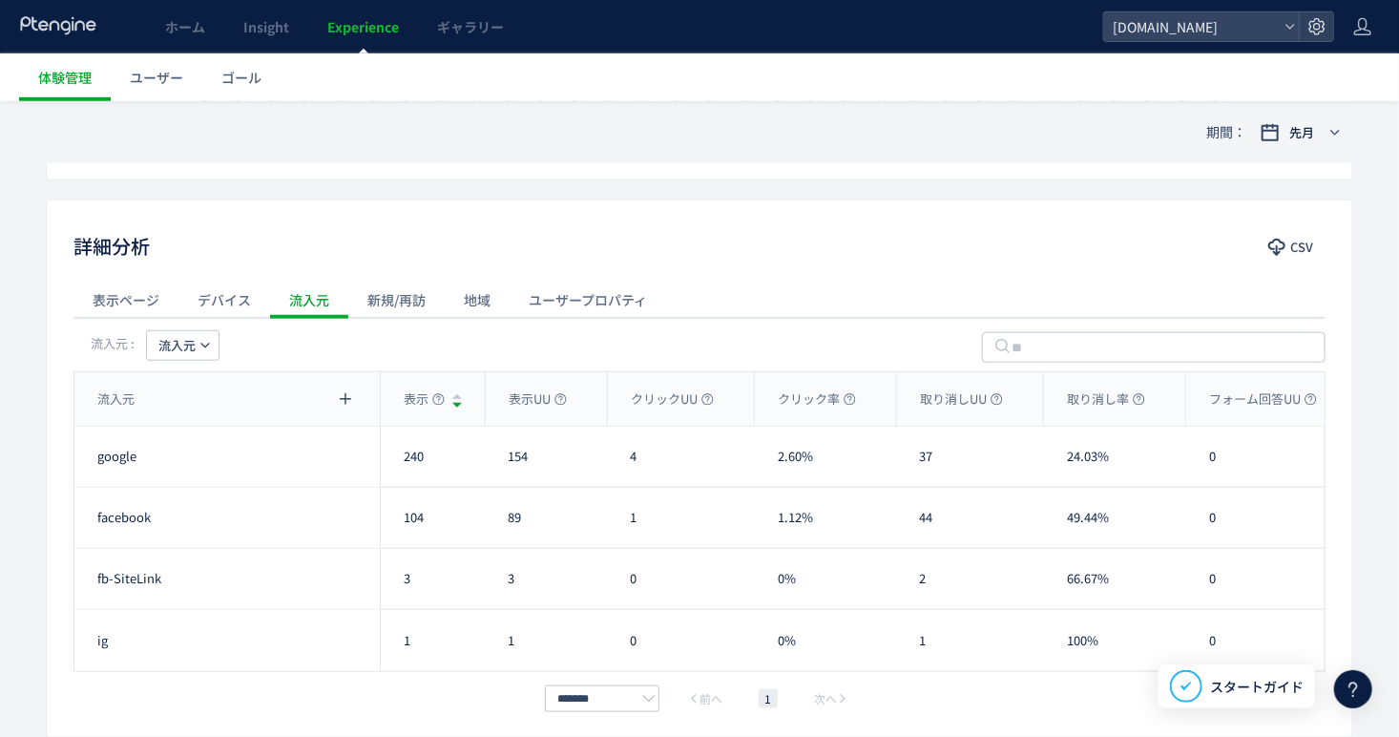
drag, startPoint x: 694, startPoint y: 223, endPoint x: 268, endPoint y: 246, distance: 426.2
click at [694, 224] on div "詳細分析 CSV 表示ページ デバイス 流入元 新規/再訪 地域 ユーザープロパティ 流入元 : 流入元 流入元 表示 表示UU クリックUU クリック率 取…" at bounding box center [699, 468] width 1307 height 538
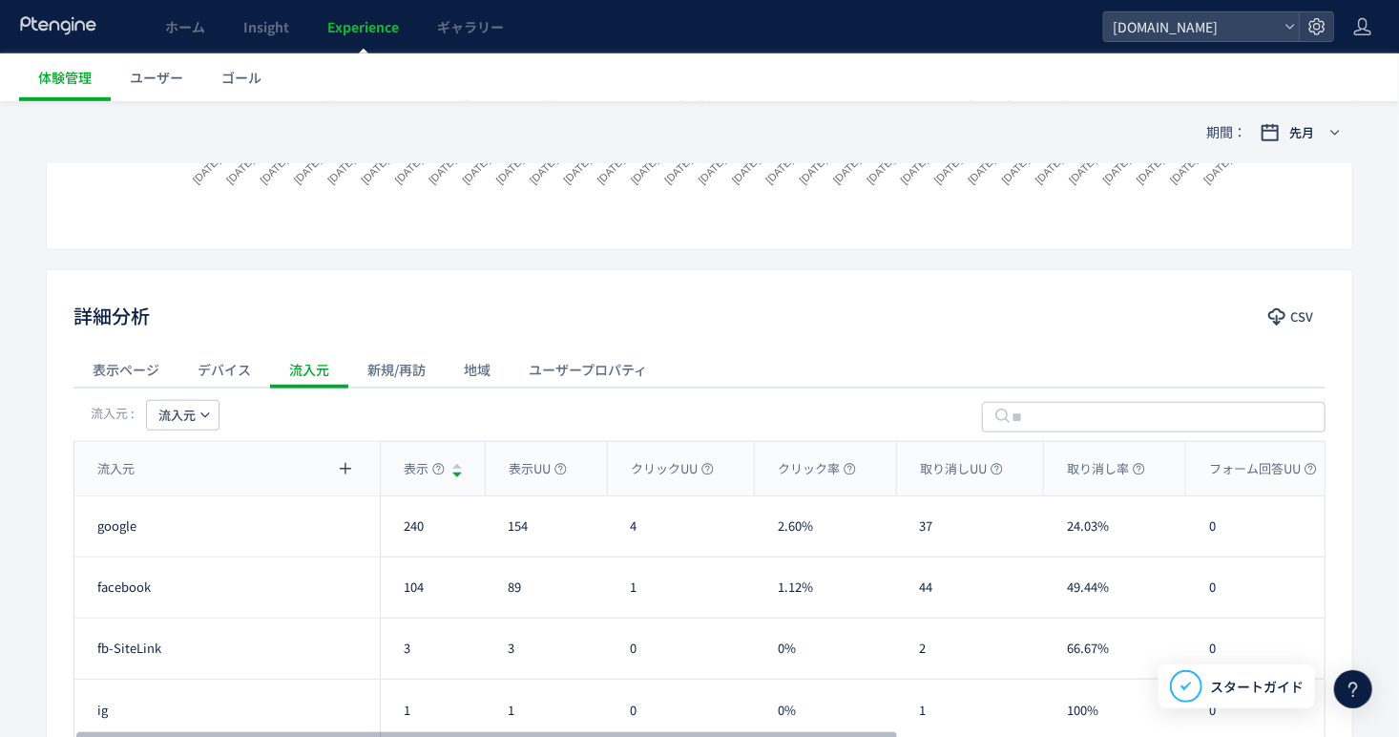
scroll to position [572, 0]
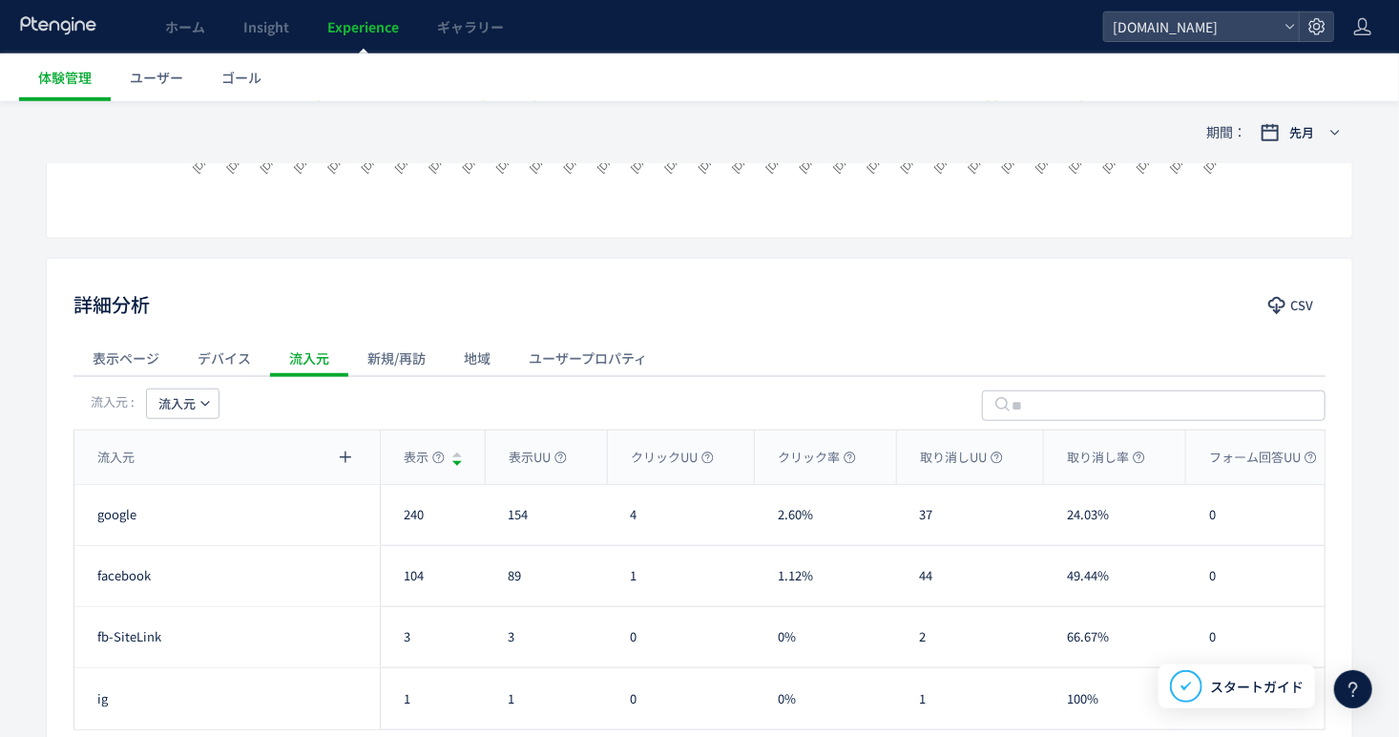
click at [371, 355] on div "新規/再訪" at bounding box center [396, 358] width 96 height 38
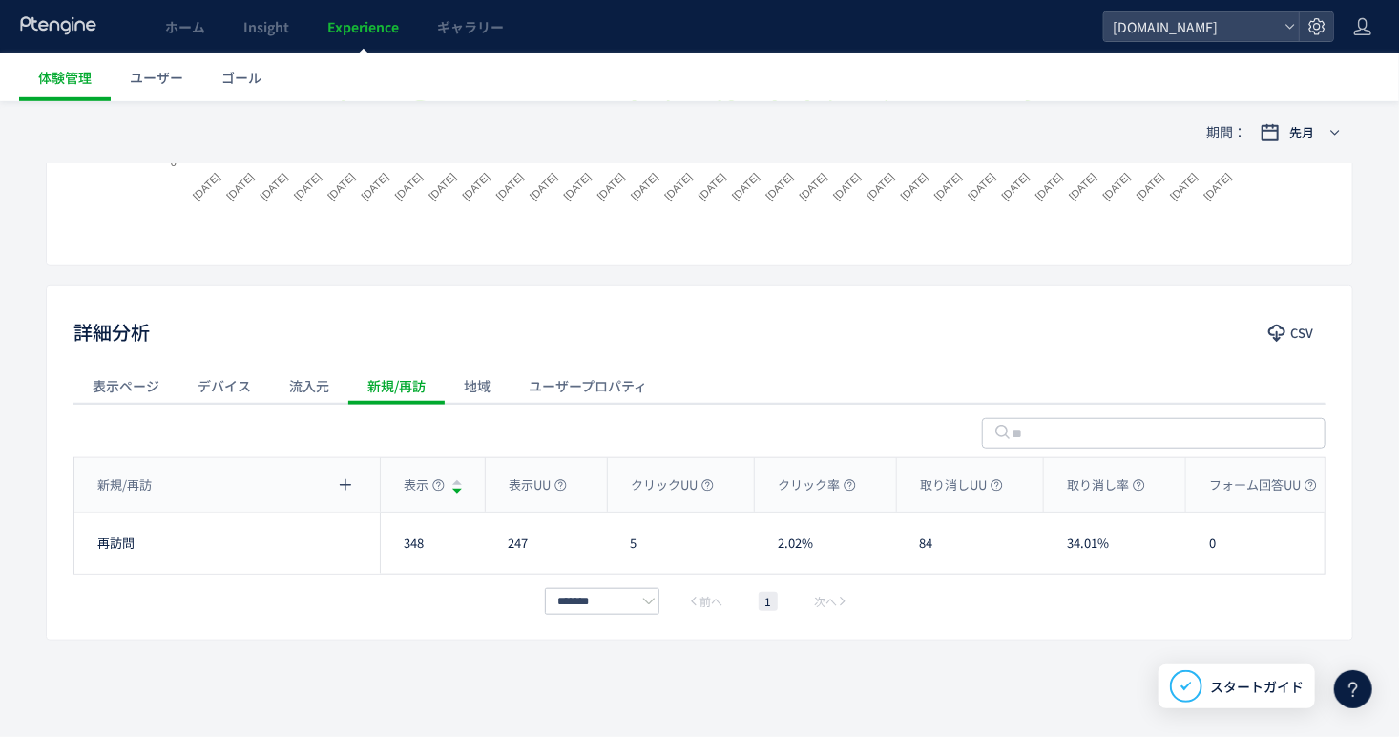
scroll to position [543, 0]
click at [234, 397] on div "デバイス" at bounding box center [224, 387] width 92 height 38
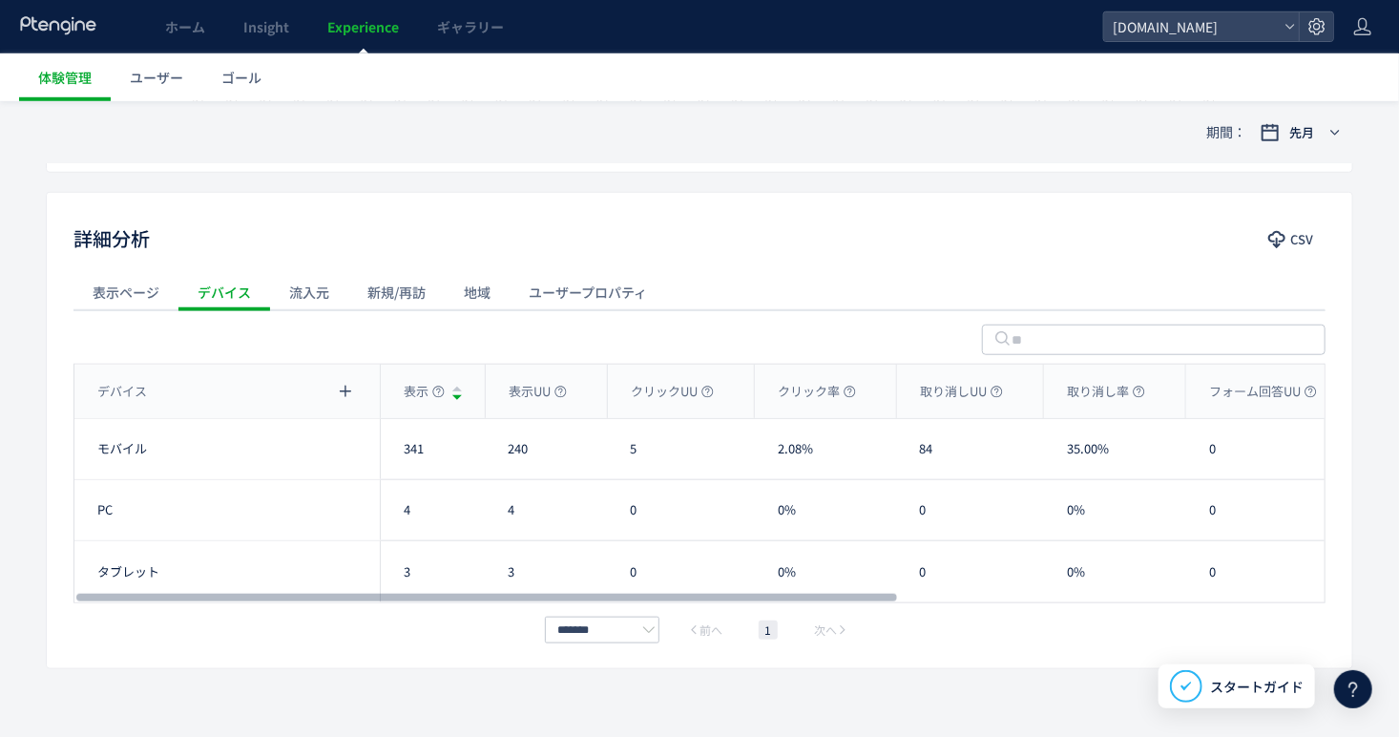
scroll to position [665, 0]
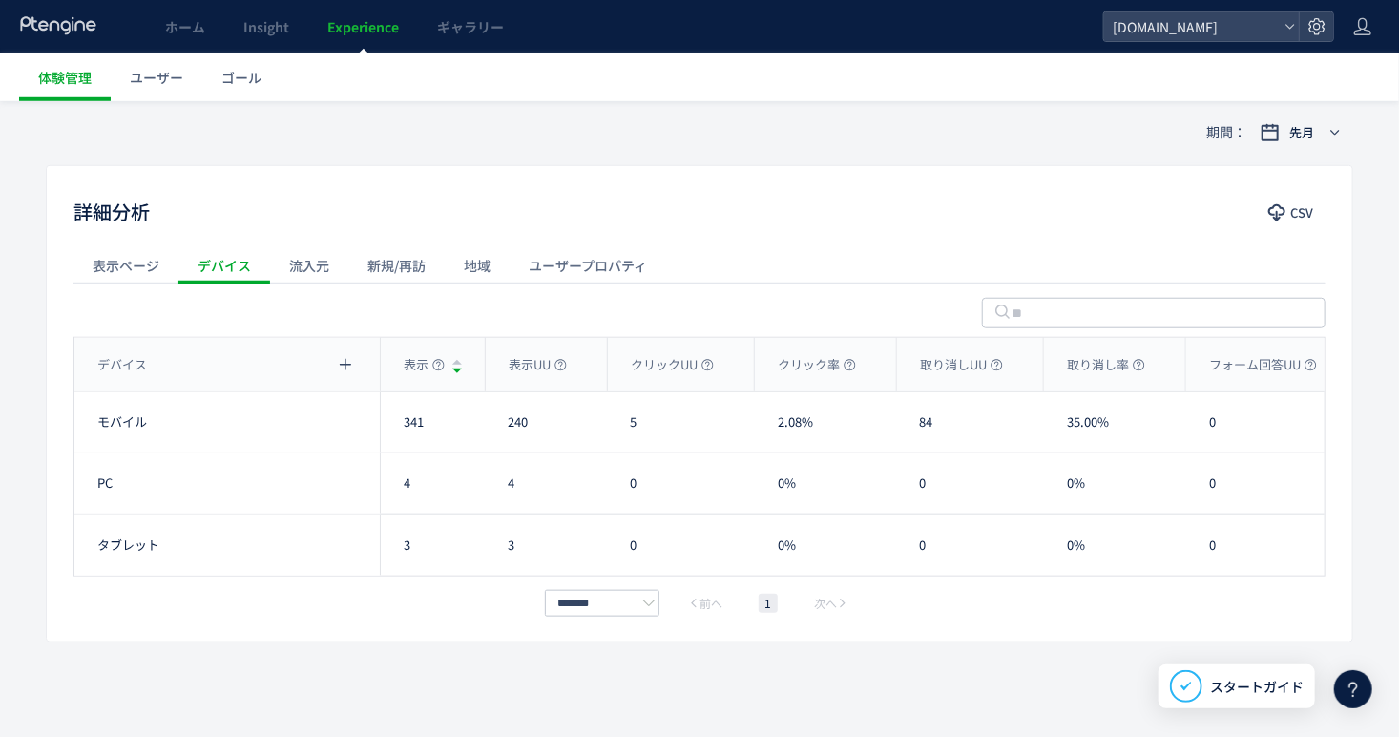
click at [415, 265] on div "新規/再訪" at bounding box center [396, 265] width 96 height 38
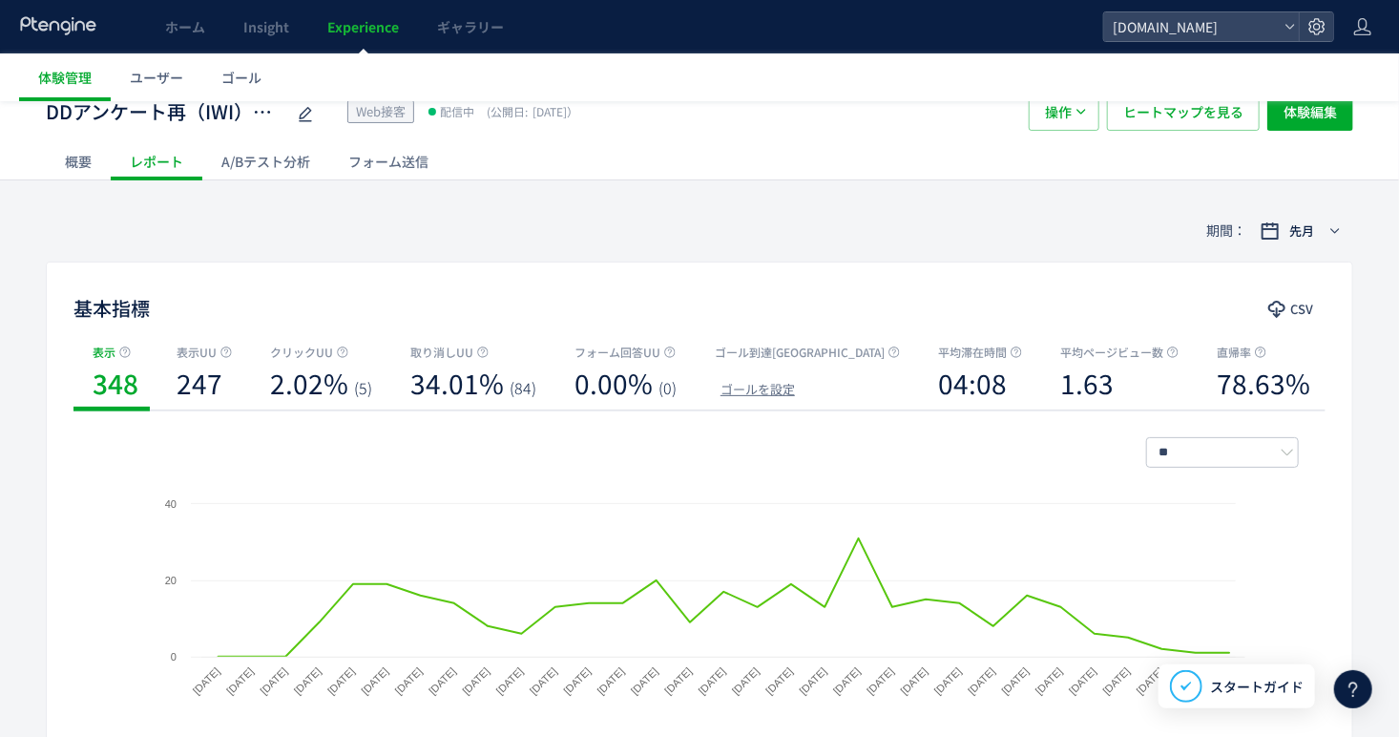
scroll to position [0, 0]
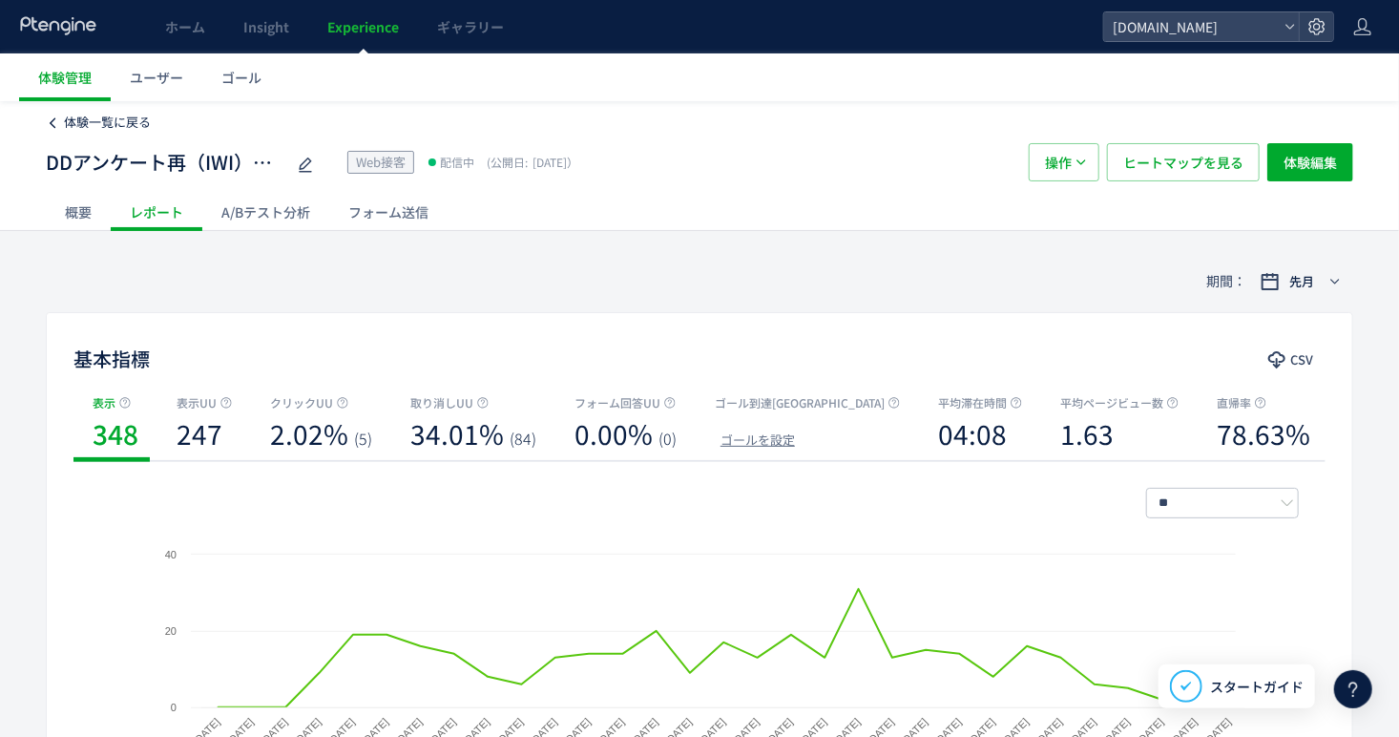
click at [142, 125] on span "体験一覧に戻る" at bounding box center [107, 122] width 87 height 18
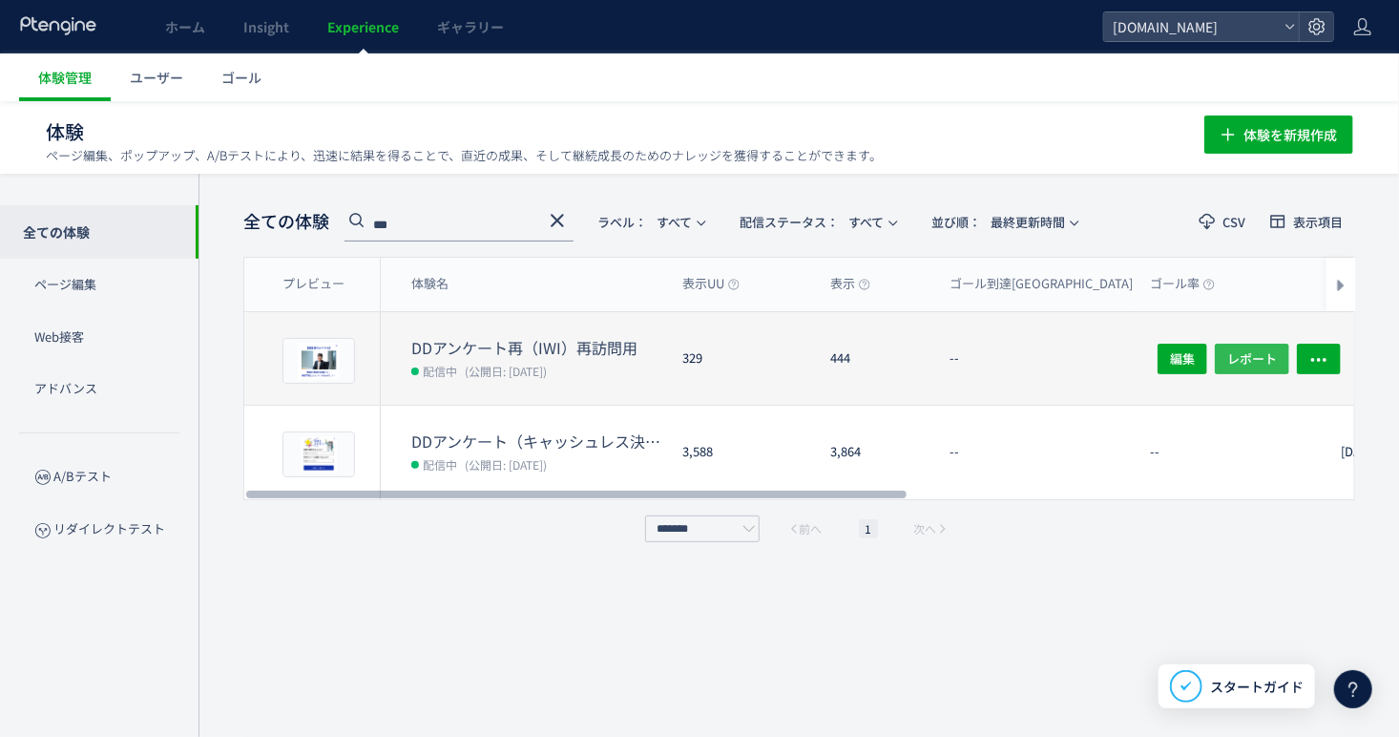
click at [1242, 352] on span "レポート" at bounding box center [1252, 358] width 50 height 31
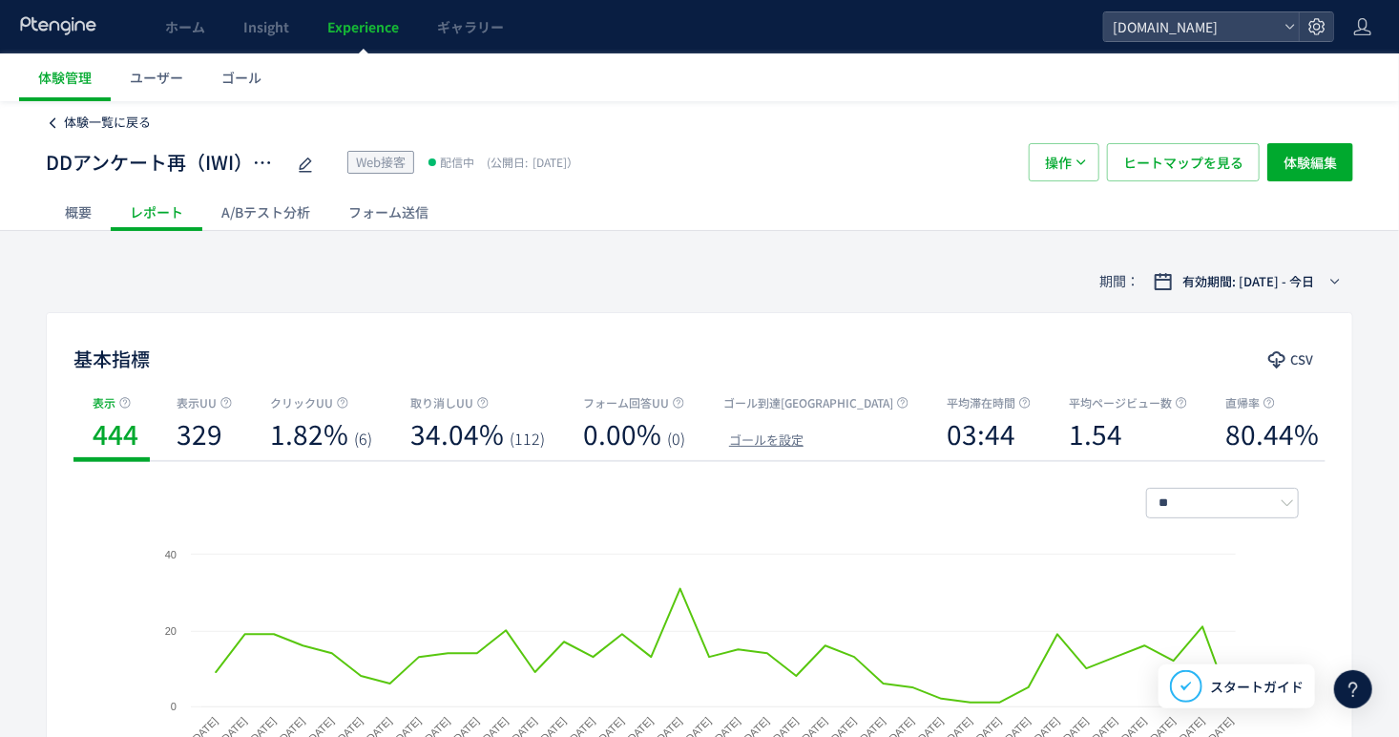
click at [54, 130] on link "体験一覧に戻る" at bounding box center [98, 123] width 105 height 18
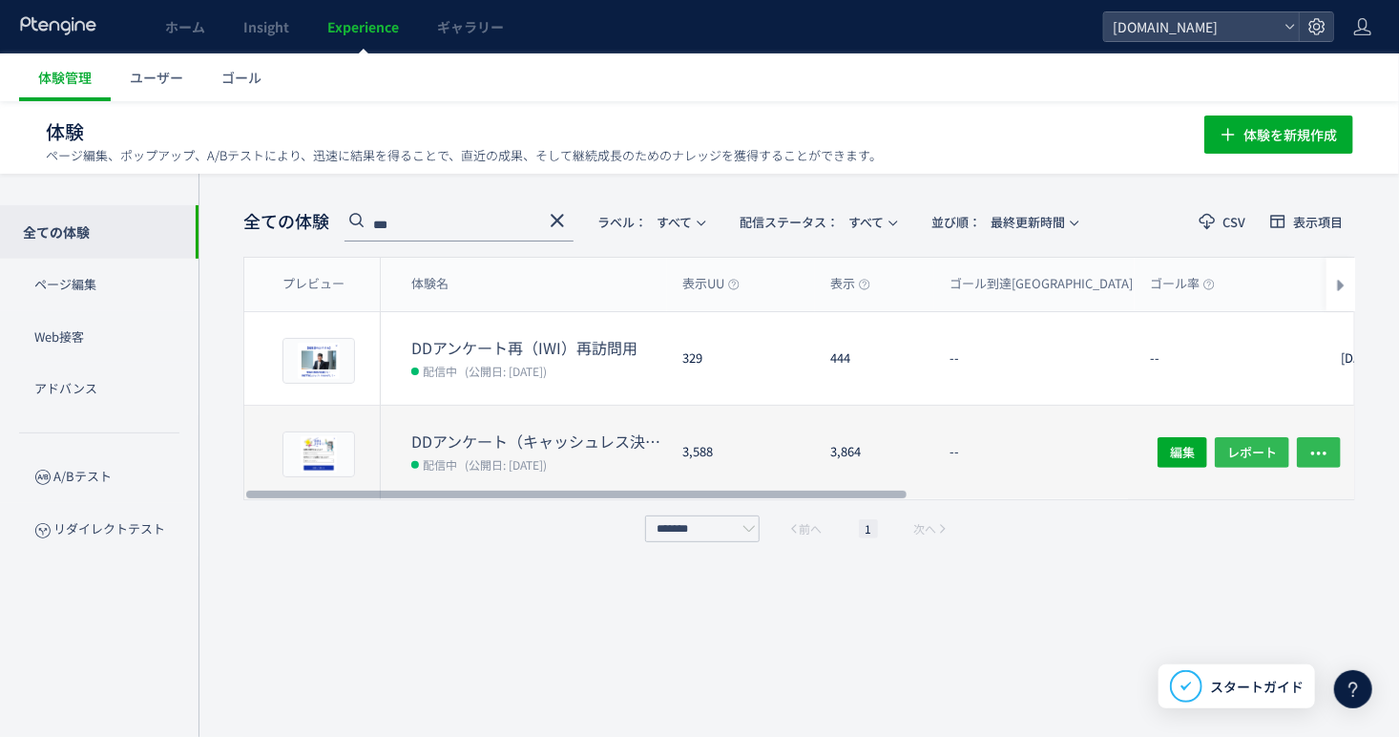
drag, startPoint x: 1272, startPoint y: 450, endPoint x: 1301, endPoint y: 460, distance: 30.2
click at [1301, 460] on div "編集 レポート" at bounding box center [1242, 453] width 228 height 94
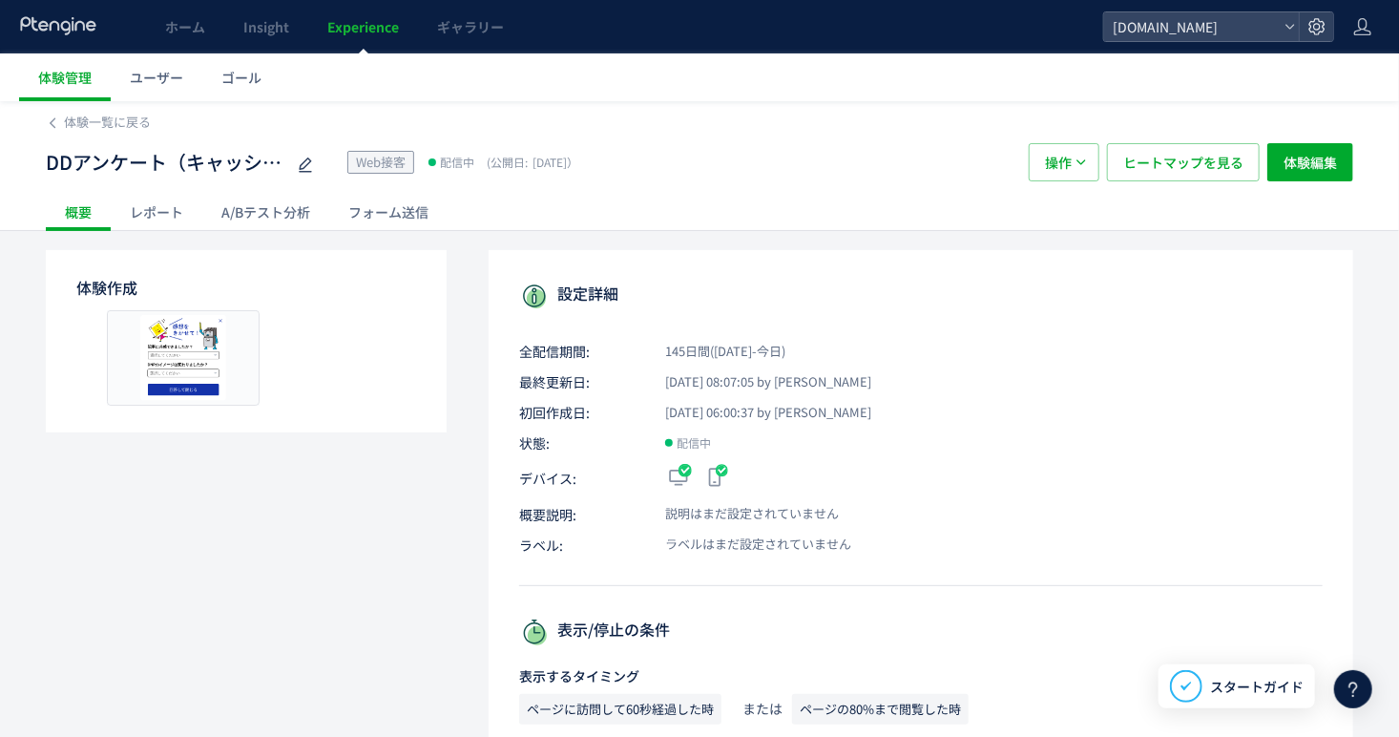
click at [186, 222] on div "レポート" at bounding box center [157, 212] width 92 height 38
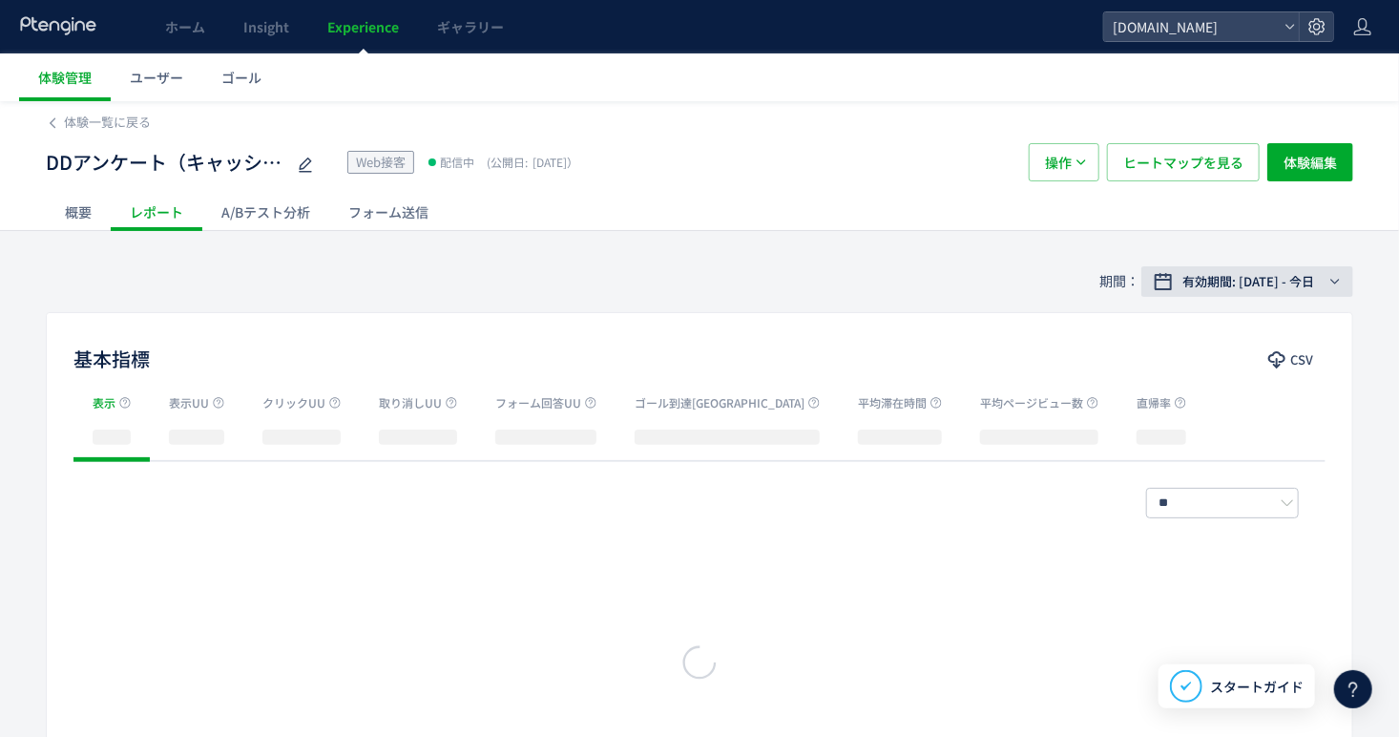
drag, startPoint x: 1283, startPoint y: 256, endPoint x: 1296, endPoint y: 287, distance: 33.8
click at [1284, 257] on div "期間： 有効期間: 2025/04/17 - 今日" at bounding box center [699, 281] width 1307 height 62
click at [1296, 290] on button "有効期間: 2025/04/17 - 今日" at bounding box center [1247, 281] width 212 height 31
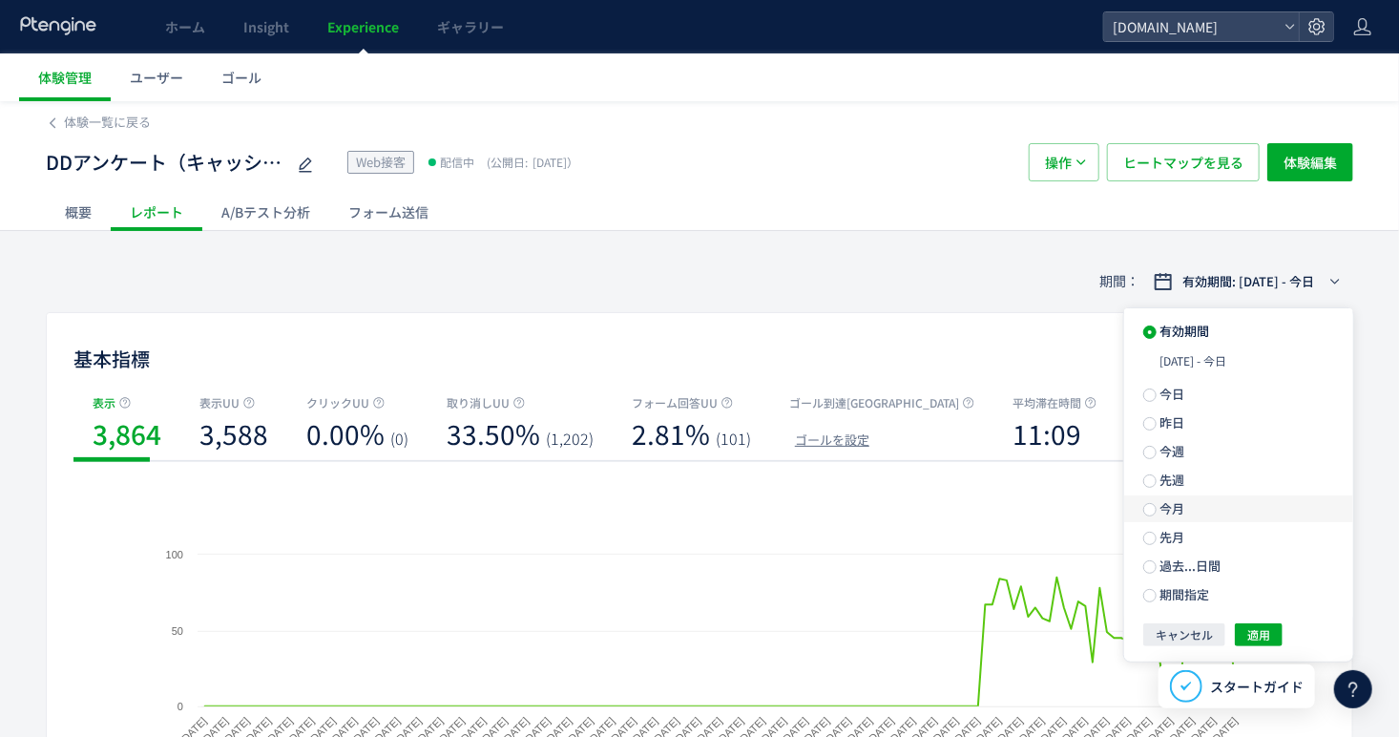
click at [1199, 513] on label "今月" at bounding box center [1238, 508] width 229 height 27
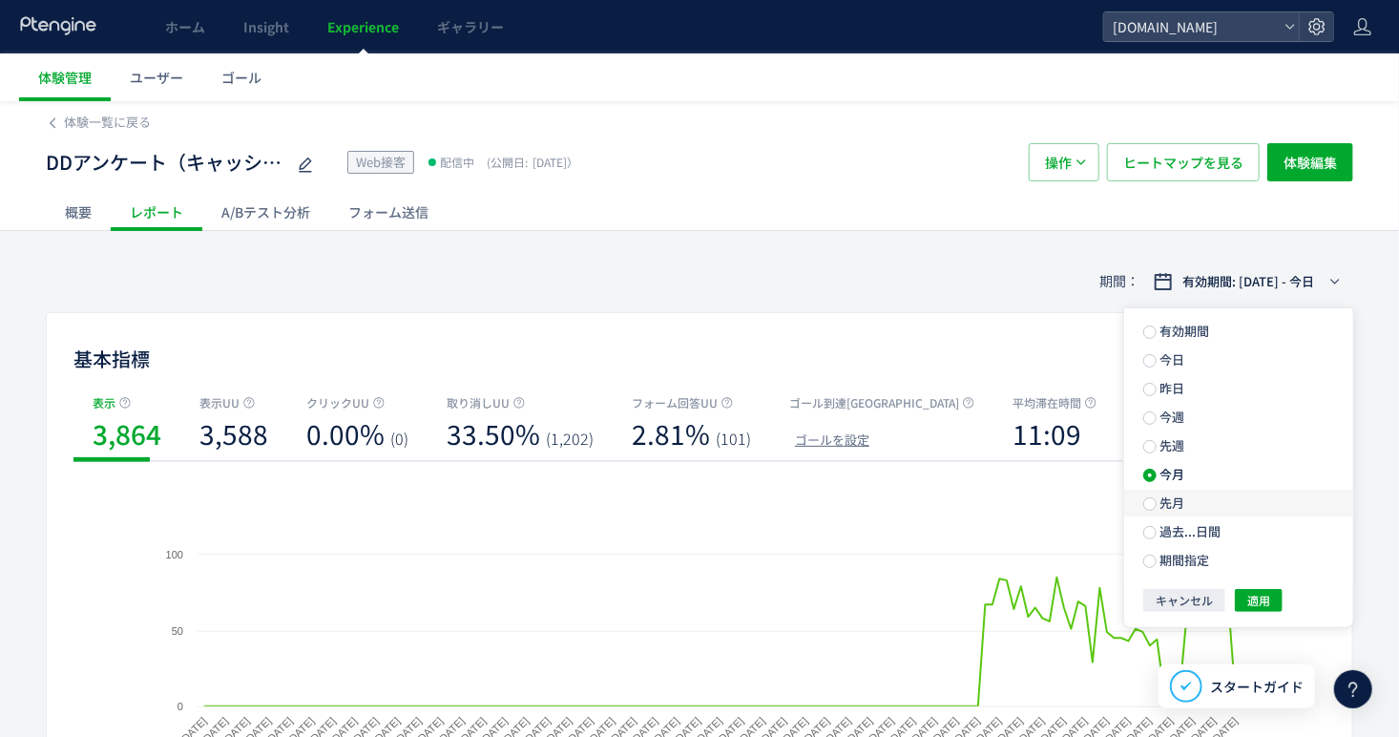
click at [1170, 515] on label "先月" at bounding box center [1238, 502] width 229 height 27
click at [1260, 598] on span "適用" at bounding box center [1258, 600] width 23 height 23
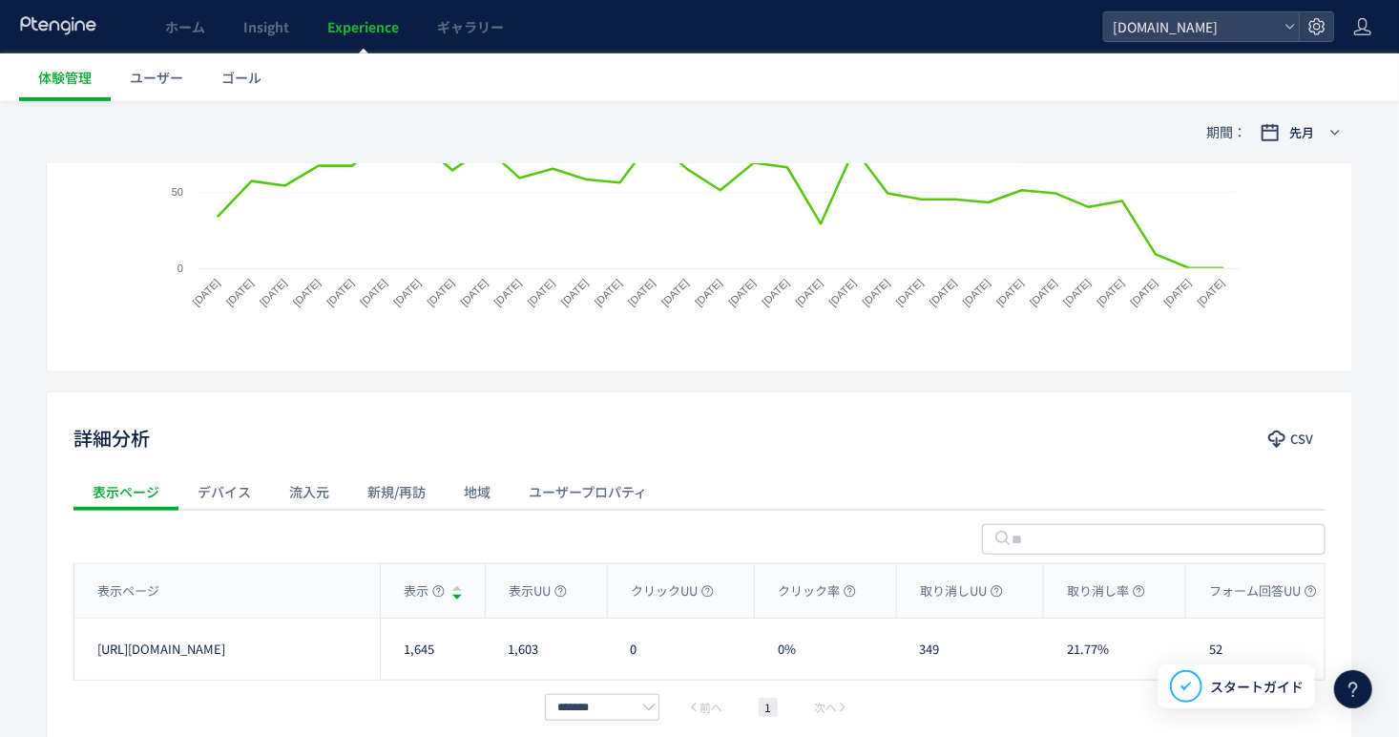
scroll to position [543, 0]
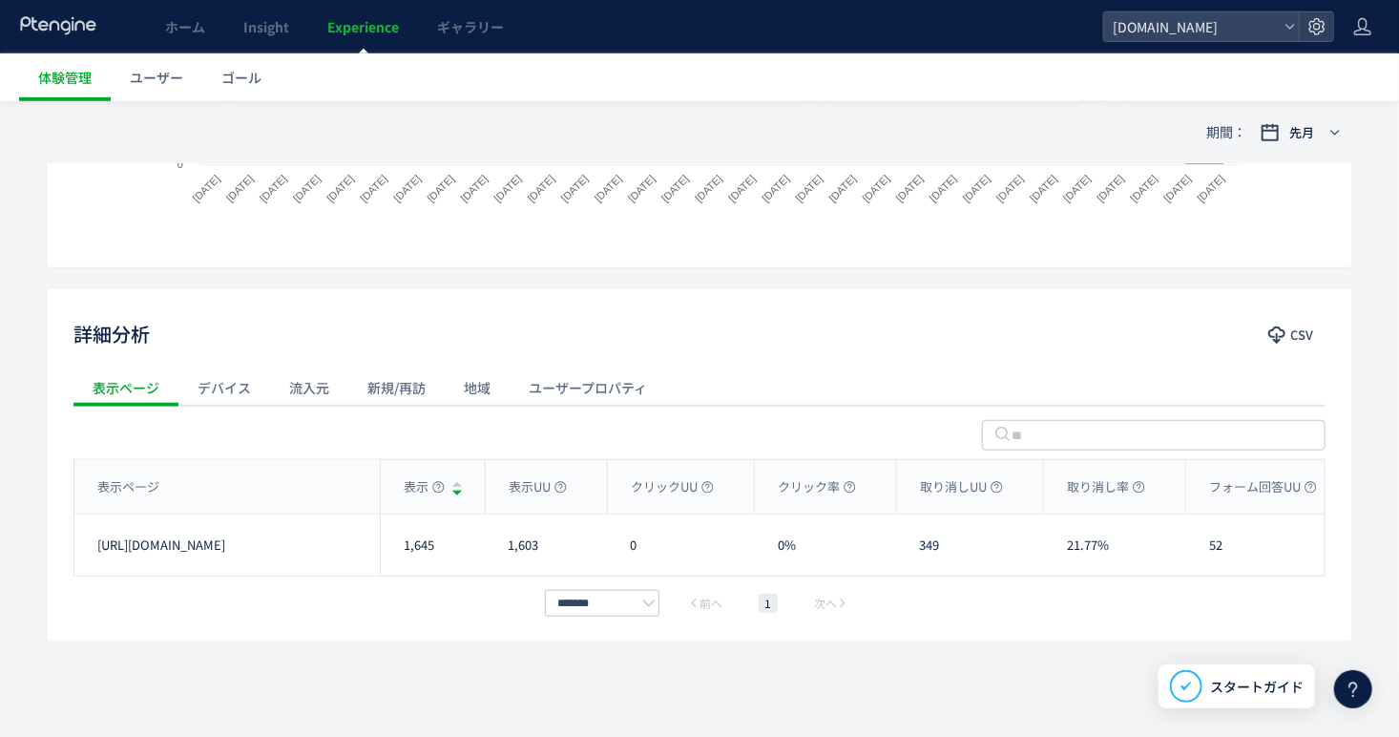
click at [306, 397] on div "流入元" at bounding box center [309, 387] width 78 height 38
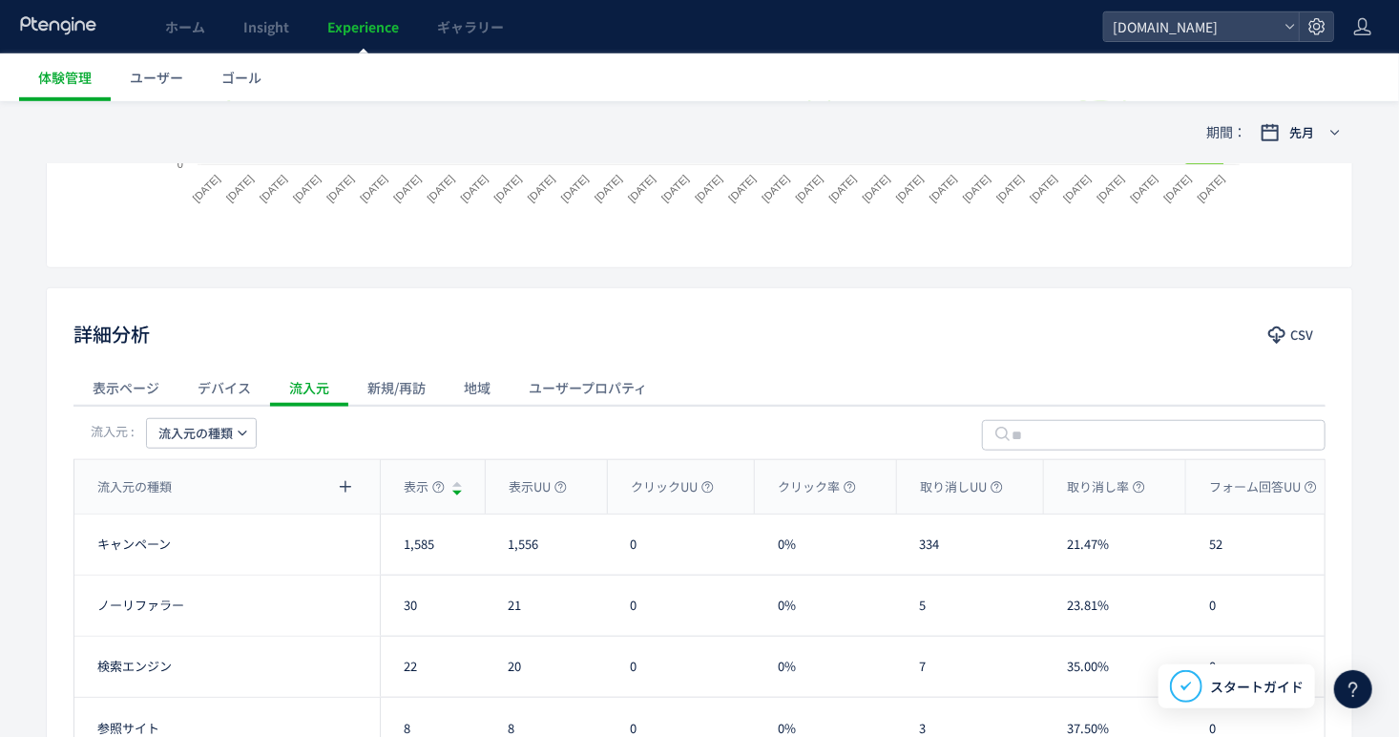
click at [222, 425] on span "流入元の種類" at bounding box center [195, 433] width 74 height 31
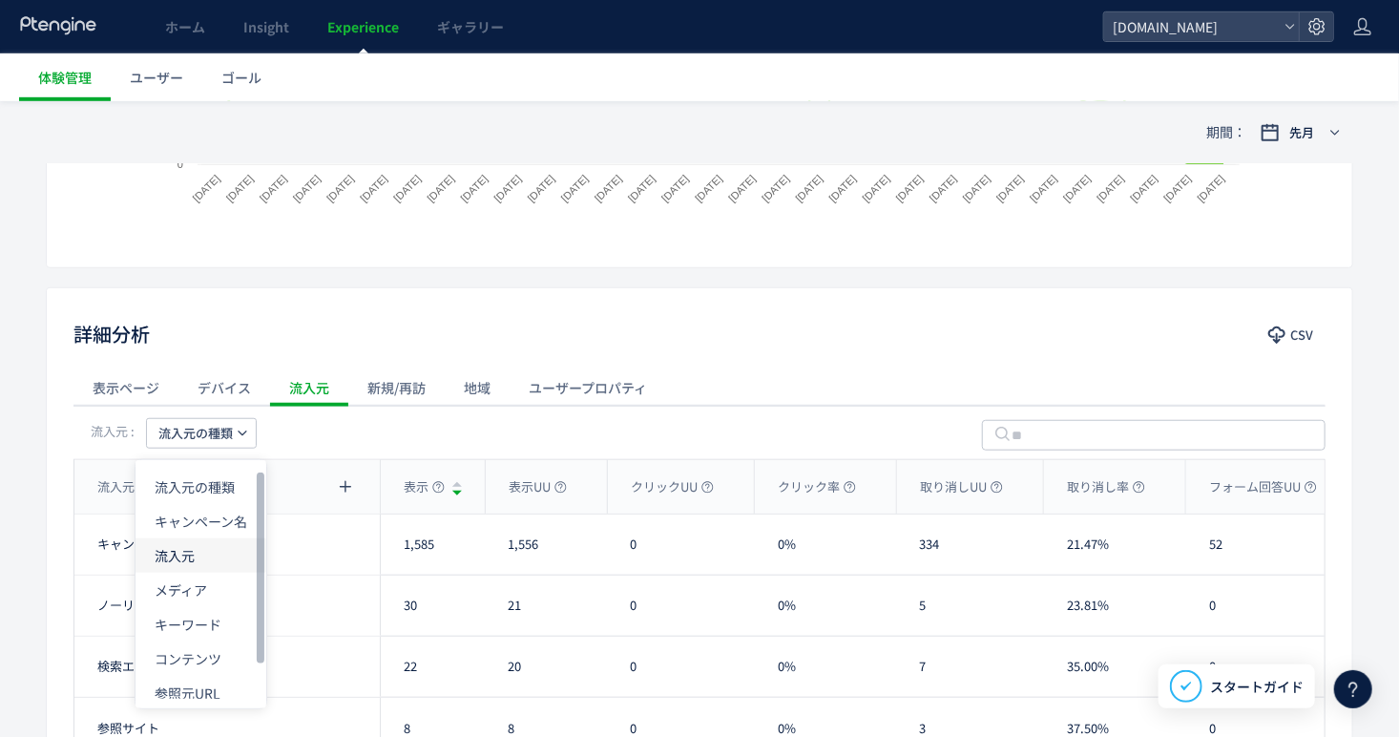
click at [212, 565] on li "流入元" at bounding box center [200, 555] width 131 height 34
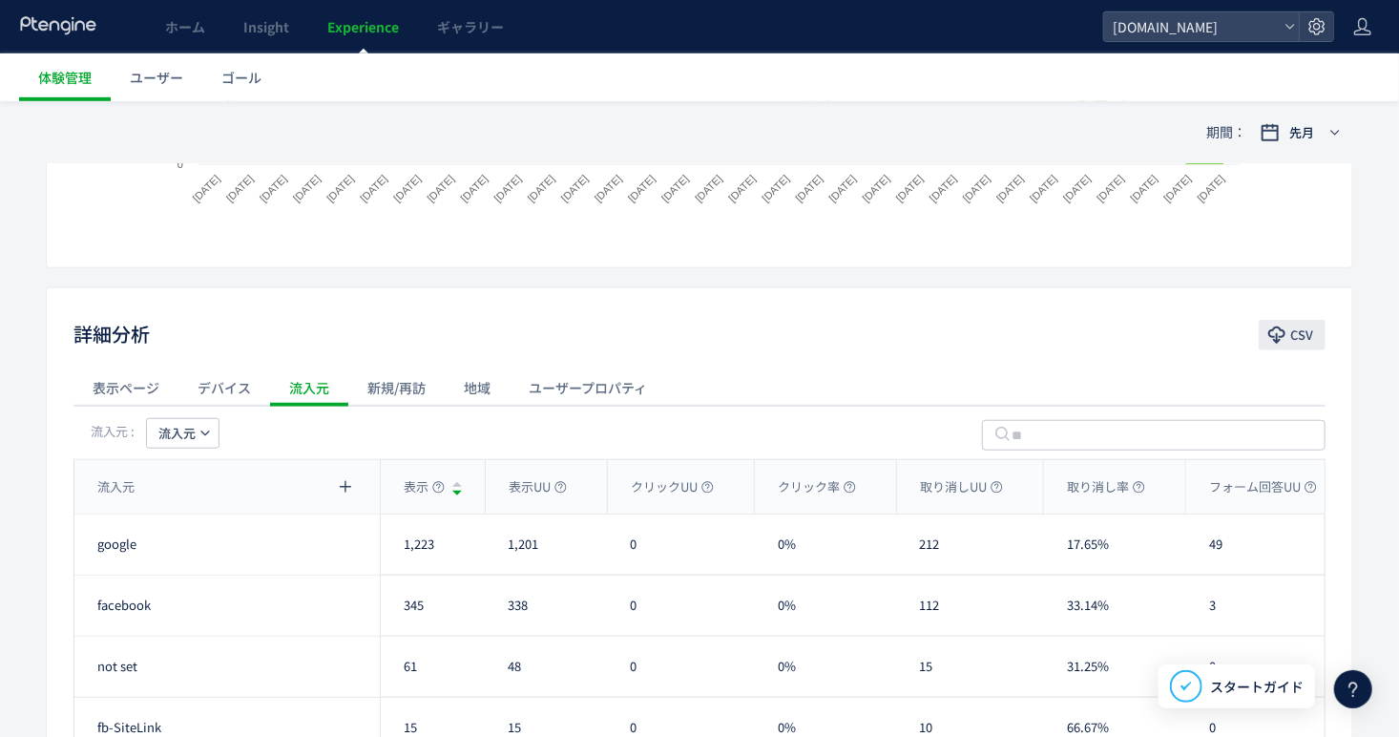
click at [1295, 339] on span "CSV" at bounding box center [1301, 335] width 23 height 31
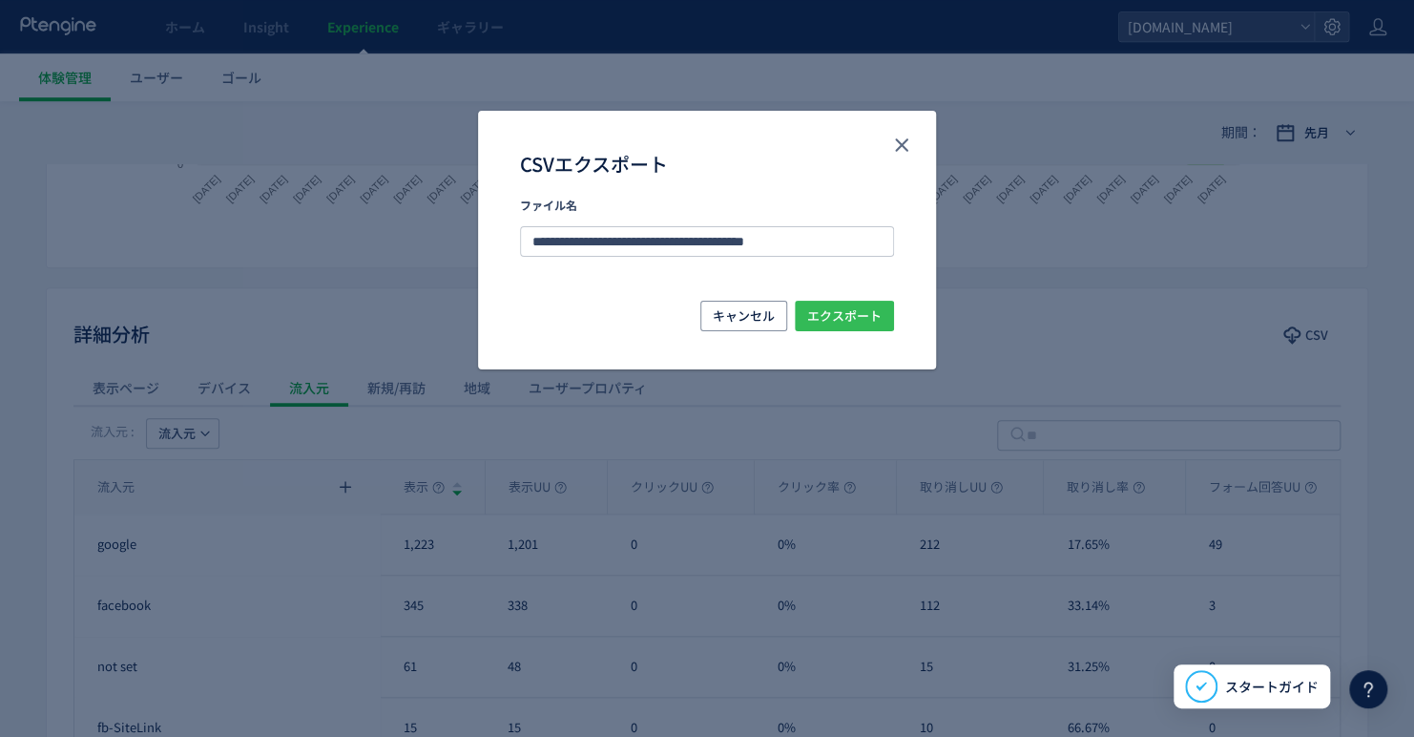
click at [857, 327] on span "エクスポート" at bounding box center [844, 316] width 74 height 31
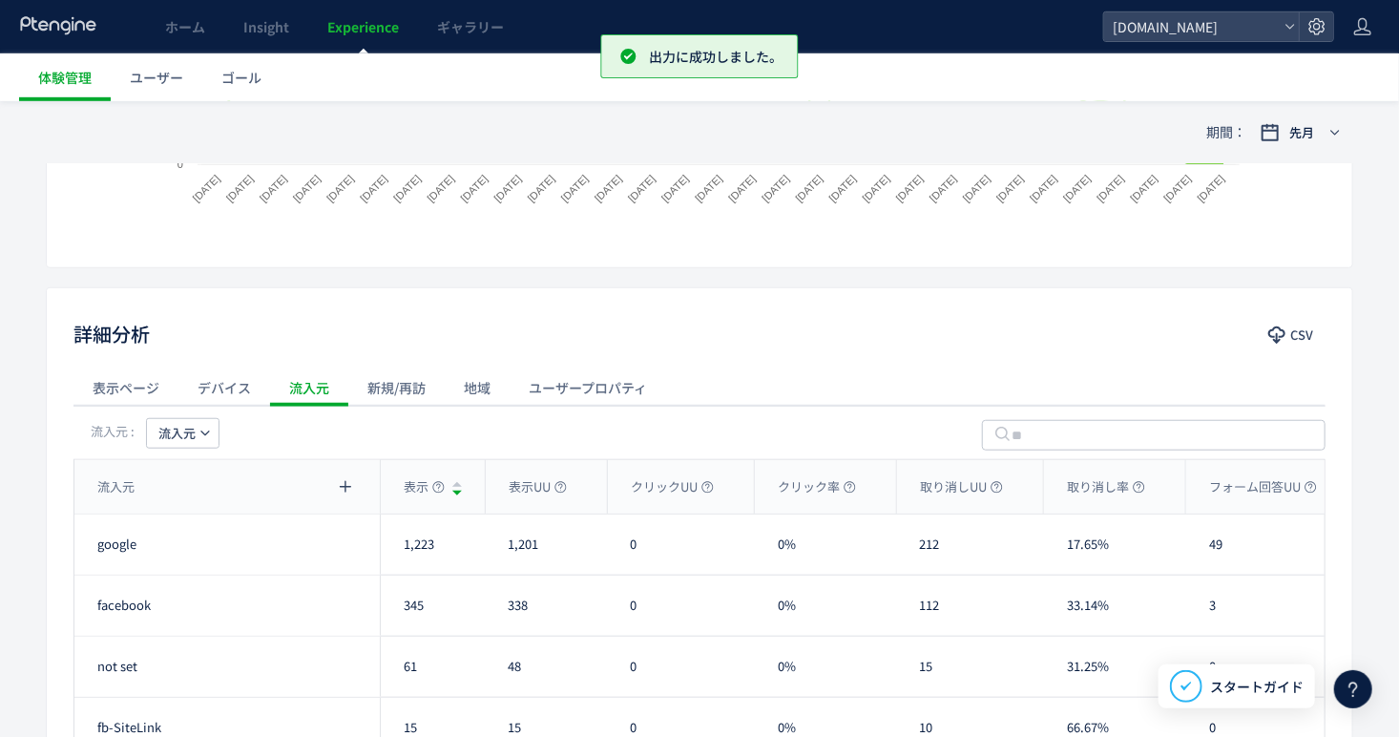
click at [404, 386] on div "新規/再訪" at bounding box center [396, 387] width 96 height 38
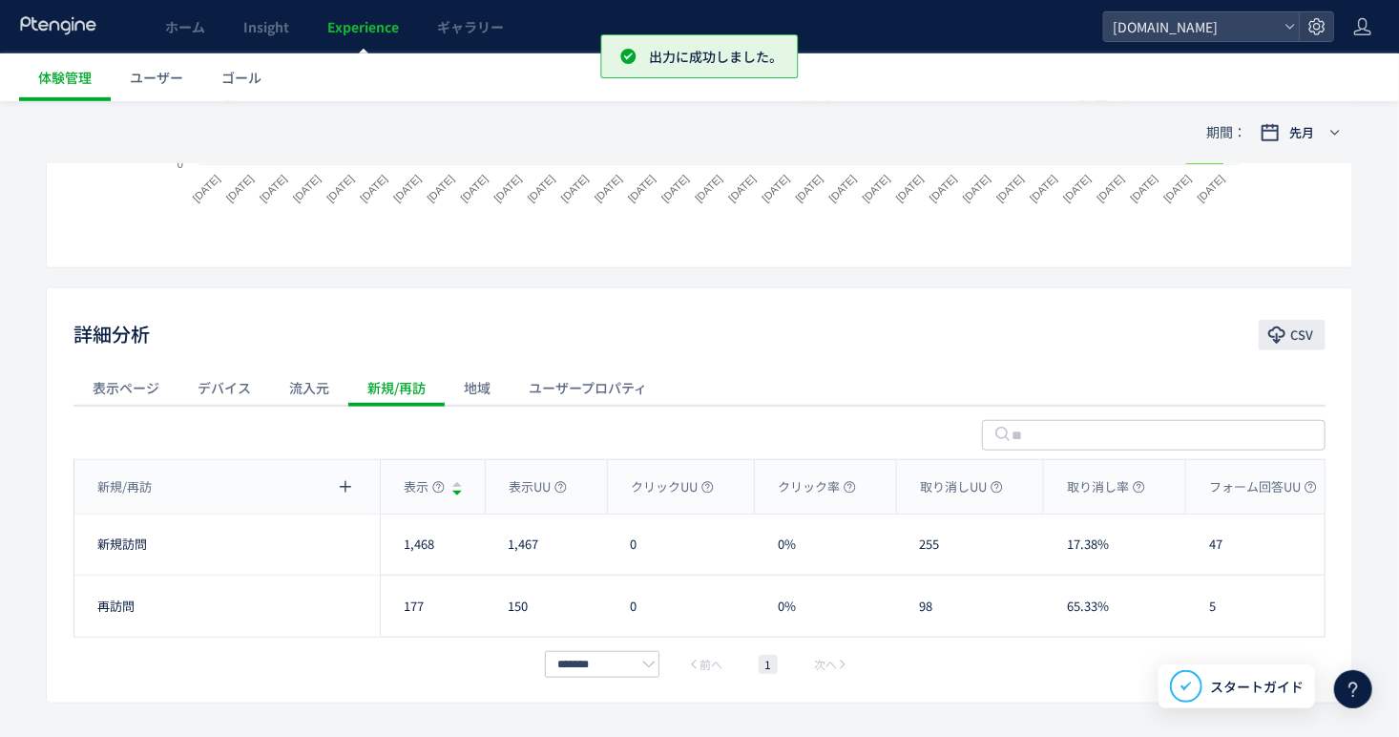
click at [1292, 345] on span "CSV" at bounding box center [1301, 335] width 23 height 31
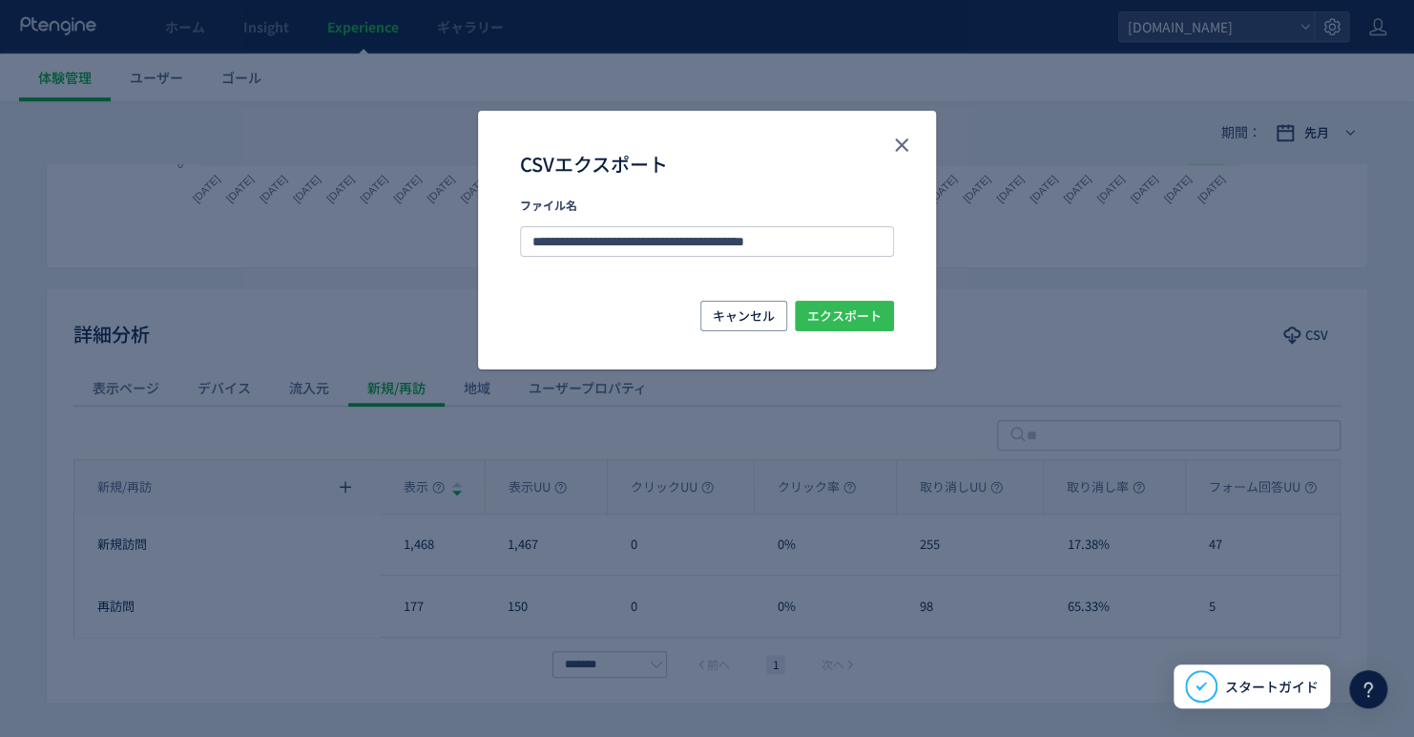
click at [857, 317] on span "エクスポート" at bounding box center [844, 316] width 74 height 31
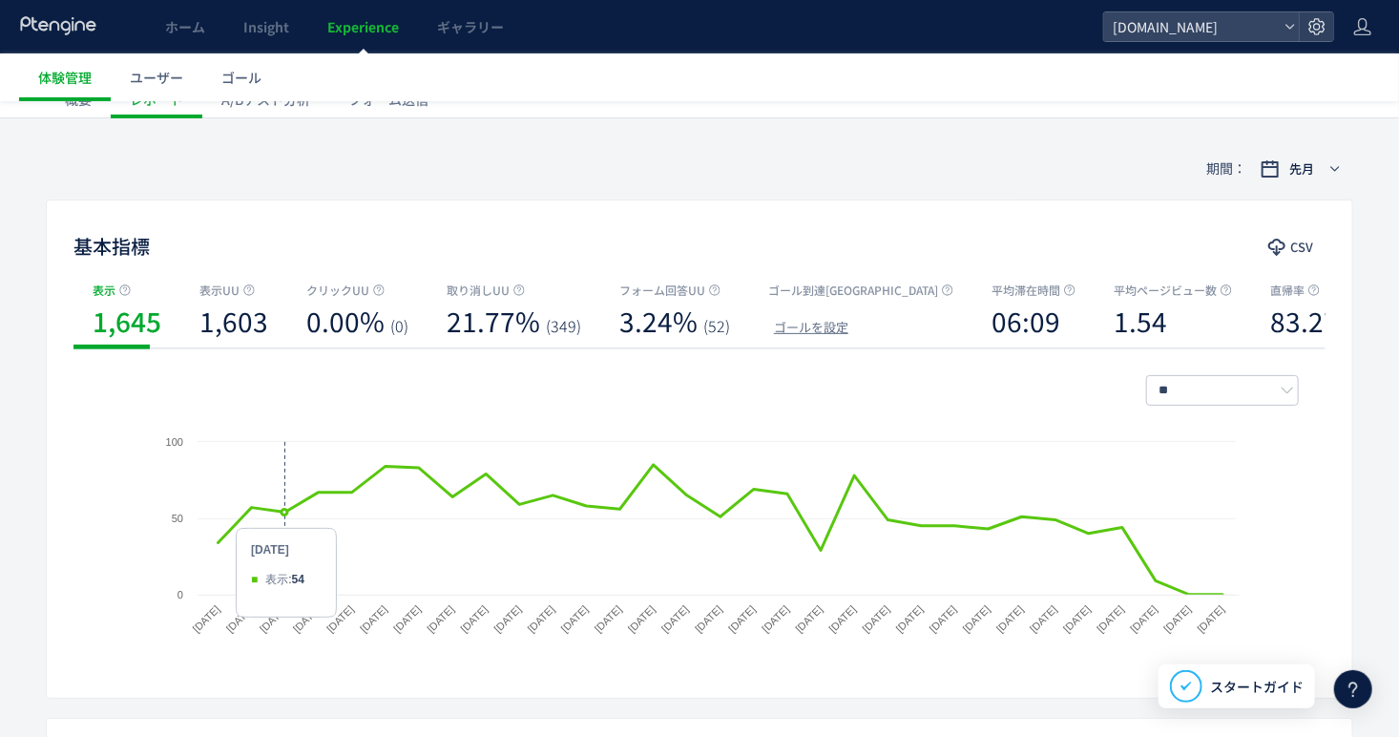
scroll to position [0, 0]
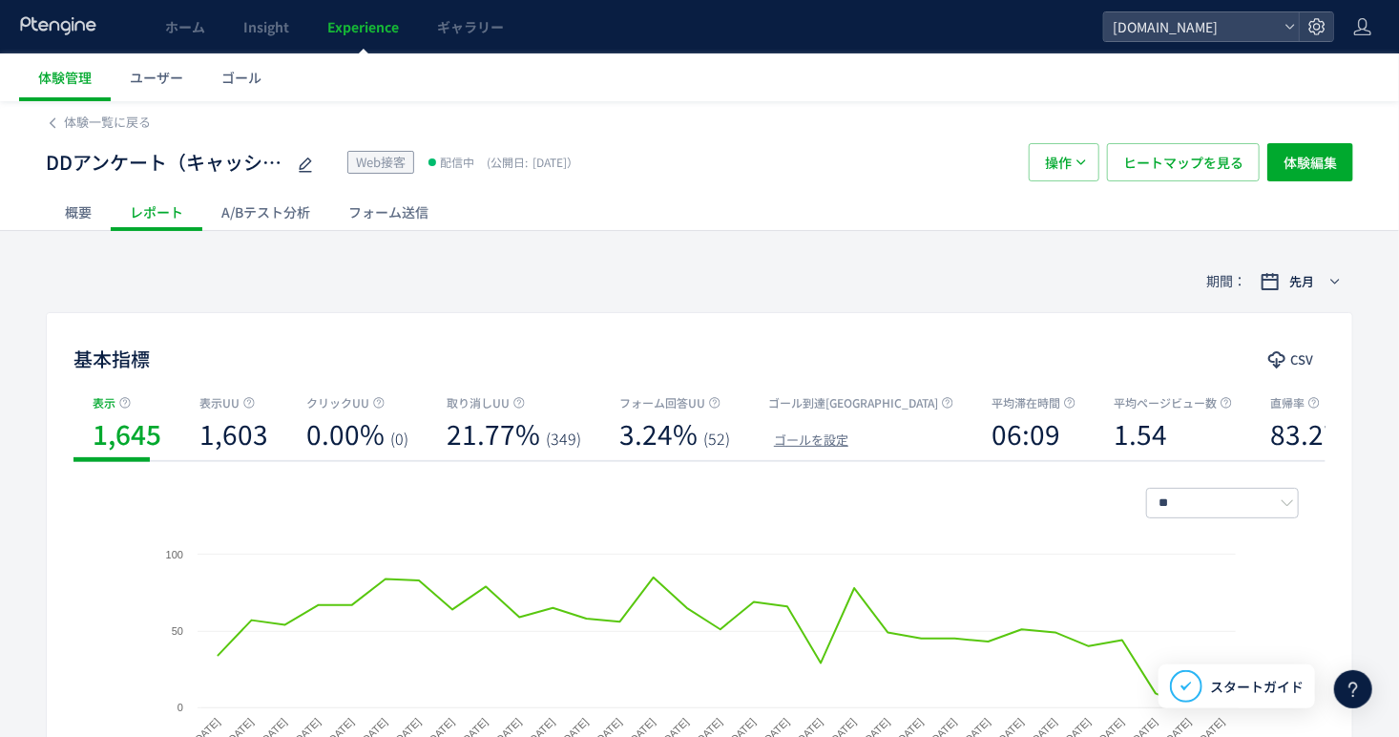
click at [406, 231] on div "体験一覧に戻る DDアンケート（キャッシュレス決裁×IWI） Web接客 配信中 (公開日: 2025/04/17） 操作 ヒートマップを見る 体験編集 概要…" at bounding box center [699, 721] width 1399 height 1240
click at [406, 218] on div "フォーム送信" at bounding box center [388, 212] width 118 height 38
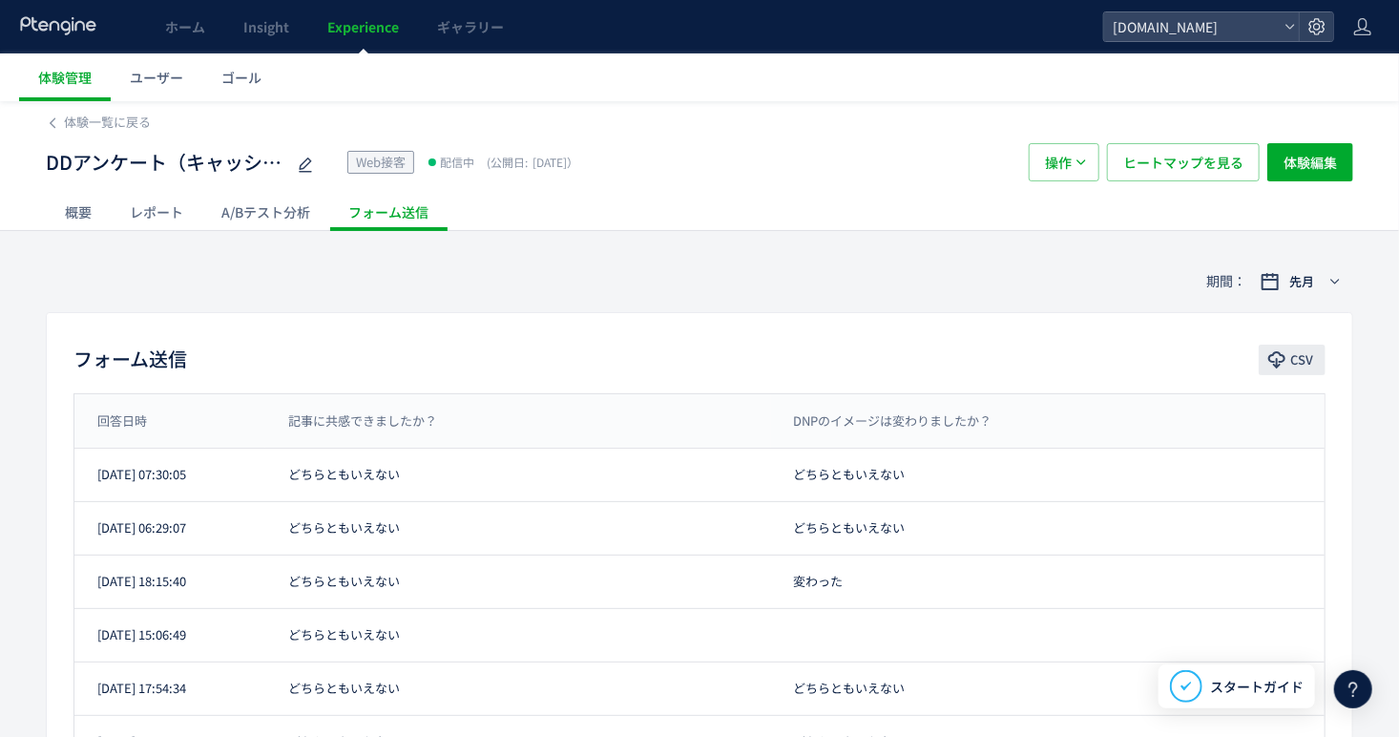
click at [1295, 355] on span "CSV" at bounding box center [1301, 359] width 23 height 31
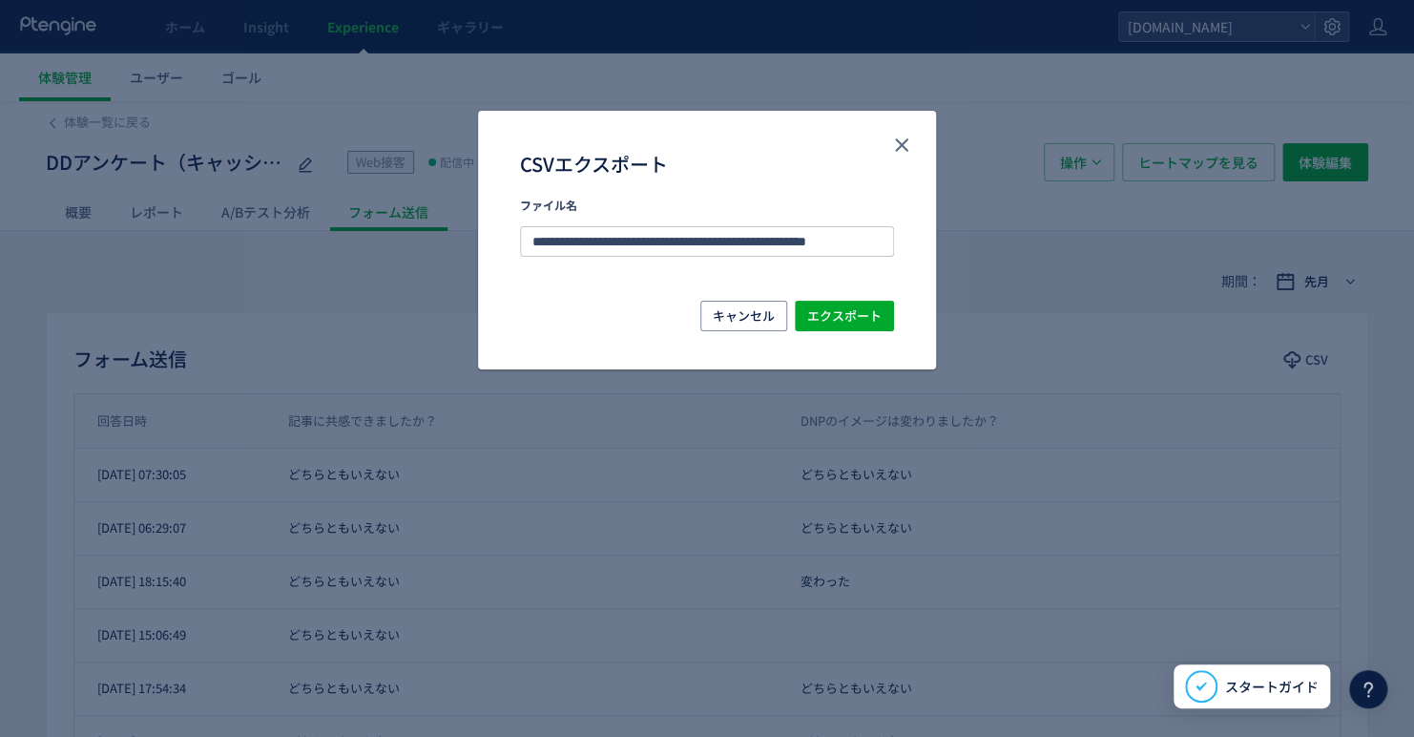
click at [862, 332] on div "キャンセル エクスポート" at bounding box center [707, 335] width 458 height 69
click at [862, 313] on span "エクスポート" at bounding box center [844, 316] width 74 height 31
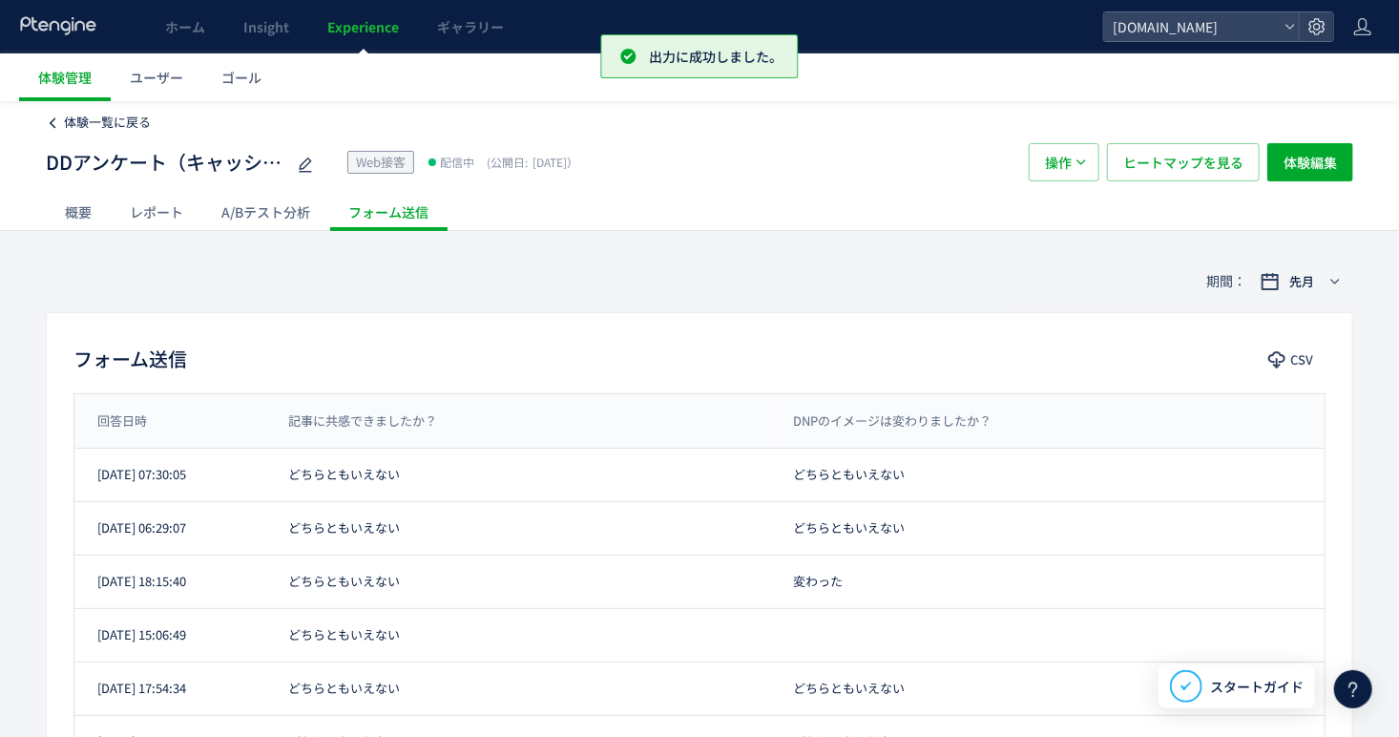
click at [142, 127] on span "体験一覧に戻る" at bounding box center [107, 122] width 87 height 18
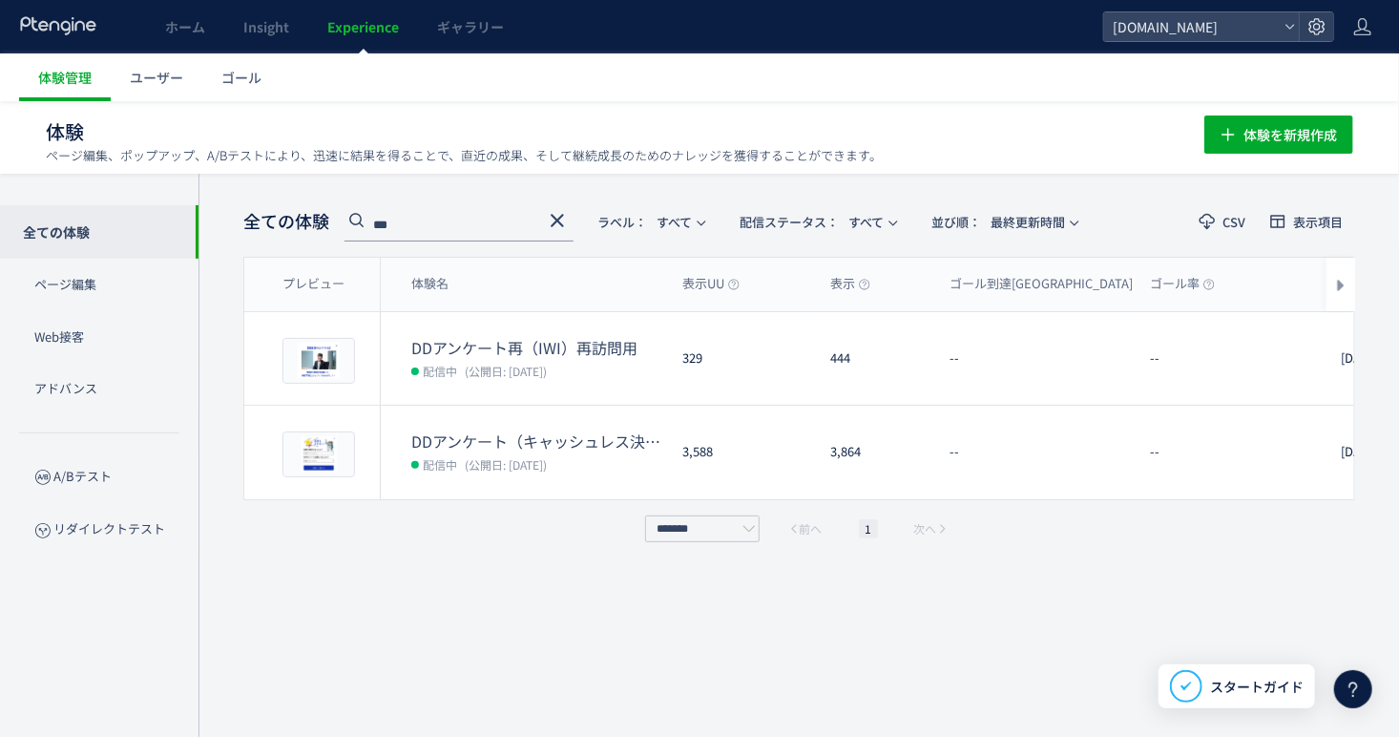
click at [466, 230] on input "***" at bounding box center [458, 226] width 229 height 31
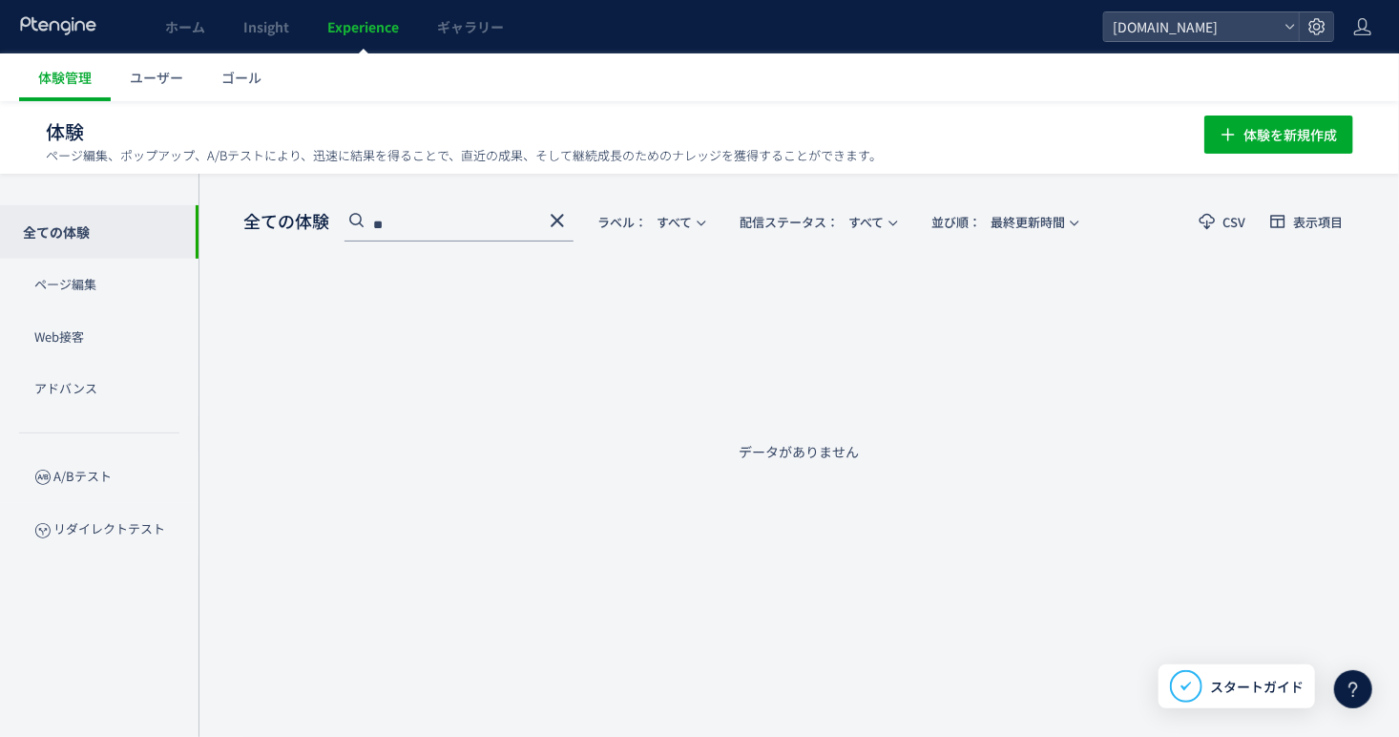
type input "*"
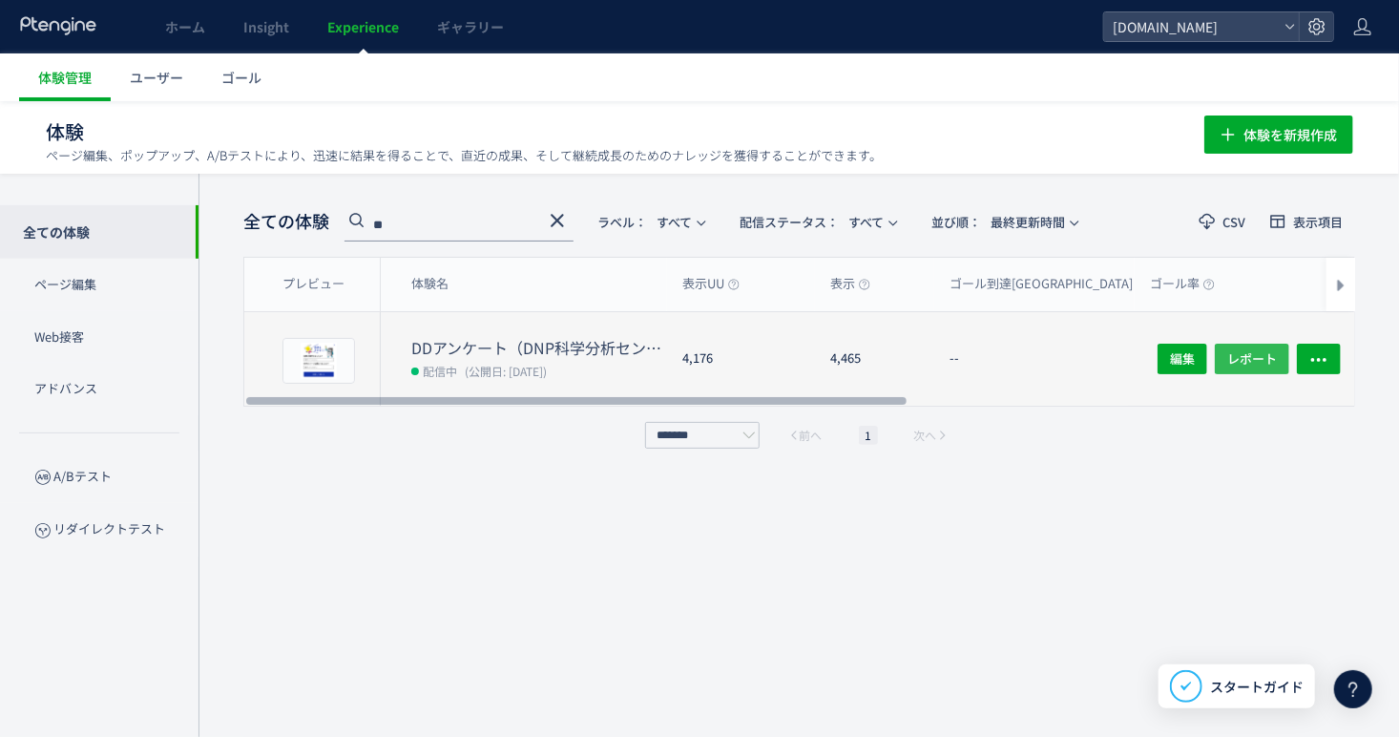
type input "**"
click at [1282, 355] on button "レポート" at bounding box center [1252, 358] width 74 height 31
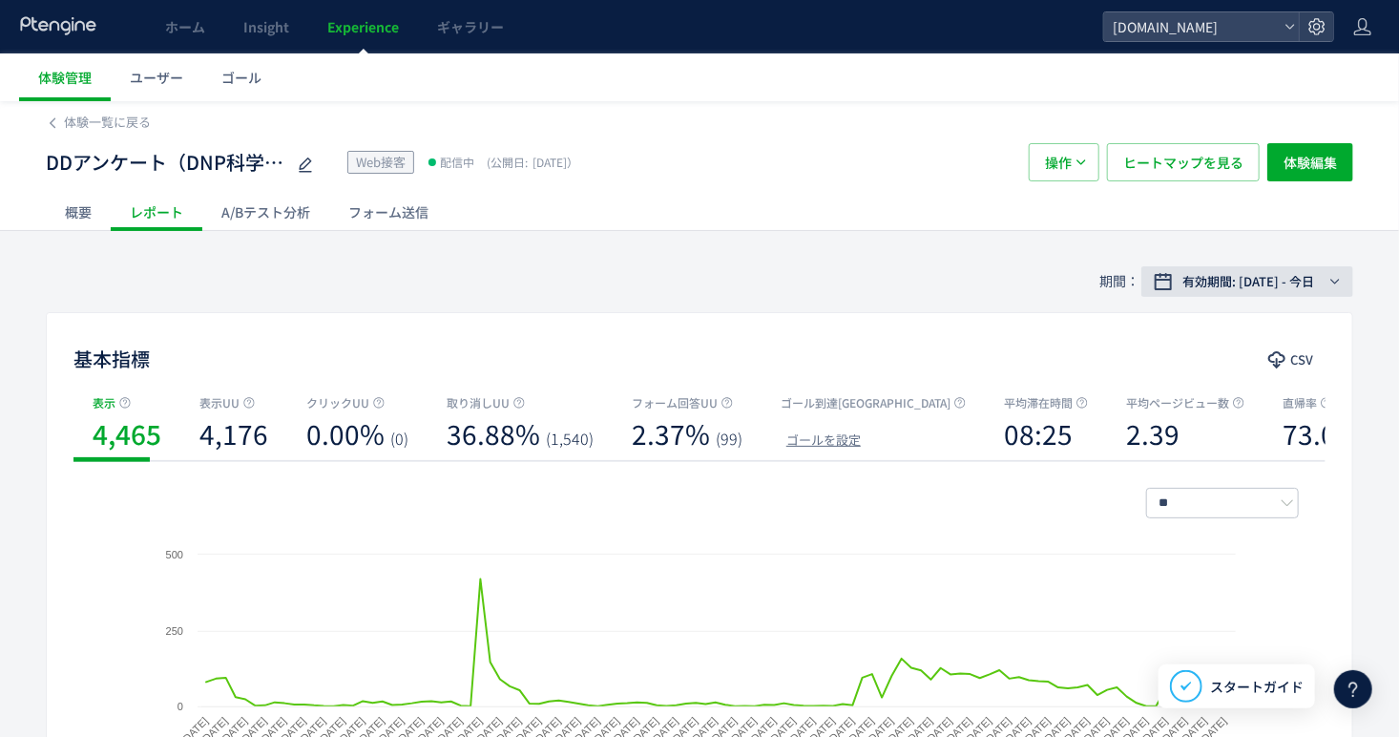
click at [1306, 284] on span "有効期間: 2025/05/26 - 今日" at bounding box center [1248, 281] width 132 height 19
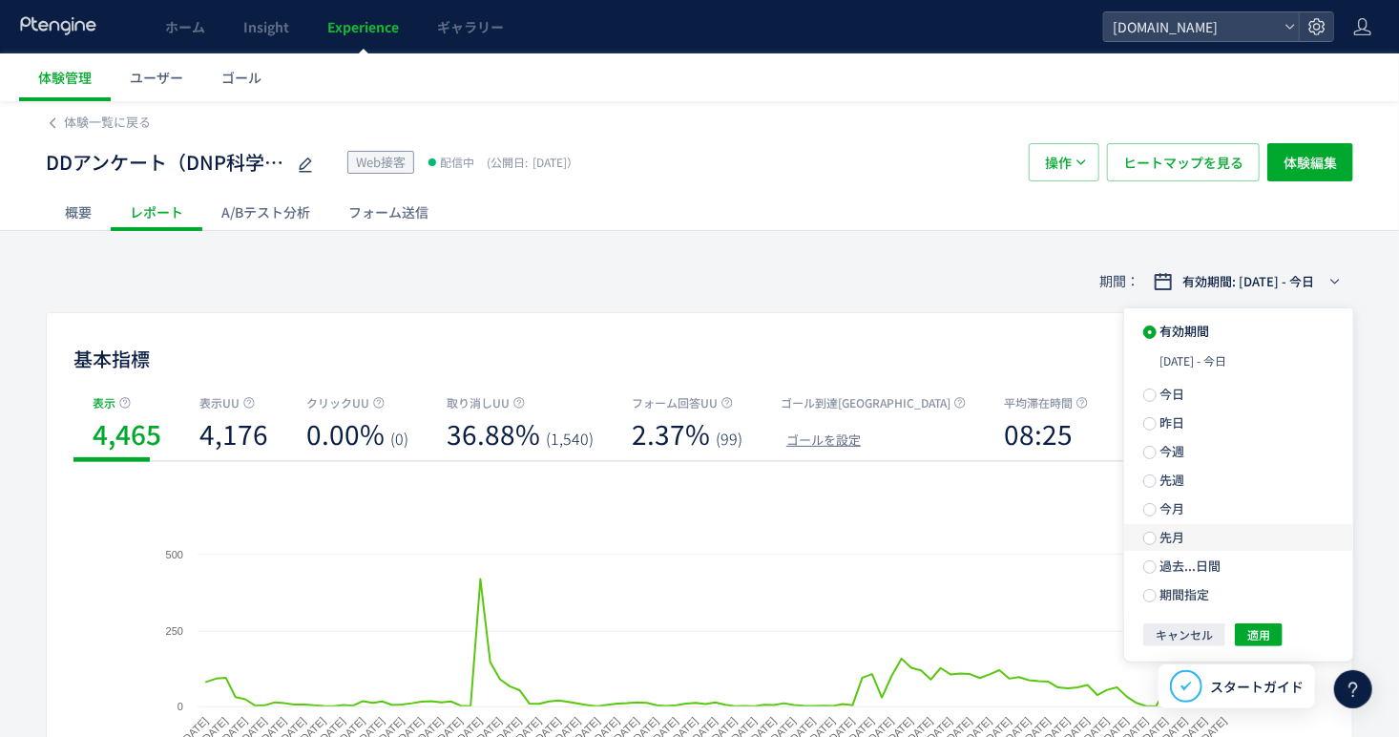
click at [1191, 538] on label "先月" at bounding box center [1238, 537] width 229 height 27
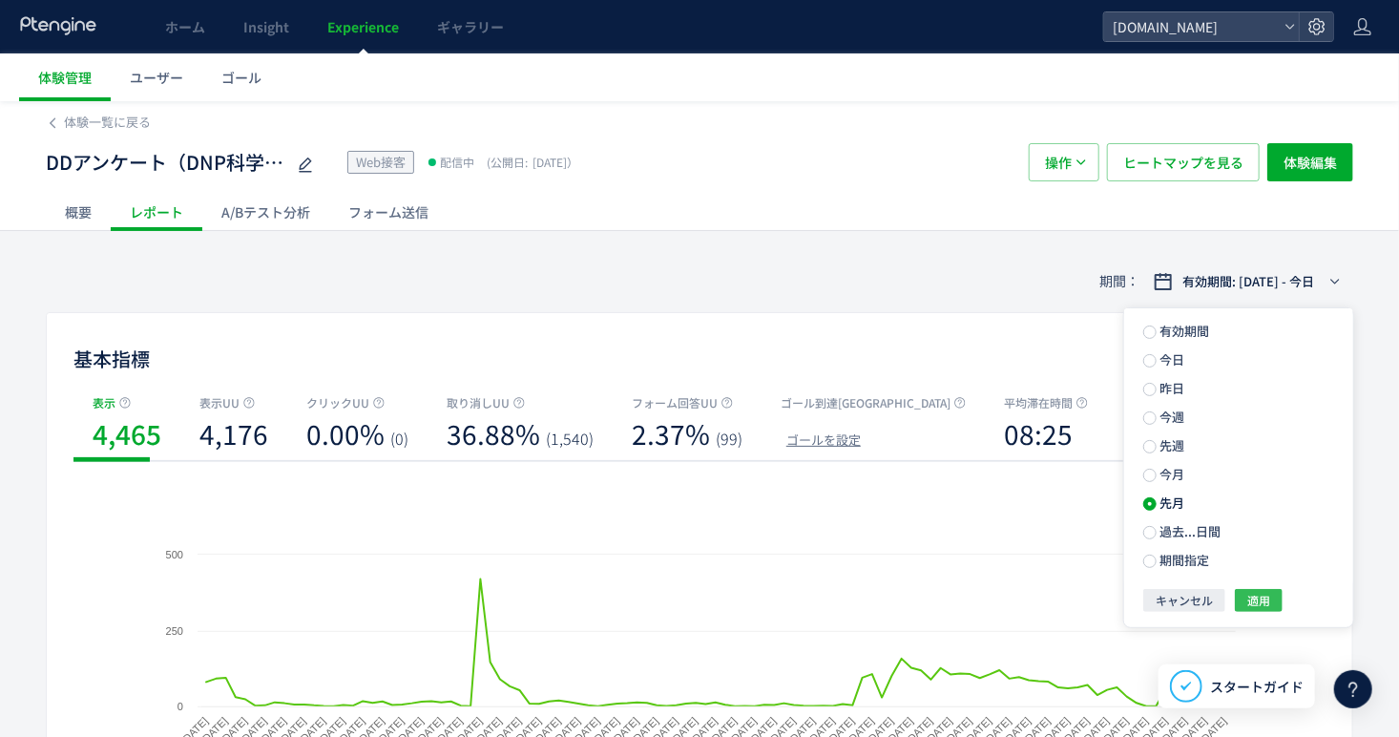
click at [1257, 596] on span "適用" at bounding box center [1258, 600] width 23 height 23
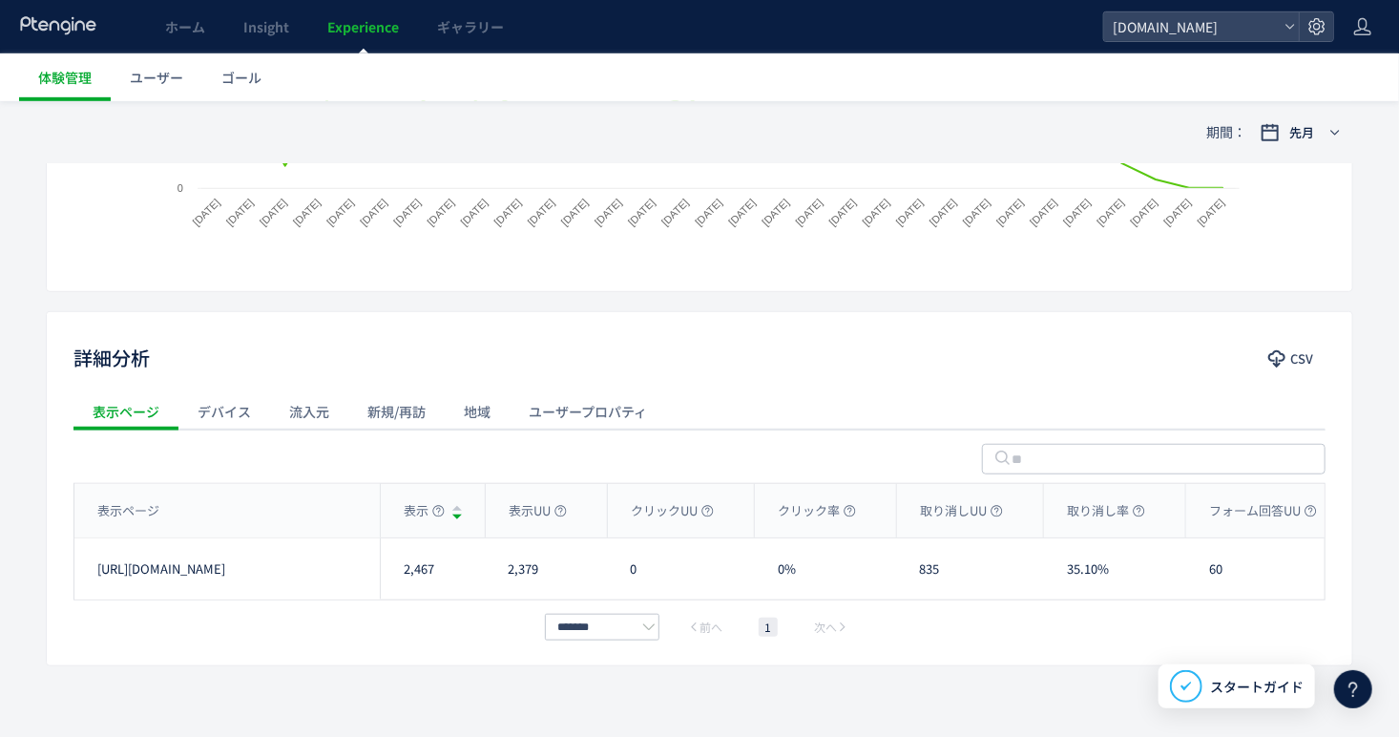
scroll to position [543, 0]
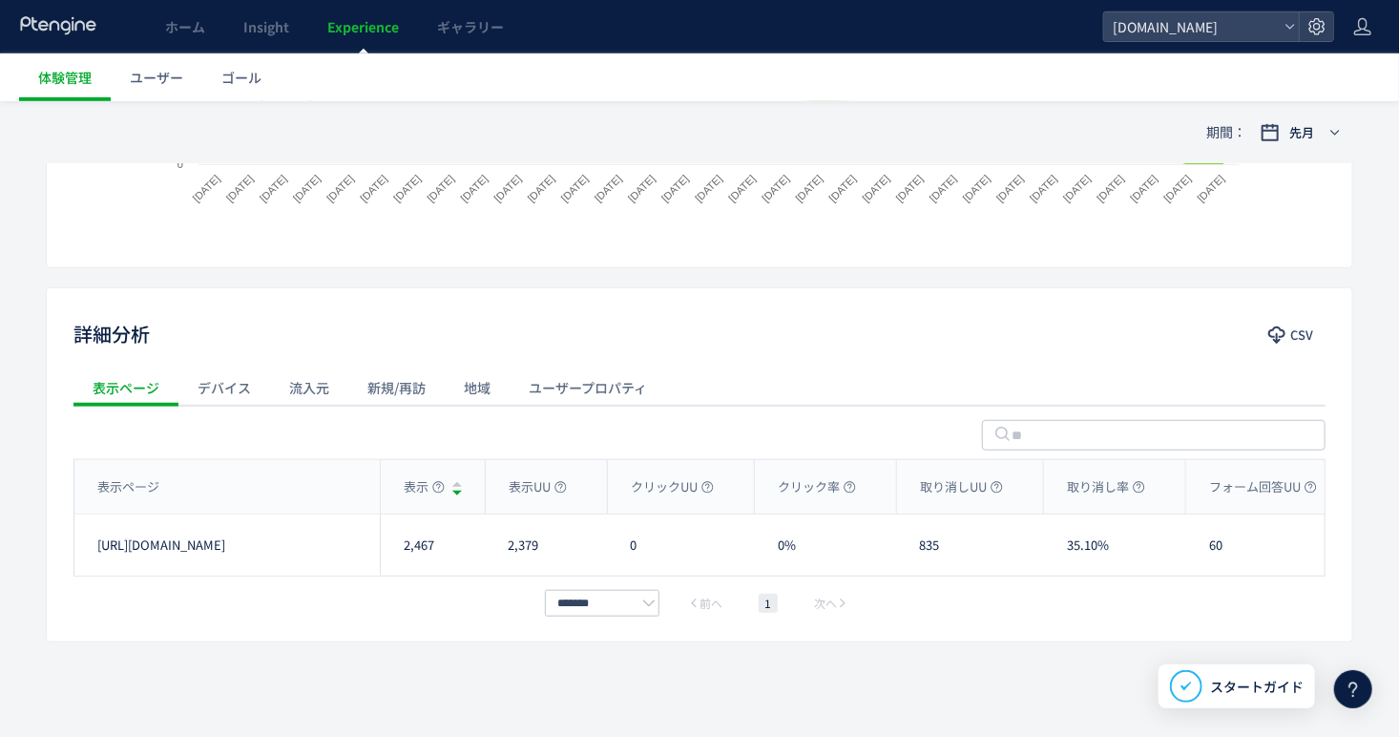
click at [309, 384] on div "流入元" at bounding box center [309, 387] width 78 height 38
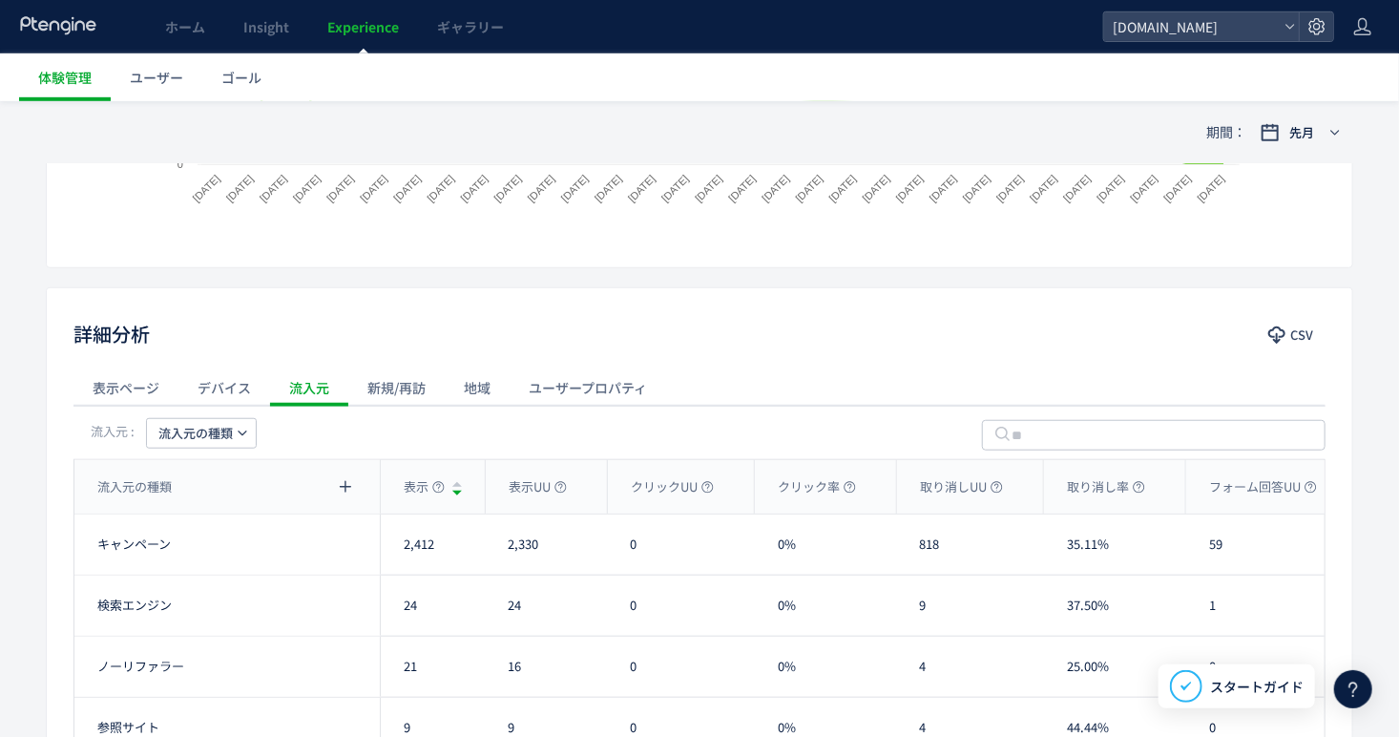
click at [229, 429] on span "流入元の種類" at bounding box center [195, 433] width 74 height 31
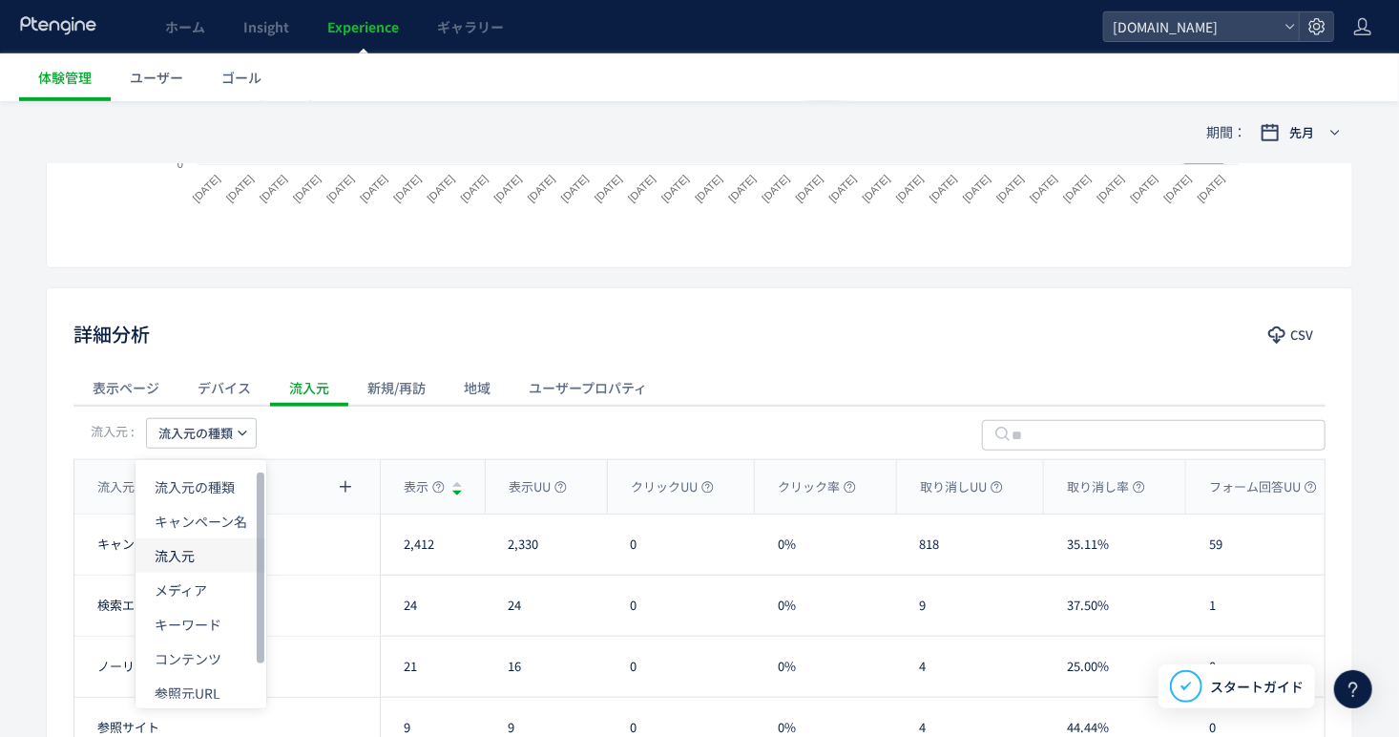
click at [157, 545] on li "流入元" at bounding box center [200, 555] width 131 height 34
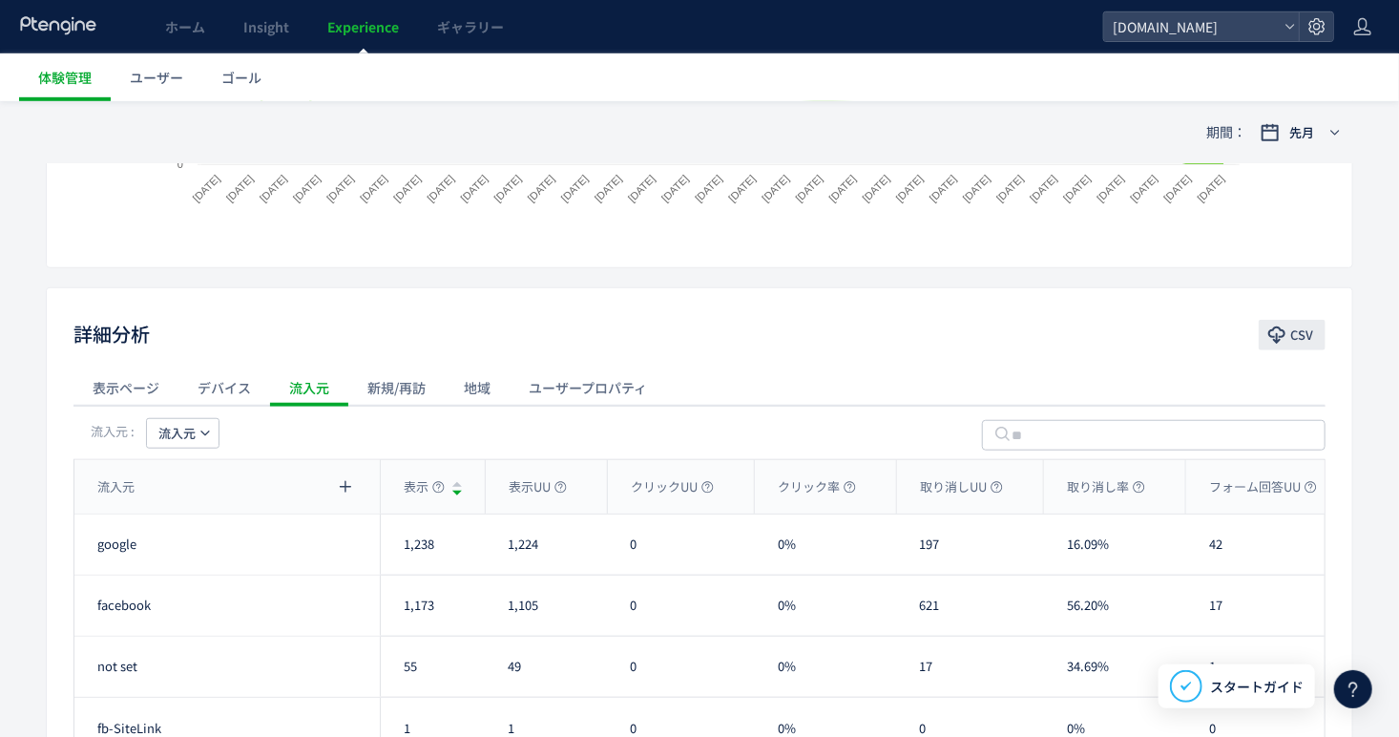
click at [1275, 332] on icon "button" at bounding box center [1276, 334] width 19 height 19
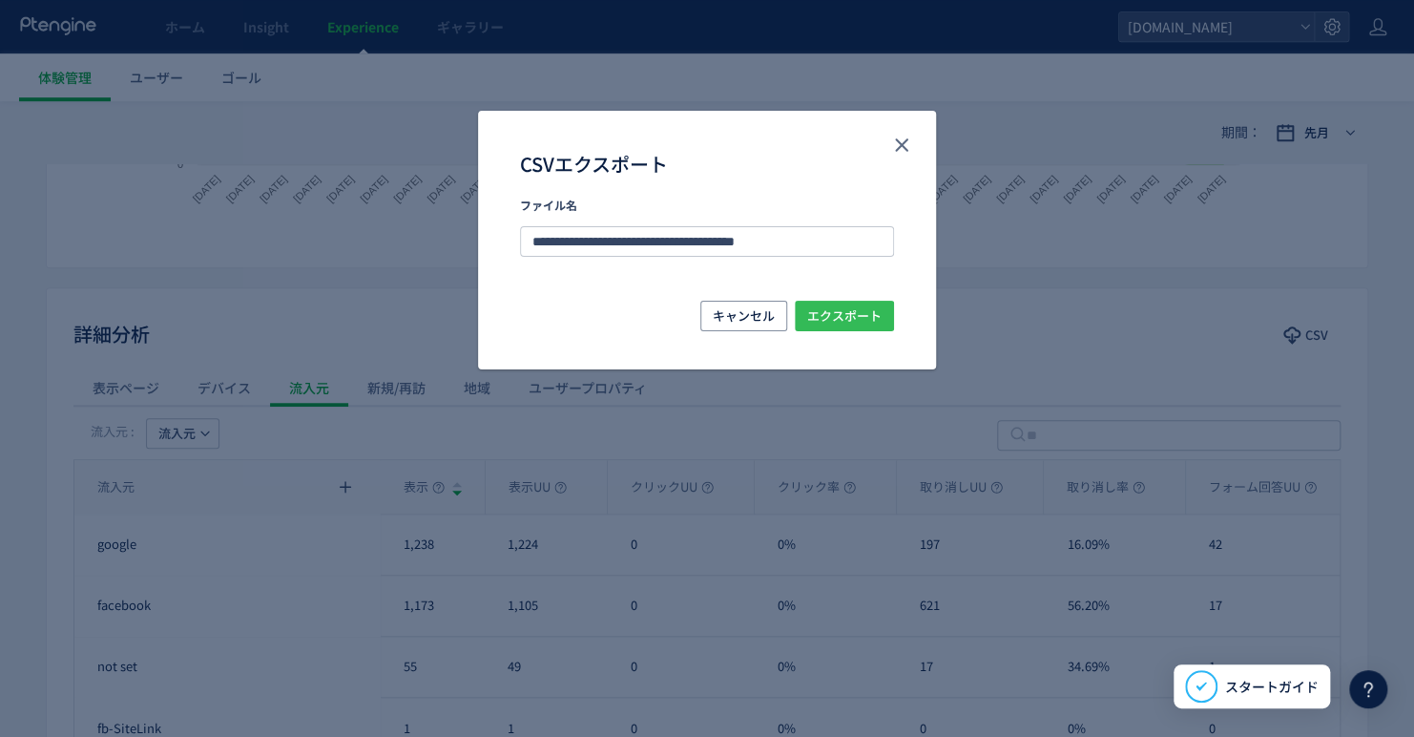
click at [868, 316] on span "エクスポート" at bounding box center [844, 316] width 74 height 31
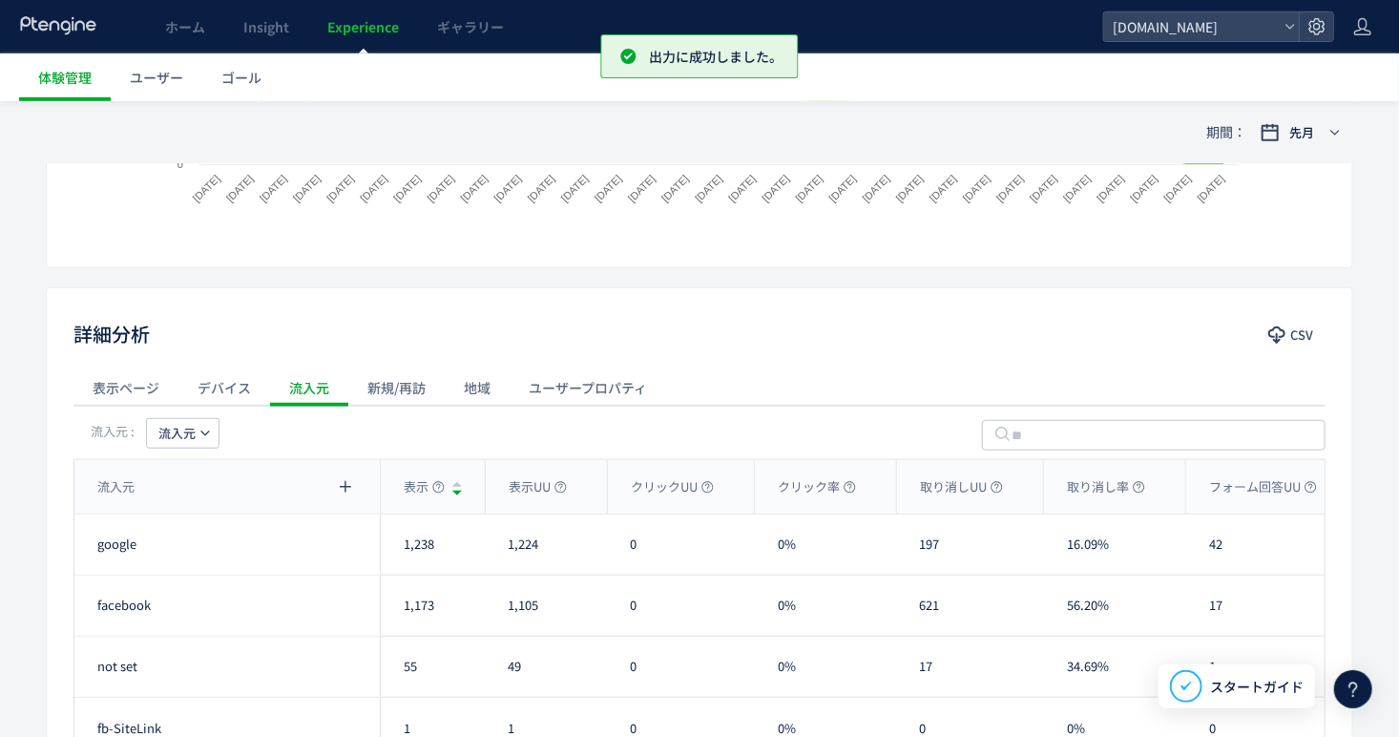
click at [255, 384] on div "デバイス" at bounding box center [224, 387] width 92 height 38
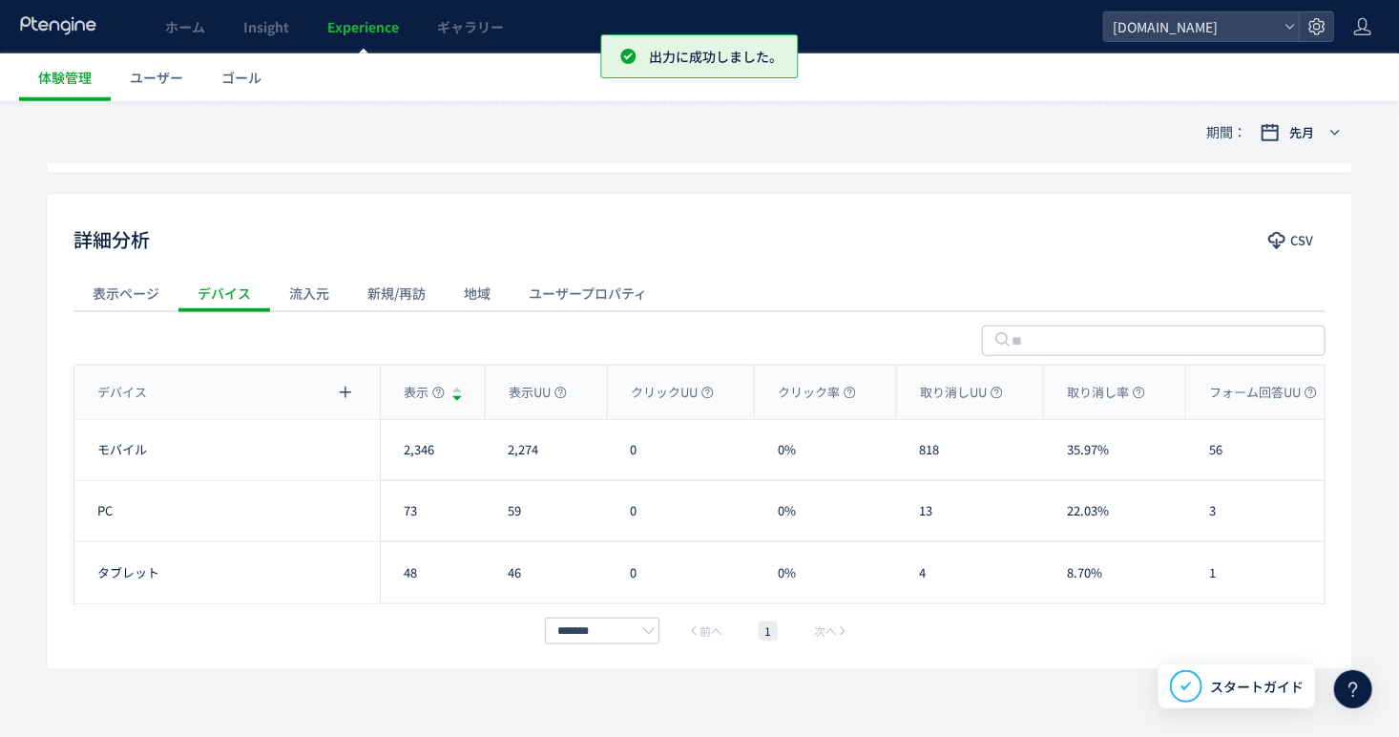
scroll to position [638, 0]
drag, startPoint x: 408, startPoint y: 298, endPoint x: 348, endPoint y: 302, distance: 60.2
click at [408, 298] on div "新規/再訪" at bounding box center [396, 292] width 96 height 38
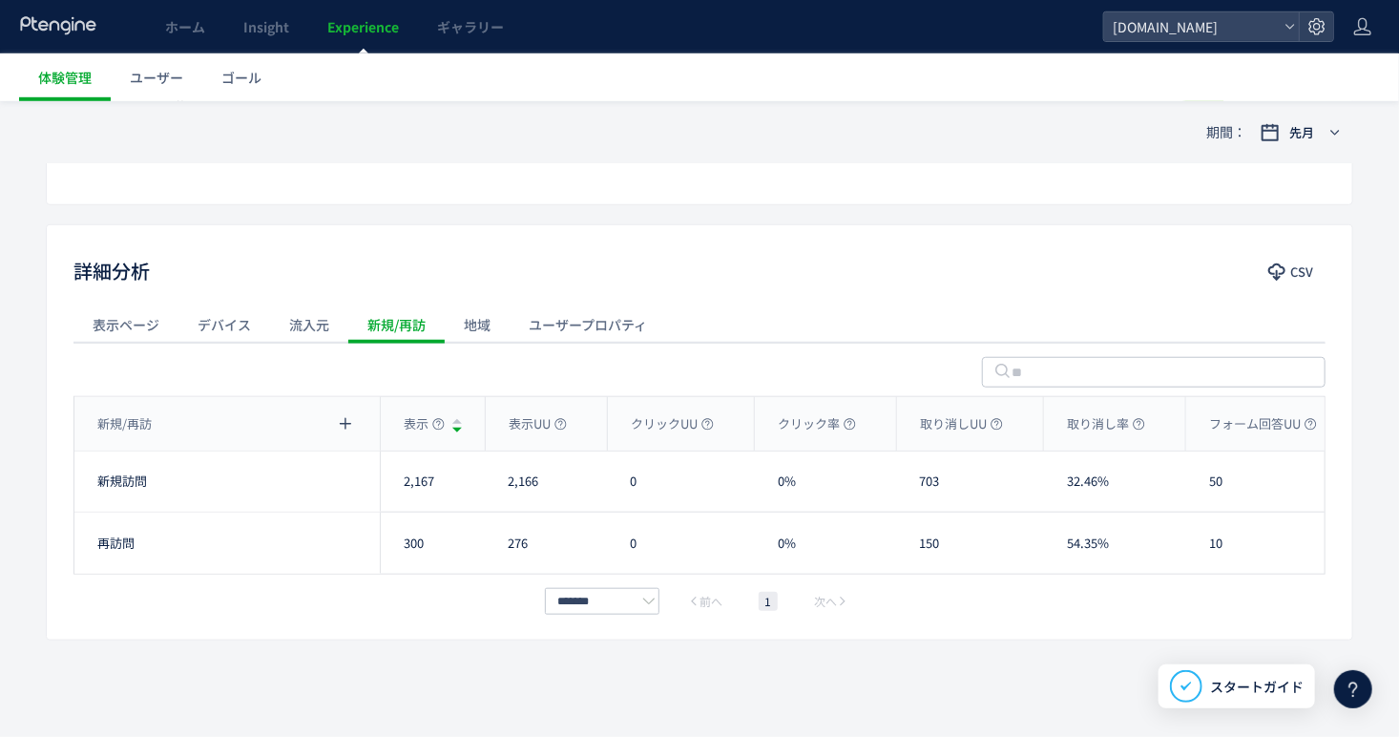
scroll to position [604, 0]
click at [307, 334] on div "流入元" at bounding box center [309, 326] width 78 height 38
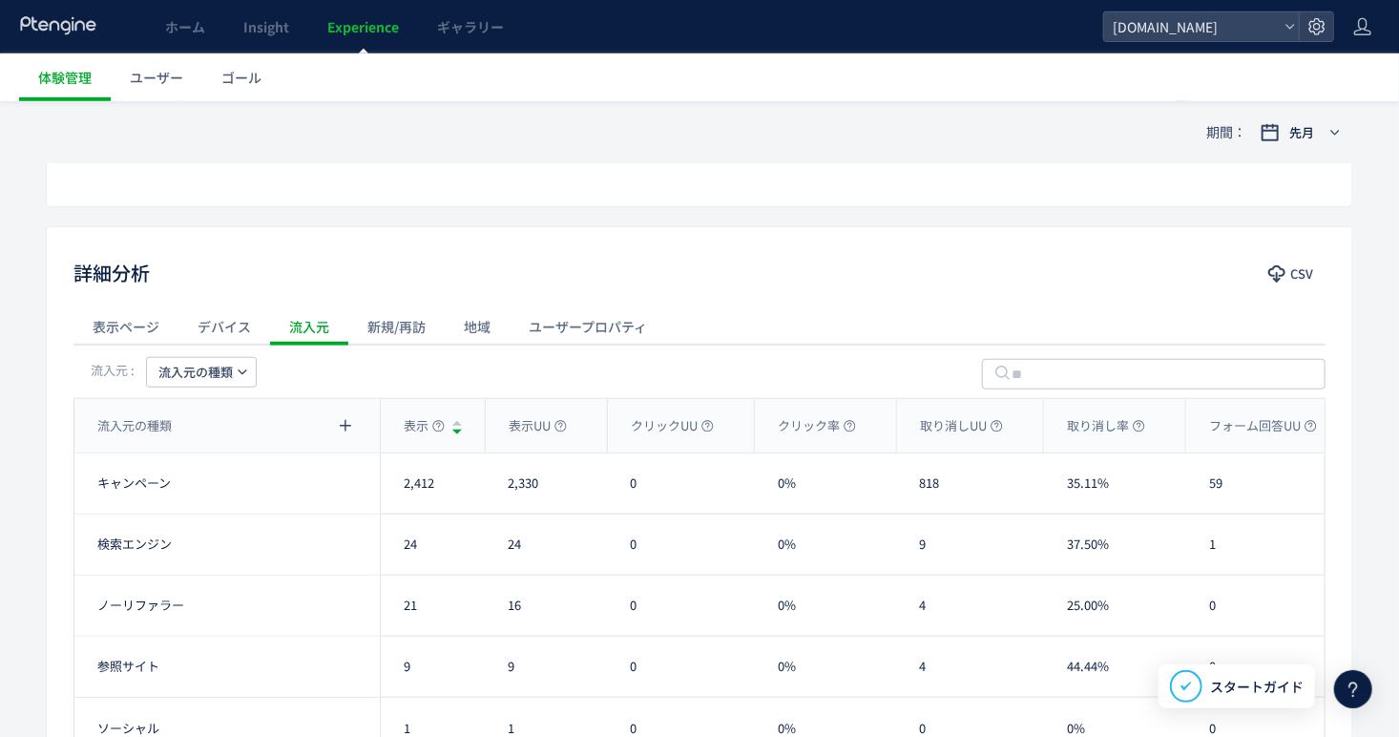
click at [395, 332] on div "新規/再訪" at bounding box center [396, 326] width 96 height 38
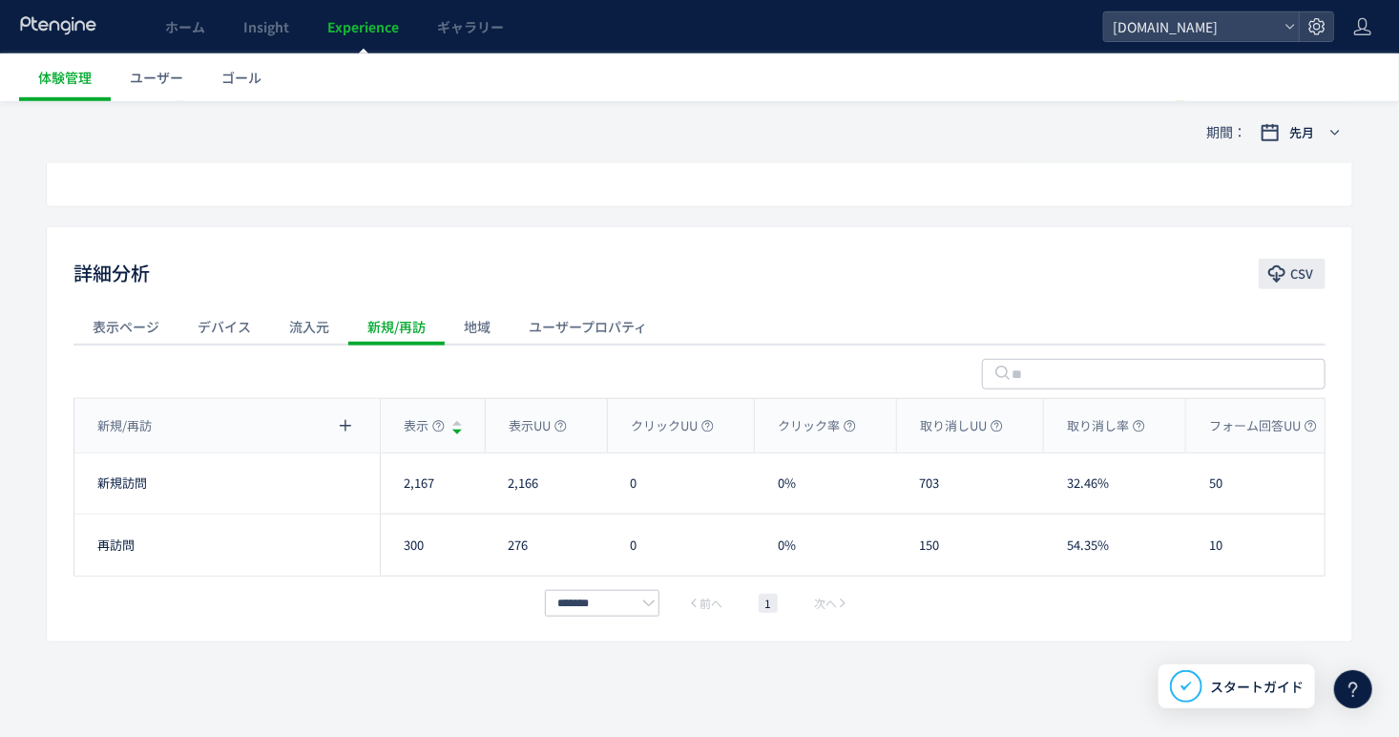
click at [1311, 280] on span "CSV" at bounding box center [1301, 274] width 23 height 31
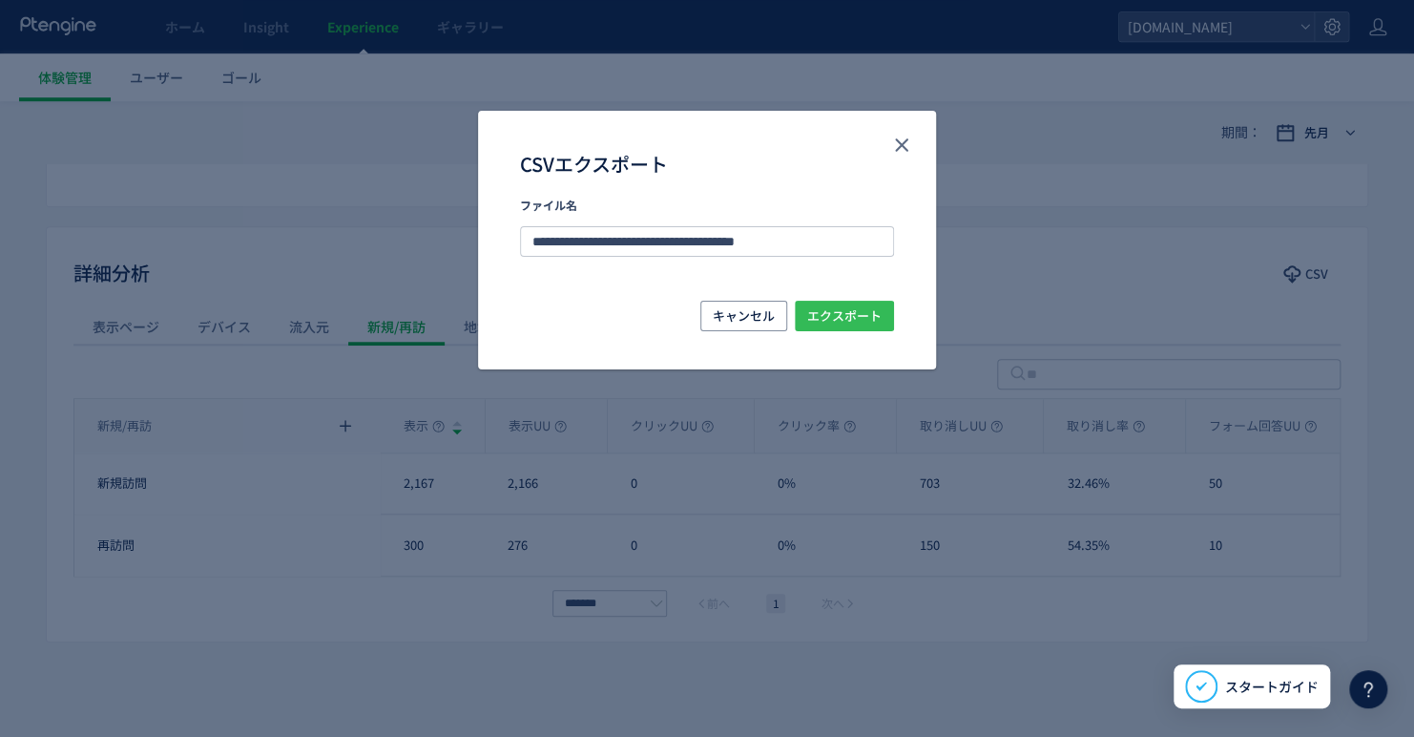
click at [845, 312] on span "エクスポート" at bounding box center [844, 316] width 74 height 31
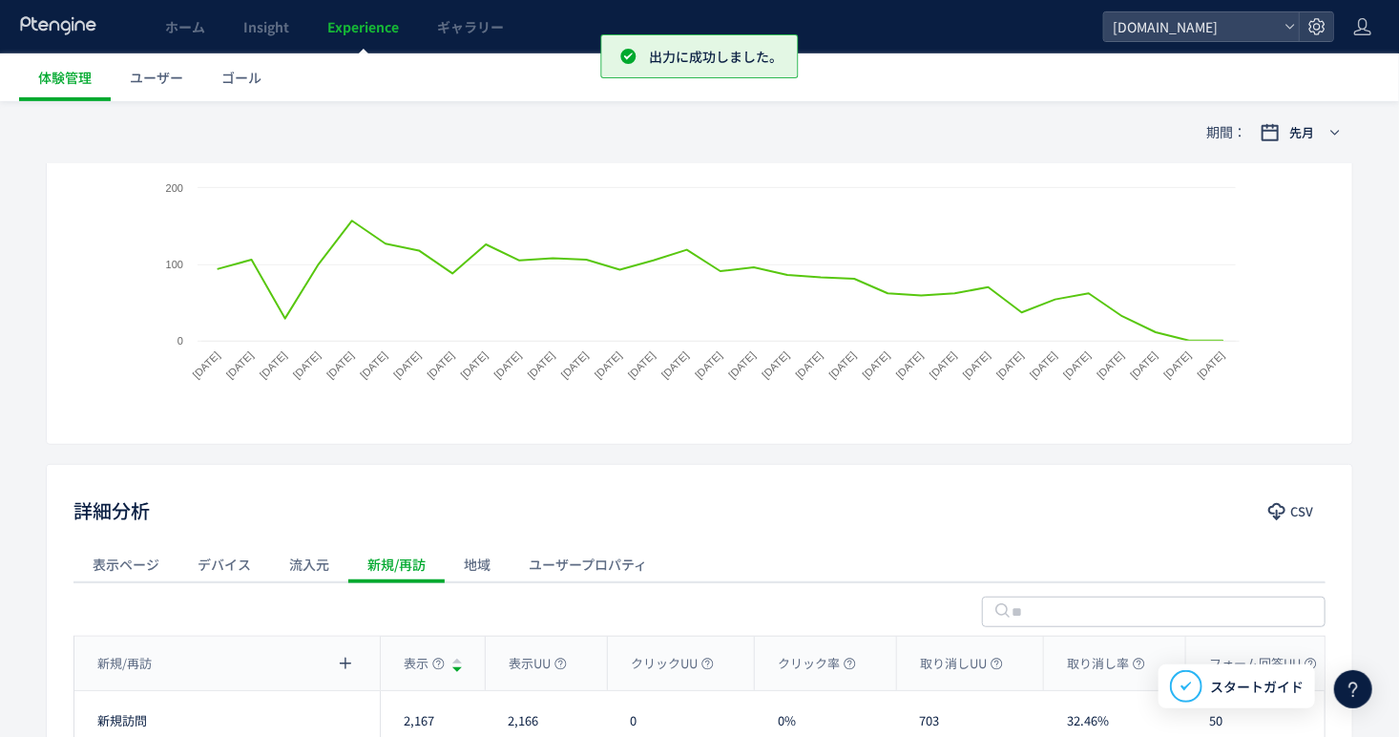
scroll to position [0, 0]
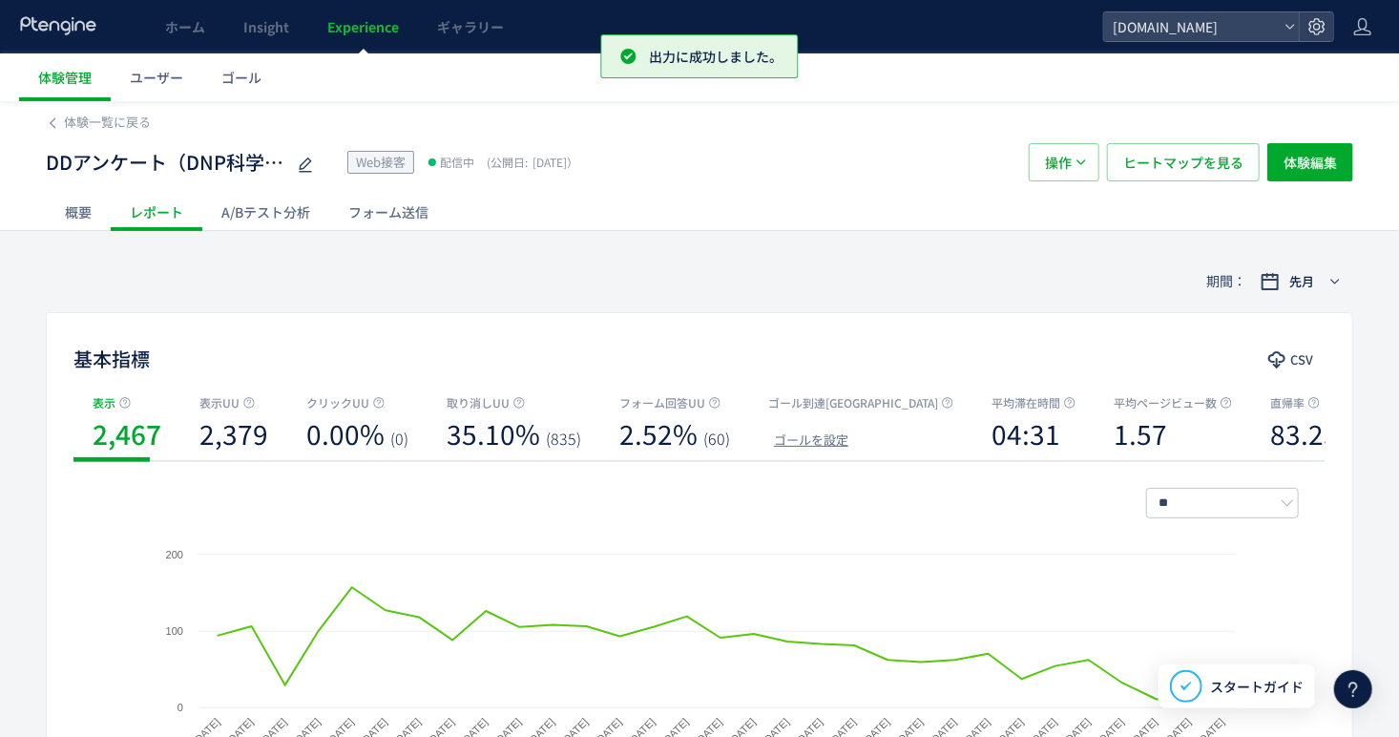
click at [405, 216] on div "フォーム送信" at bounding box center [388, 212] width 118 height 38
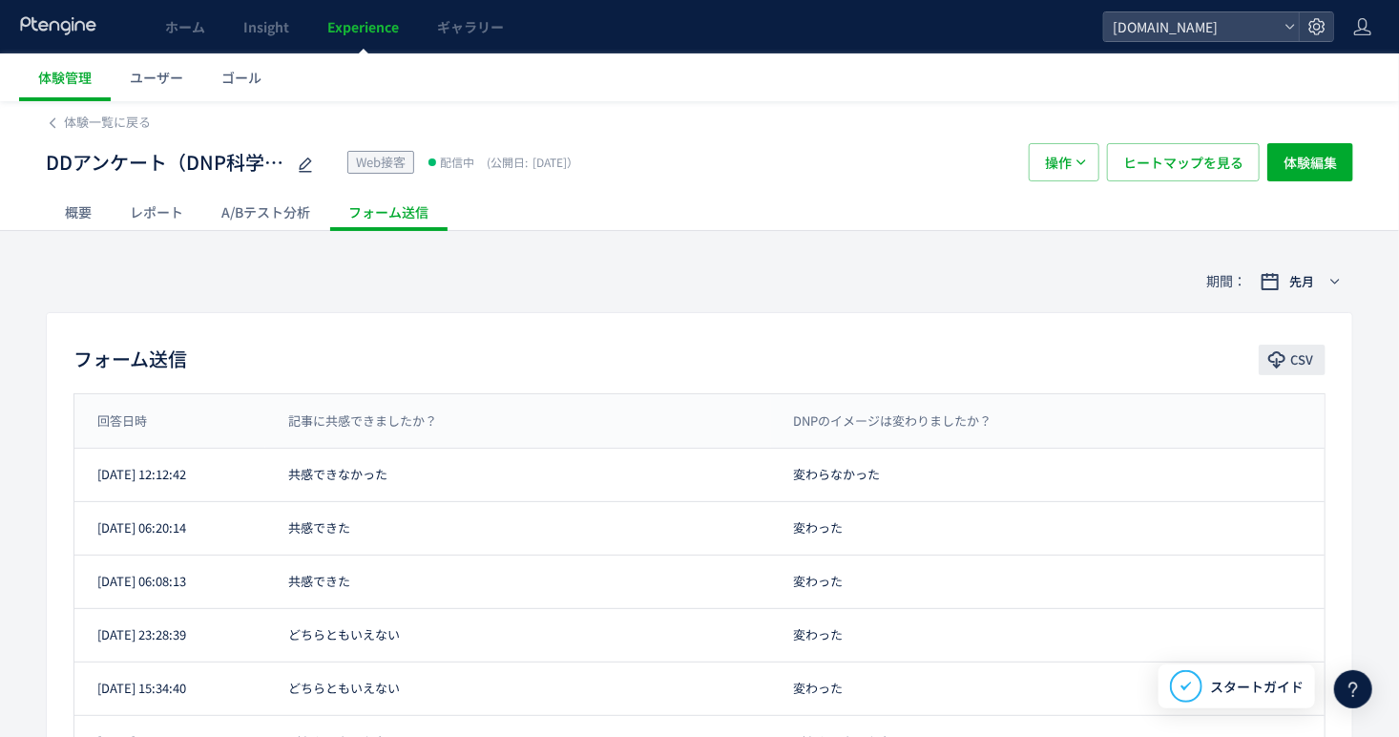
click at [1295, 345] on span "CSV" at bounding box center [1301, 359] width 23 height 31
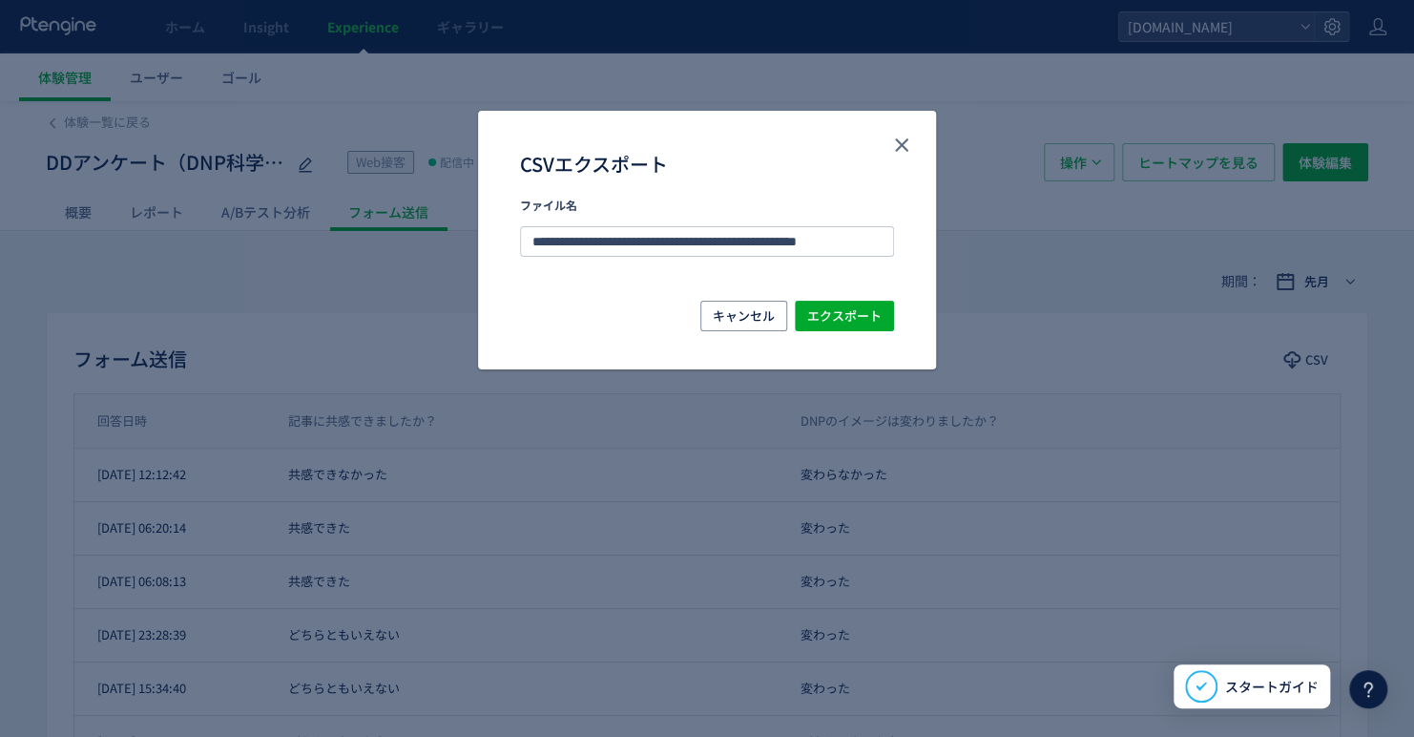
click at [871, 292] on div "**********" at bounding box center [707, 249] width 458 height 102
drag, startPoint x: 868, startPoint y: 305, endPoint x: 737, endPoint y: 323, distance: 132.9
click at [844, 302] on span "エクスポート" at bounding box center [844, 316] width 74 height 31
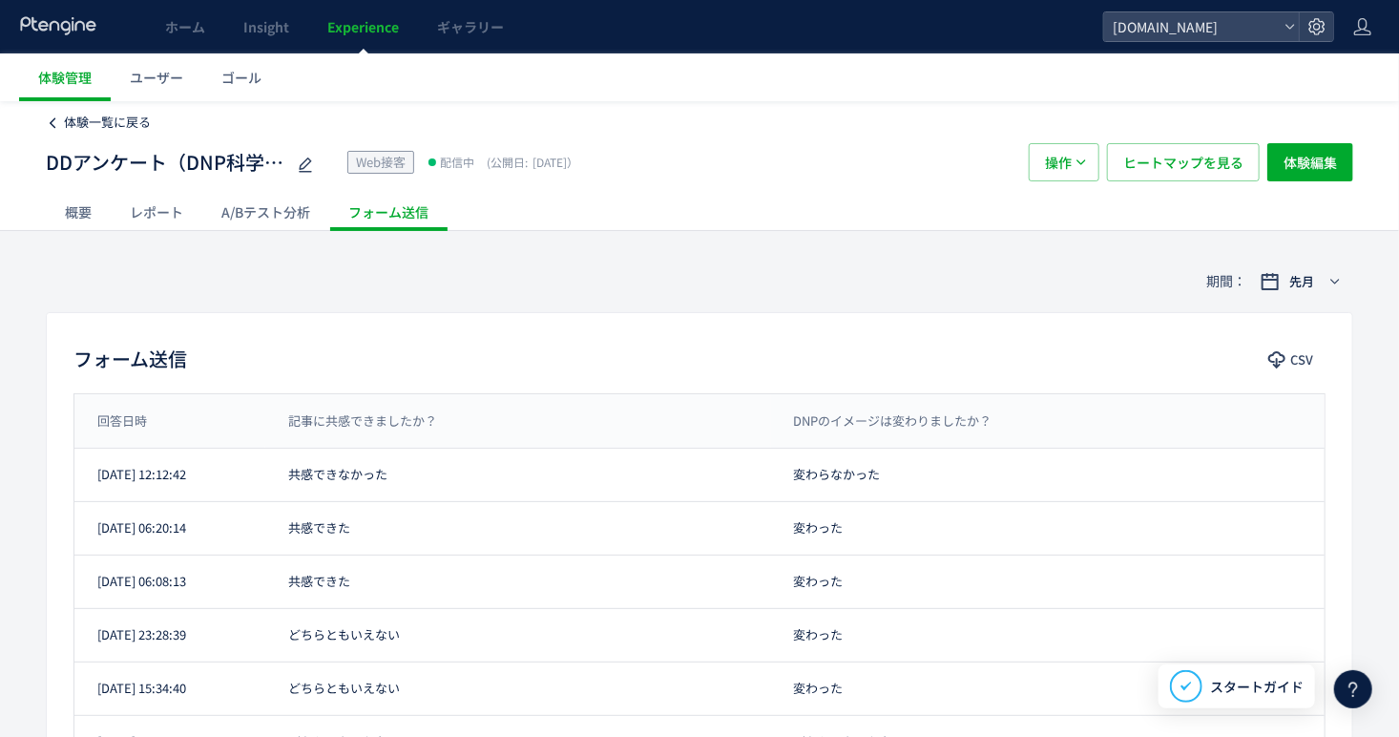
click at [129, 120] on span "体験一覧に戻る" at bounding box center [107, 122] width 87 height 18
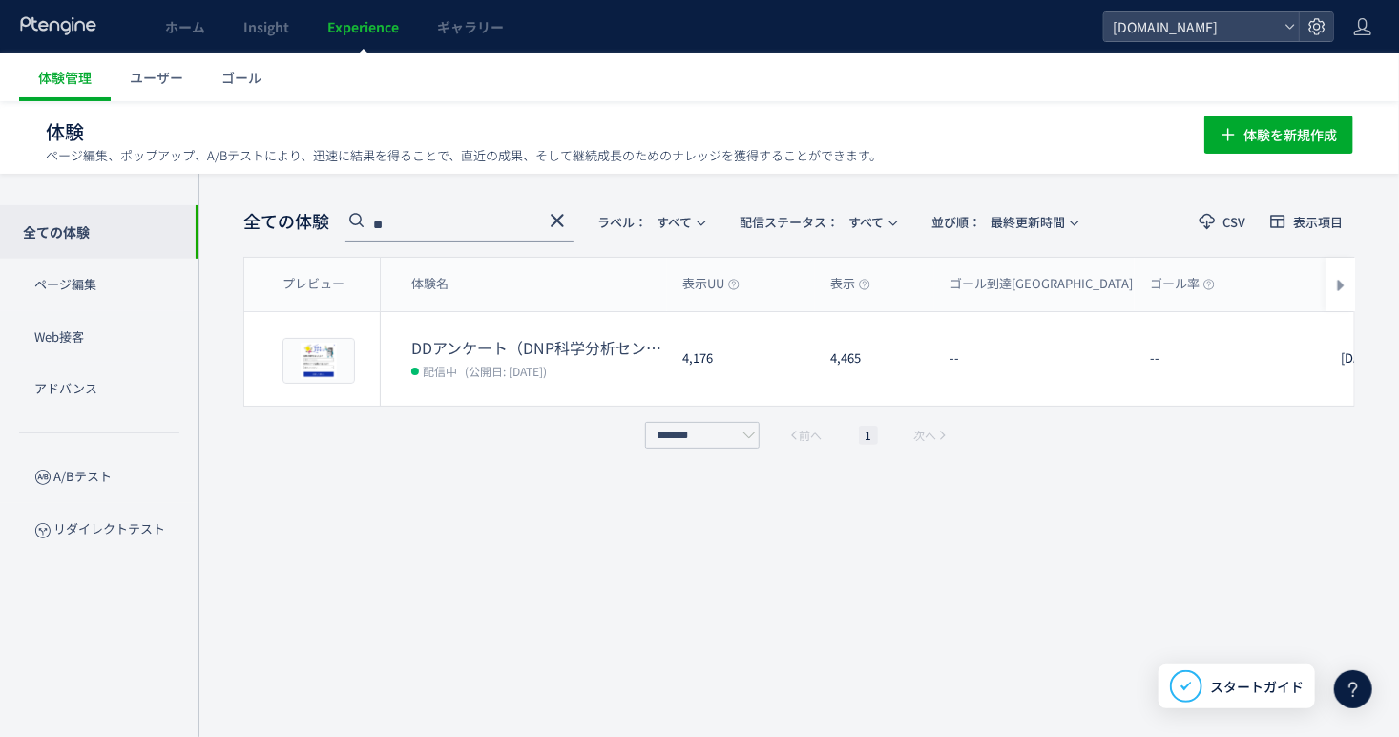
click at [476, 222] on input "**" at bounding box center [458, 226] width 229 height 31
click at [475, 219] on input "**" at bounding box center [458, 226] width 229 height 31
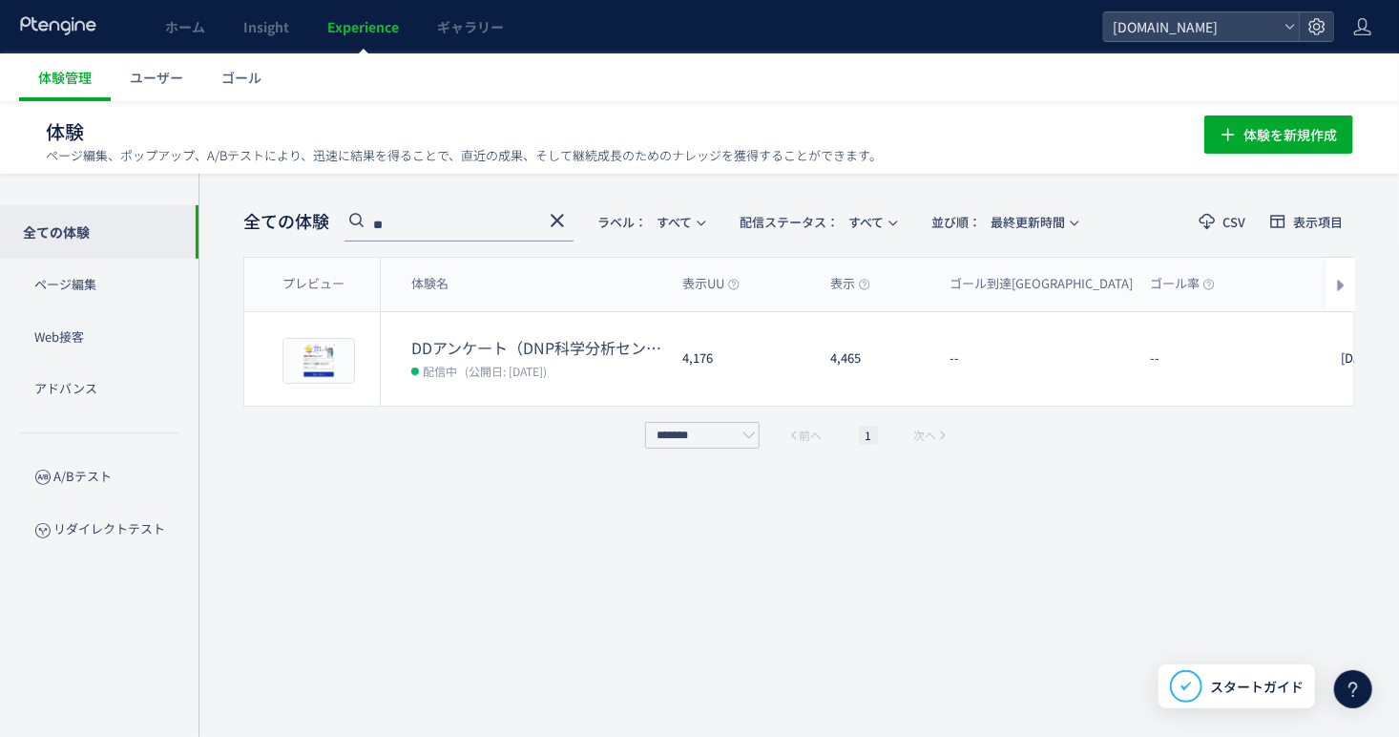
click at [475, 219] on input "**" at bounding box center [458, 226] width 229 height 31
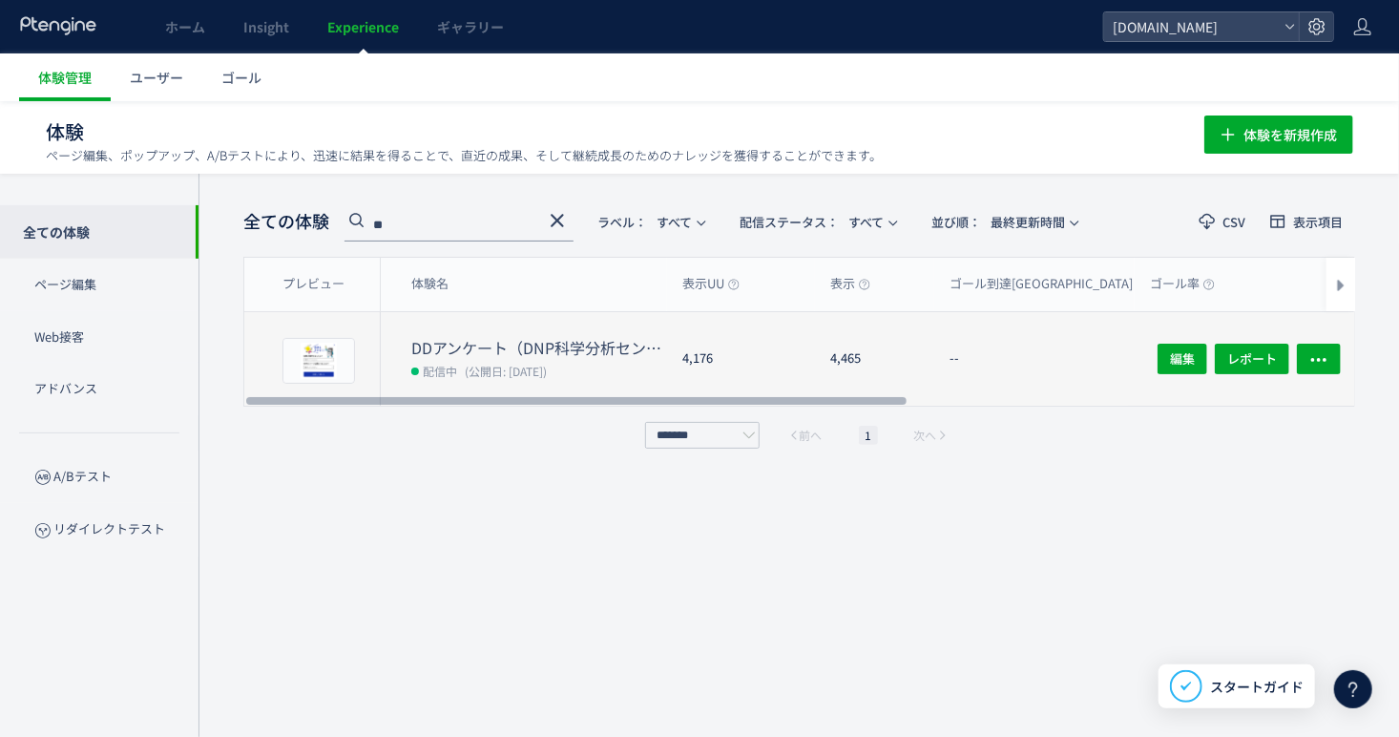
type input "*"
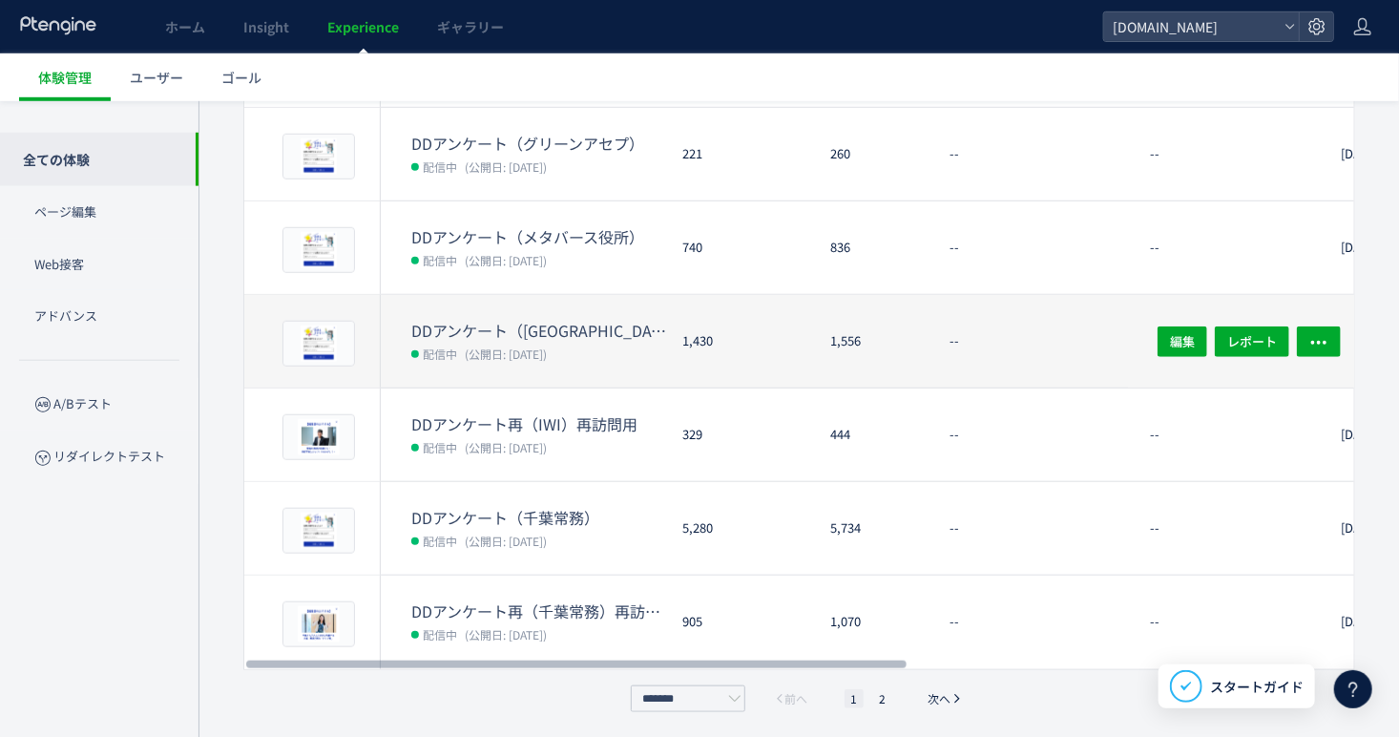
scroll to position [580, 0]
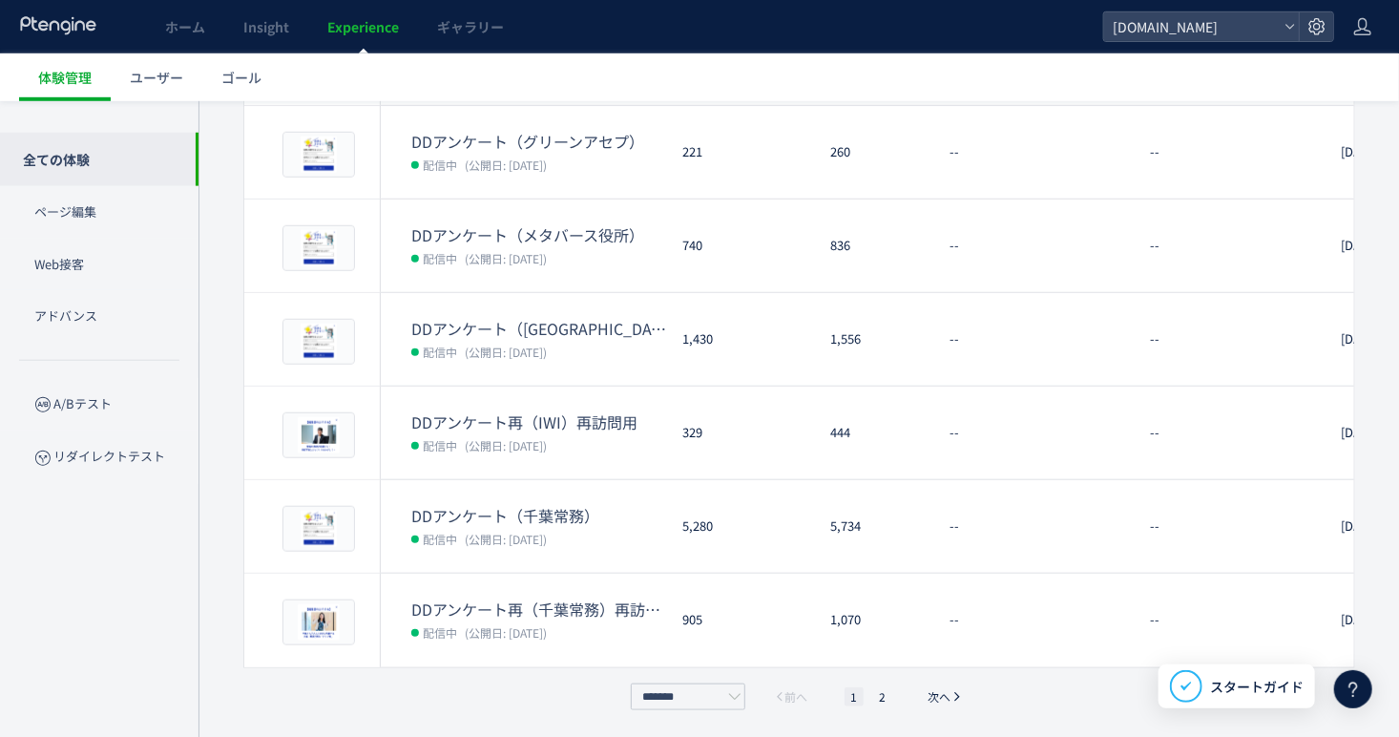
click at [882, 702] on li "2" at bounding box center [882, 696] width 19 height 19
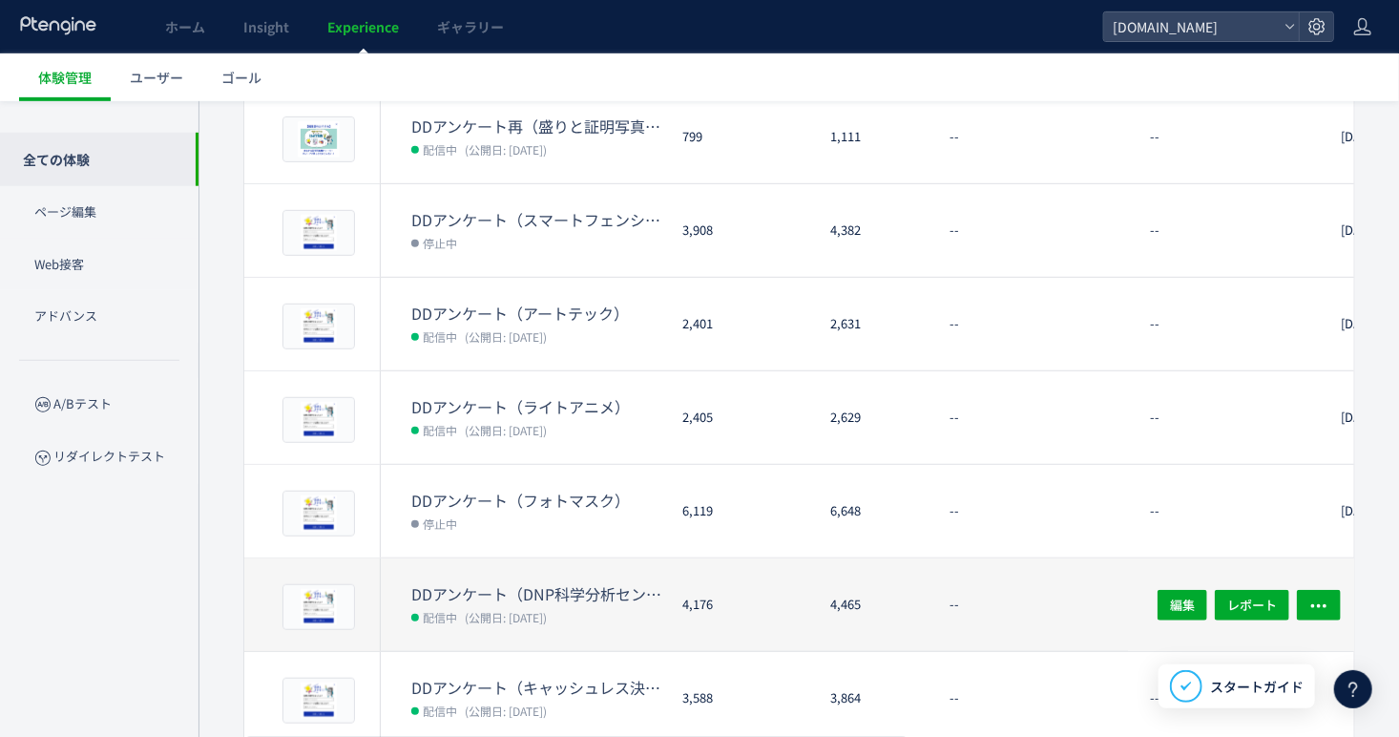
scroll to position [486, 0]
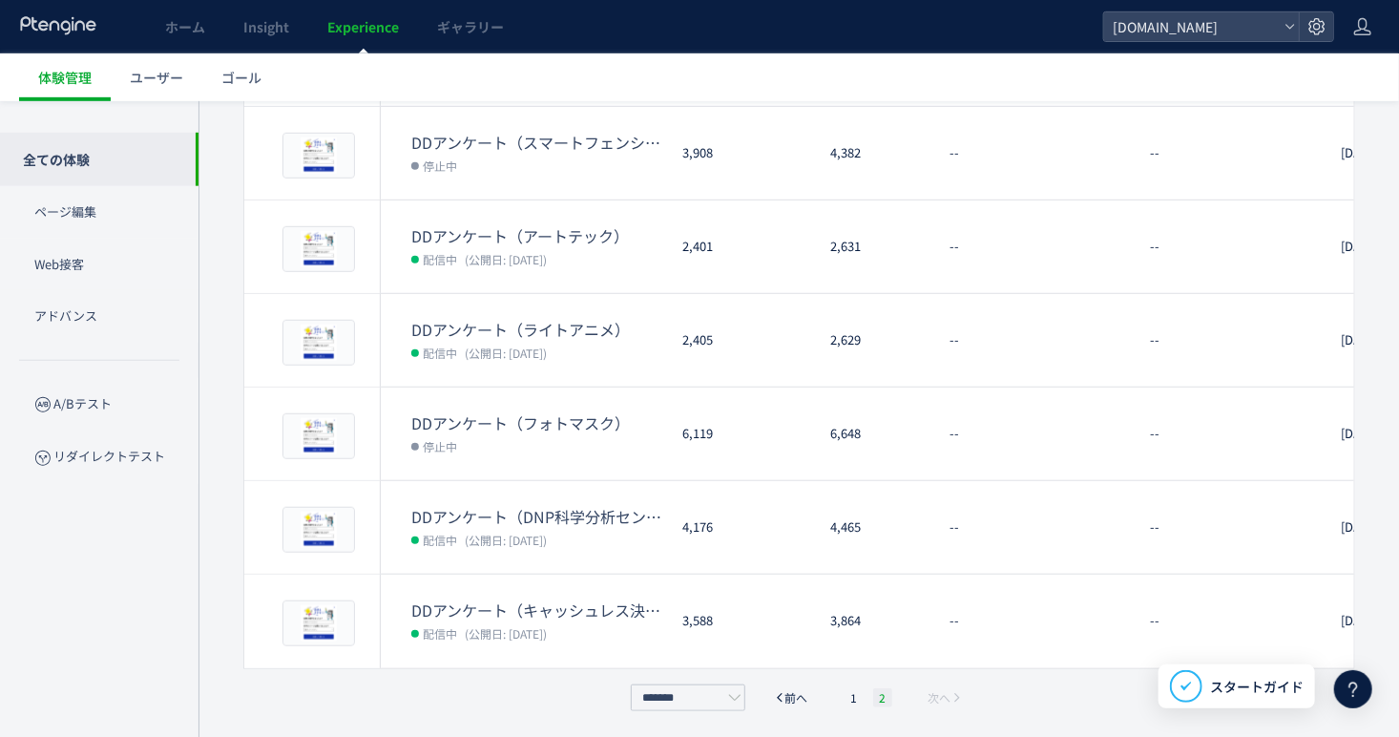
click at [875, 689] on li "2" at bounding box center [882, 697] width 19 height 19
click at [883, 693] on li "2" at bounding box center [882, 697] width 19 height 19
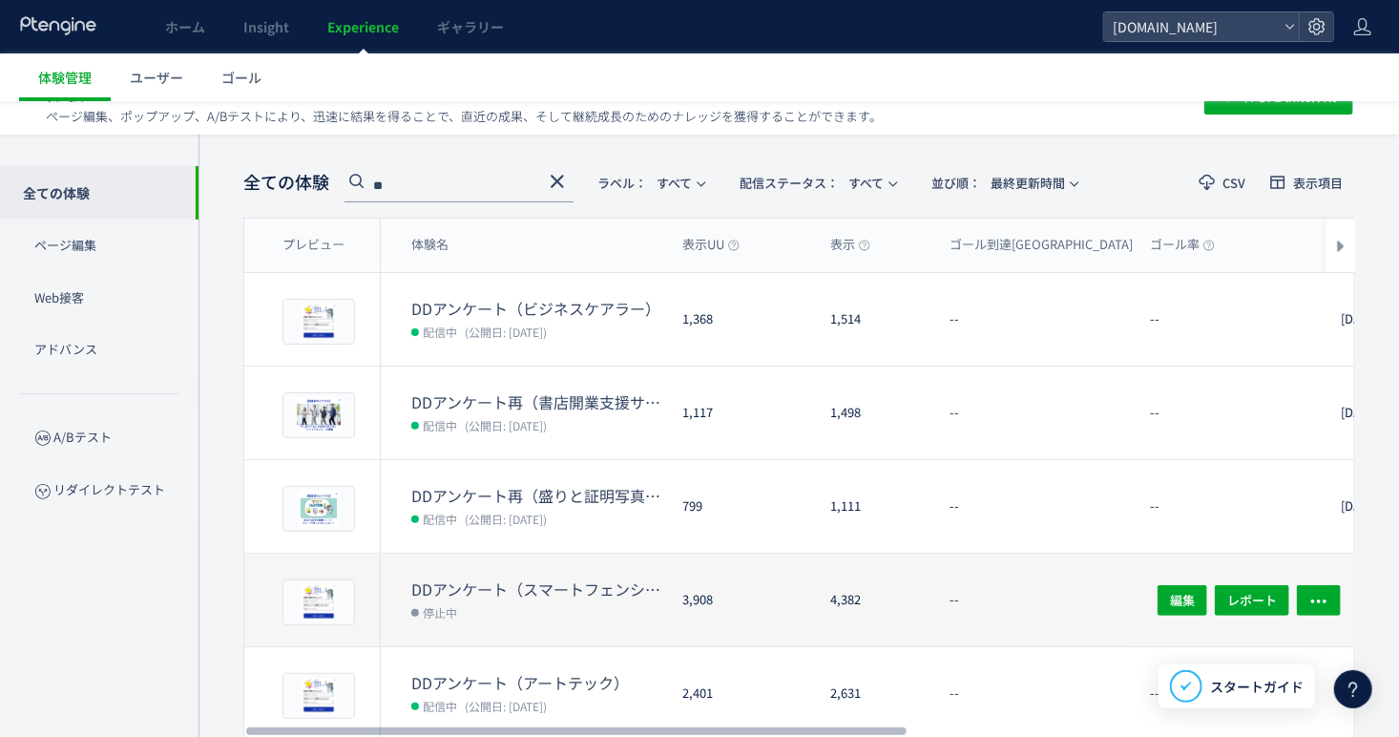
scroll to position [9, 0]
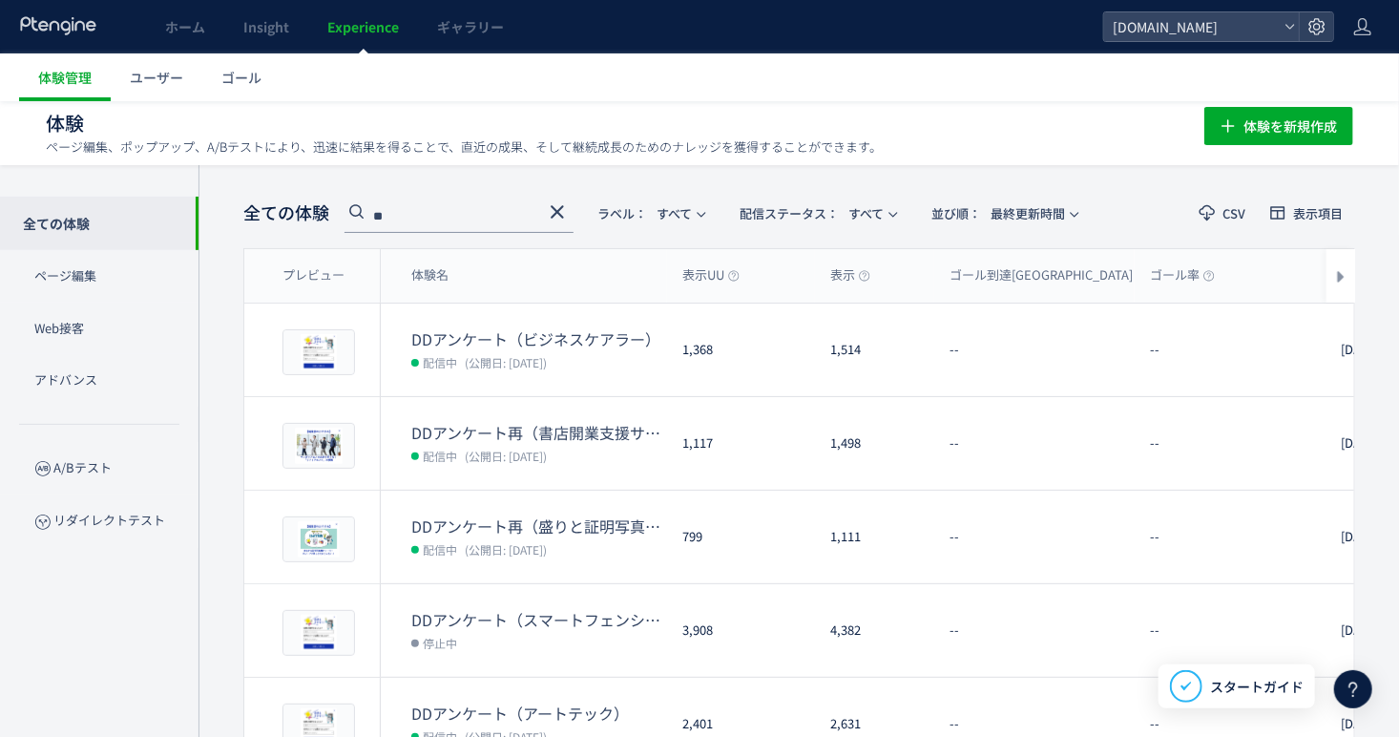
click at [470, 207] on input "**" at bounding box center [458, 217] width 229 height 31
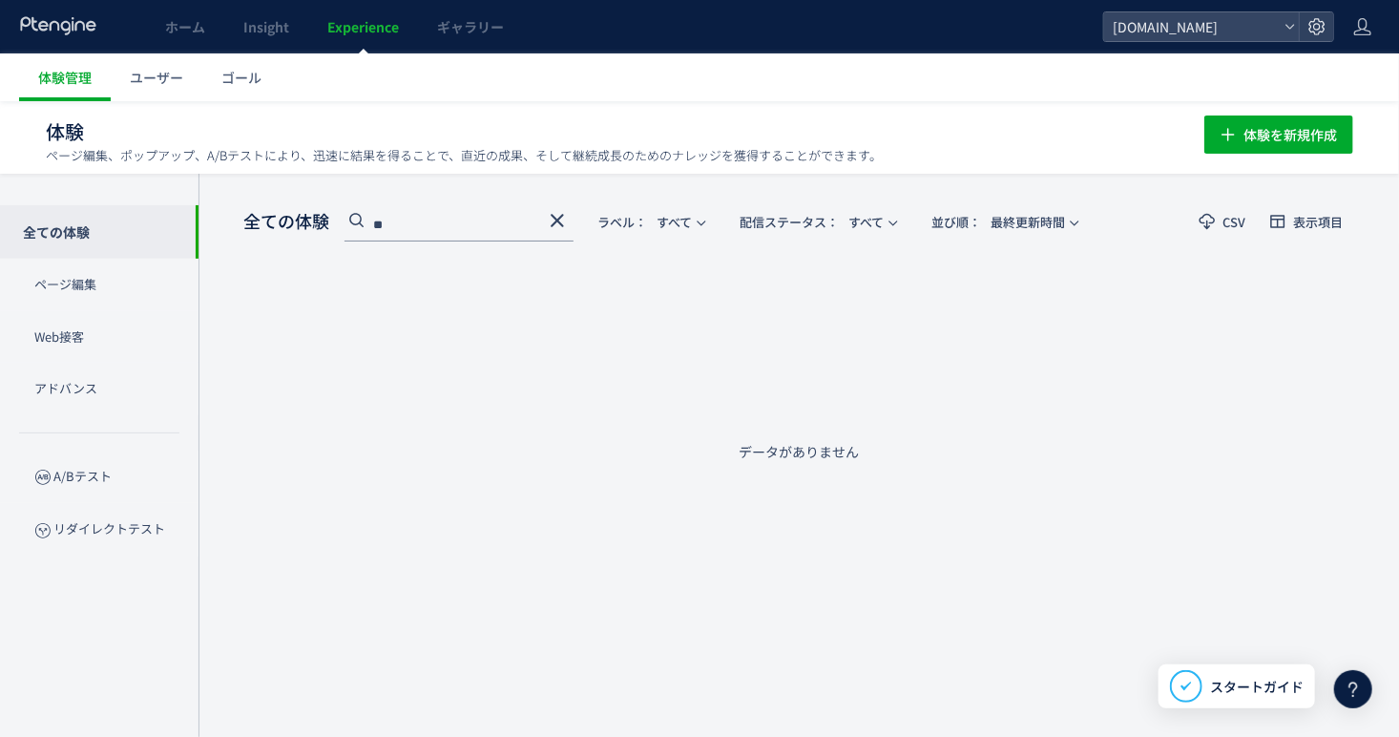
type input "*"
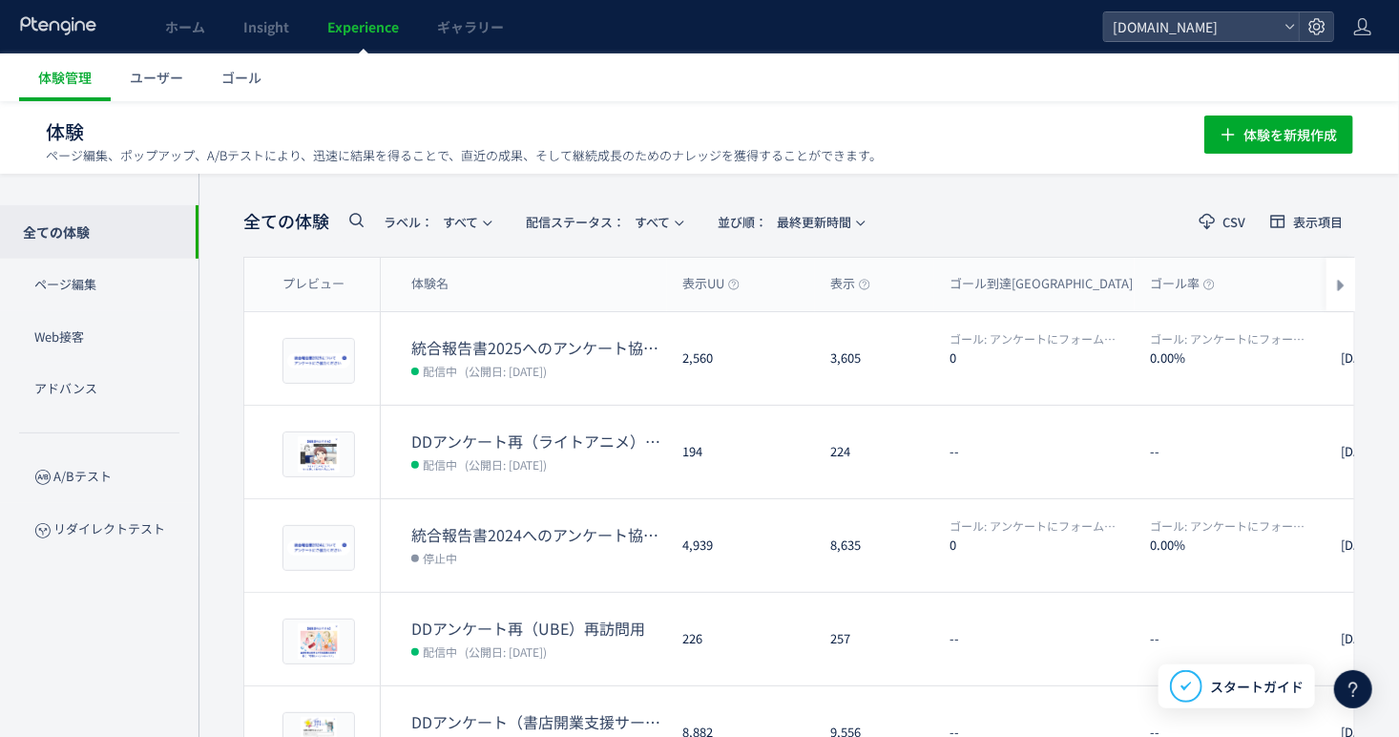
click at [344, 219] on div "****" at bounding box center [351, 224] width 15 height 33
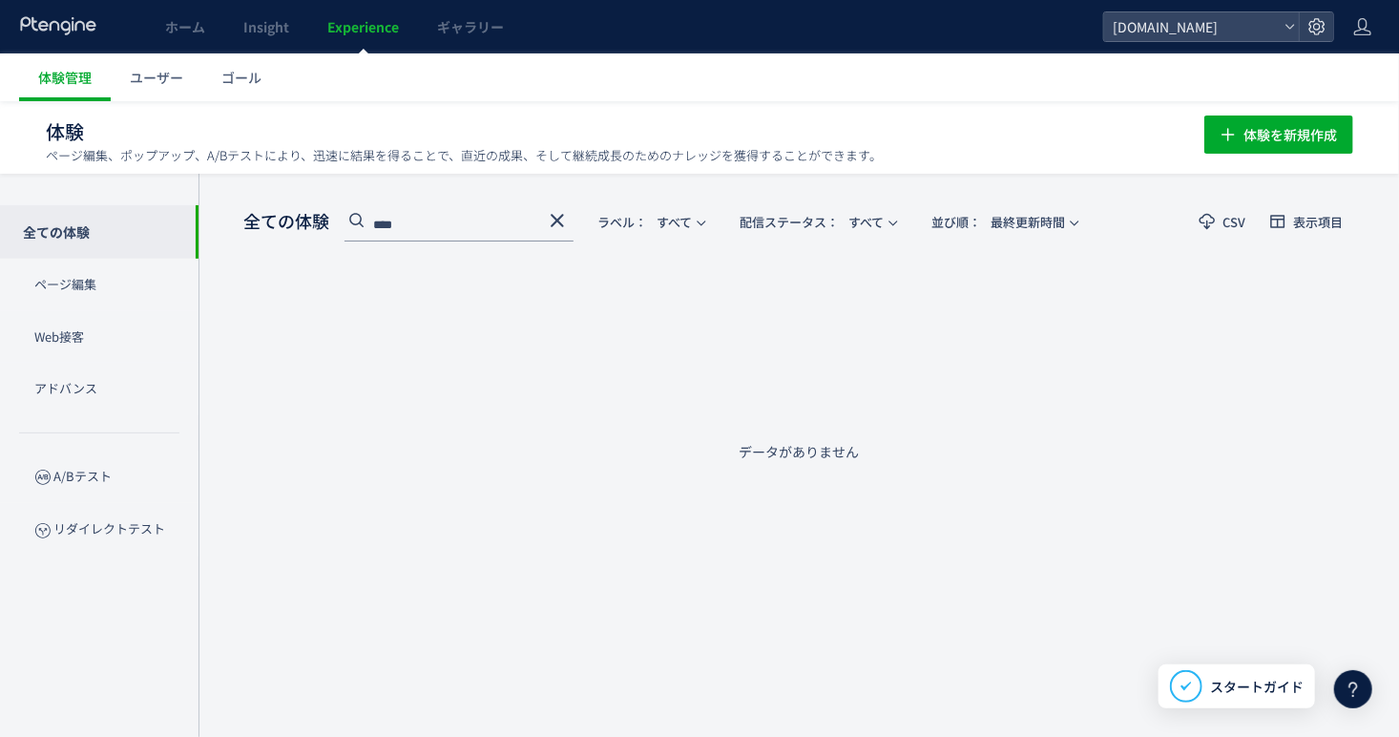
click at [402, 214] on input "****" at bounding box center [458, 226] width 229 height 31
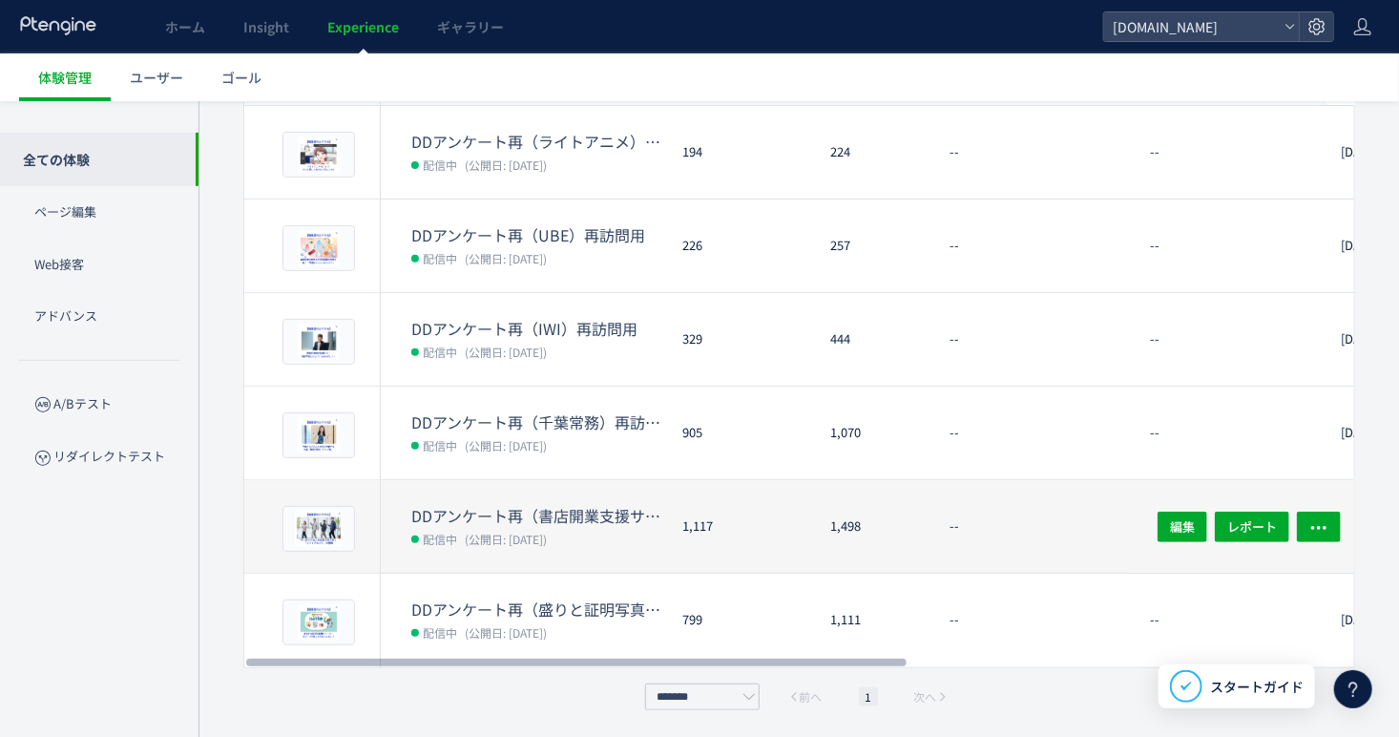
scroll to position [111, 0]
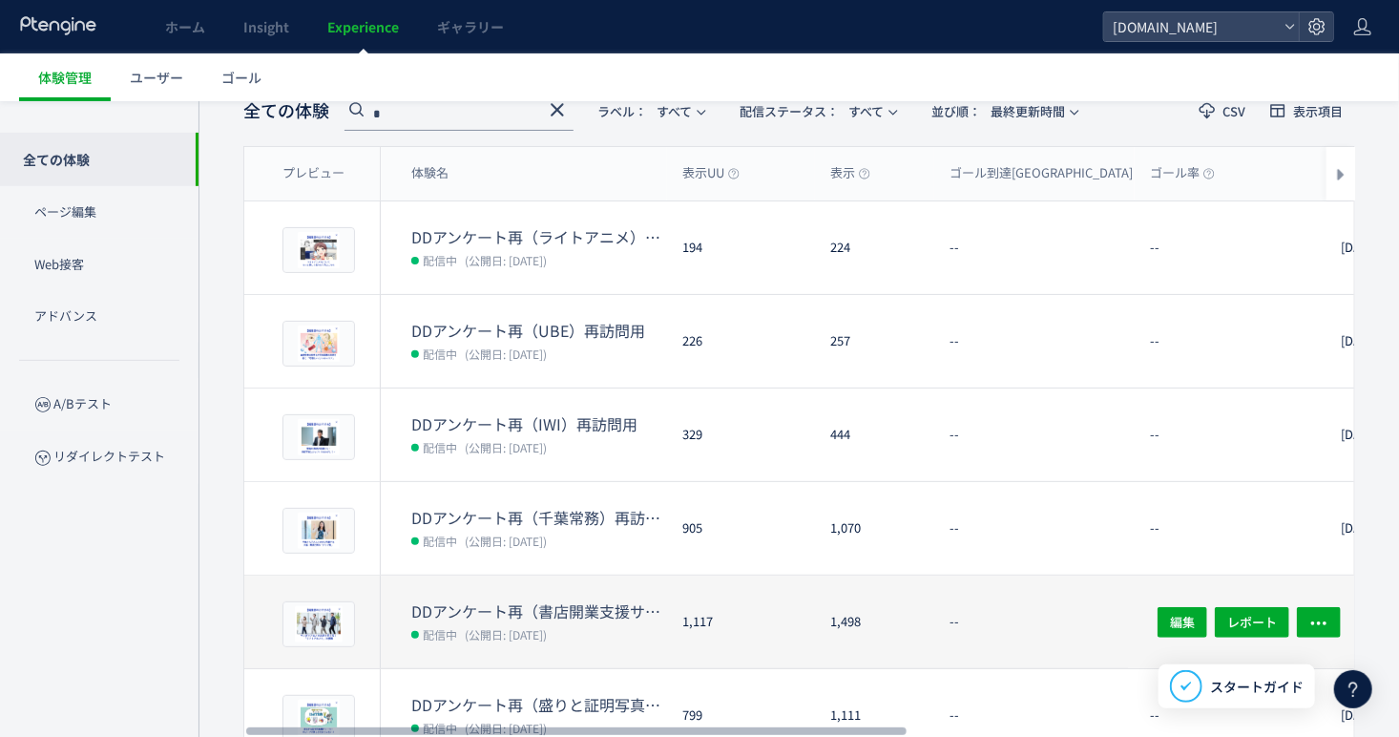
type input "*"
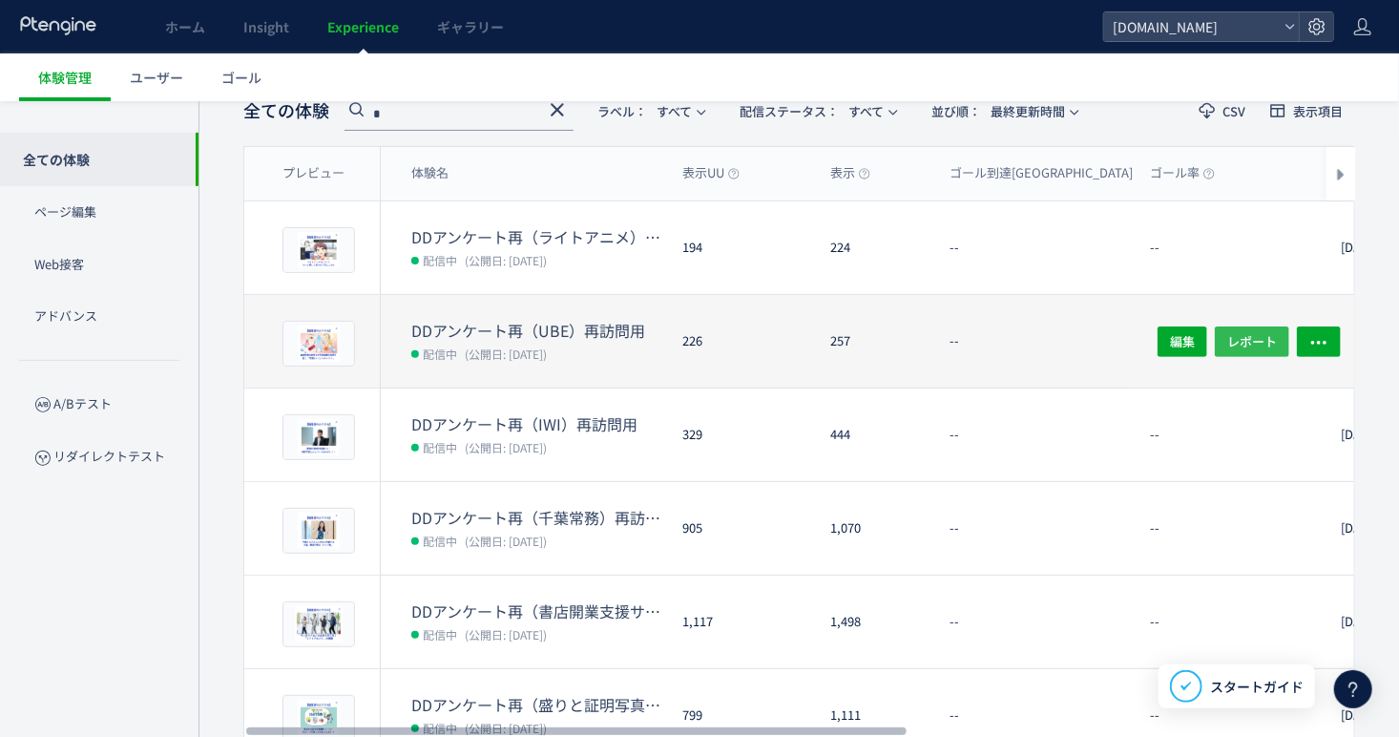
click at [1277, 333] on span "レポート" at bounding box center [1252, 340] width 50 height 31
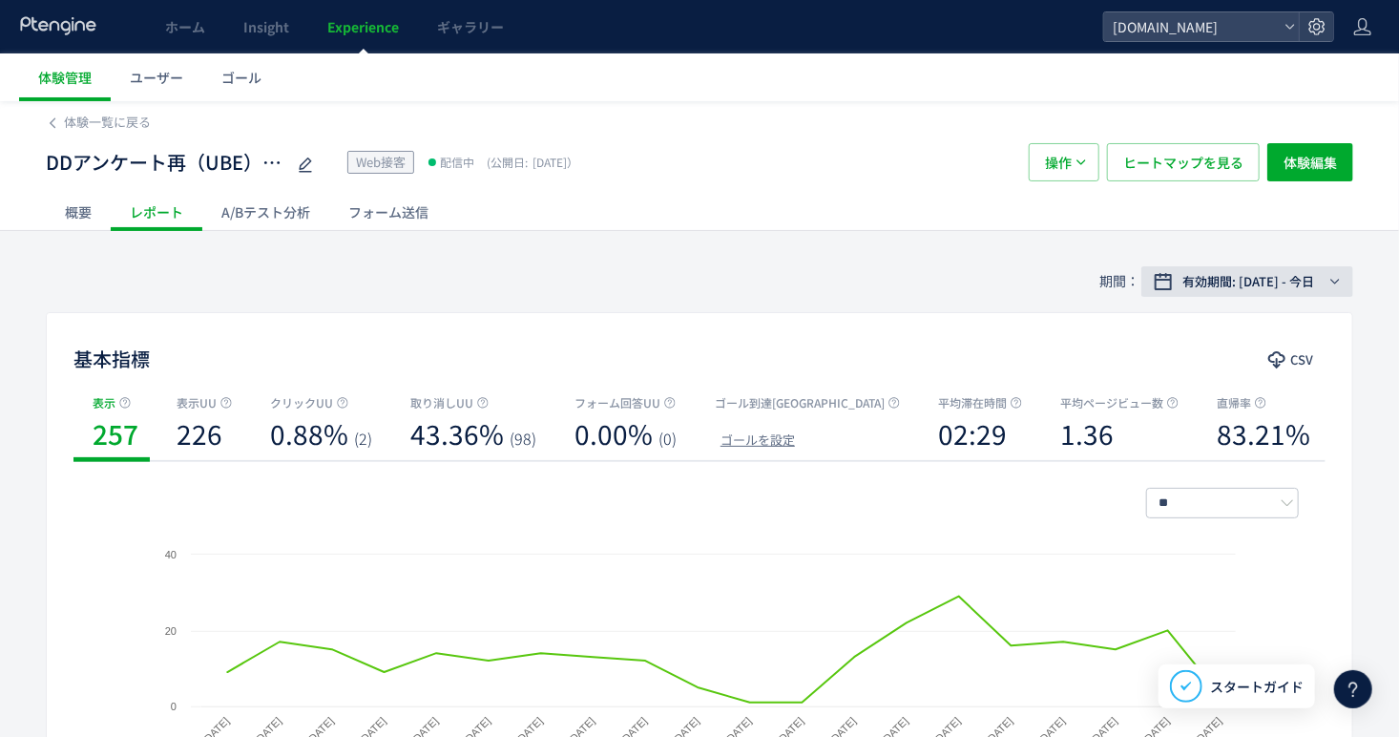
click at [1269, 283] on span "有効期間: 2025/08/20 - 今日" at bounding box center [1248, 281] width 132 height 19
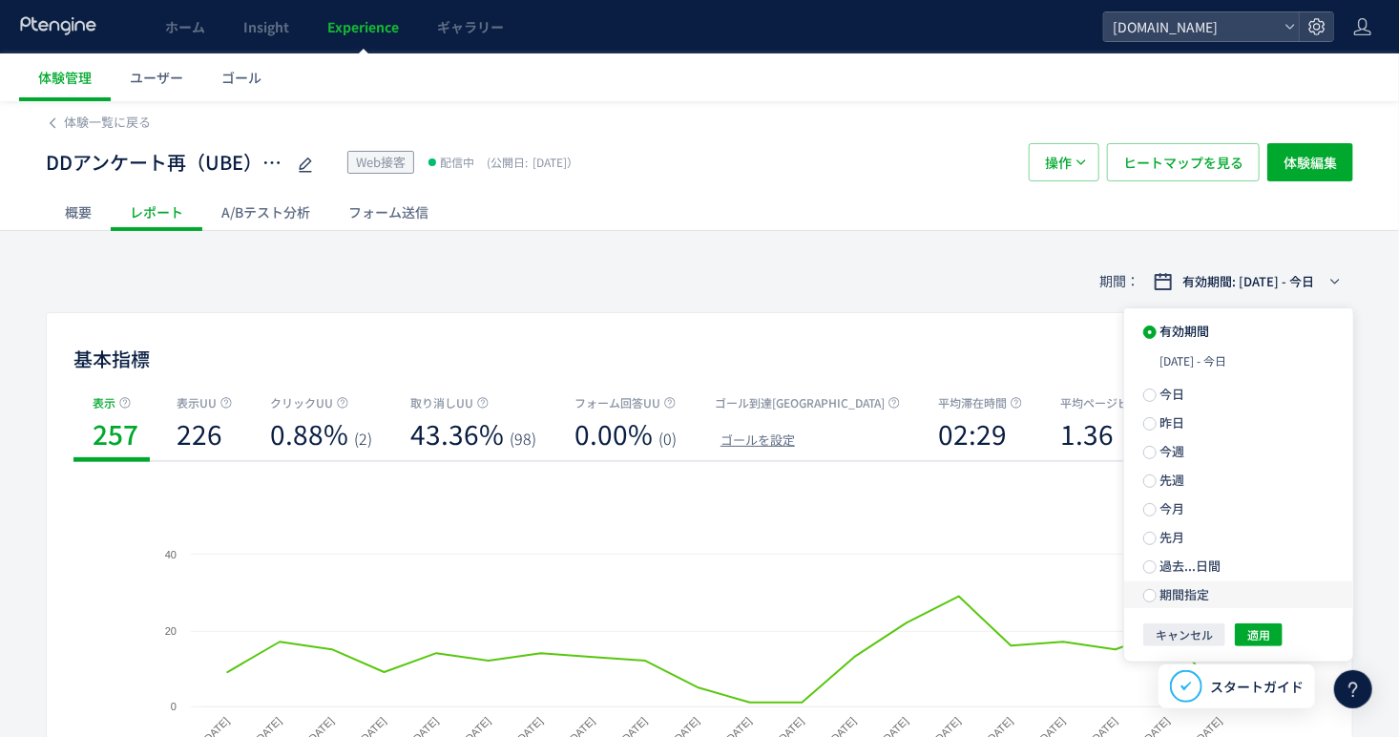
click at [1186, 547] on label "先月" at bounding box center [1238, 537] width 229 height 27
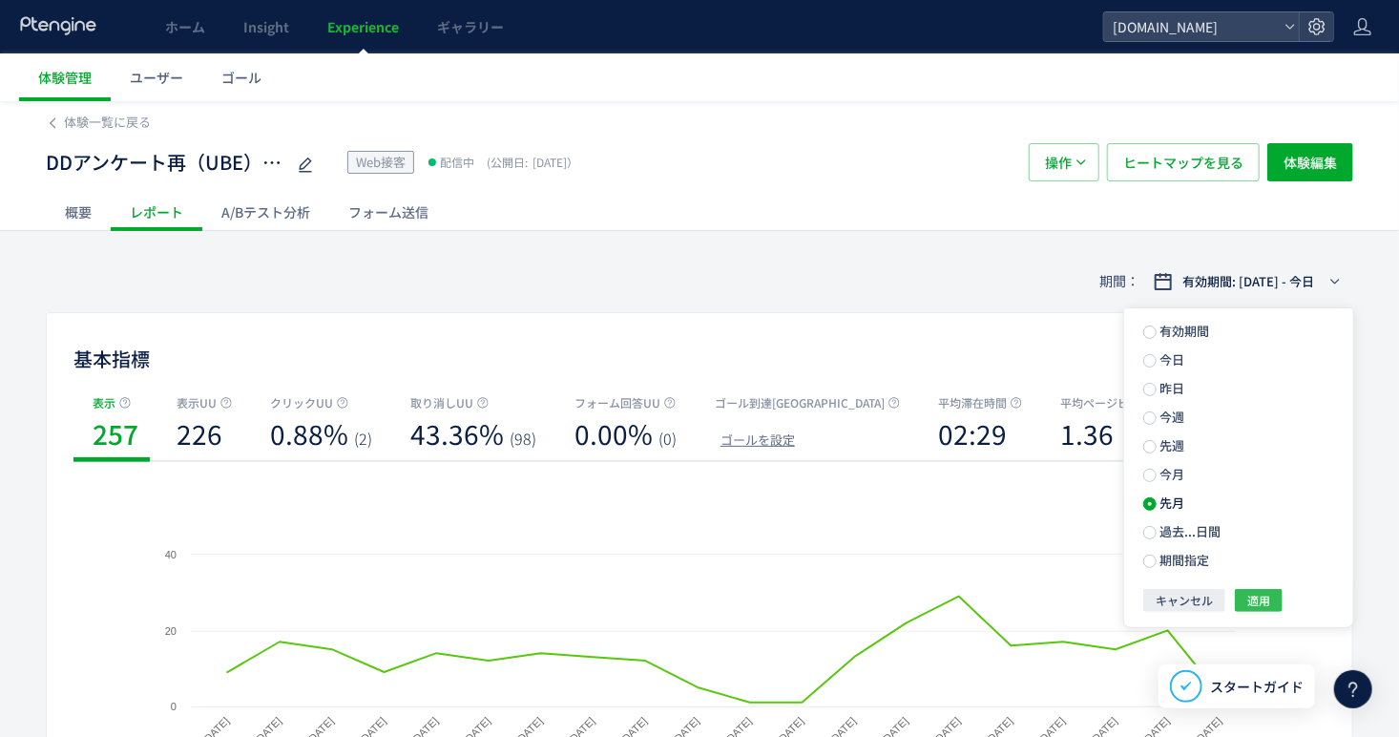
click at [1259, 602] on span "適用" at bounding box center [1258, 600] width 23 height 23
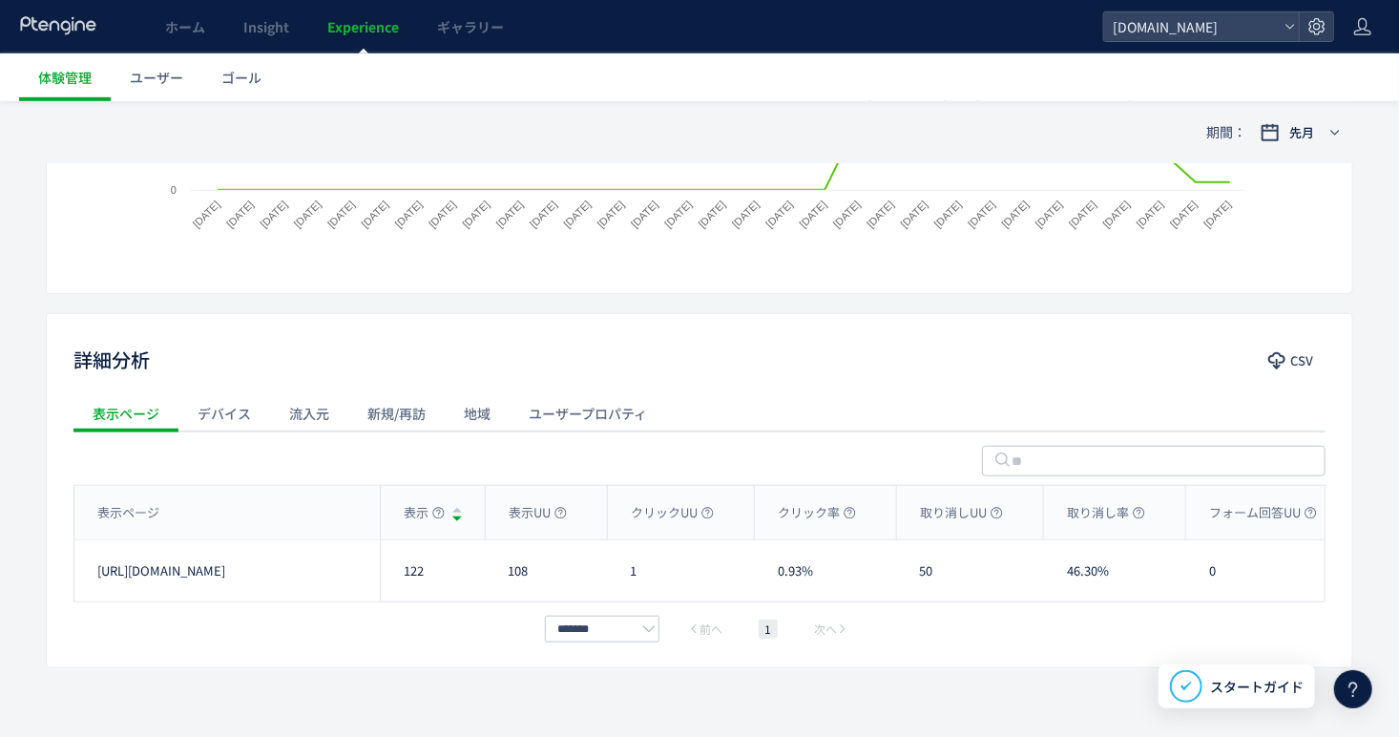
scroll to position [543, 0]
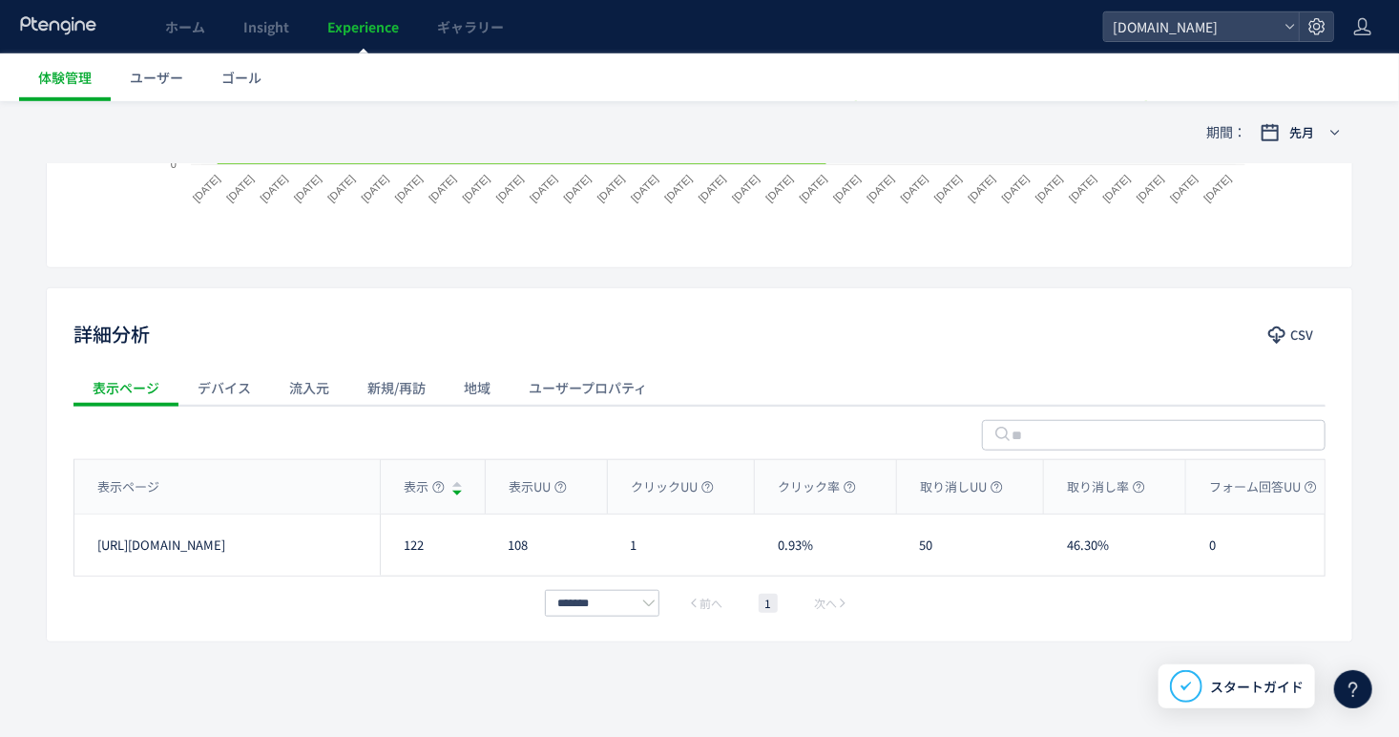
click at [323, 390] on div "流入元" at bounding box center [309, 387] width 78 height 38
click at [204, 431] on span "流入元の種類" at bounding box center [195, 433] width 74 height 31
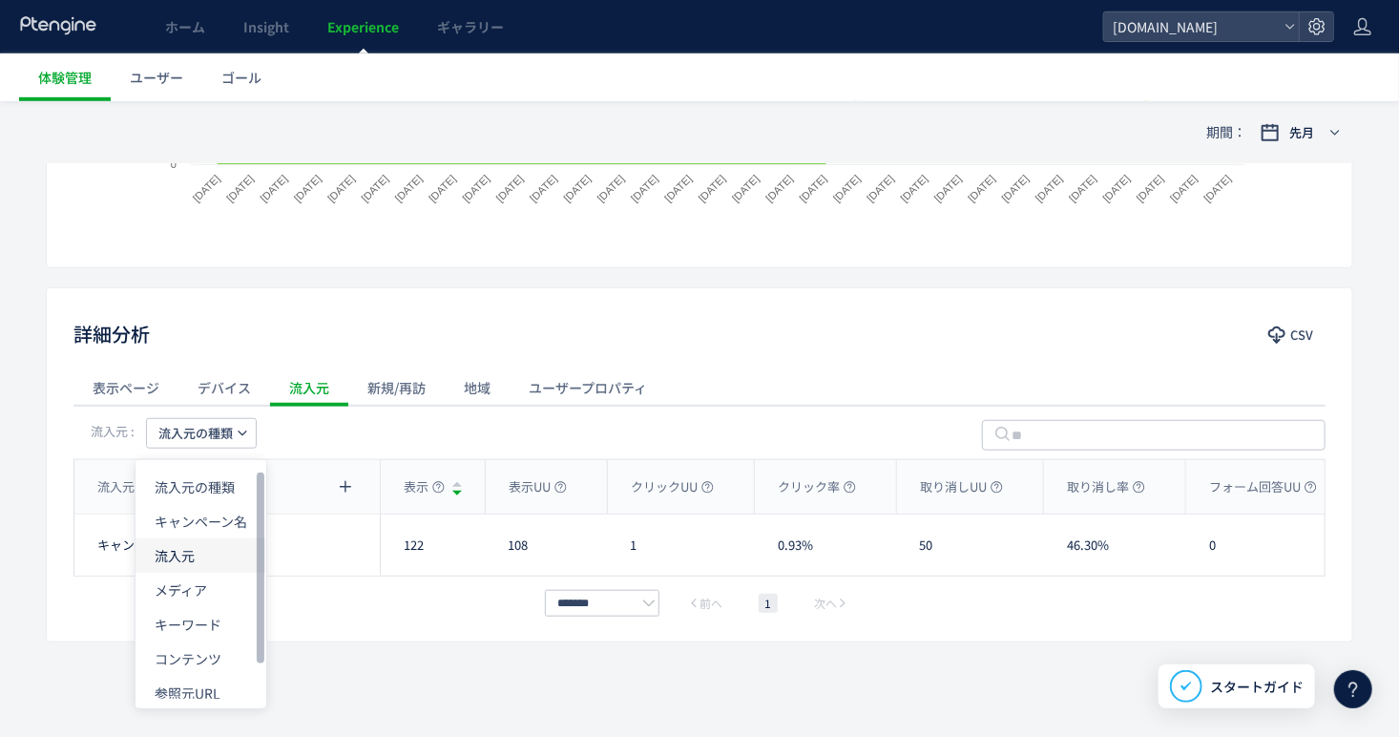
click at [203, 558] on li "流入元" at bounding box center [200, 555] width 131 height 34
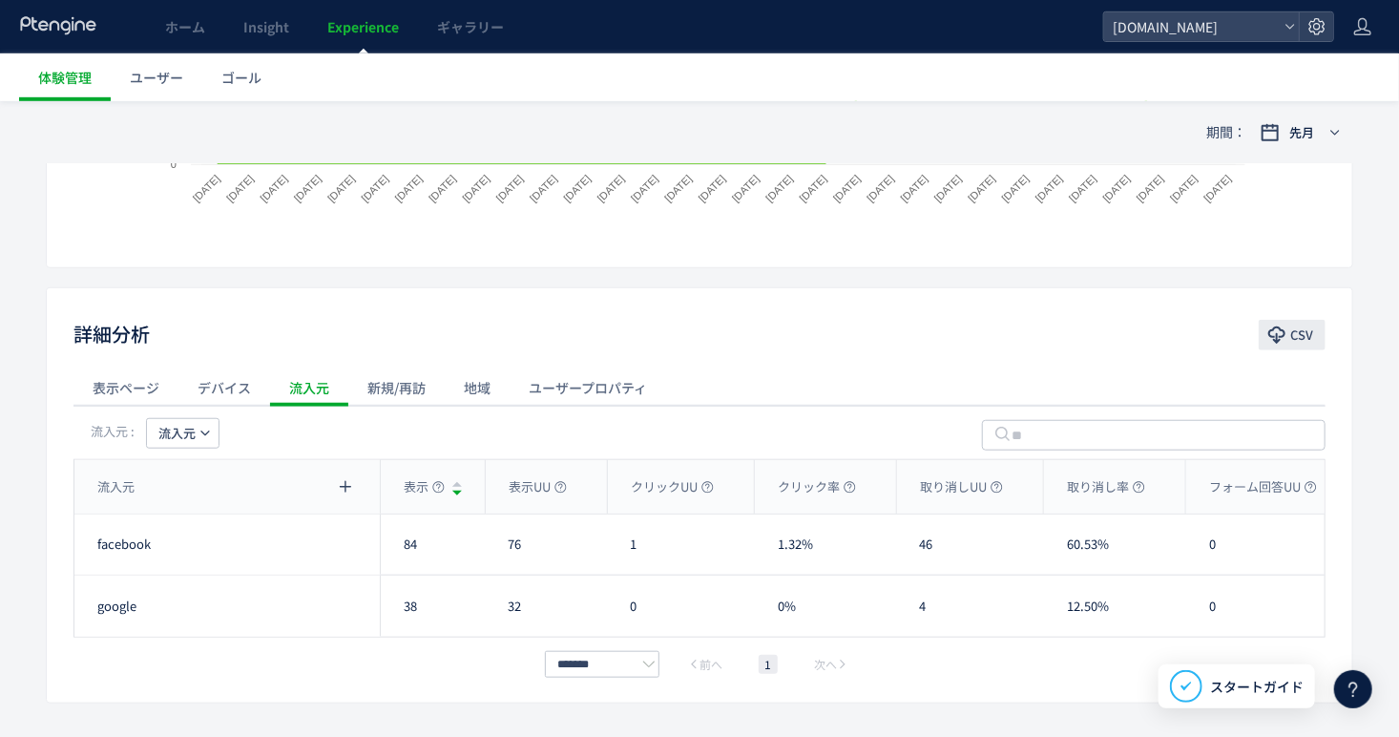
click at [1301, 336] on span "CSV" at bounding box center [1301, 335] width 23 height 31
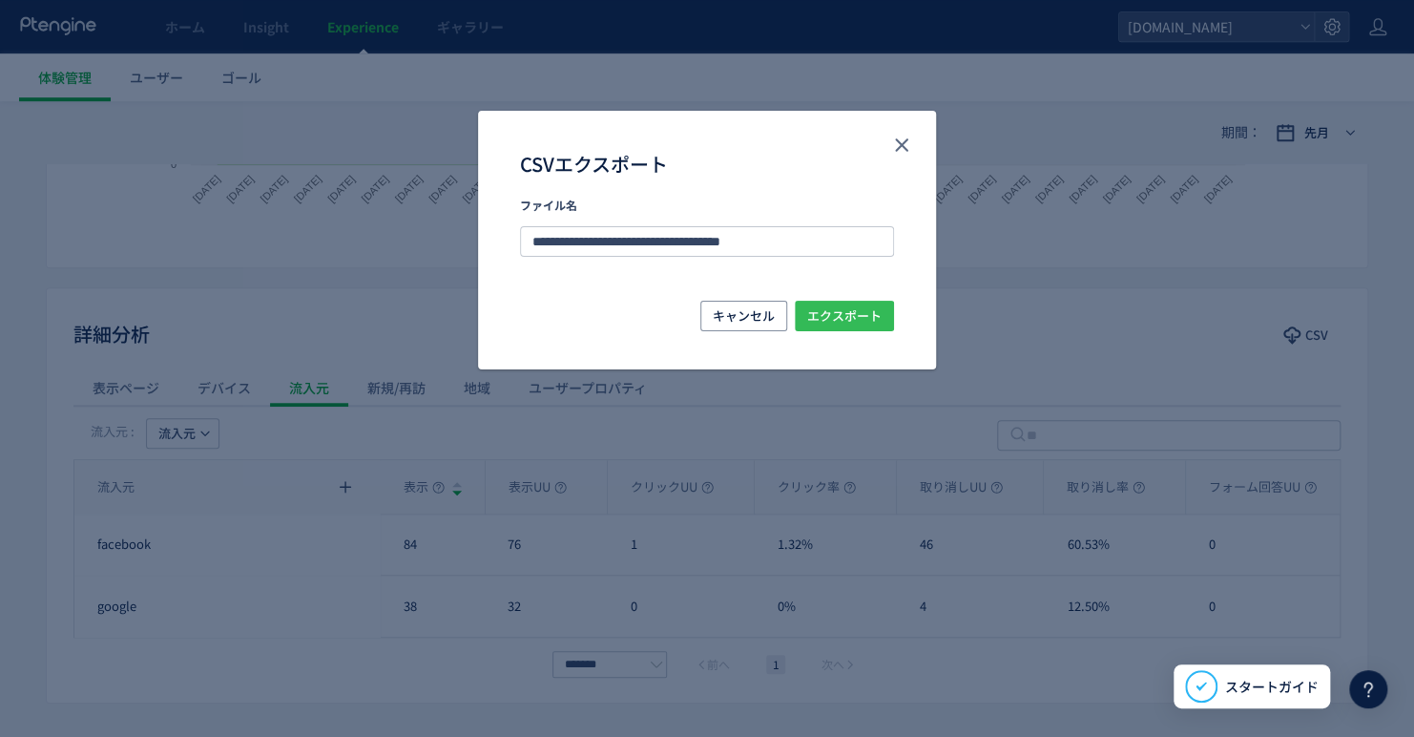
click at [866, 323] on span "エクスポート" at bounding box center [844, 316] width 74 height 31
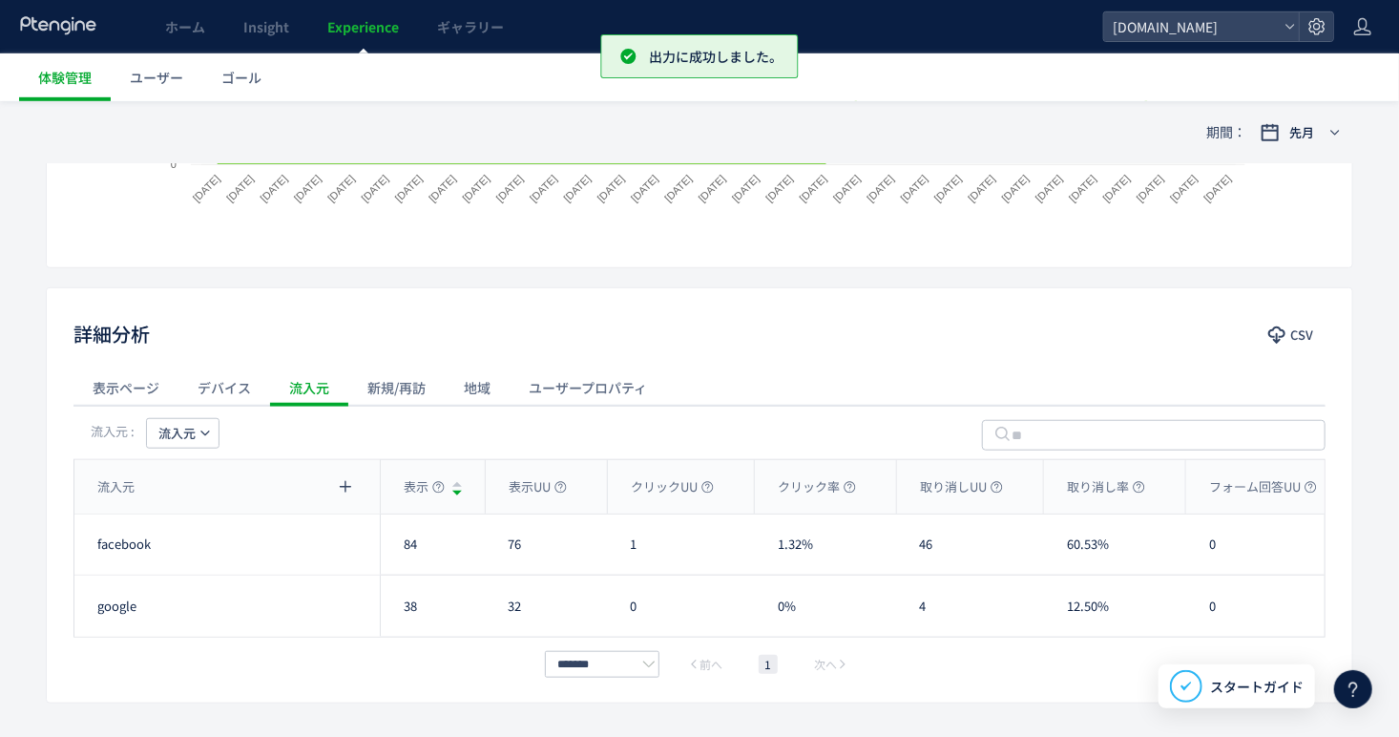
click at [464, 389] on div "地域" at bounding box center [477, 387] width 65 height 38
click at [425, 386] on div "新規/再訪" at bounding box center [396, 387] width 96 height 38
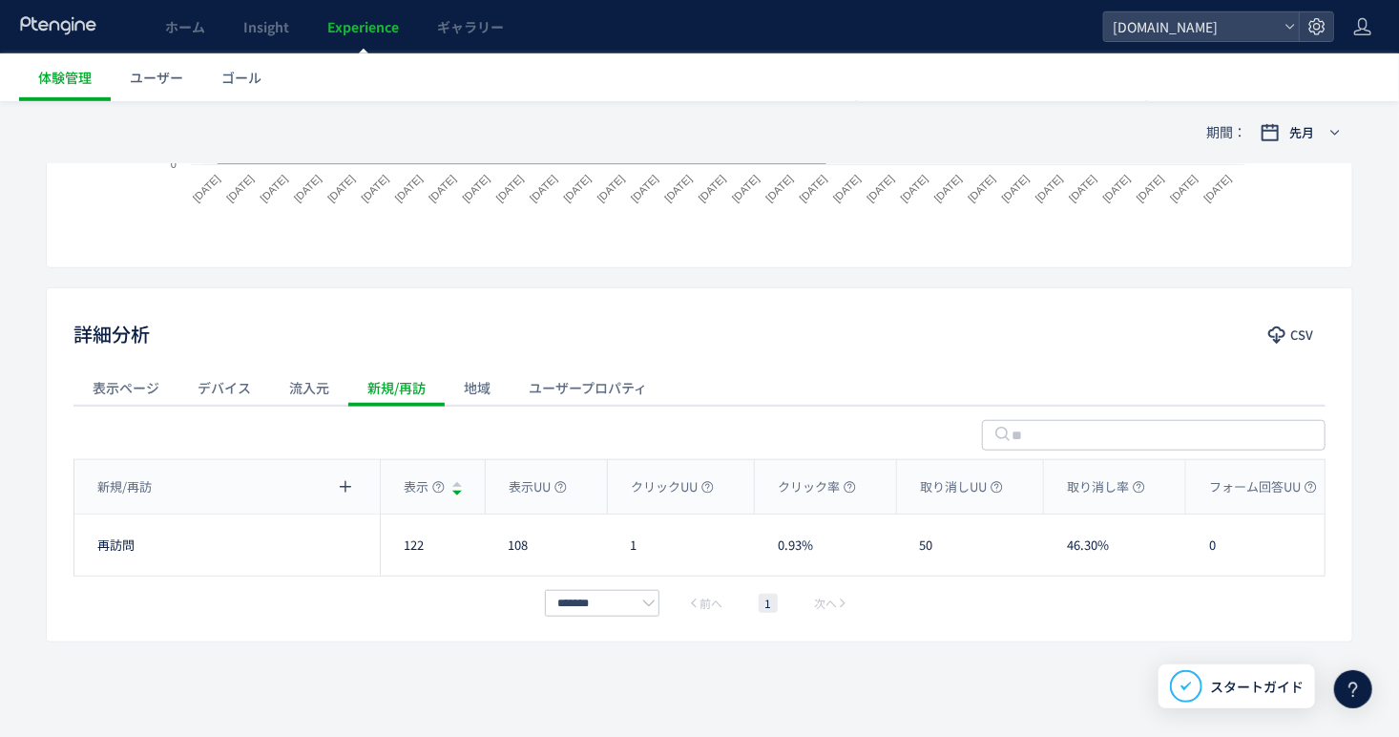
scroll to position [447, 0]
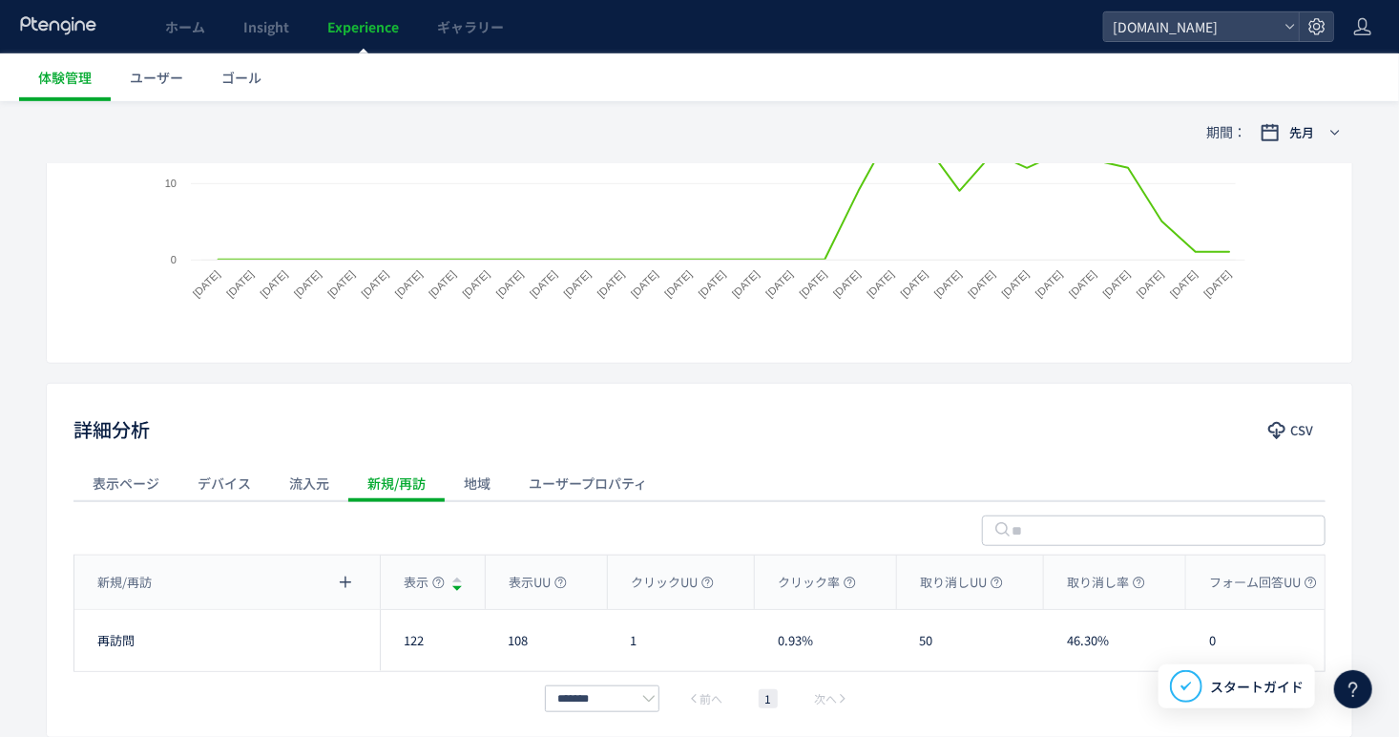
click at [297, 481] on div "流入元" at bounding box center [309, 483] width 78 height 38
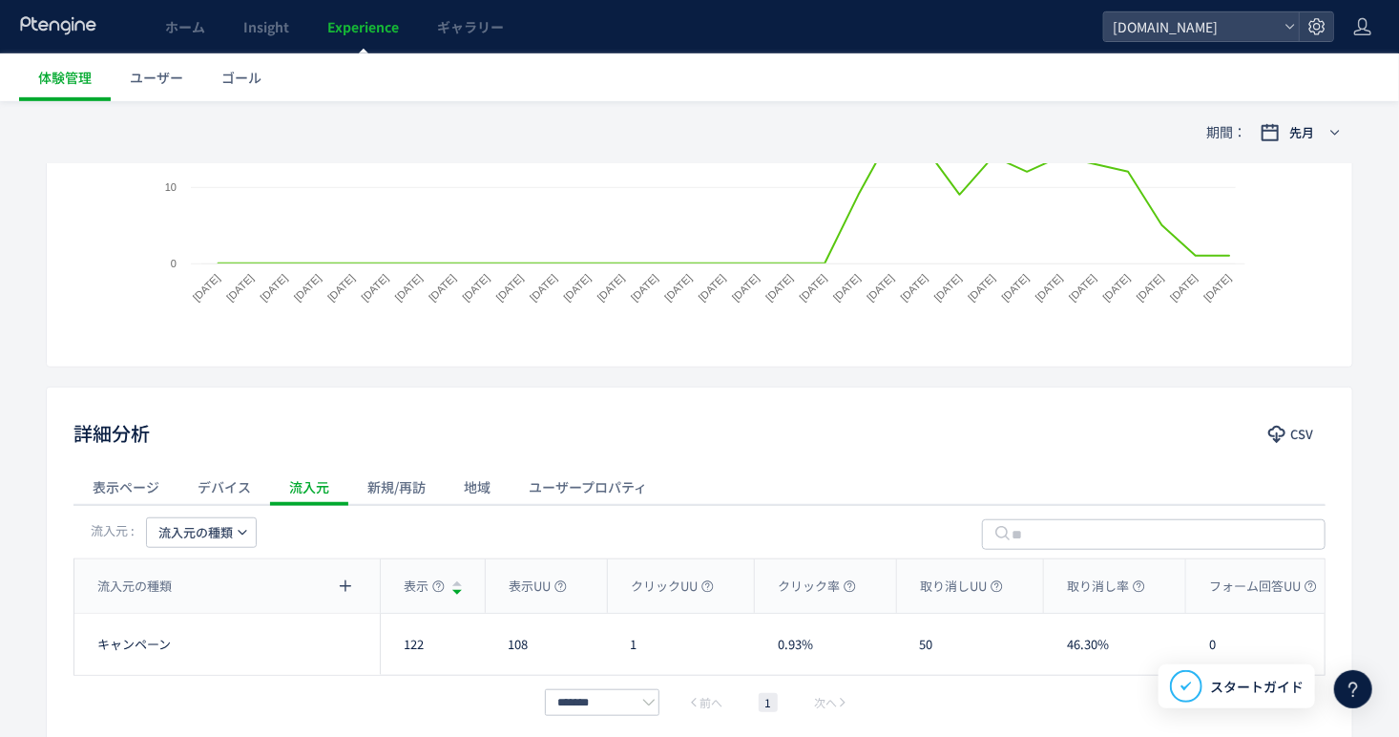
scroll to position [0, 0]
